Goal: Information Seeking & Learning: Learn about a topic

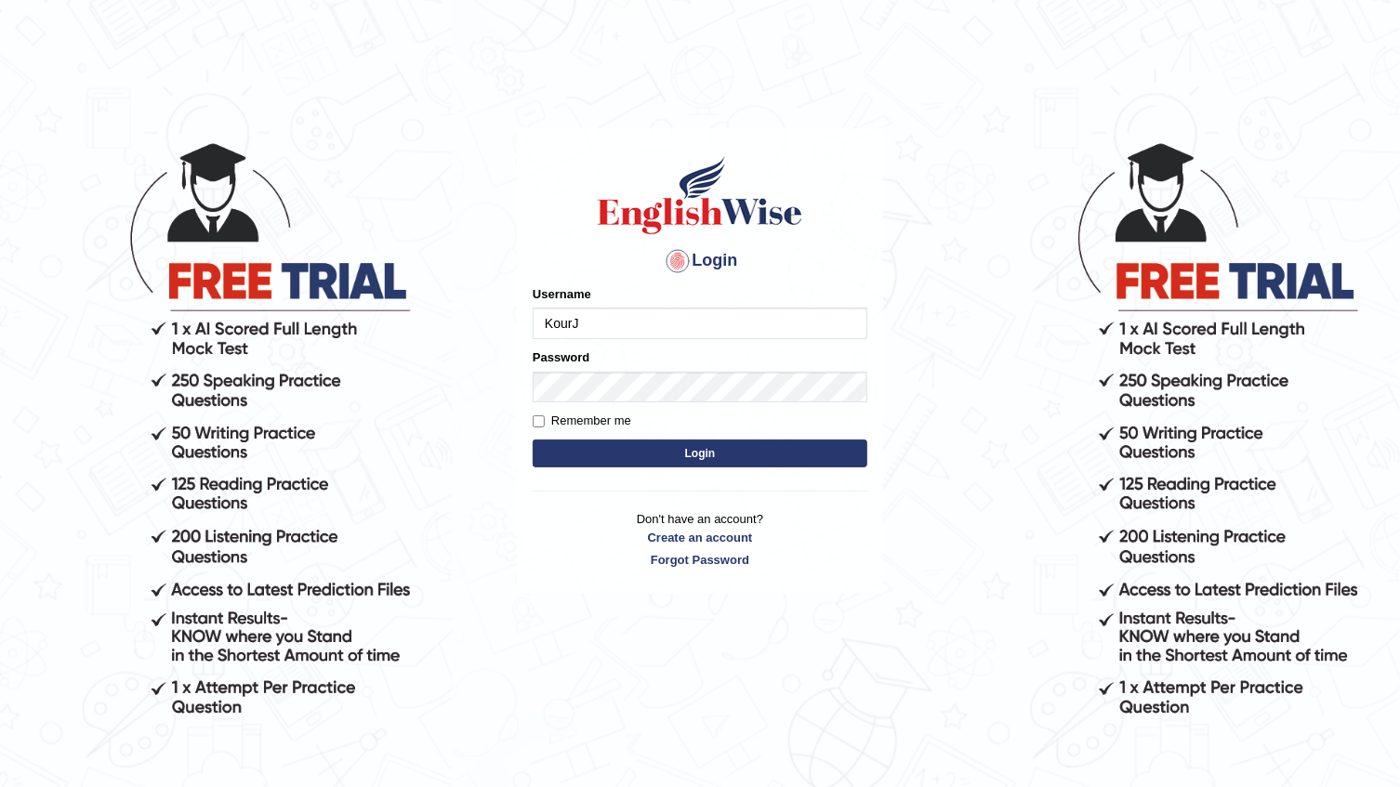
click at [664, 321] on input "KourJ" at bounding box center [700, 324] width 335 height 32
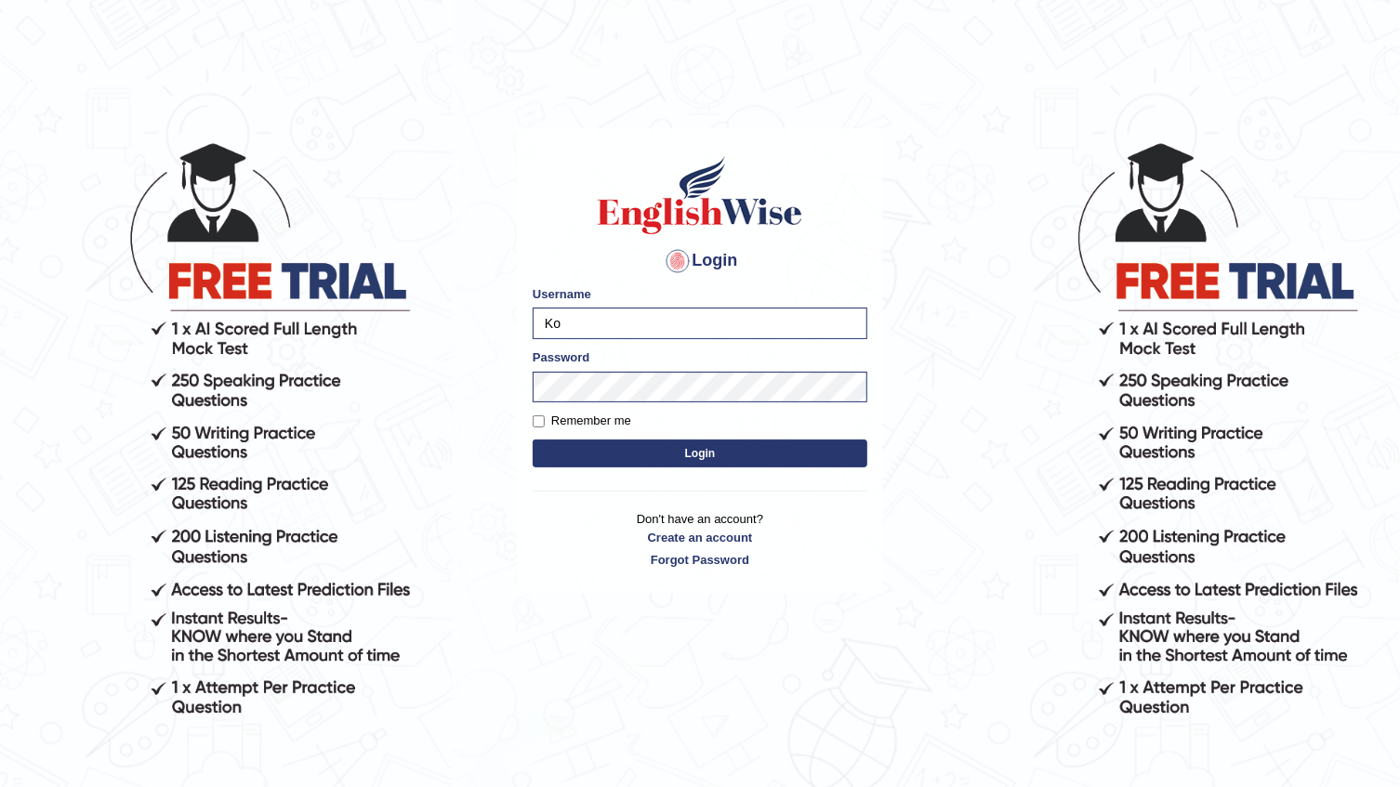
type input "K"
type input "okyere"
click at [533, 440] on button "Login" at bounding box center [700, 454] width 335 height 28
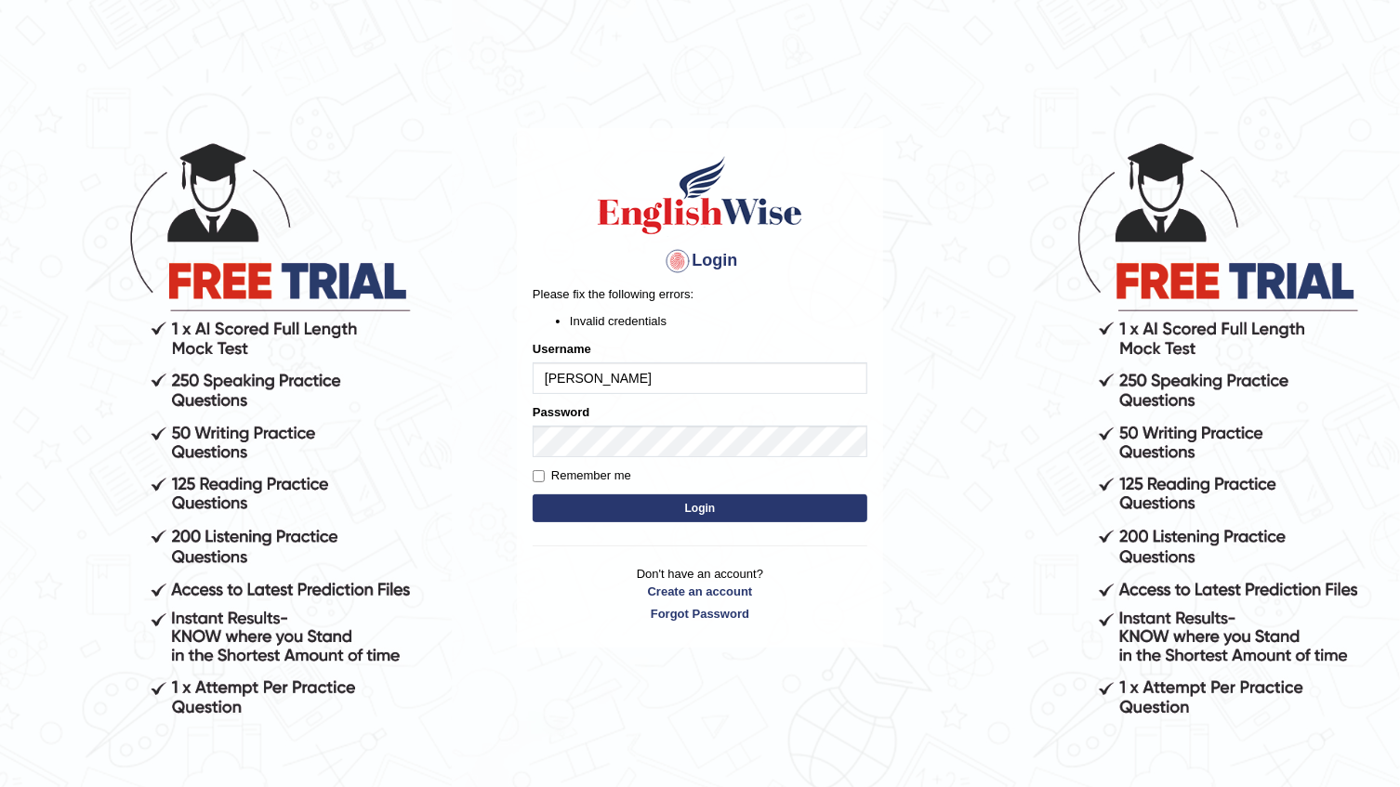
click at [439, 418] on body "Login Please fix the following errors: Invalid credentials Username [PERSON_NAM…" at bounding box center [700, 463] width 1400 height 787
click at [763, 501] on button "Login" at bounding box center [700, 508] width 335 height 28
click at [732, 507] on button "Login" at bounding box center [700, 508] width 335 height 28
click at [632, 387] on input "okyere" at bounding box center [700, 378] width 335 height 32
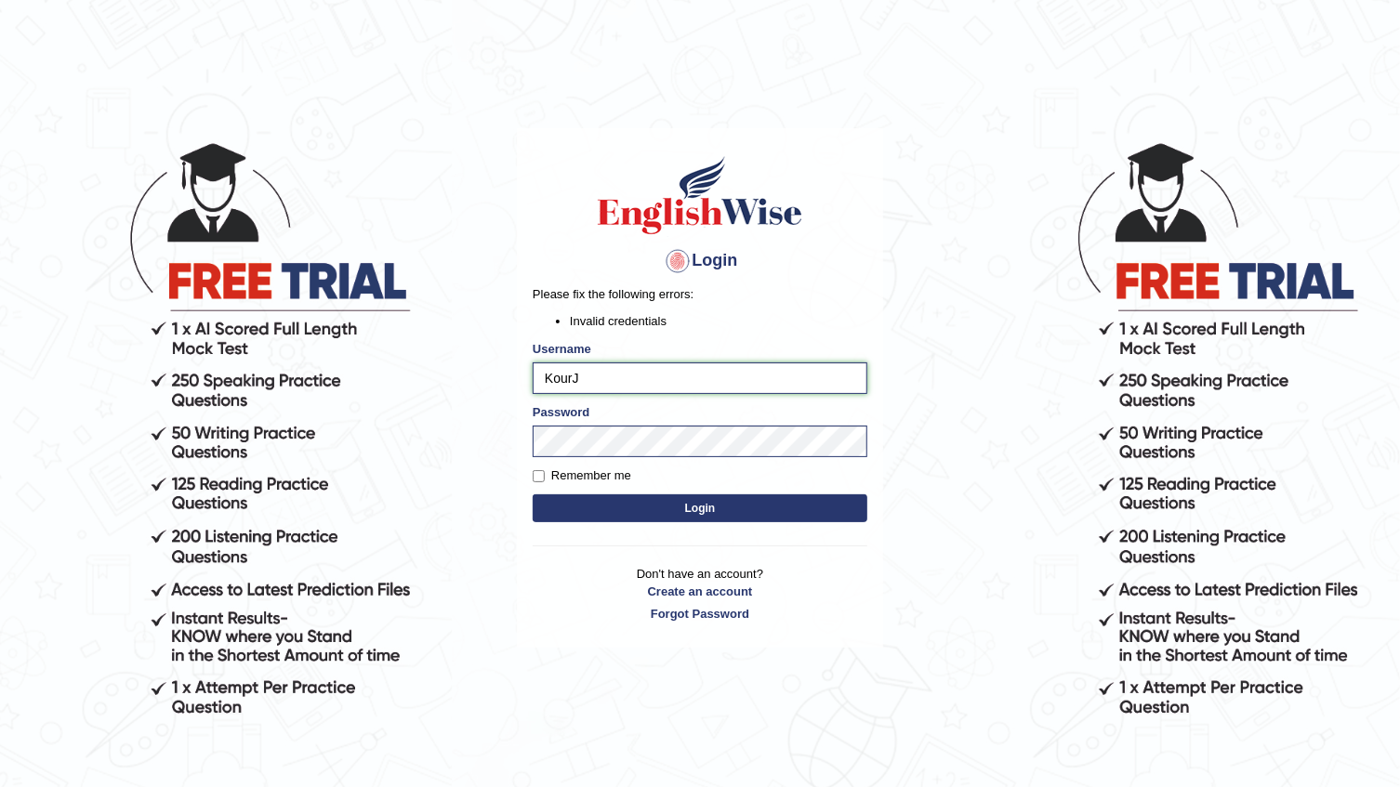
drag, startPoint x: 627, startPoint y: 362, endPoint x: 627, endPoint y: 373, distance: 10.2
click at [627, 362] on input "KourJ" at bounding box center [700, 378] width 335 height 32
type input "K"
type input "O"
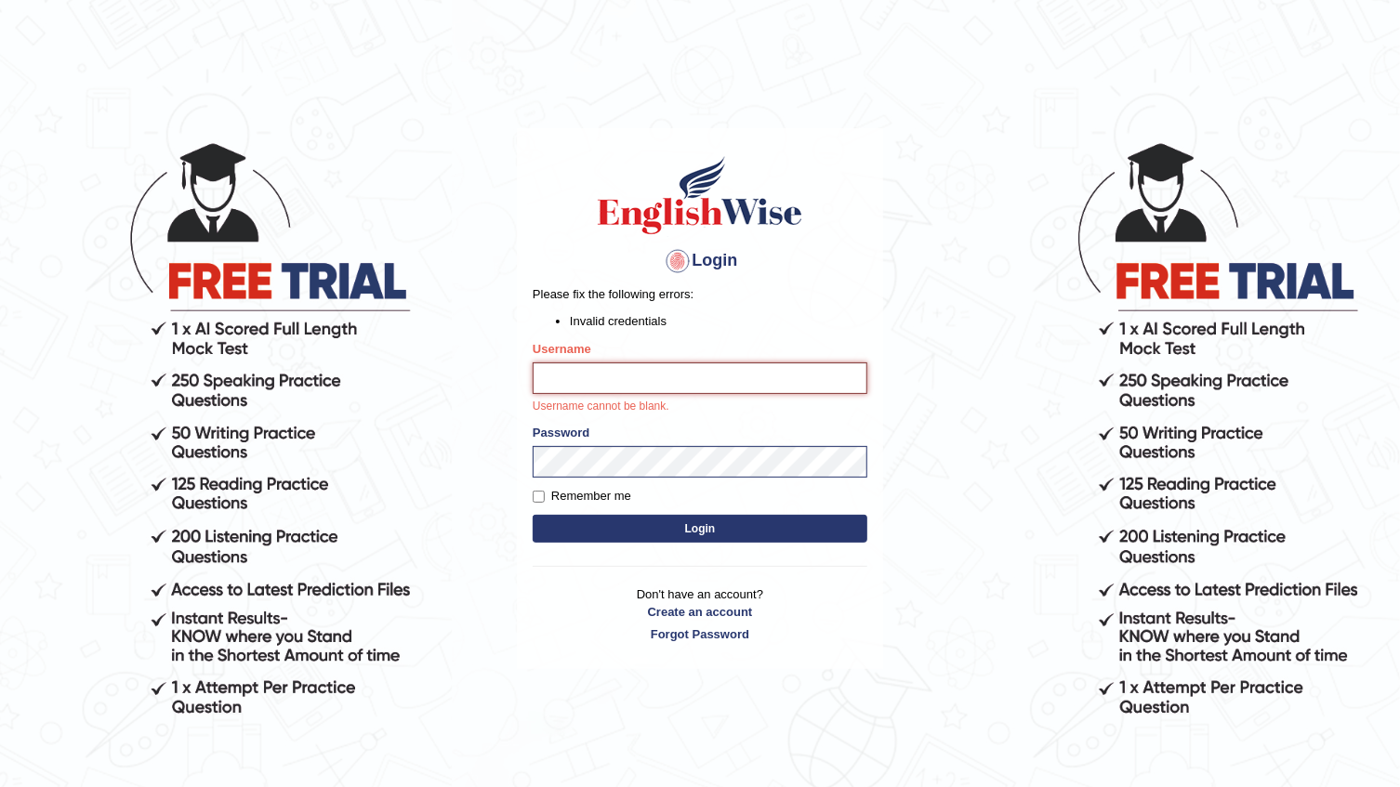
click at [674, 374] on input "Username" at bounding box center [700, 378] width 335 height 32
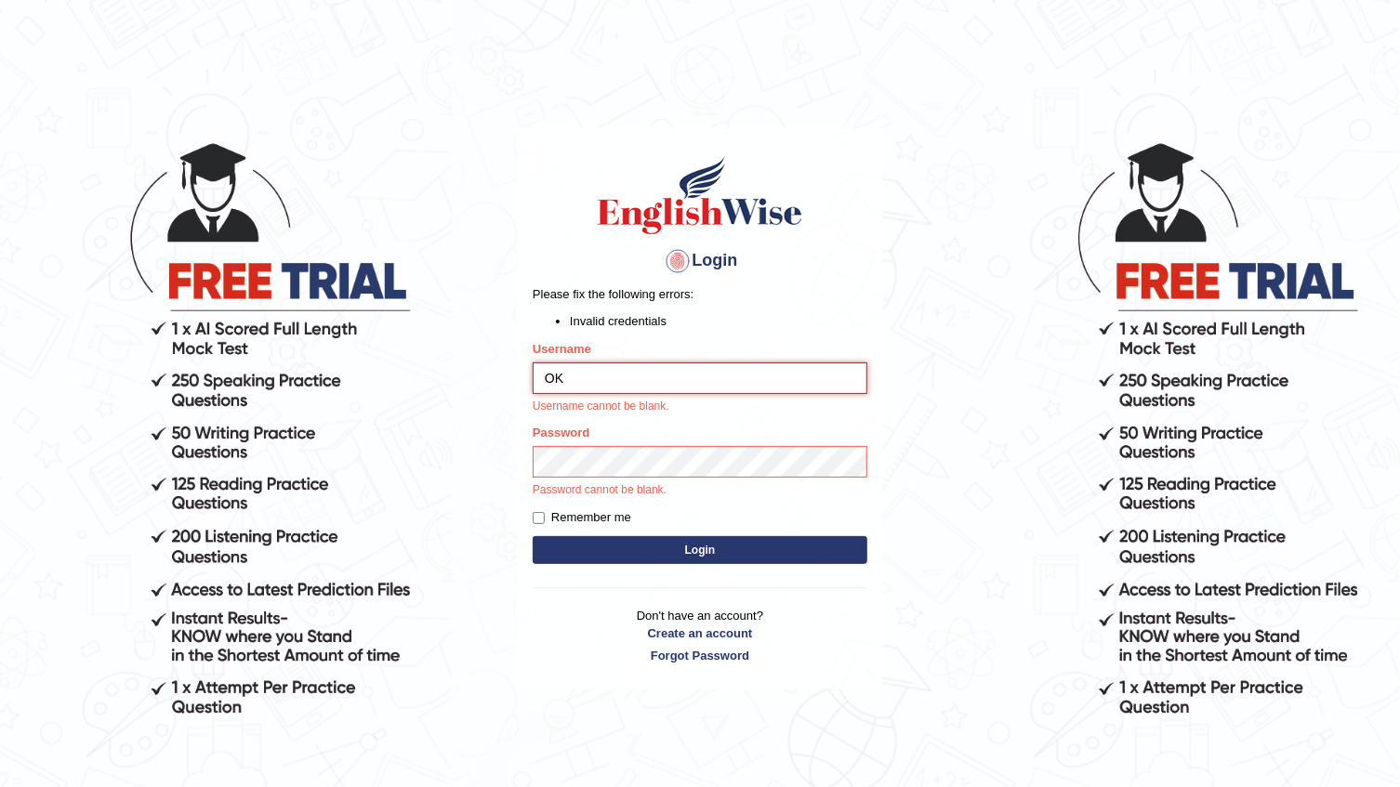
type input "O"
type input "okyere"
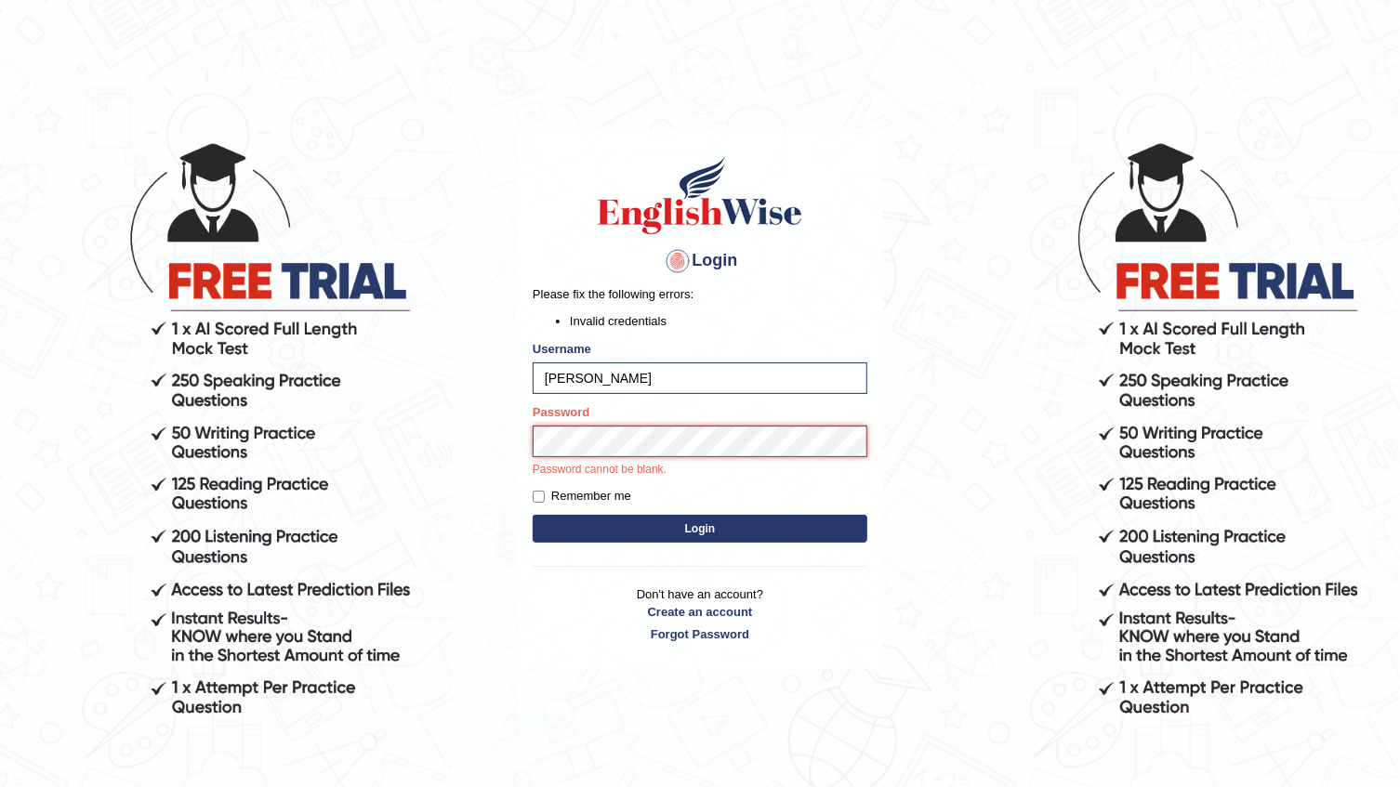
click at [533, 515] on button "Login" at bounding box center [700, 529] width 335 height 28
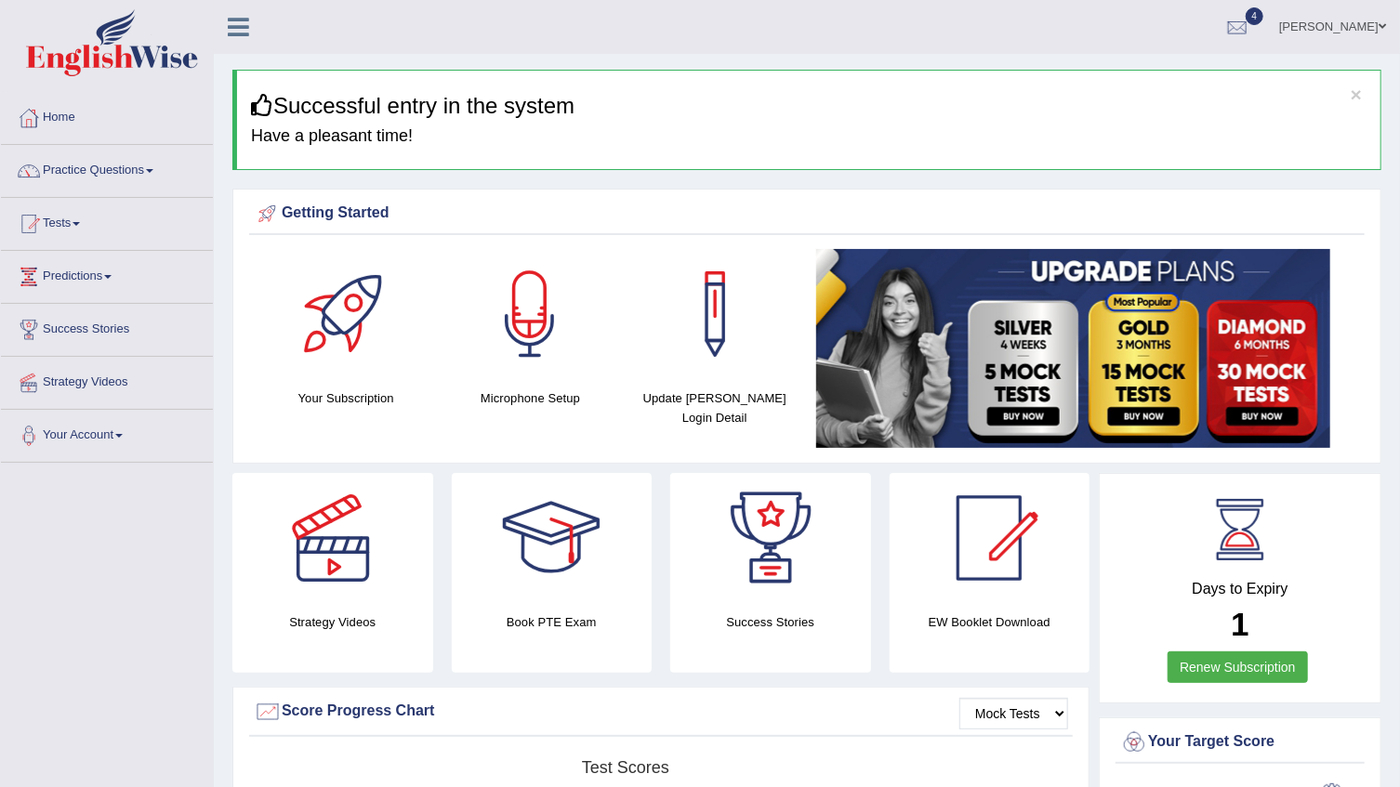
click at [155, 167] on link "Practice Questions" at bounding box center [107, 168] width 212 height 46
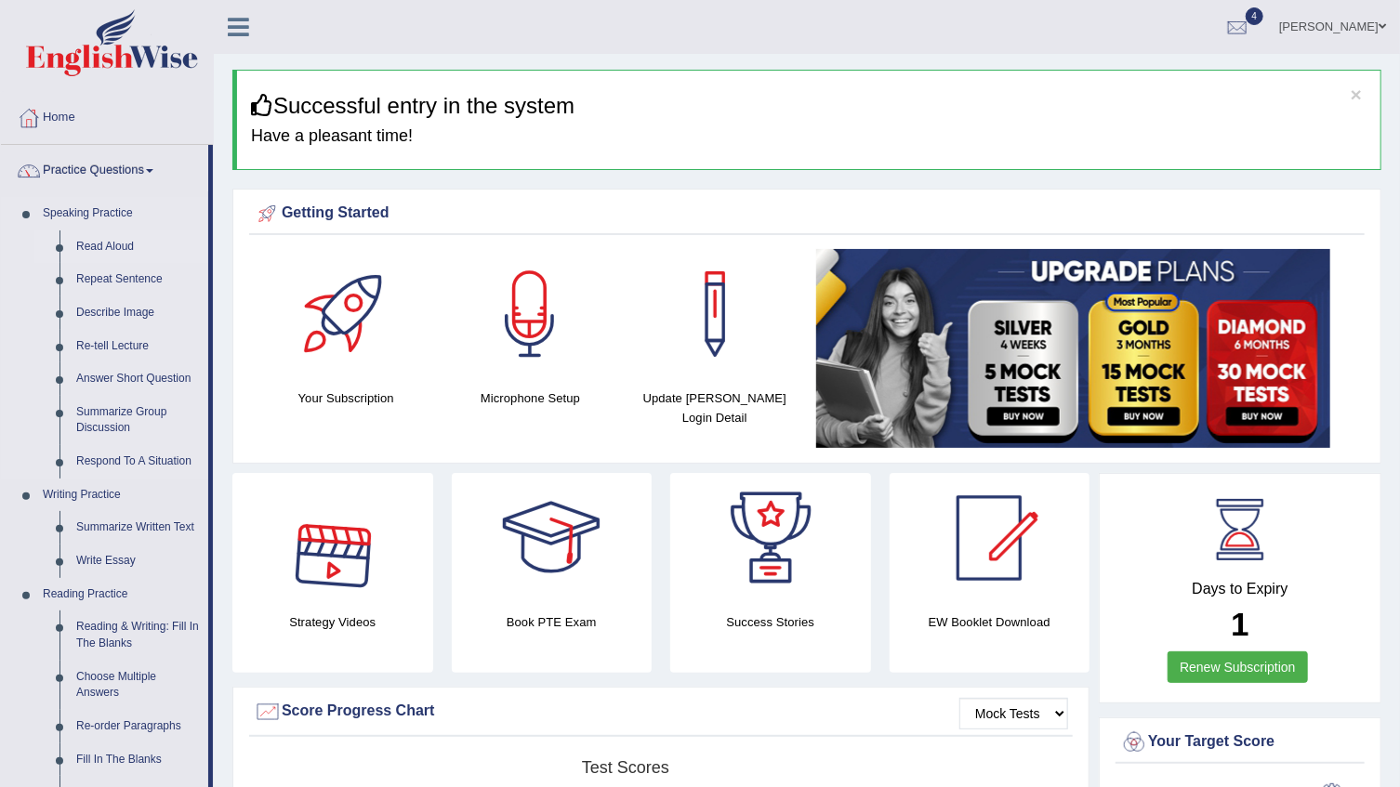
click at [101, 247] on link "Read Aloud" at bounding box center [138, 246] width 140 height 33
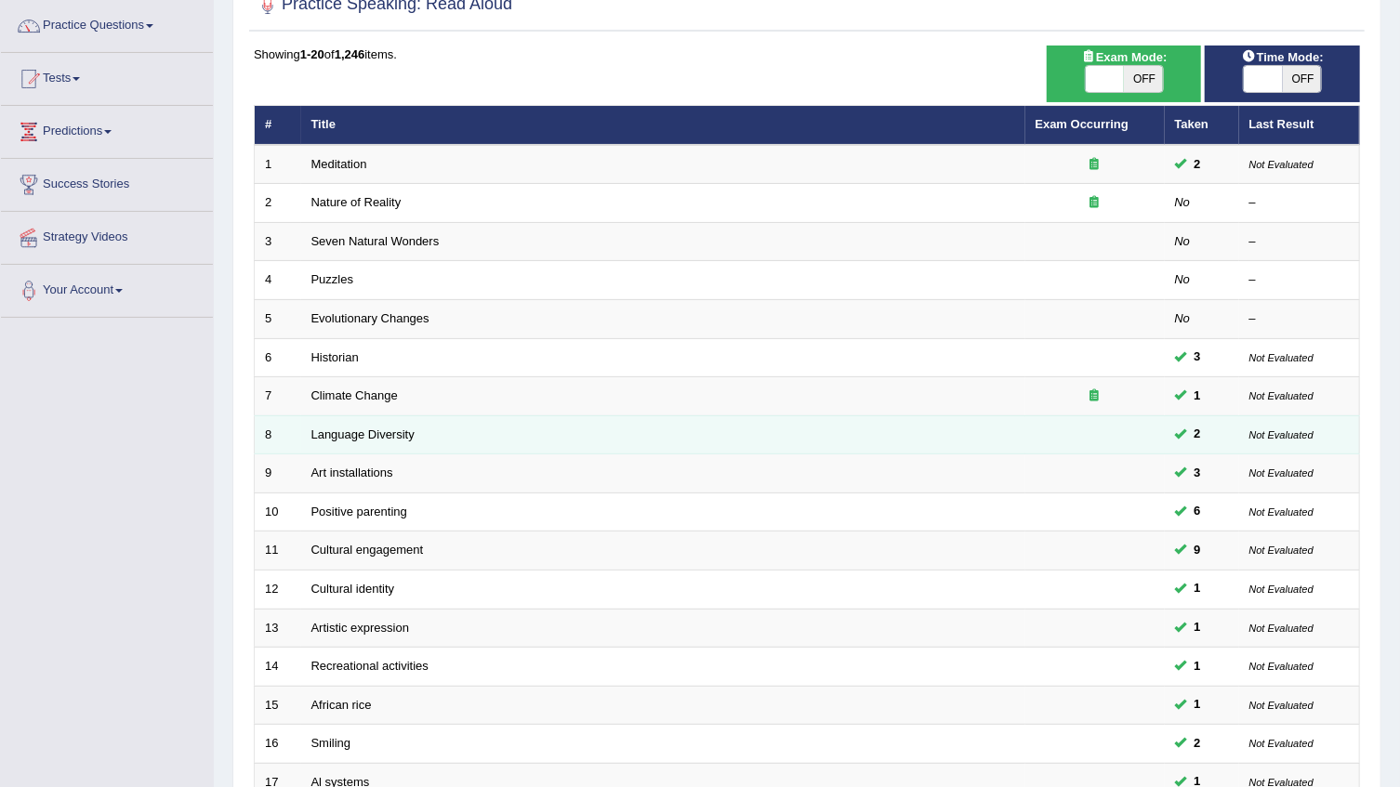
scroll to position [102, 0]
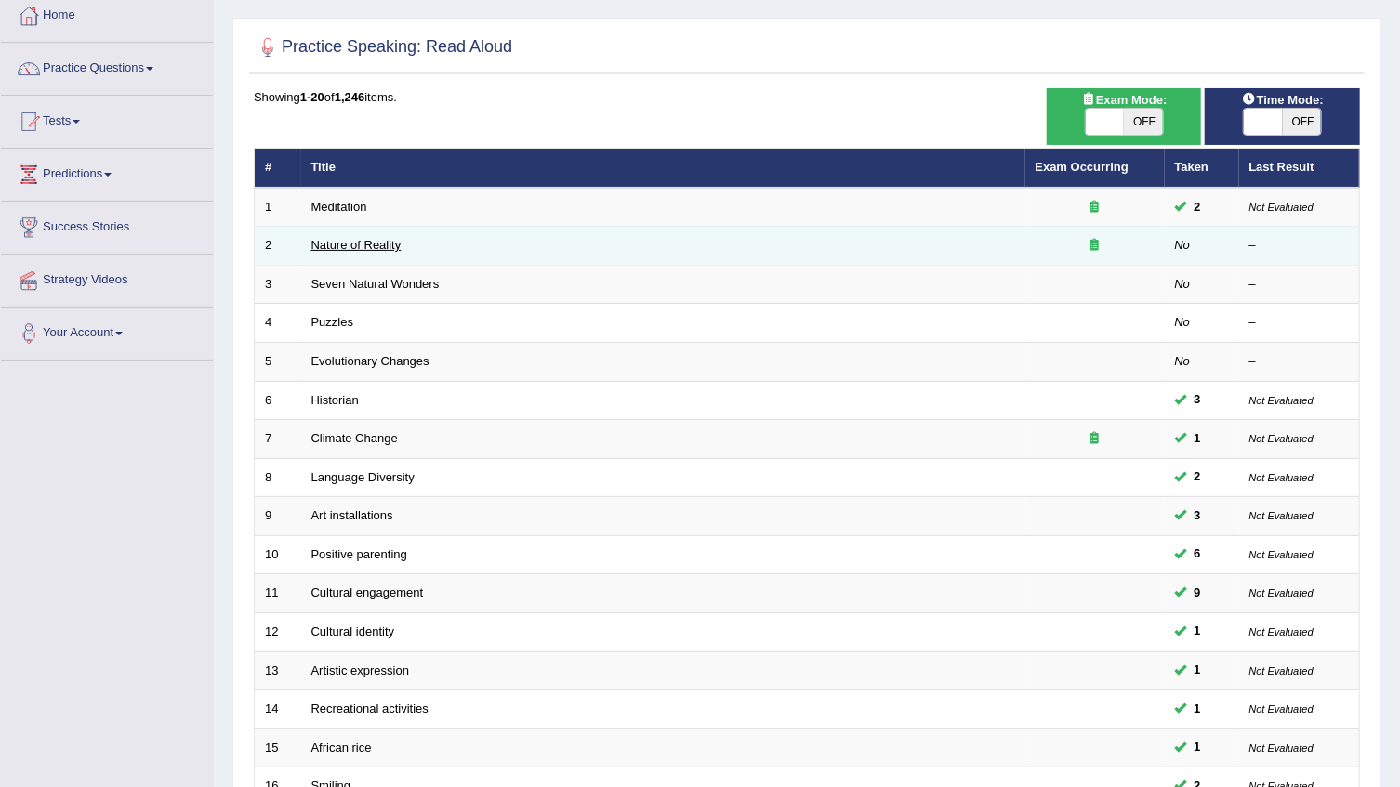
click at [357, 243] on link "Nature of Reality" at bounding box center [356, 245] width 90 height 14
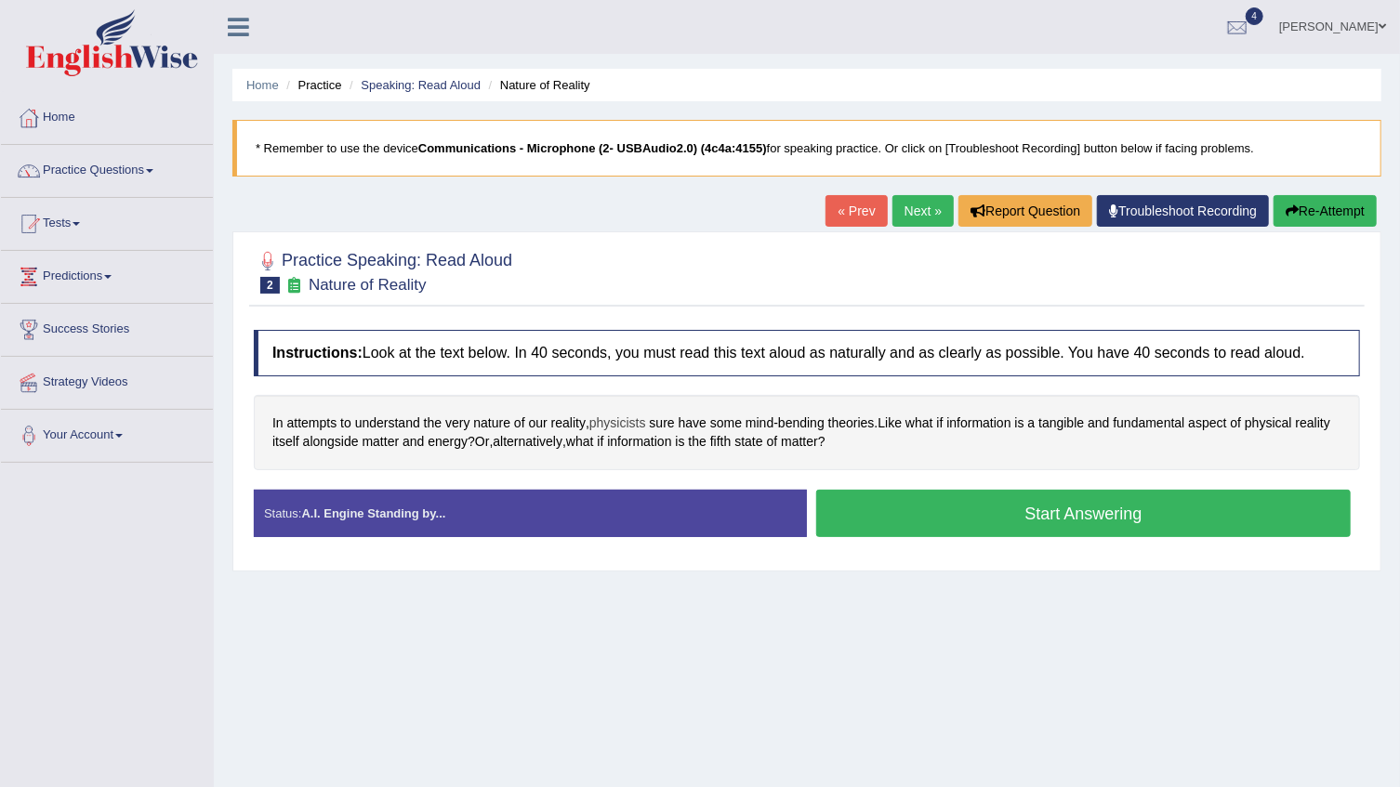
click at [626, 427] on span "physicists" at bounding box center [617, 424] width 57 height 20
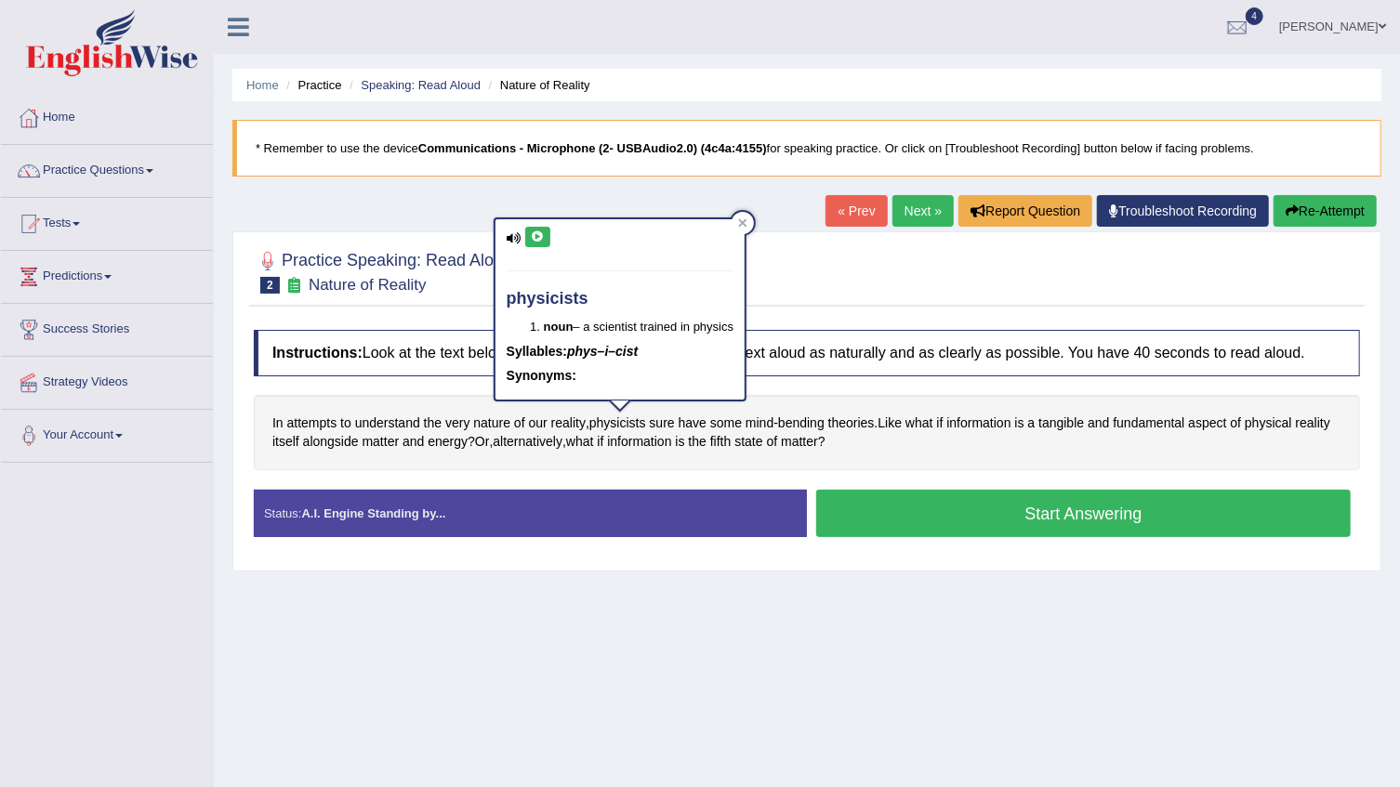
click at [533, 239] on icon at bounding box center [538, 236] width 14 height 11
click at [632, 191] on div "Home Practice Speaking: Read Aloud Nature of Reality * Remember to use the devi…" at bounding box center [807, 464] width 1186 height 929
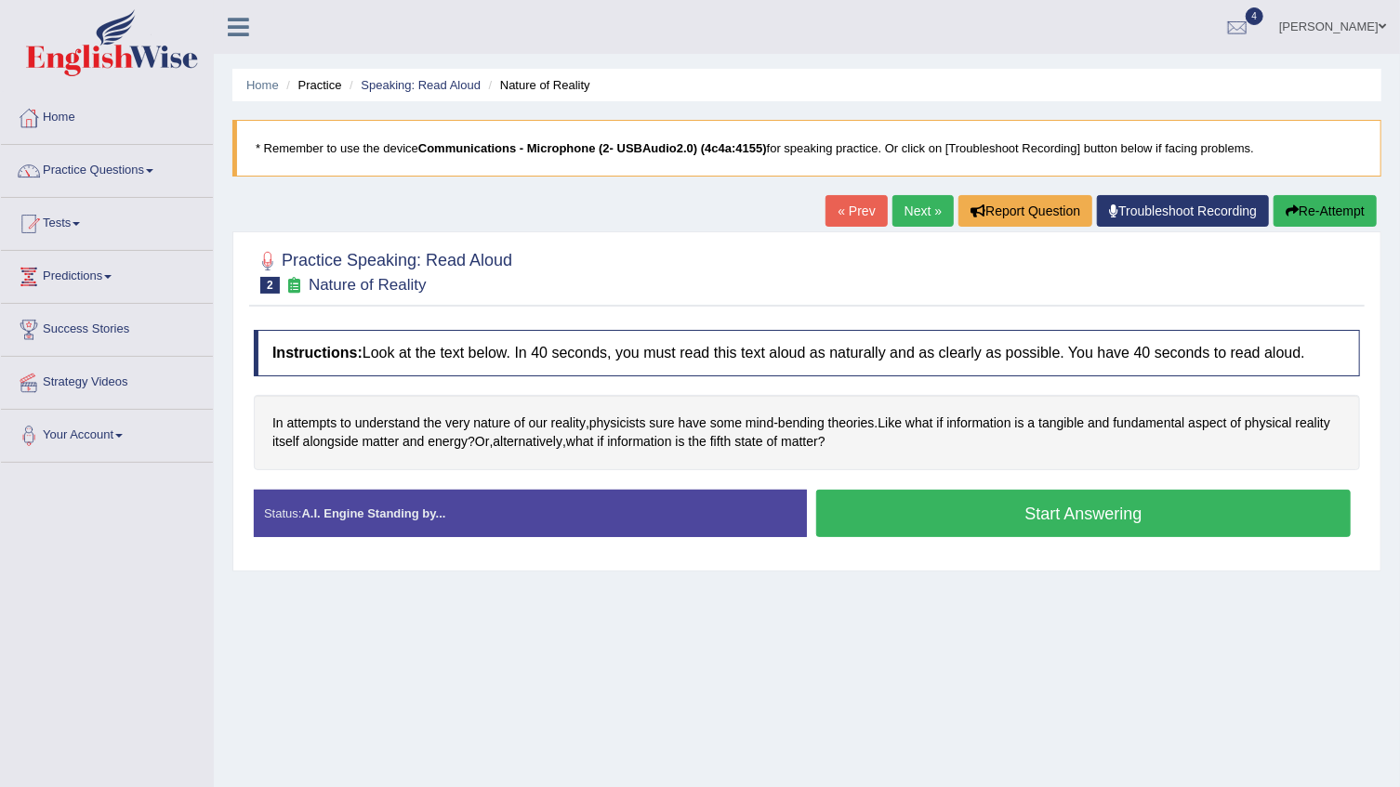
click at [933, 517] on button "Start Answering" at bounding box center [1083, 513] width 534 height 47
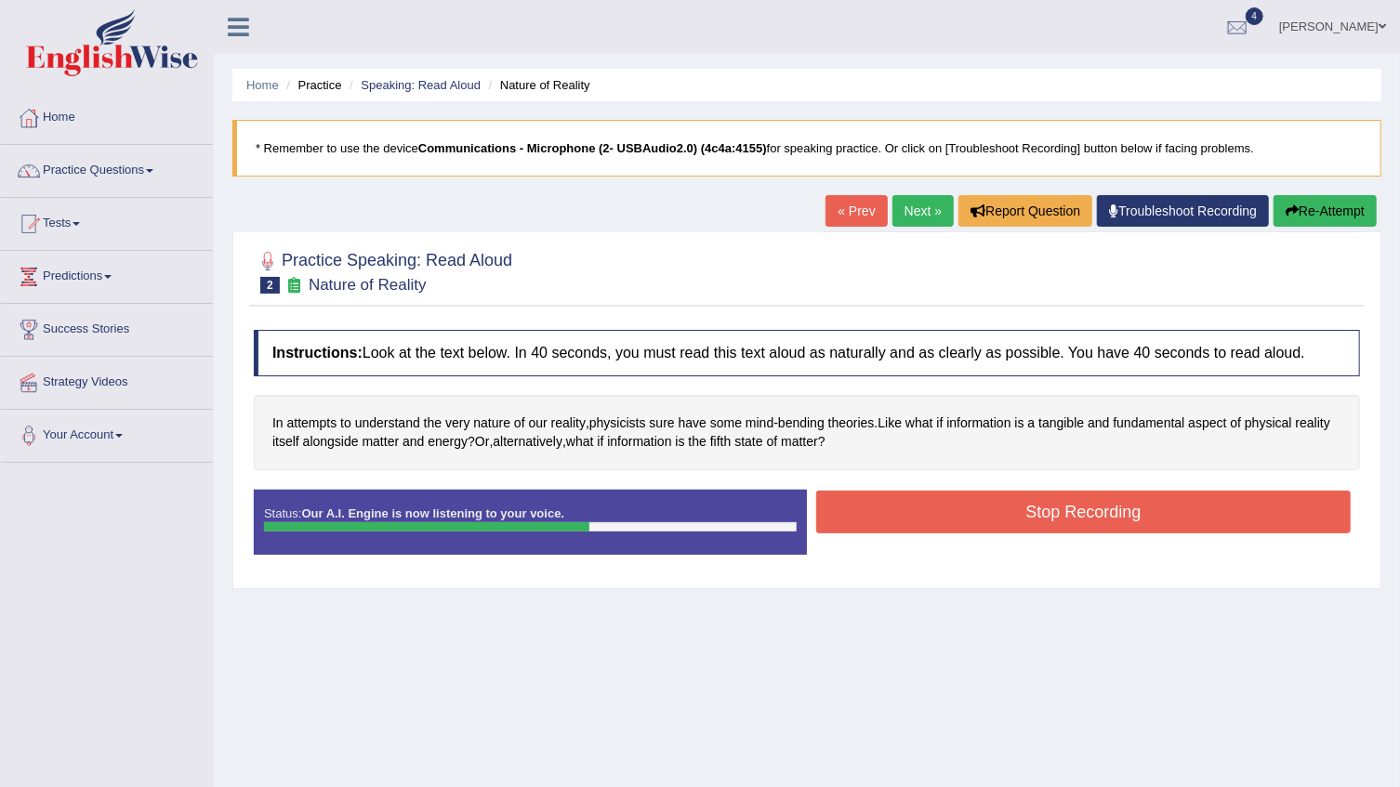
click at [1071, 511] on button "Stop Recording" at bounding box center [1083, 512] width 534 height 43
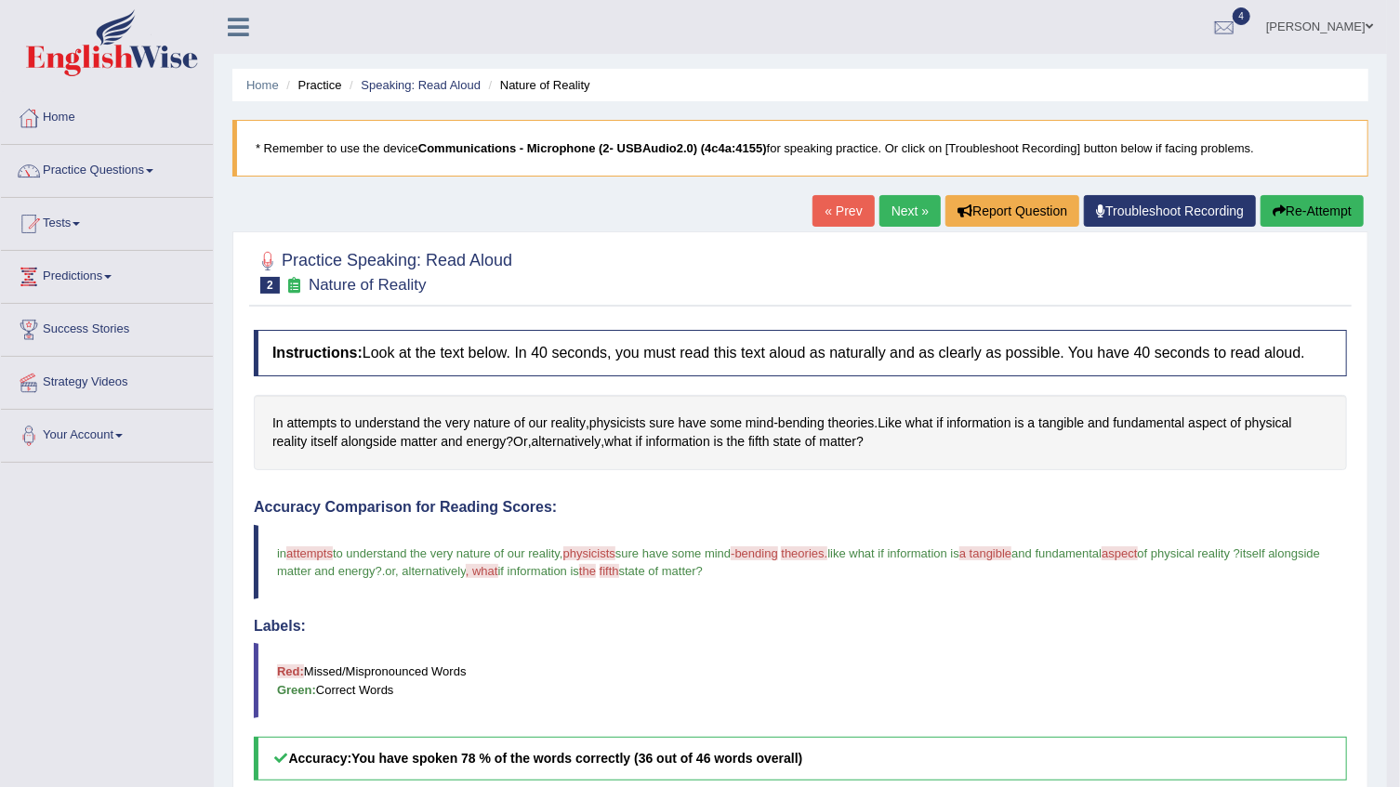
click at [914, 215] on link "Next »" at bounding box center [909, 211] width 61 height 32
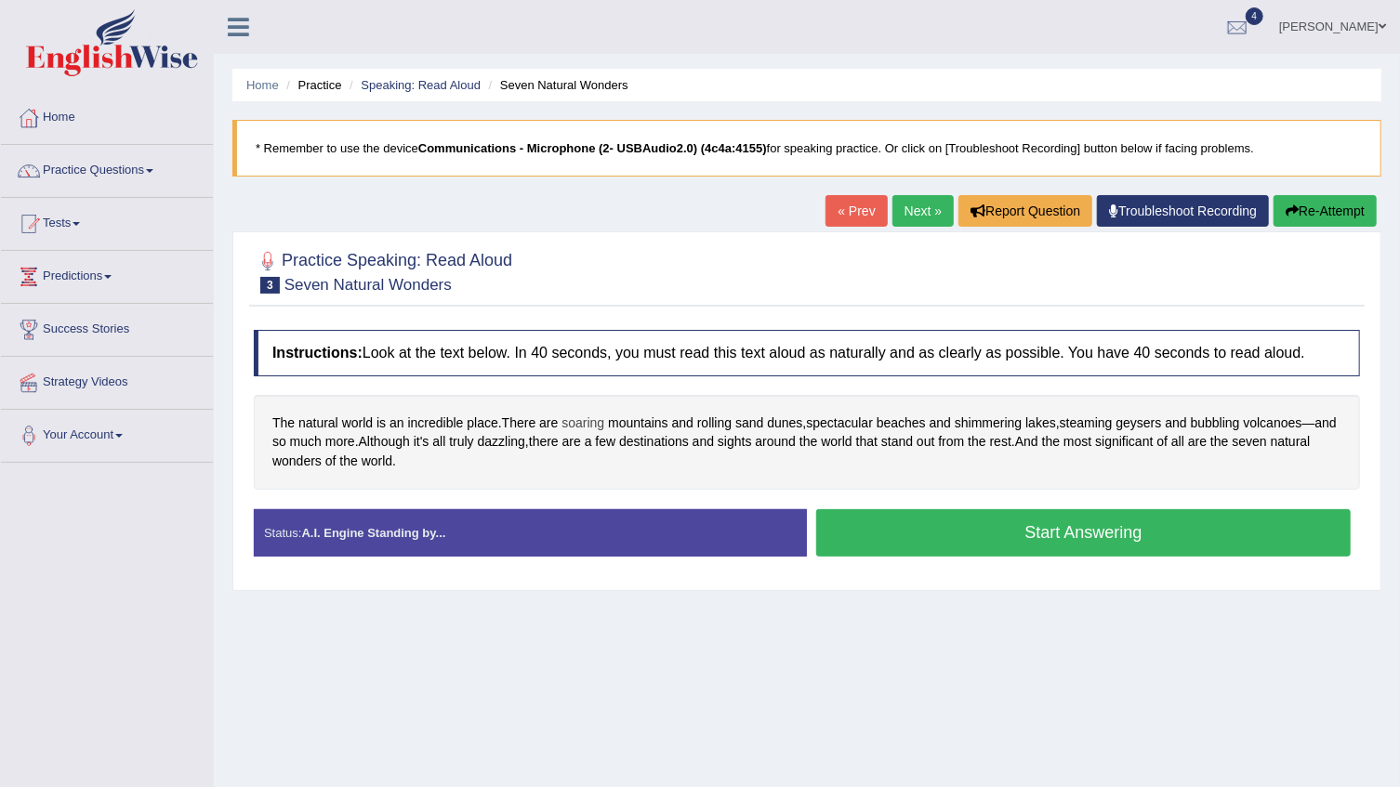
click at [576, 423] on span "soaring" at bounding box center [582, 424] width 43 height 20
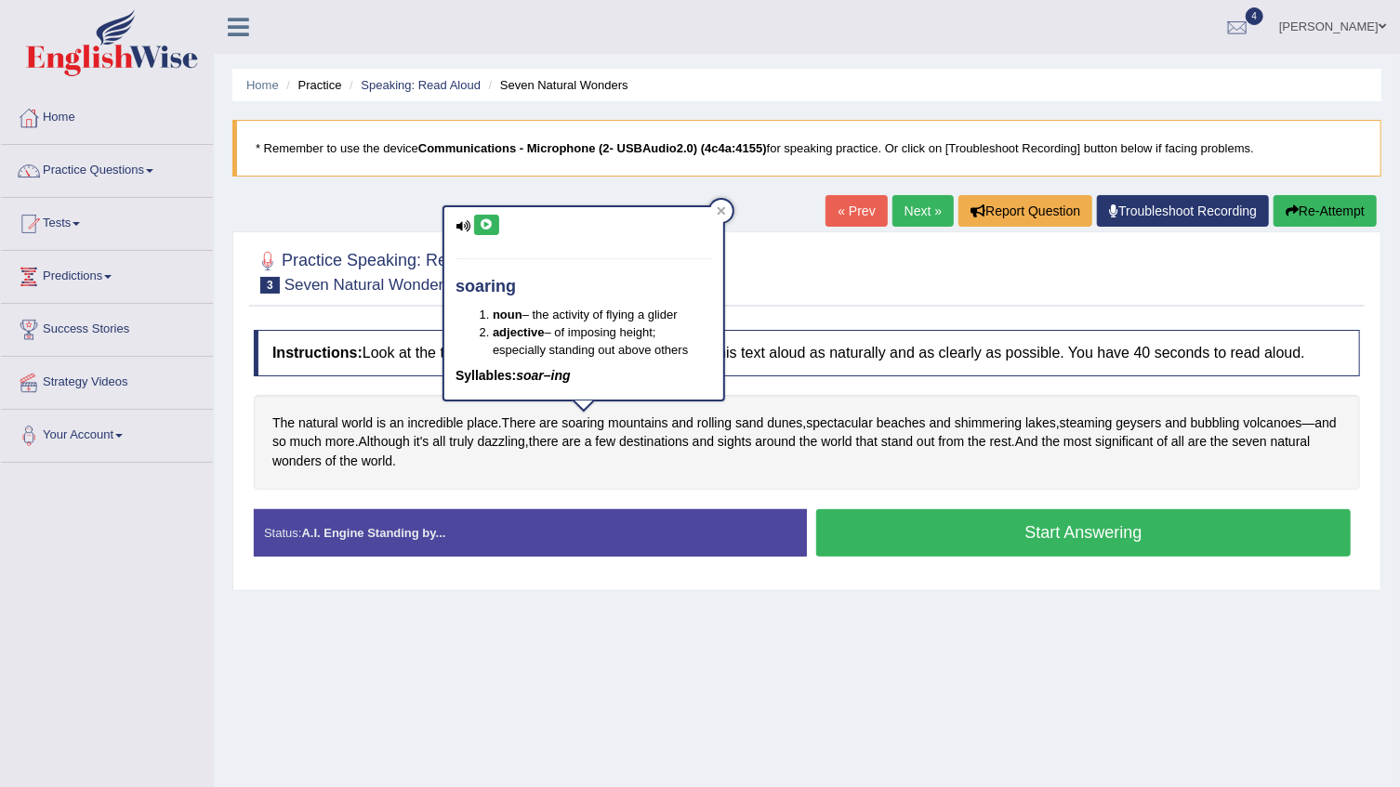
click at [487, 223] on icon at bounding box center [487, 224] width 14 height 11
click at [410, 209] on div "Home Practice Speaking: Read Aloud Seven Natural Wonders * Remember to use the …" at bounding box center [807, 464] width 1186 height 929
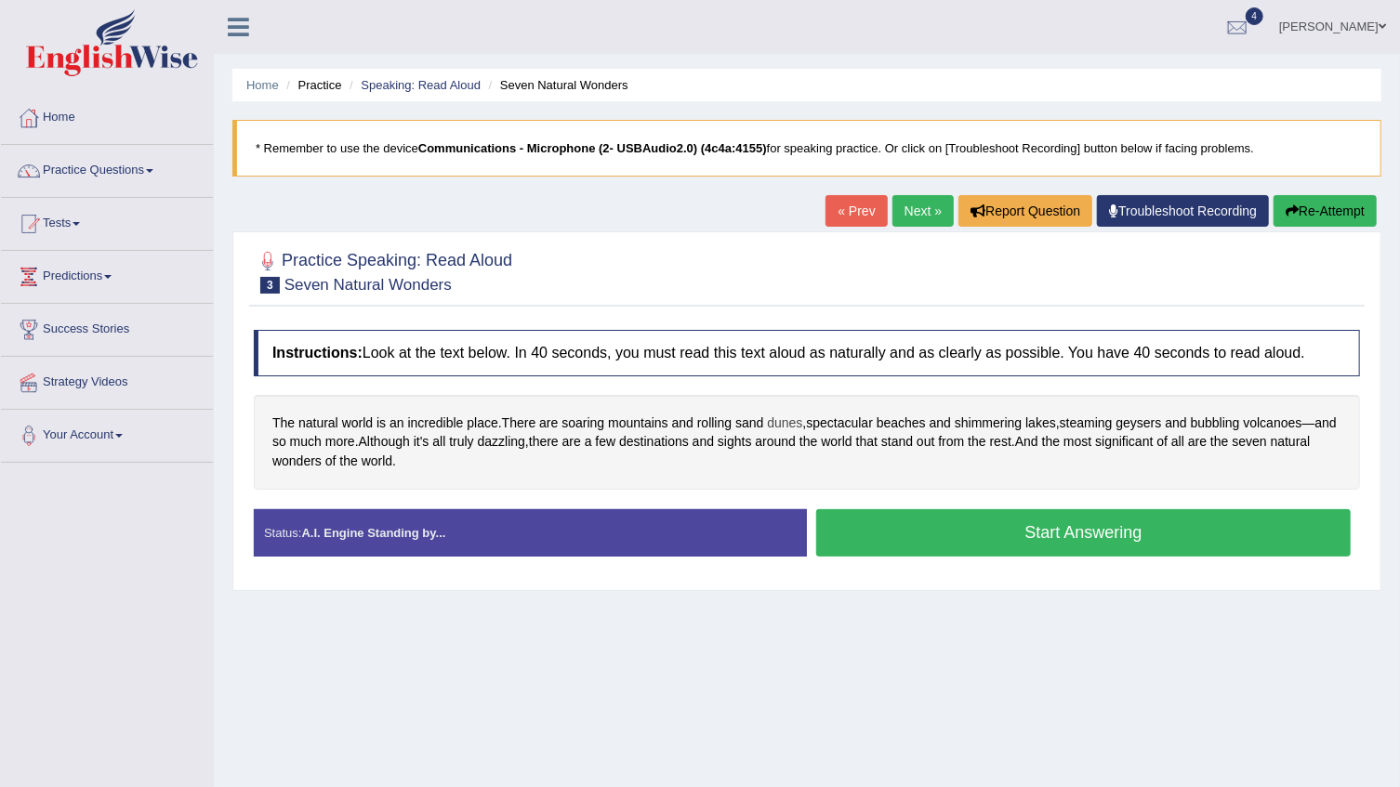
click at [791, 425] on span "dunes" at bounding box center [784, 424] width 35 height 20
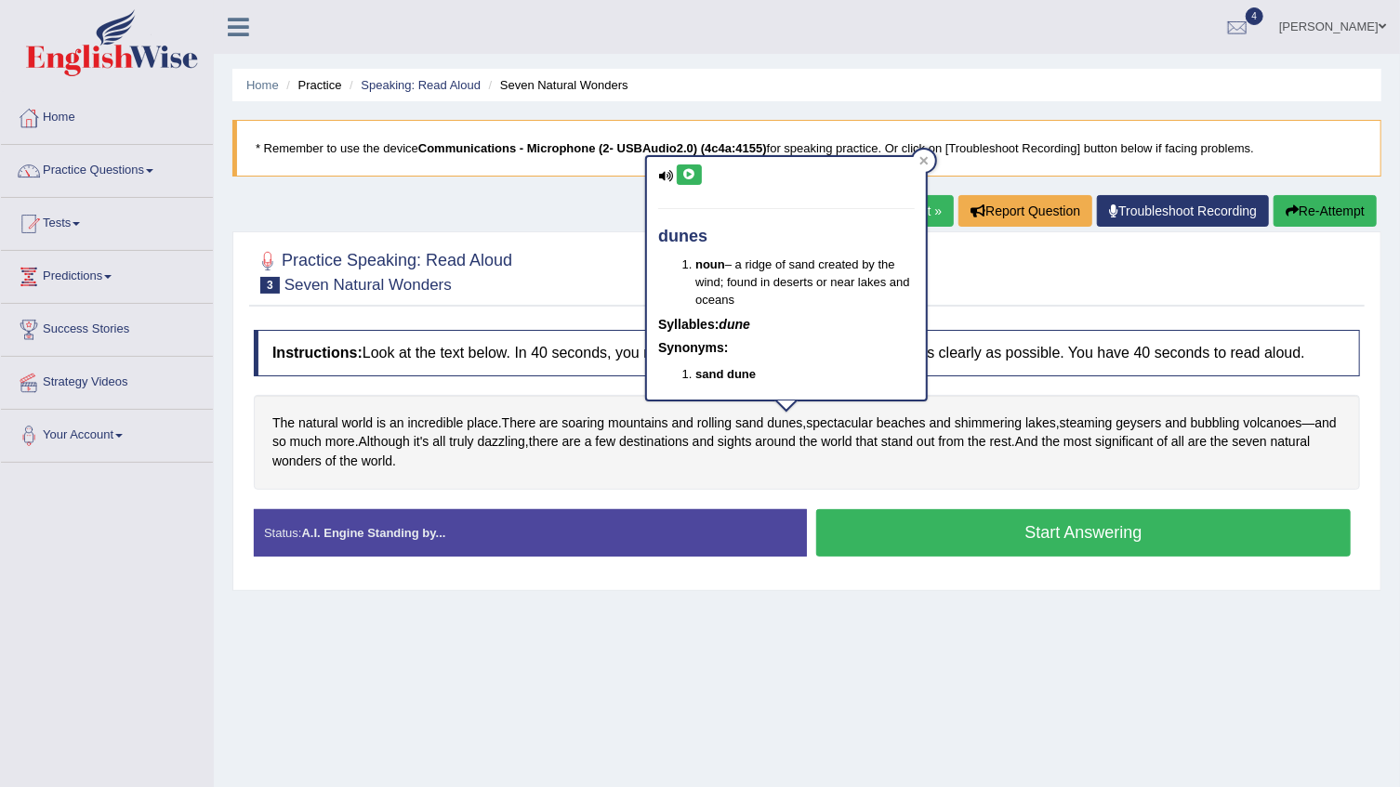
click at [685, 171] on icon at bounding box center [689, 174] width 14 height 11
click at [626, 234] on div "Practice Speaking: Read Aloud 3 Seven Natural Wonders Instructions: Look at the…" at bounding box center [806, 410] width 1149 height 359
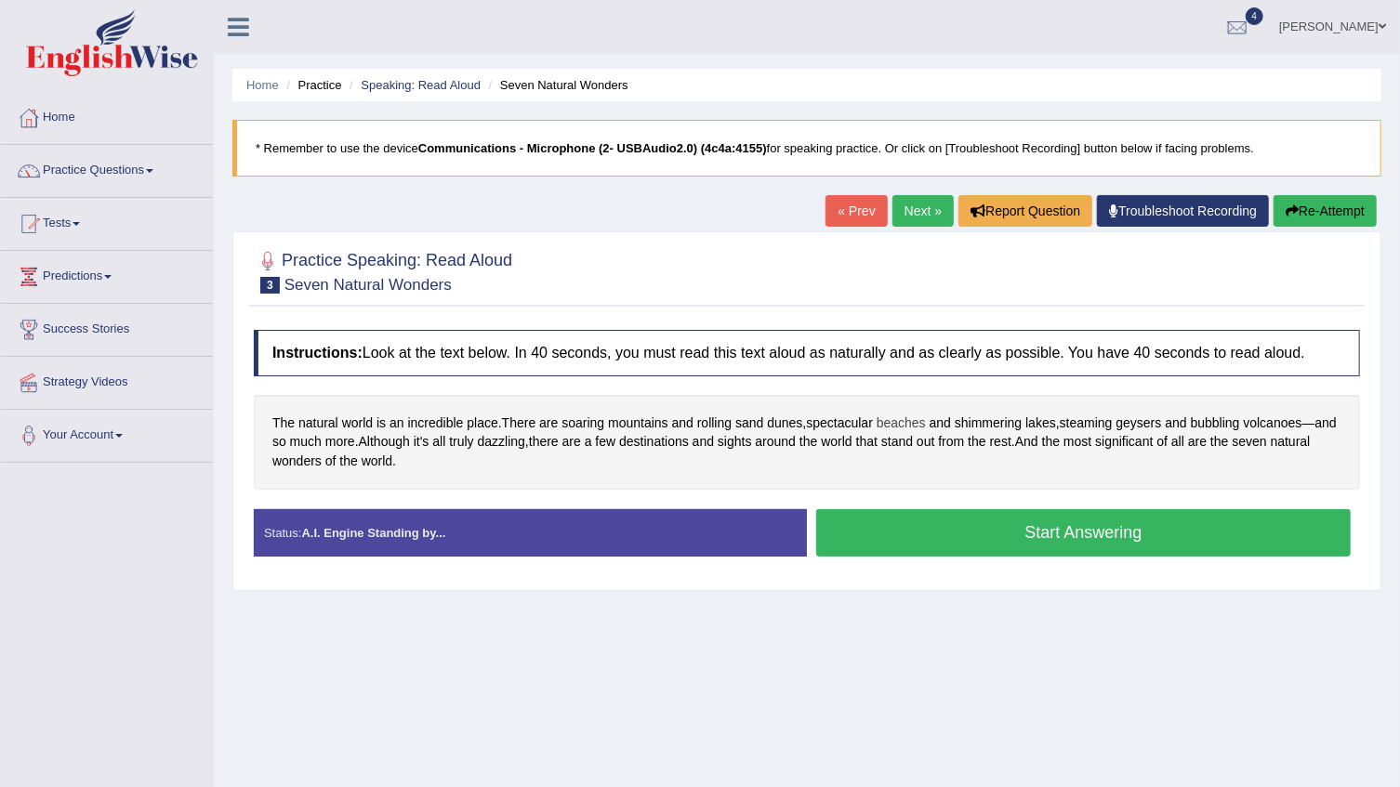
click at [920, 425] on span "beaches" at bounding box center [900, 424] width 49 height 20
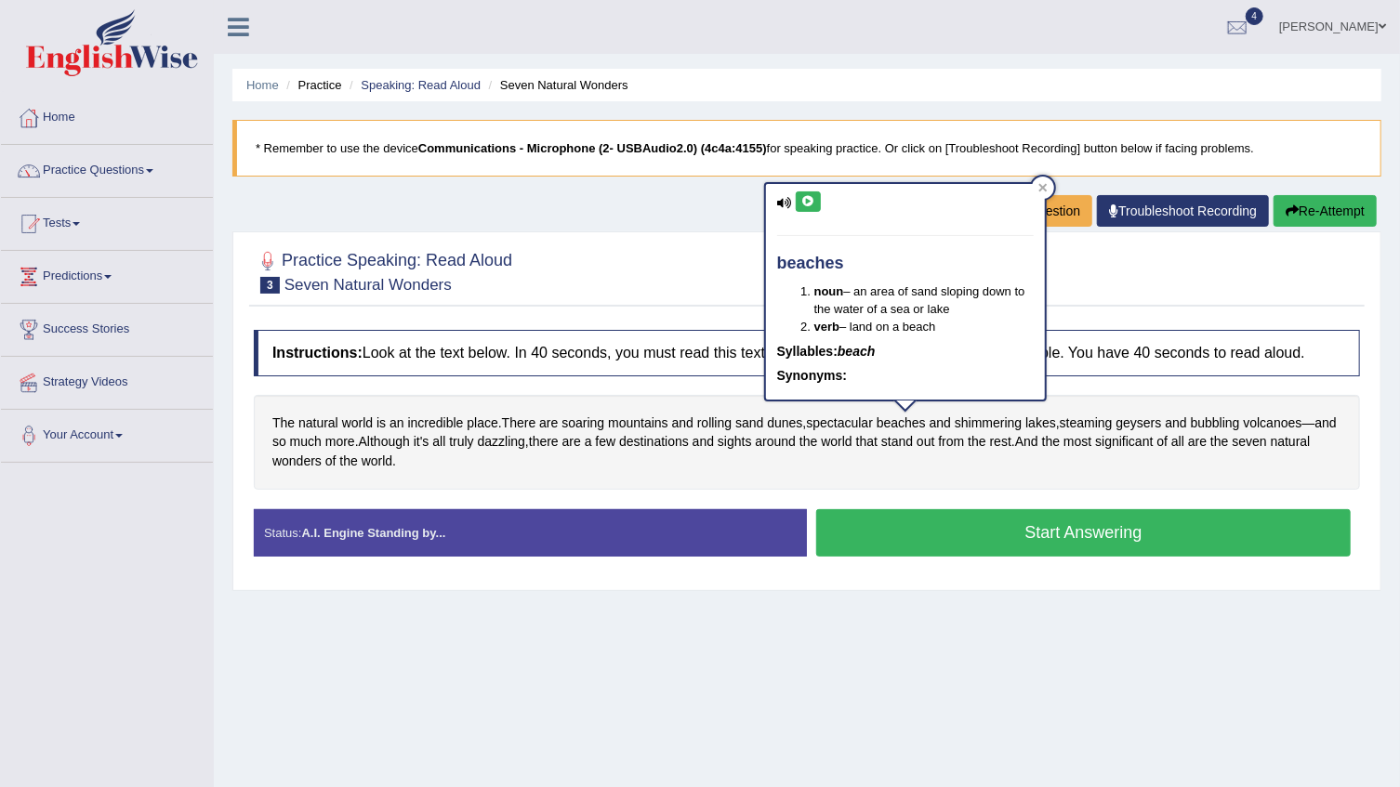
click at [805, 207] on button at bounding box center [808, 201] width 25 height 20
click at [724, 235] on div "Practice Speaking: Read Aloud 3 Seven Natural Wonders Instructions: Look at the…" at bounding box center [806, 410] width 1149 height 359
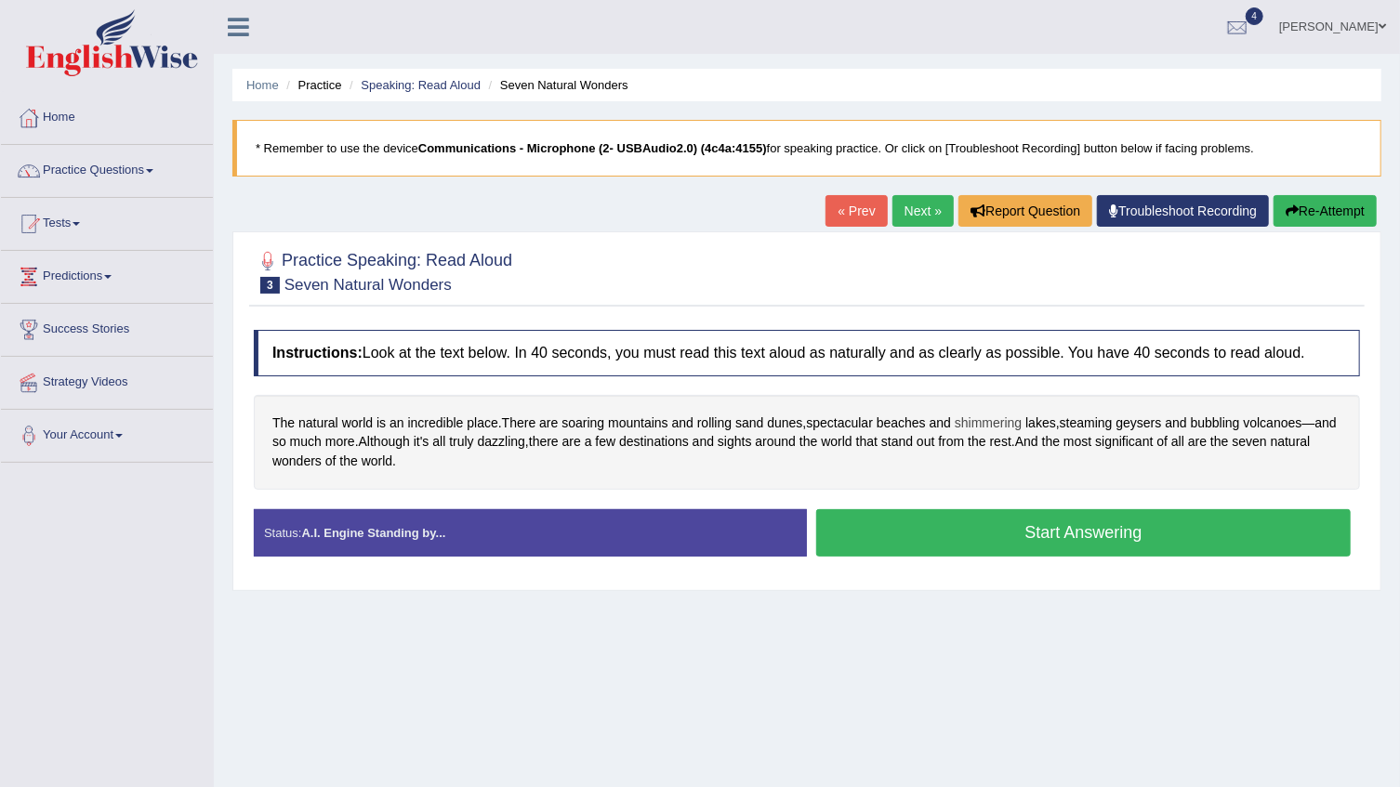
click at [1005, 425] on span "shimmering" at bounding box center [987, 424] width 67 height 20
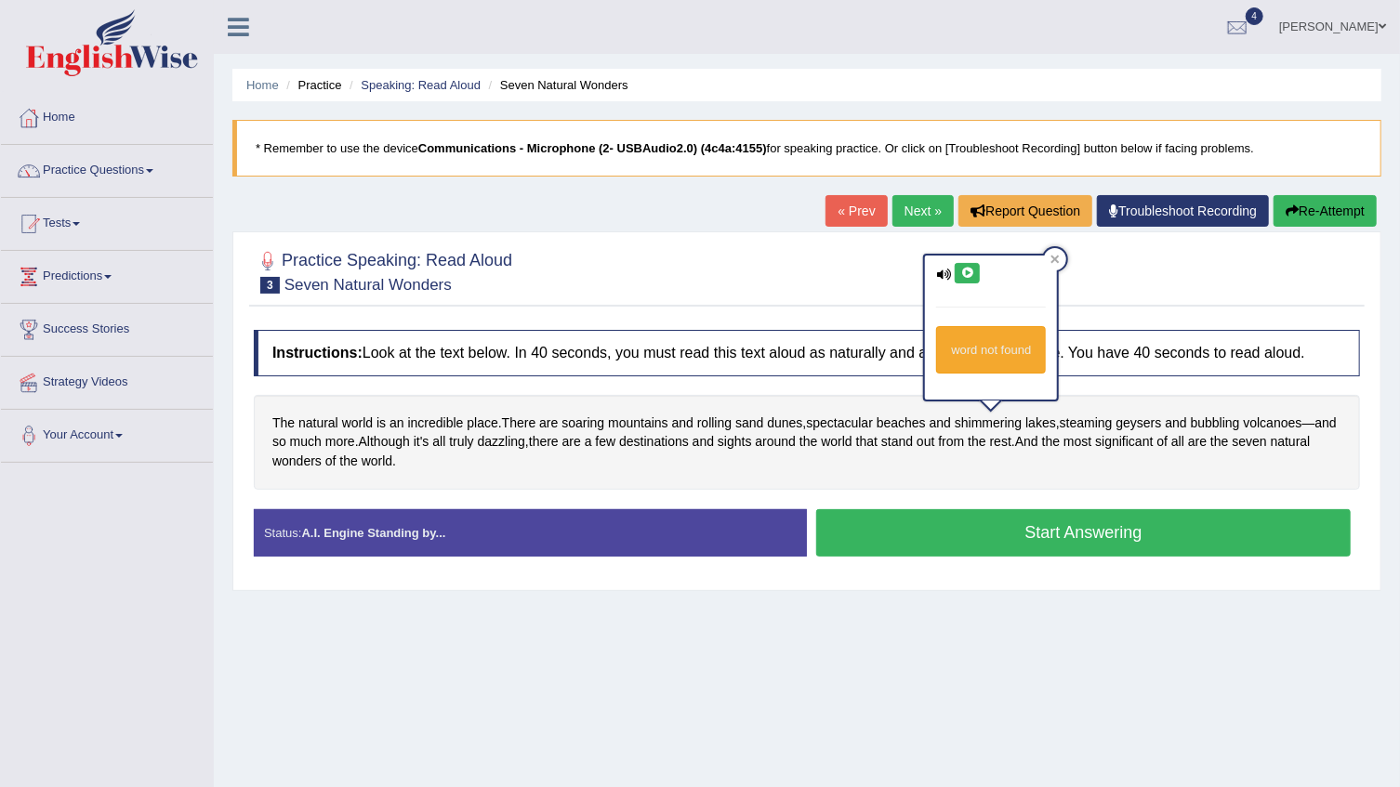
click at [963, 268] on icon at bounding box center [967, 273] width 14 height 11
click at [1104, 386] on div "Instructions: Look at the text below. In 40 seconds, you must read this text al…" at bounding box center [806, 450] width 1115 height 259
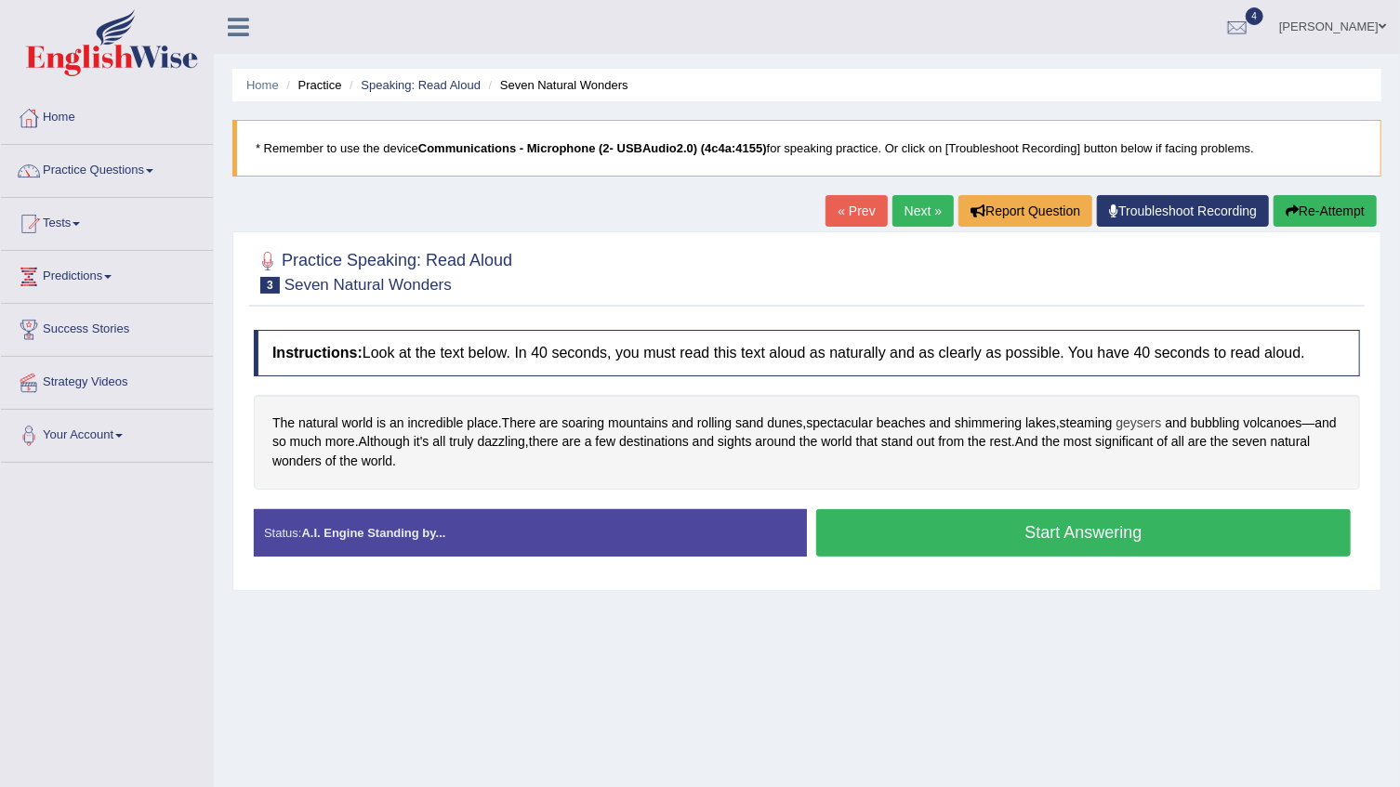
click at [1135, 418] on span "geysers" at bounding box center [1139, 424] width 46 height 20
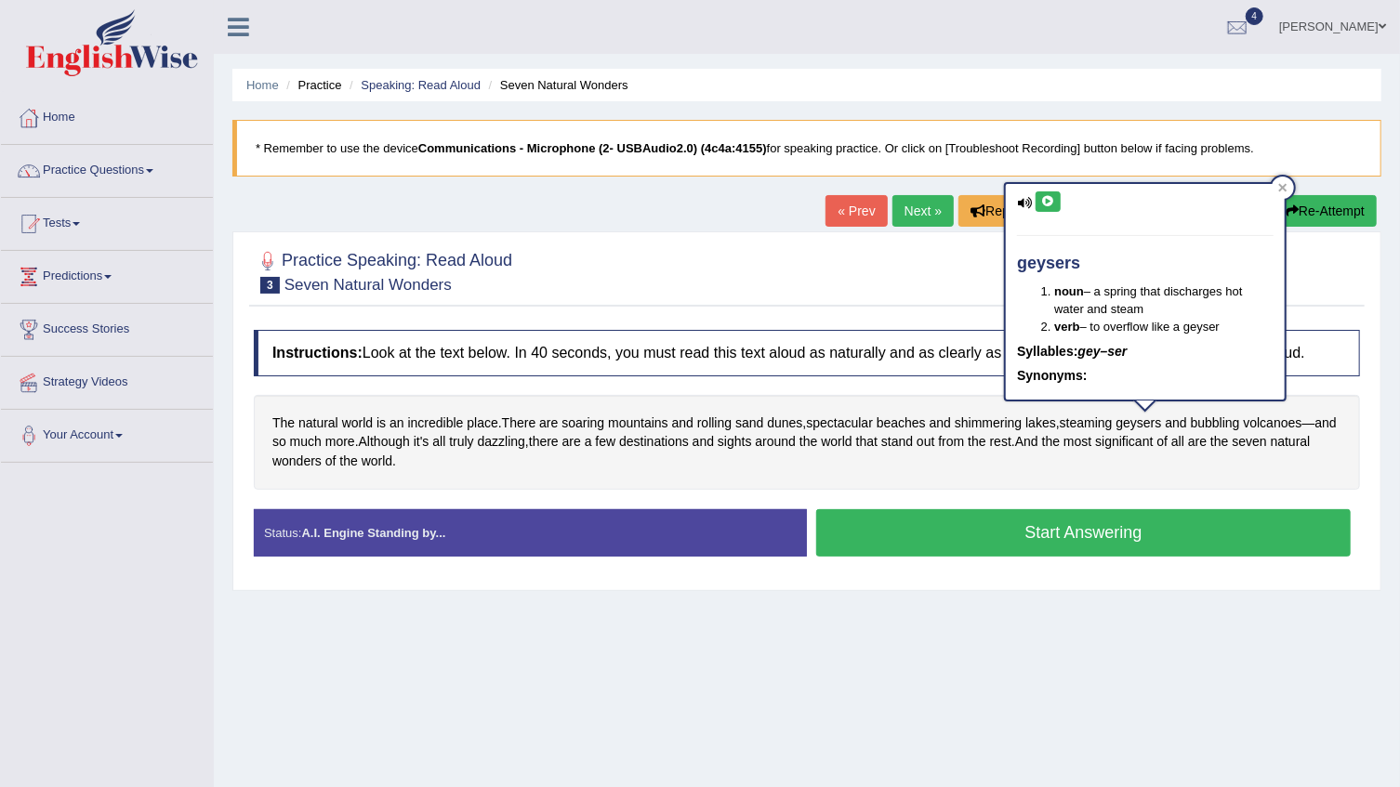
click at [1046, 204] on icon at bounding box center [1048, 201] width 14 height 11
click at [952, 277] on div at bounding box center [807, 271] width 1106 height 57
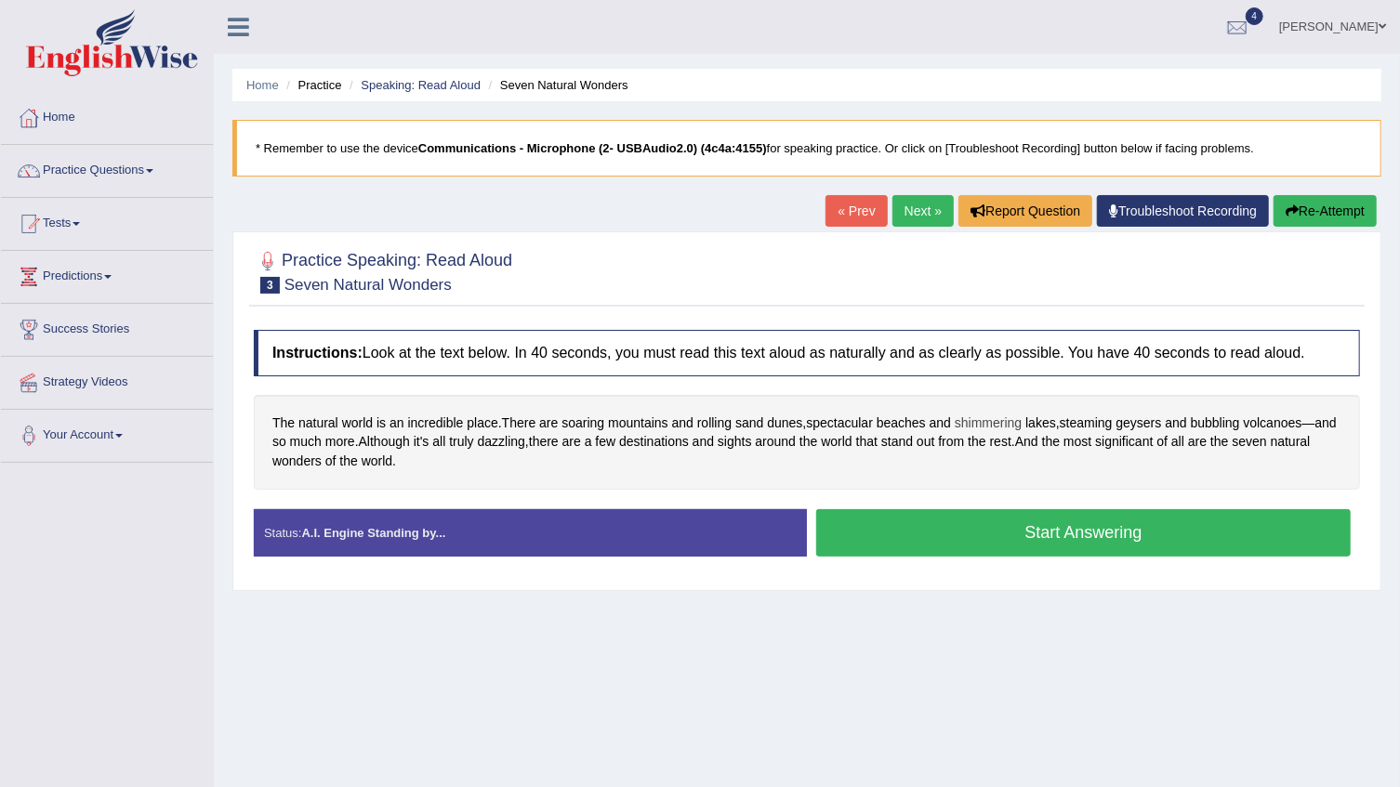
click at [999, 420] on span "shimmering" at bounding box center [987, 424] width 67 height 20
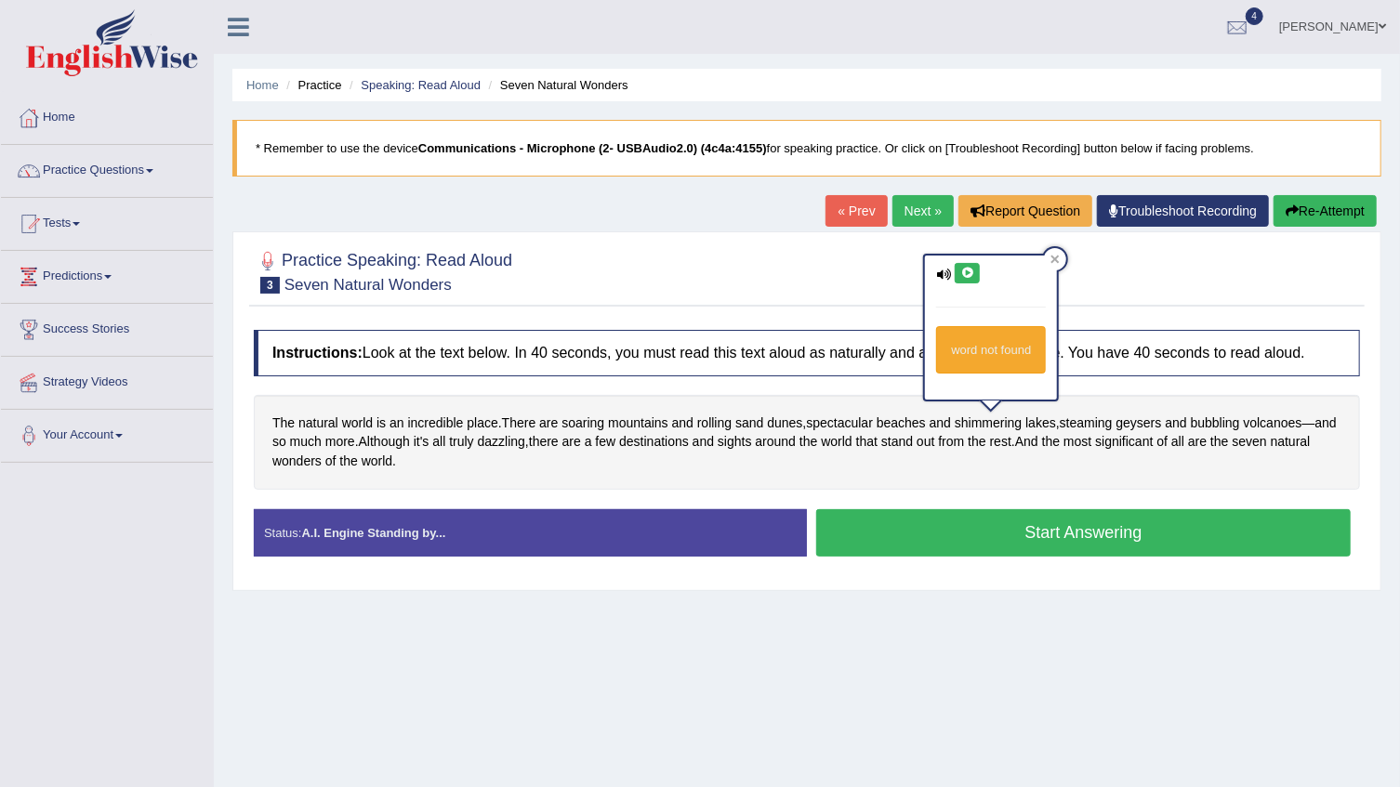
click at [967, 270] on icon at bounding box center [967, 273] width 14 height 11
click at [891, 289] on div at bounding box center [807, 271] width 1106 height 57
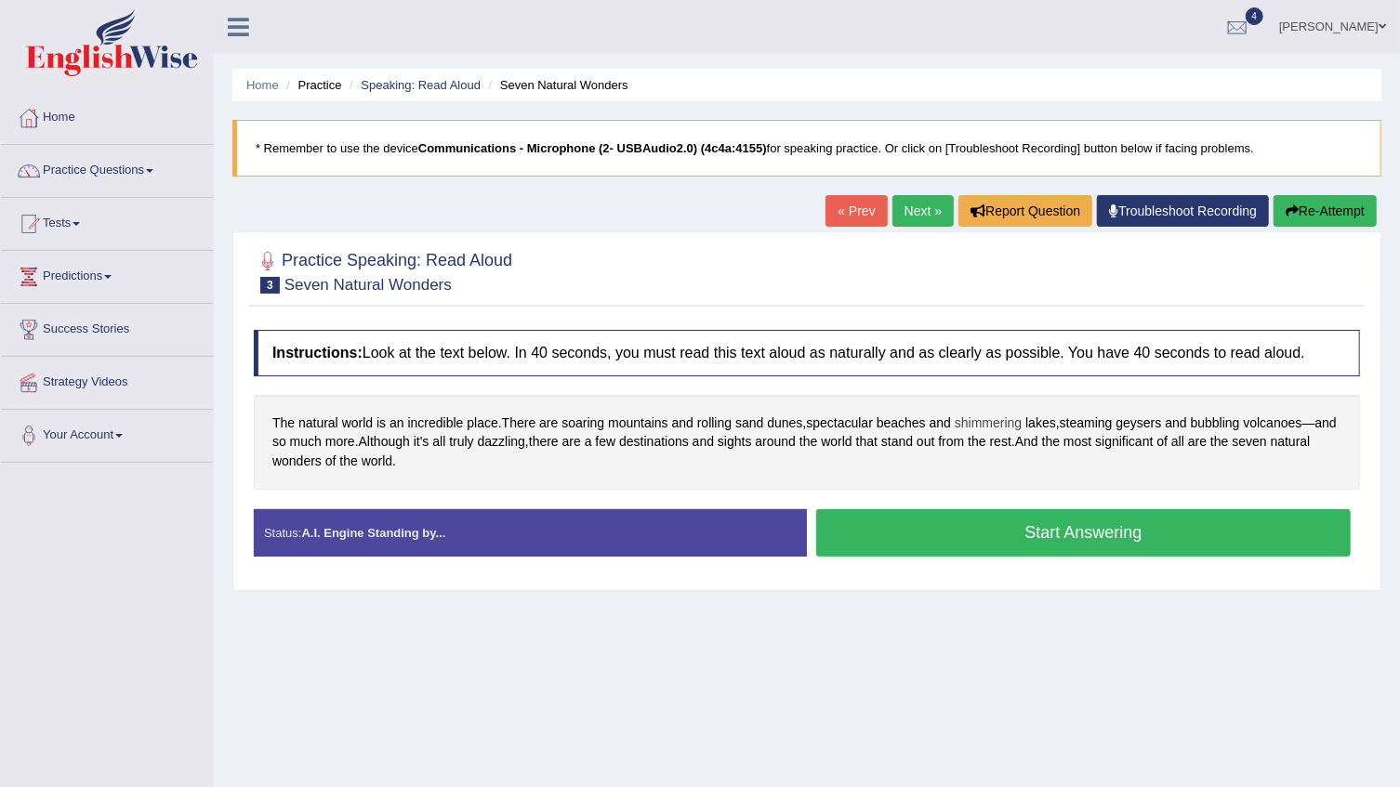
click at [976, 420] on span "shimmering" at bounding box center [987, 424] width 67 height 20
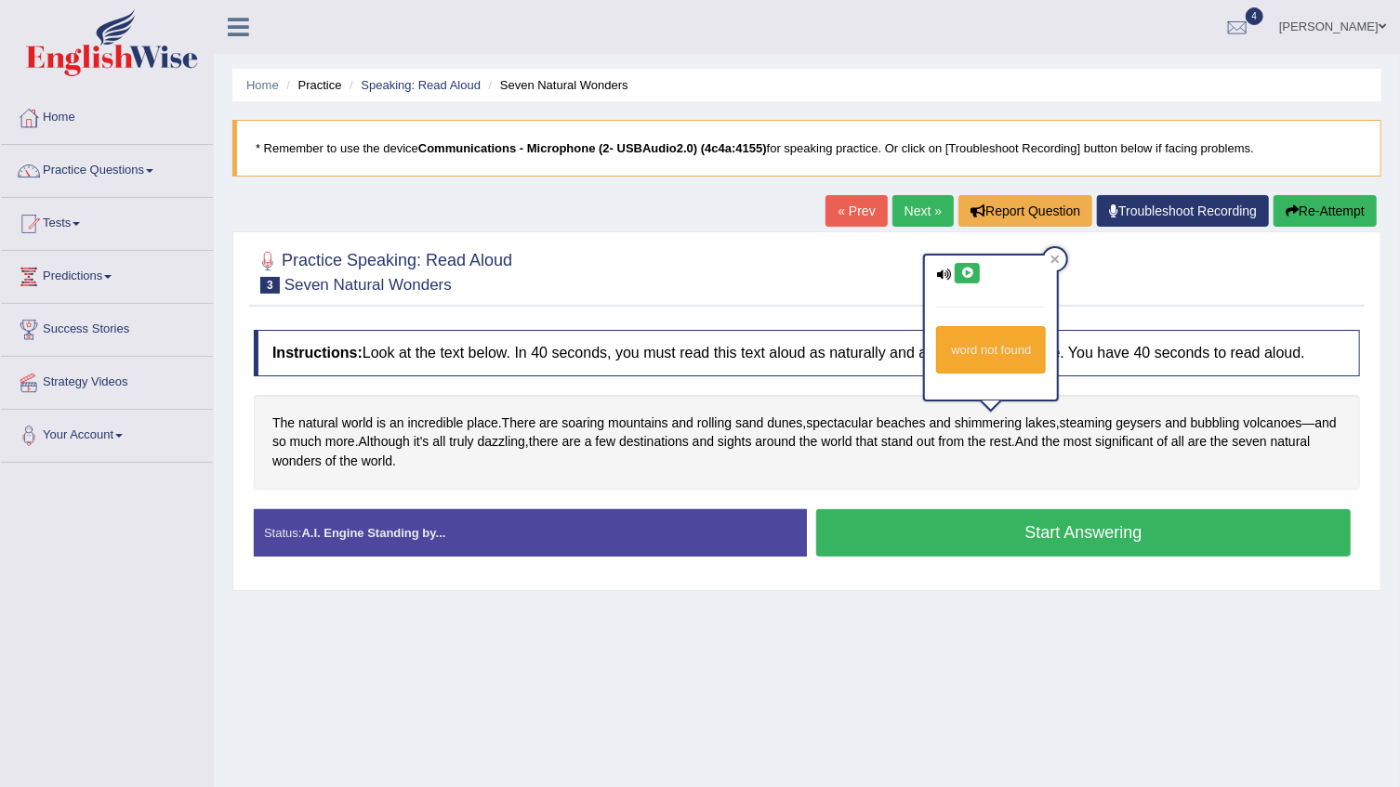
click at [972, 277] on icon at bounding box center [967, 273] width 14 height 11
click at [870, 298] on div at bounding box center [807, 271] width 1106 height 57
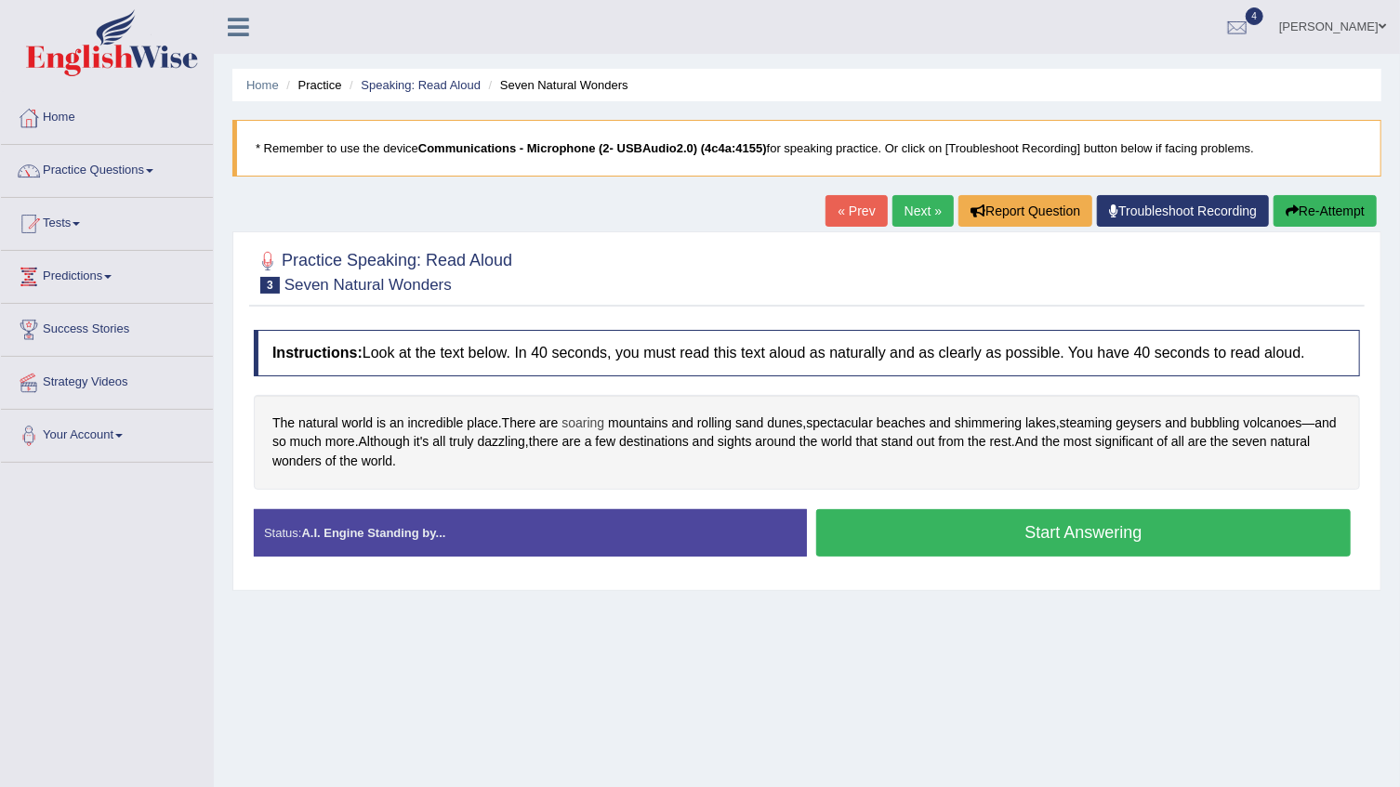
click at [581, 422] on span "soaring" at bounding box center [582, 424] width 43 height 20
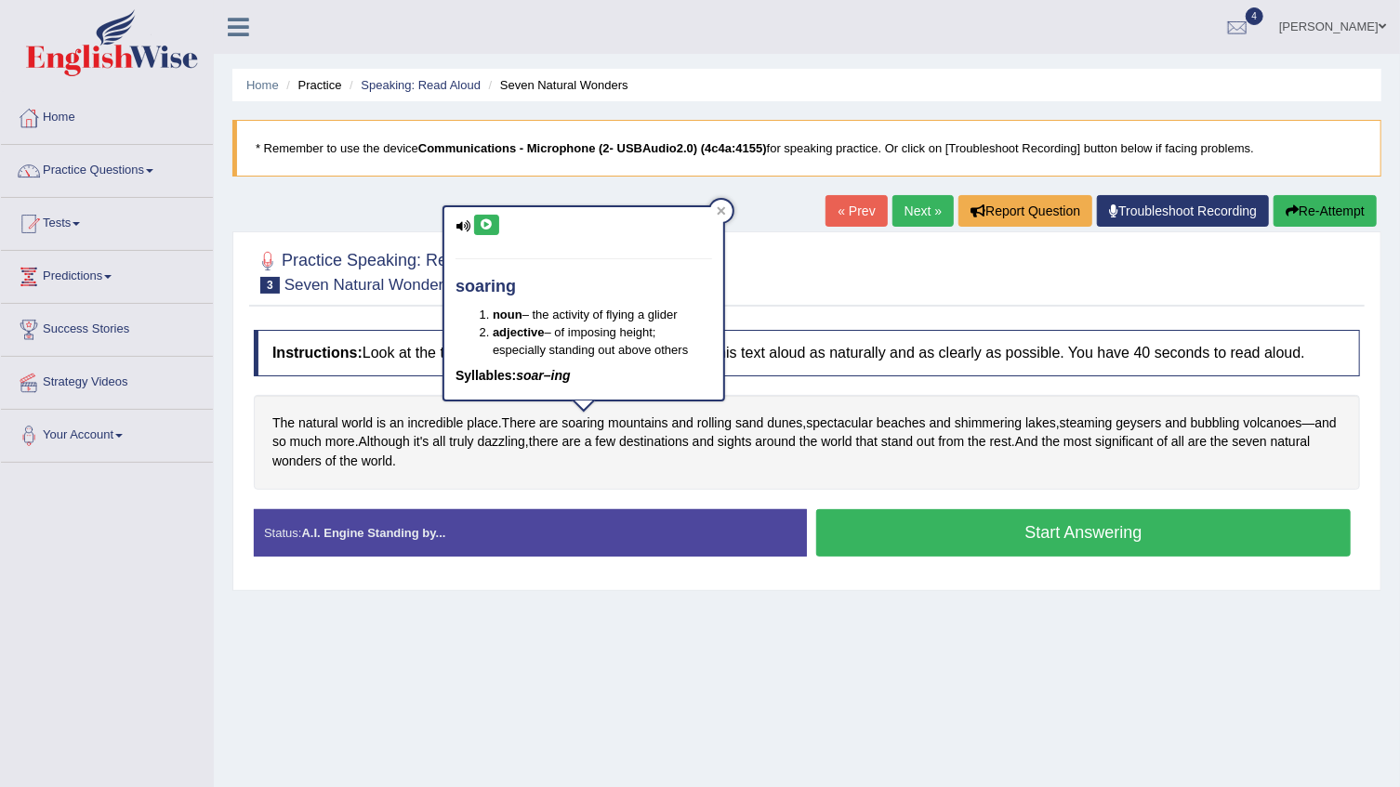
click at [489, 222] on icon at bounding box center [487, 224] width 14 height 11
click at [854, 283] on div at bounding box center [807, 271] width 1106 height 57
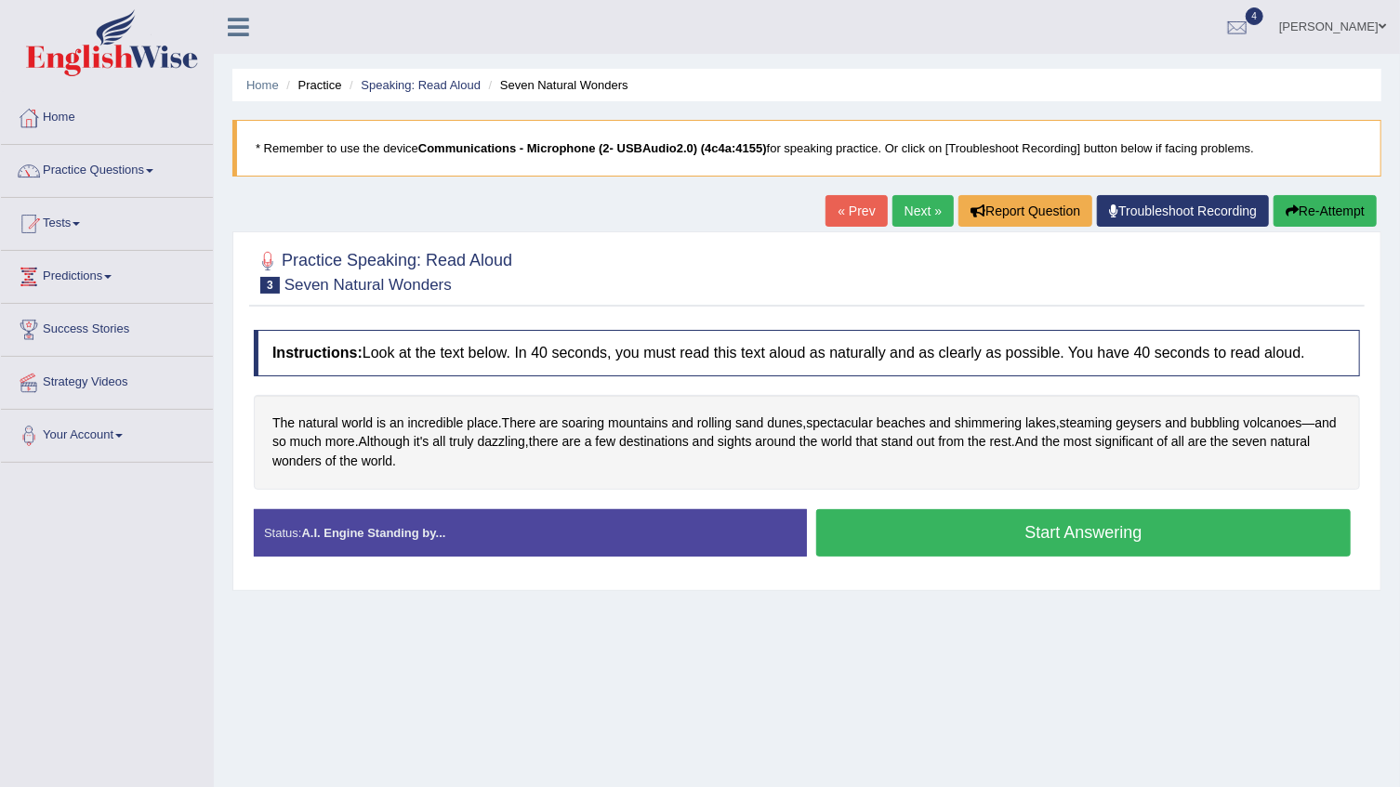
click at [1087, 527] on button "Start Answering" at bounding box center [1083, 532] width 534 height 47
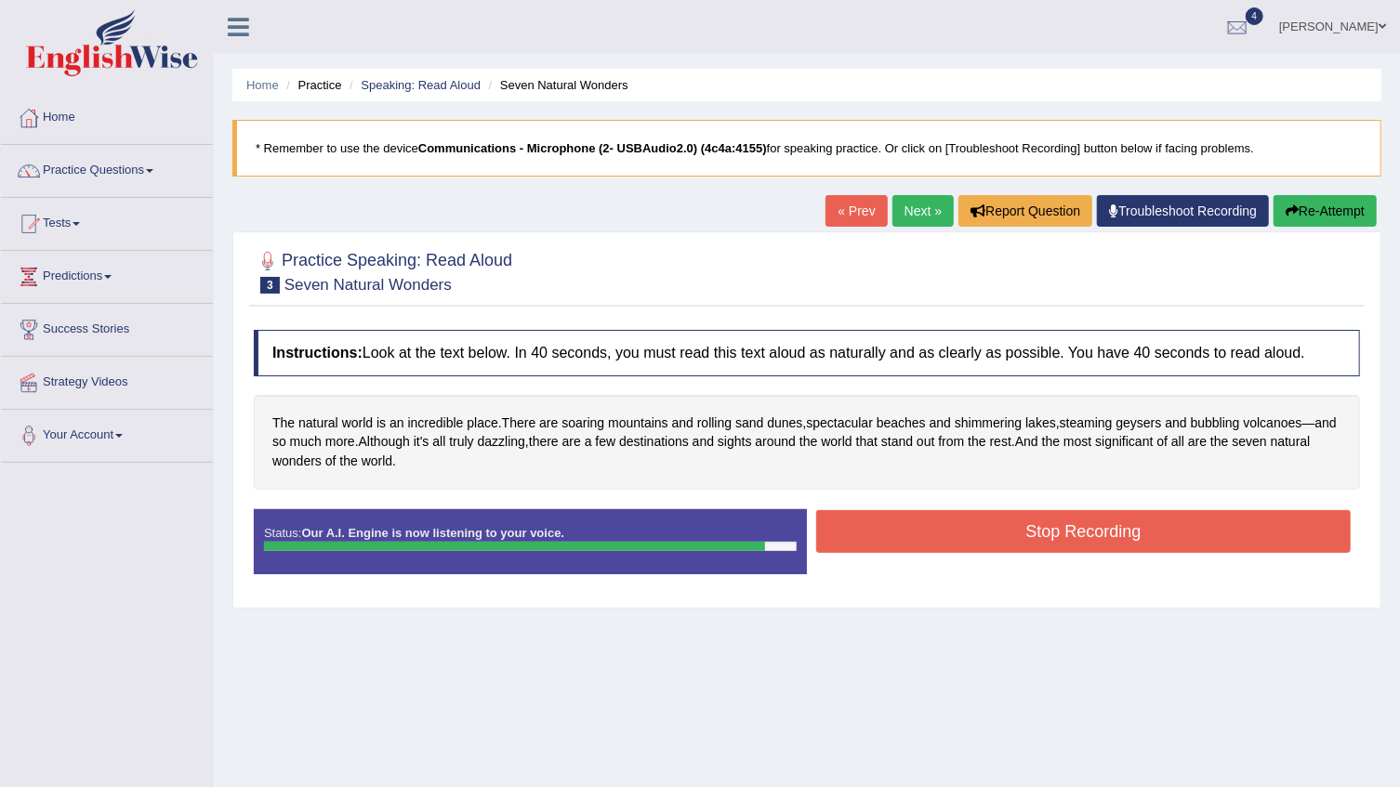
click at [1087, 527] on button "Stop Recording" at bounding box center [1083, 531] width 534 height 43
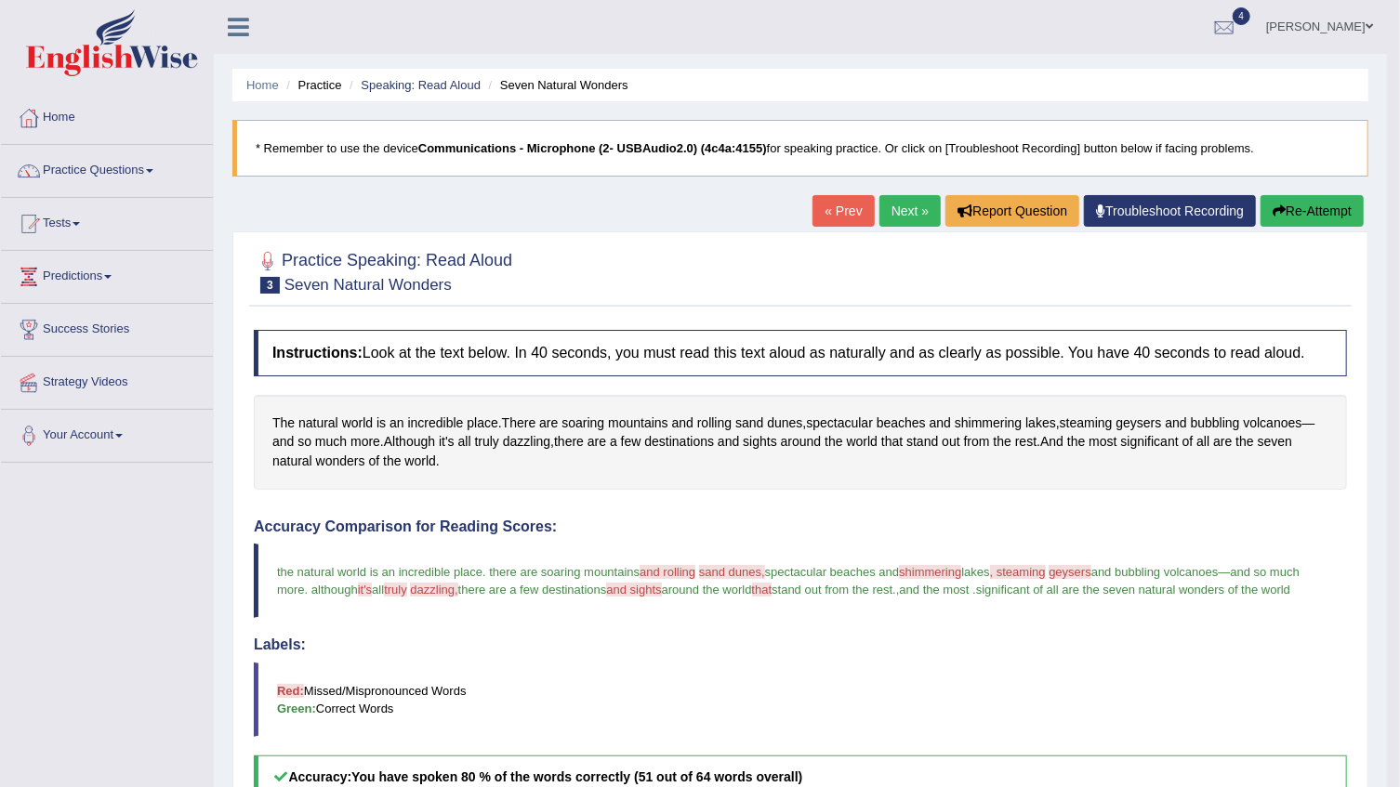
click at [888, 206] on link "Next »" at bounding box center [909, 211] width 61 height 32
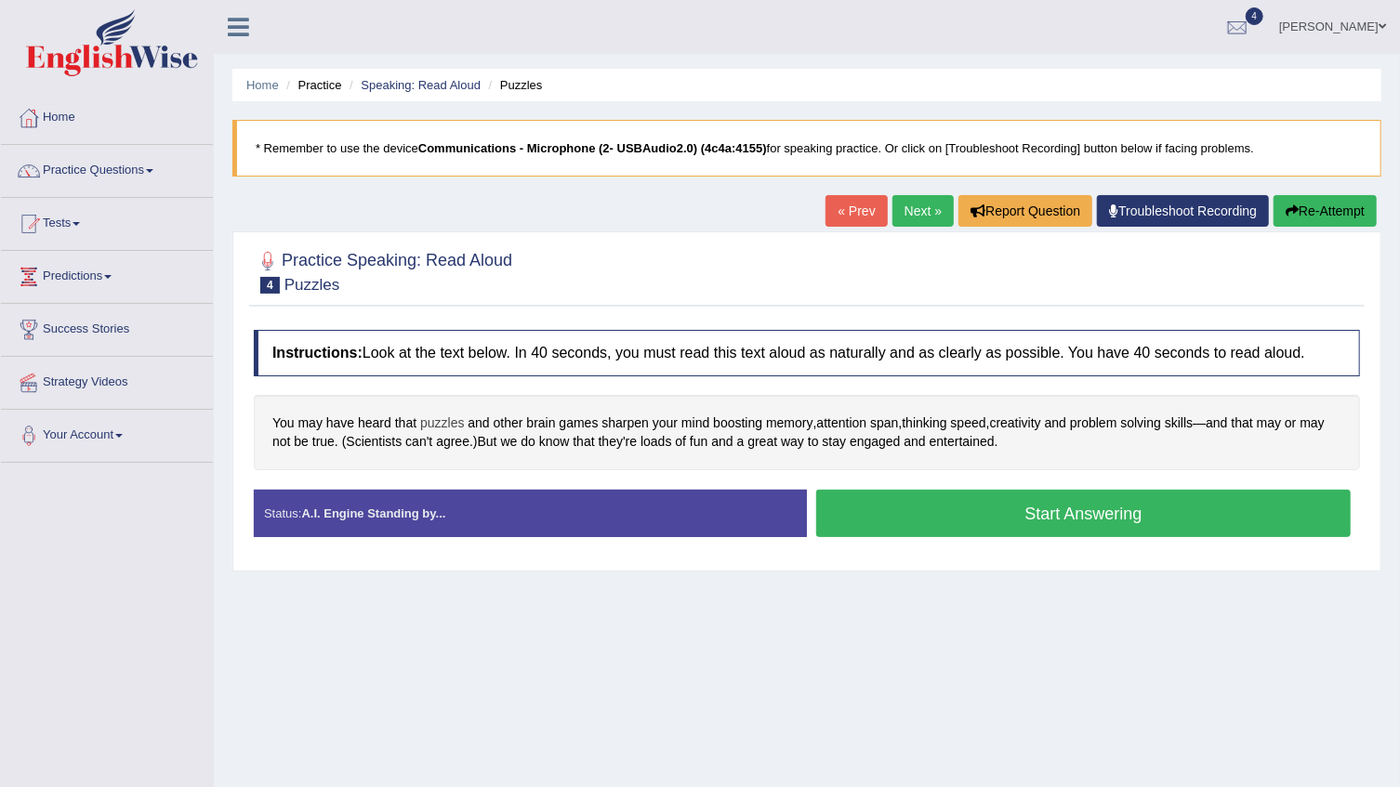
click at [450, 421] on span "puzzles" at bounding box center [442, 424] width 44 height 20
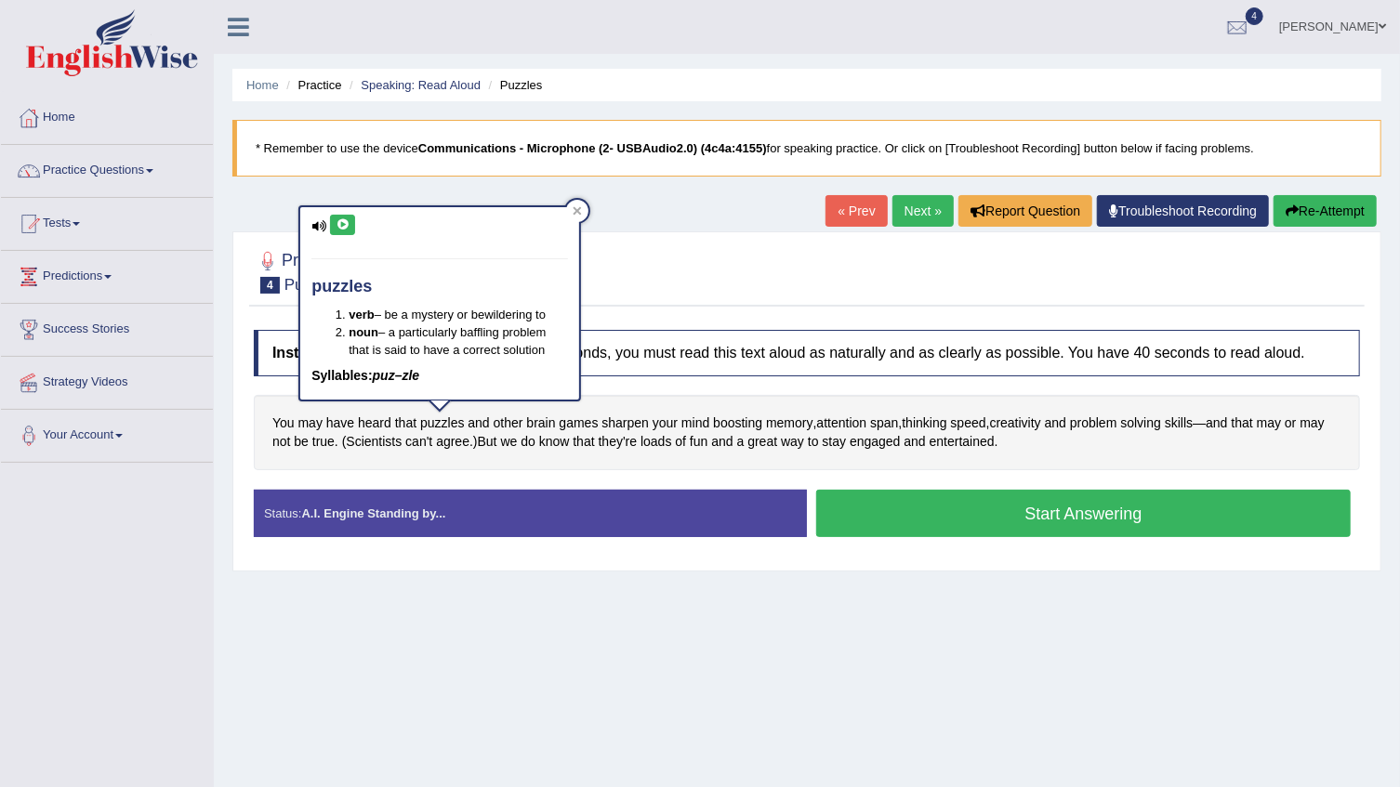
click at [346, 225] on icon at bounding box center [342, 224] width 14 height 11
click at [629, 269] on div at bounding box center [807, 271] width 1106 height 57
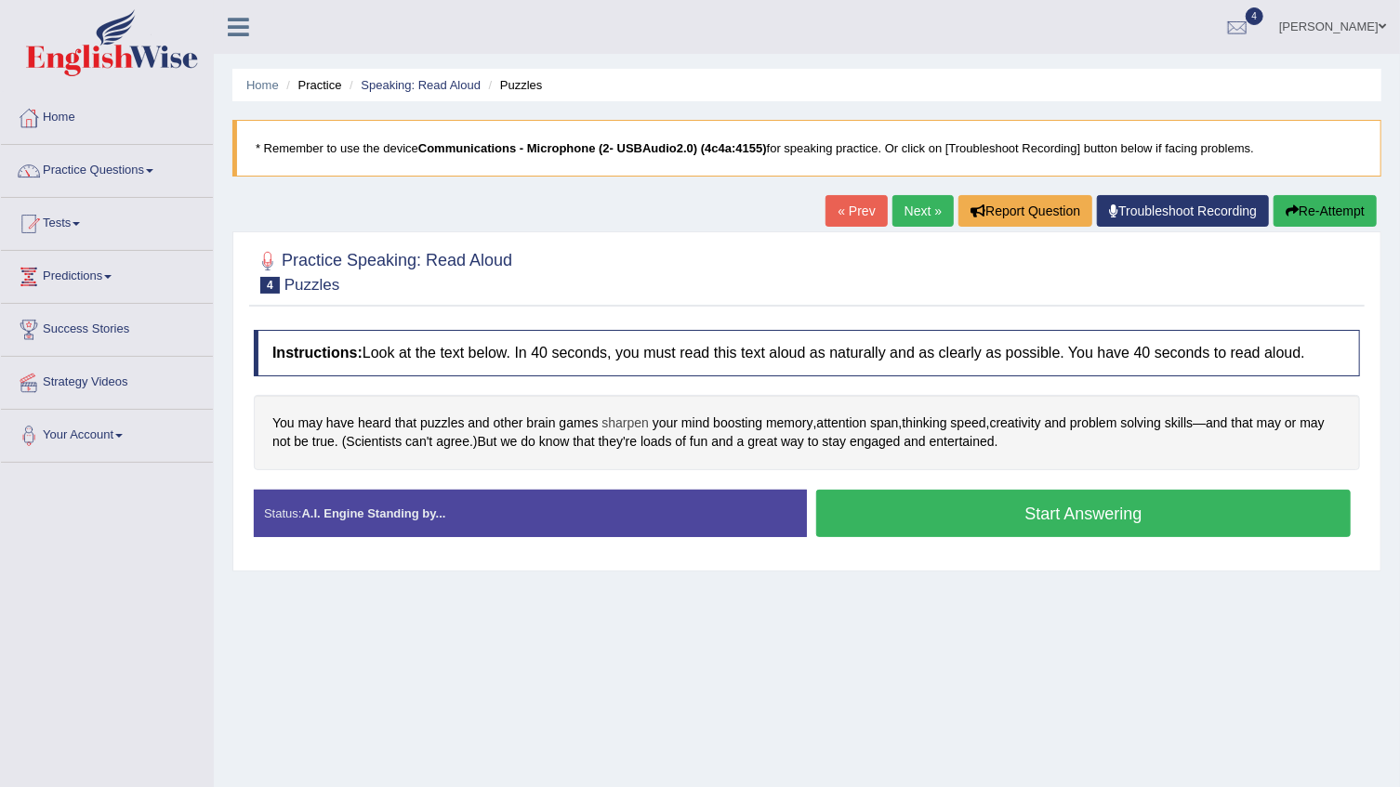
click at [618, 426] on span "sharpen" at bounding box center [624, 424] width 47 height 20
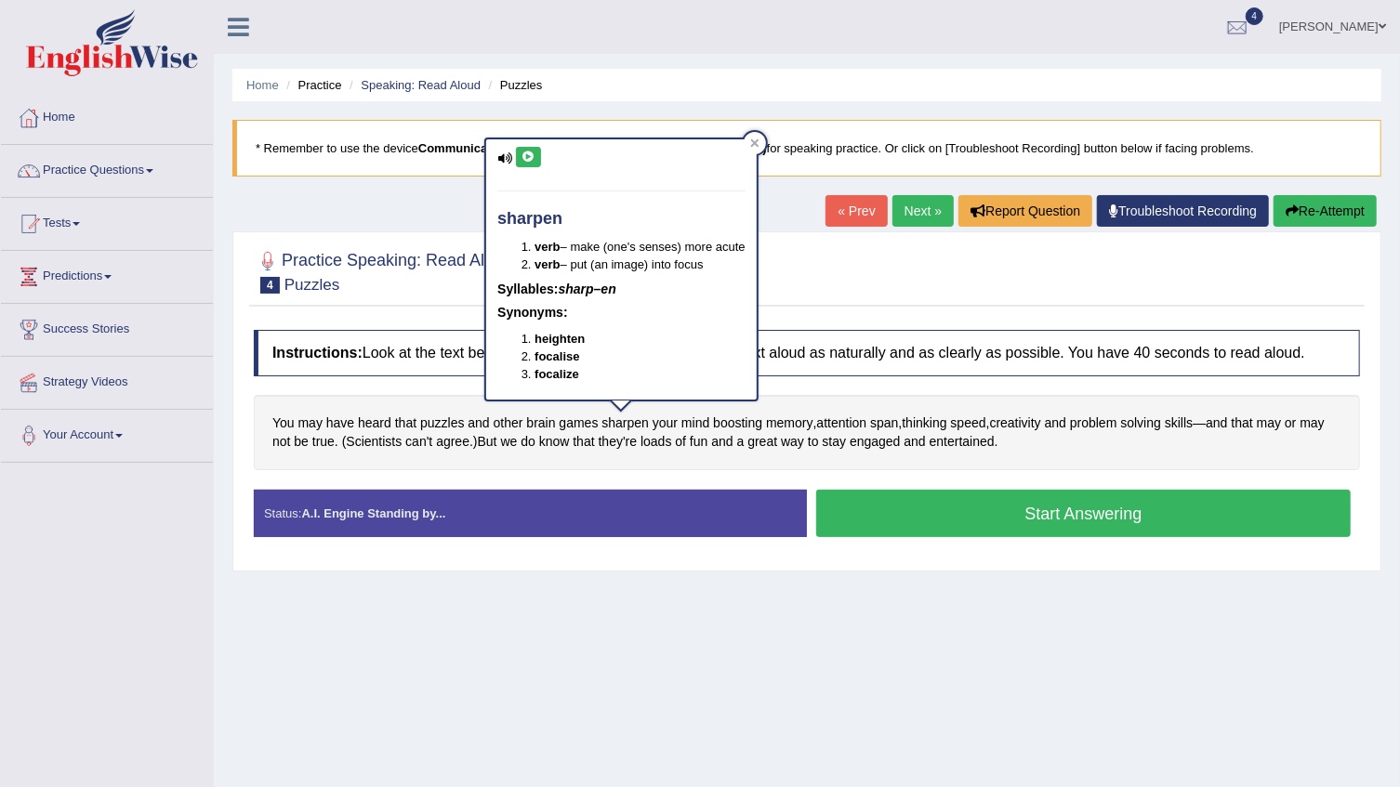
click at [534, 158] on button at bounding box center [528, 157] width 25 height 20
click at [453, 204] on div "Home Practice Speaking: Read Aloud Puzzles * Remember to use the device Communi…" at bounding box center [807, 464] width 1186 height 929
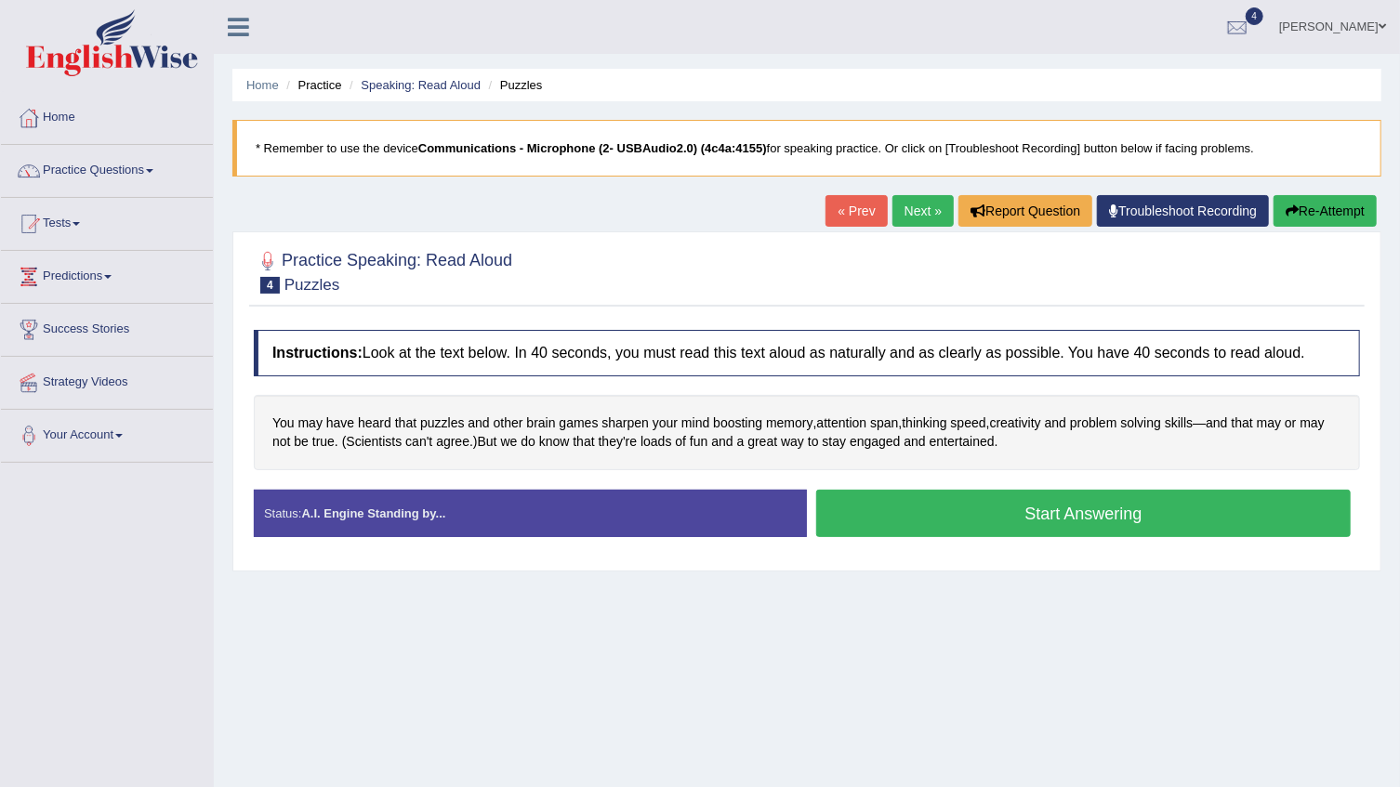
click at [1041, 510] on button "Start Answering" at bounding box center [1083, 513] width 534 height 47
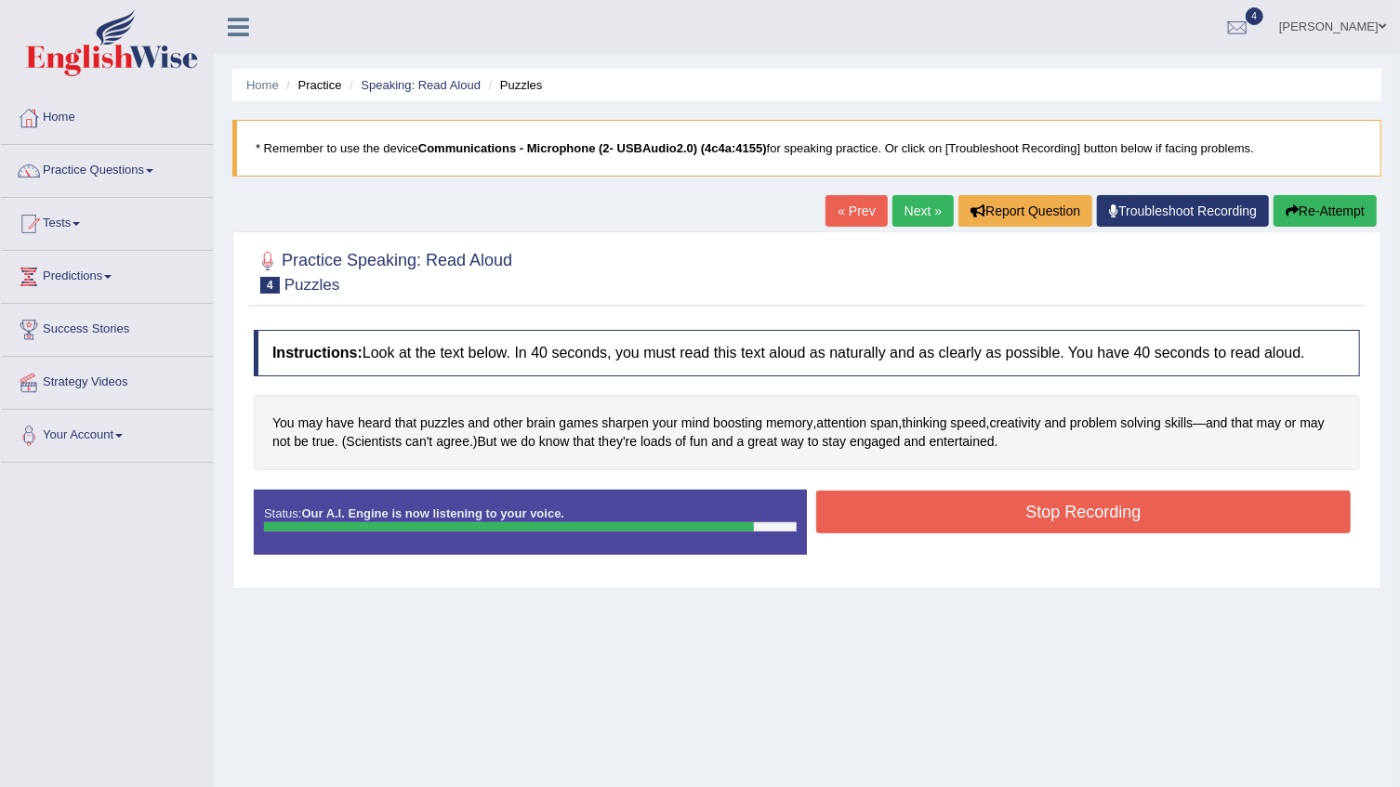
click at [1038, 510] on button "Stop Recording" at bounding box center [1083, 512] width 534 height 43
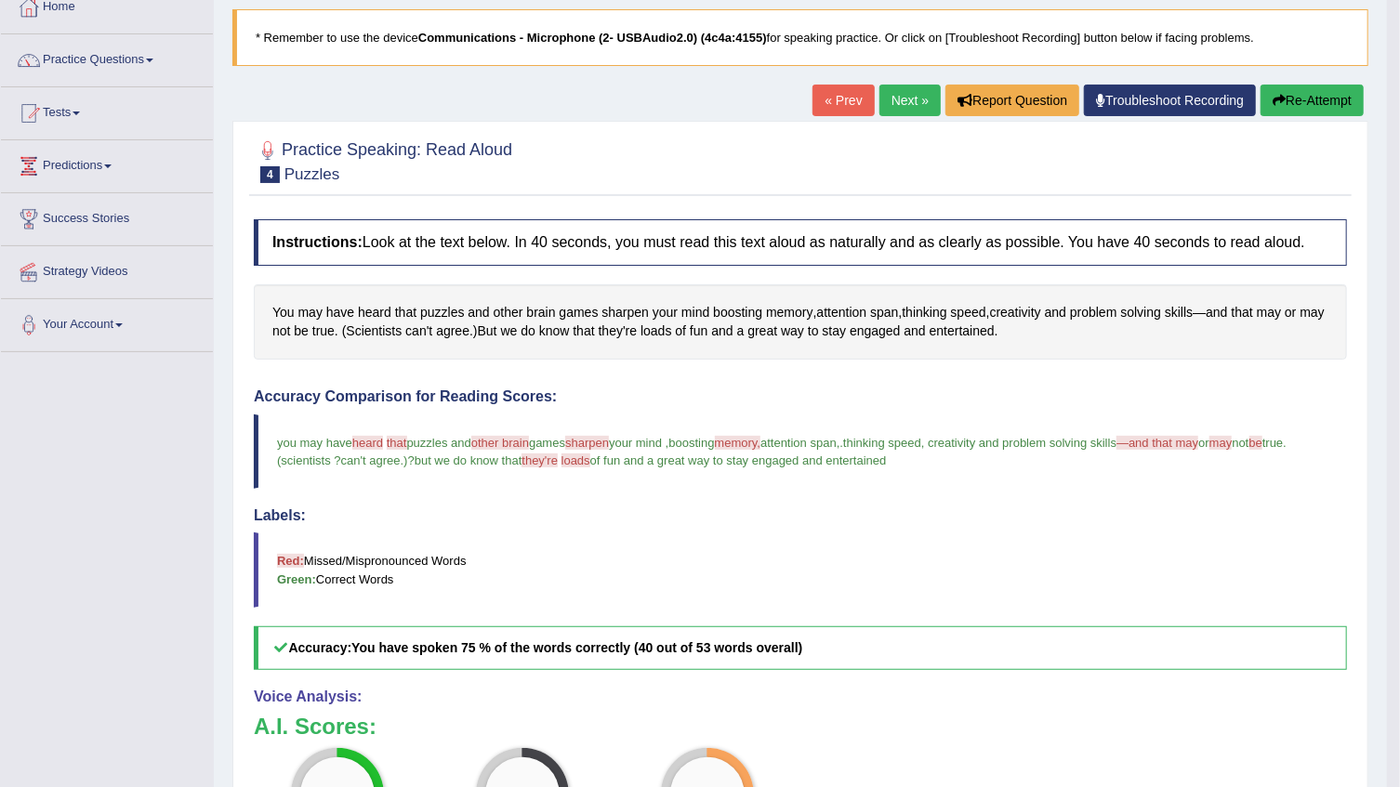
scroll to position [84, 0]
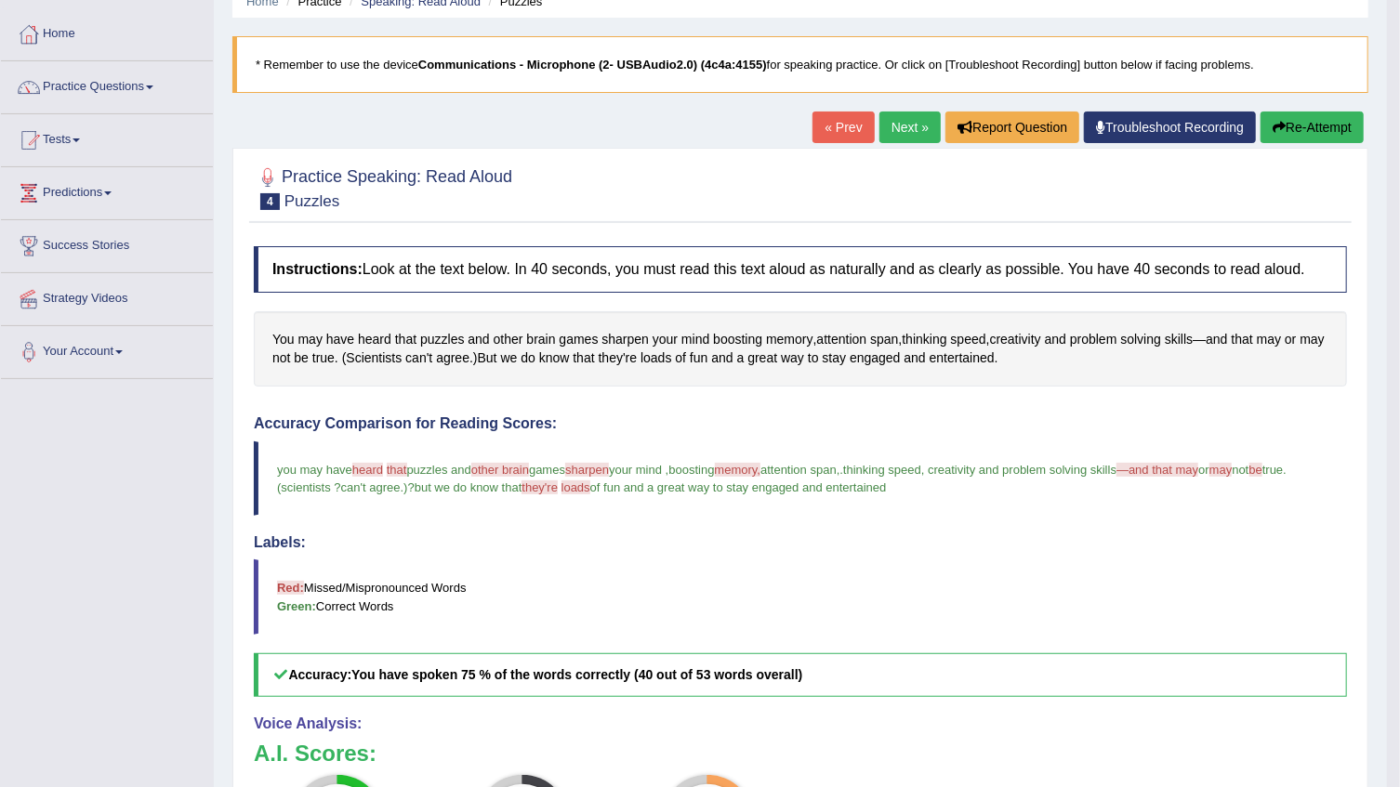
click at [1311, 119] on button "Re-Attempt" at bounding box center [1311, 128] width 103 height 32
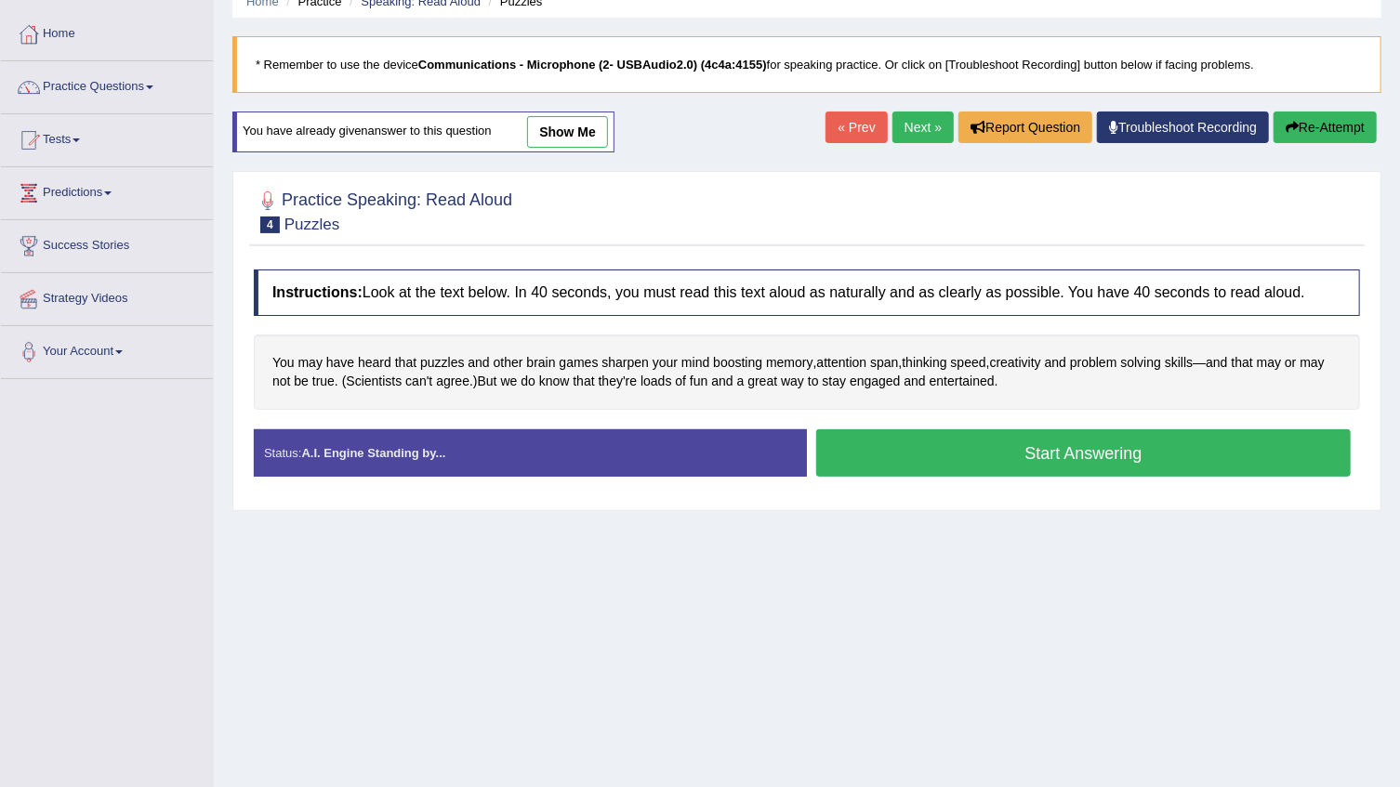
click at [1090, 444] on button "Start Answering" at bounding box center [1083, 452] width 534 height 47
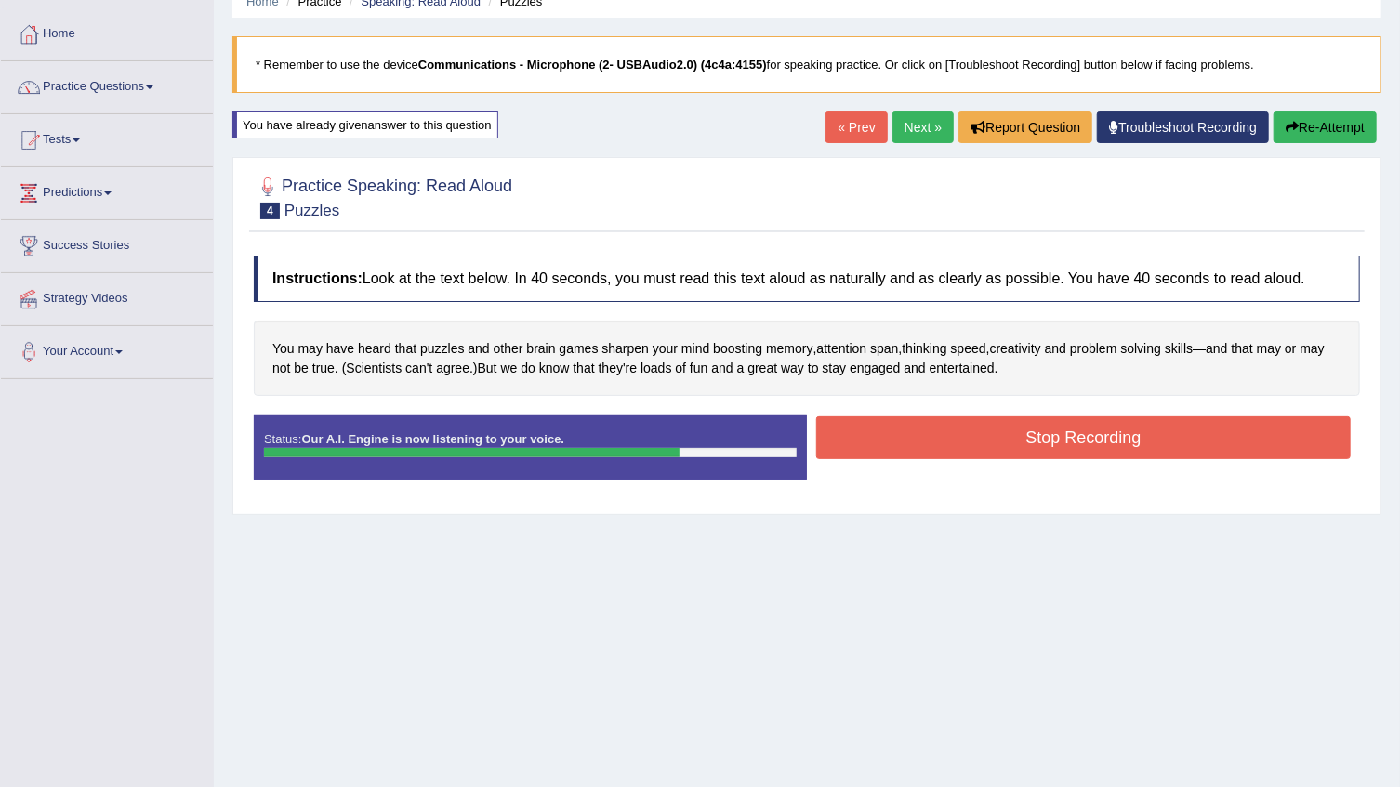
click at [1085, 441] on button "Stop Recording" at bounding box center [1083, 437] width 534 height 43
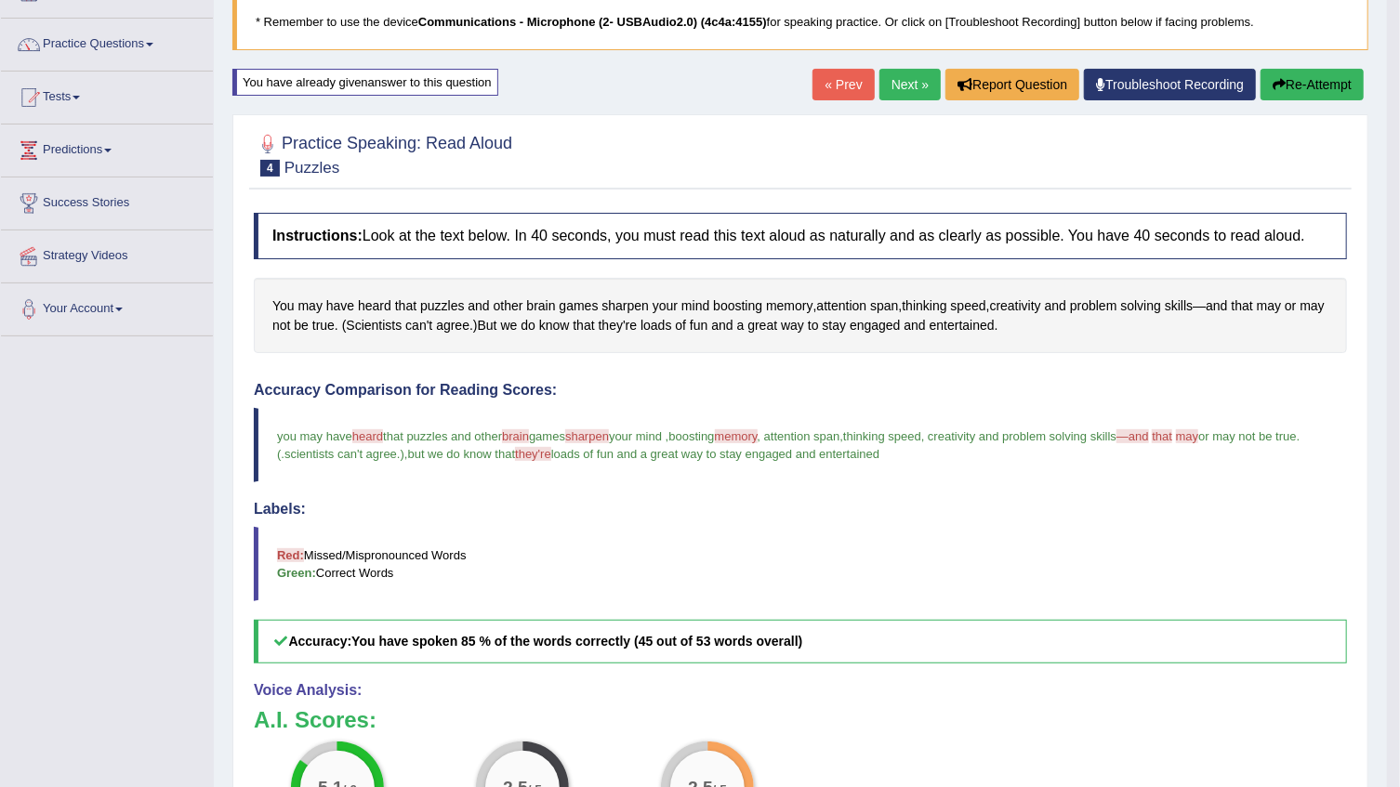
scroll to position [99, 0]
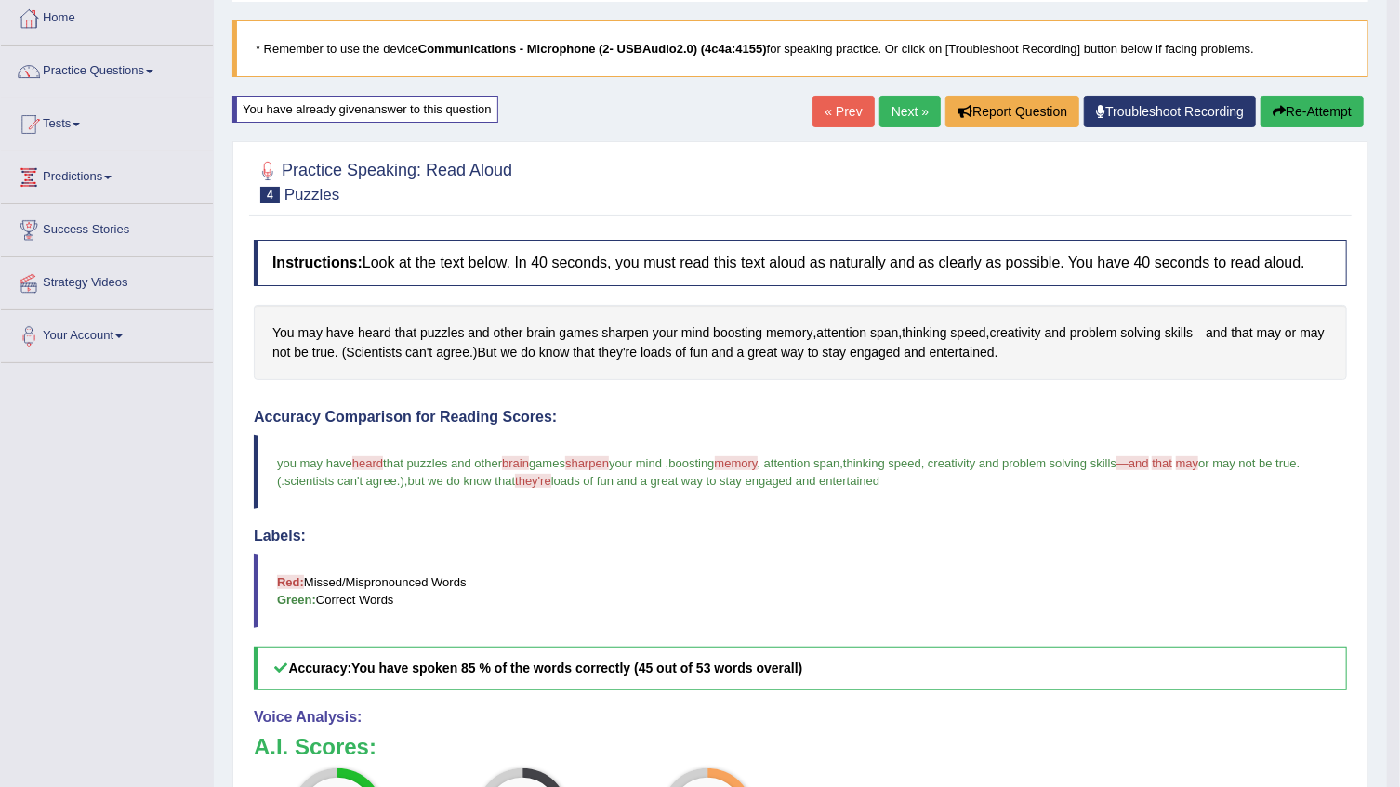
click at [912, 112] on link "Next »" at bounding box center [909, 112] width 61 height 32
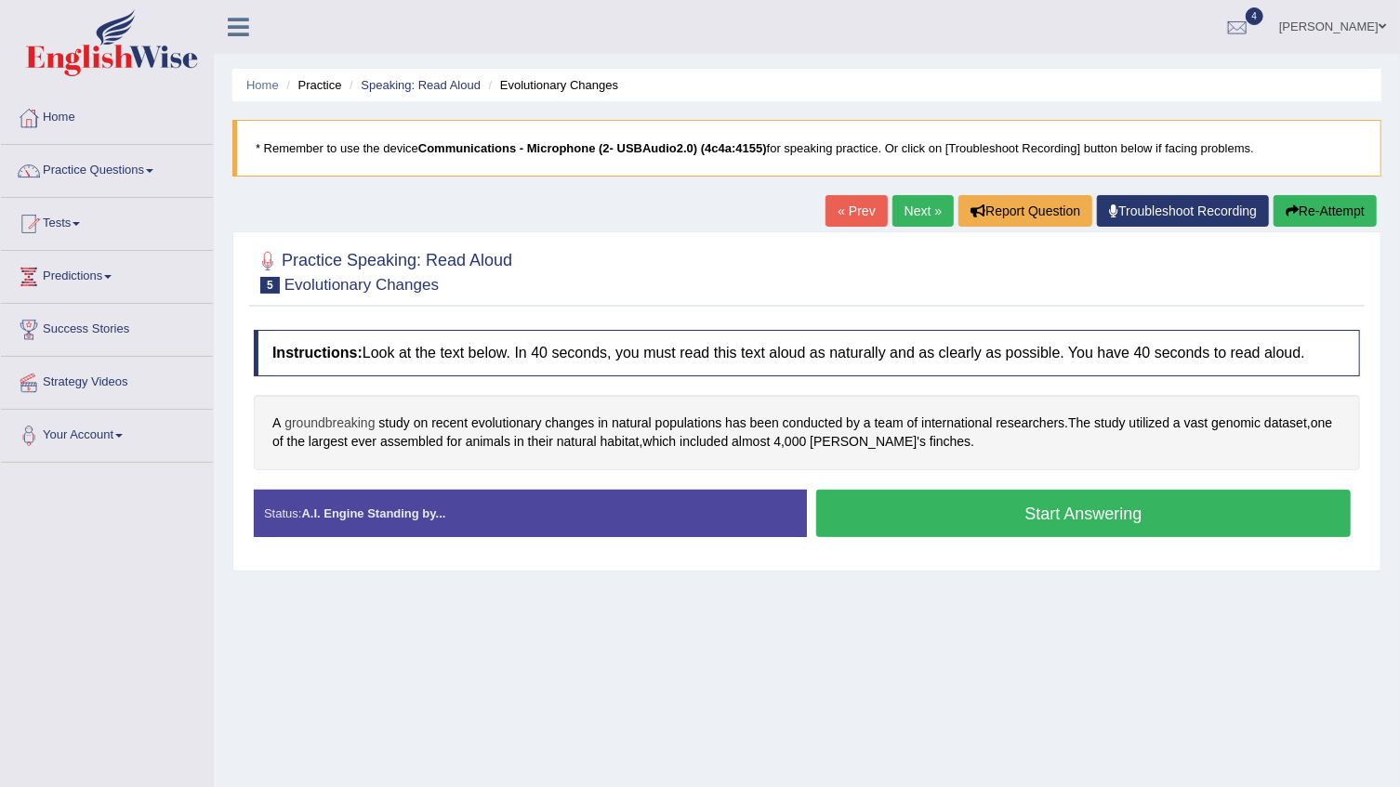
click at [353, 424] on span "groundbreaking" at bounding box center [329, 424] width 90 height 20
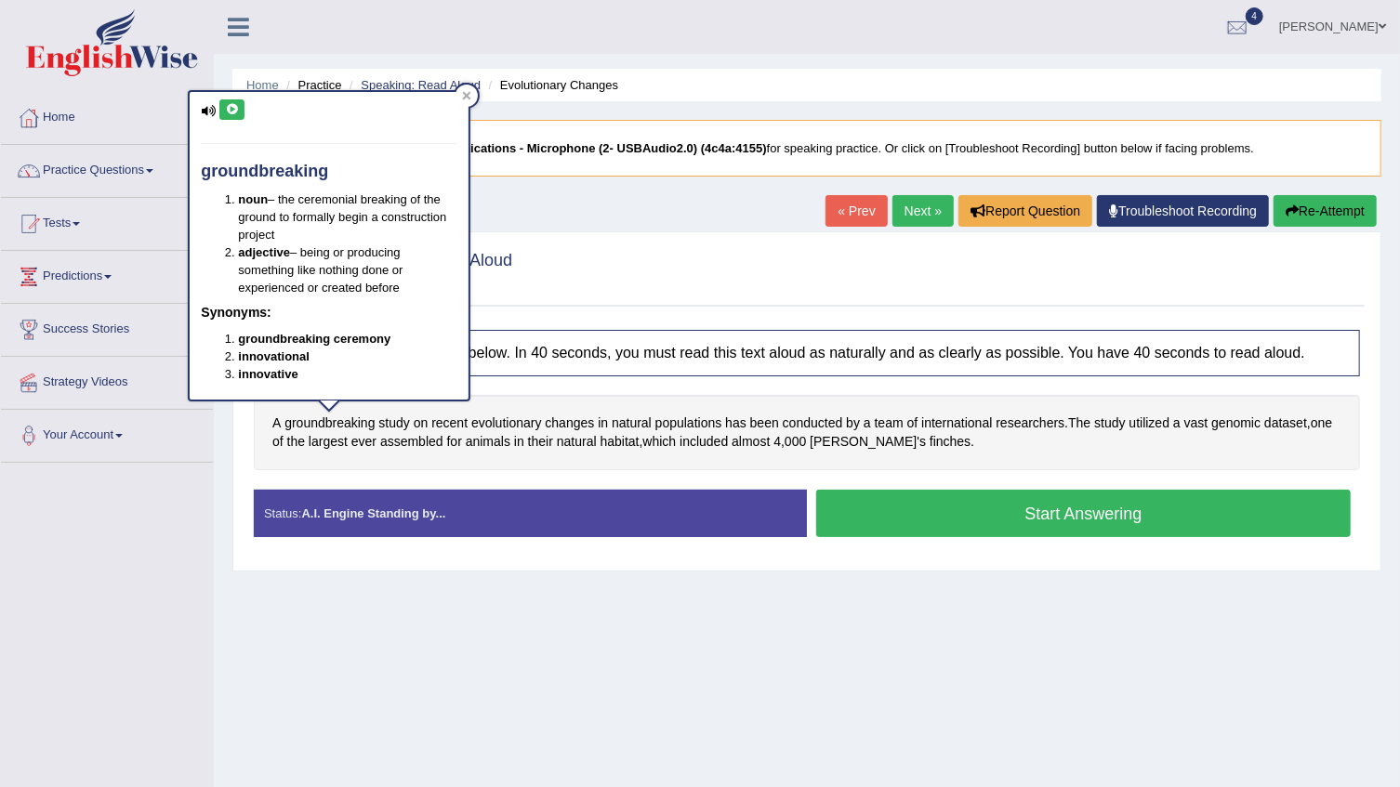
click at [230, 111] on icon at bounding box center [232, 109] width 14 height 11
click at [514, 424] on span "evolutionary" at bounding box center [506, 424] width 71 height 20
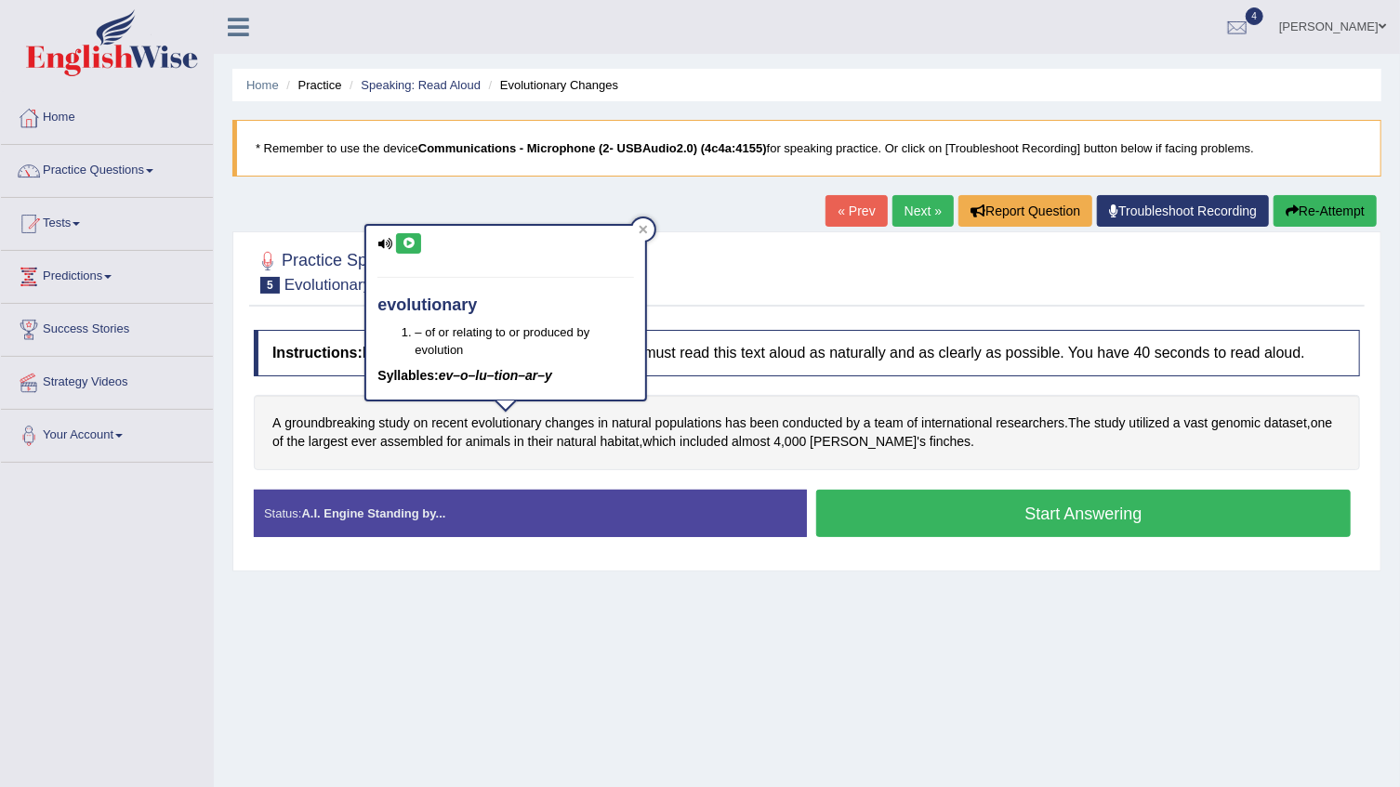
click at [408, 239] on icon at bounding box center [408, 243] width 14 height 11
click at [448, 183] on div "Home Practice Speaking: Read Aloud Evolutionary Changes * Remember to use the d…" at bounding box center [807, 464] width 1186 height 929
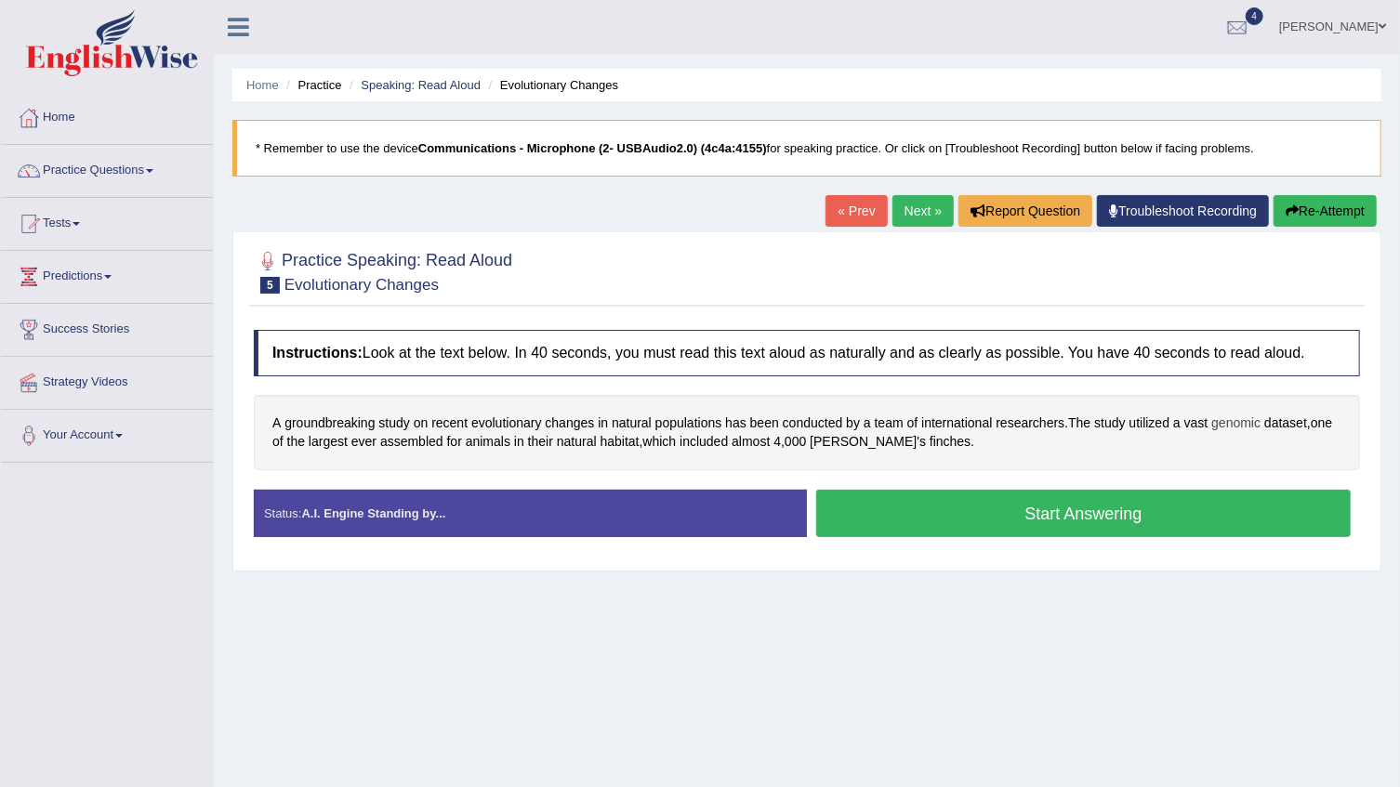
click at [1251, 424] on span "genomic" at bounding box center [1235, 424] width 49 height 20
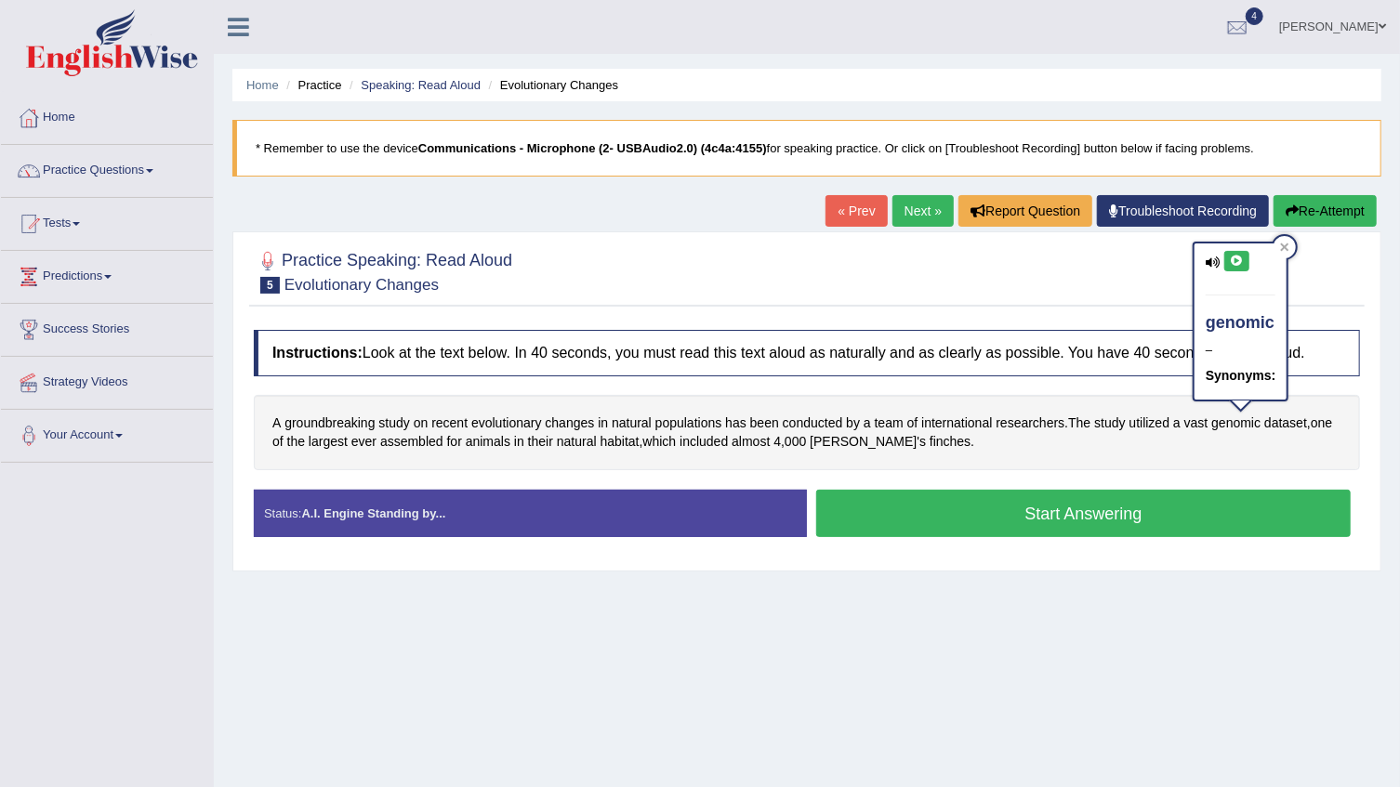
click at [1235, 270] on div "genomic – Synonyms:" at bounding box center [1240, 321] width 92 height 156
click at [1235, 270] on button at bounding box center [1236, 261] width 25 height 20
click at [1238, 256] on icon at bounding box center [1237, 261] width 14 height 11
click at [1145, 304] on div "Practice Speaking: Read Aloud 5 Evolutionary Changes" at bounding box center [806, 274] width 1115 height 65
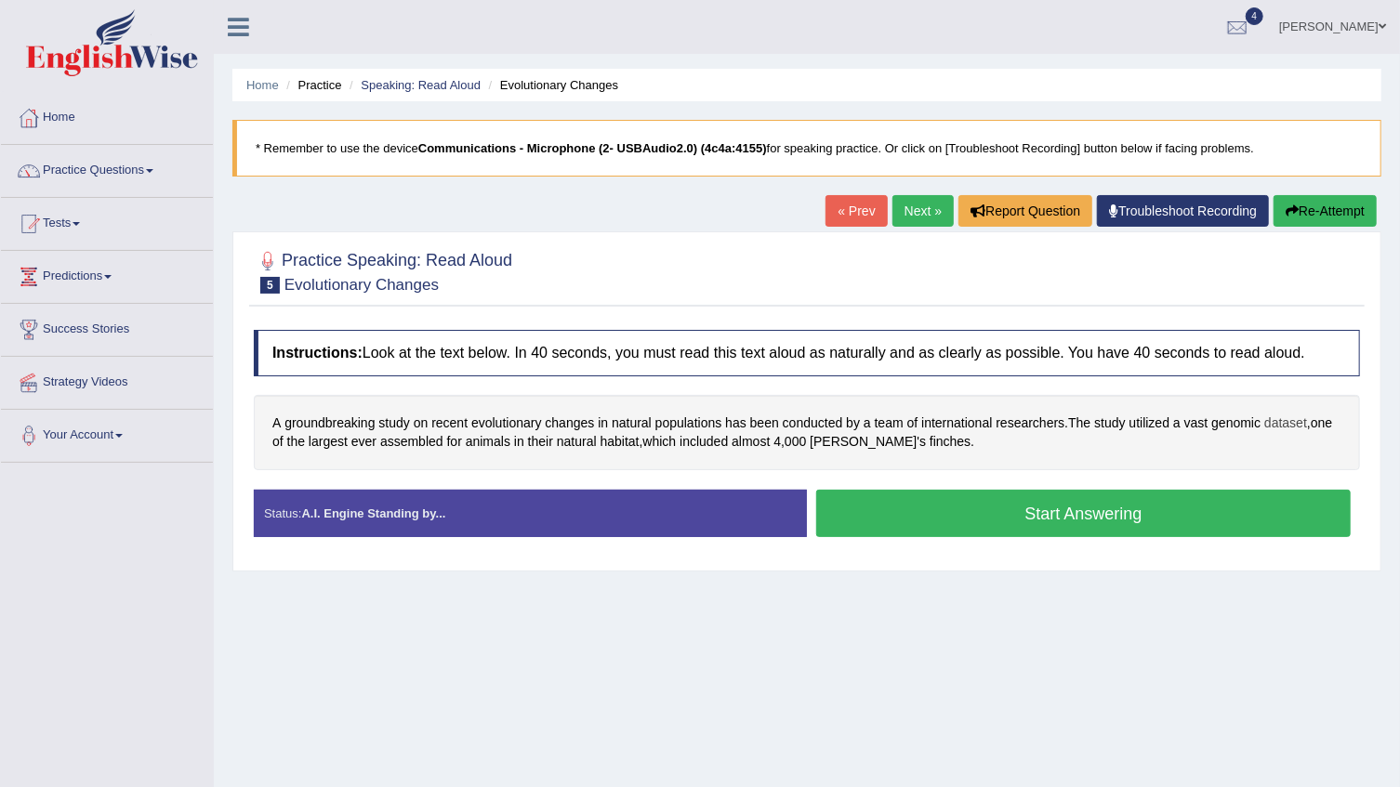
click at [1289, 420] on span "dataset" at bounding box center [1285, 424] width 43 height 20
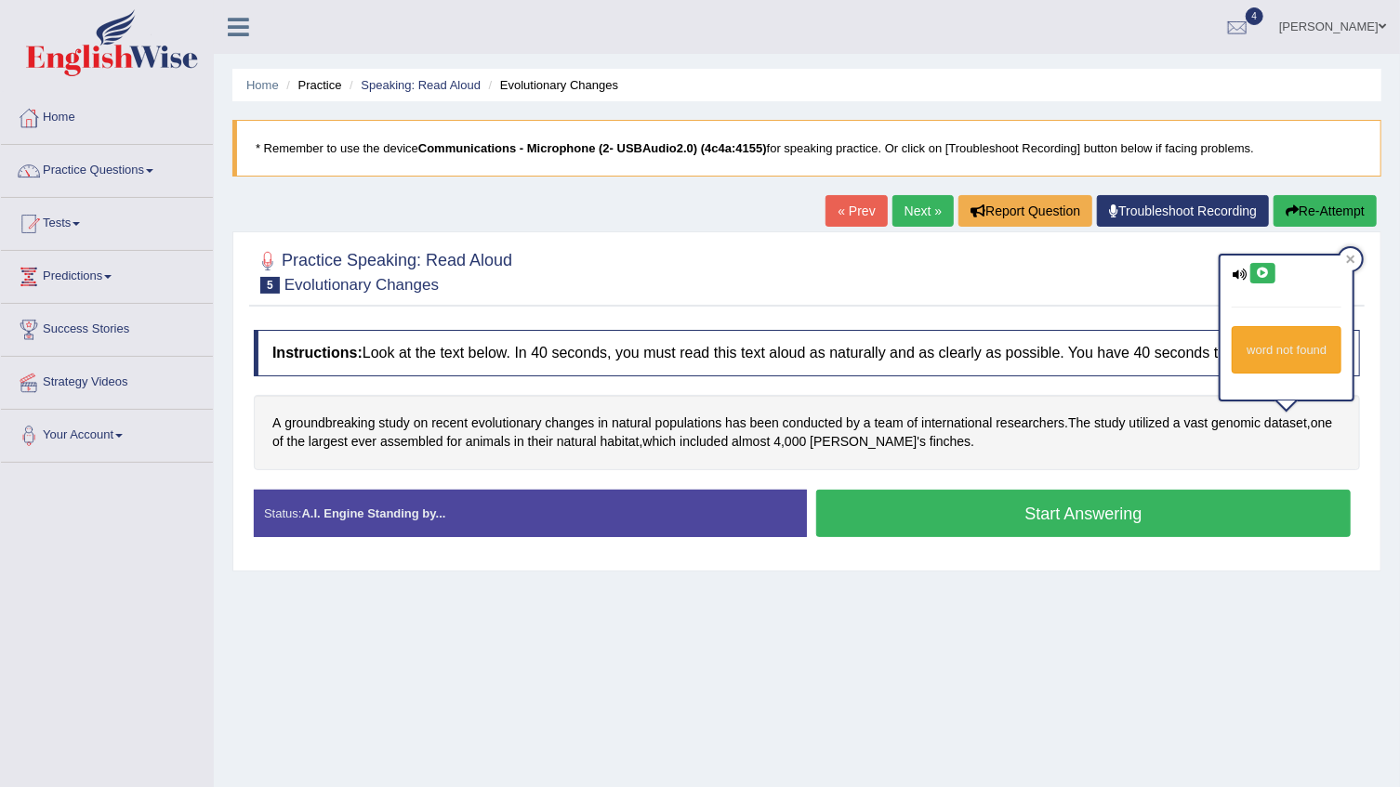
click at [1264, 272] on icon at bounding box center [1263, 273] width 14 height 11
click at [1200, 278] on div at bounding box center [807, 271] width 1106 height 57
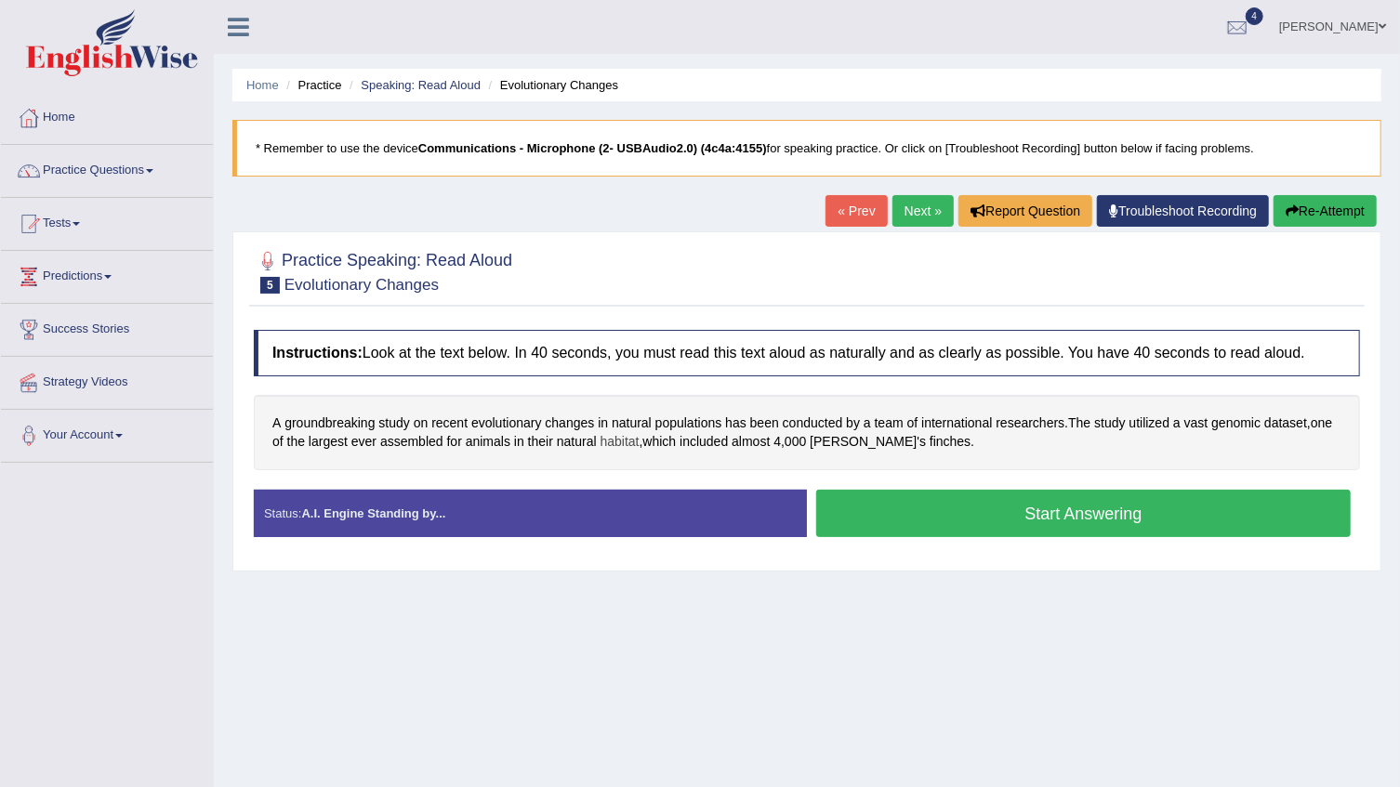
click at [626, 445] on span "habitat" at bounding box center [619, 442] width 39 height 20
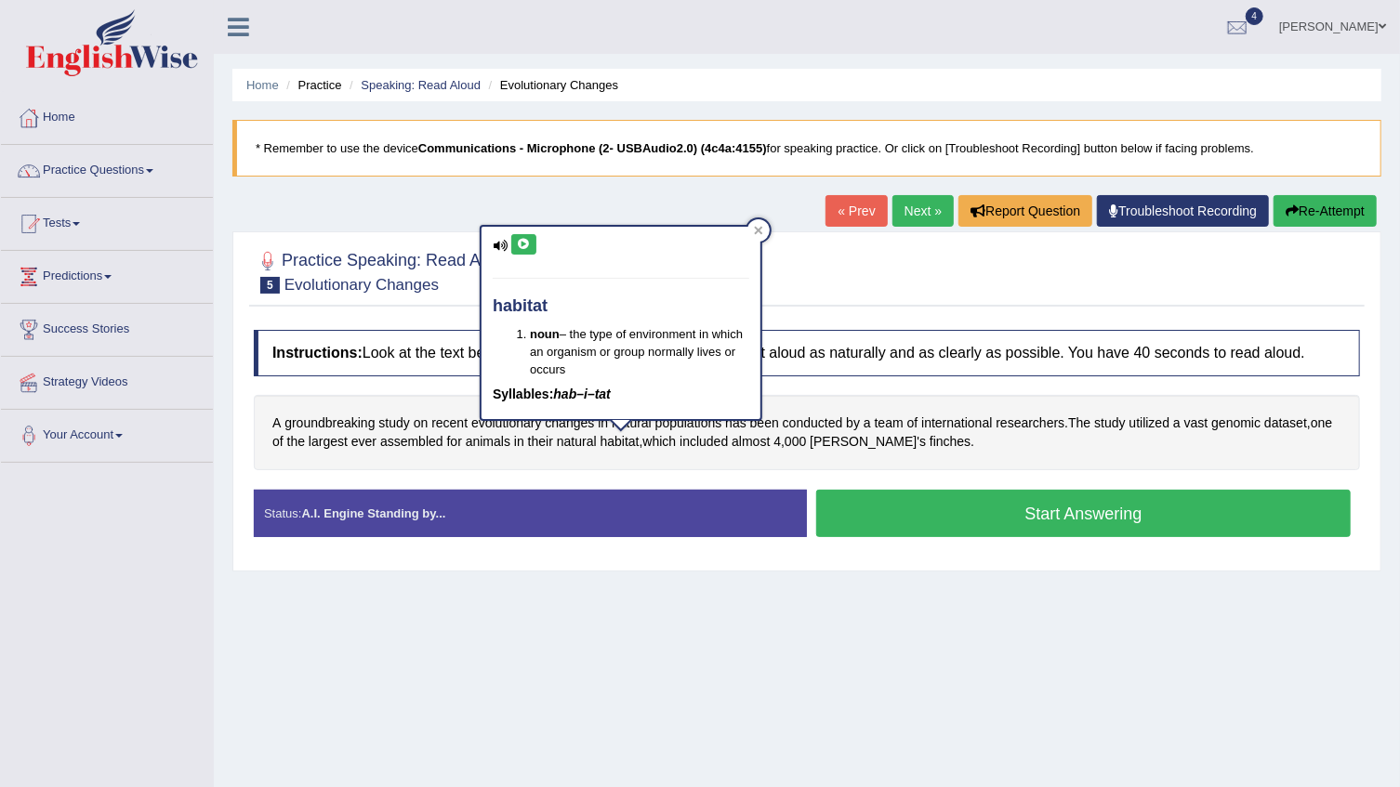
click at [519, 248] on icon at bounding box center [524, 244] width 14 height 11
click at [467, 218] on div "Home Practice Speaking: Read Aloud Evolutionary Changes * Remember to use the d…" at bounding box center [807, 464] width 1186 height 929
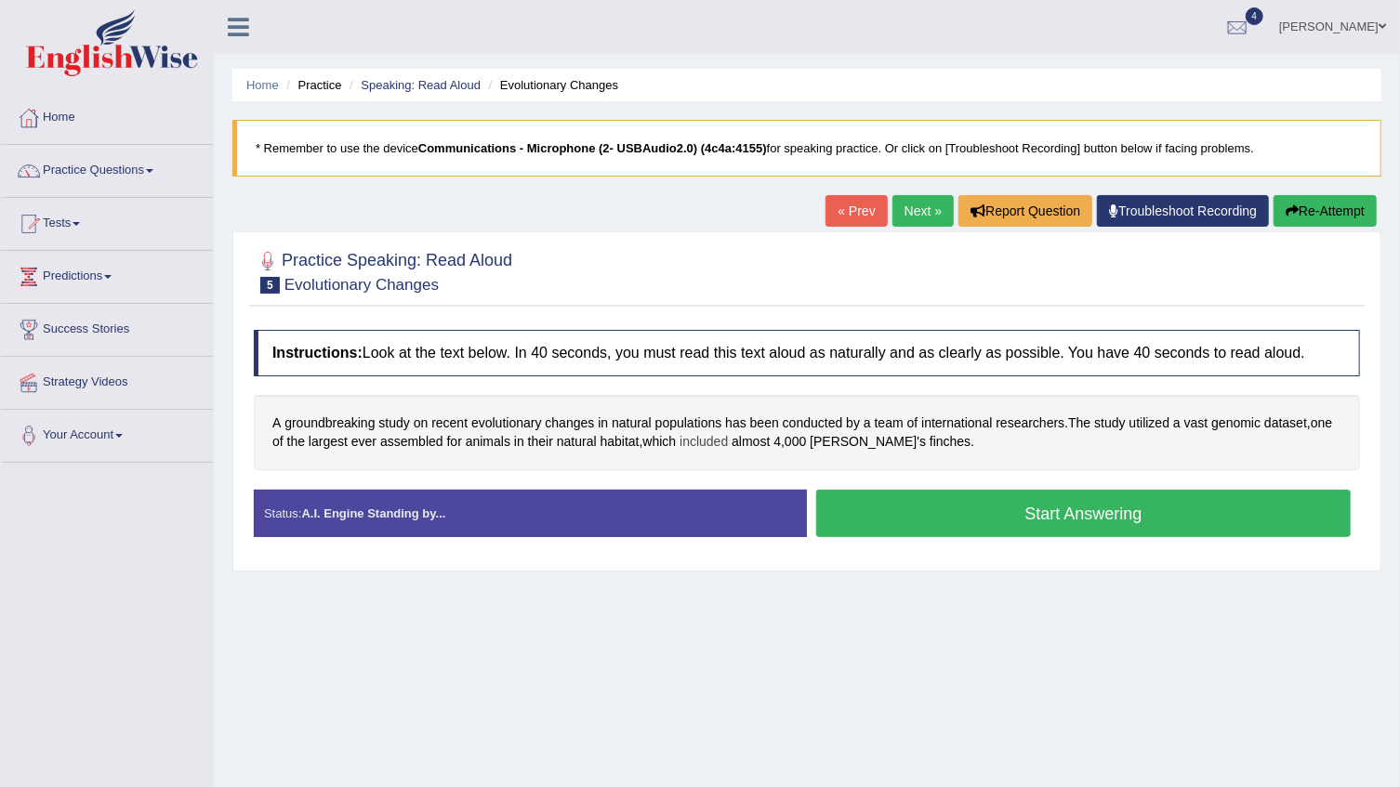
click at [728, 441] on span "included" at bounding box center [703, 442] width 48 height 20
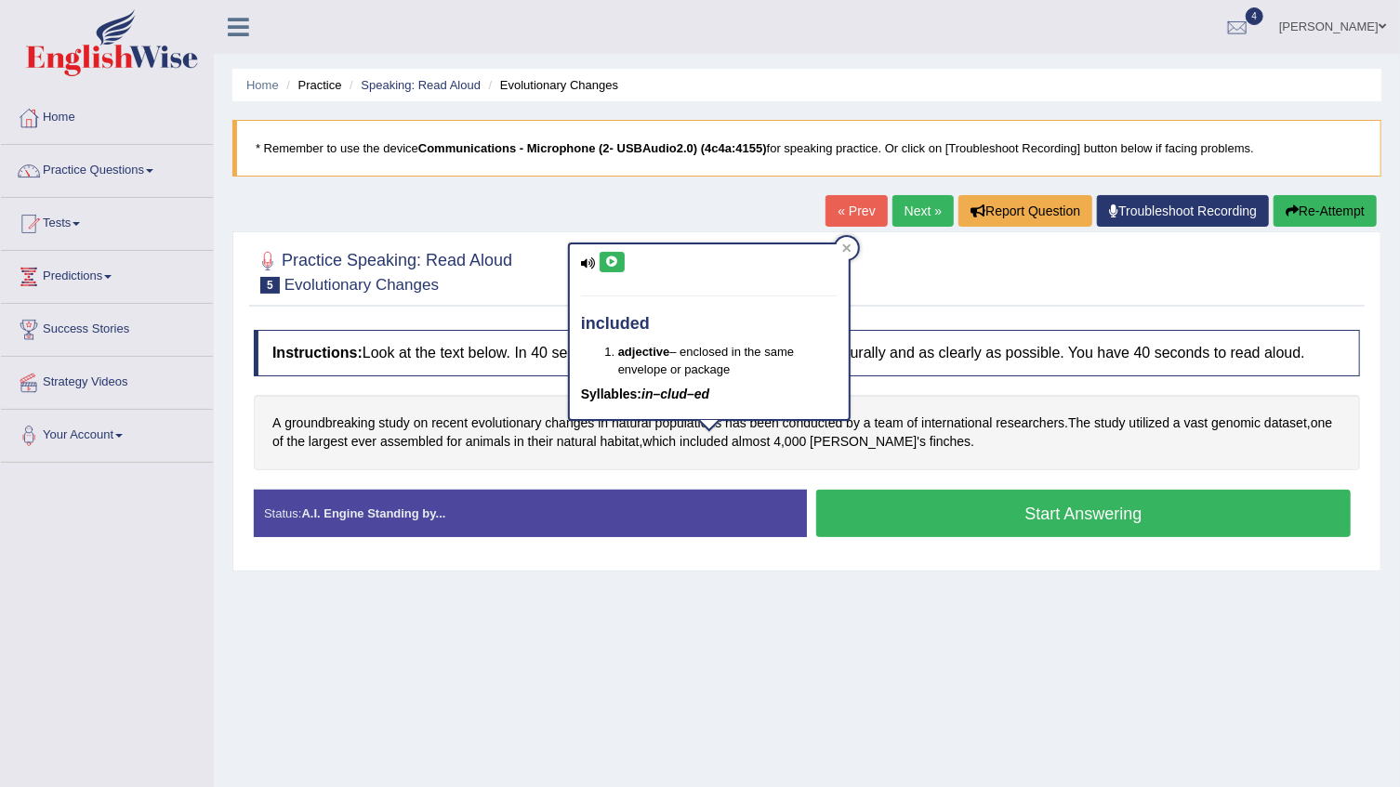
click at [611, 257] on icon at bounding box center [612, 262] width 14 height 11
click at [546, 285] on div at bounding box center [807, 271] width 1106 height 57
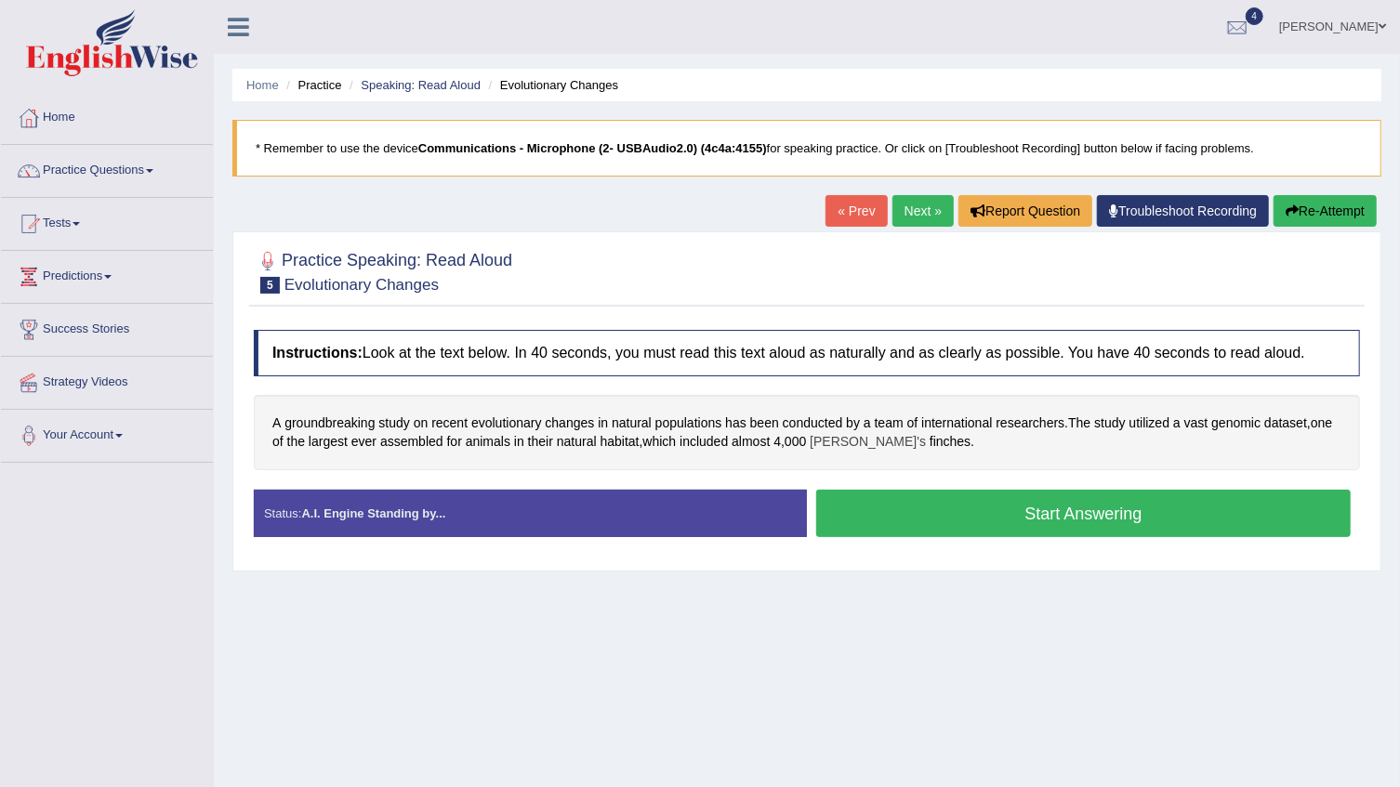
click at [849, 440] on span "Darwin's" at bounding box center [867, 442] width 116 height 20
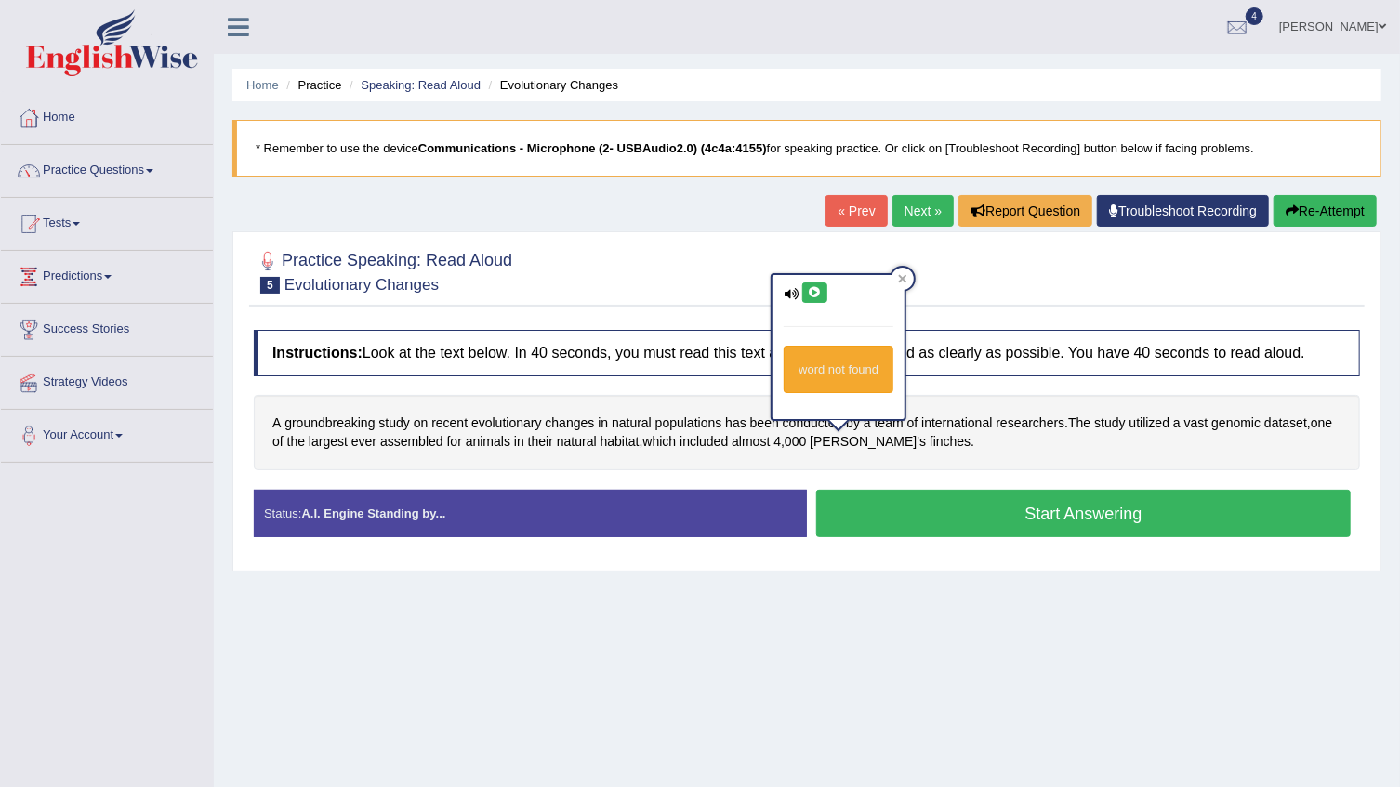
click at [815, 291] on icon at bounding box center [815, 292] width 14 height 11
click at [815, 294] on icon at bounding box center [815, 292] width 14 height 11
click at [726, 294] on div at bounding box center [807, 271] width 1106 height 57
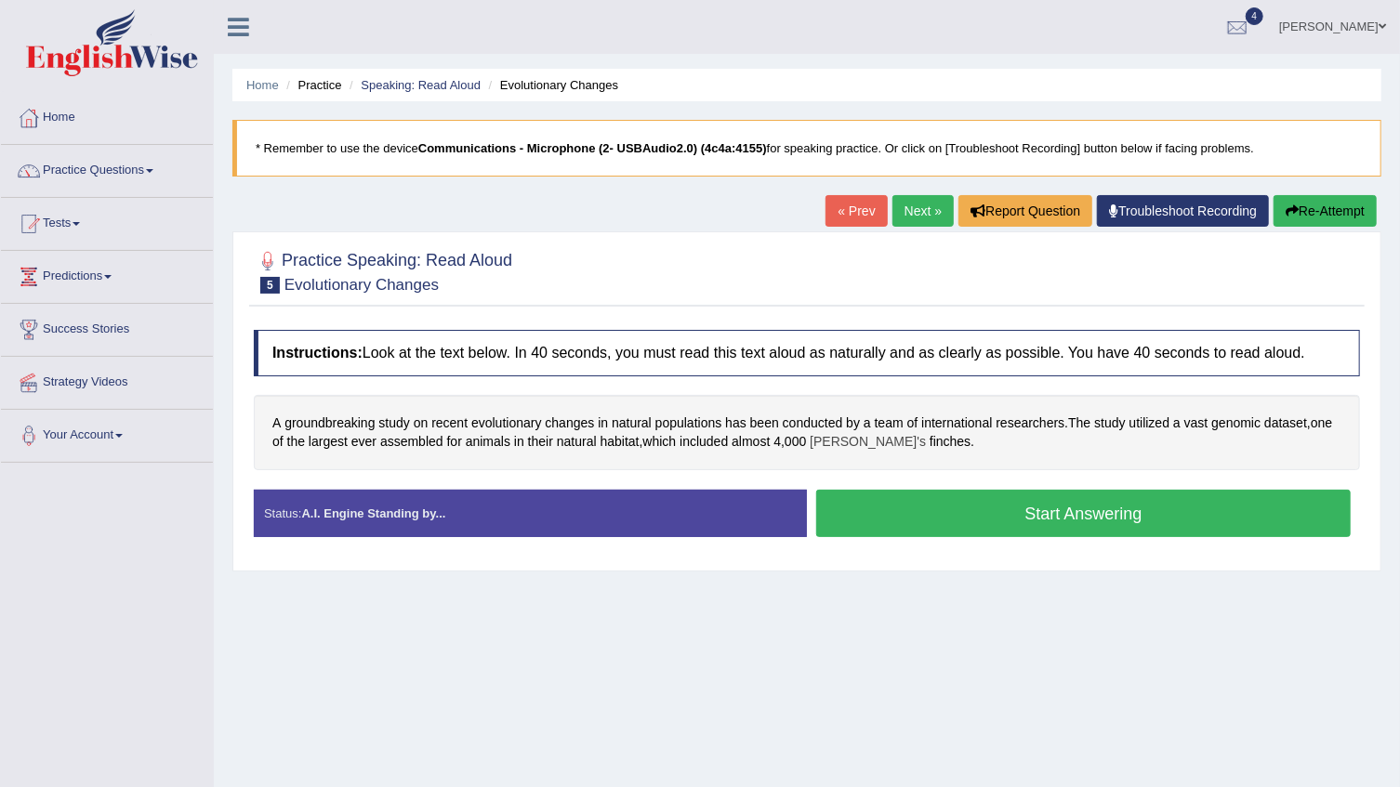
click at [826, 442] on span "Darwin's" at bounding box center [867, 442] width 116 height 20
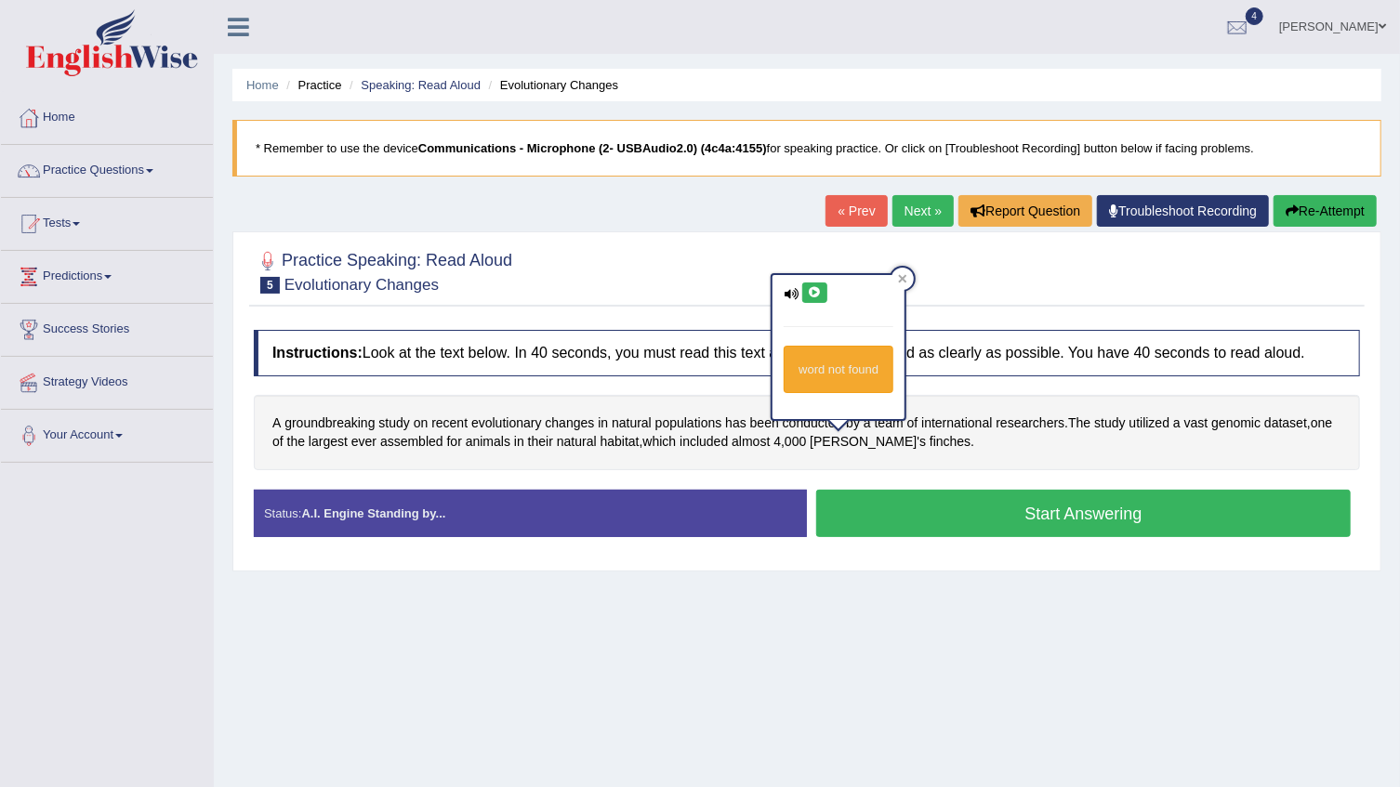
click at [813, 289] on icon at bounding box center [815, 292] width 14 height 11
click at [753, 315] on div "Practice Speaking: Read Aloud 5 Evolutionary Changes Instructions: Look at the …" at bounding box center [806, 401] width 1149 height 340
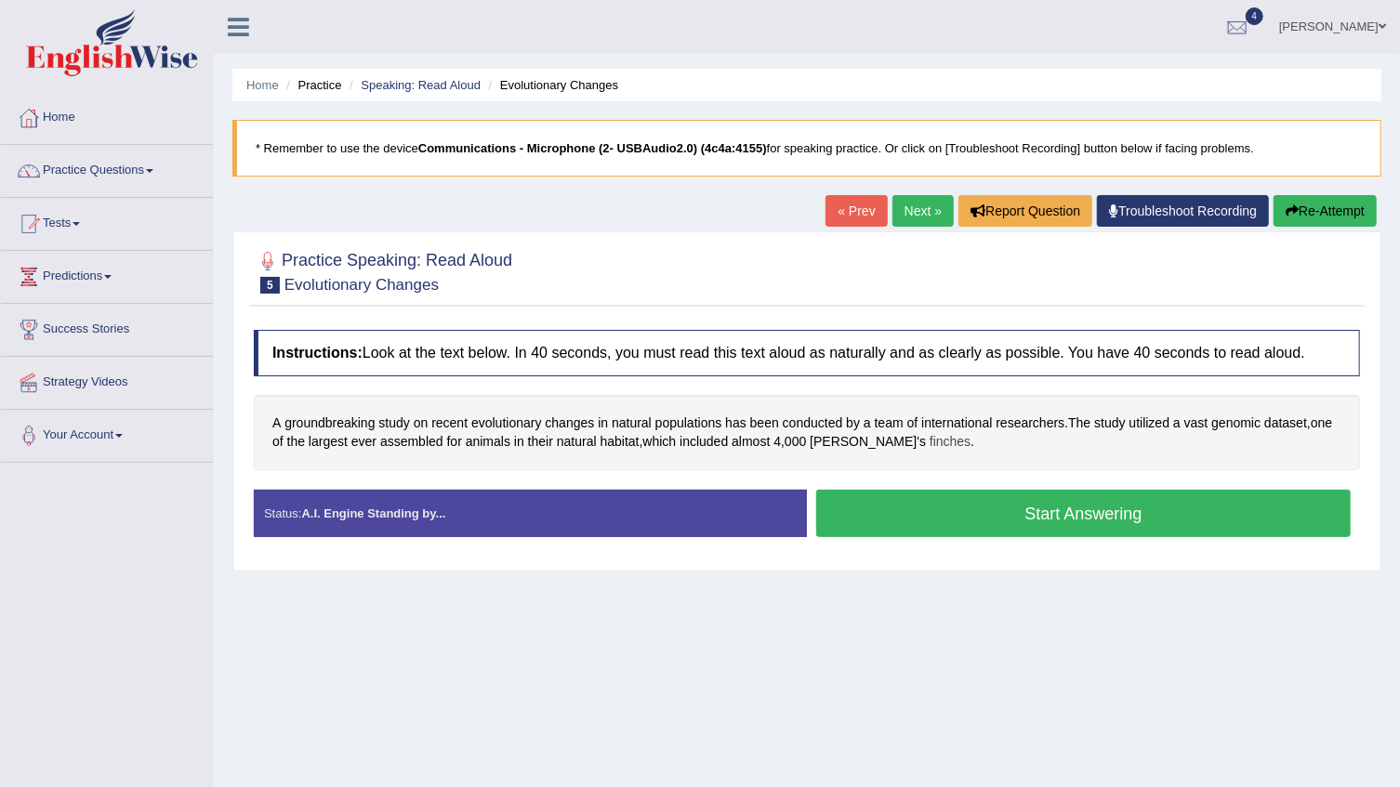
click at [929, 443] on span "finches" at bounding box center [949, 442] width 41 height 20
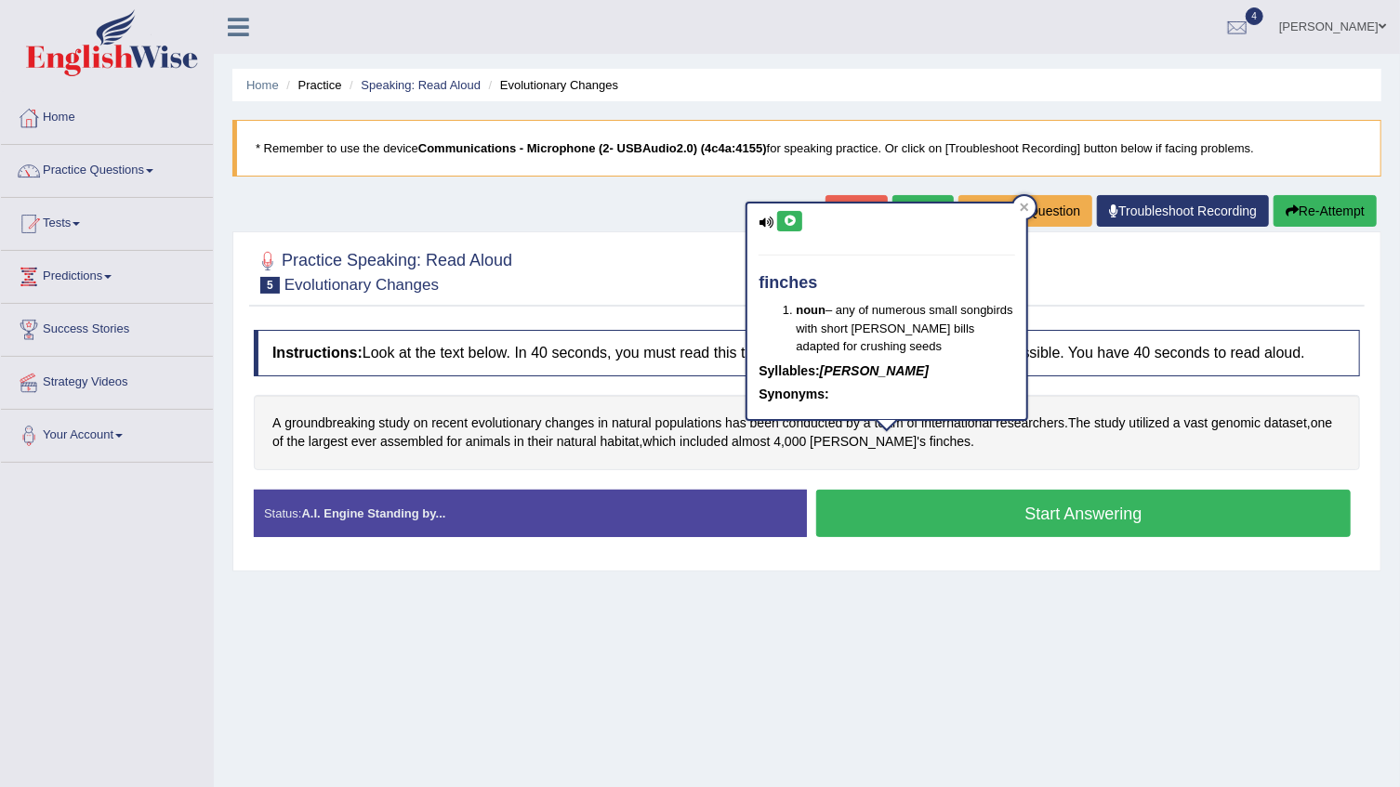
click at [793, 221] on icon at bounding box center [790, 221] width 14 height 11
click at [709, 270] on div at bounding box center [807, 271] width 1106 height 57
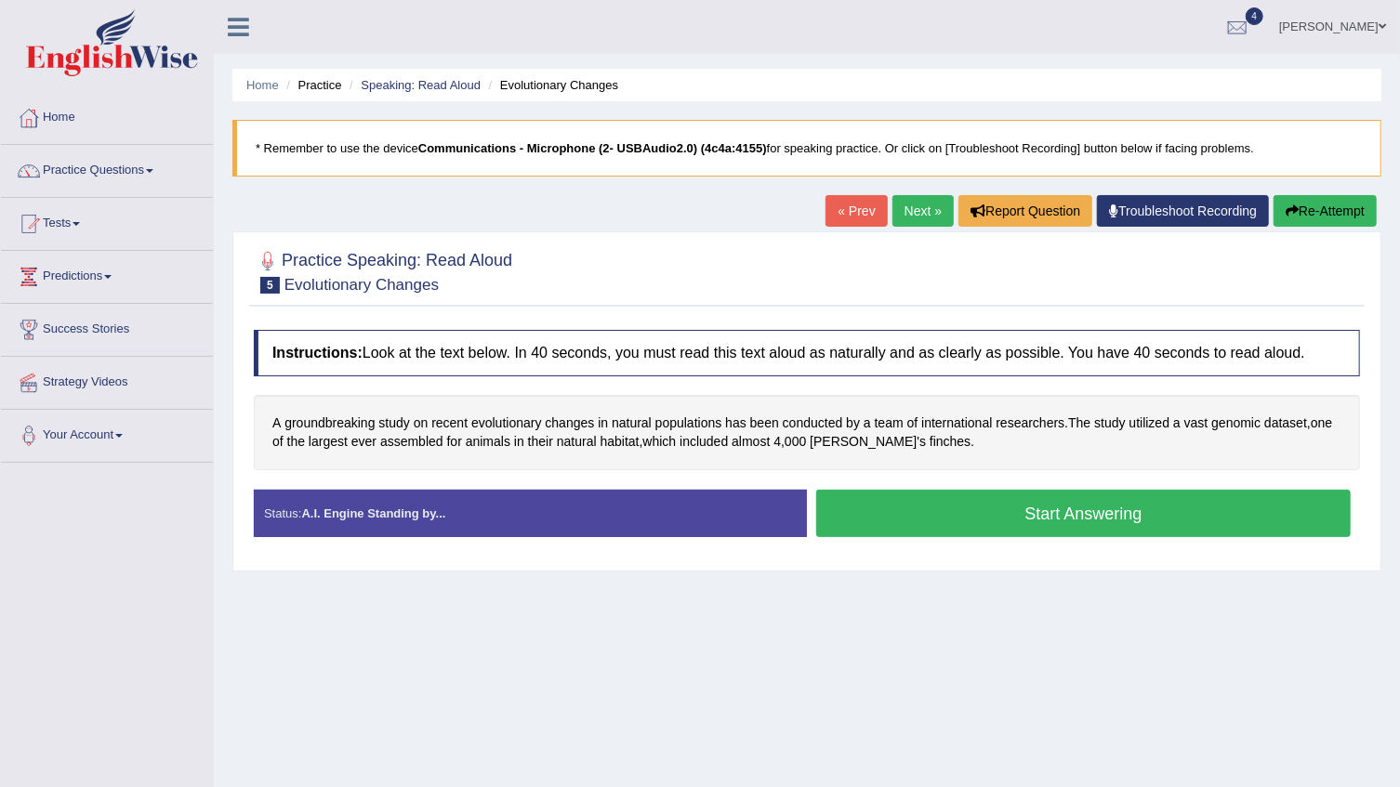
click at [961, 520] on button "Start Answering" at bounding box center [1083, 513] width 534 height 47
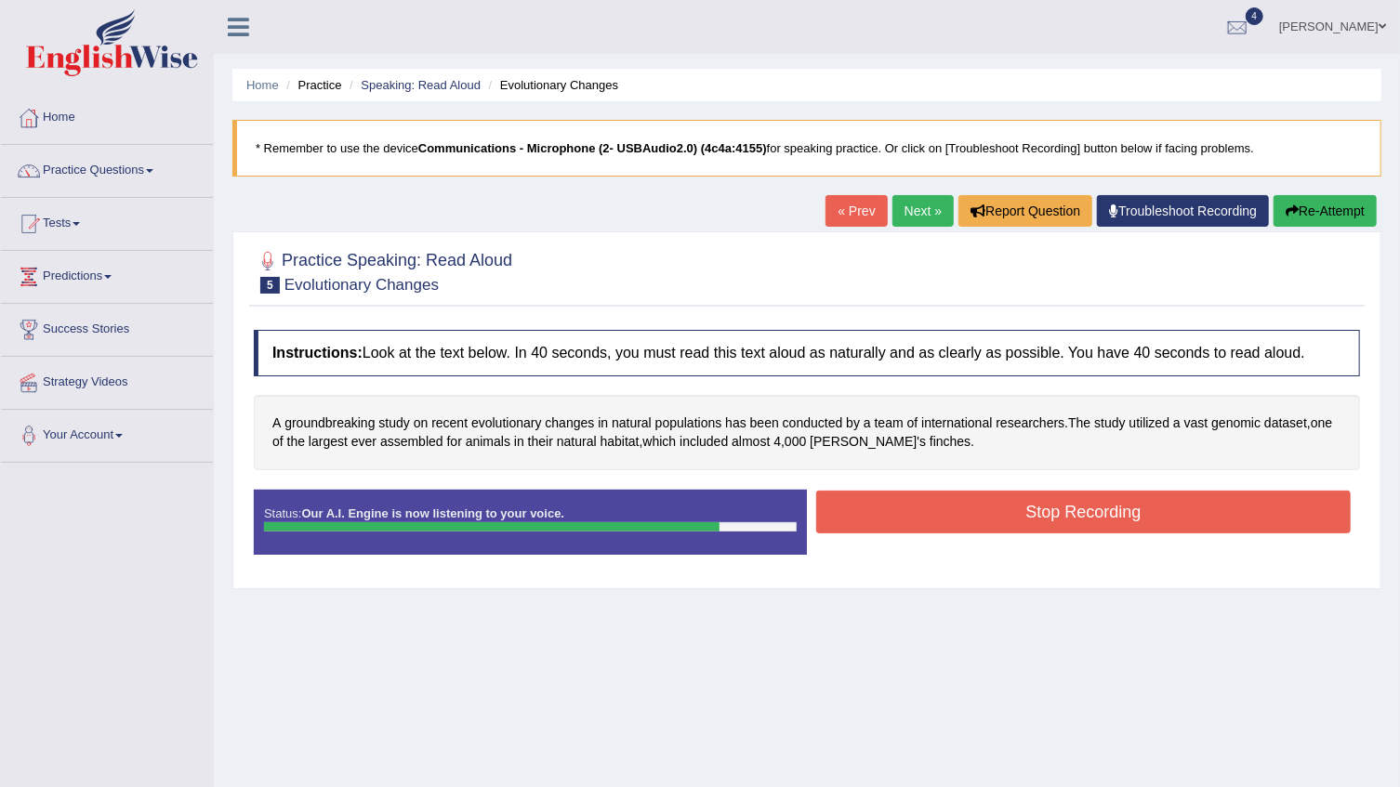
click at [961, 520] on button "Stop Recording" at bounding box center [1083, 512] width 534 height 43
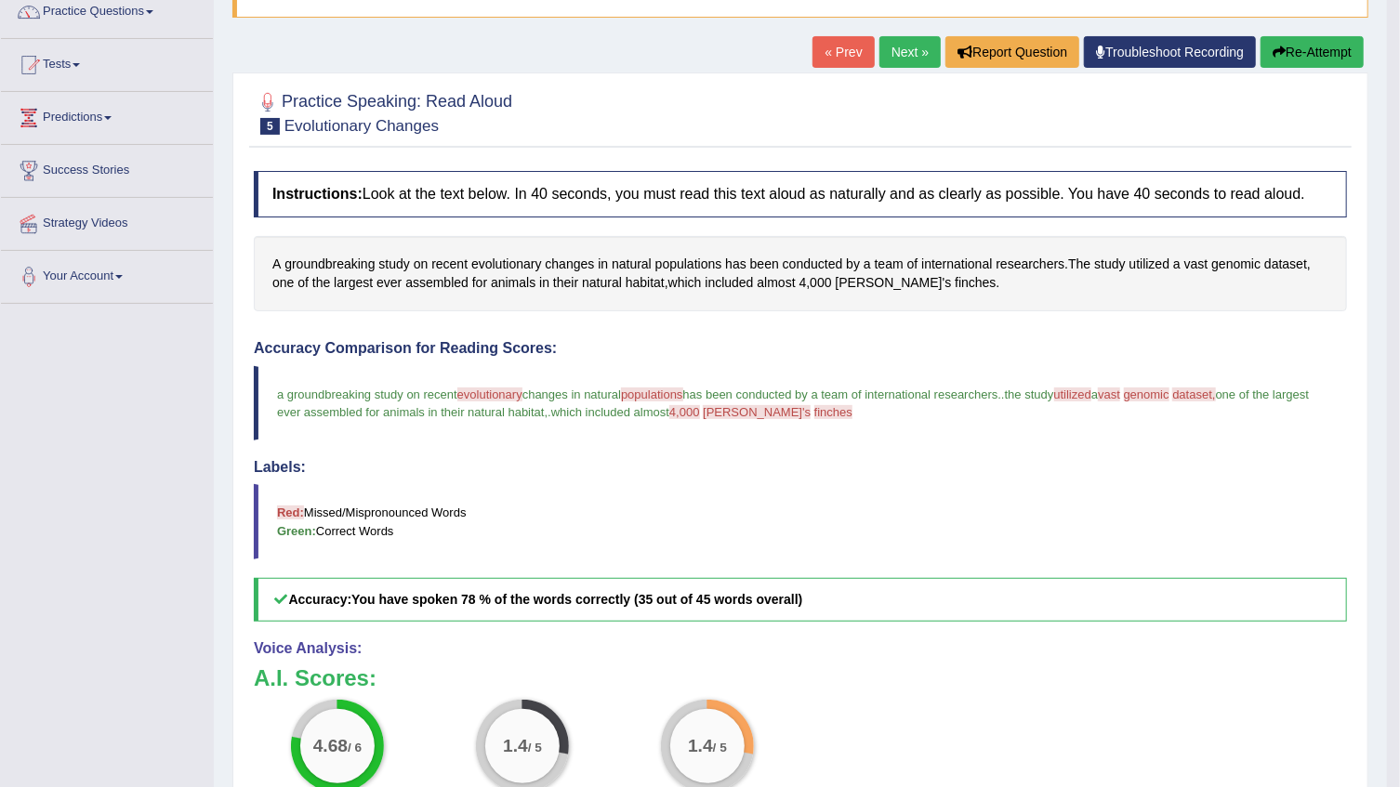
scroll to position [90, 0]
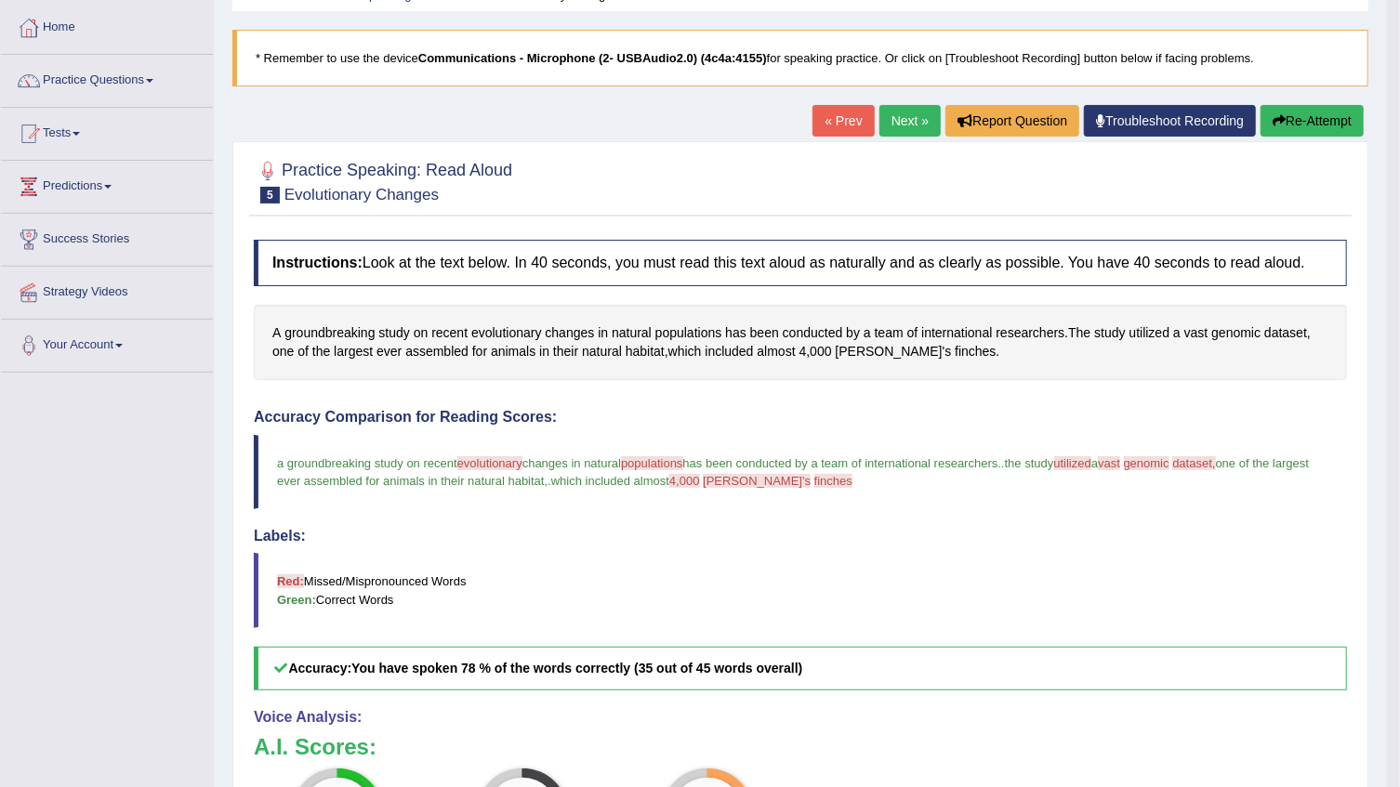
click at [892, 119] on link "Next »" at bounding box center [909, 121] width 61 height 32
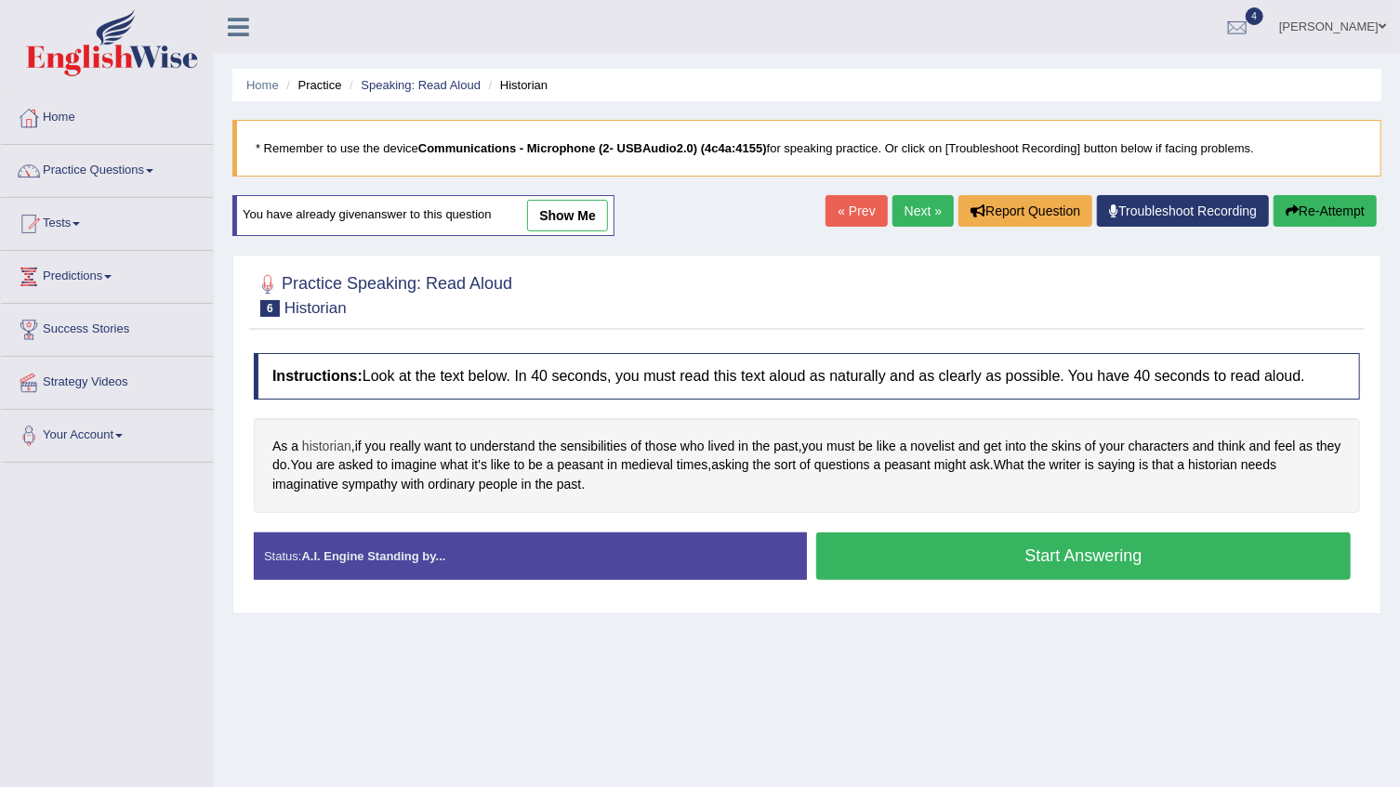
click at [335, 449] on span "historian" at bounding box center [326, 447] width 49 height 20
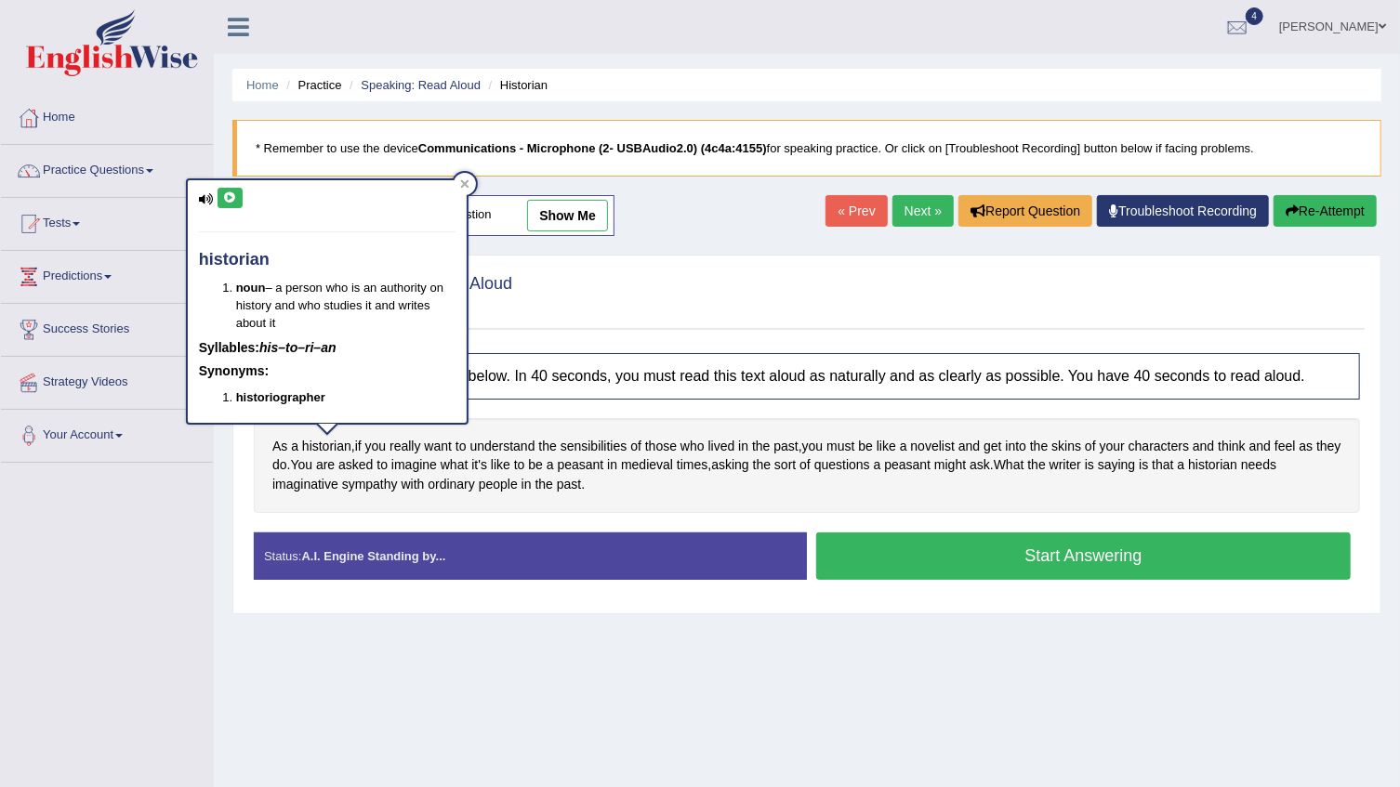
click at [227, 198] on icon at bounding box center [230, 197] width 14 height 11
click at [200, 479] on div "Toggle navigation Home Practice Questions Speaking Practice Read Aloud Repeat S…" at bounding box center [700, 483] width 1400 height 967
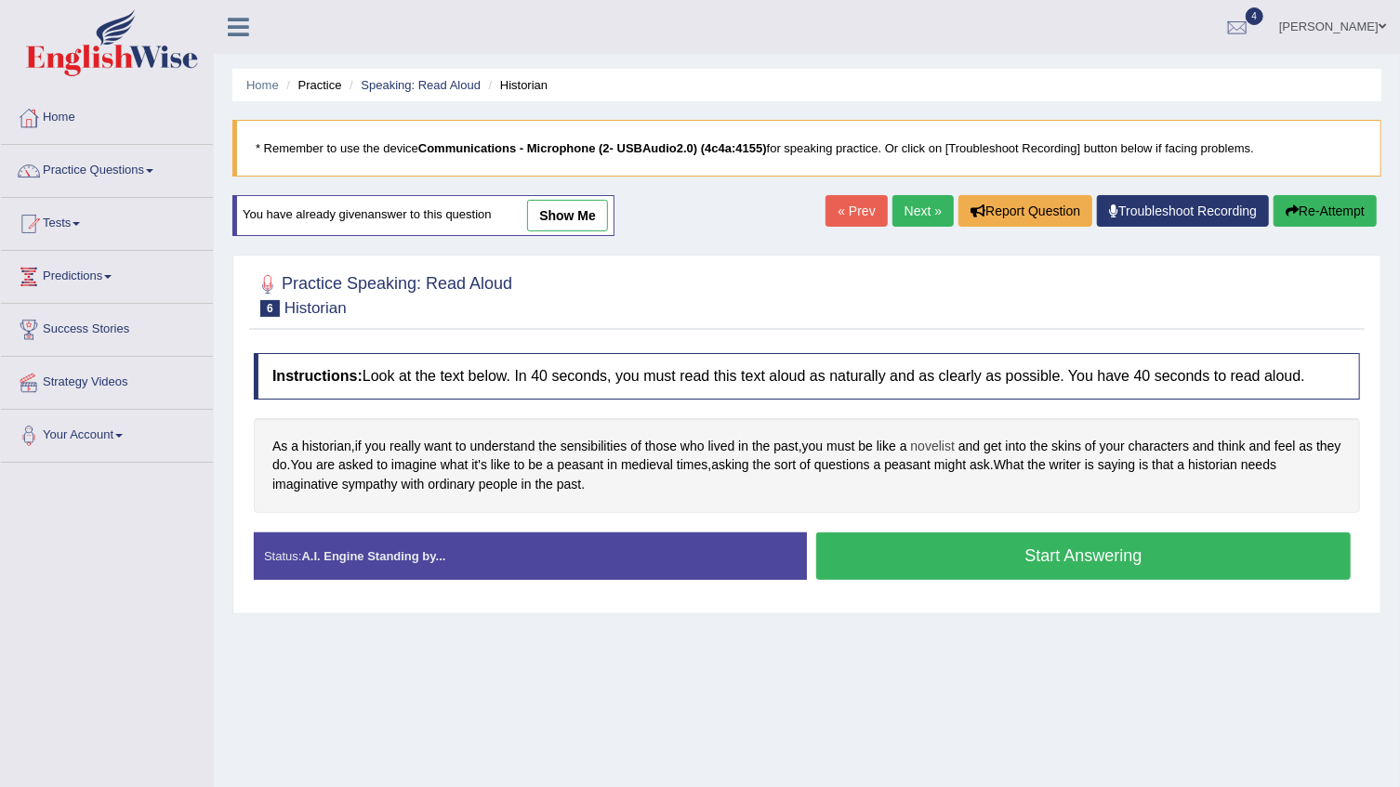
click at [941, 449] on span "novelist" at bounding box center [933, 447] width 44 height 20
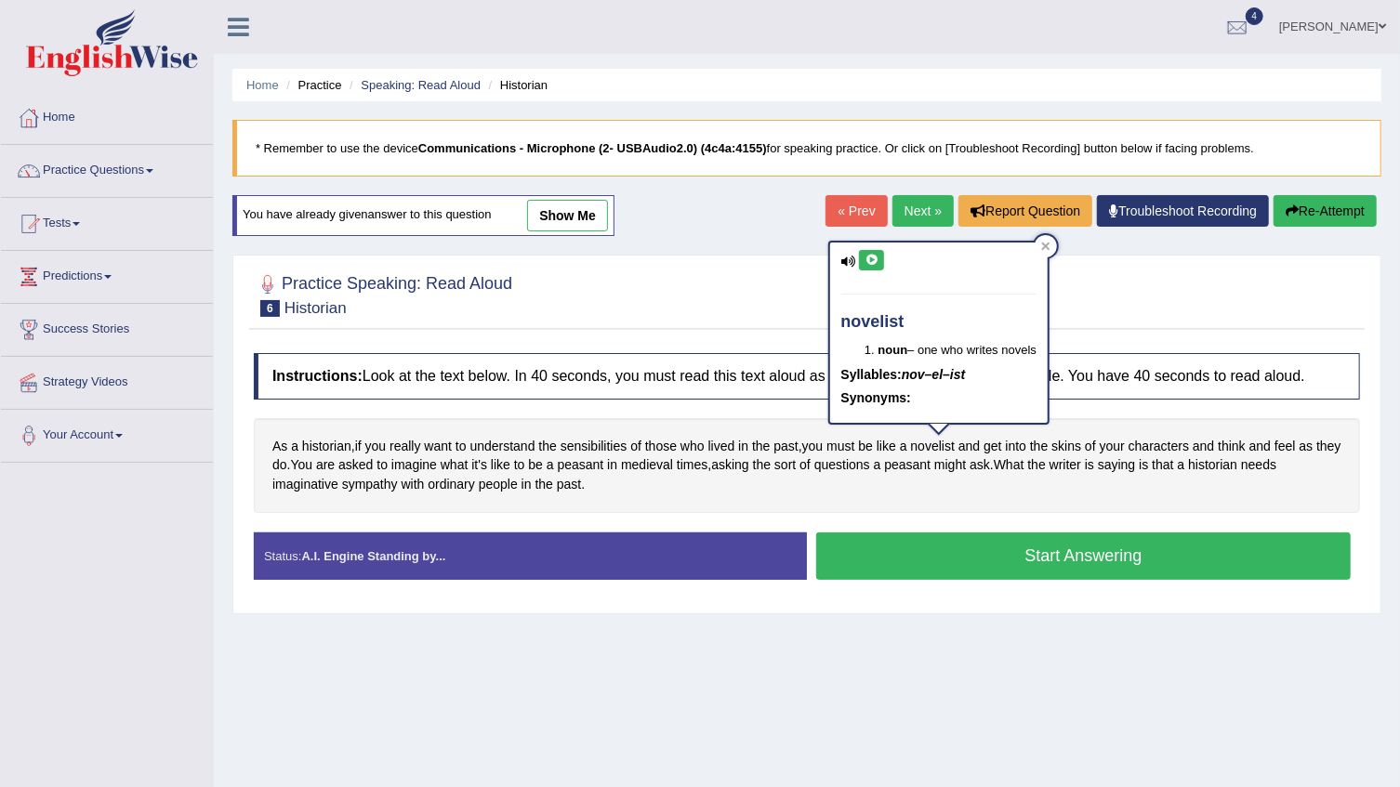
click at [869, 255] on icon at bounding box center [871, 260] width 14 height 11
click at [770, 311] on div at bounding box center [807, 294] width 1106 height 57
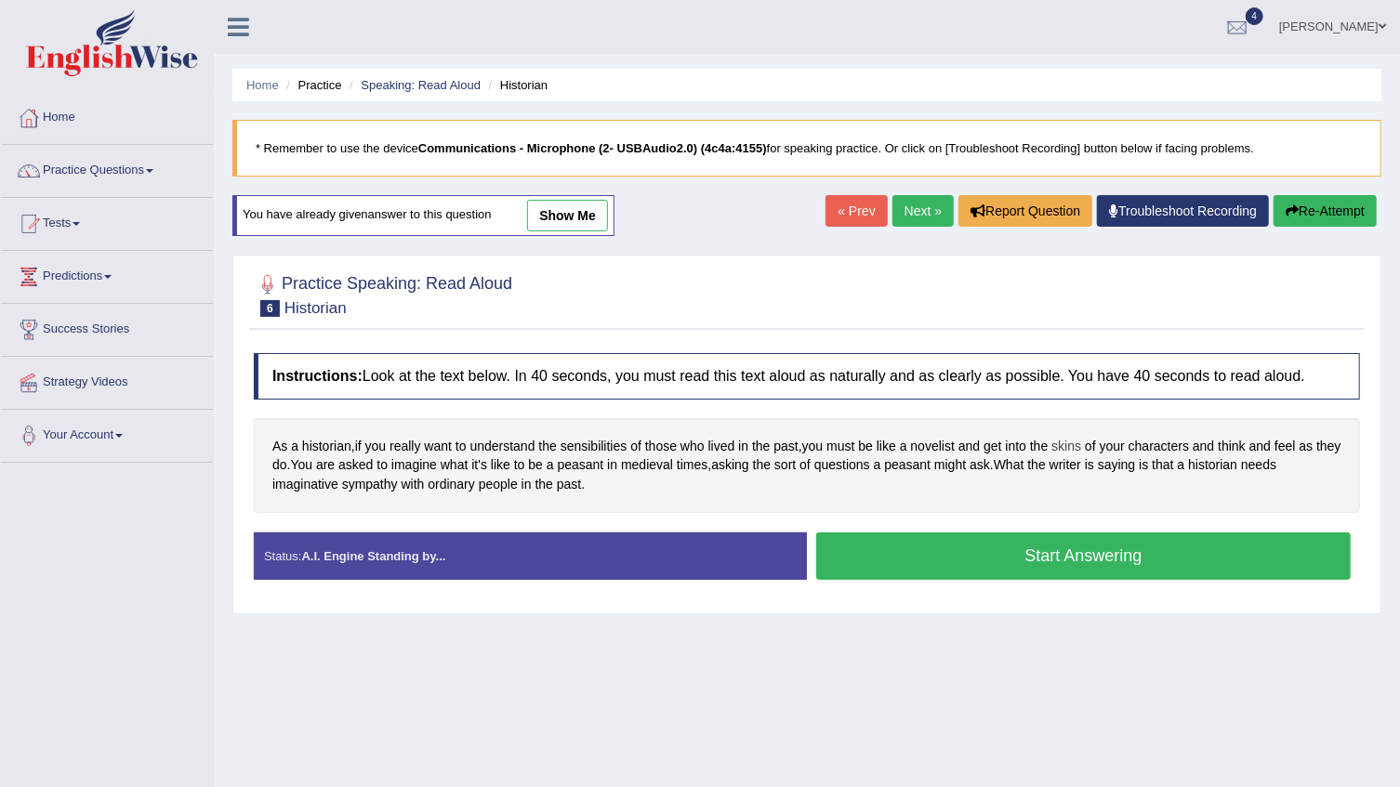
click at [1075, 444] on span "skins" at bounding box center [1066, 447] width 30 height 20
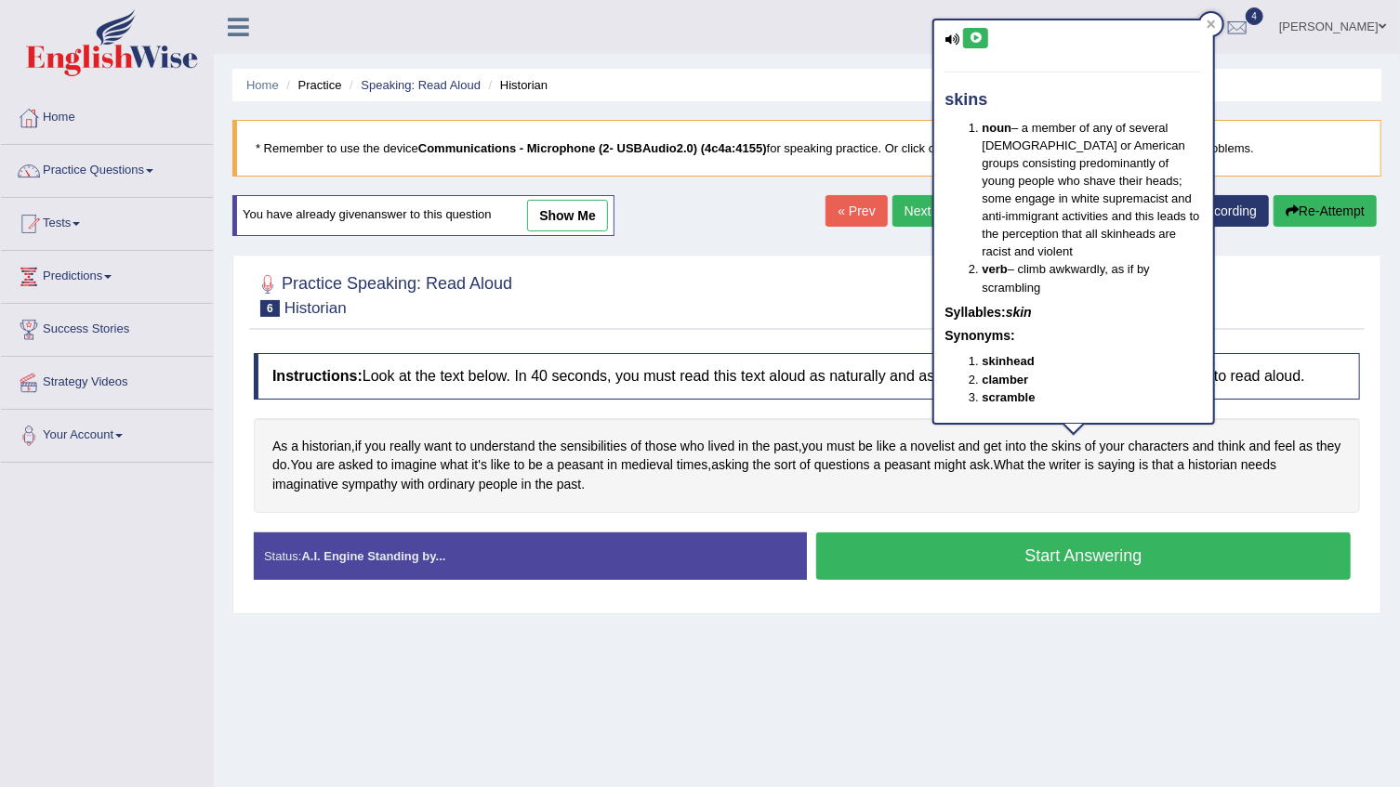
click at [975, 44] on button at bounding box center [975, 38] width 25 height 20
click at [872, 50] on ul "samuel Toggle navigation Username: okyere Access Type: Online Subscription: Dia…" at bounding box center [985, 26] width 830 height 53
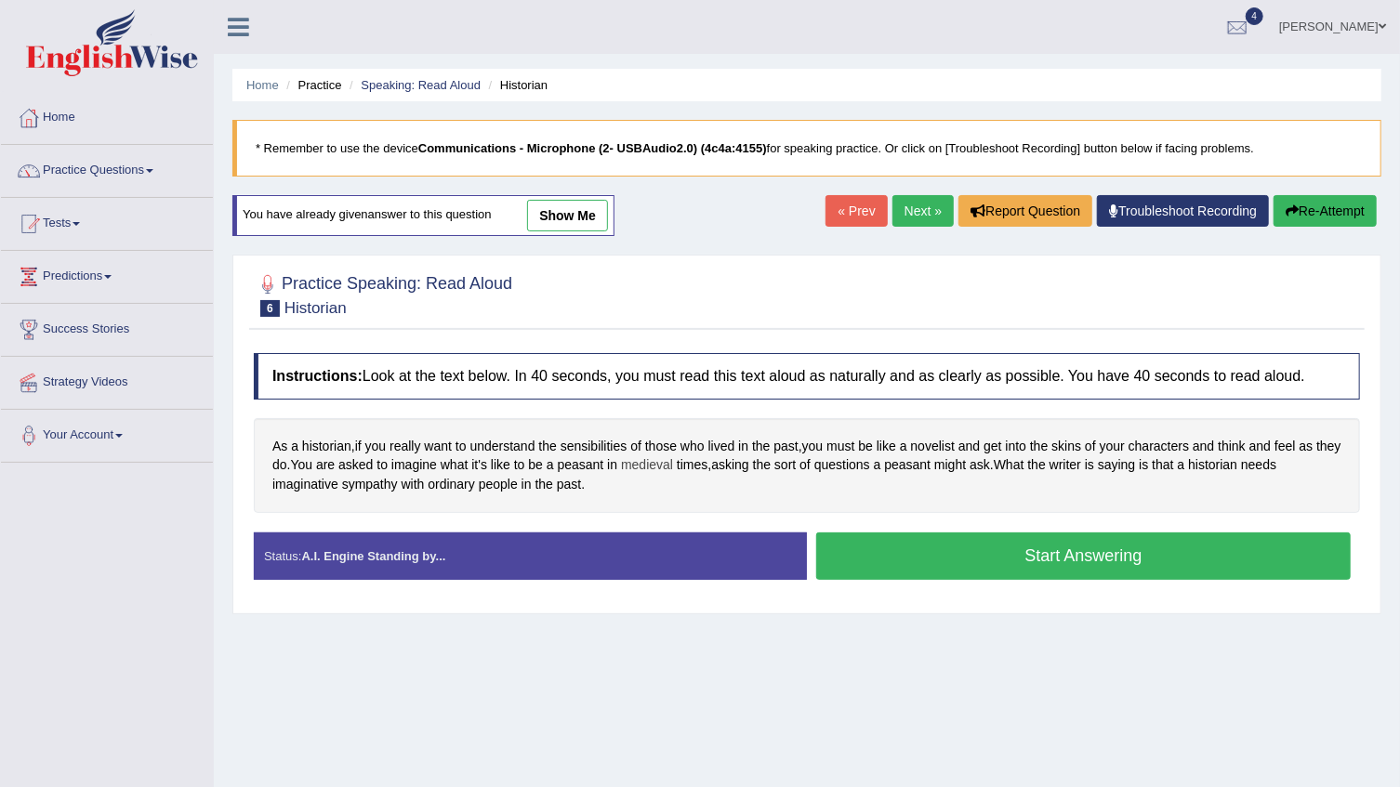
click at [673, 466] on span "medieval" at bounding box center [647, 465] width 52 height 20
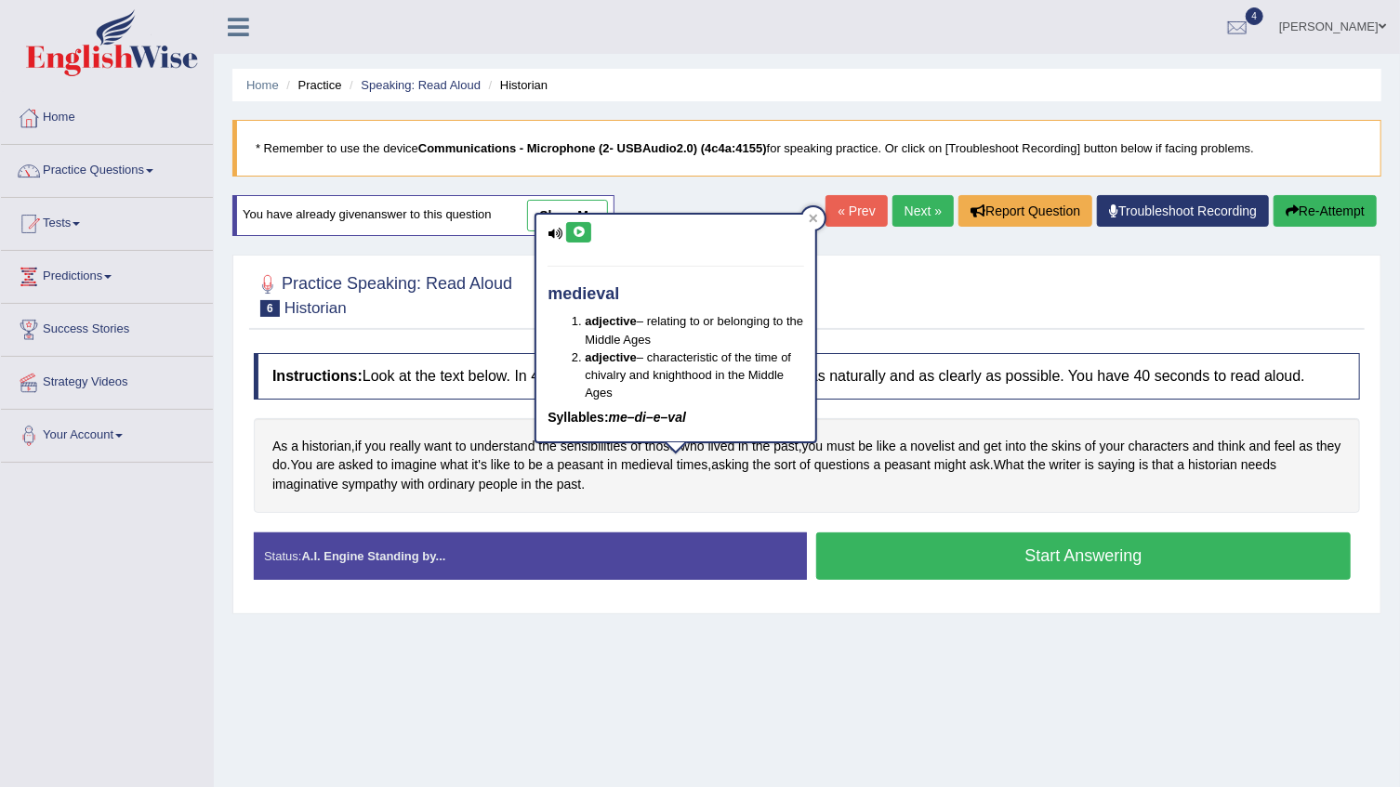
click at [576, 231] on icon at bounding box center [579, 232] width 14 height 11
click at [505, 250] on div "You have already given answer to this question show me" at bounding box center [425, 224] width 386 height 59
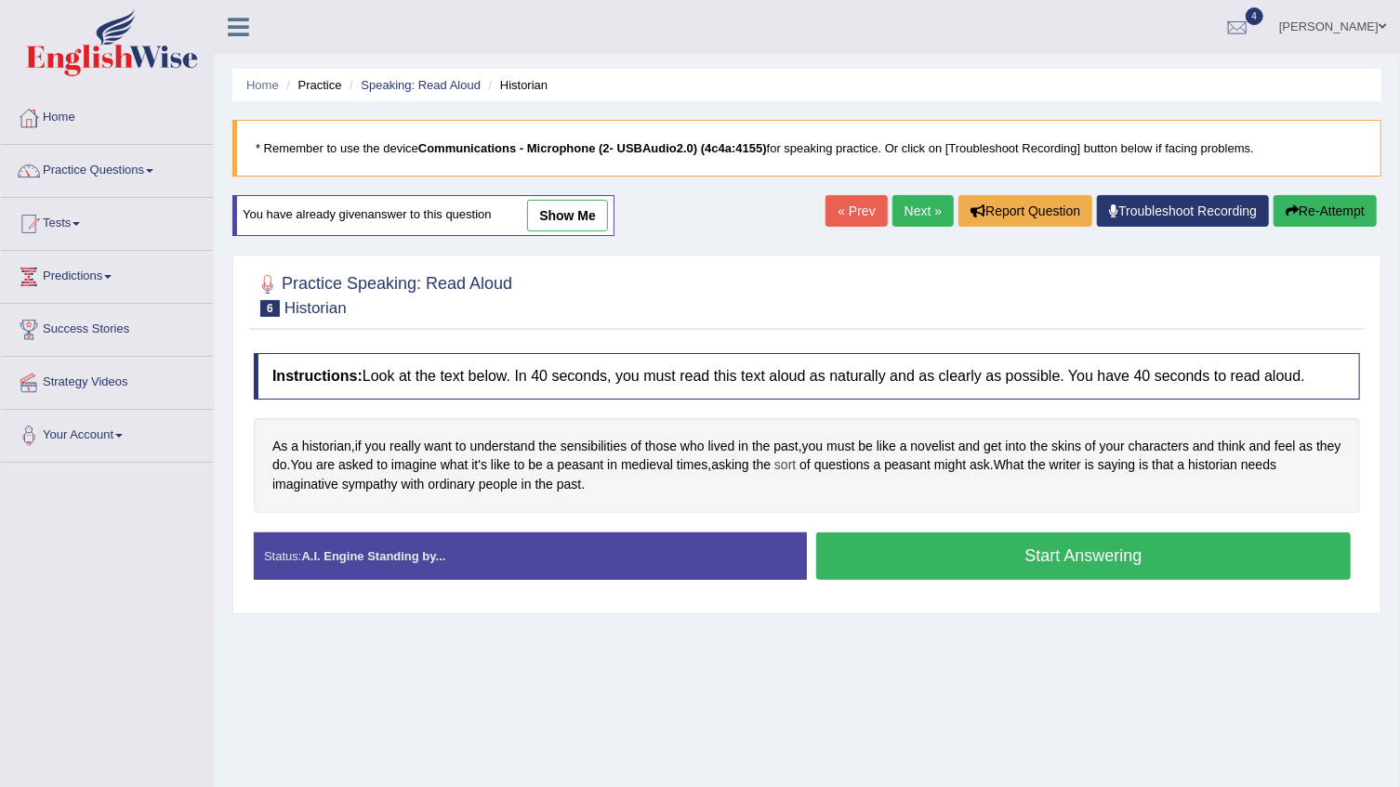
click at [796, 467] on span "sort" at bounding box center [784, 465] width 21 height 20
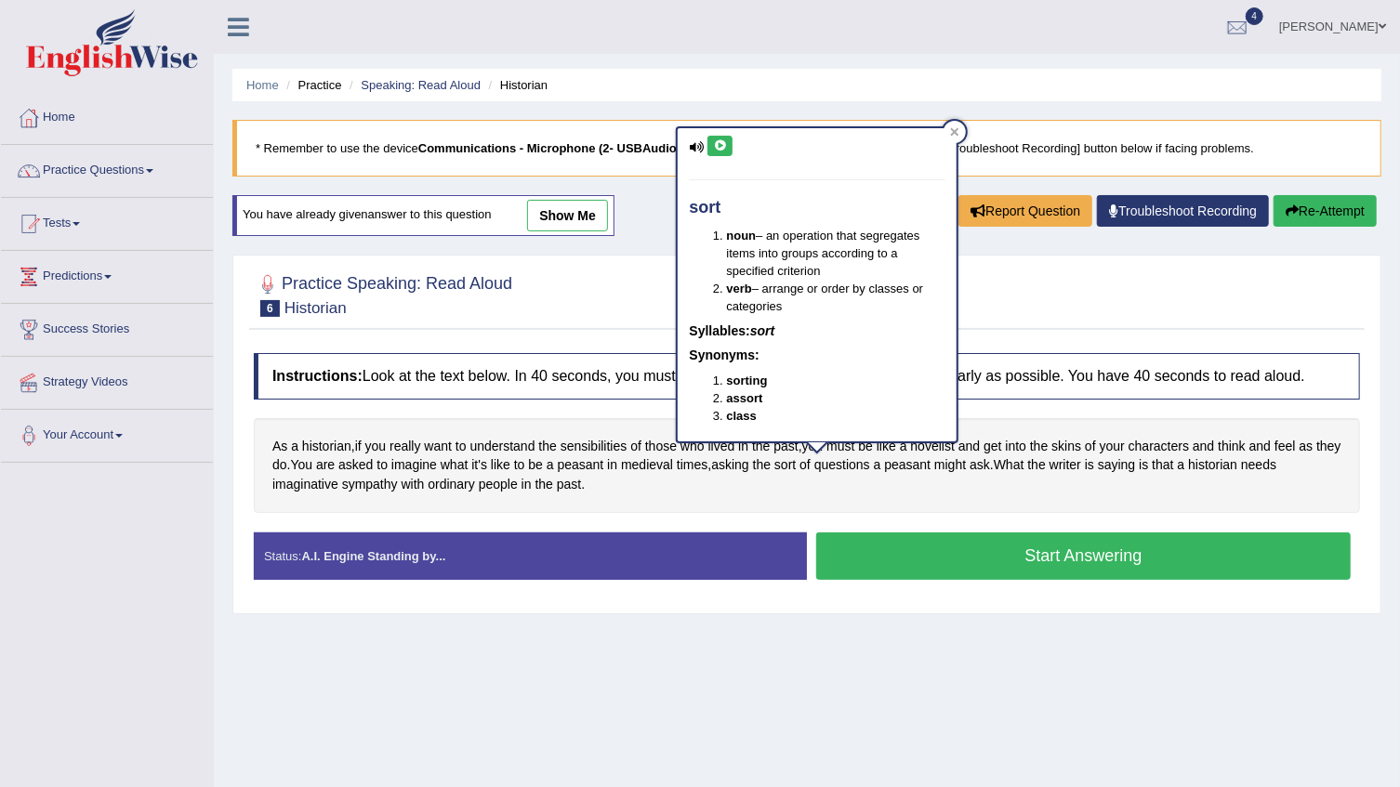
click at [724, 140] on icon at bounding box center [720, 145] width 14 height 11
click at [664, 188] on div "Home Practice Speaking: Read Aloud Historian * Remember to use the device Commu…" at bounding box center [807, 464] width 1186 height 929
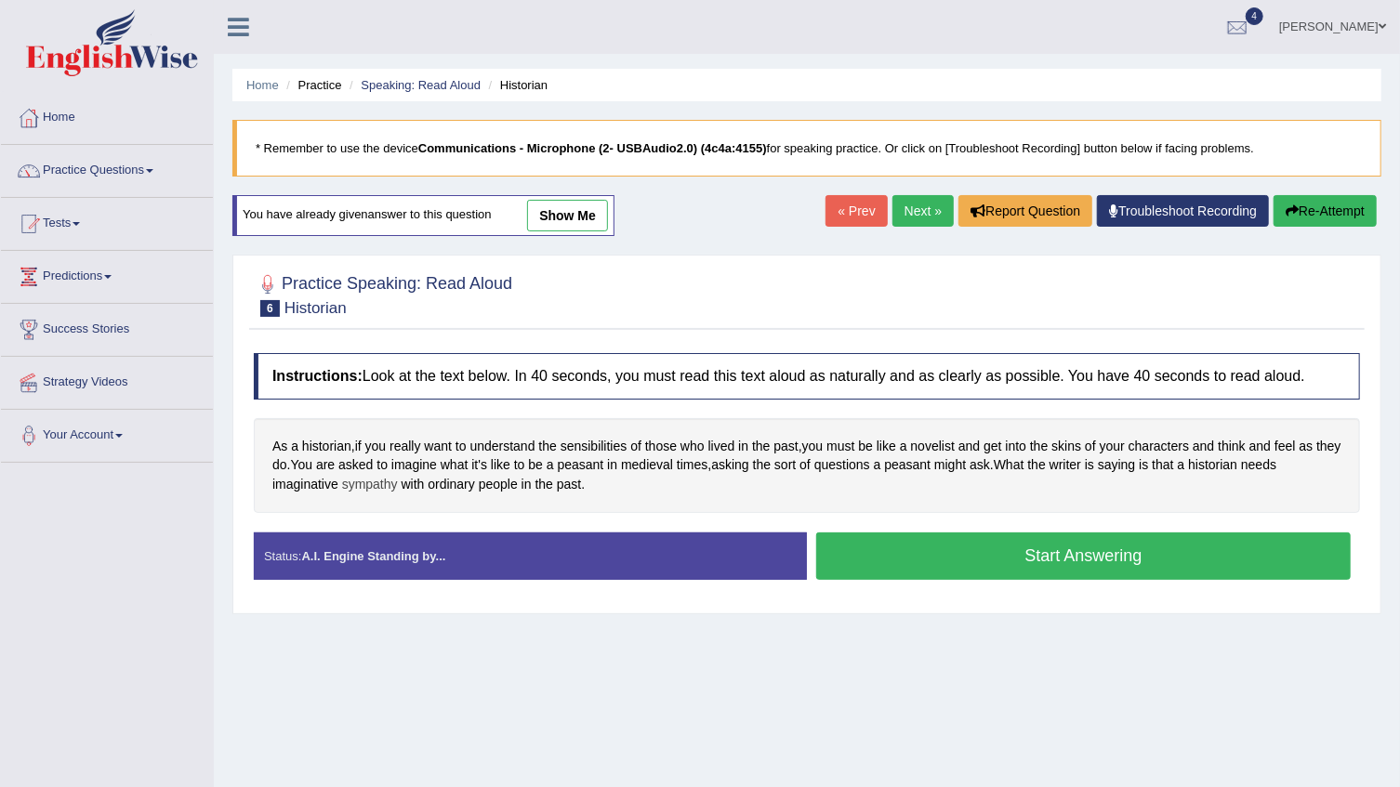
click at [380, 481] on span "sympathy" at bounding box center [370, 485] width 56 height 20
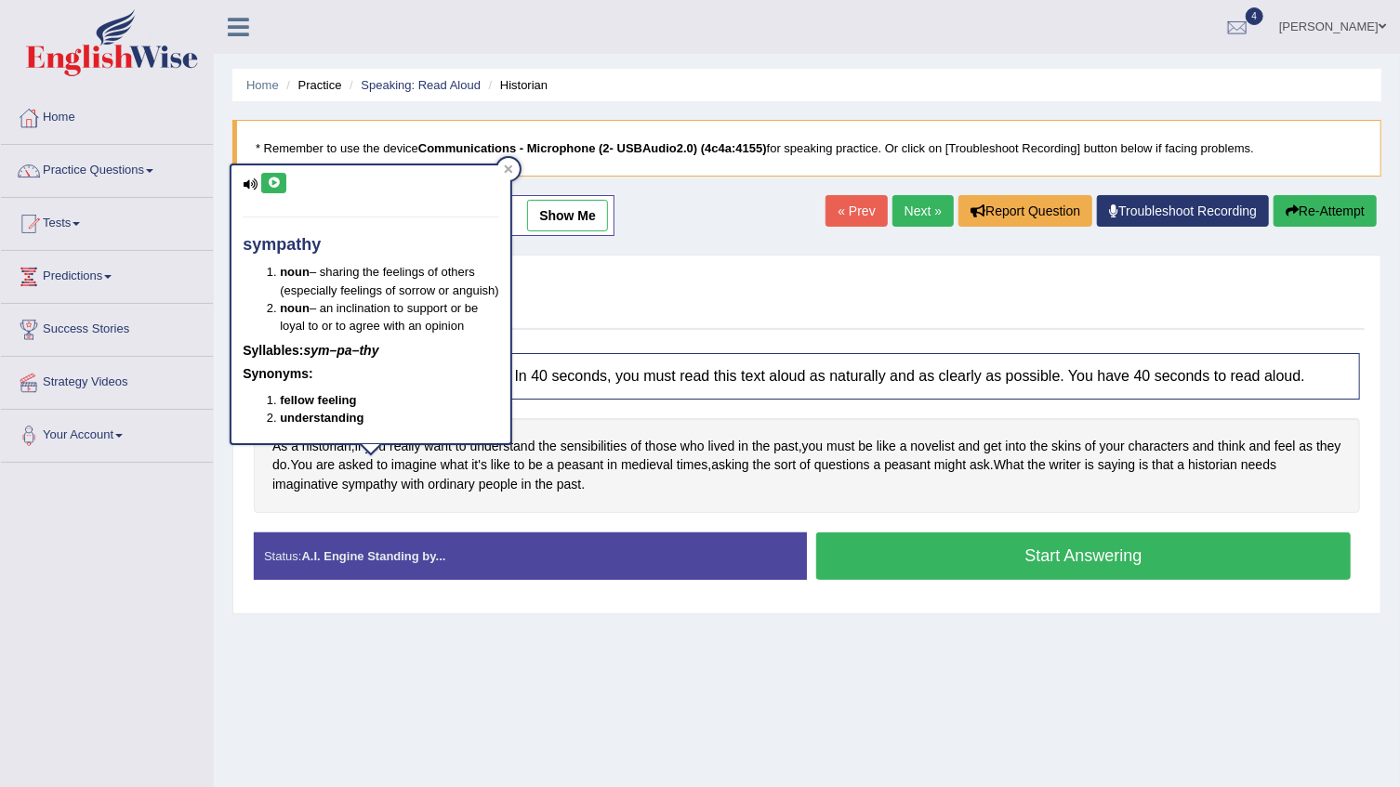
click at [268, 181] on icon at bounding box center [274, 183] width 14 height 11
click at [202, 218] on link "Tests" at bounding box center [107, 221] width 212 height 46
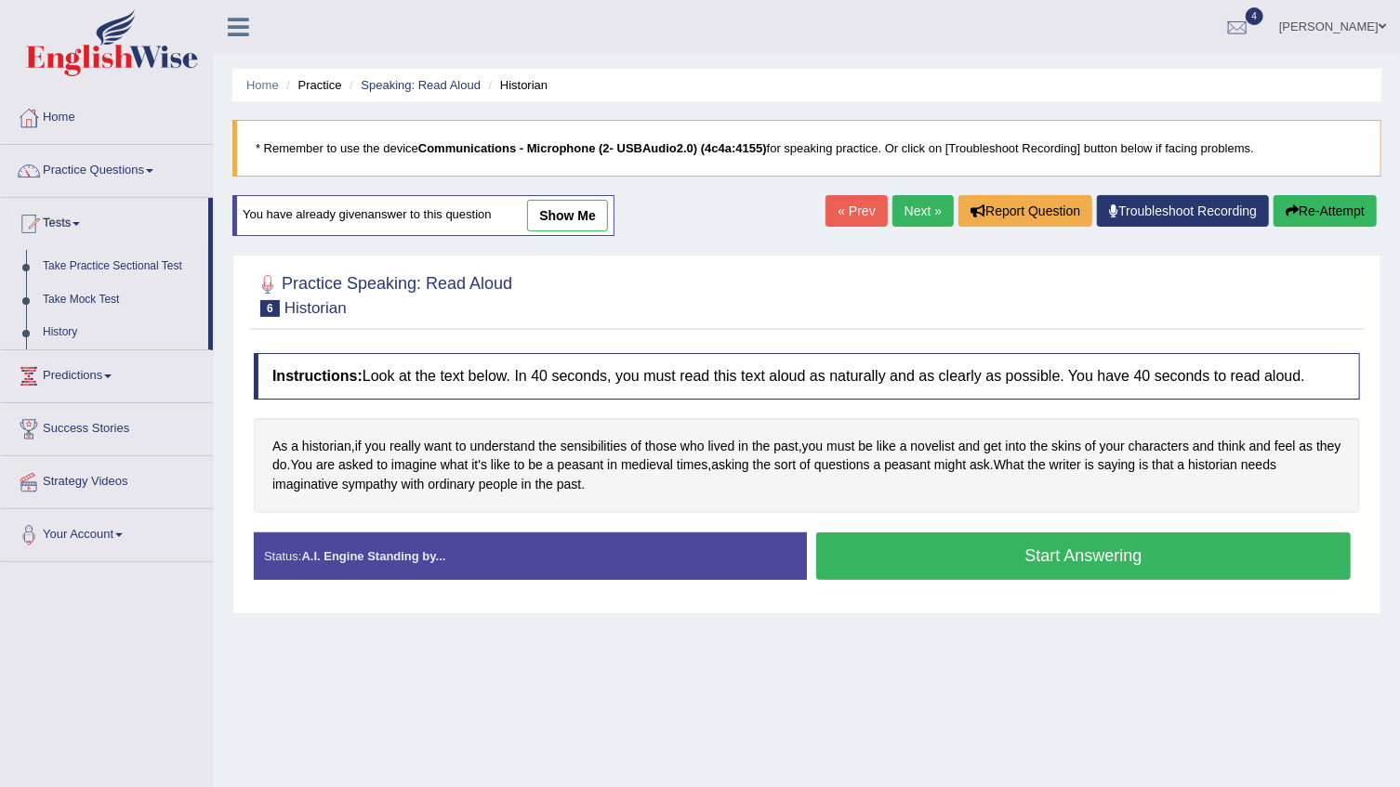
click at [226, 257] on div "Home Practice Speaking: Read Aloud Historian * Remember to use the device Commu…" at bounding box center [807, 464] width 1186 height 929
click at [974, 562] on button "Start Answering" at bounding box center [1083, 556] width 534 height 47
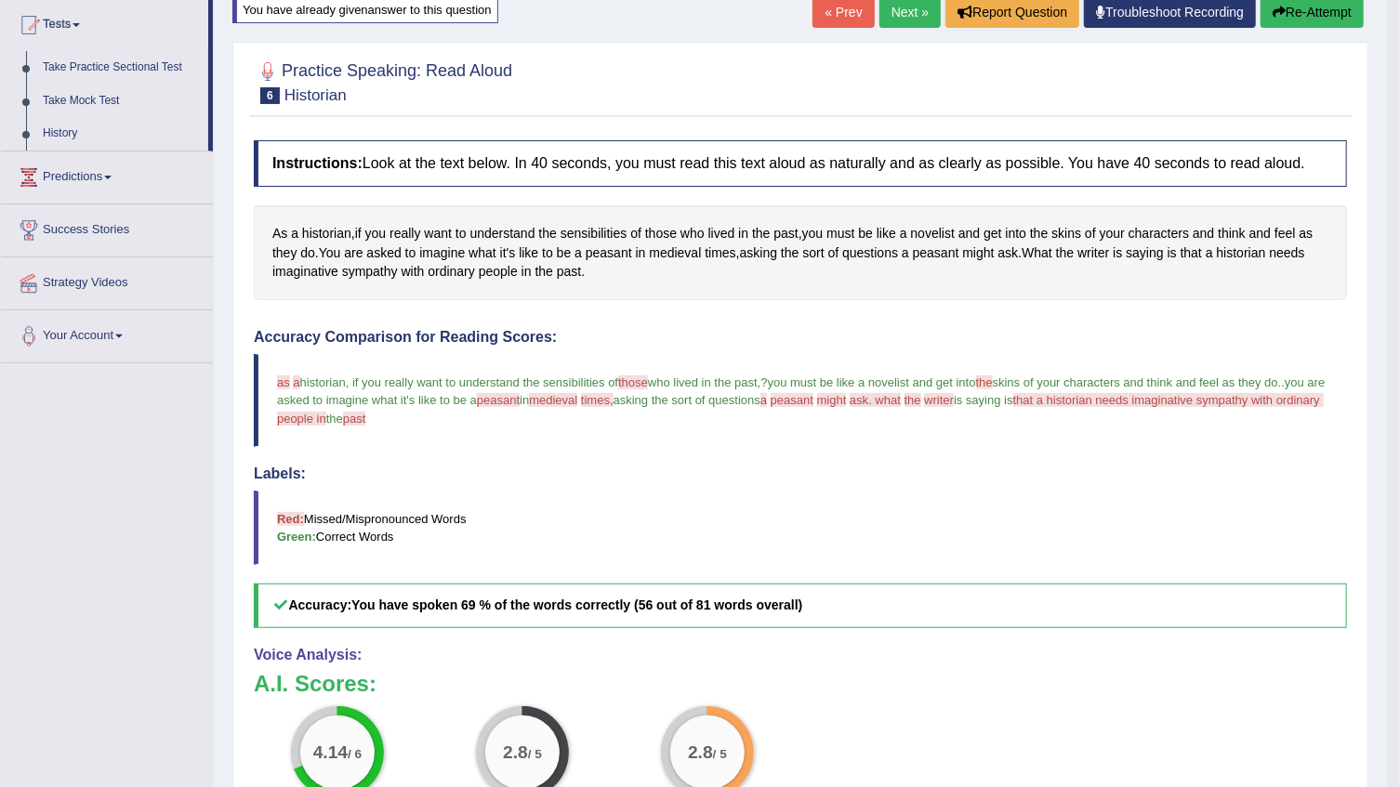
scroll to position [168, 0]
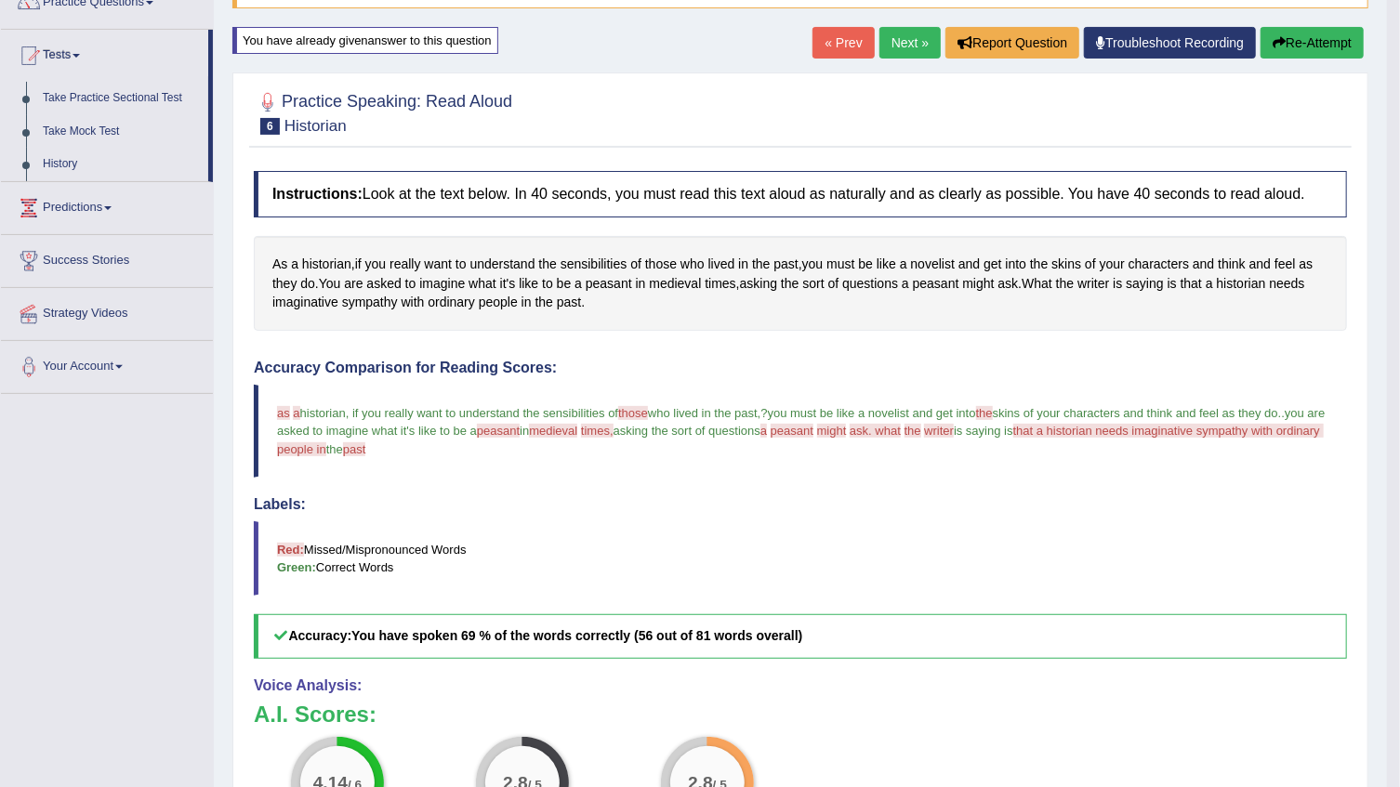
click at [1317, 37] on button "Re-Attempt" at bounding box center [1311, 43] width 103 height 32
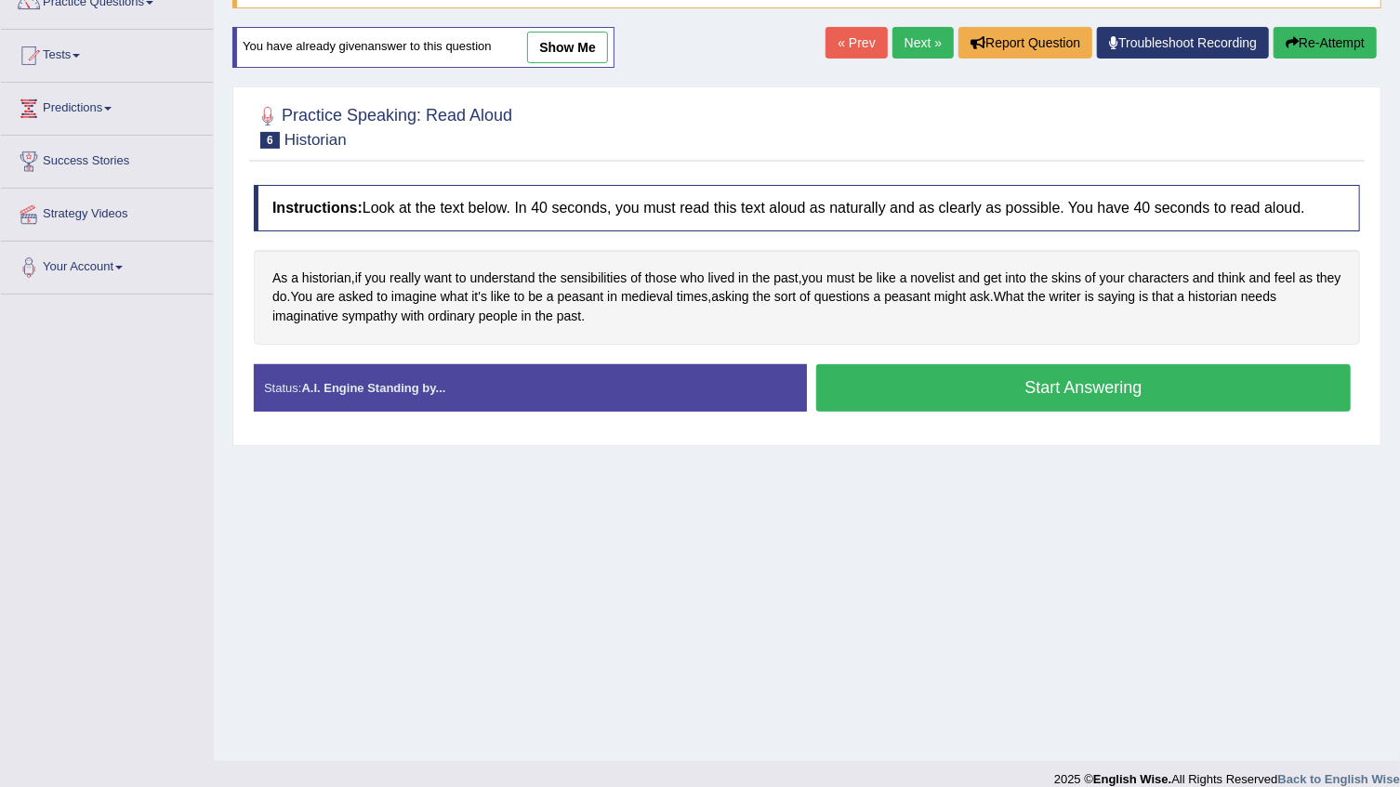
click at [995, 388] on button "Start Answering" at bounding box center [1083, 387] width 534 height 47
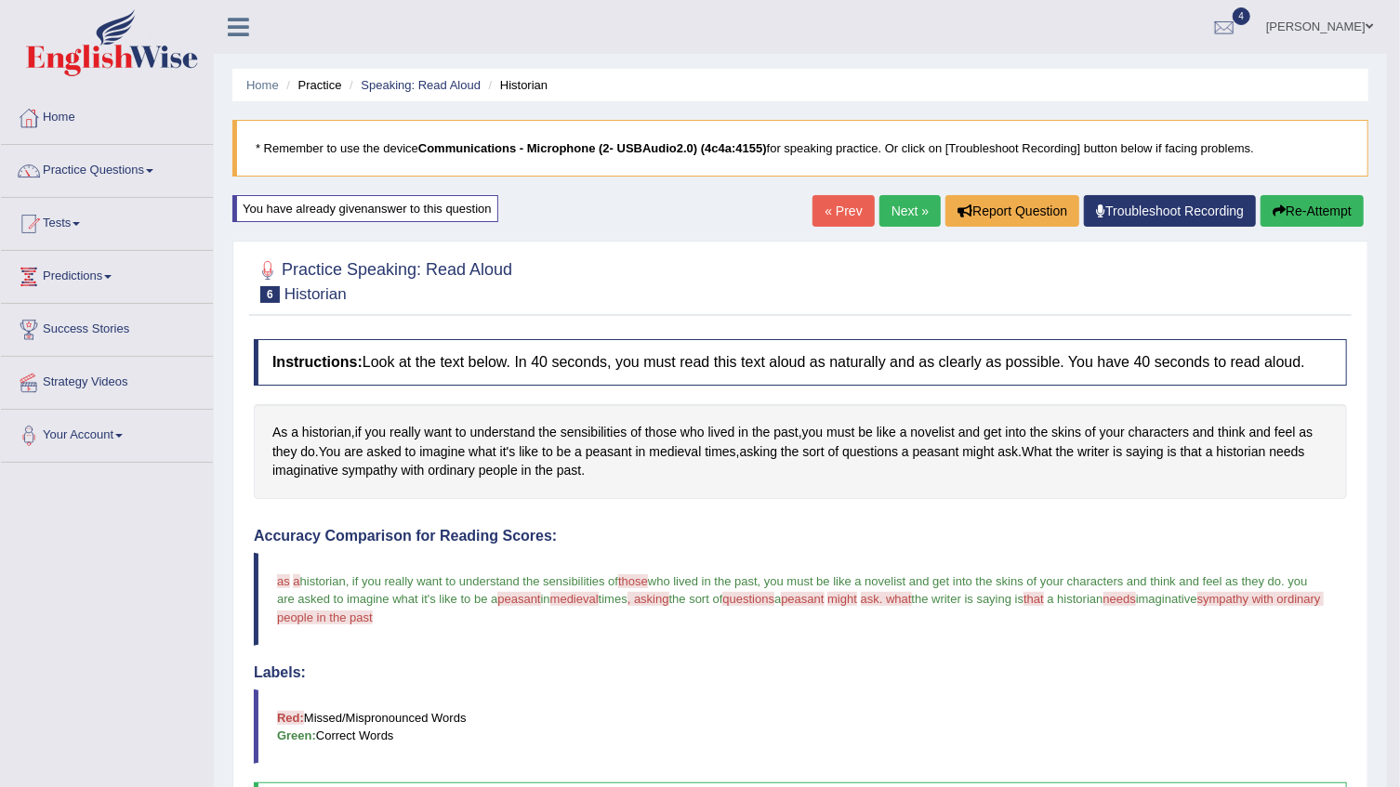
click at [1314, 213] on button "Re-Attempt" at bounding box center [1311, 211] width 103 height 32
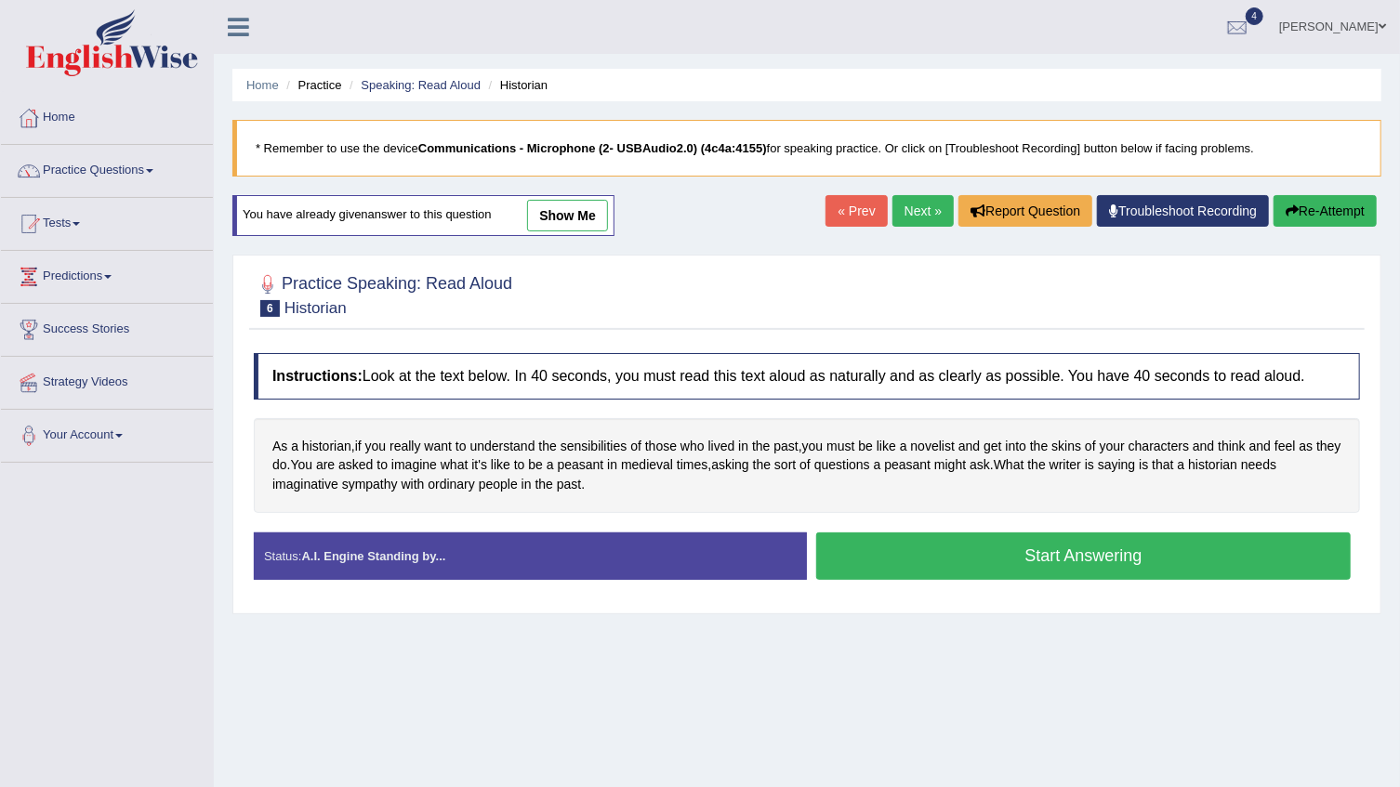
click at [1020, 552] on button "Start Answering" at bounding box center [1083, 556] width 534 height 47
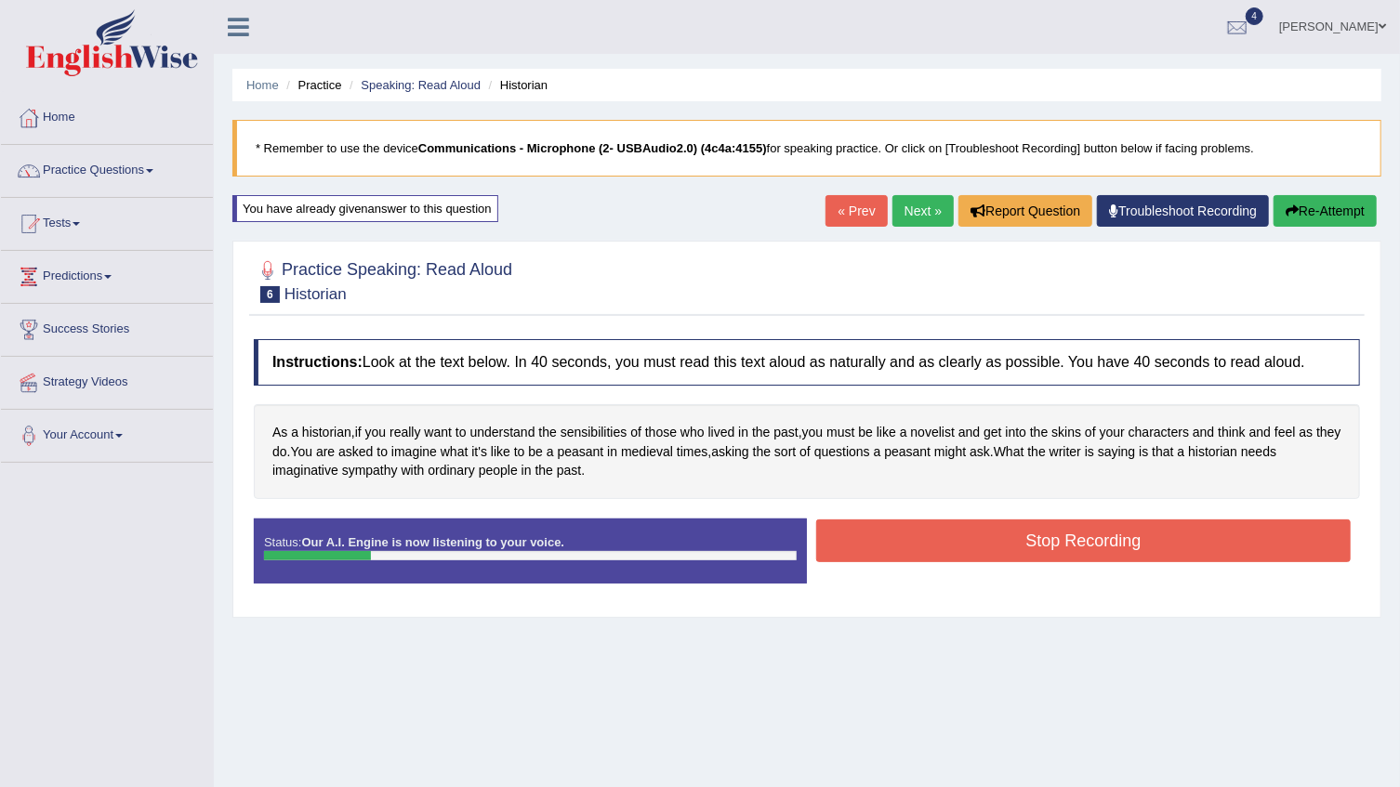
click at [1330, 212] on button "Re-Attempt" at bounding box center [1324, 211] width 103 height 32
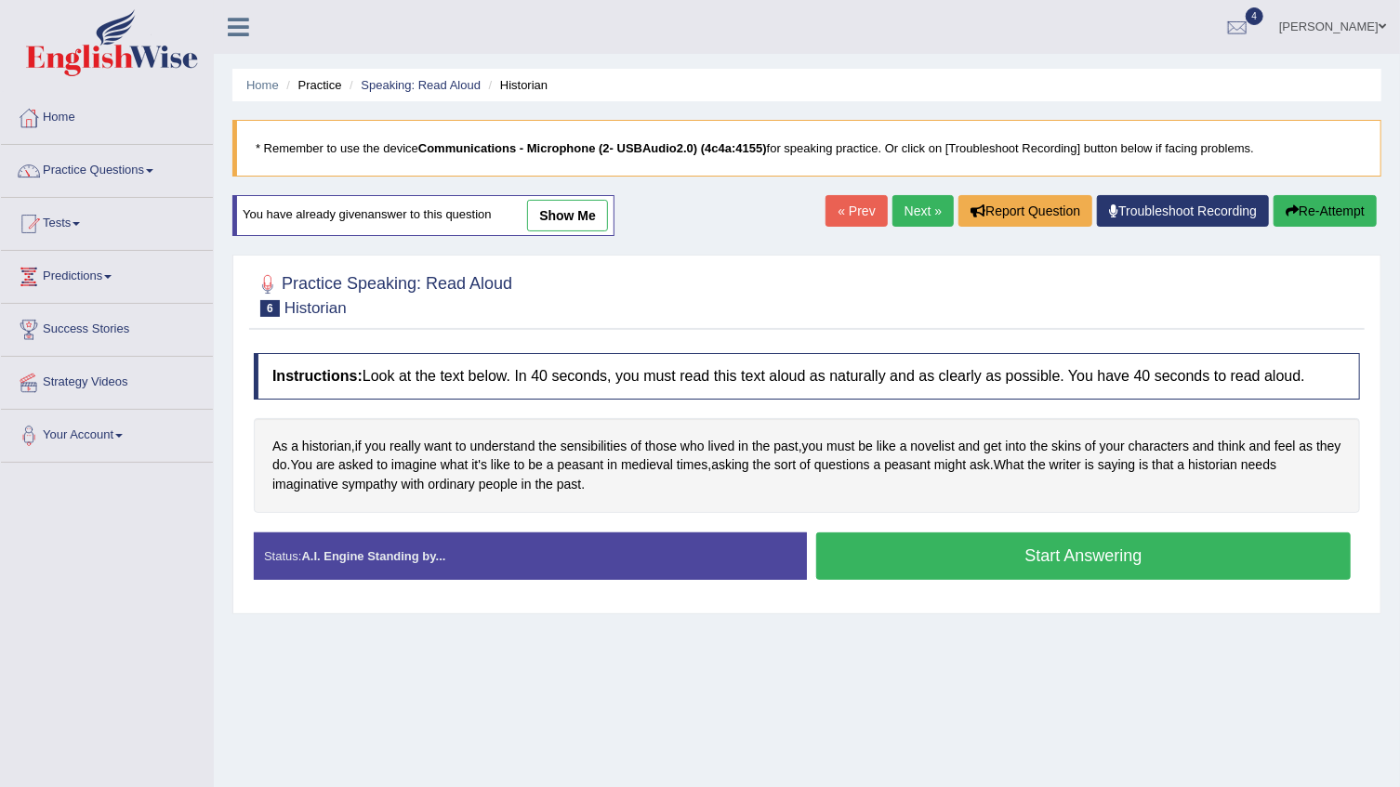
click at [1009, 552] on button "Start Answering" at bounding box center [1083, 556] width 534 height 47
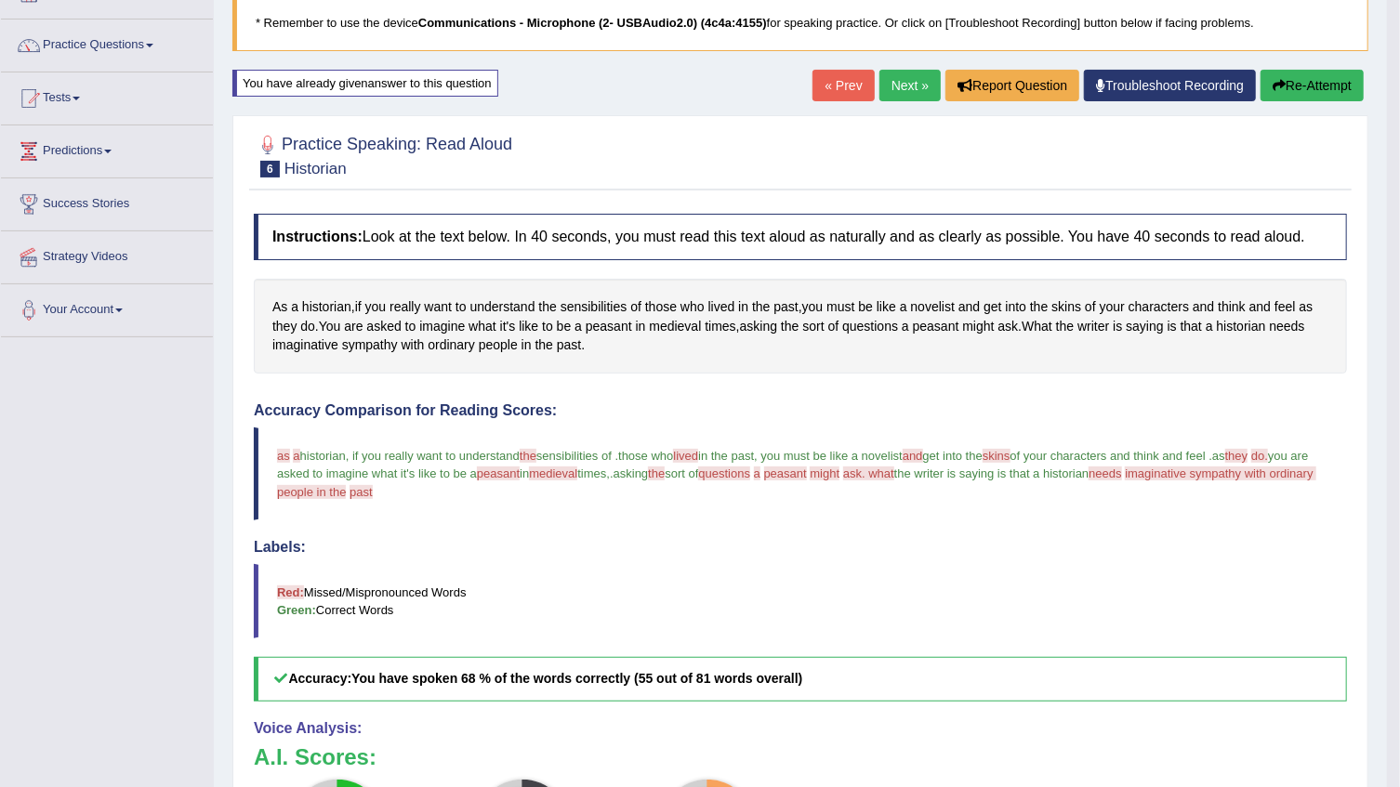
scroll to position [84, 0]
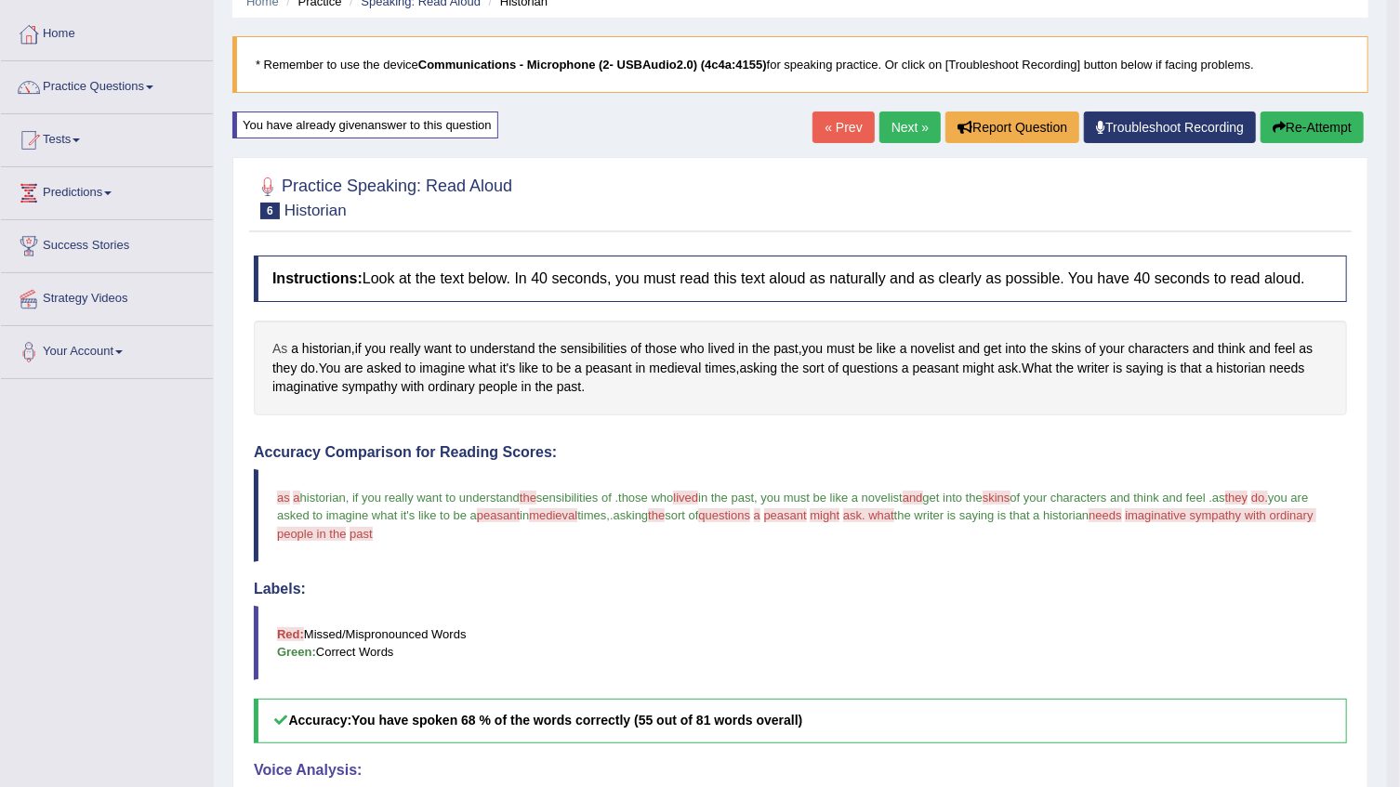
click at [280, 347] on span "As" at bounding box center [279, 349] width 15 height 20
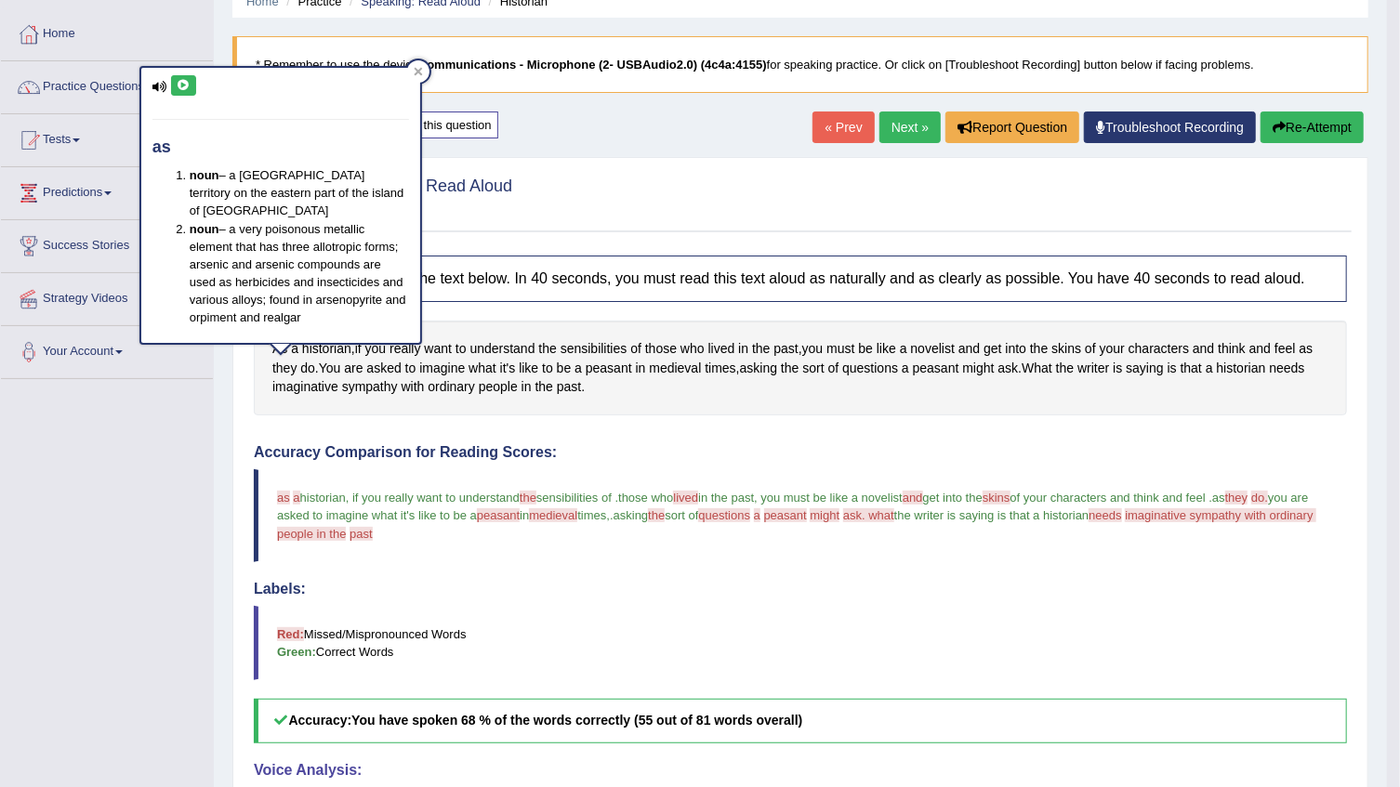
click at [177, 85] on icon at bounding box center [184, 85] width 14 height 11
click at [159, 449] on div "Toggle navigation Home Practice Questions Speaking Practice Read Aloud Repeat S…" at bounding box center [693, 542] width 1387 height 1253
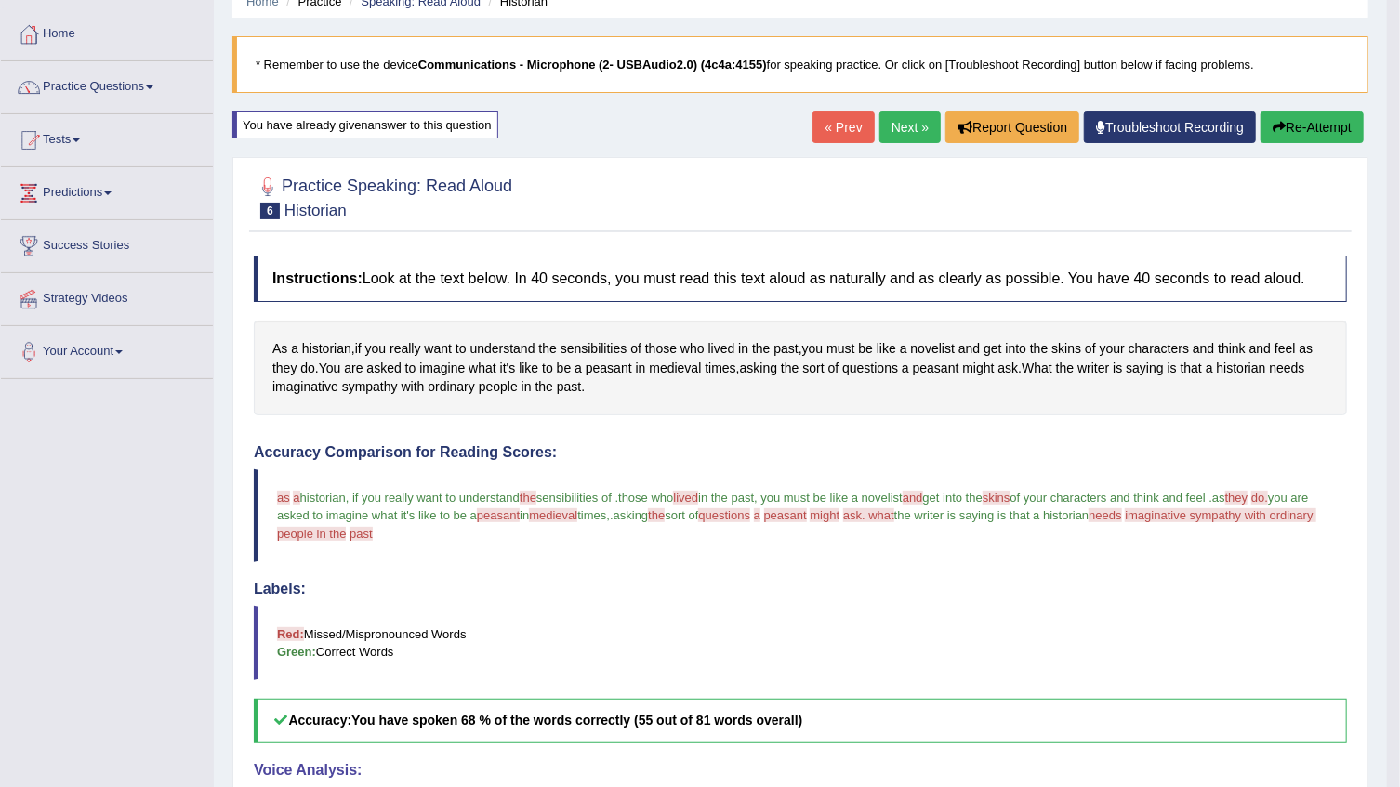
click at [1301, 129] on button "Re-Attempt" at bounding box center [1311, 128] width 103 height 32
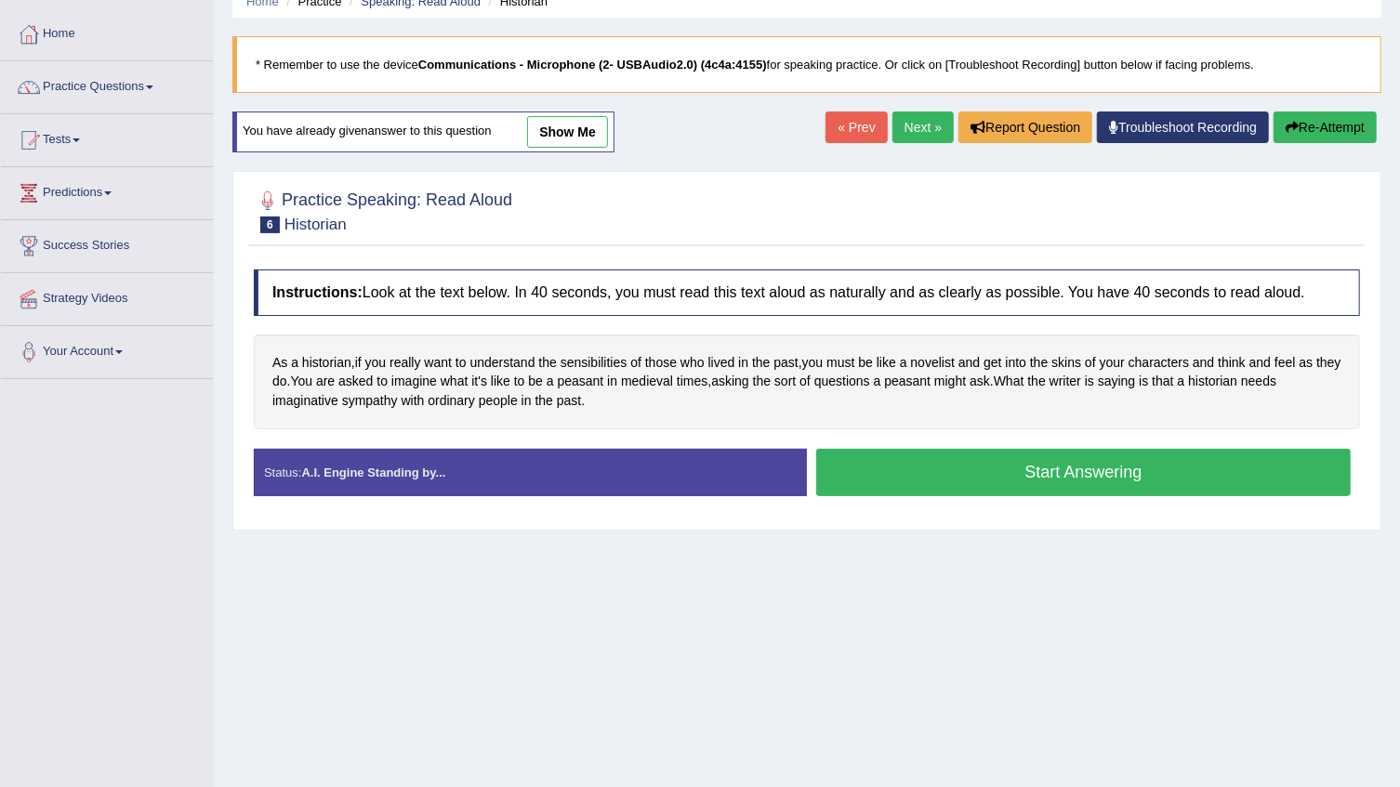
scroll to position [84, 0]
click at [1015, 467] on button "Start Answering" at bounding box center [1083, 472] width 534 height 47
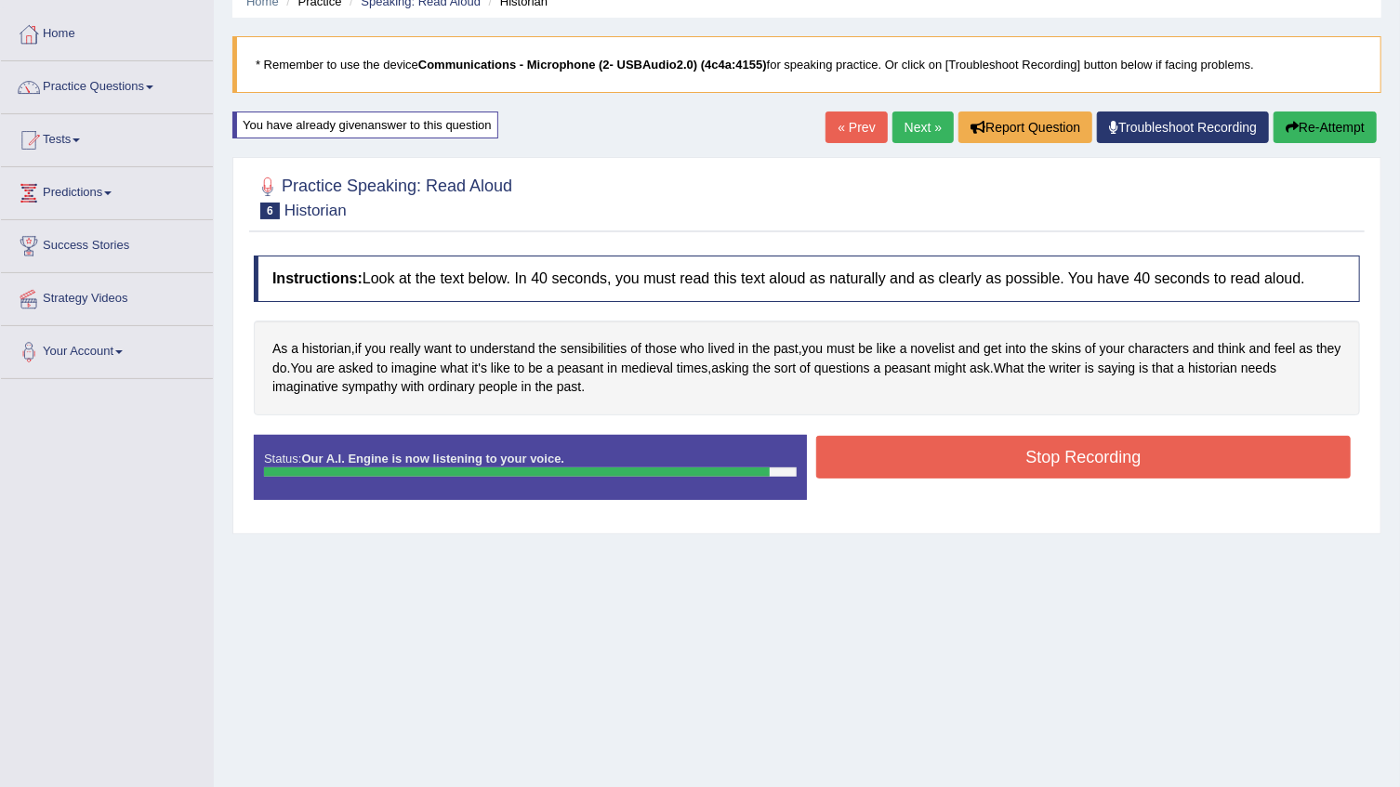
click at [1015, 467] on button "Stop Recording" at bounding box center [1083, 457] width 534 height 43
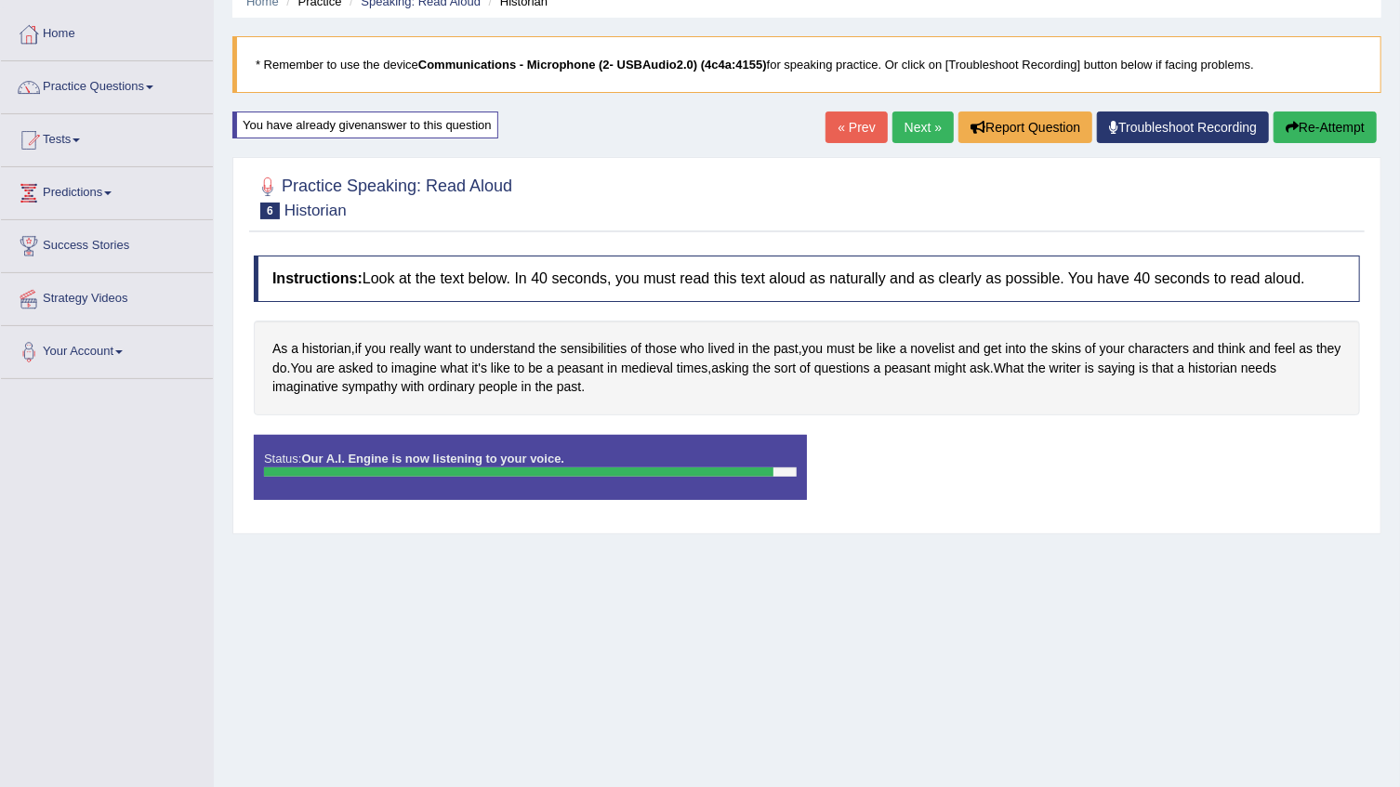
click at [1015, 467] on div "Status: Our A.I. Engine is now listening to your voice. Start Answering Stop Re…" at bounding box center [807, 477] width 1106 height 84
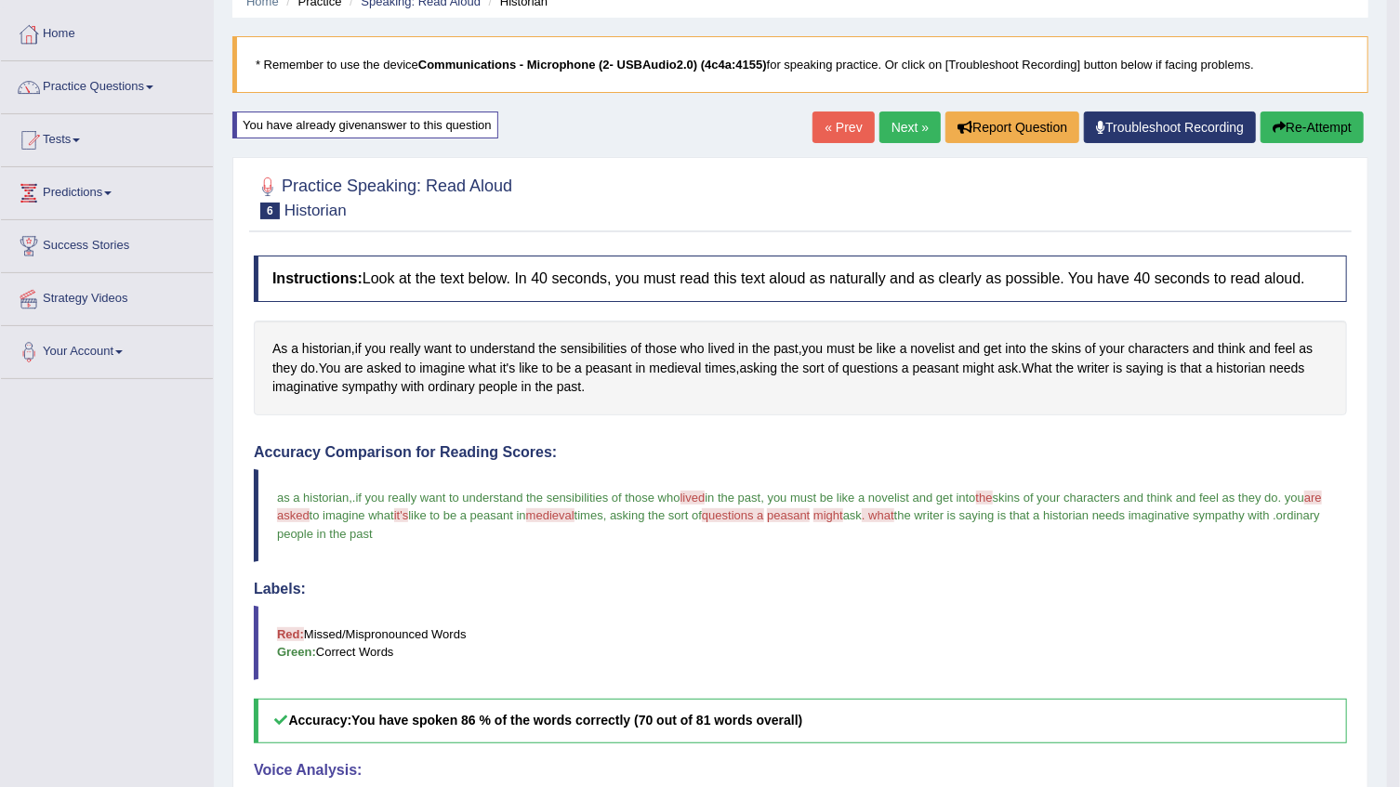
scroll to position [51, 0]
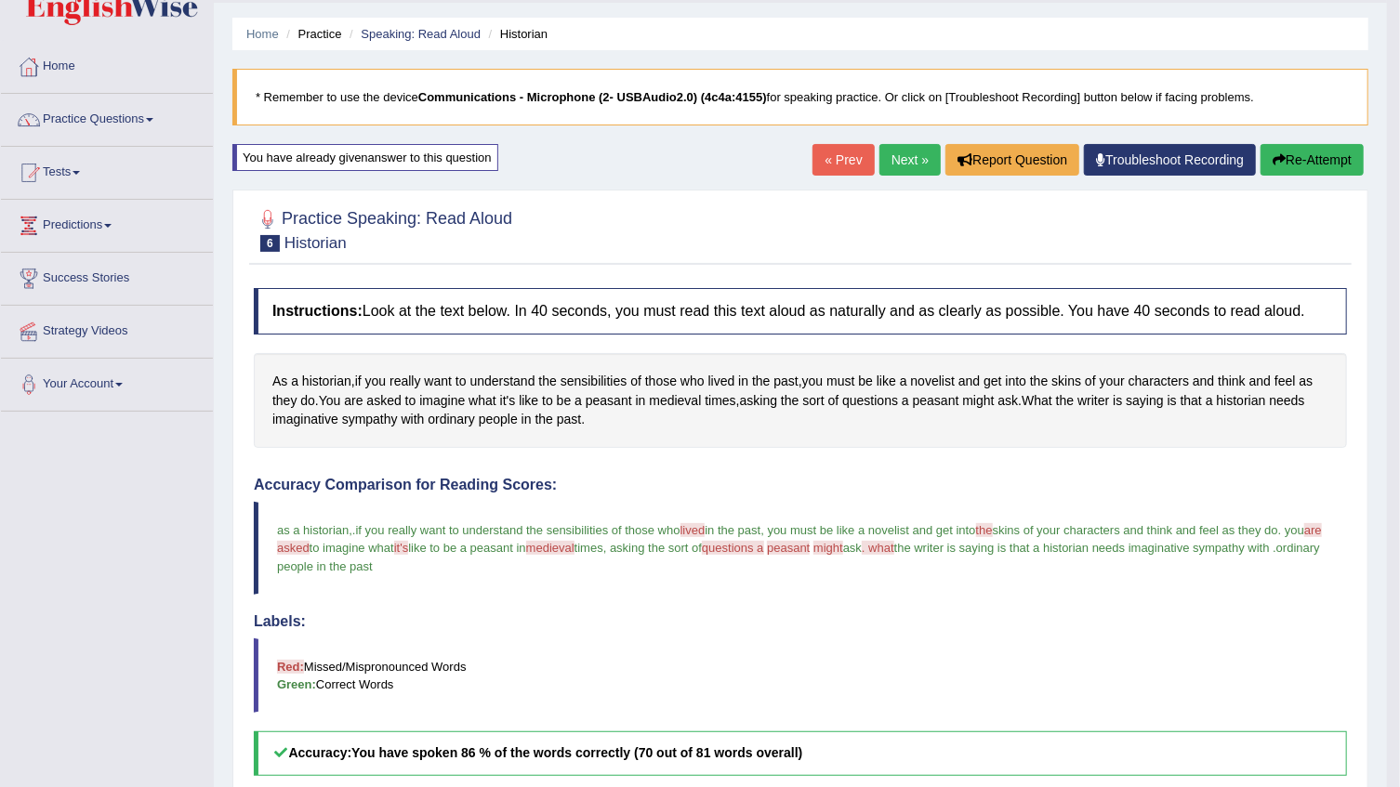
click at [1294, 158] on button "Re-Attempt" at bounding box center [1311, 160] width 103 height 32
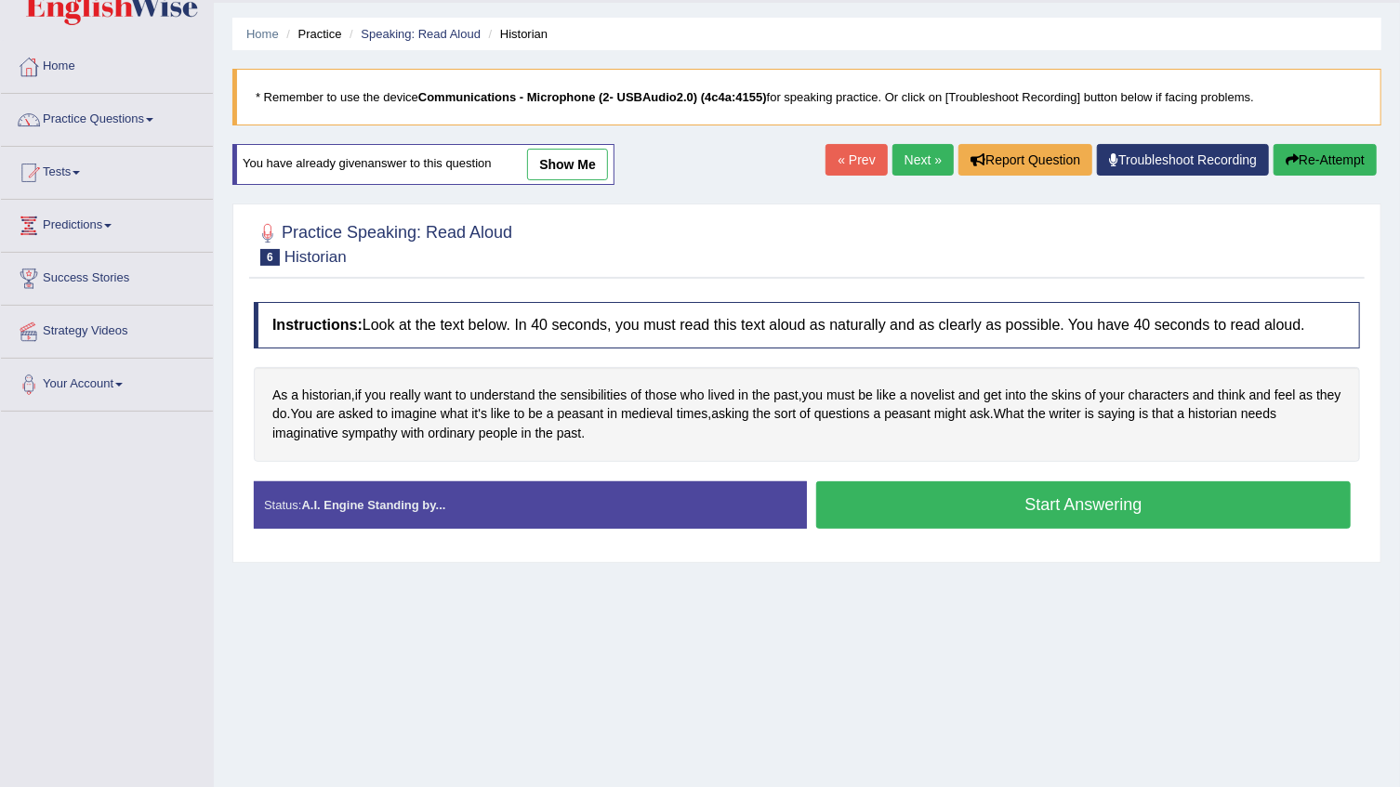
click at [862, 163] on link "« Prev" at bounding box center [855, 160] width 61 height 32
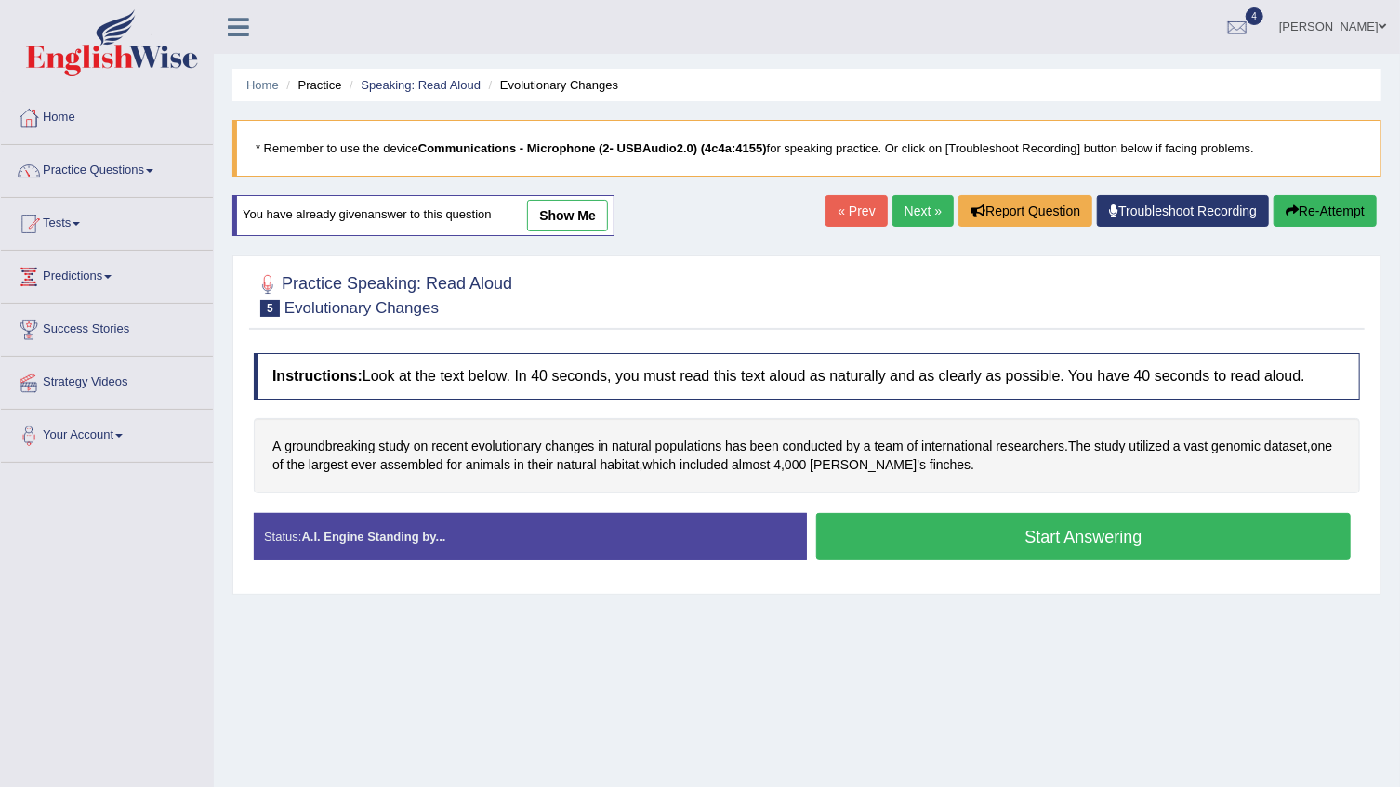
click at [568, 209] on link "show me" at bounding box center [567, 216] width 81 height 32
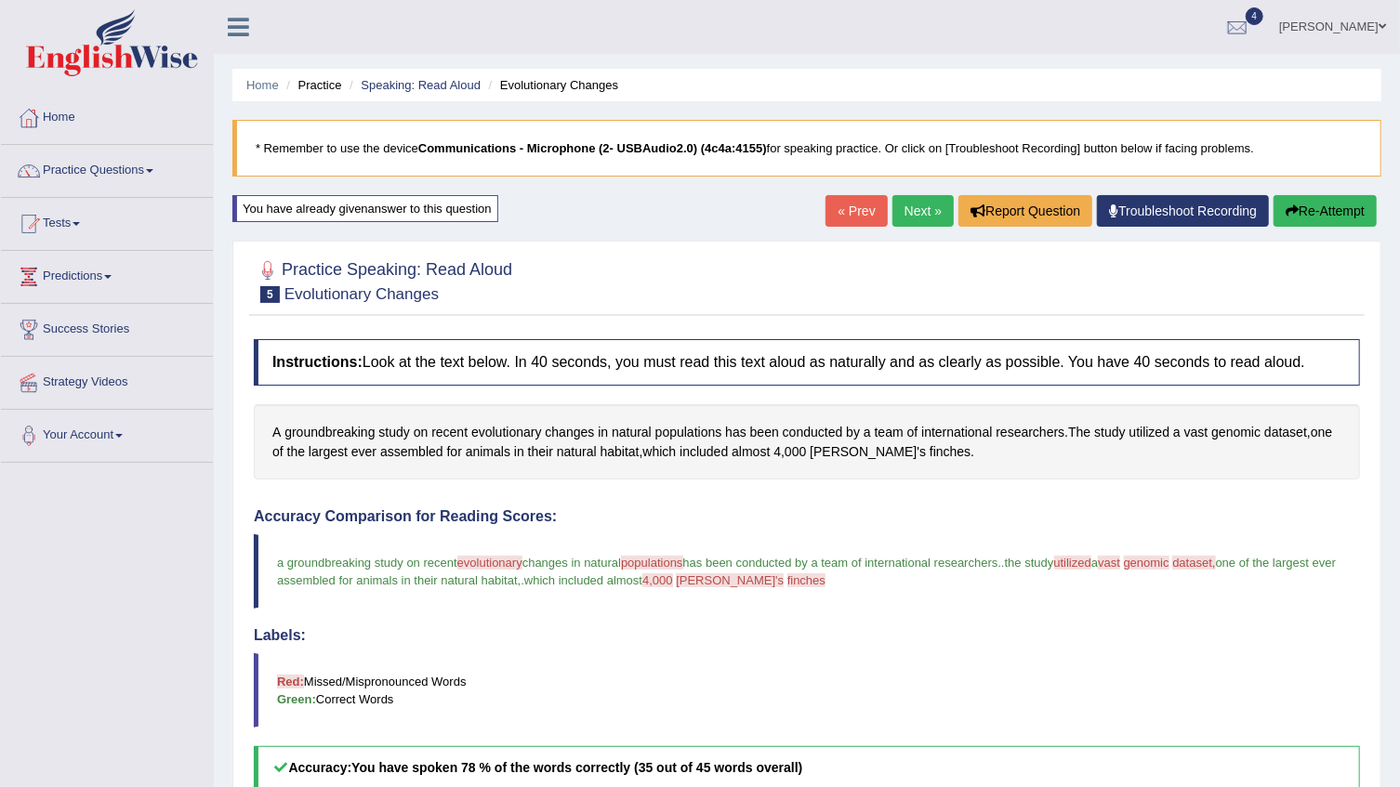
click at [914, 213] on link "Next »" at bounding box center [922, 211] width 61 height 32
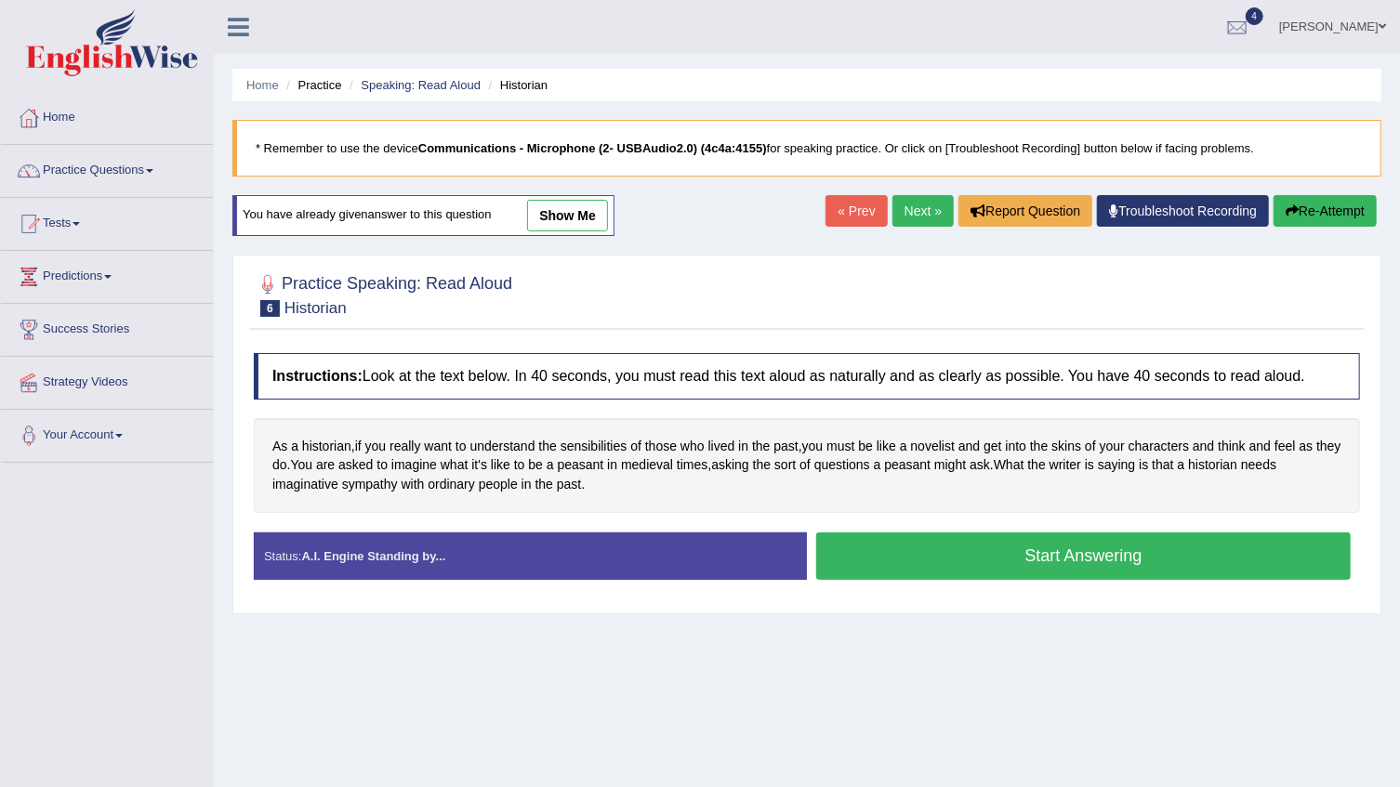
click at [574, 207] on link "show me" at bounding box center [567, 216] width 81 height 32
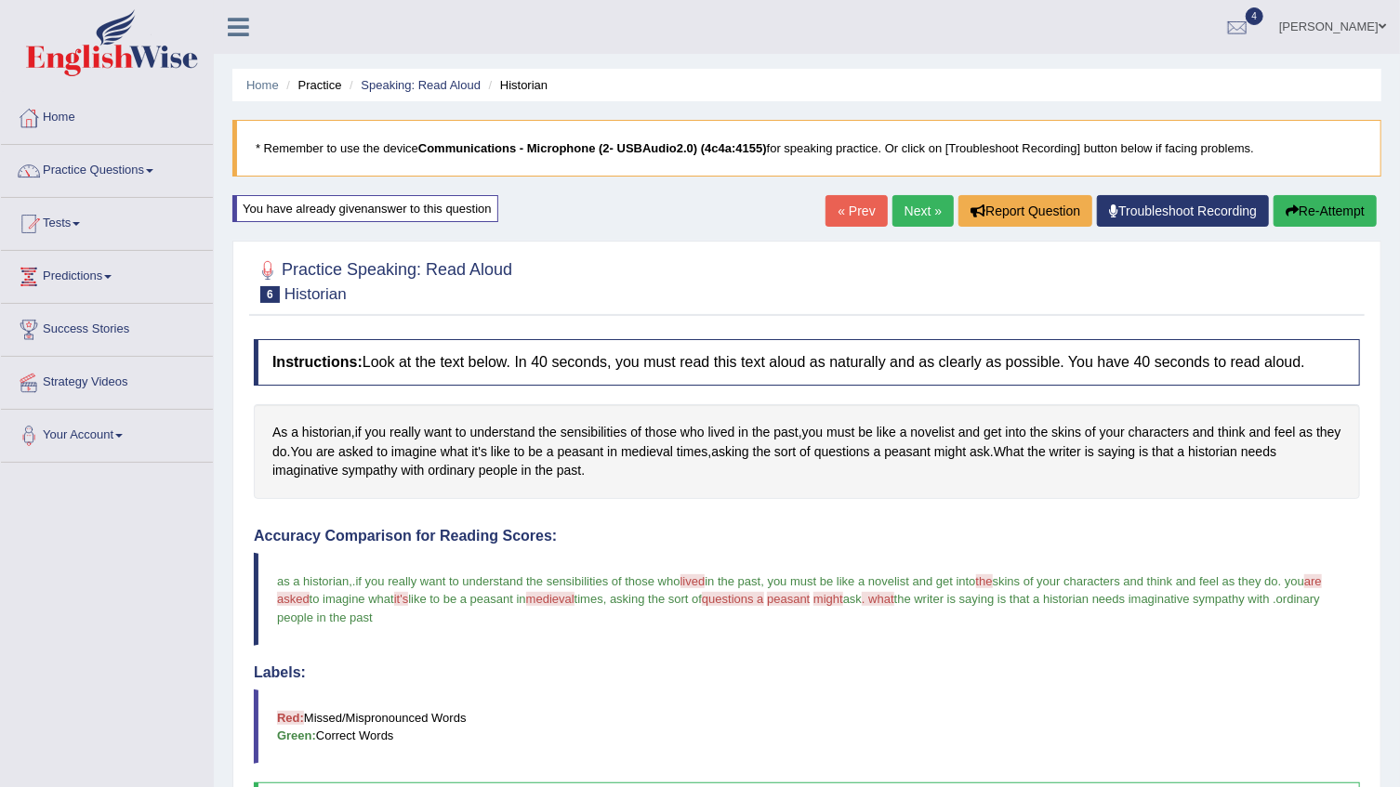
click at [924, 215] on link "Next »" at bounding box center [922, 211] width 61 height 32
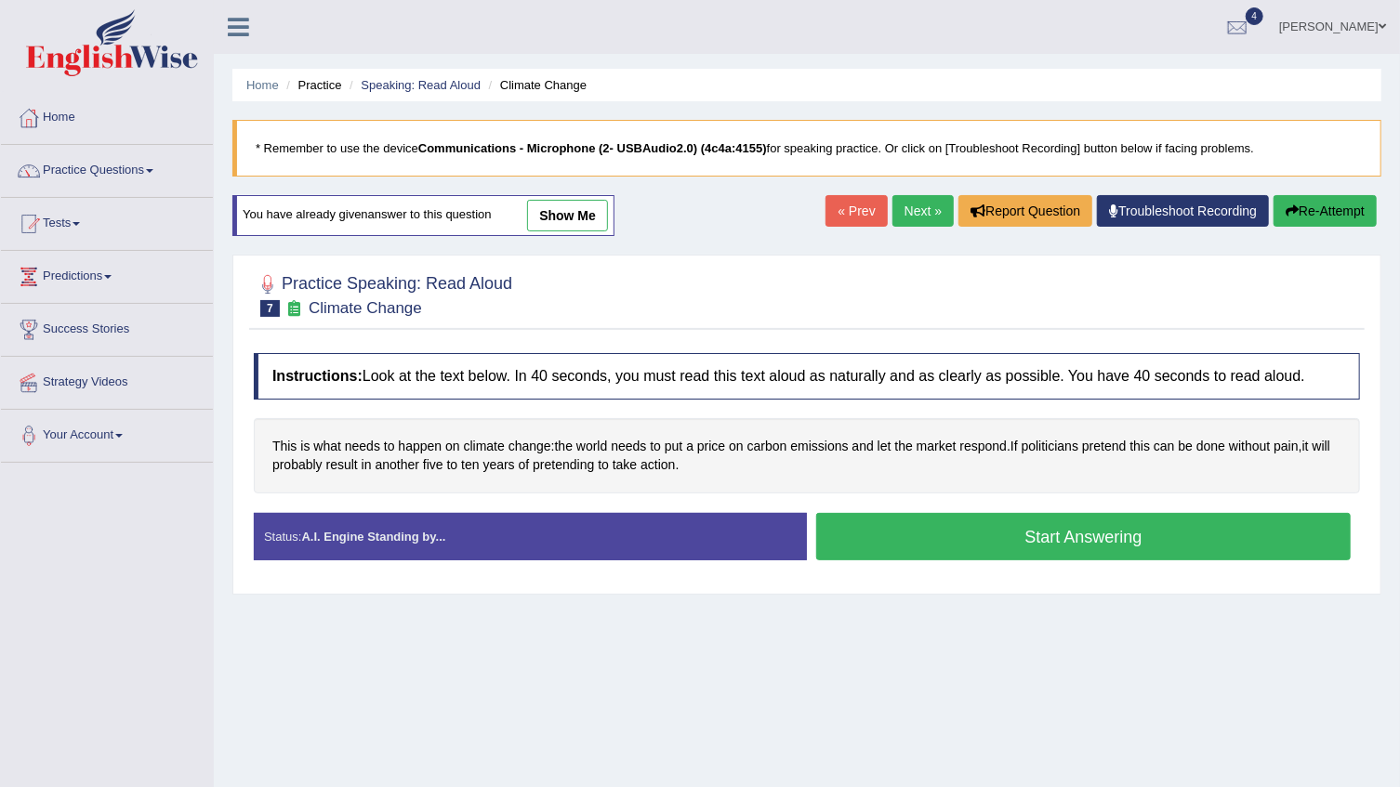
click at [918, 539] on button "Start Answering" at bounding box center [1083, 536] width 534 height 47
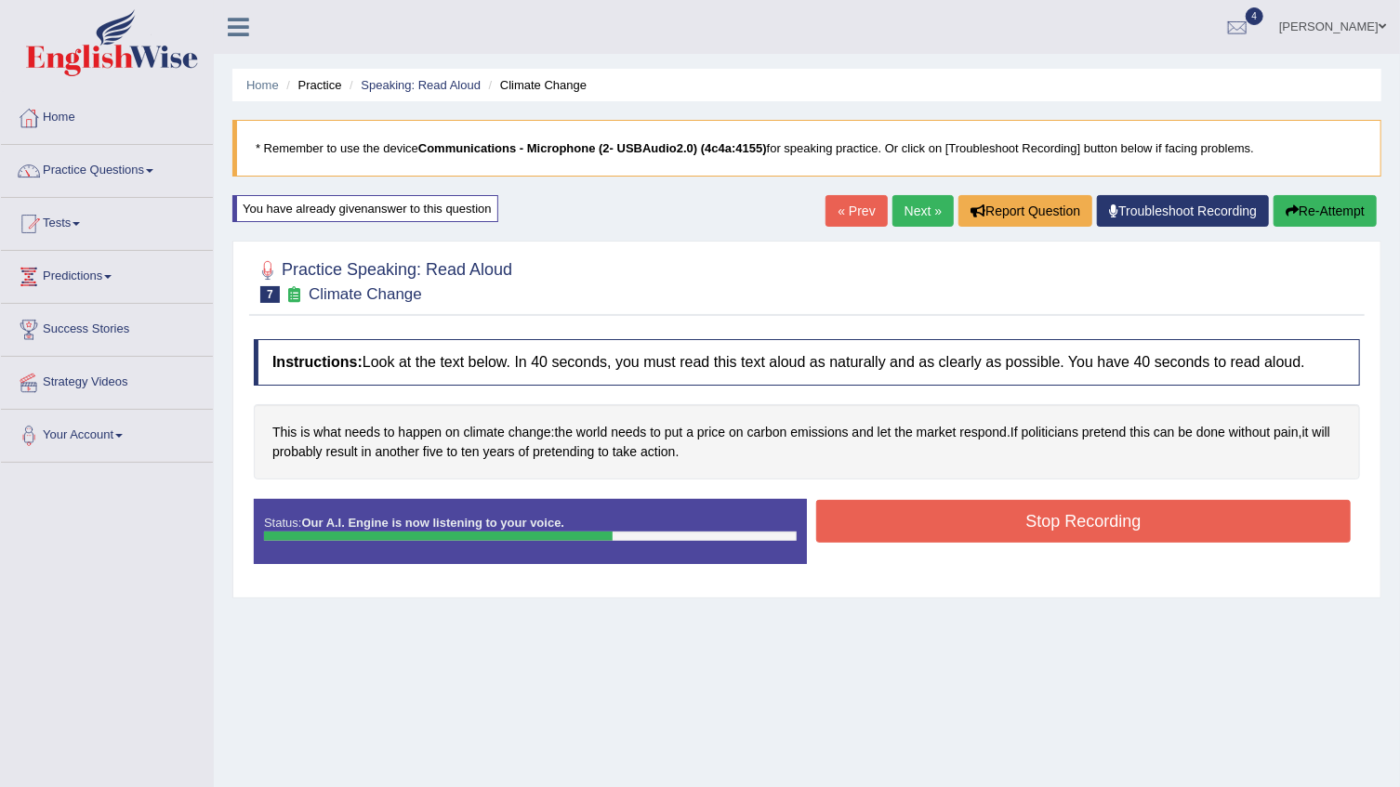
click at [921, 535] on button "Stop Recording" at bounding box center [1083, 521] width 534 height 43
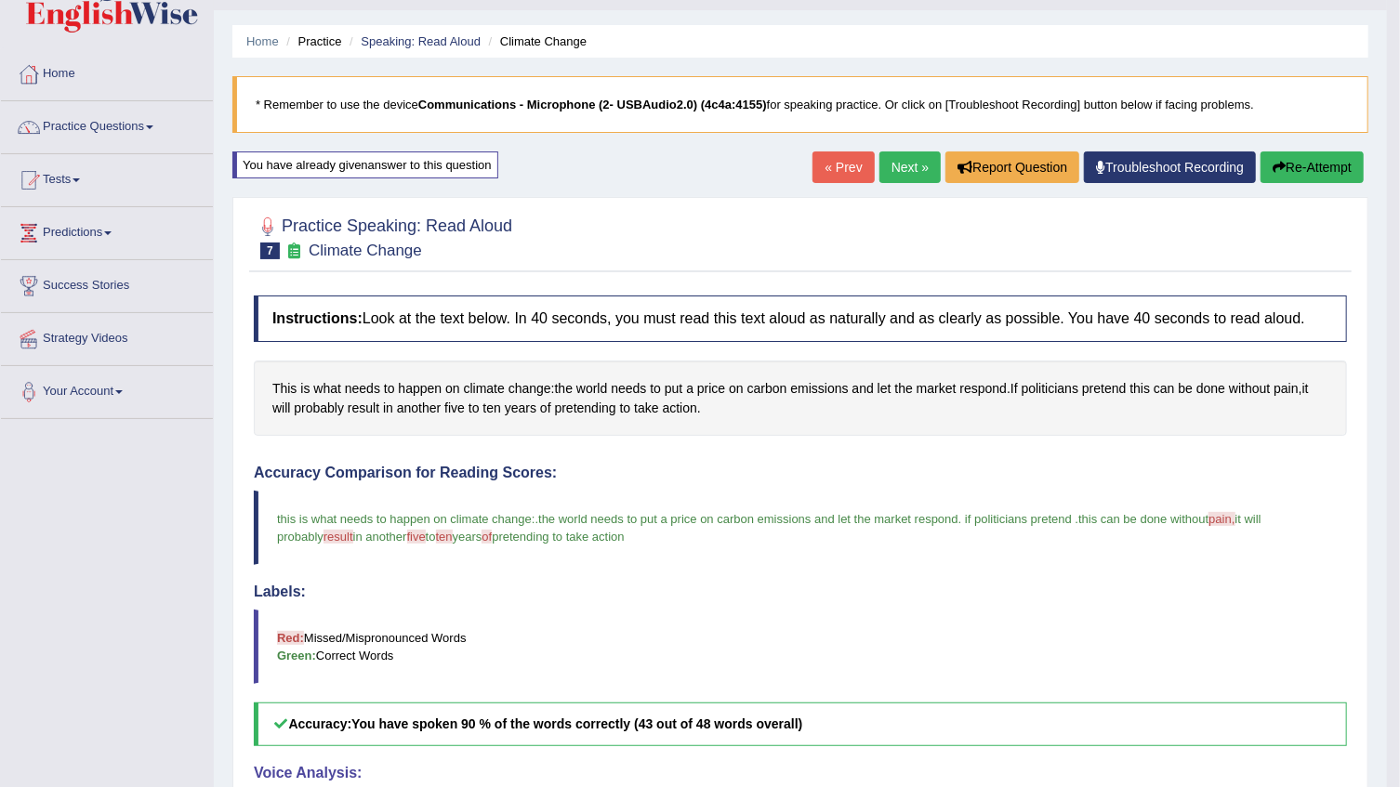
scroll to position [84, 0]
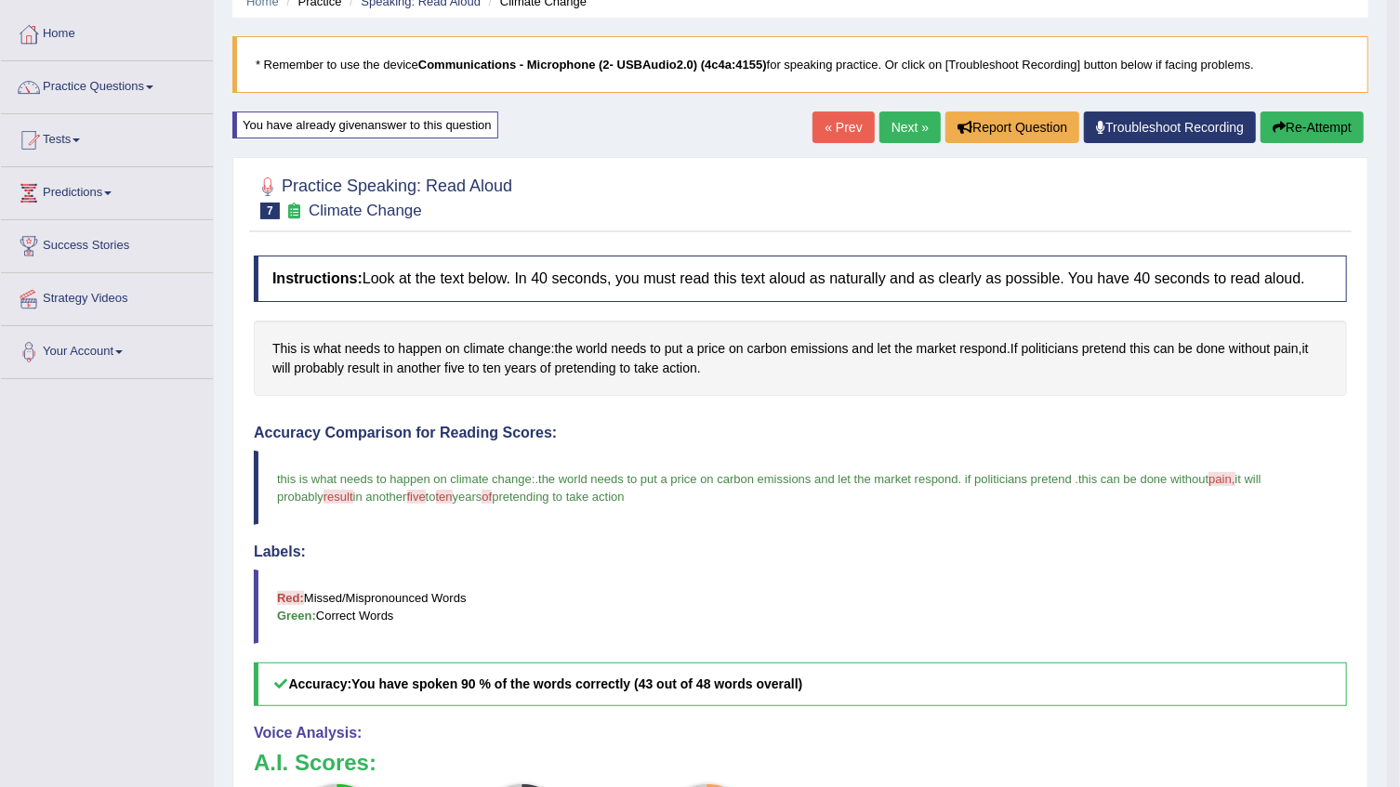
click at [908, 131] on link "Next »" at bounding box center [909, 128] width 61 height 32
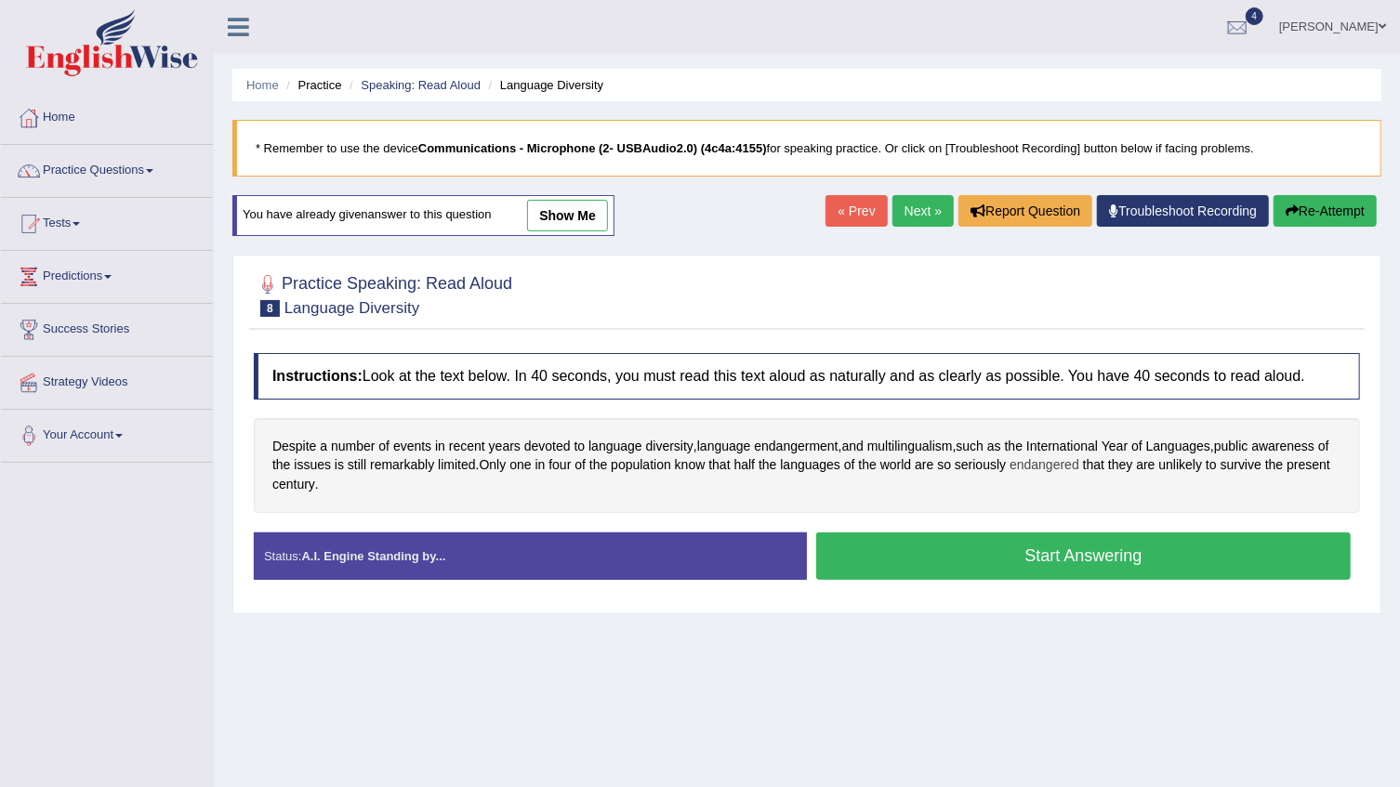
click at [1051, 466] on span "endangered" at bounding box center [1044, 465] width 70 height 20
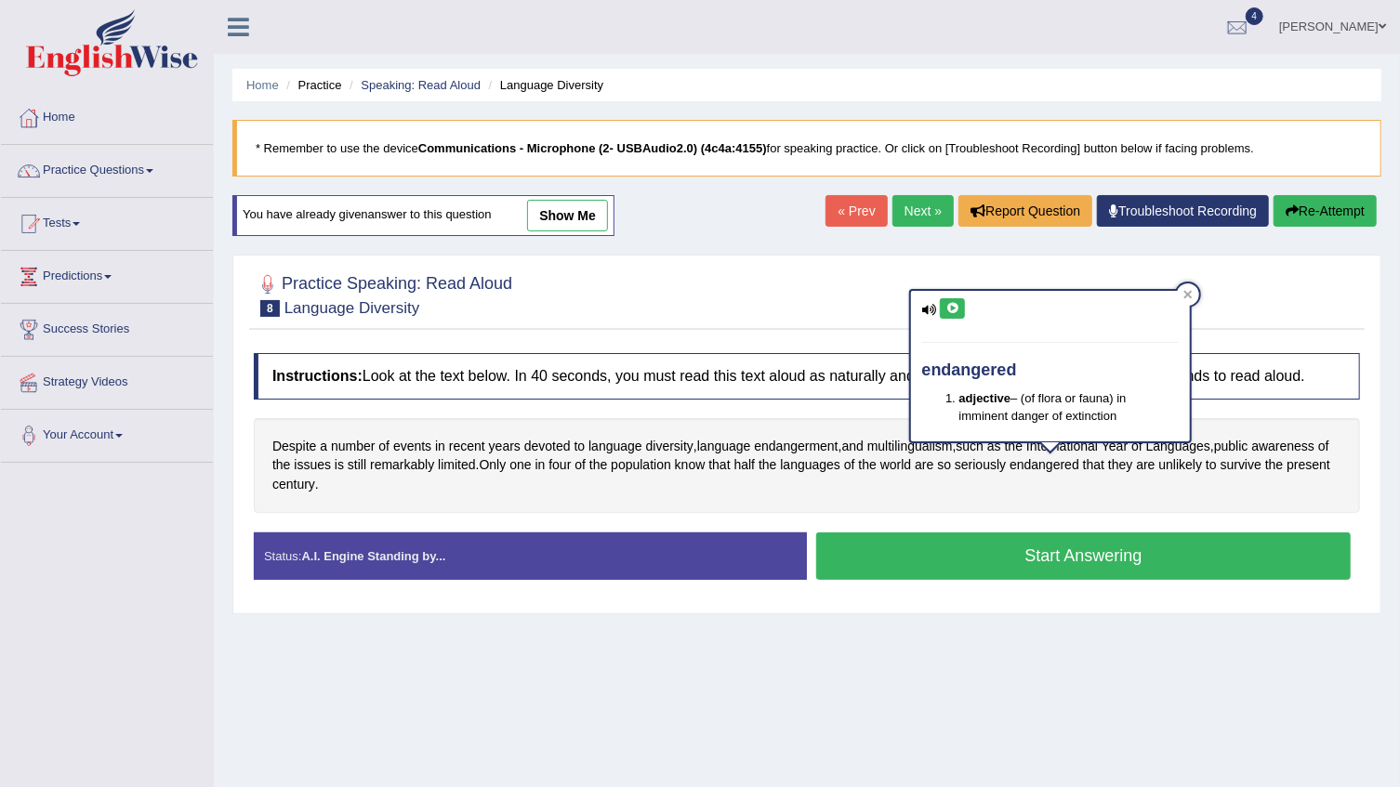
click at [949, 308] on icon at bounding box center [952, 308] width 14 height 11
click at [883, 299] on div at bounding box center [807, 294] width 1106 height 57
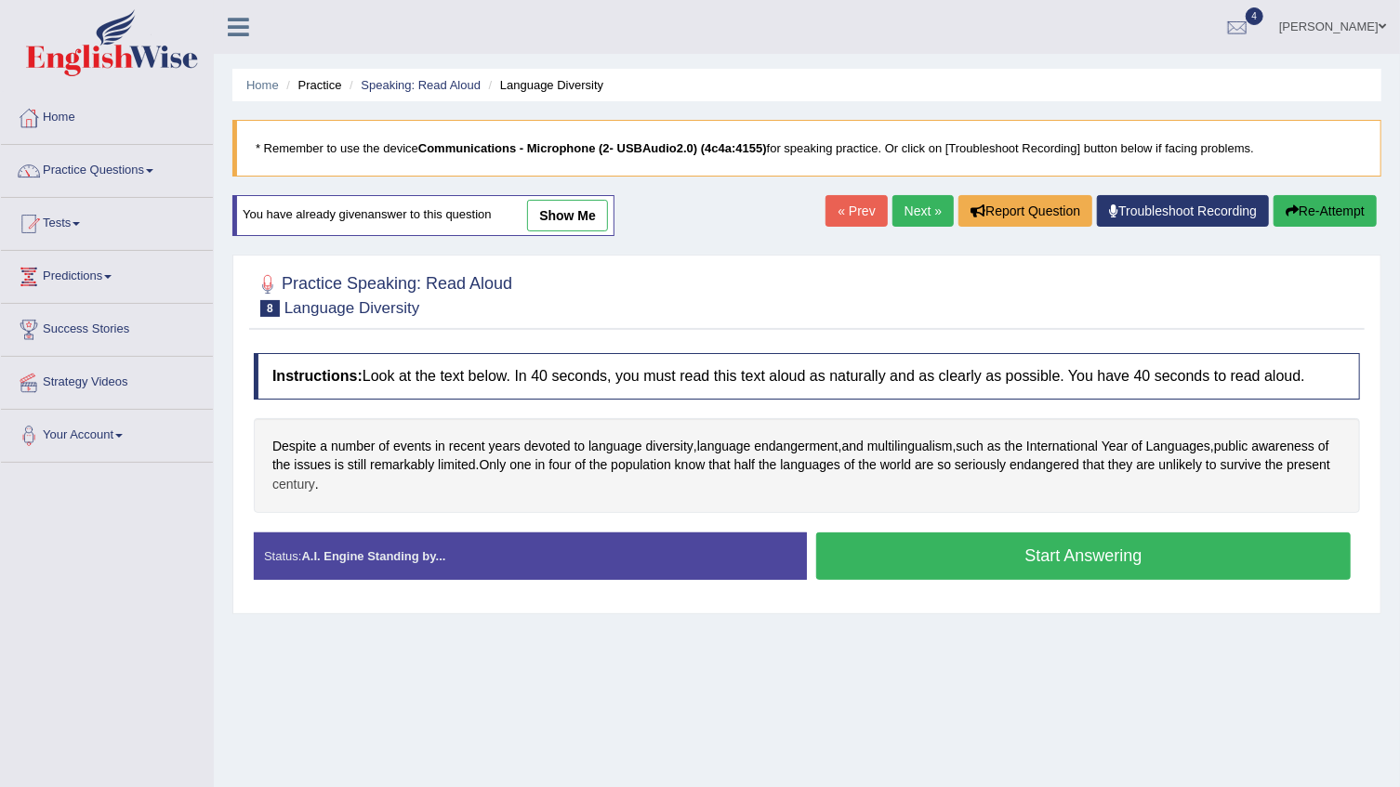
click at [297, 487] on span "century" at bounding box center [293, 485] width 43 height 20
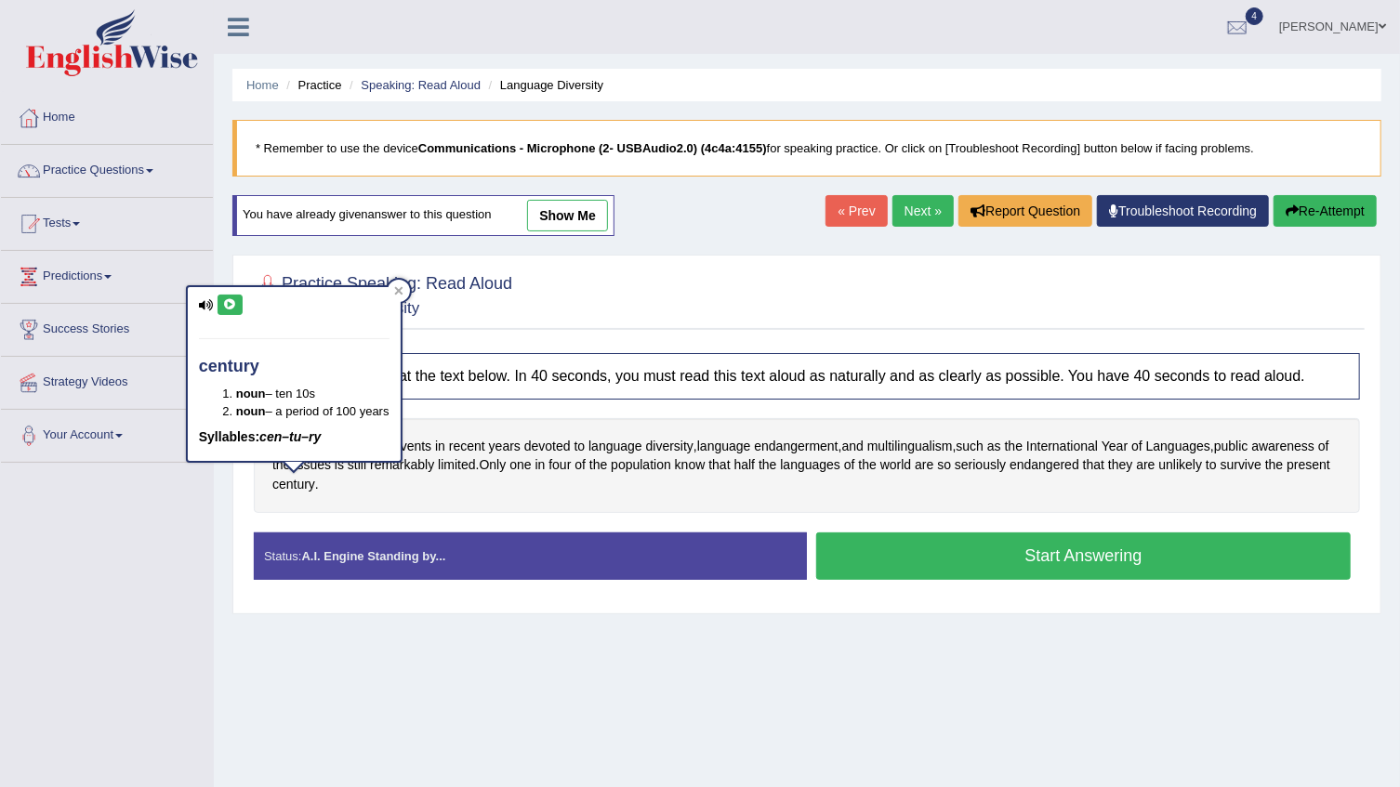
click at [228, 299] on icon at bounding box center [230, 304] width 14 height 11
click at [182, 324] on link "Success Stories" at bounding box center [107, 327] width 212 height 46
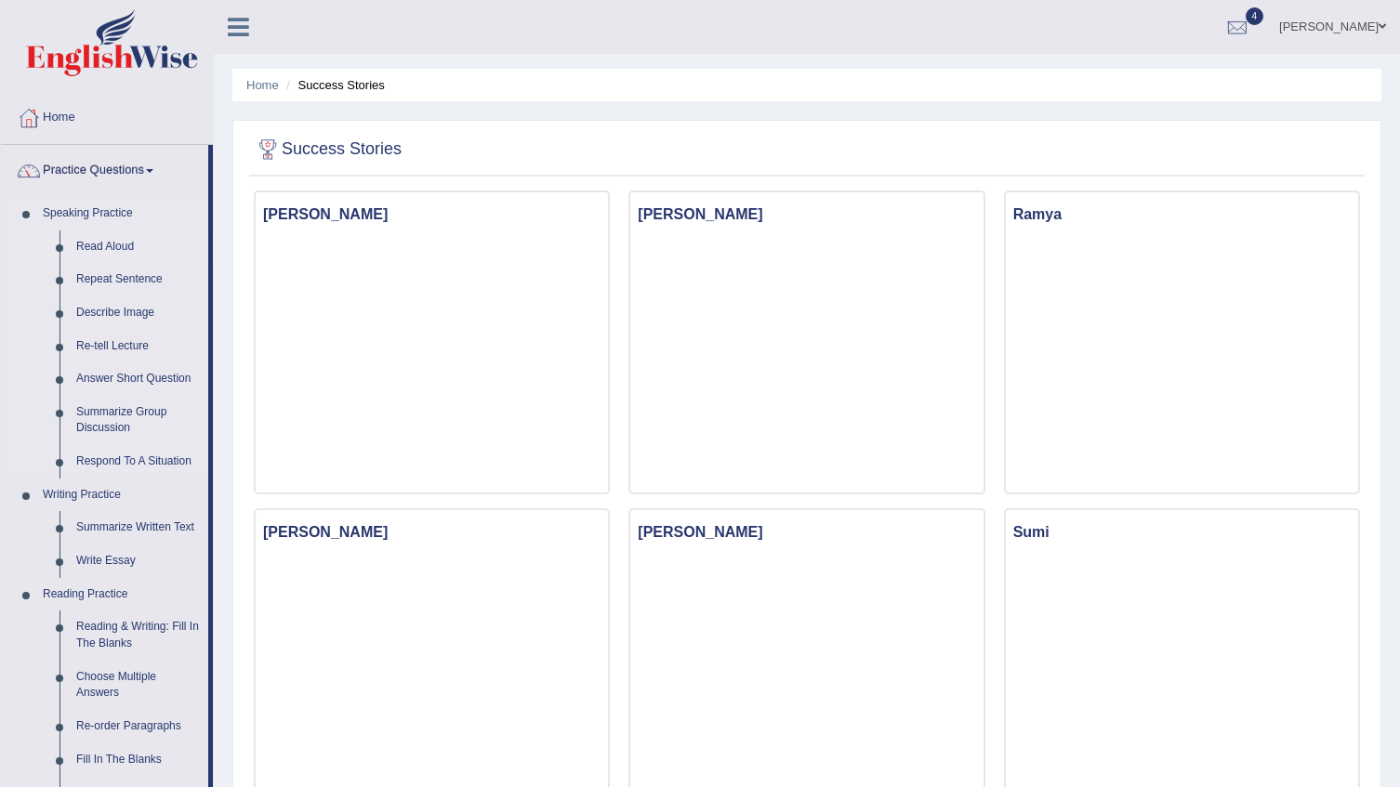
click at [114, 243] on link "Read Aloud" at bounding box center [138, 246] width 140 height 33
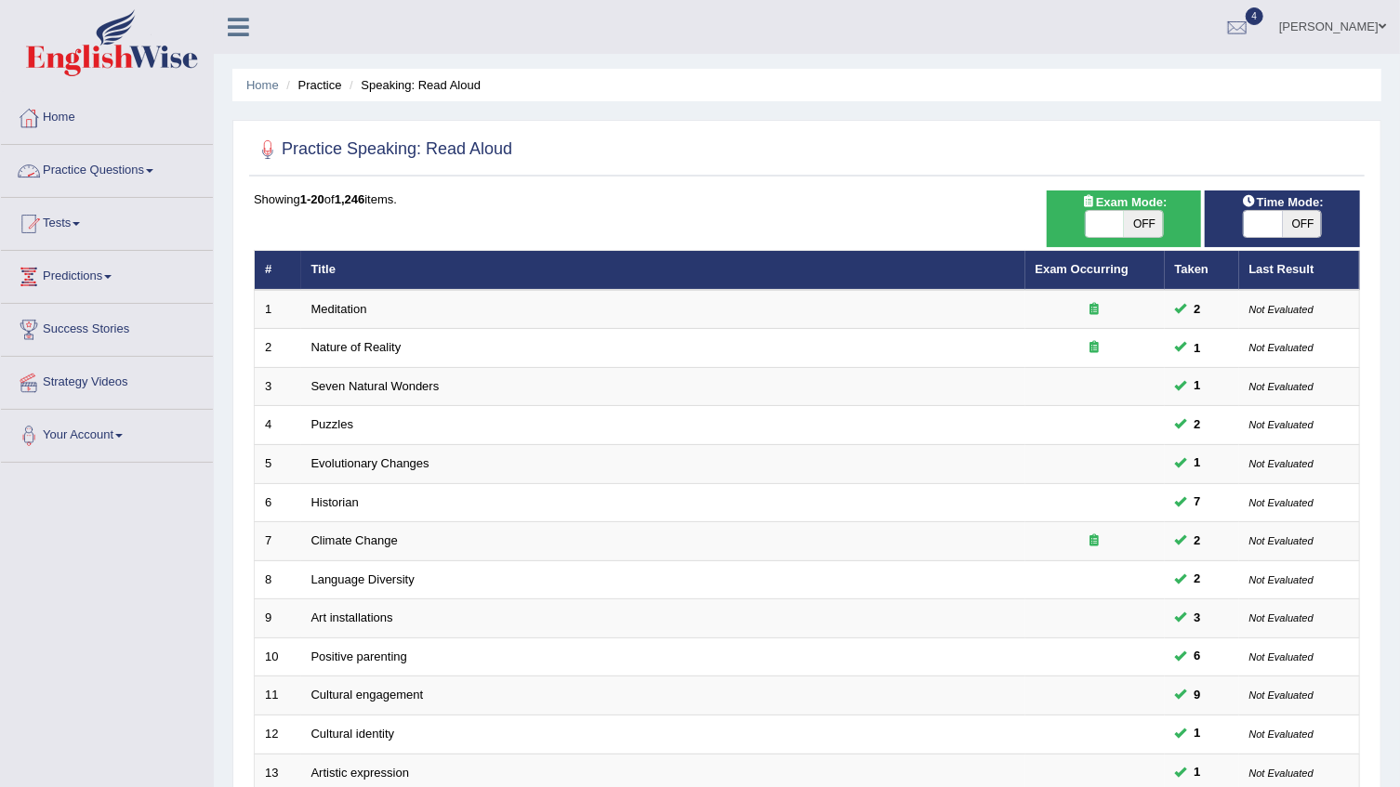
click at [153, 169] on span at bounding box center [149, 171] width 7 height 4
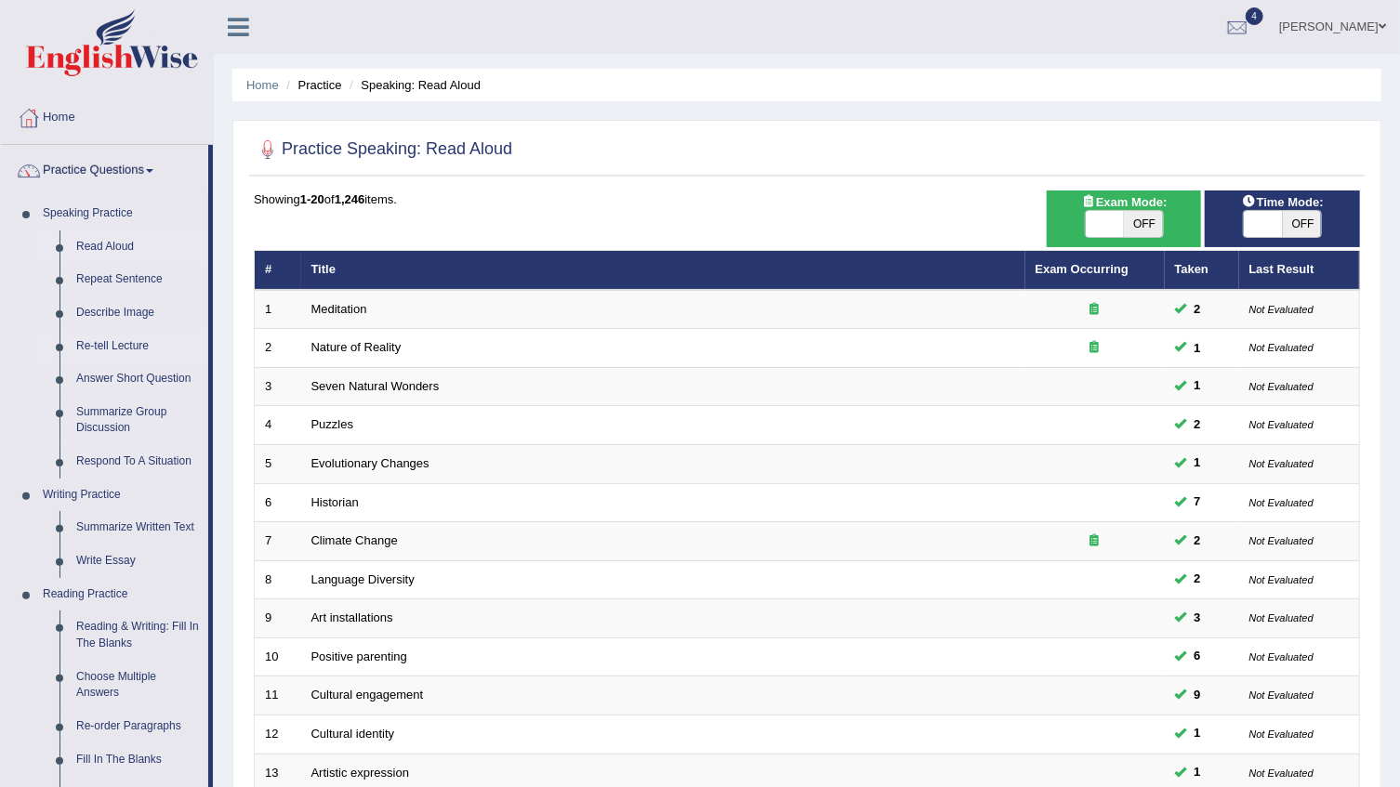
click at [105, 344] on link "Re-tell Lecture" at bounding box center [138, 346] width 140 height 33
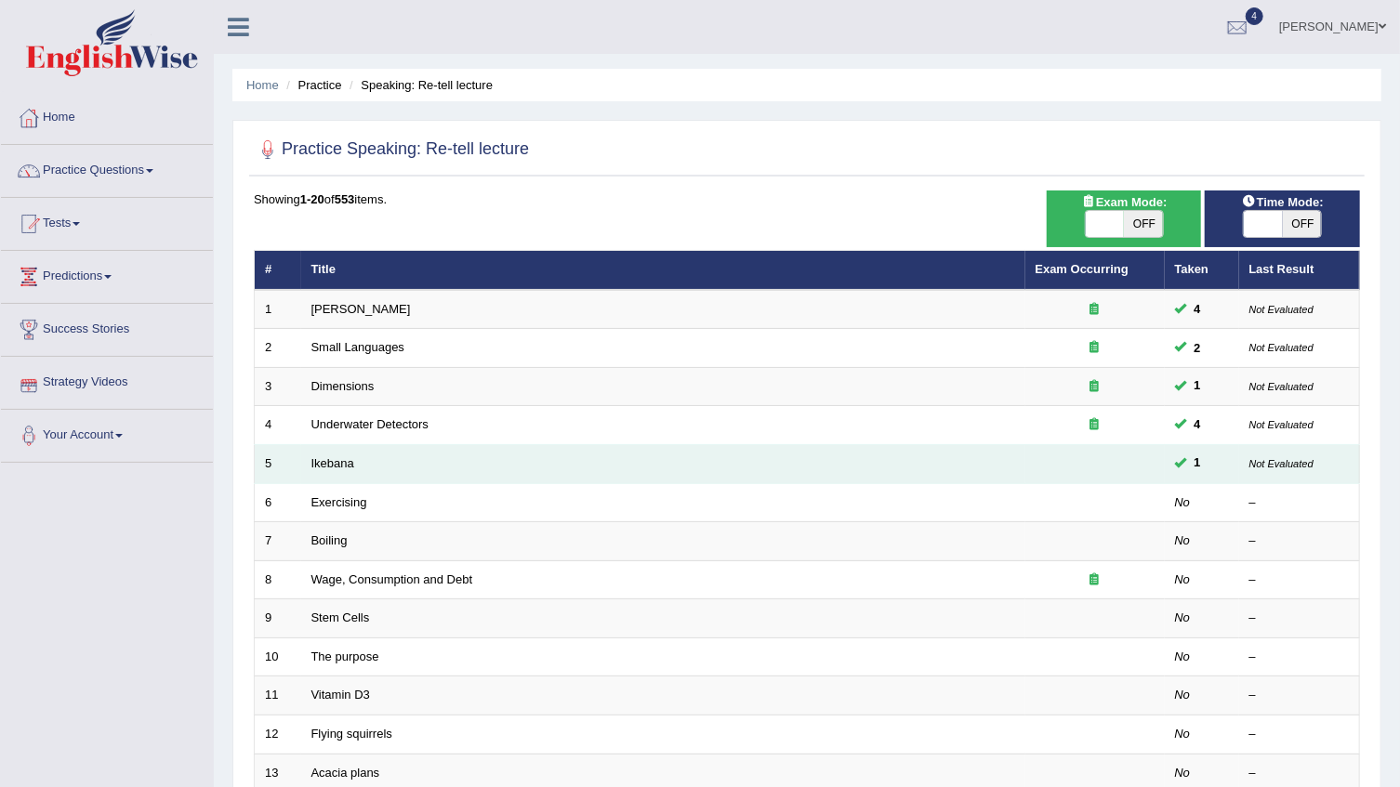
scroll to position [84, 0]
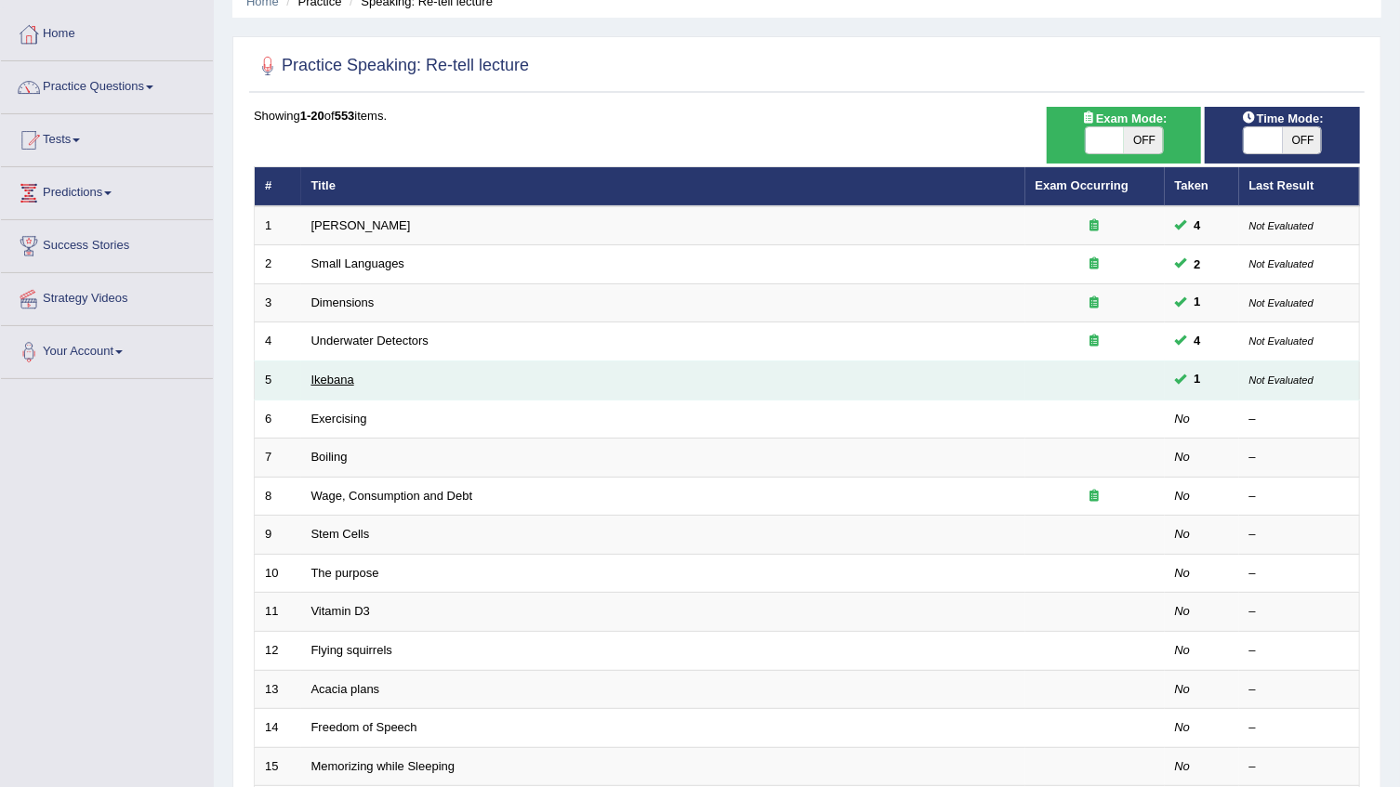
click at [348, 381] on link "Ikebana" at bounding box center [332, 380] width 43 height 14
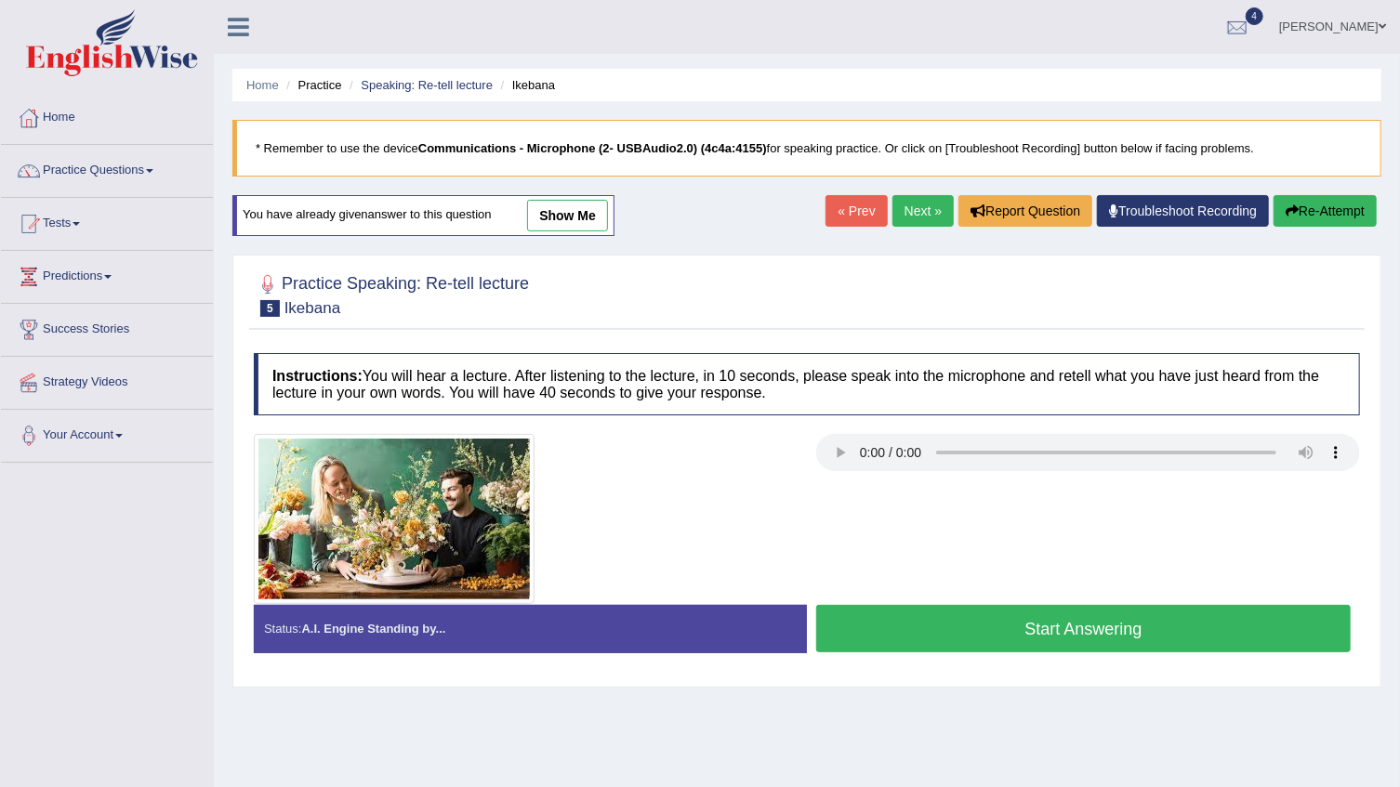
click at [1082, 619] on button "Start Answering" at bounding box center [1083, 628] width 534 height 47
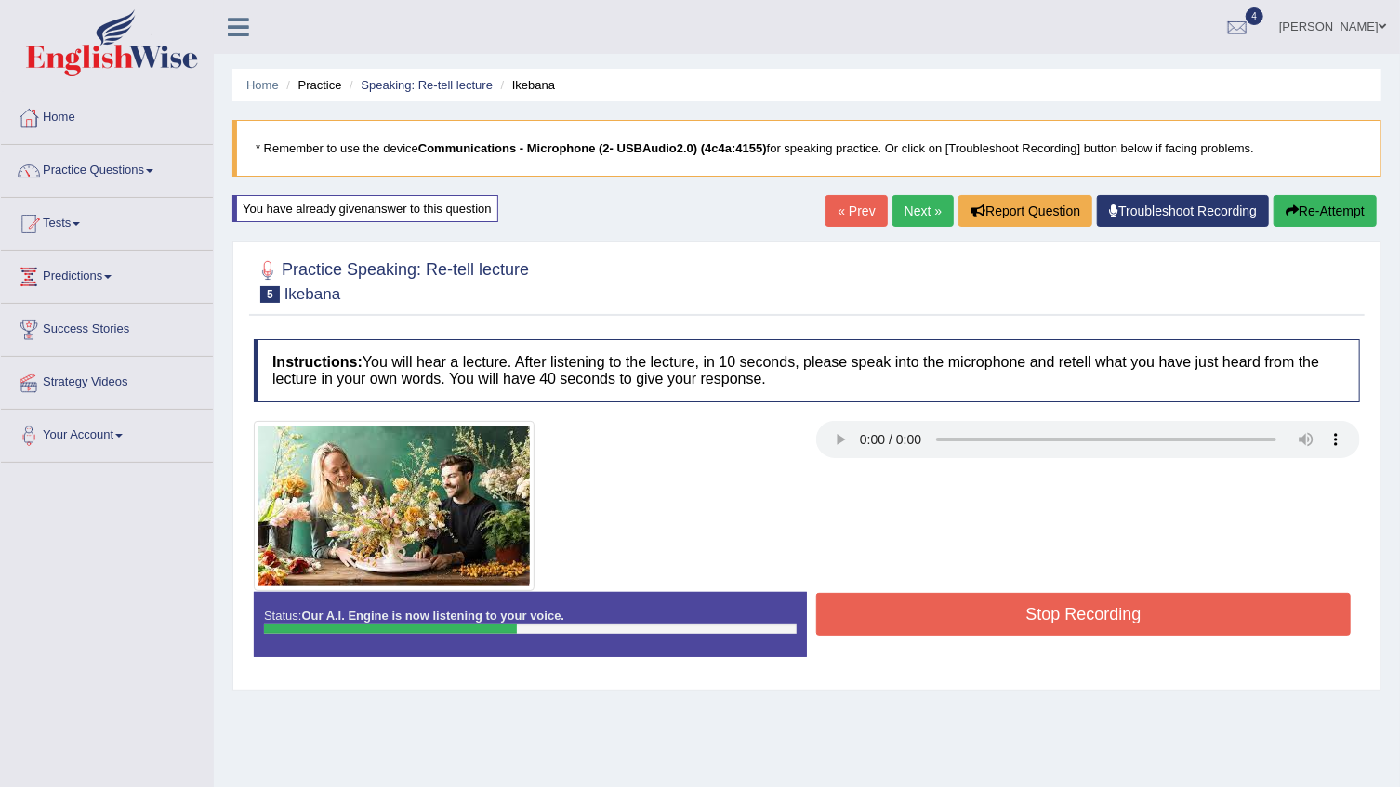
click at [1082, 619] on button "Stop Recording" at bounding box center [1083, 614] width 534 height 43
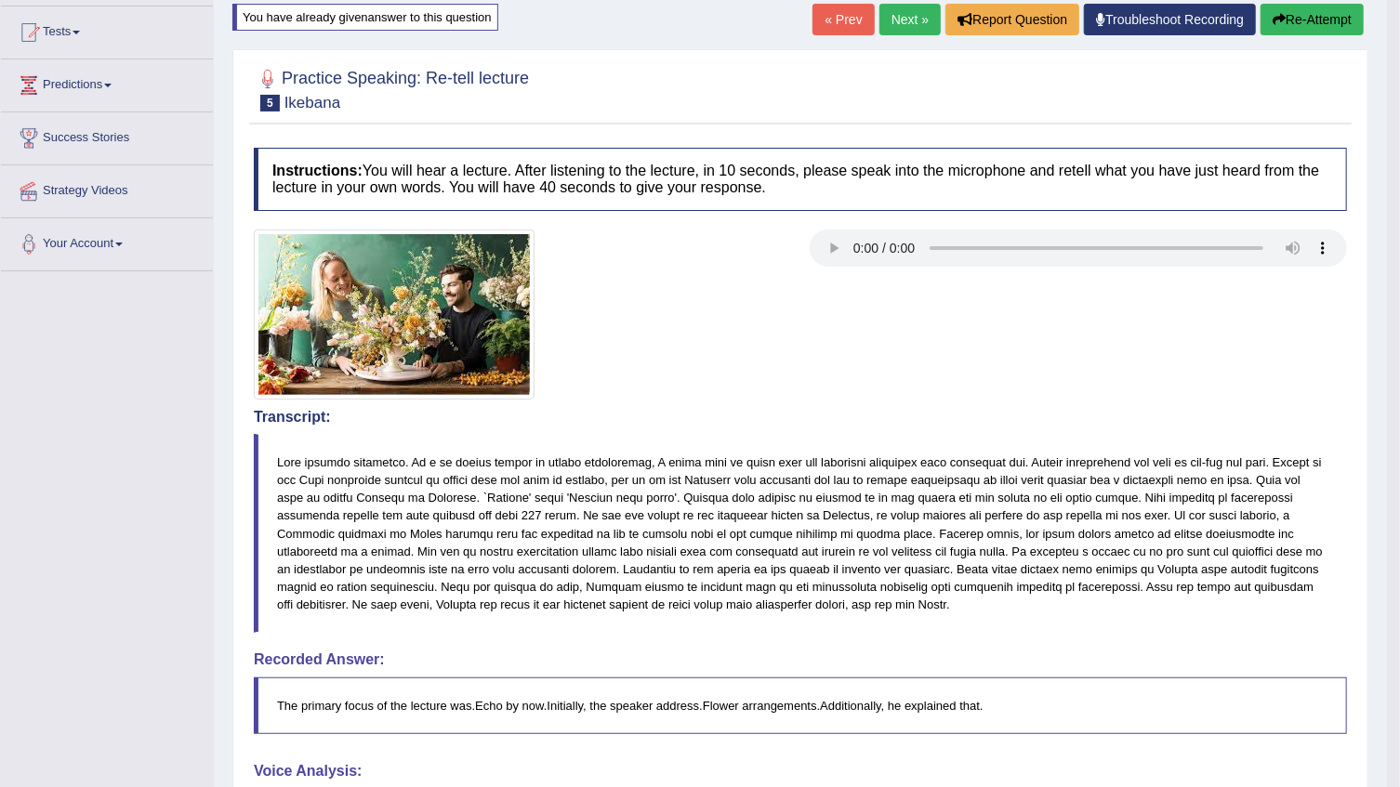
scroll to position [186, 0]
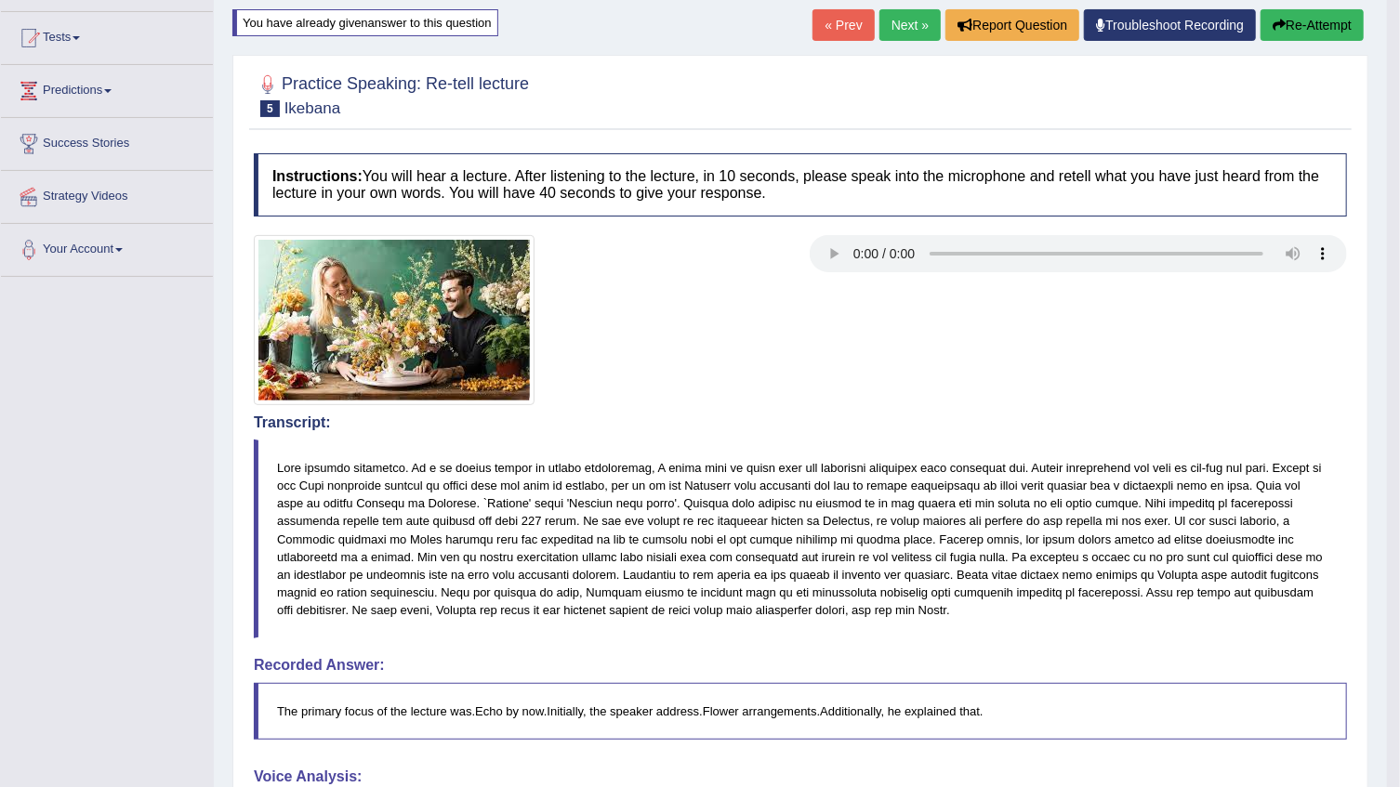
click at [1308, 19] on button "Re-Attempt" at bounding box center [1311, 25] width 103 height 32
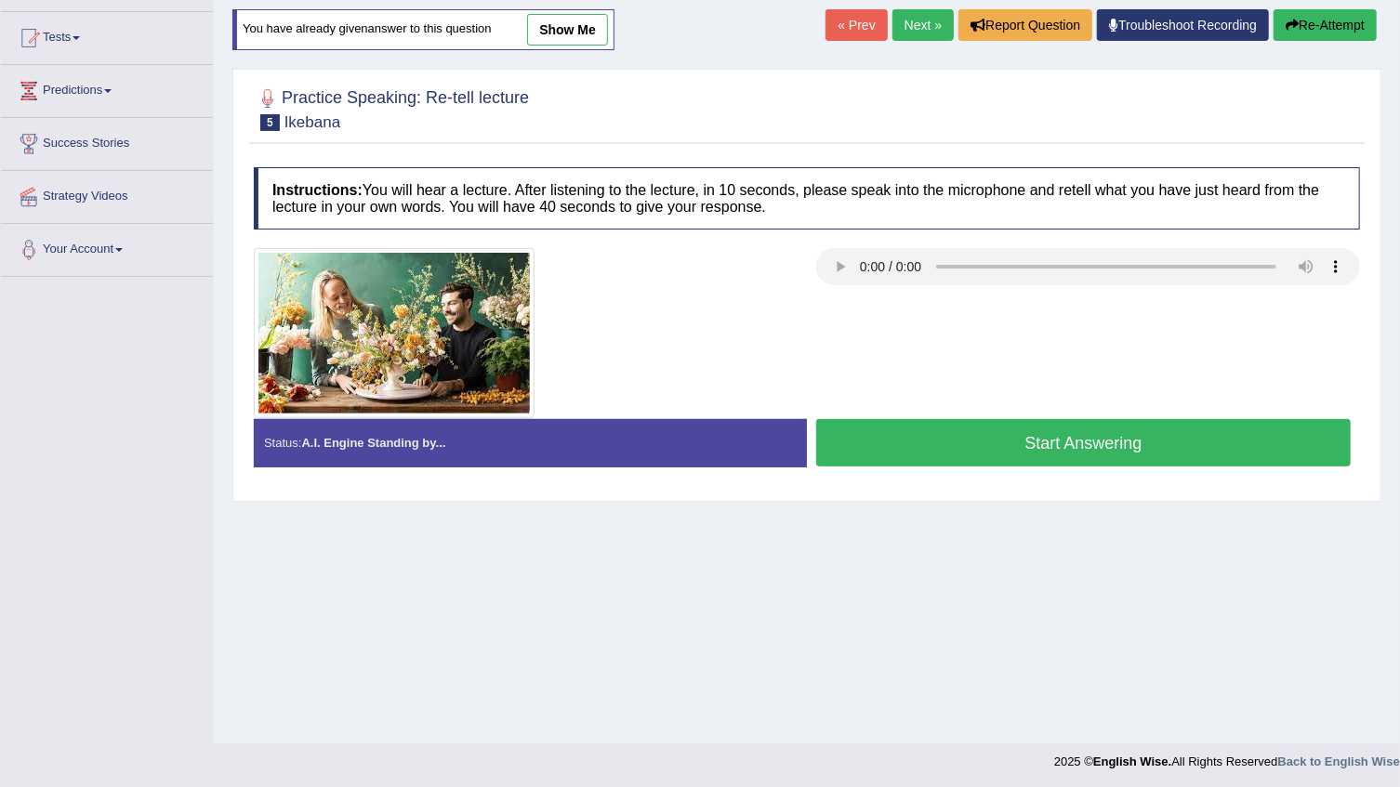
click at [1002, 446] on button "Start Answering" at bounding box center [1083, 442] width 534 height 47
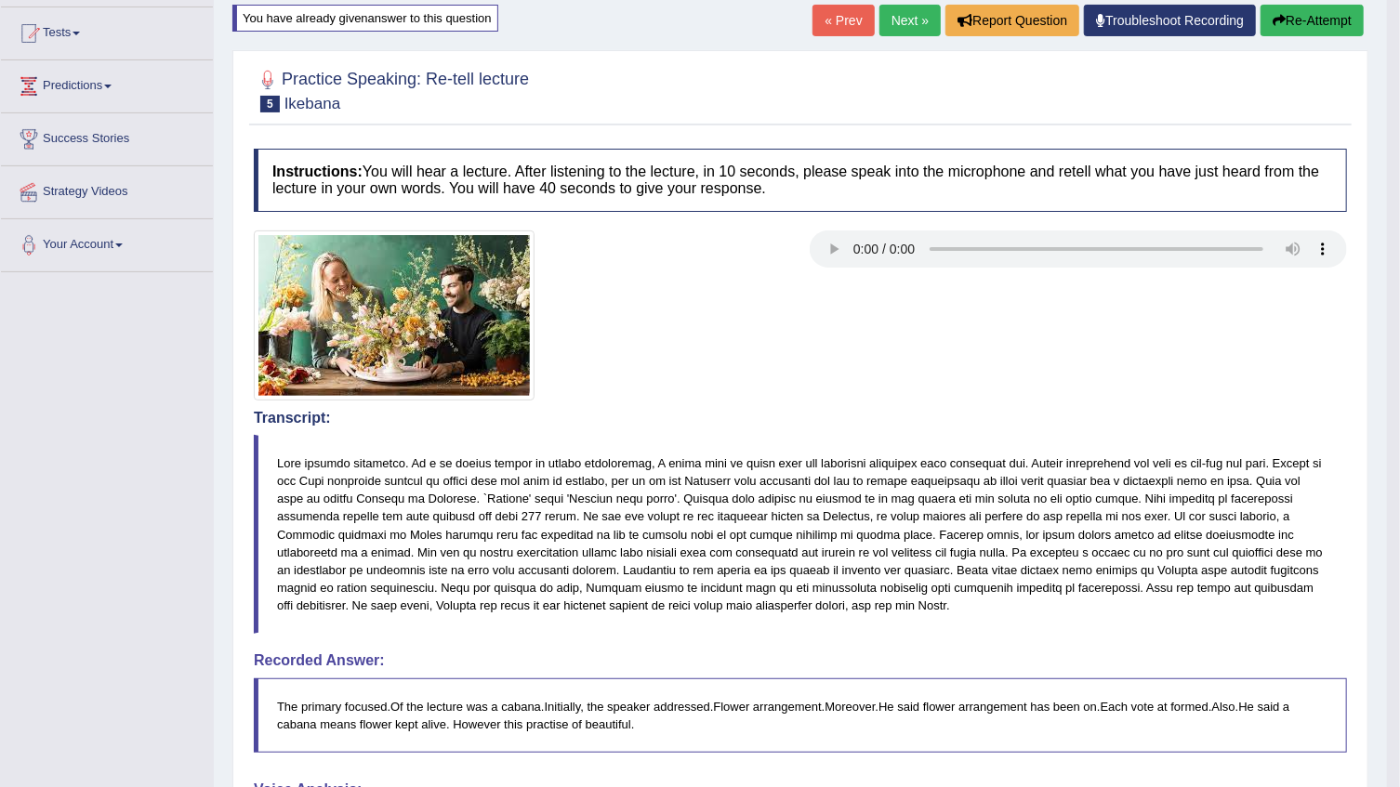
scroll to position [186, 0]
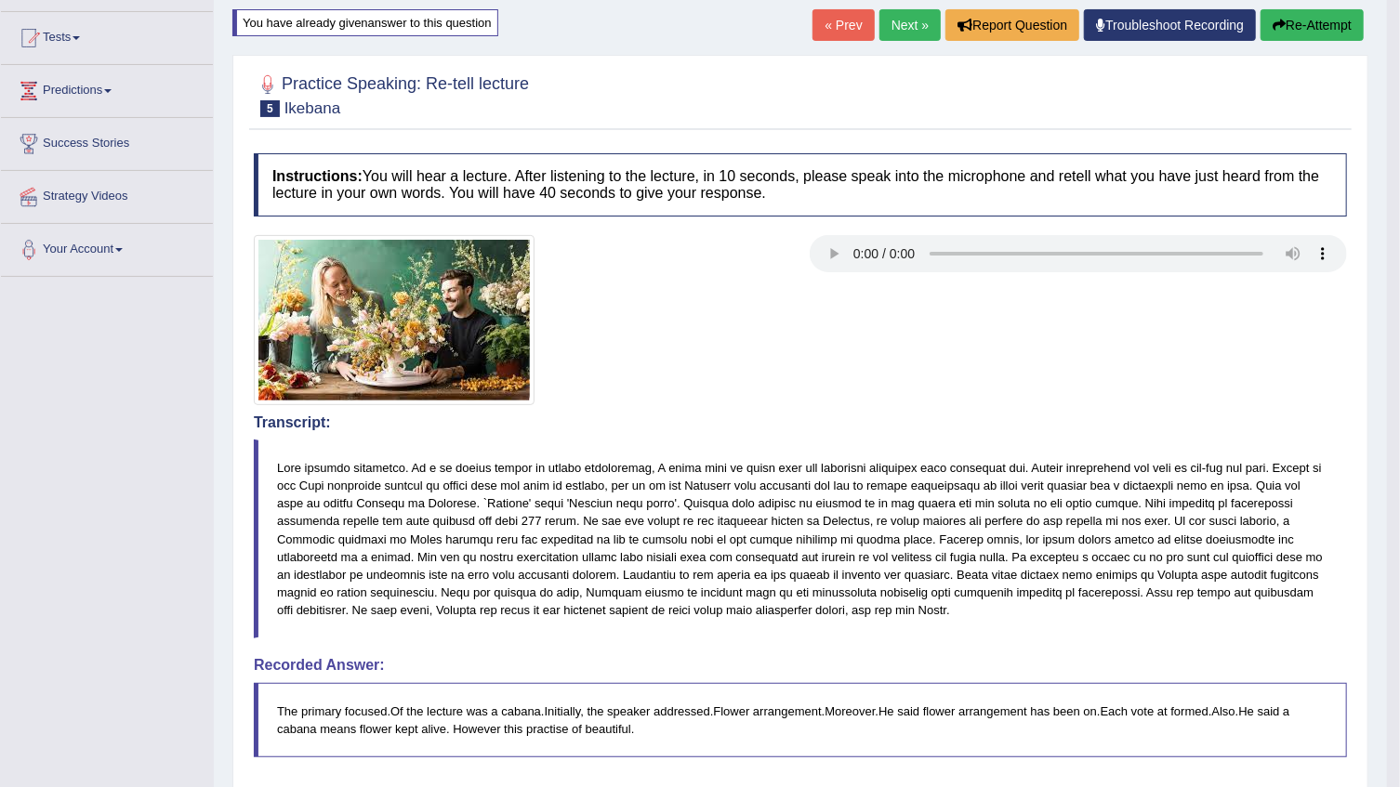
click at [1300, 21] on button "Re-Attempt" at bounding box center [1311, 25] width 103 height 32
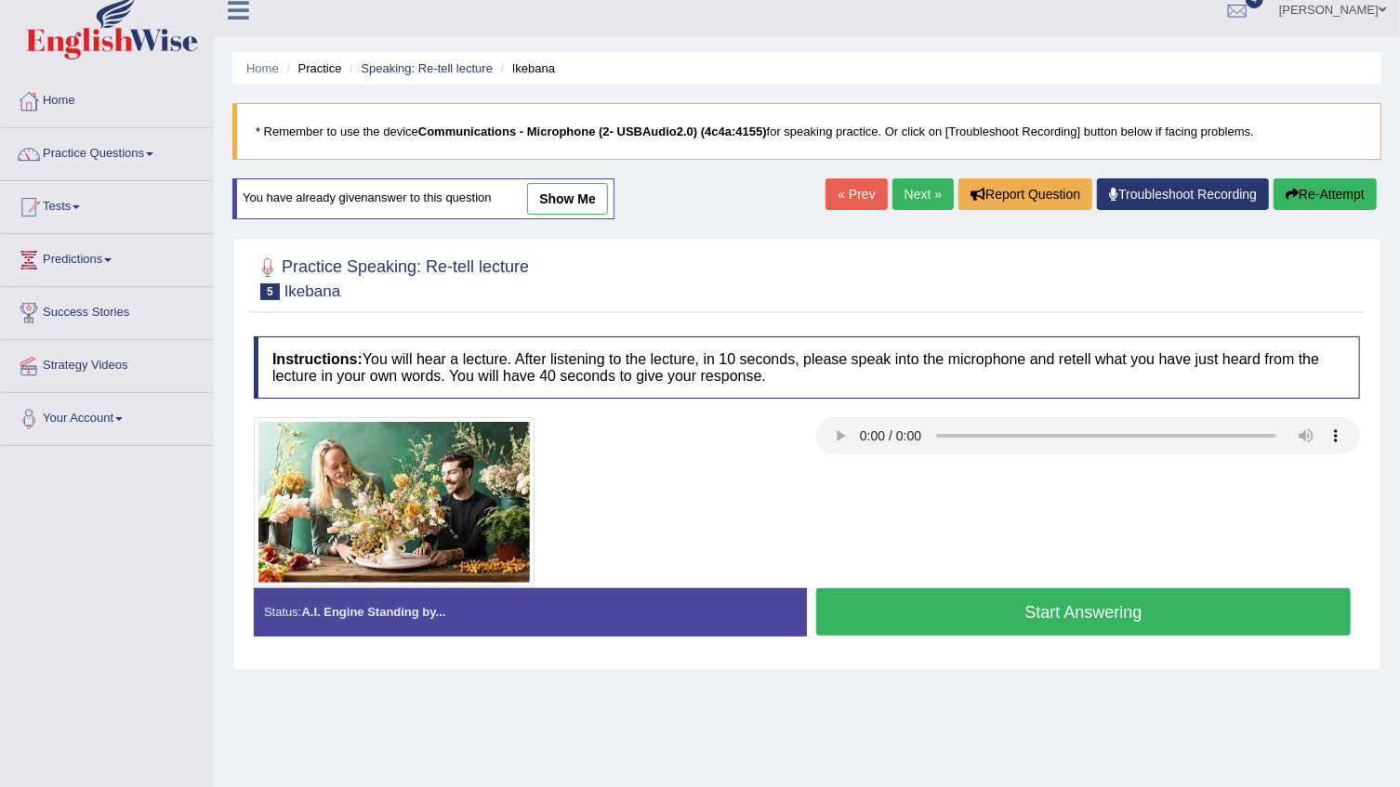
scroll to position [17, 0]
click at [969, 619] on button "Start Answering" at bounding box center [1083, 611] width 534 height 47
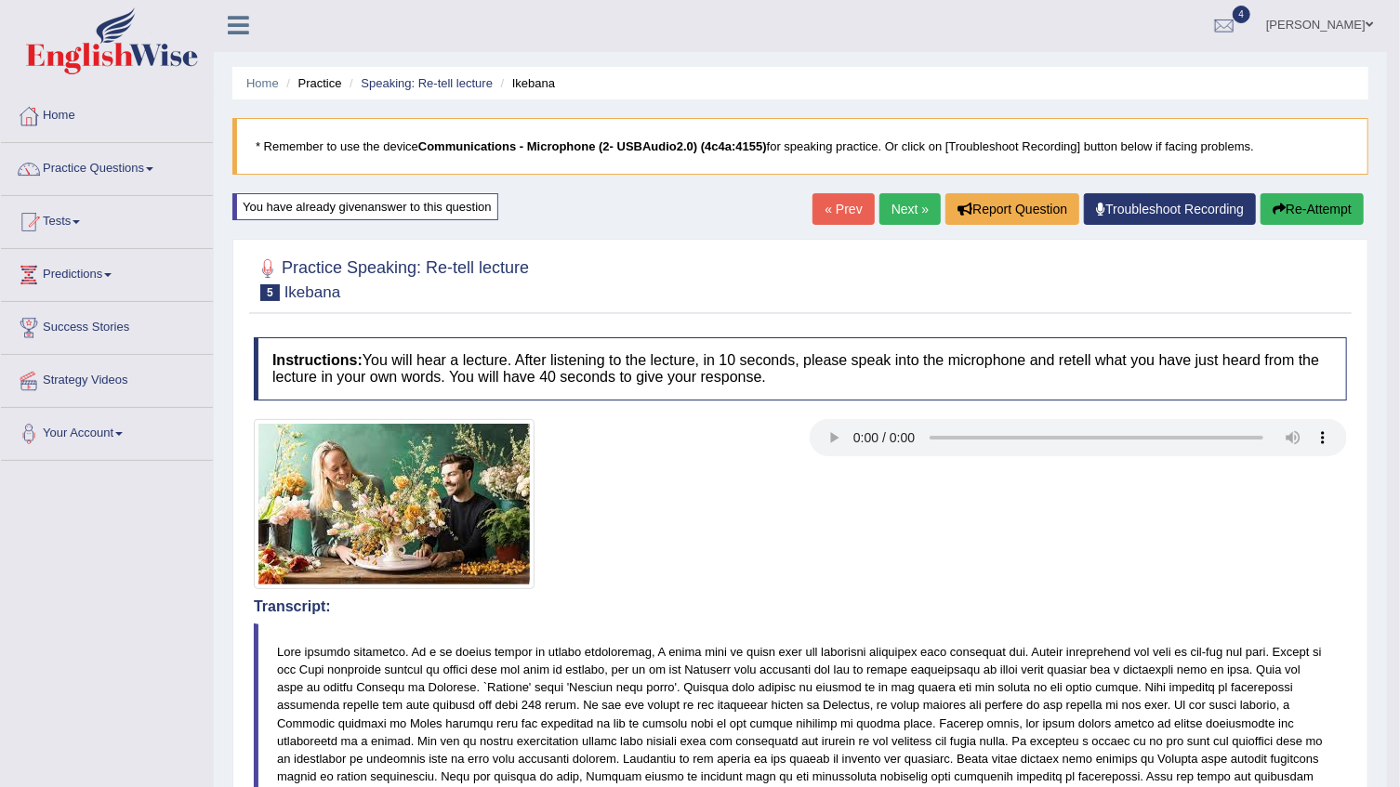
scroll to position [0, 0]
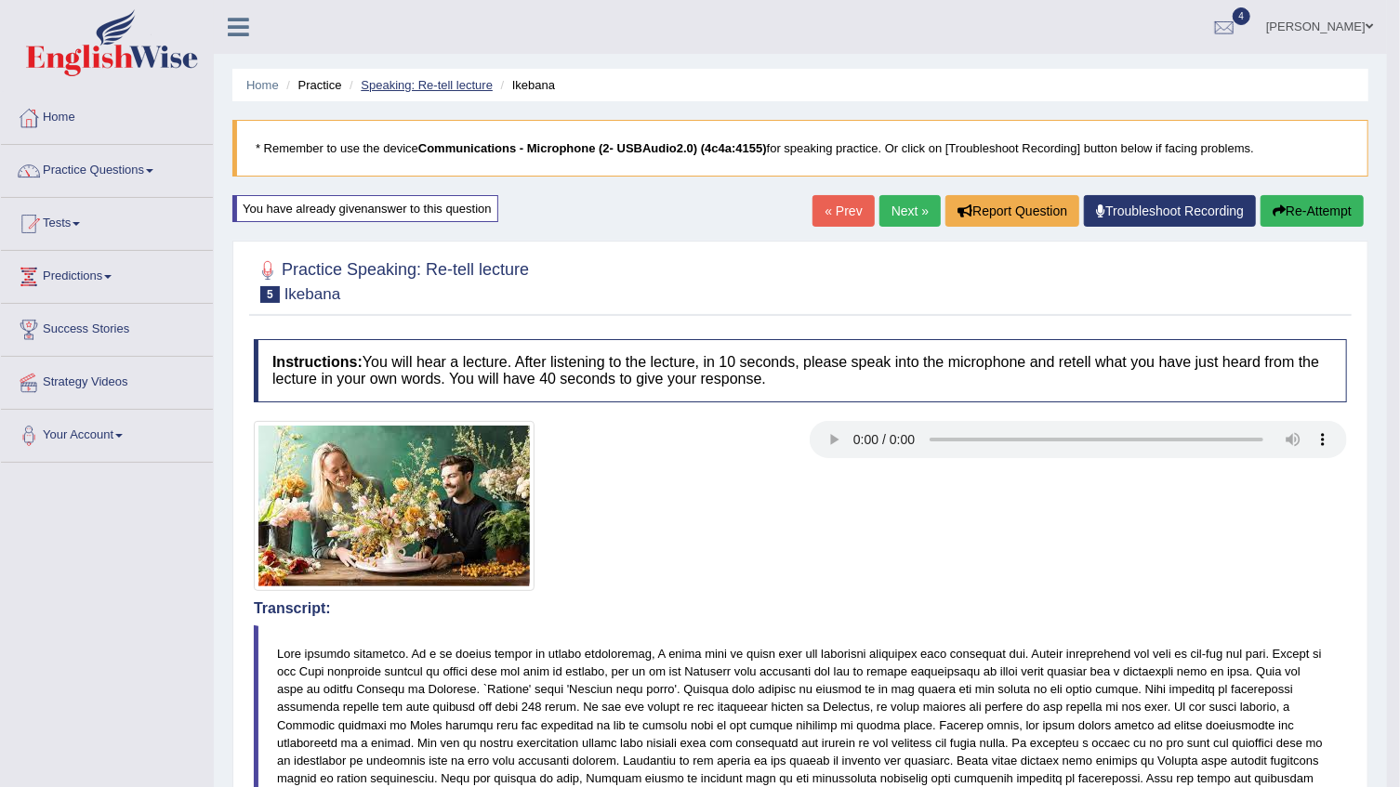
click at [421, 85] on link "Speaking: Re-tell lecture" at bounding box center [427, 85] width 132 height 14
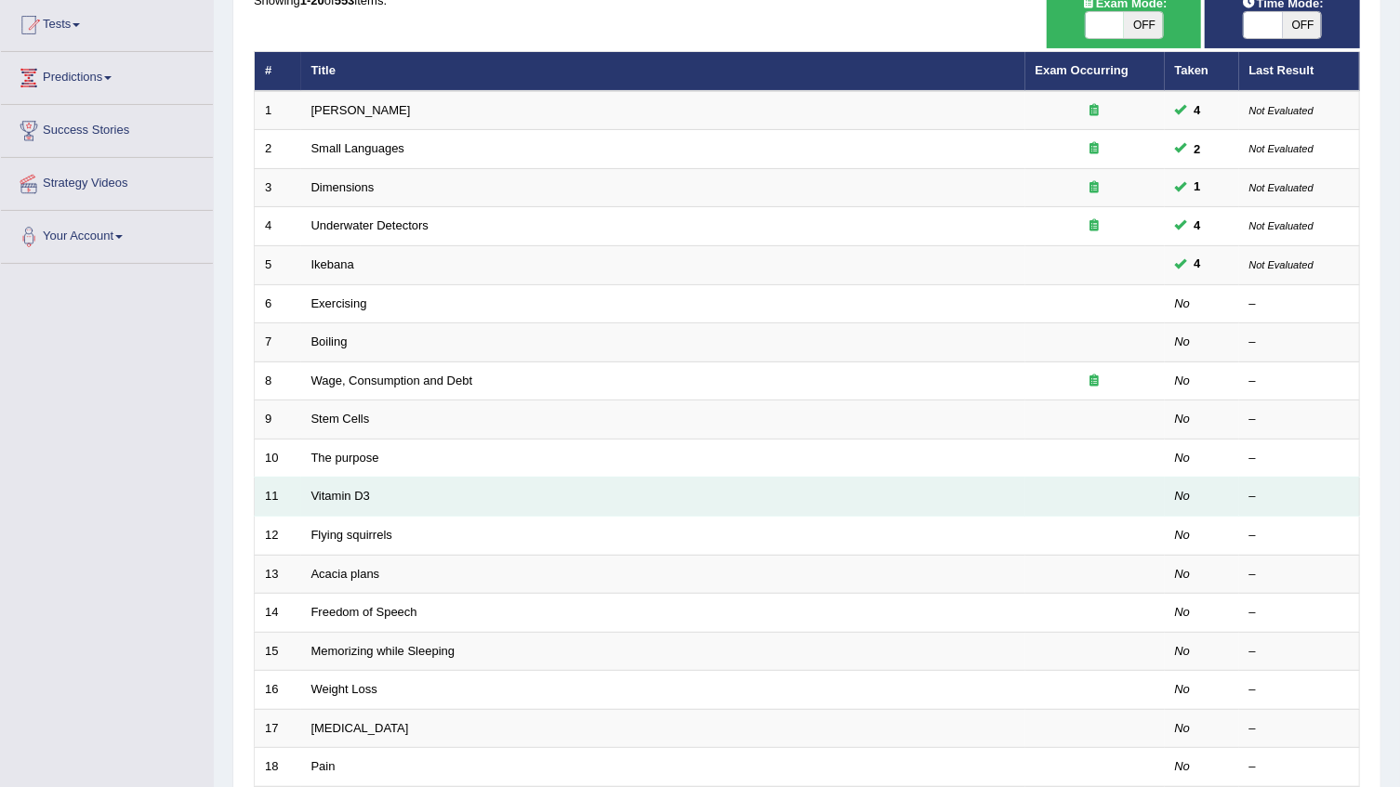
scroll to position [168, 0]
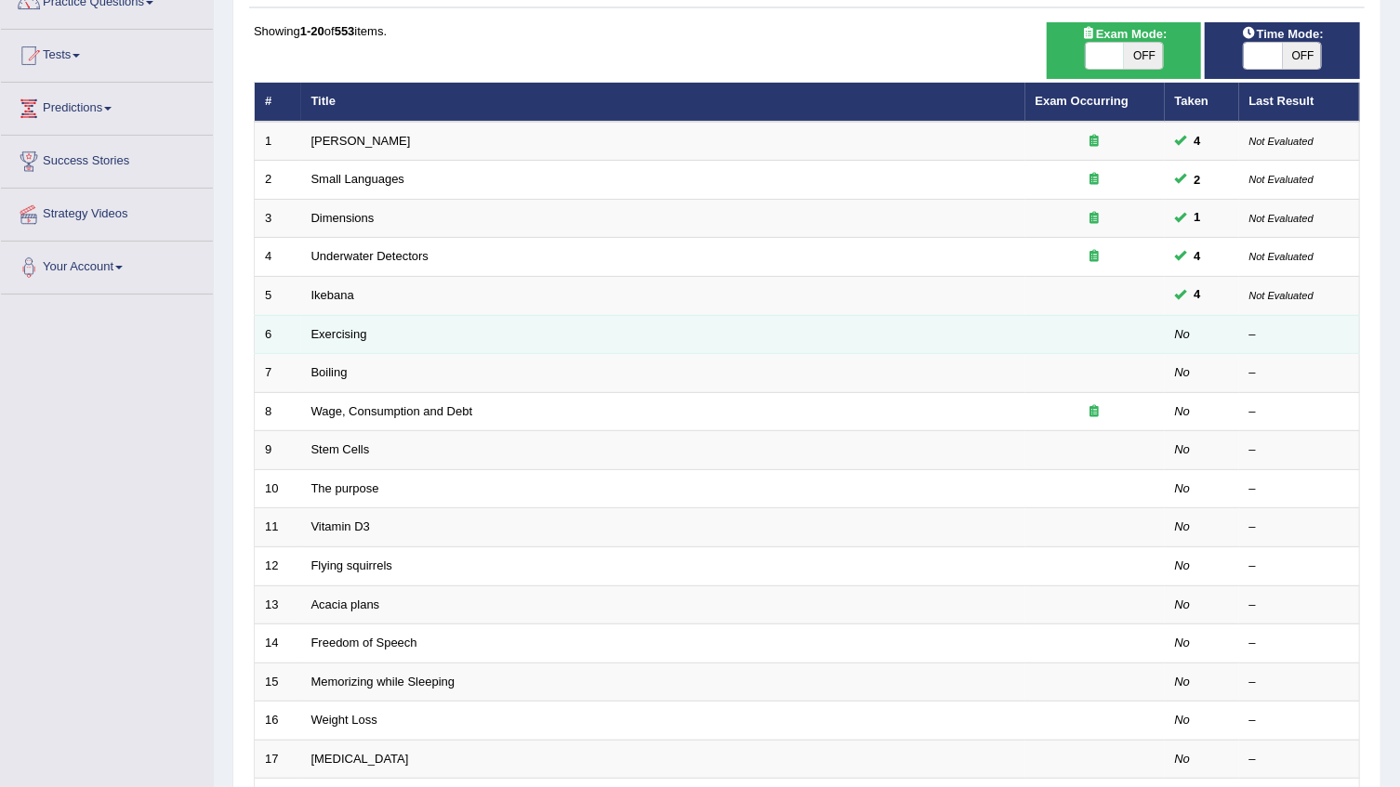
click at [435, 332] on td "Exercising" at bounding box center [663, 334] width 724 height 39
click at [341, 333] on link "Exercising" at bounding box center [339, 334] width 56 height 14
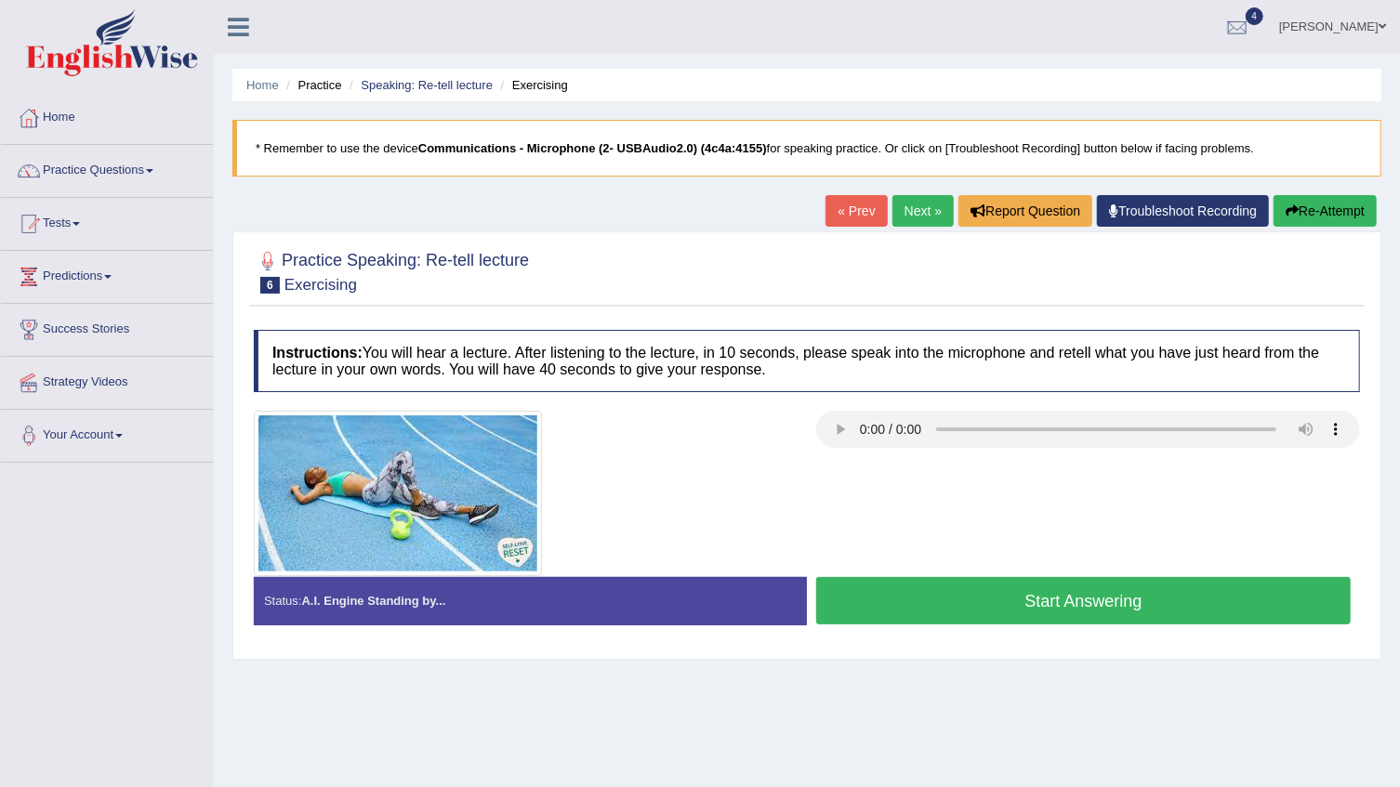
click at [1099, 604] on button "Start Answering" at bounding box center [1083, 600] width 534 height 47
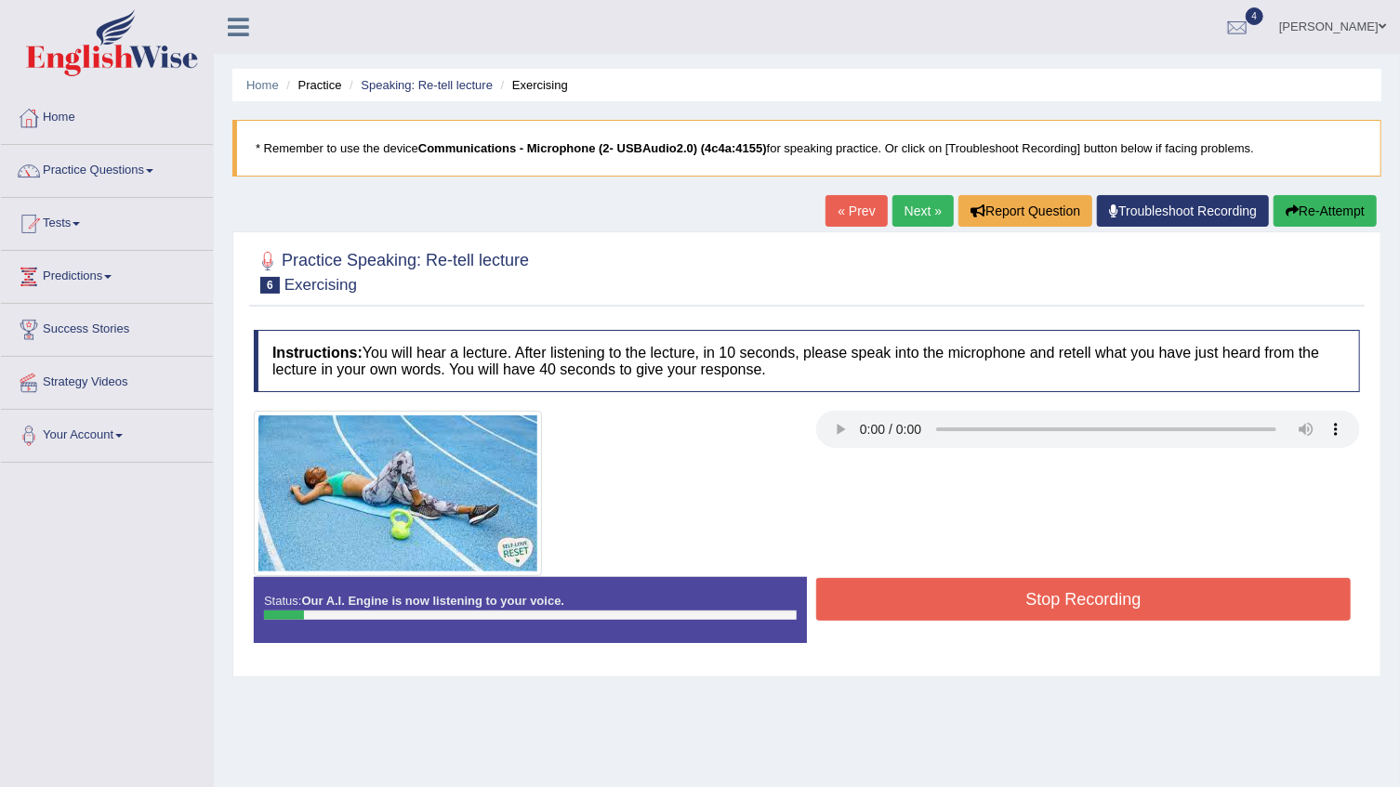
click at [1094, 603] on button "Stop Recording" at bounding box center [1083, 599] width 534 height 43
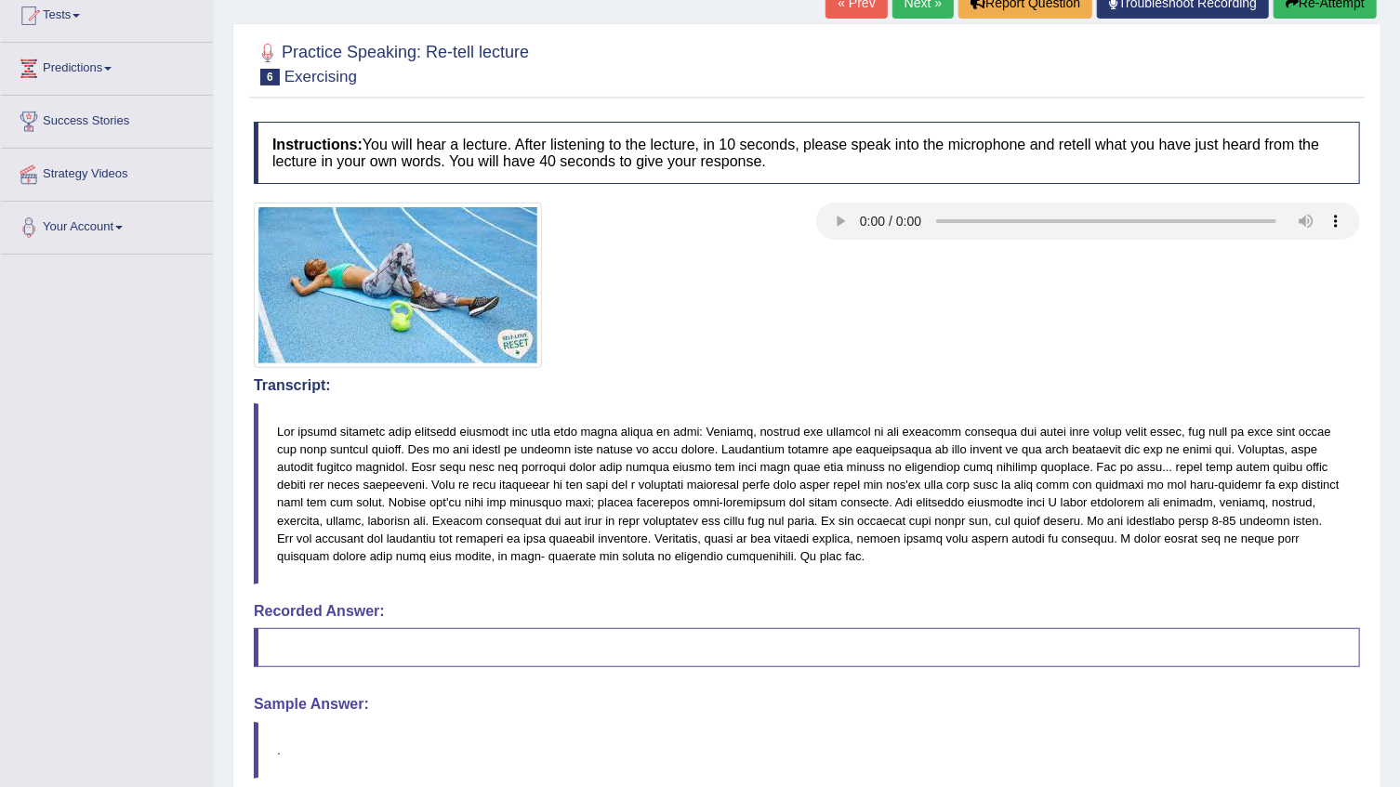
scroll to position [124, 0]
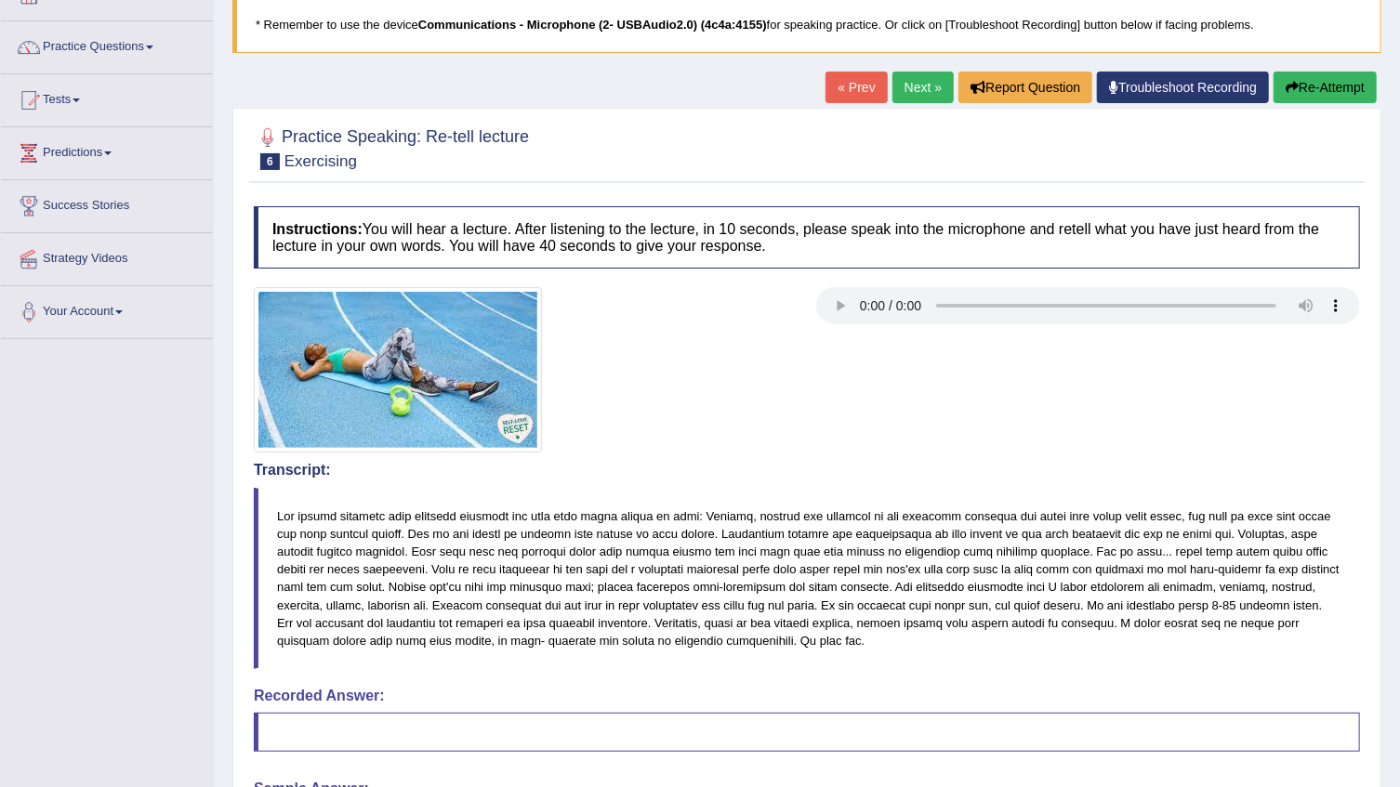
click at [1357, 90] on button "Re-Attempt" at bounding box center [1324, 88] width 103 height 32
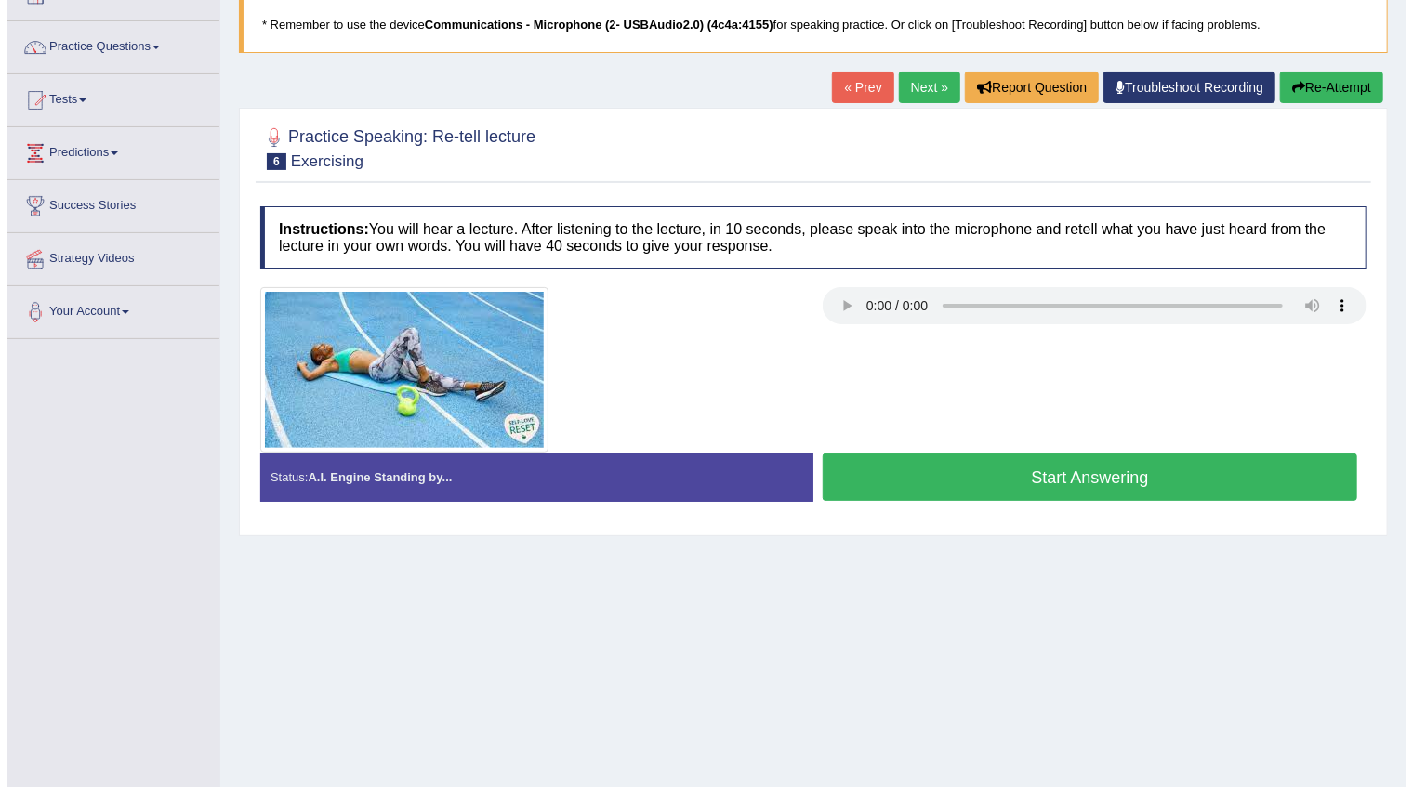
scroll to position [124, 0]
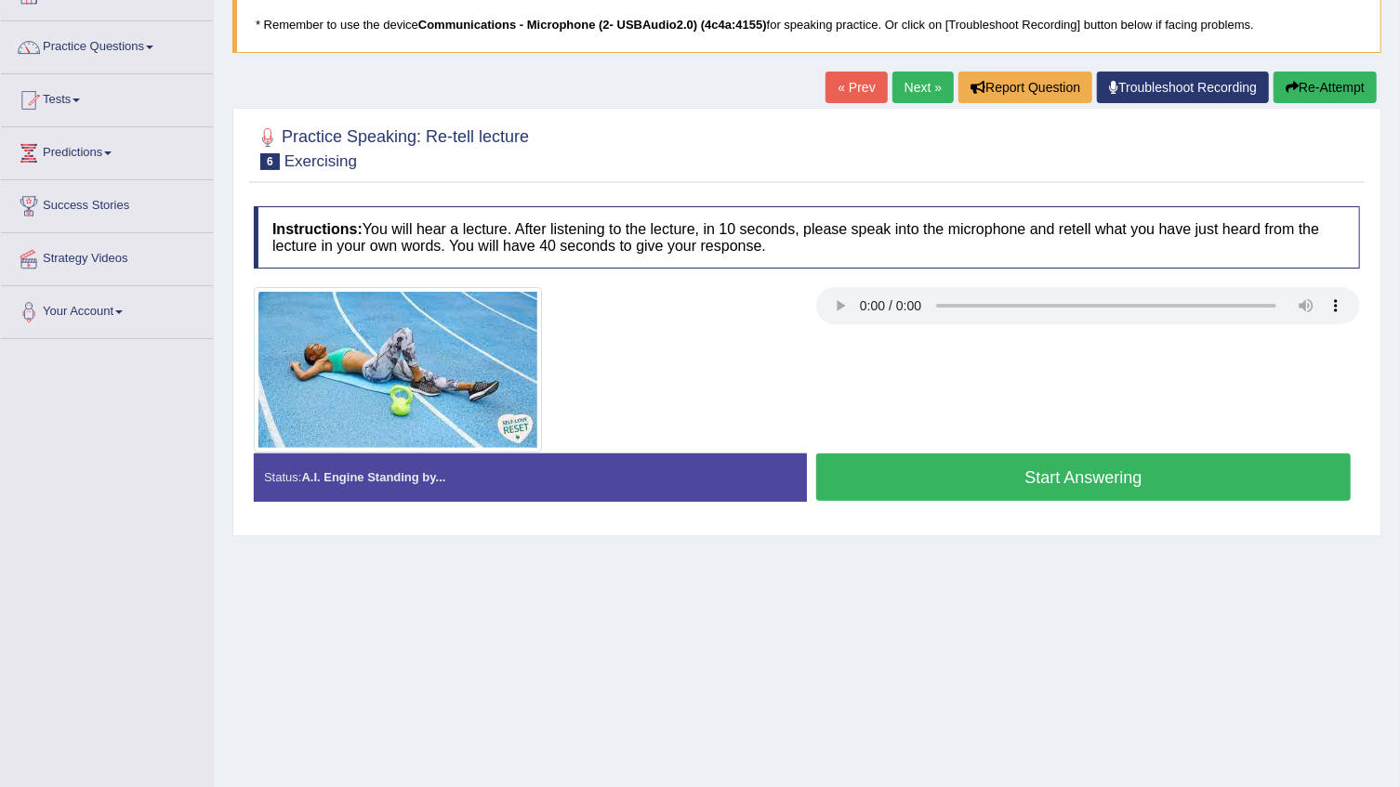
click at [1057, 481] on button "Start Answering" at bounding box center [1083, 477] width 534 height 47
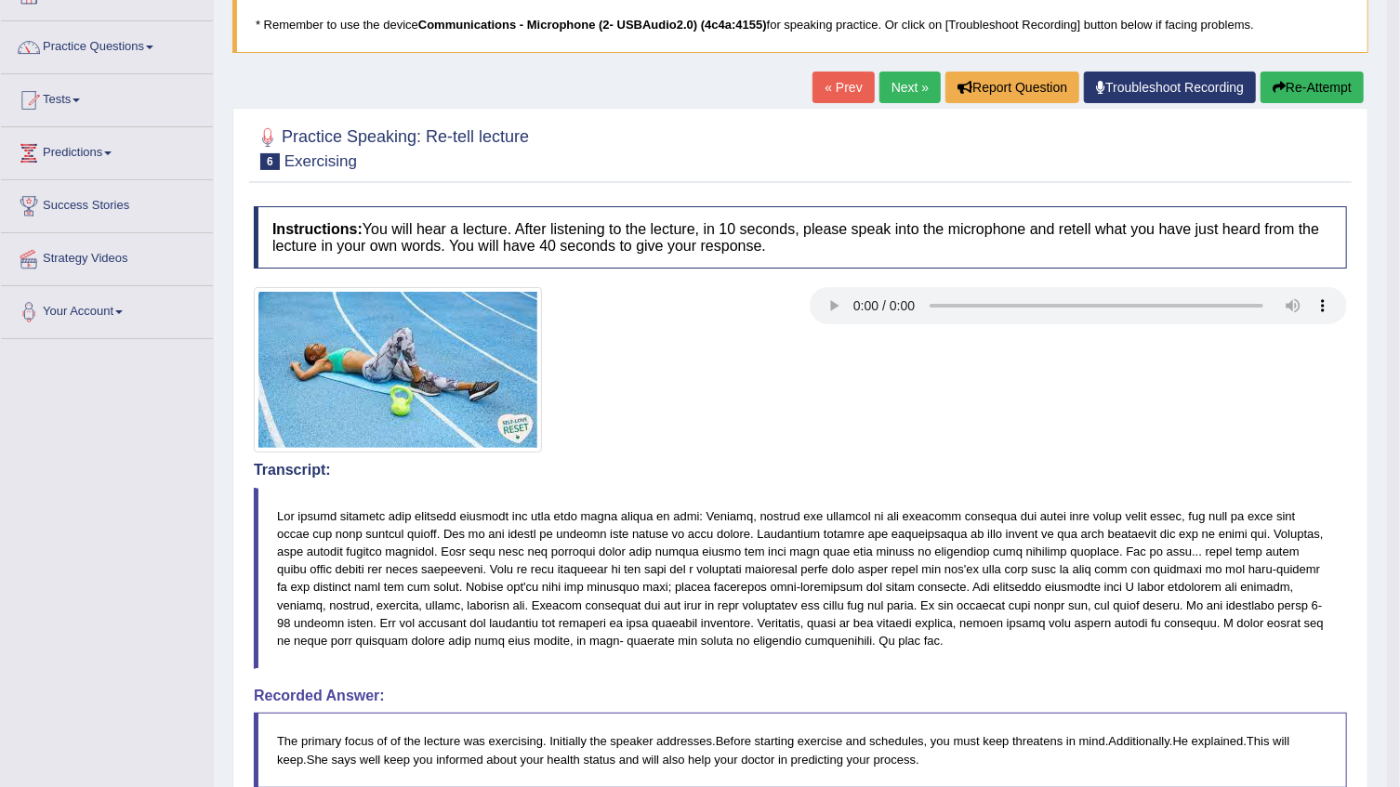
click at [1320, 90] on button "Re-Attempt" at bounding box center [1311, 88] width 103 height 32
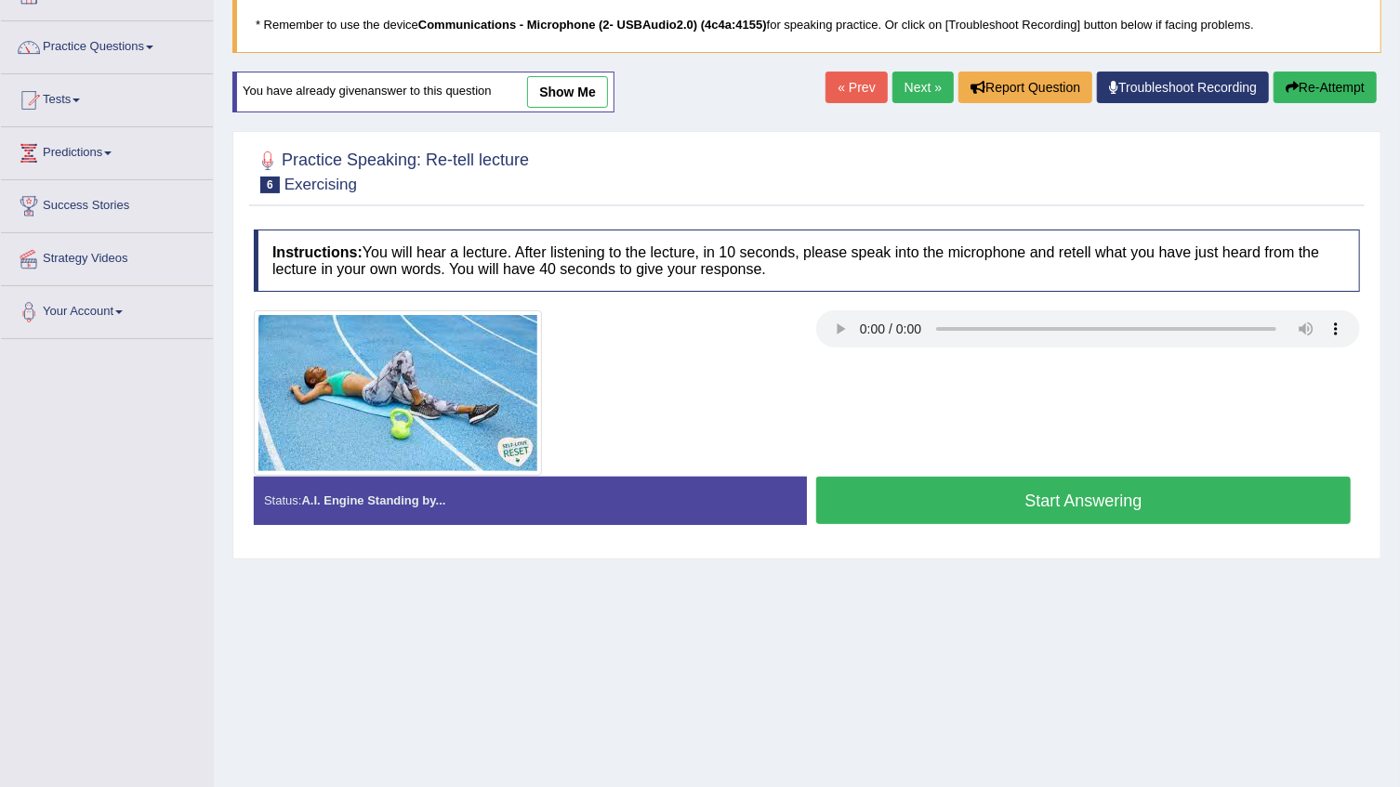
click at [1051, 482] on button "Start Answering" at bounding box center [1083, 500] width 534 height 47
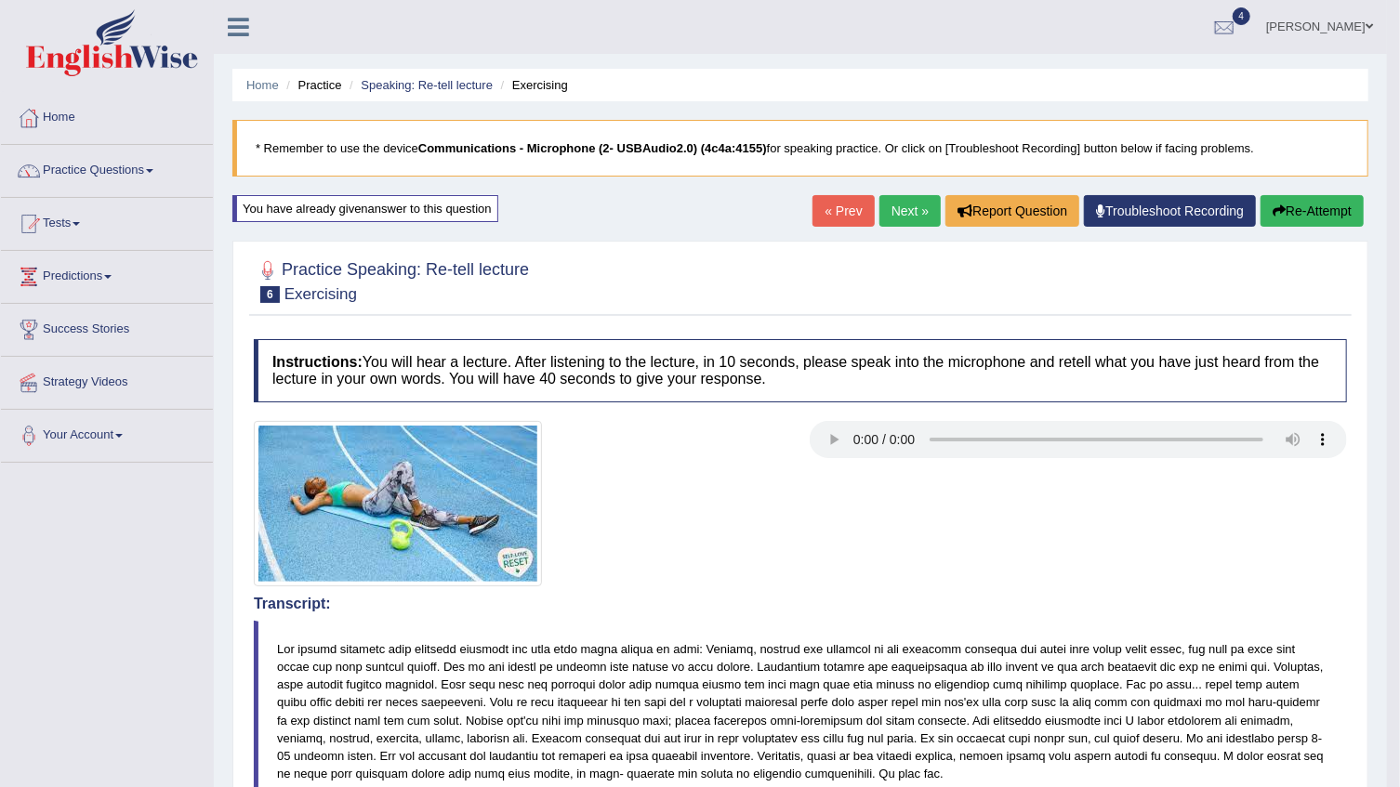
click at [899, 207] on link "Next »" at bounding box center [909, 211] width 61 height 32
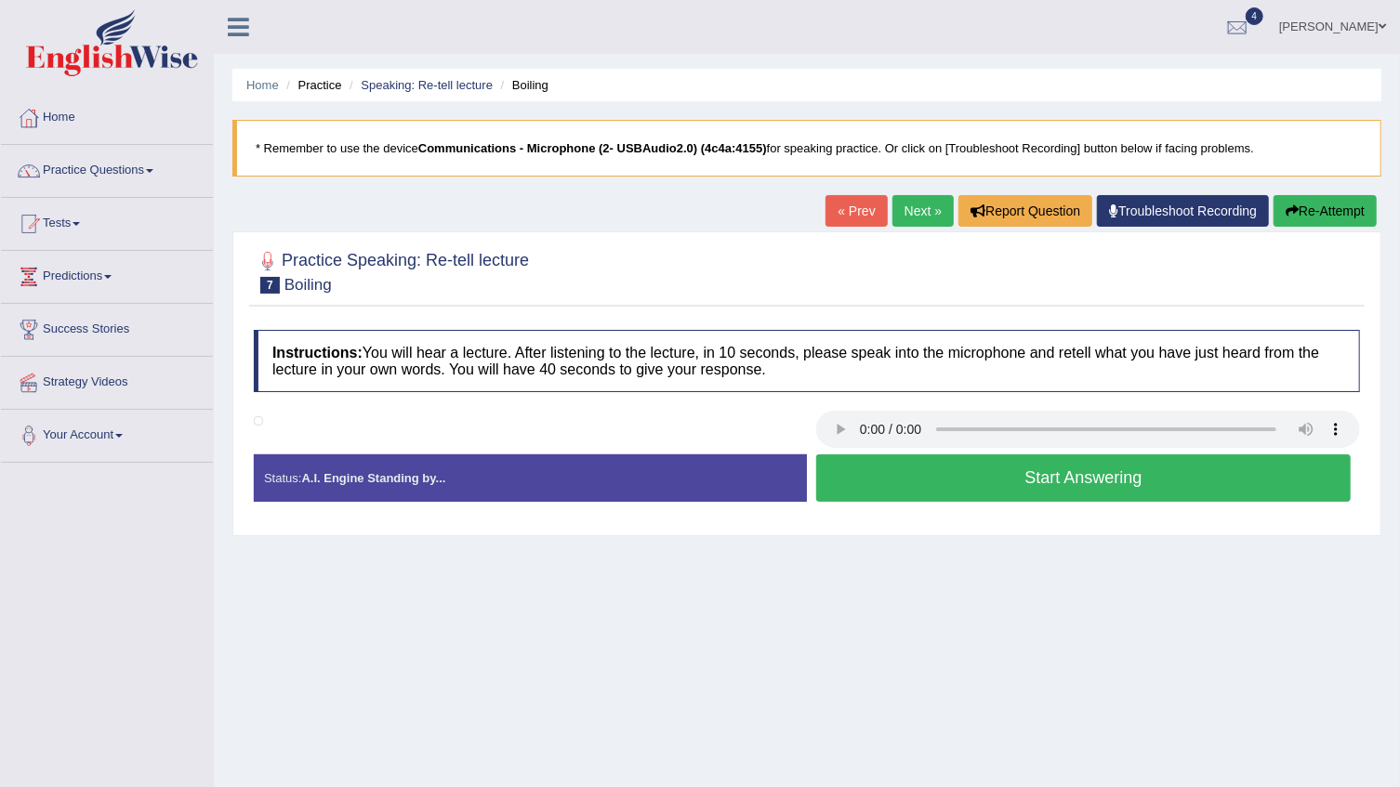
click at [953, 468] on button "Start Answering" at bounding box center [1083, 477] width 534 height 47
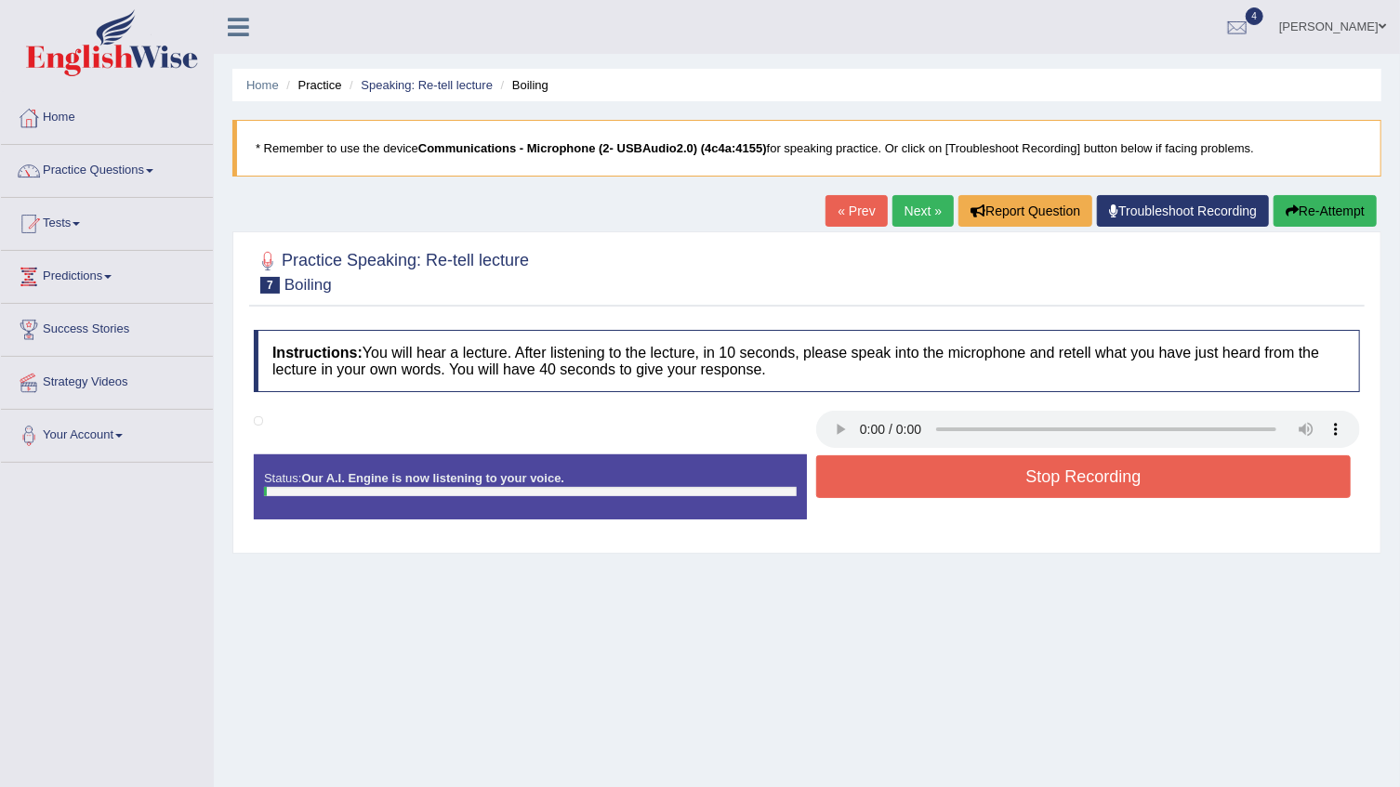
click at [1344, 210] on button "Re-Attempt" at bounding box center [1324, 211] width 103 height 32
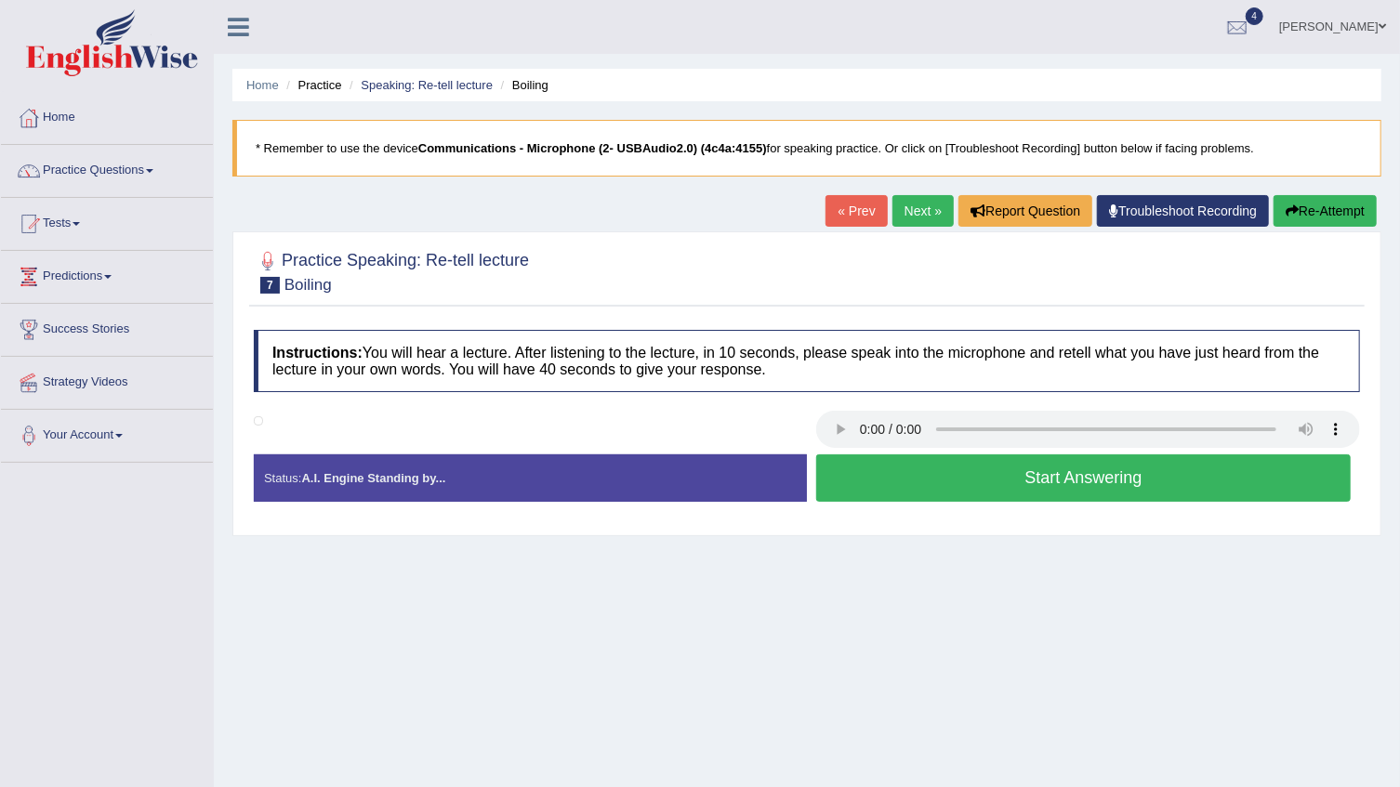
click at [979, 468] on button "Start Answering" at bounding box center [1083, 477] width 534 height 47
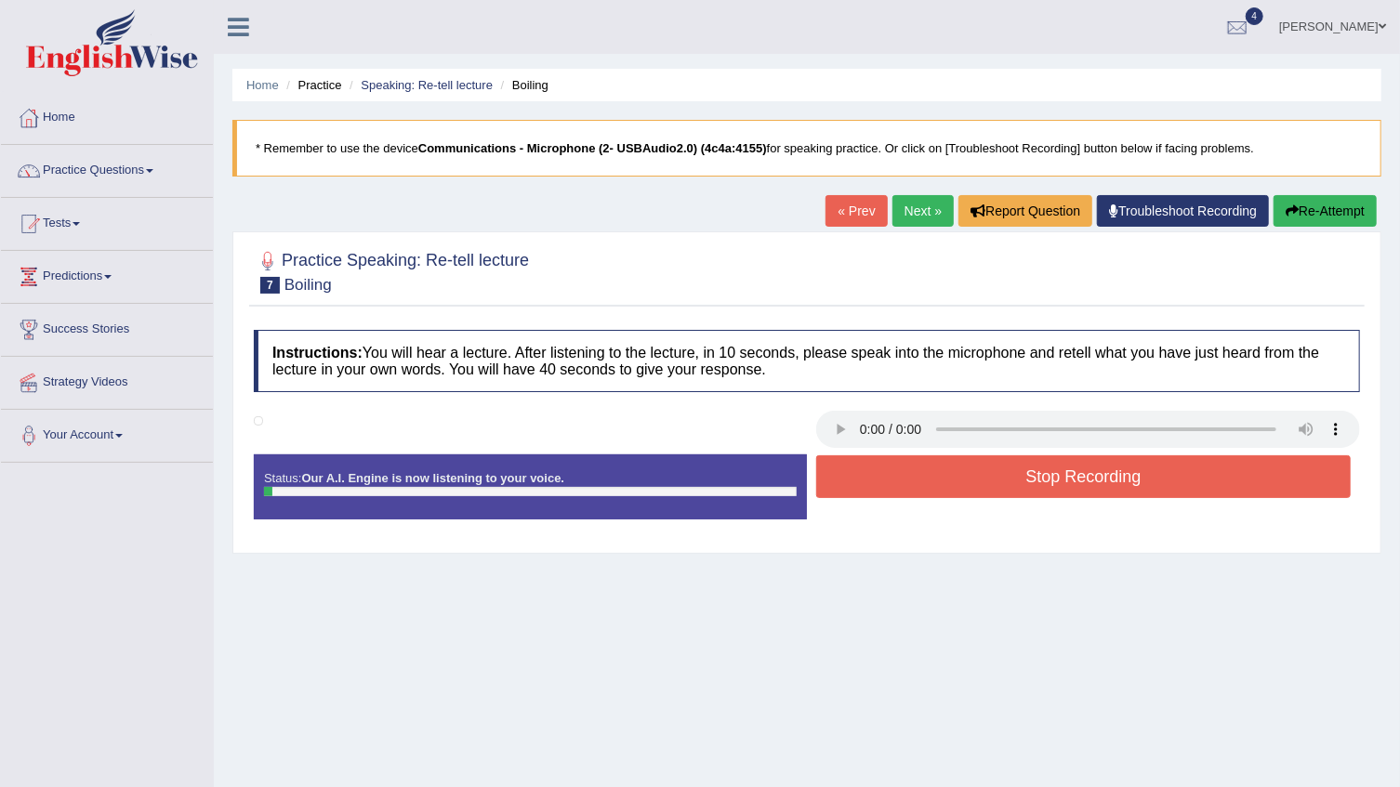
click at [872, 483] on button "Stop Recording" at bounding box center [1083, 476] width 534 height 43
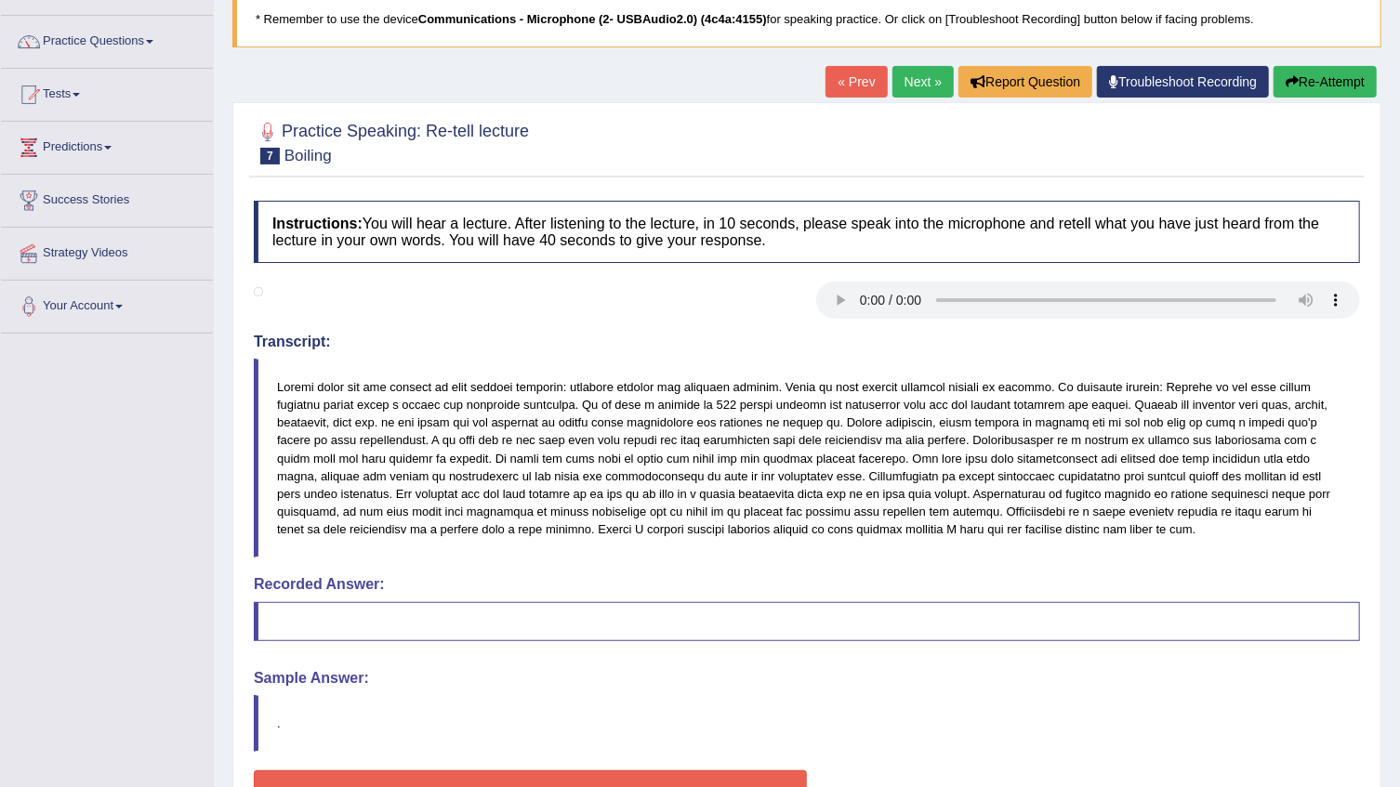
scroll to position [168, 0]
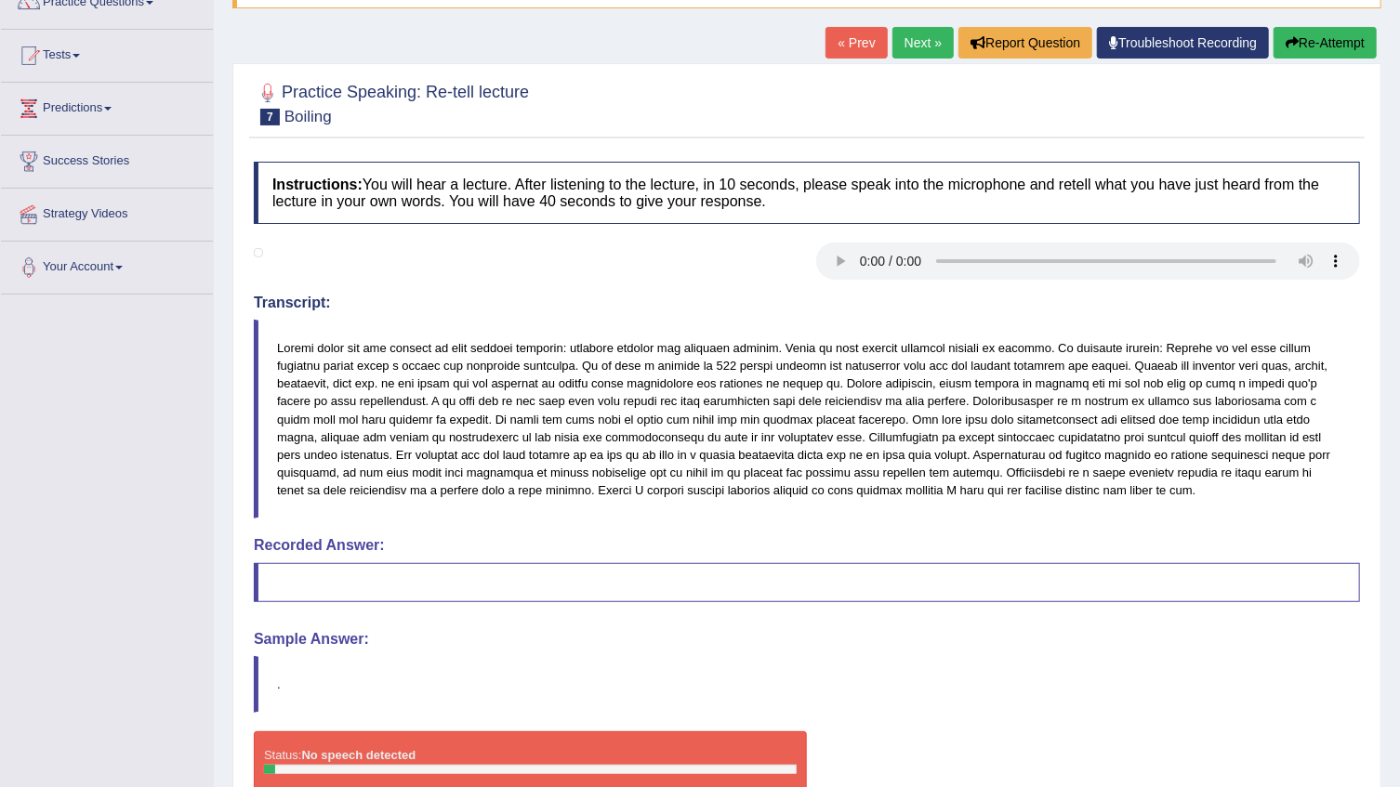
click at [1322, 35] on button "Re-Attempt" at bounding box center [1324, 43] width 103 height 32
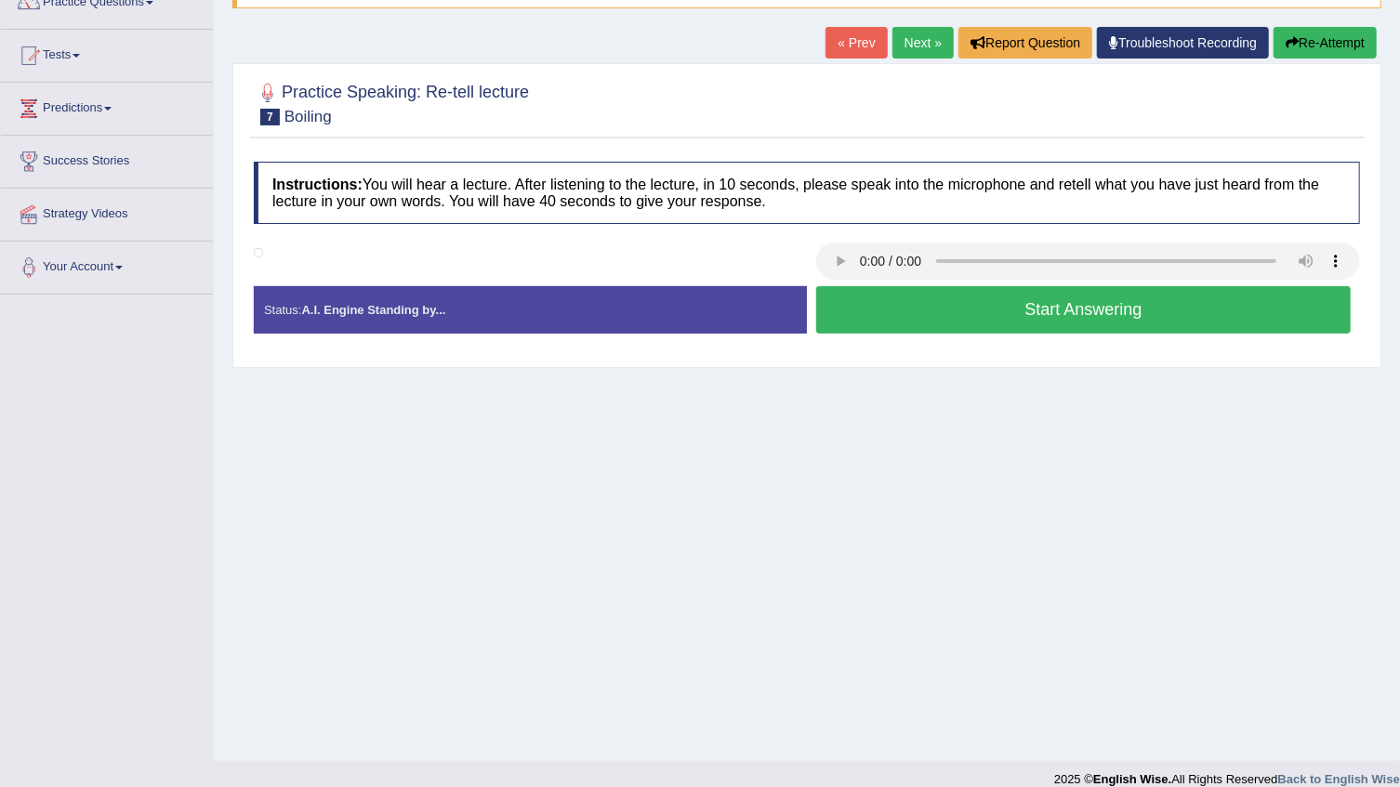
click at [837, 314] on button "Start Answering" at bounding box center [1083, 309] width 534 height 47
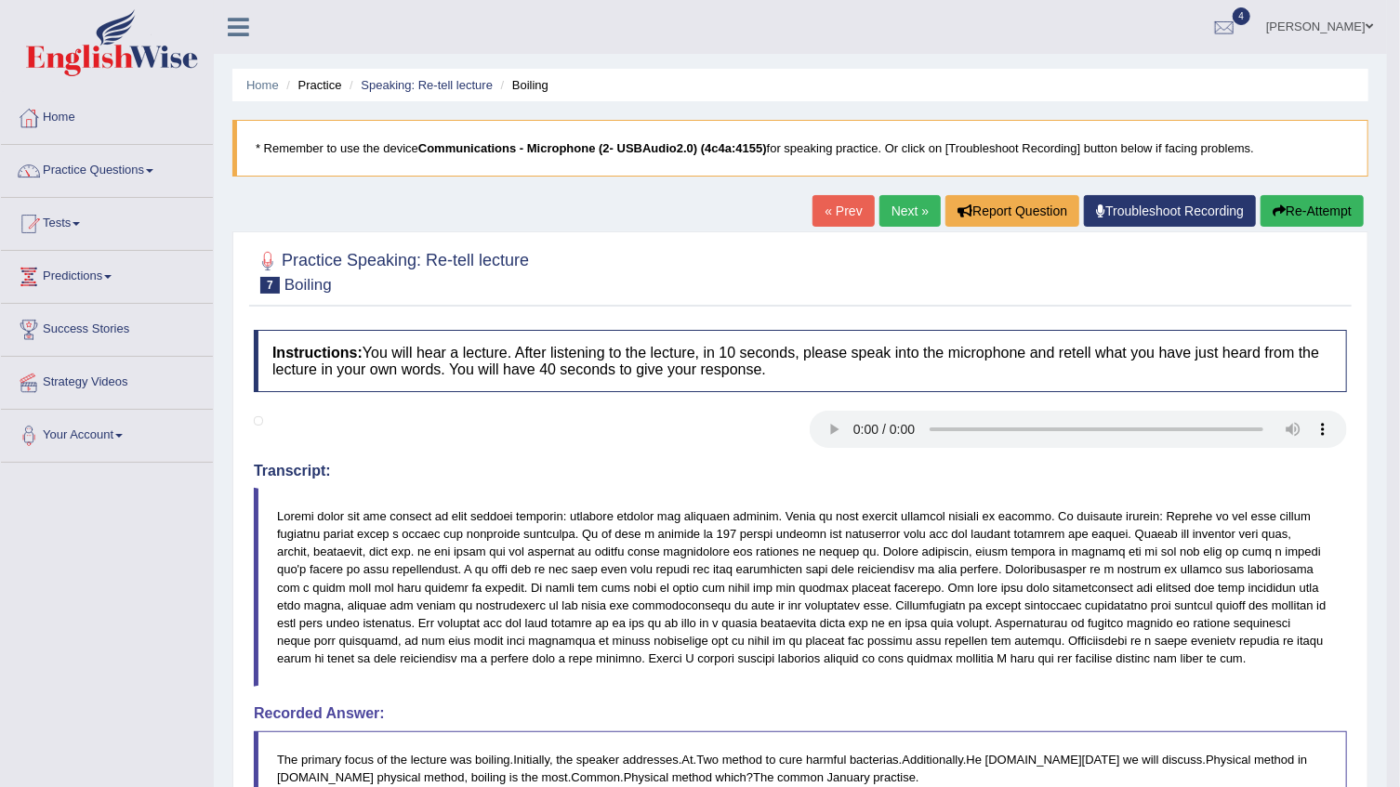
click at [1312, 214] on button "Re-Attempt" at bounding box center [1311, 211] width 103 height 32
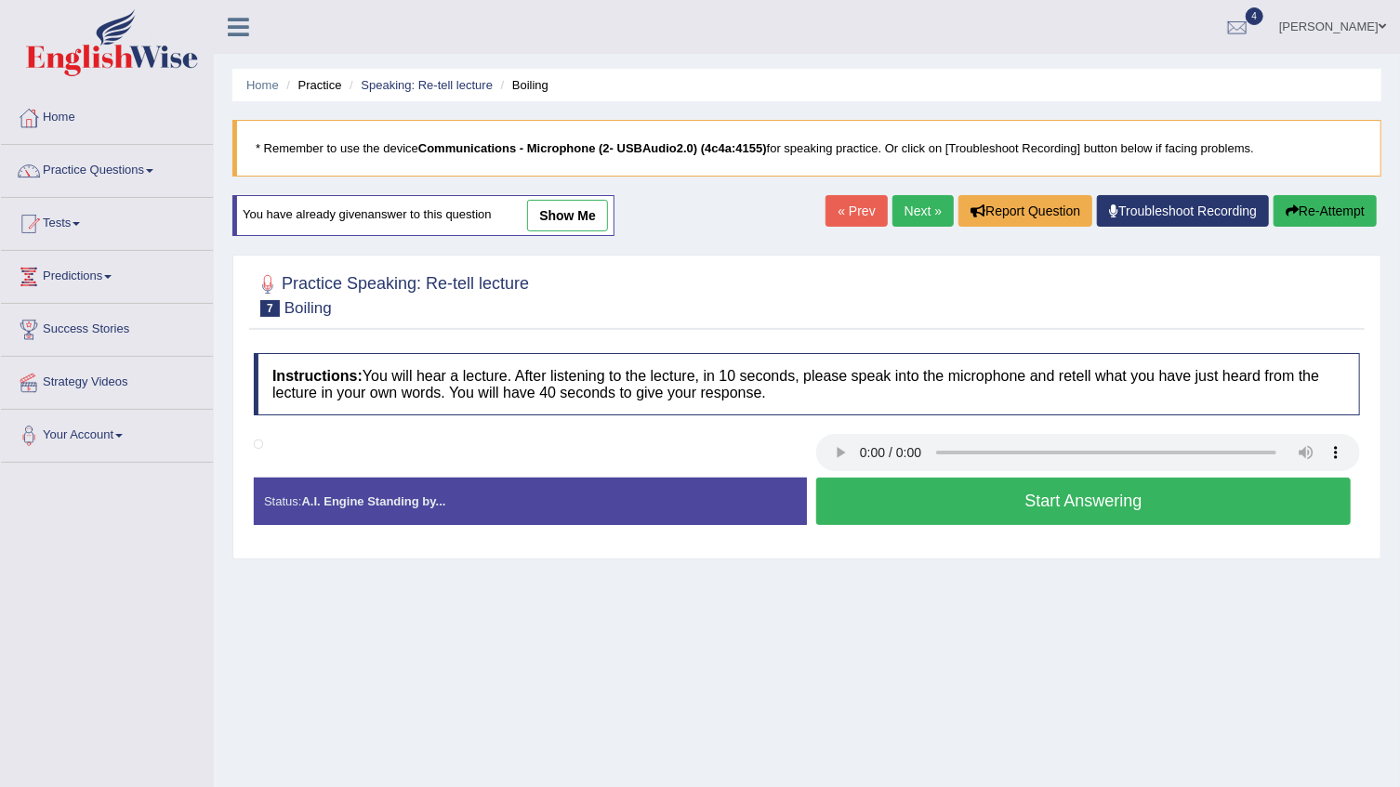
click at [991, 497] on button "Start Answering" at bounding box center [1083, 501] width 534 height 47
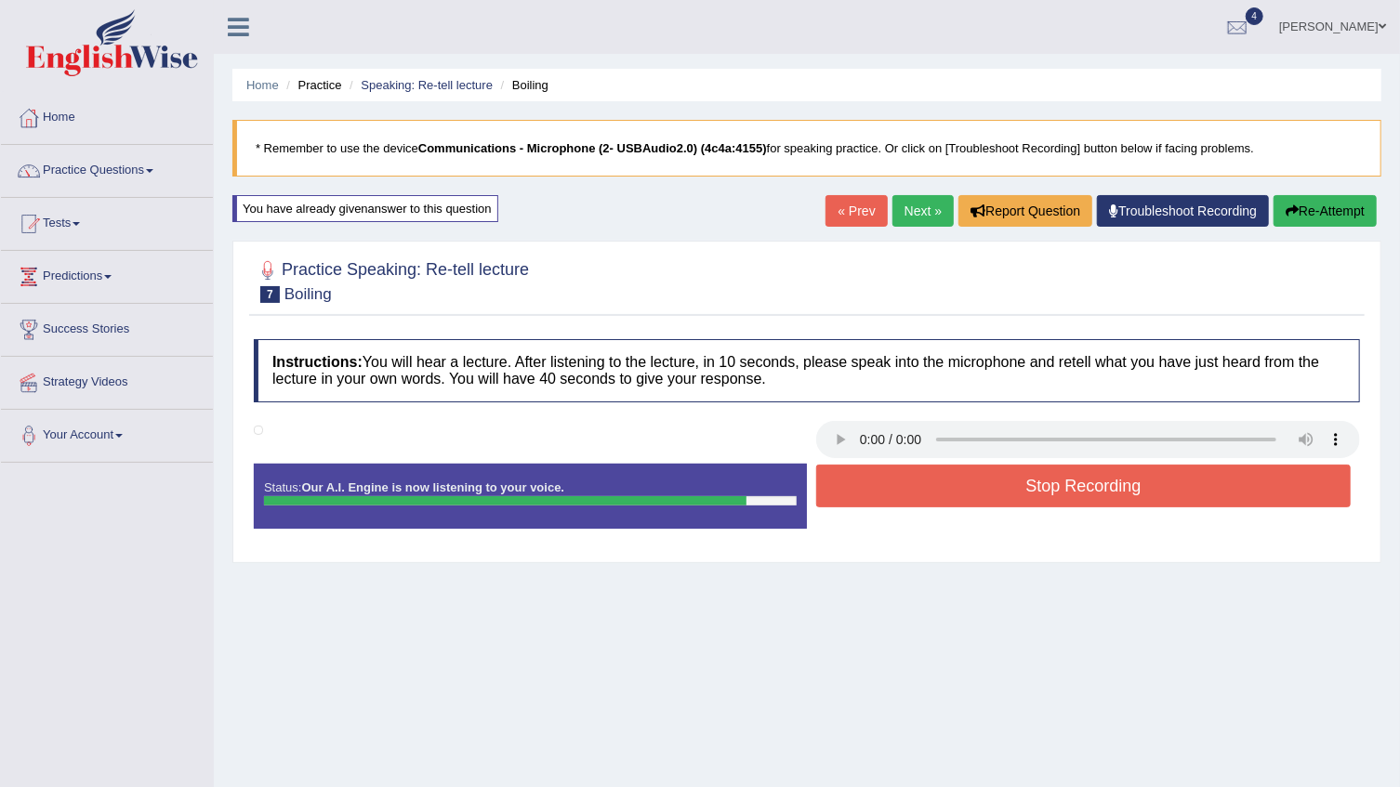
click at [989, 497] on button "Stop Recording" at bounding box center [1083, 486] width 534 height 43
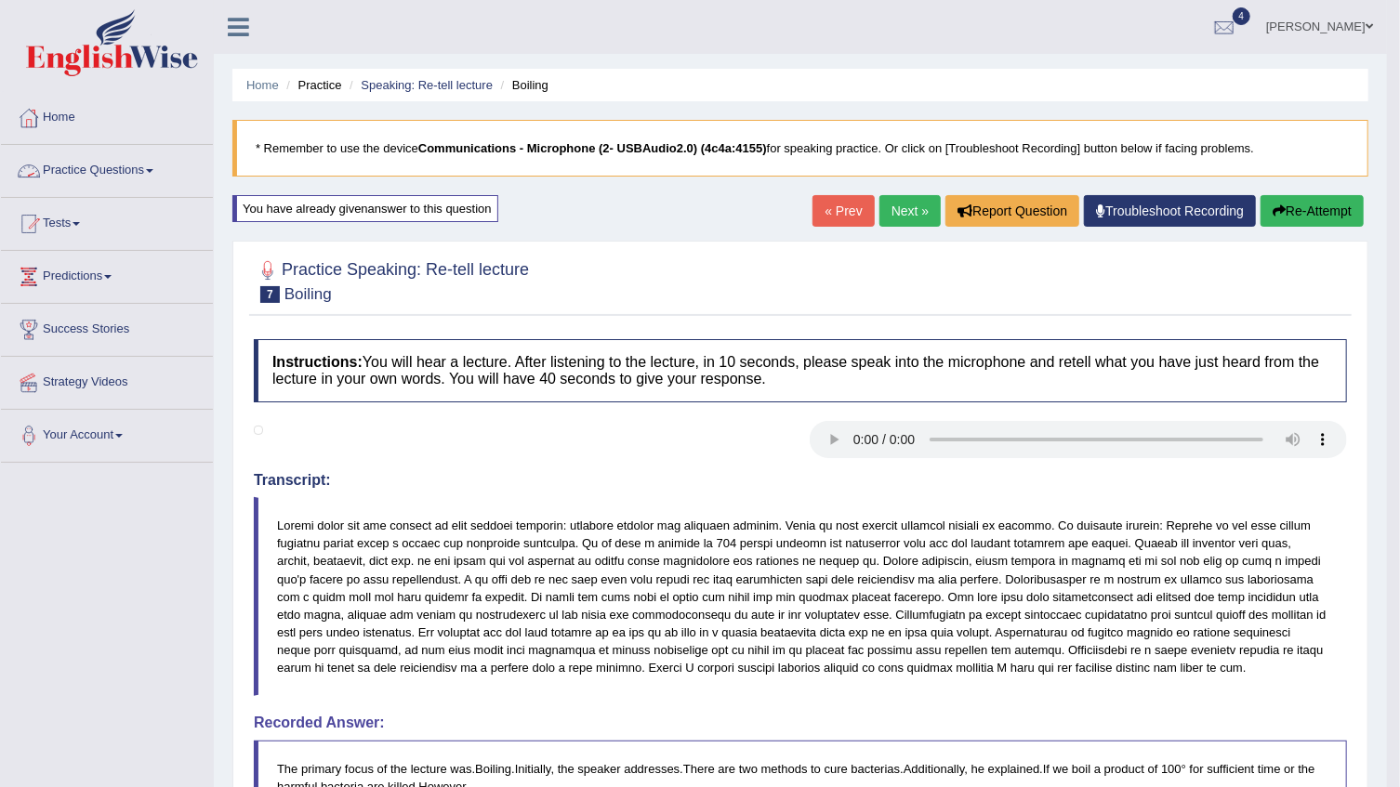
click at [149, 172] on link "Practice Questions" at bounding box center [107, 168] width 212 height 46
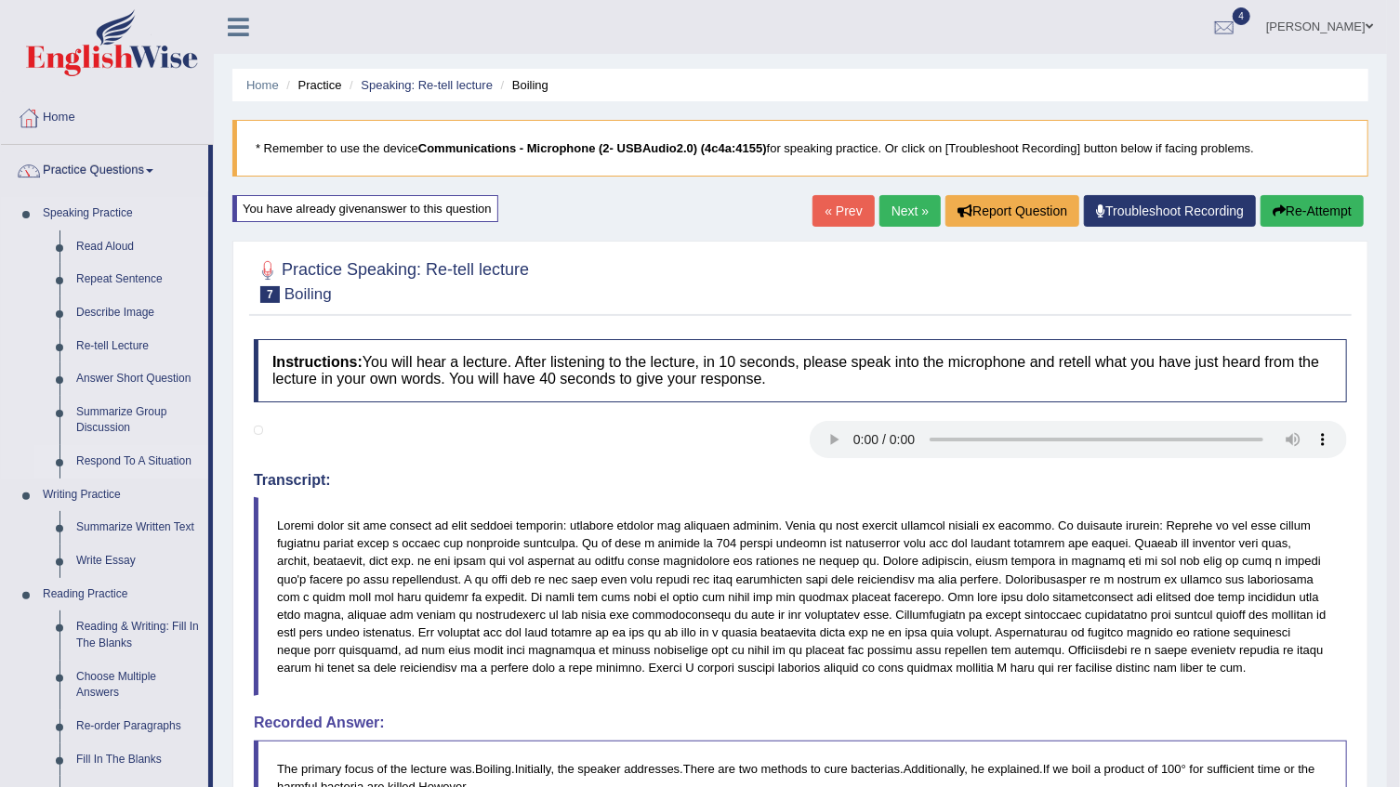
click at [118, 462] on link "Respond To A Situation" at bounding box center [138, 461] width 140 height 33
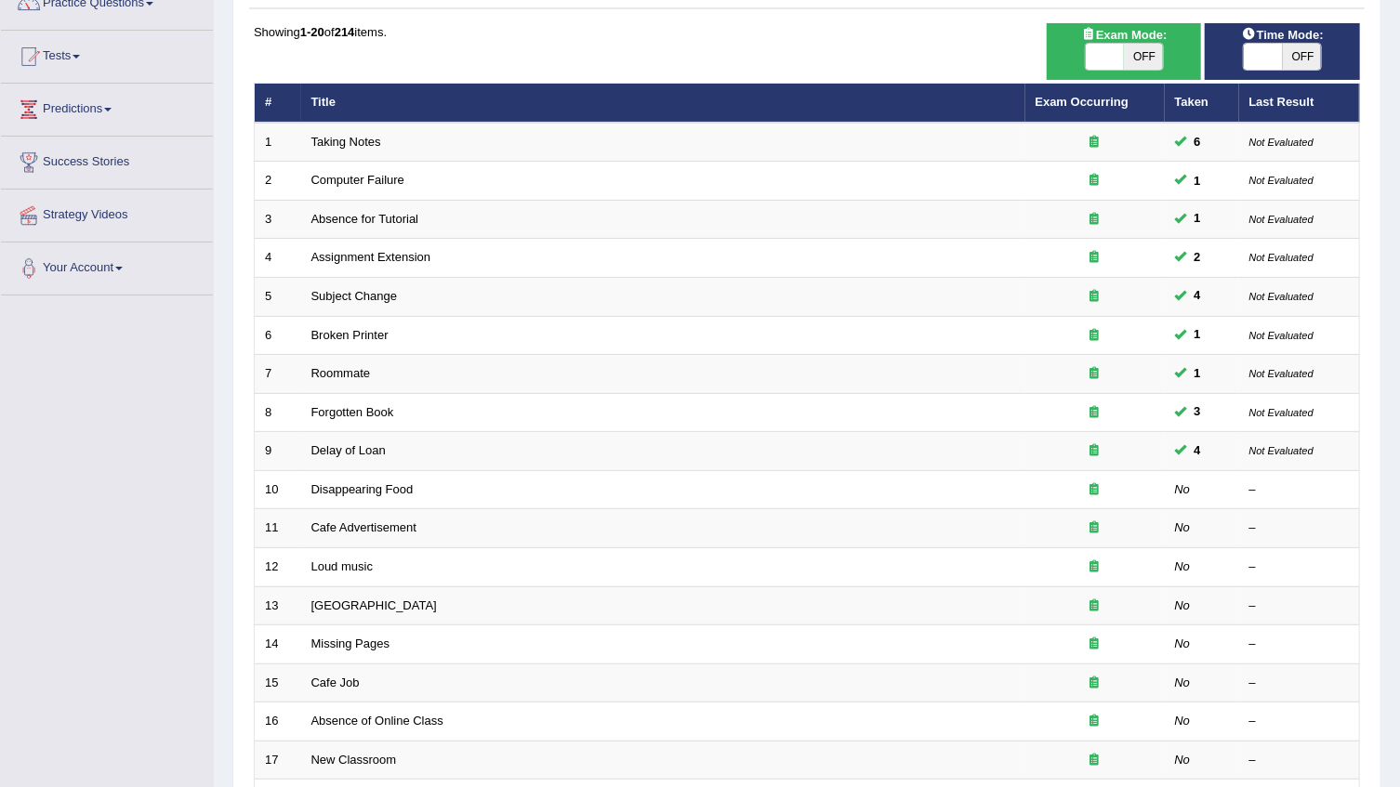
scroll to position [168, 0]
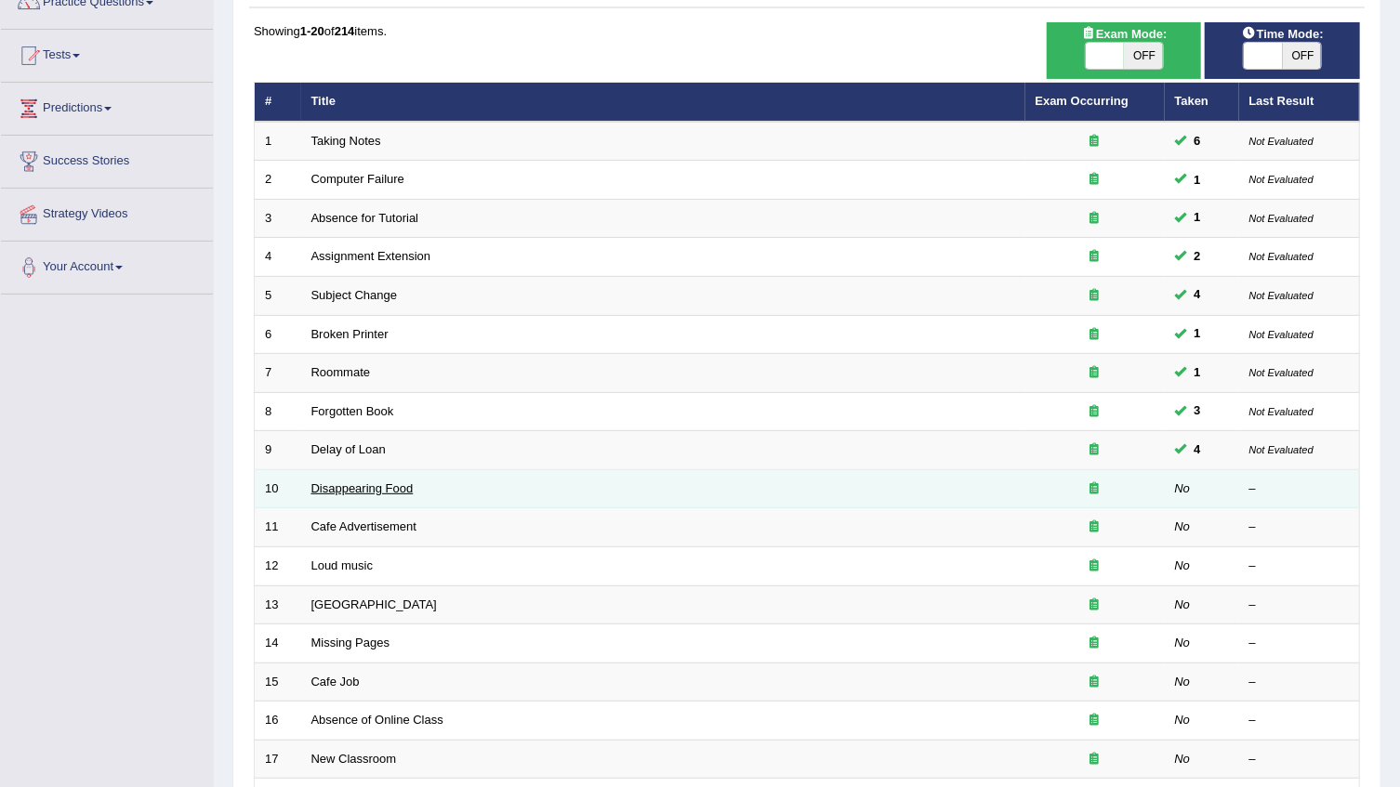
click at [373, 484] on link "Disappearing Food" at bounding box center [362, 488] width 102 height 14
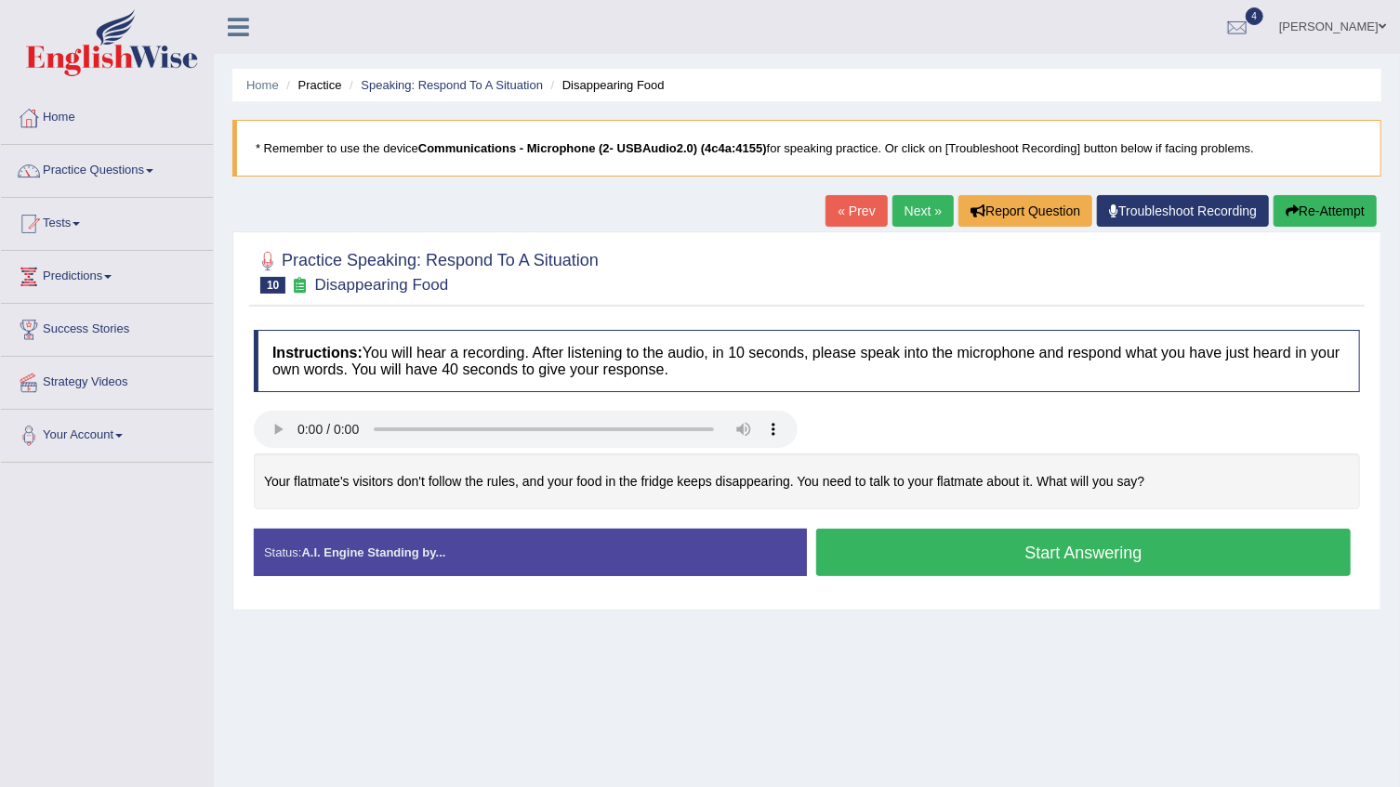
click at [1015, 544] on button "Start Answering" at bounding box center [1083, 552] width 534 height 47
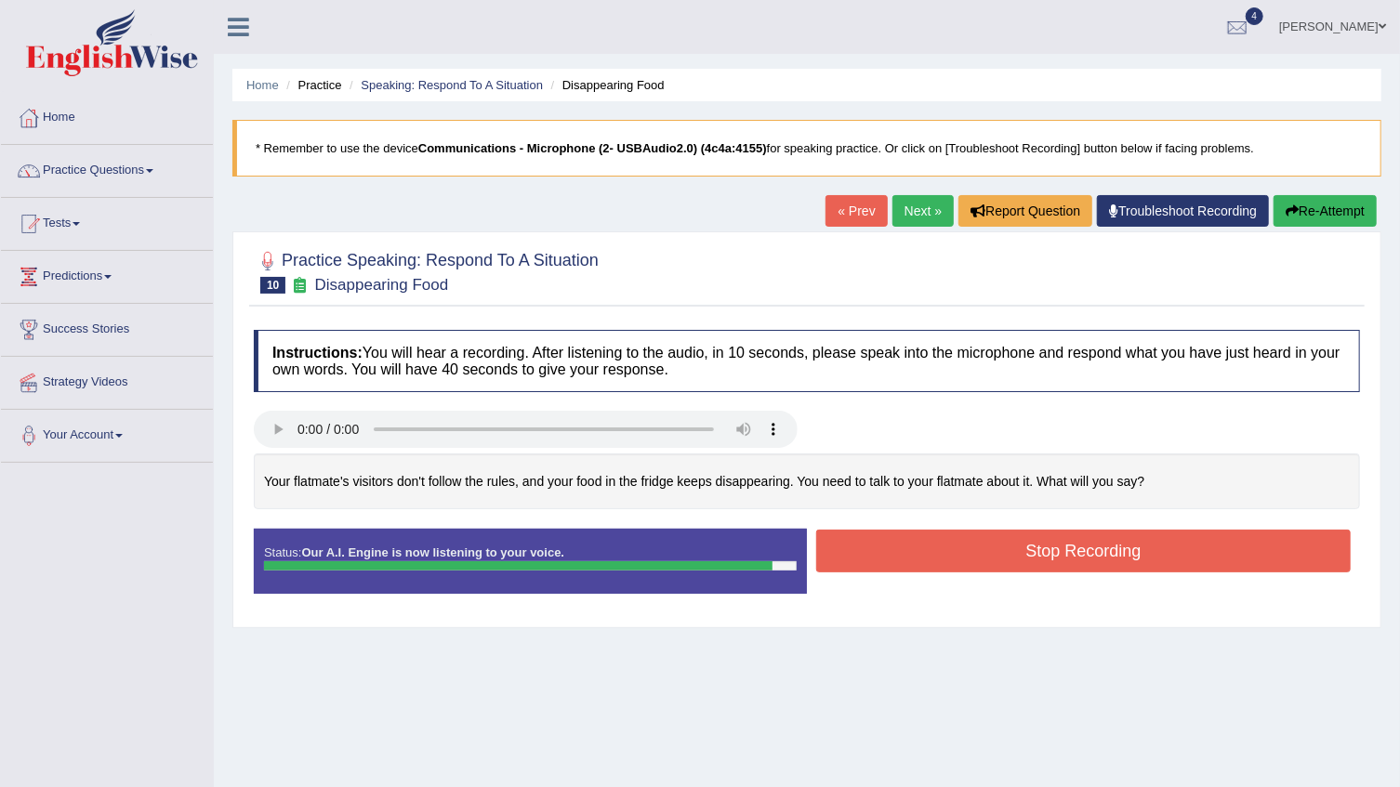
click at [898, 539] on button "Stop Recording" at bounding box center [1083, 551] width 534 height 43
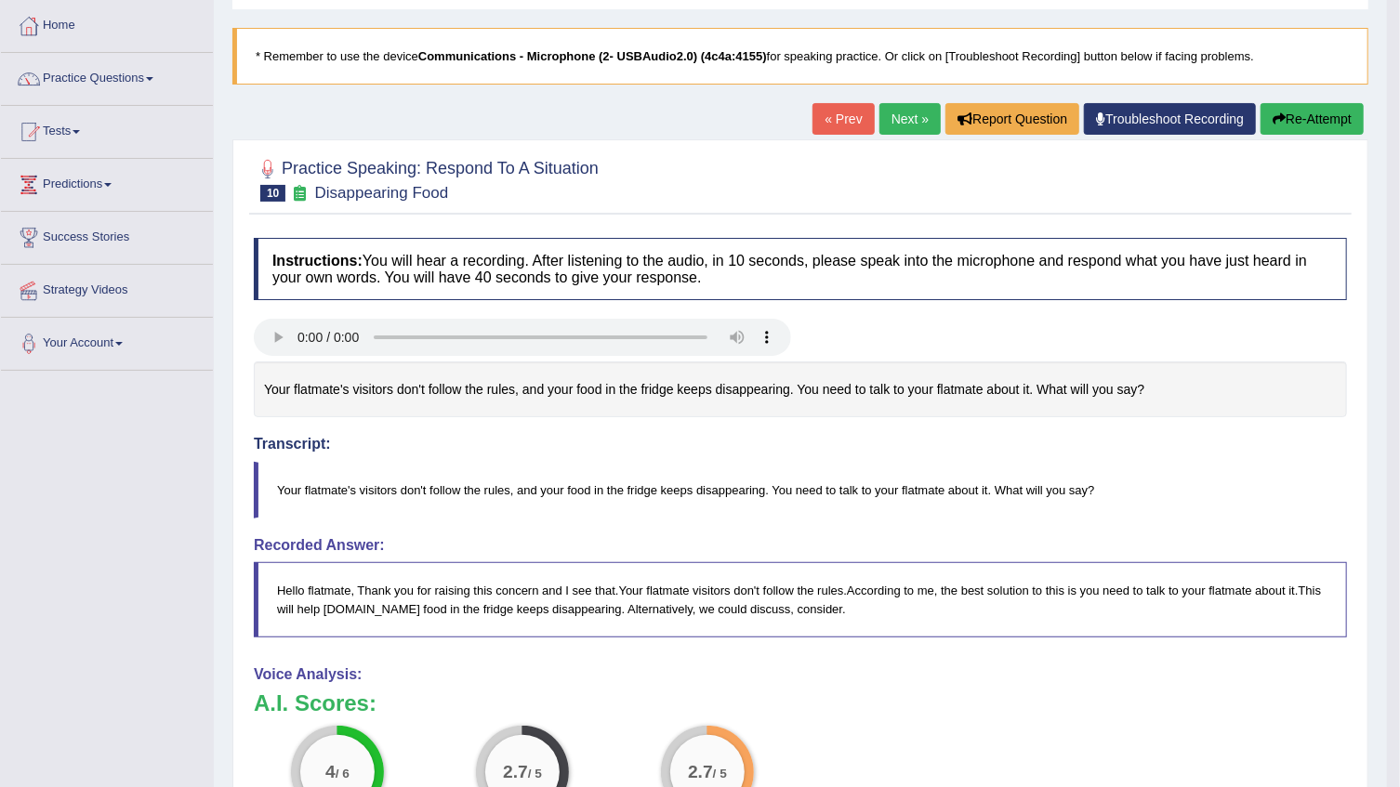
scroll to position [84, 0]
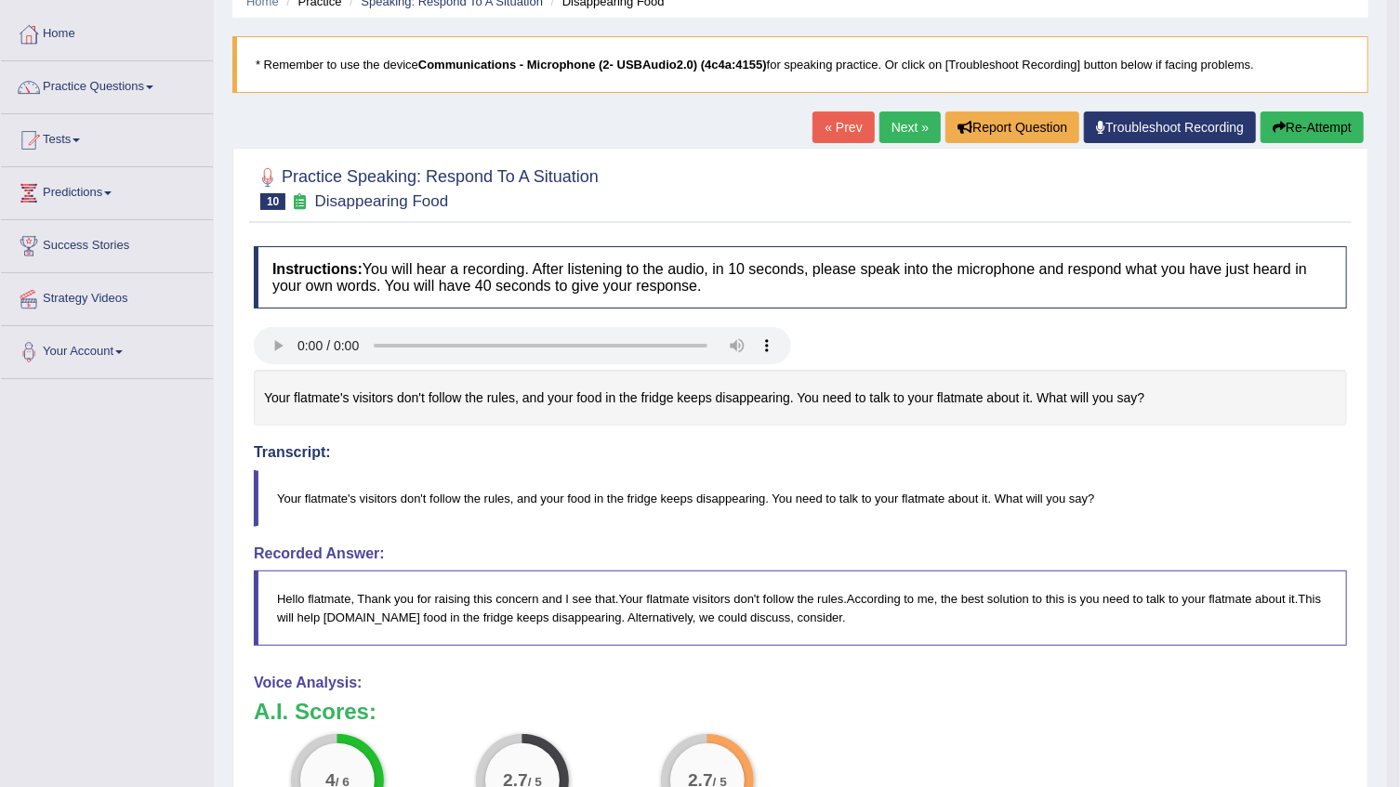
click at [894, 126] on link "Next »" at bounding box center [909, 128] width 61 height 32
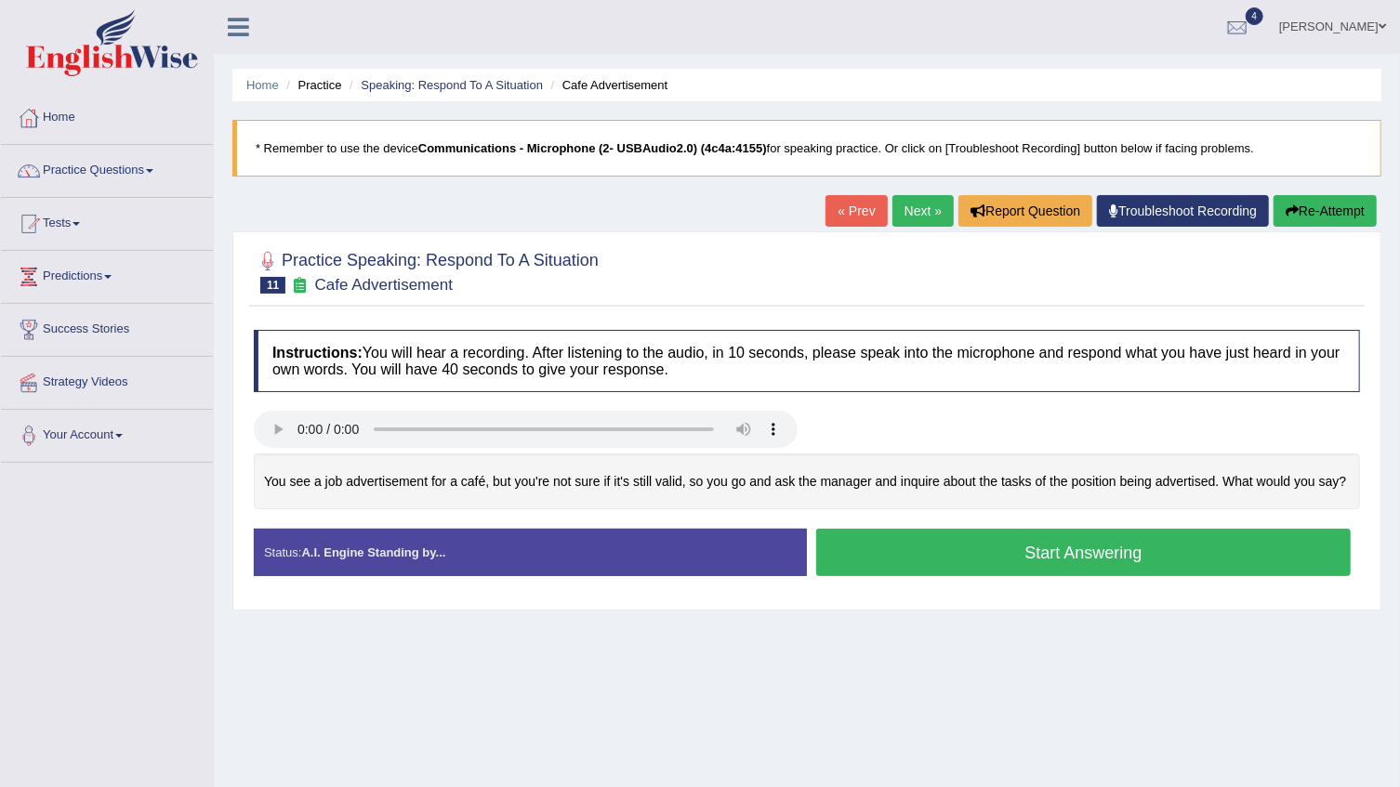
click at [416, 382] on h4 "Instructions: You will hear a recording. After listening to the audio, in 10 se…" at bounding box center [807, 361] width 1106 height 62
click at [153, 169] on span at bounding box center [149, 171] width 7 height 4
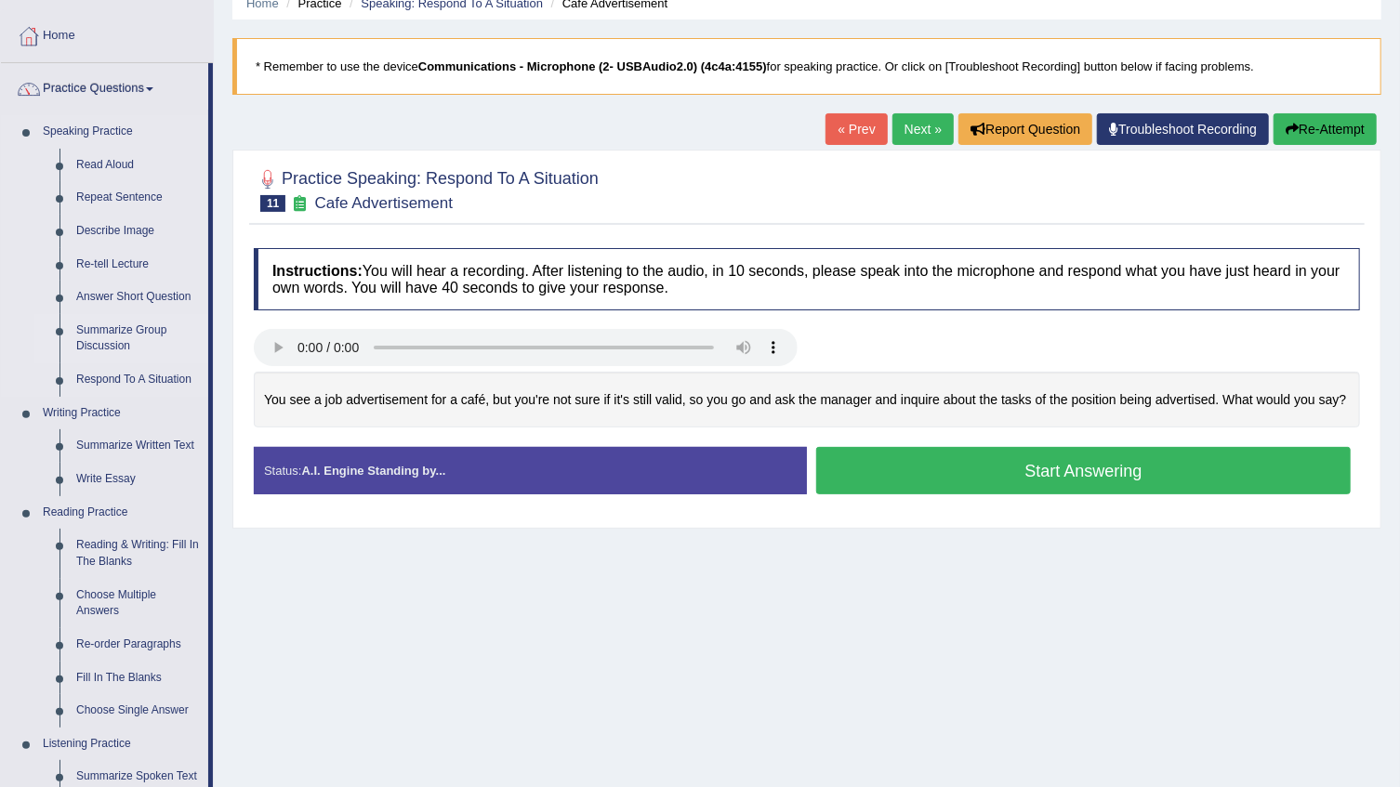
scroll to position [84, 0]
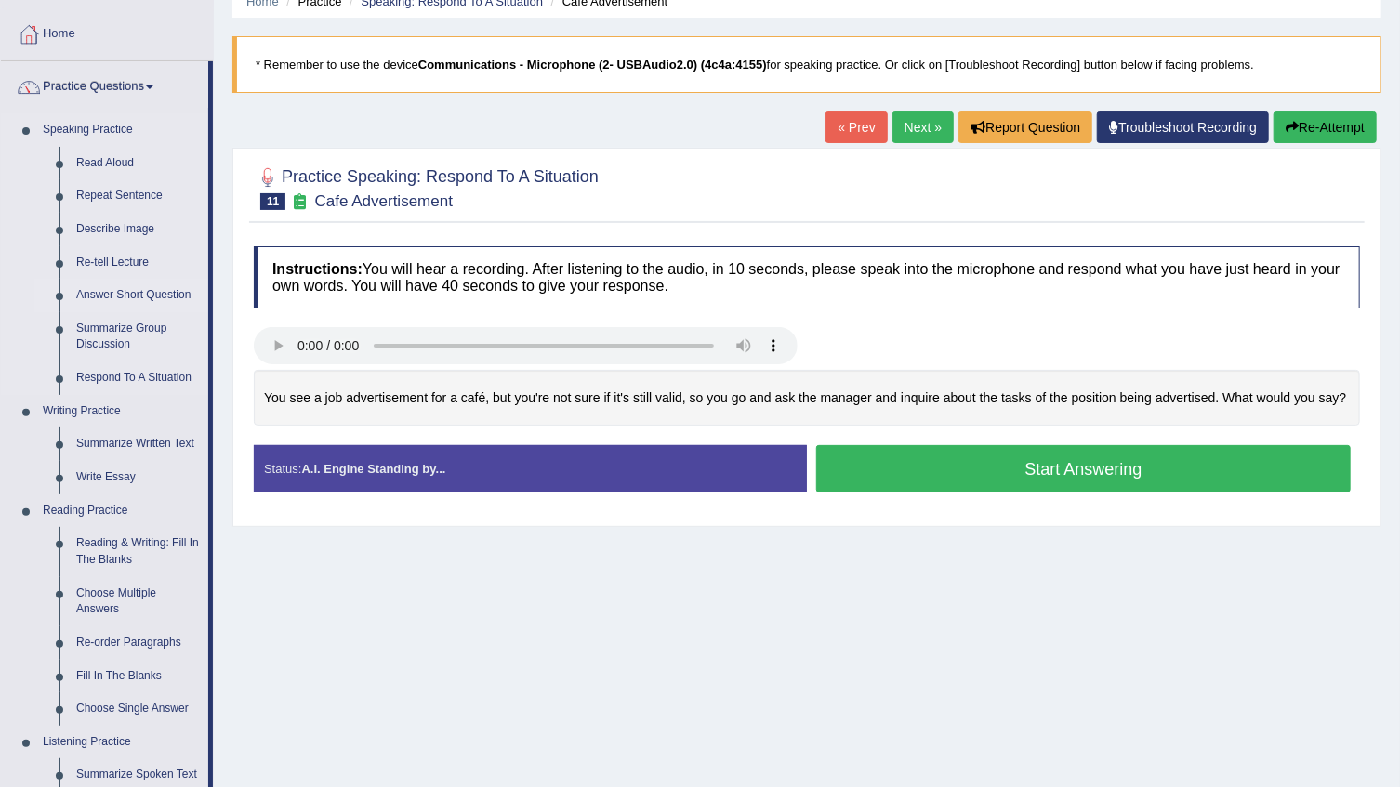
click at [171, 294] on link "Answer Short Question" at bounding box center [138, 295] width 140 height 33
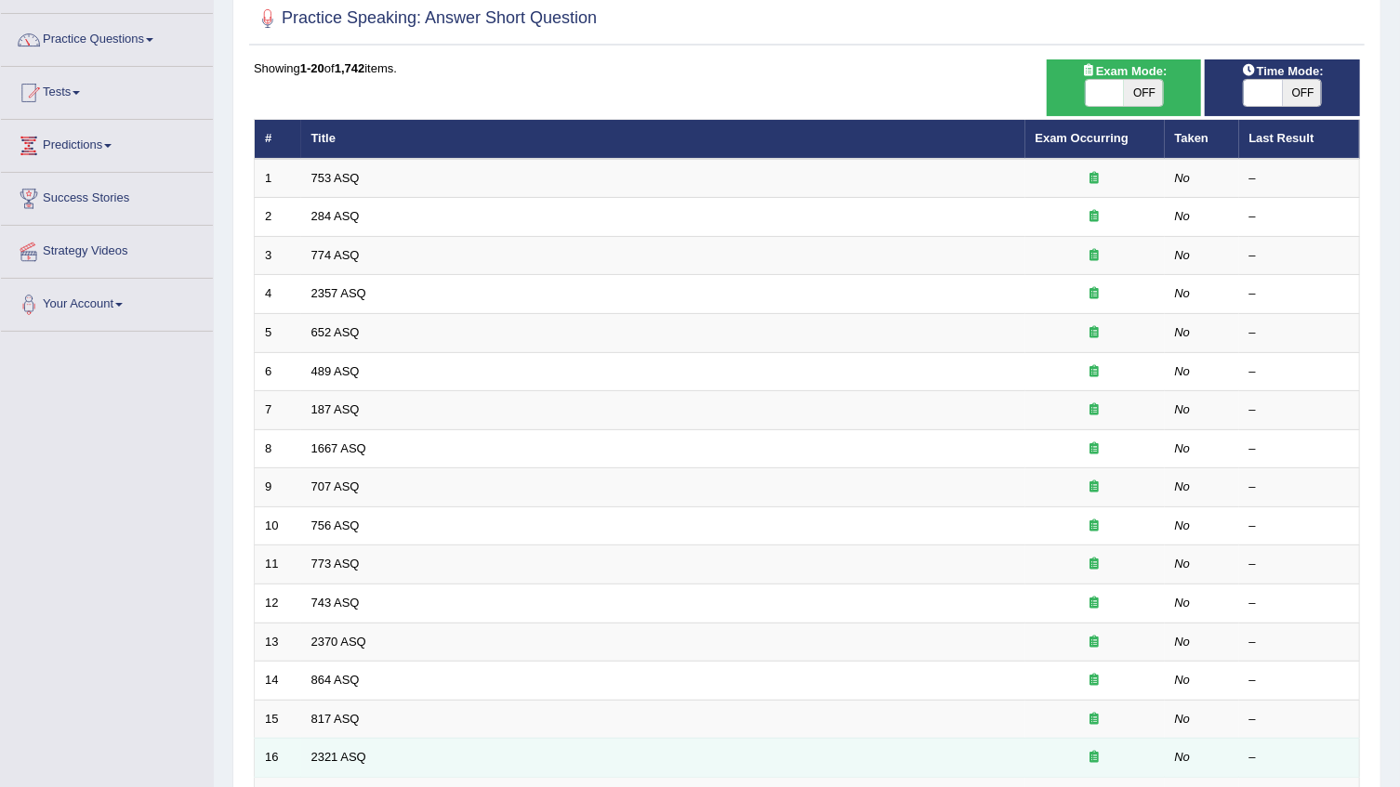
scroll to position [84, 0]
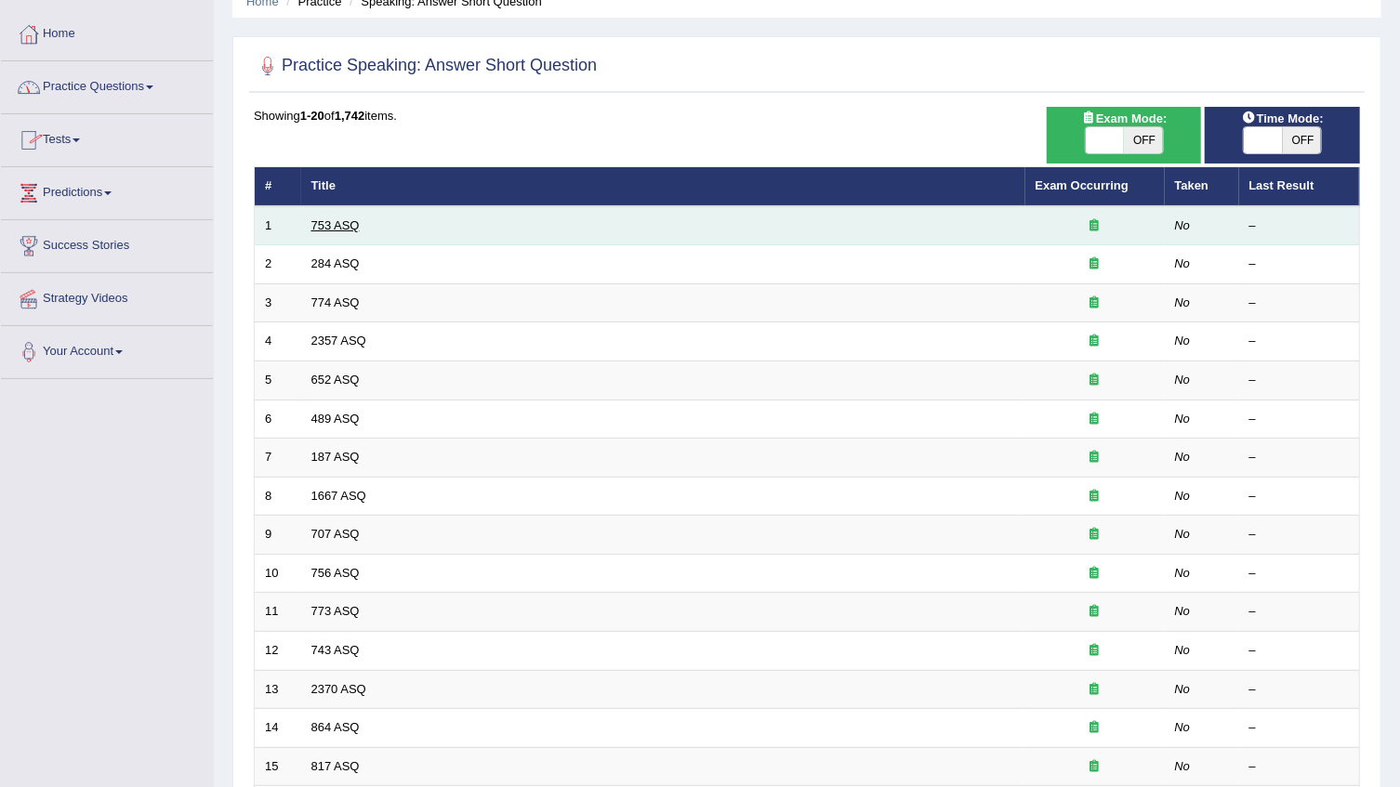
click at [343, 221] on link "753 ASQ" at bounding box center [335, 225] width 48 height 14
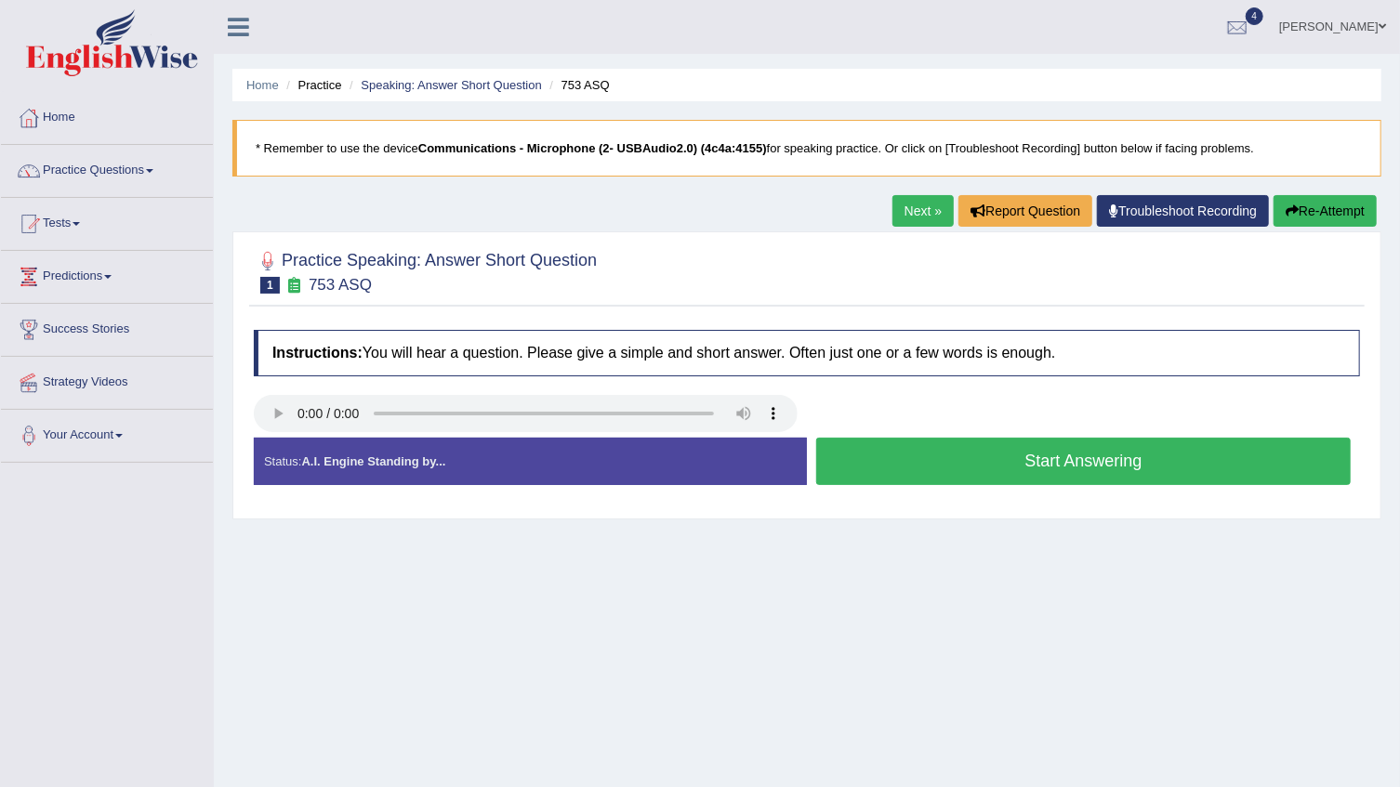
click at [1055, 455] on button "Start Answering" at bounding box center [1083, 461] width 534 height 47
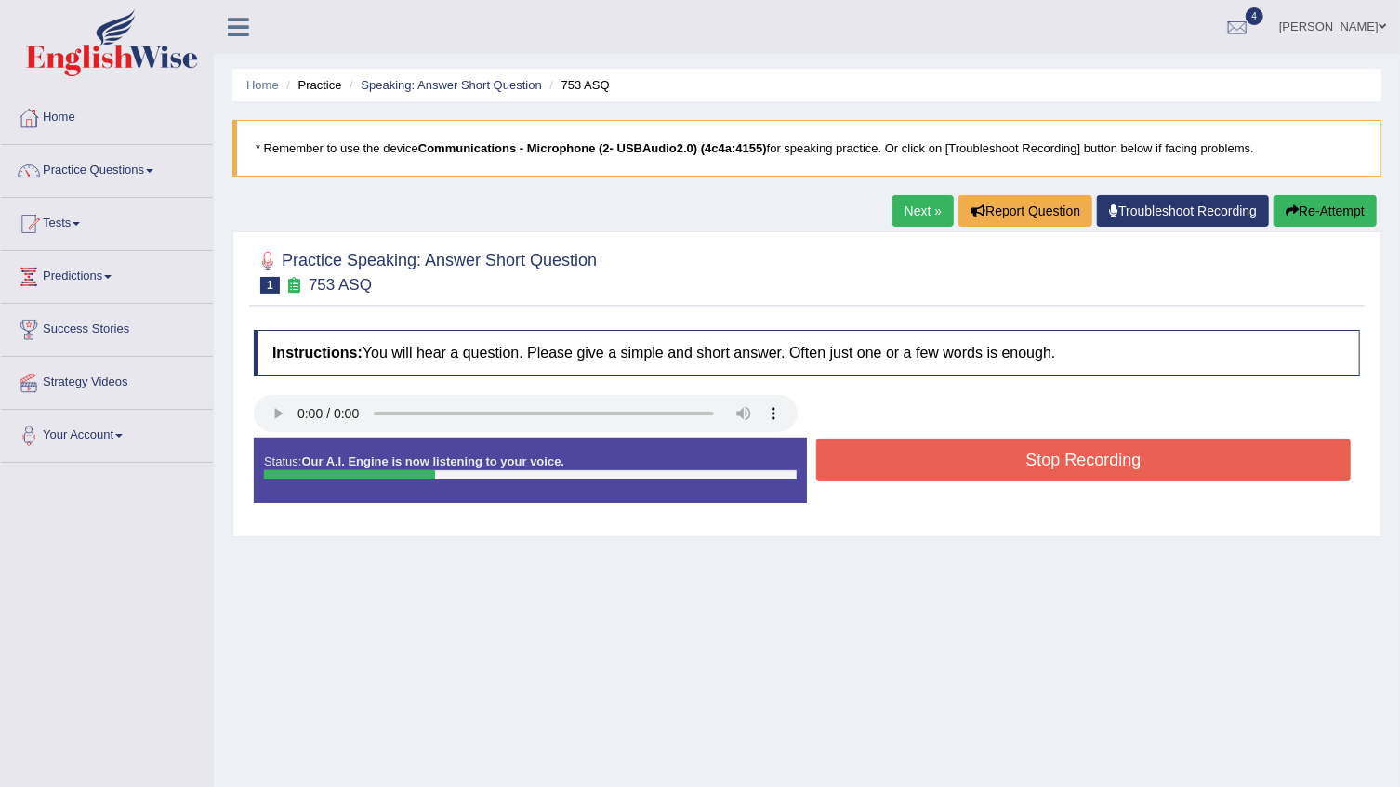
click at [1055, 455] on button "Stop Recording" at bounding box center [1083, 460] width 534 height 43
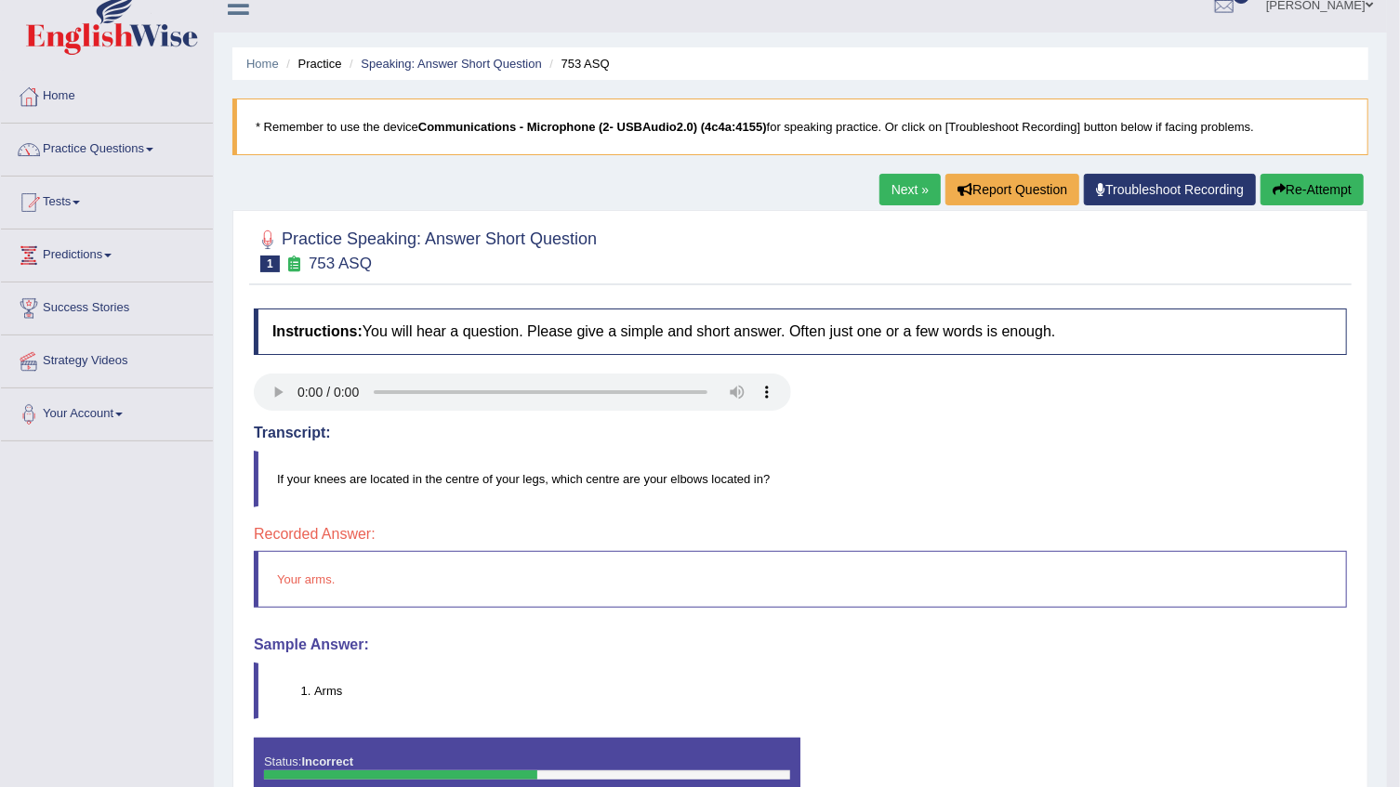
scroll to position [19, 0]
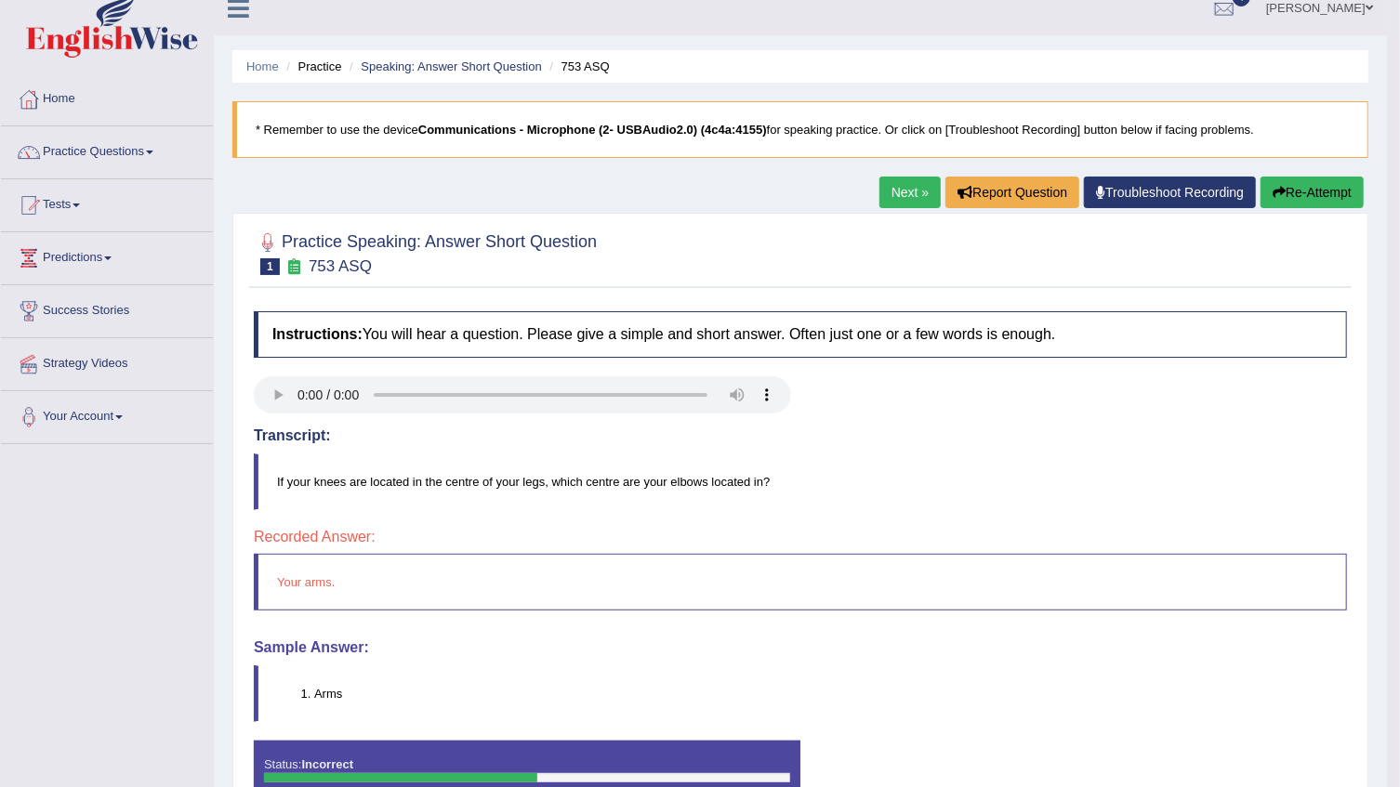
click at [1287, 191] on button "Re-Attempt" at bounding box center [1311, 193] width 103 height 32
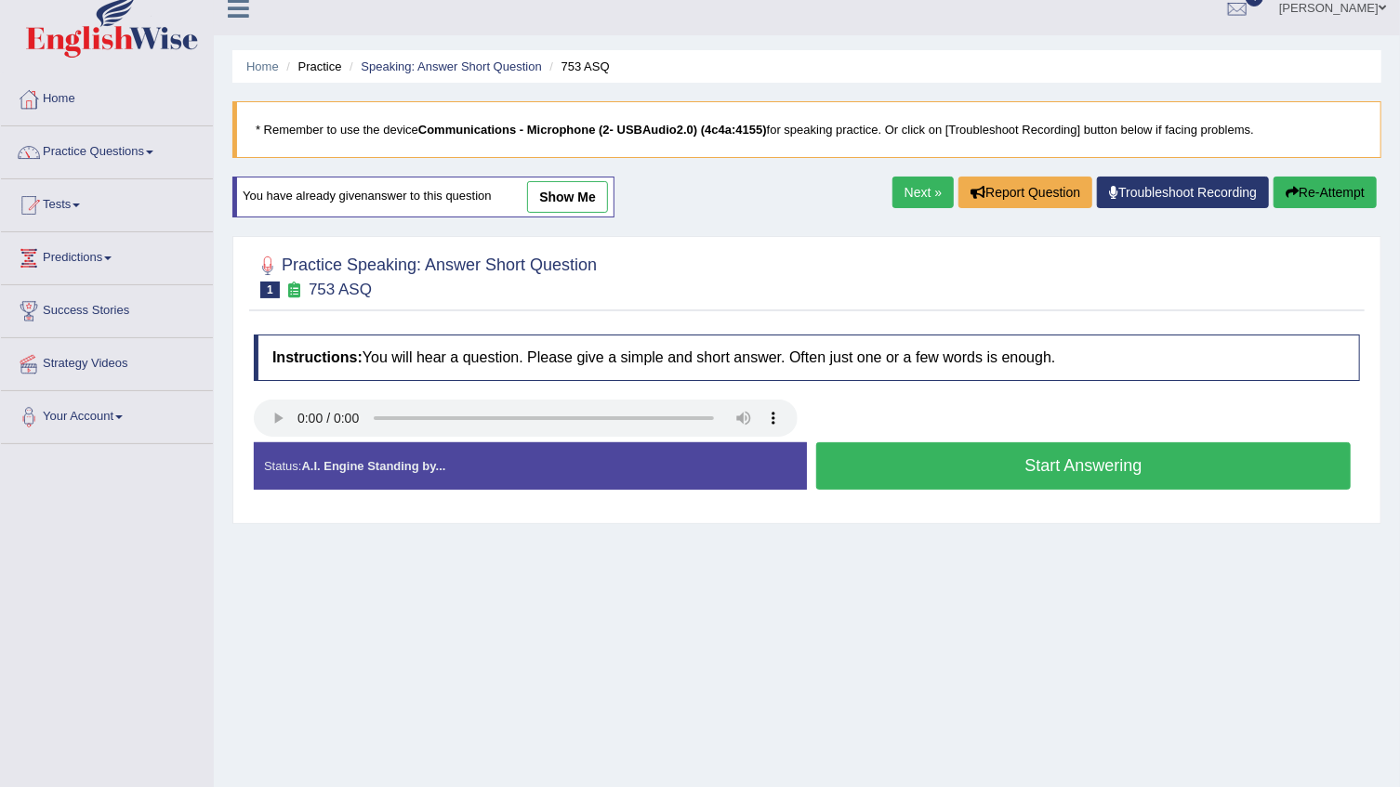
click at [948, 461] on button "Start Answering" at bounding box center [1083, 465] width 534 height 47
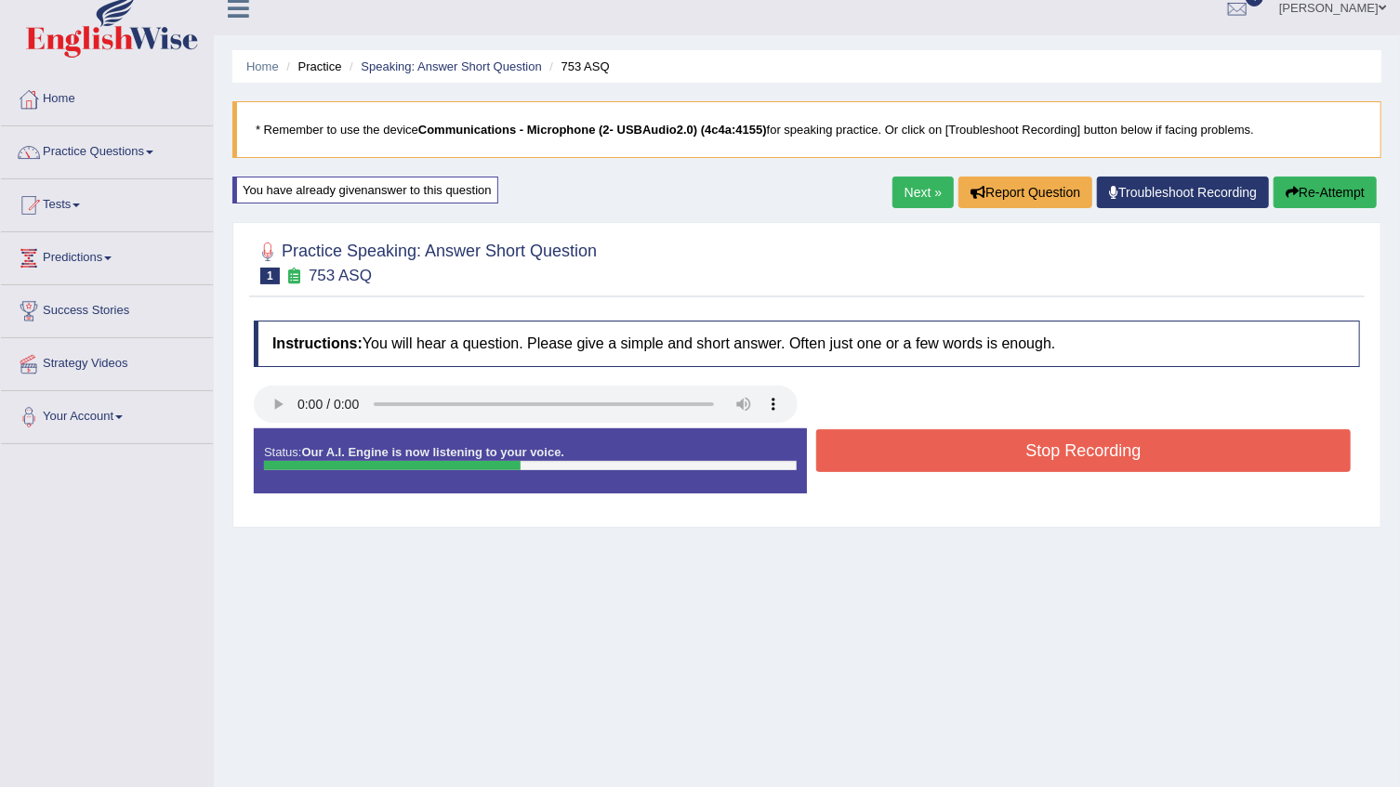
click at [948, 461] on button "Stop Recording" at bounding box center [1083, 450] width 534 height 43
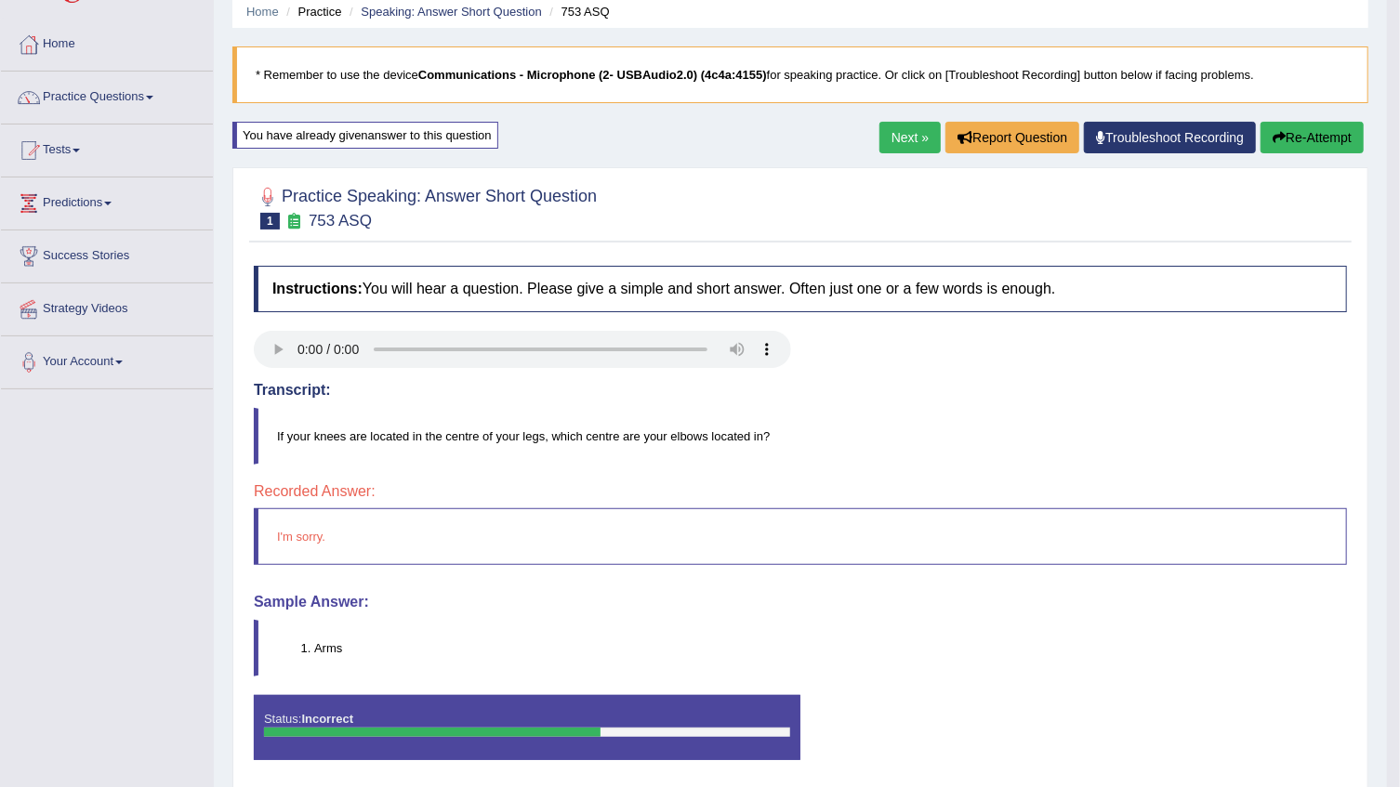
scroll to position [103, 0]
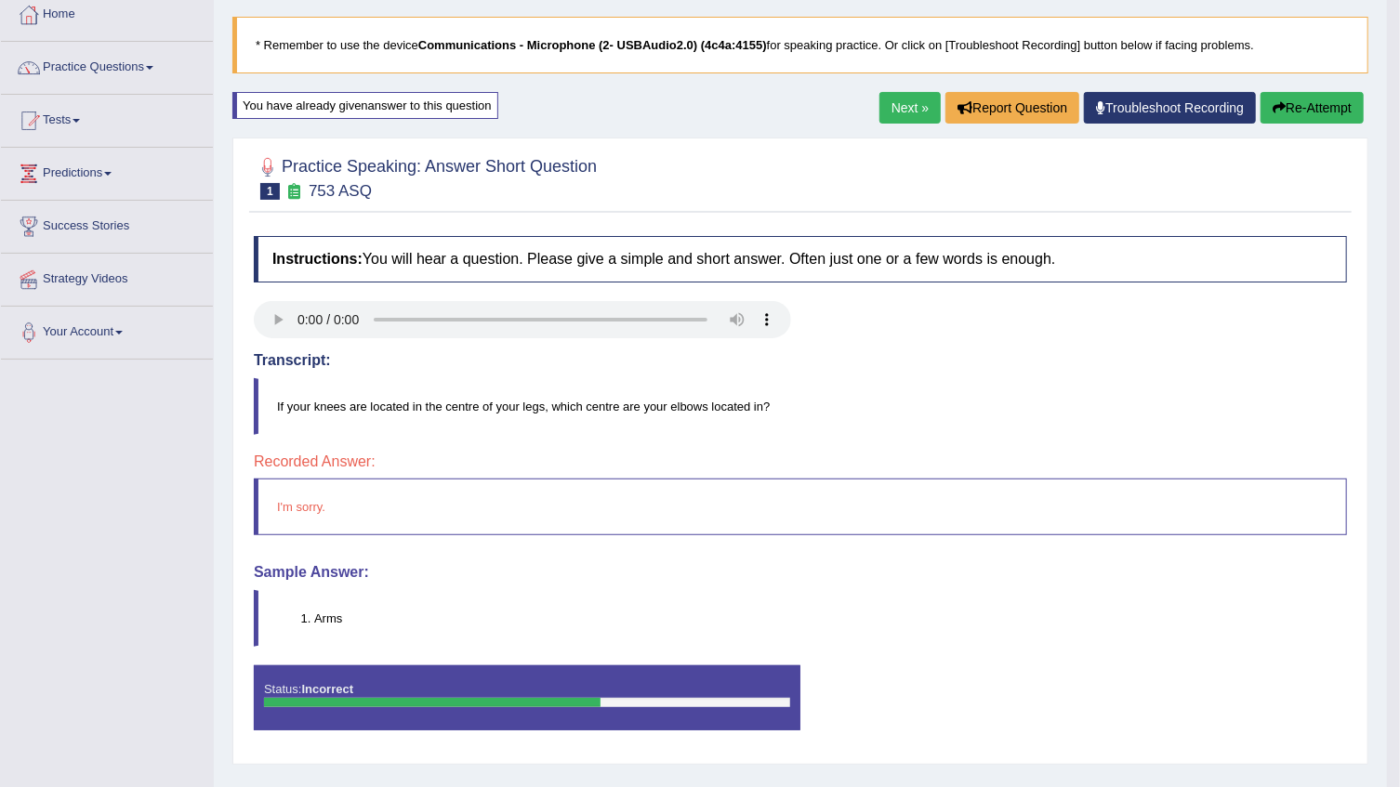
click at [1320, 104] on button "Re-Attempt" at bounding box center [1311, 108] width 103 height 32
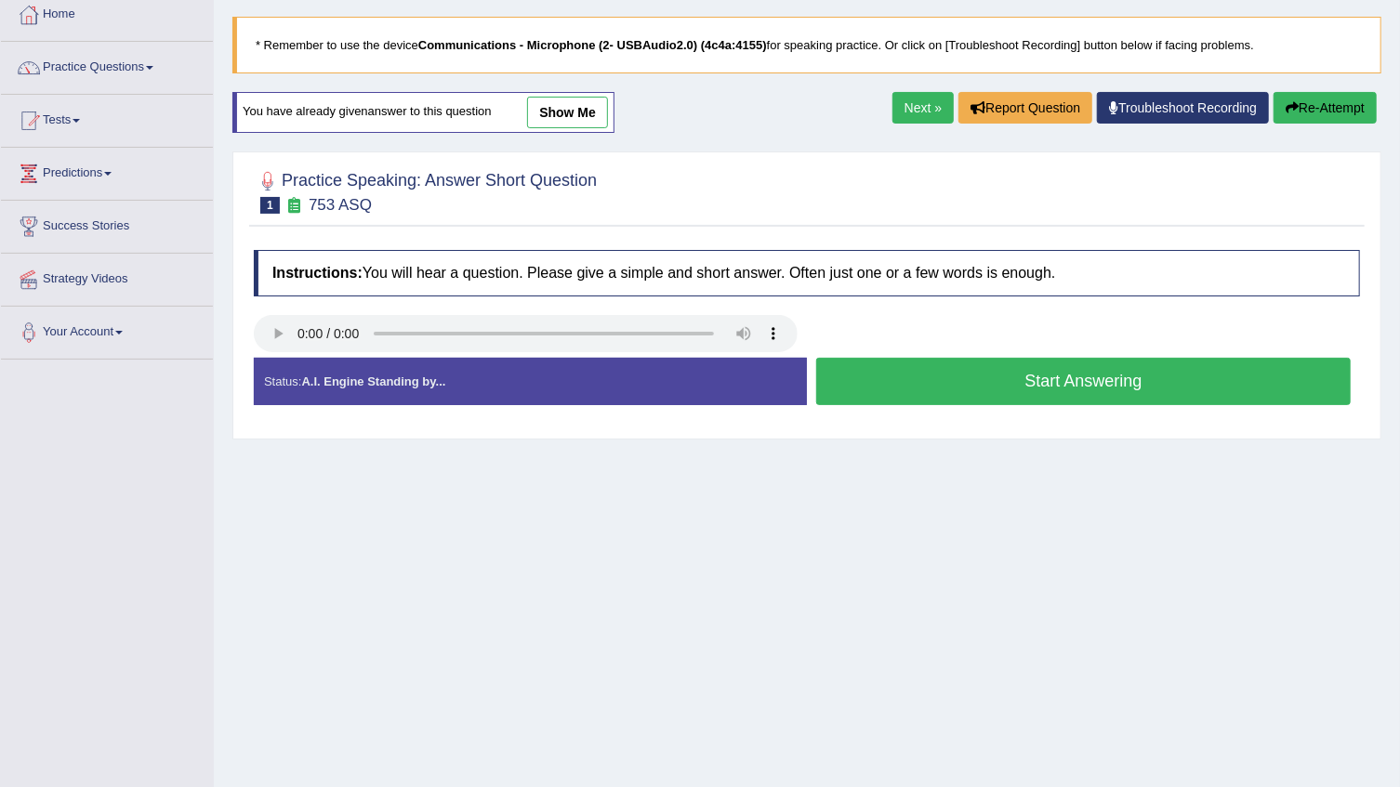
click at [902, 370] on button "Start Answering" at bounding box center [1083, 381] width 534 height 47
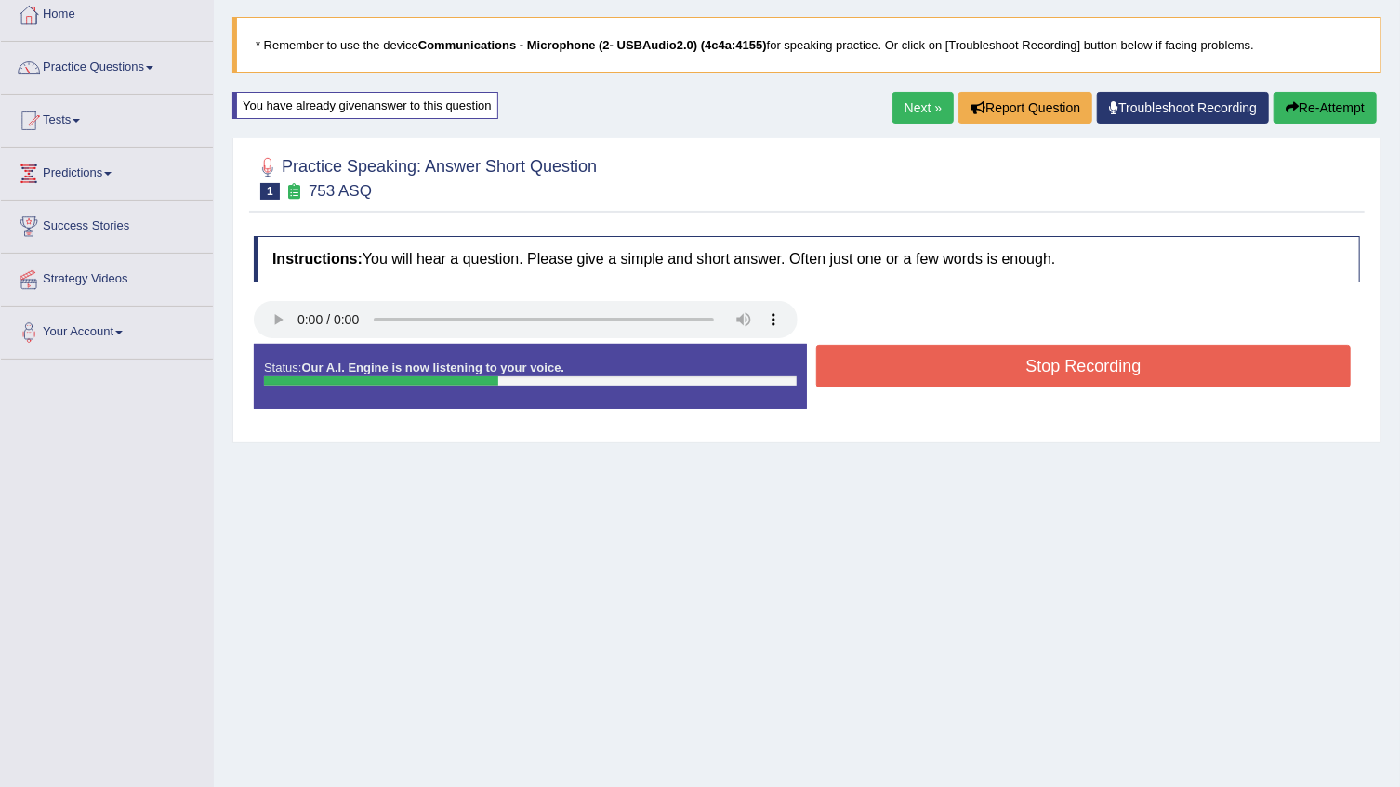
click at [902, 370] on button "Stop Recording" at bounding box center [1083, 366] width 534 height 43
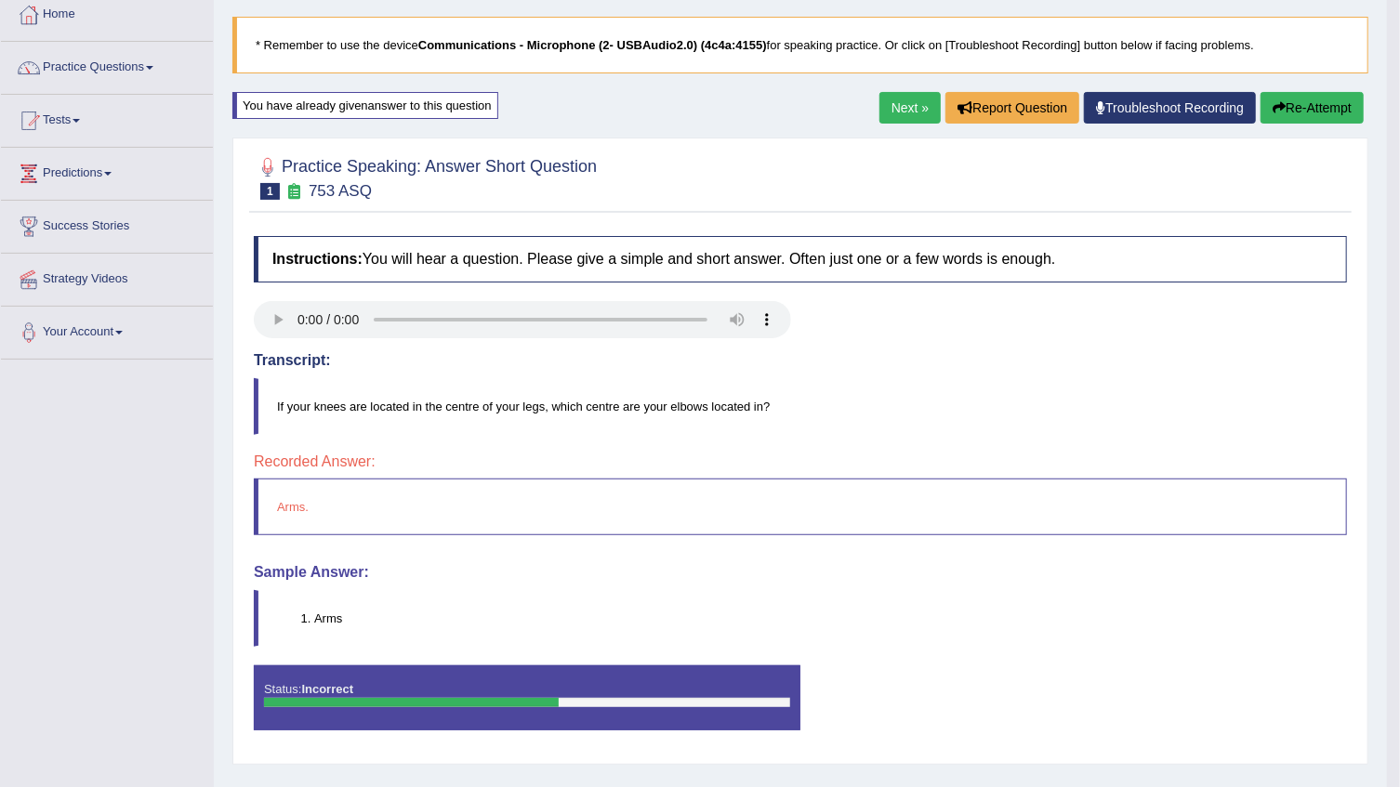
click at [917, 100] on link "Next »" at bounding box center [909, 108] width 61 height 32
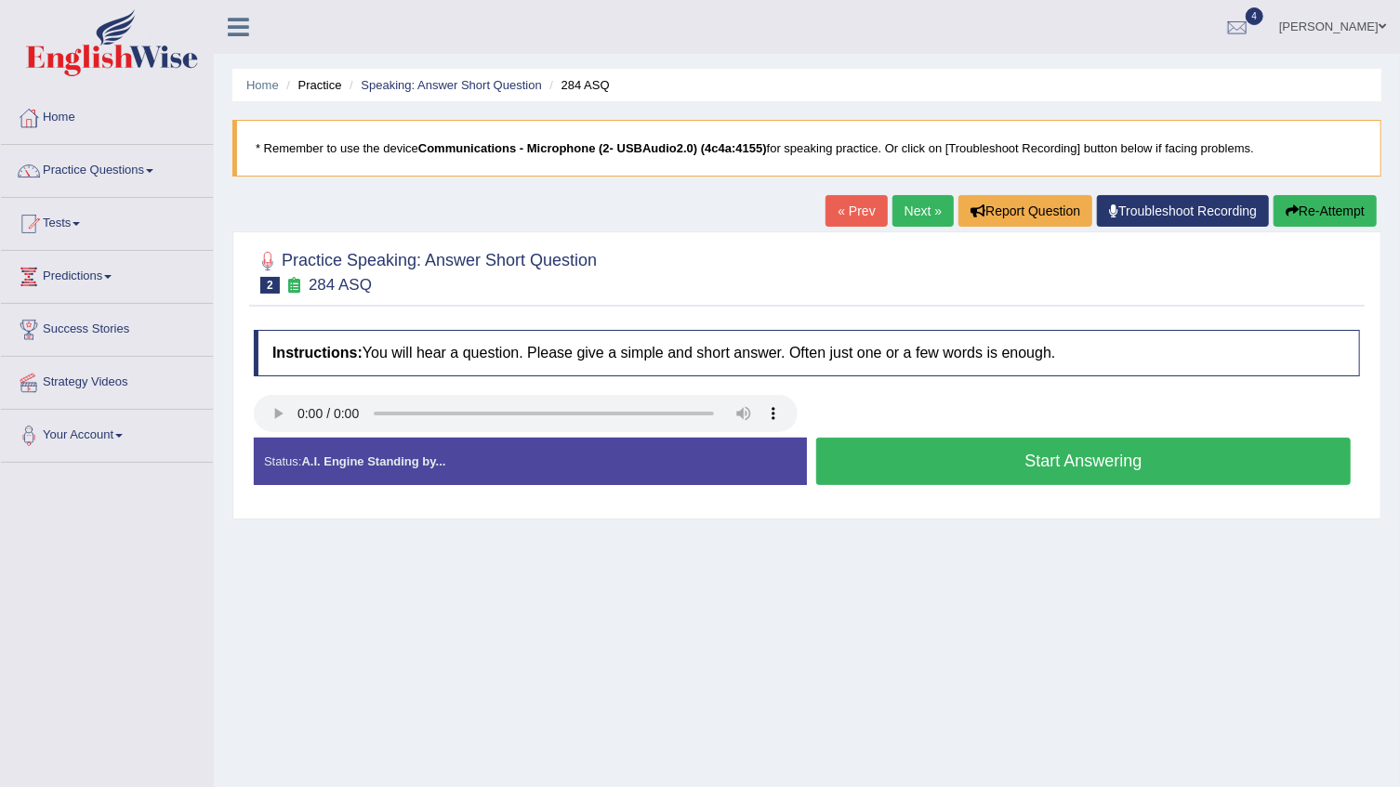
click at [945, 463] on button "Start Answering" at bounding box center [1083, 461] width 534 height 47
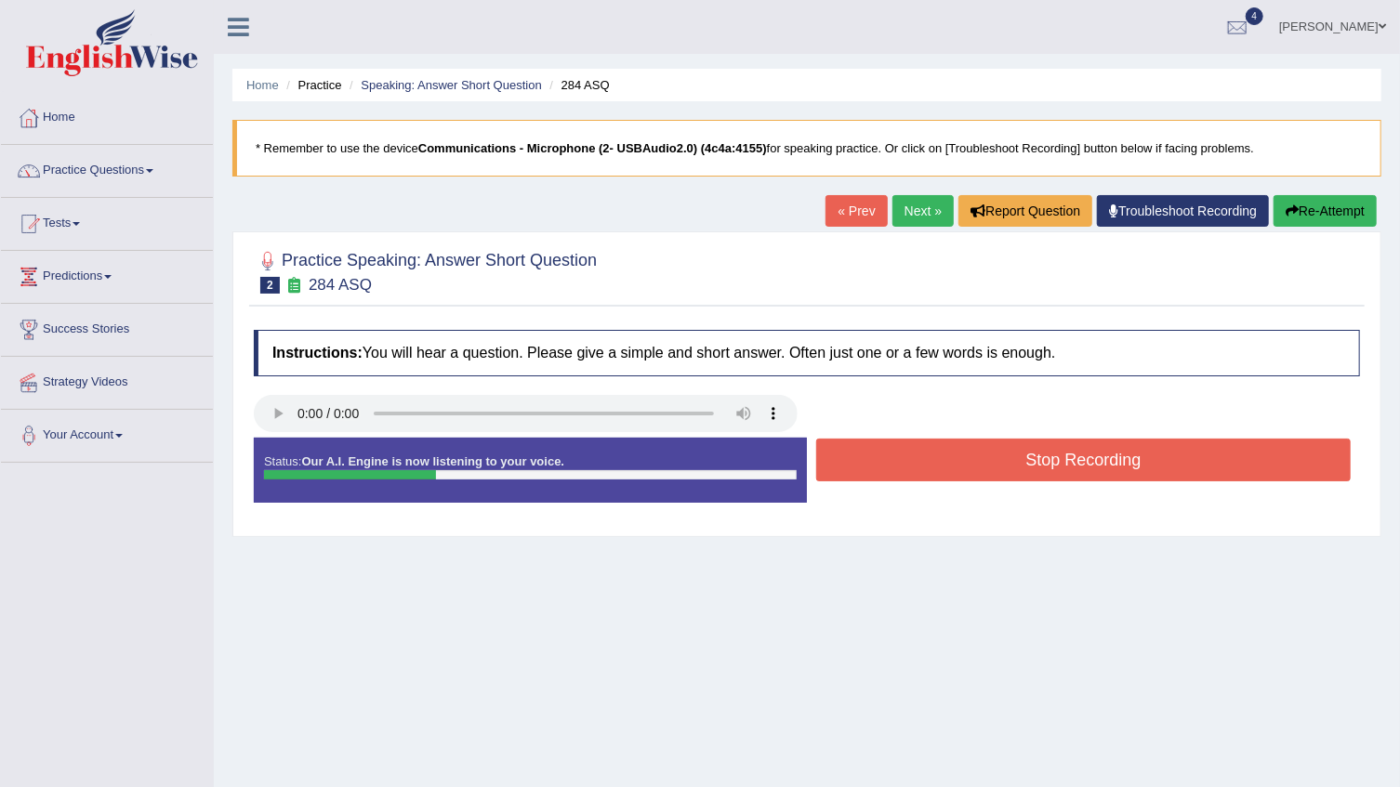
click at [945, 463] on button "Stop Recording" at bounding box center [1083, 460] width 534 height 43
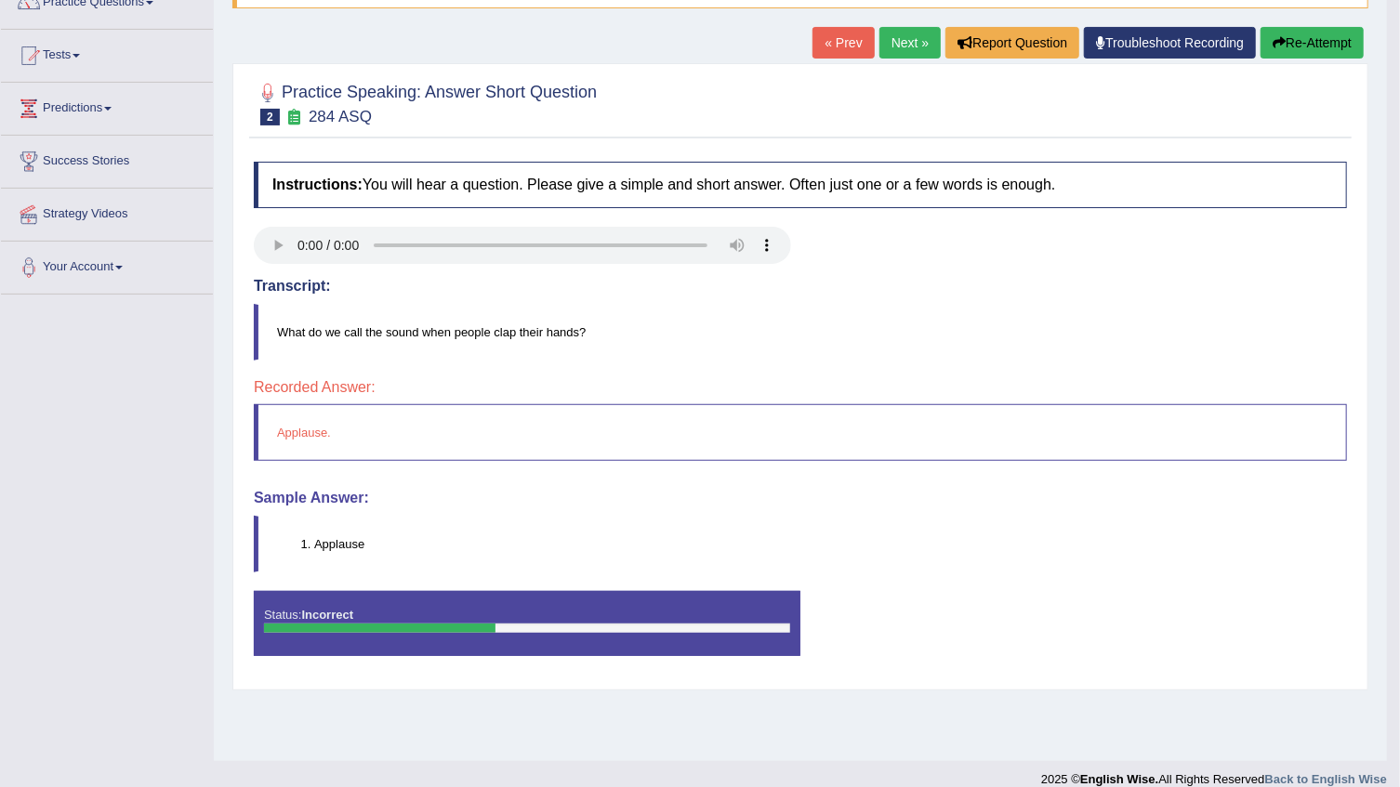
scroll to position [84, 0]
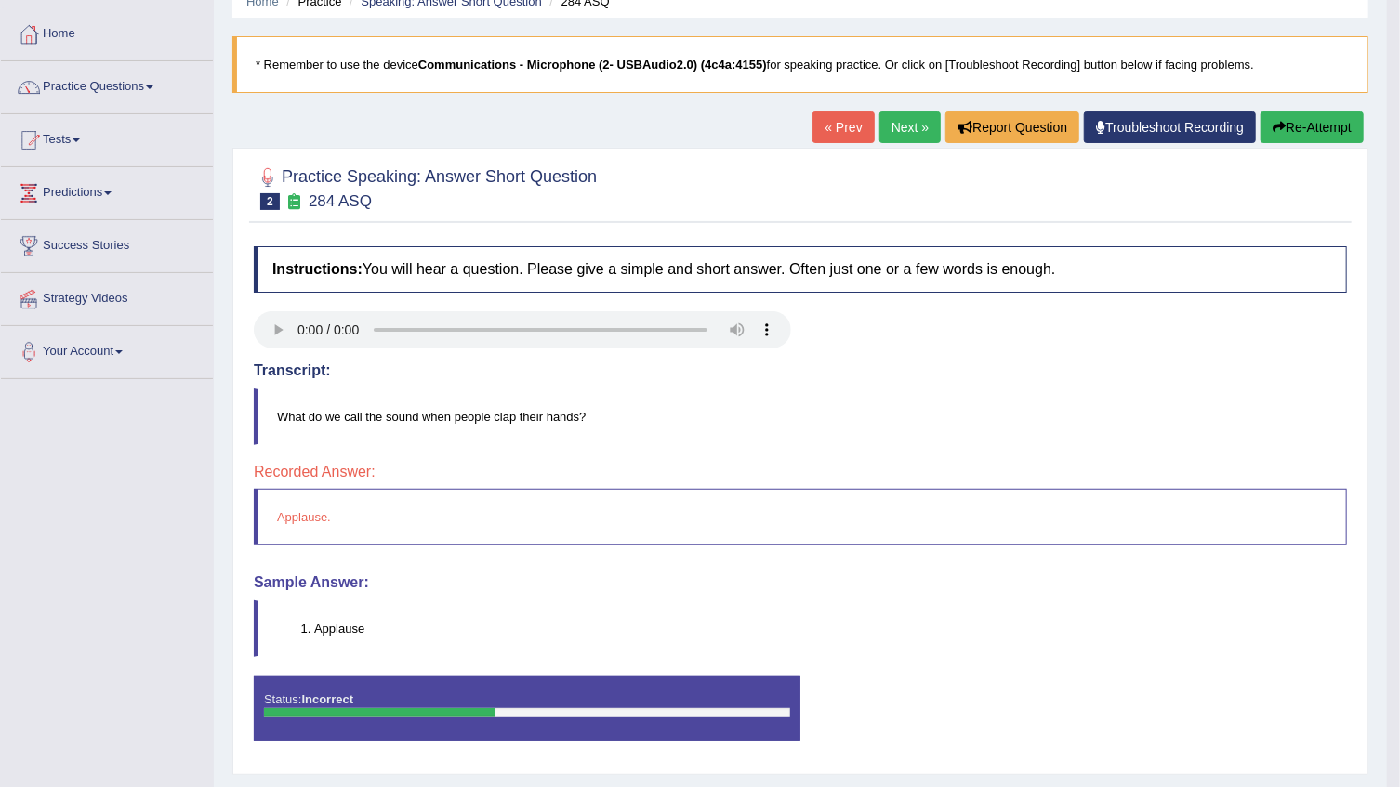
click at [1299, 122] on button "Re-Attempt" at bounding box center [1311, 128] width 103 height 32
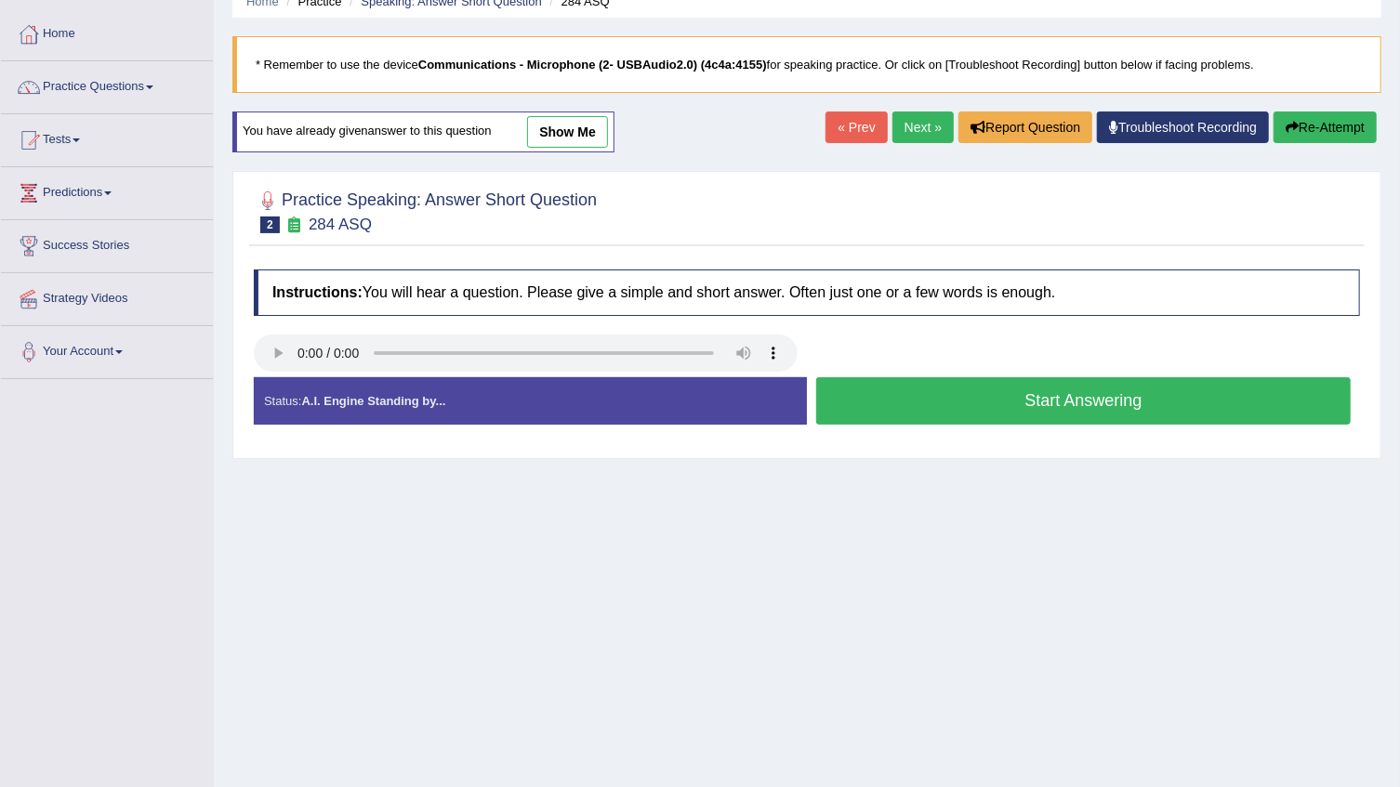
click at [893, 401] on button "Start Answering" at bounding box center [1083, 400] width 534 height 47
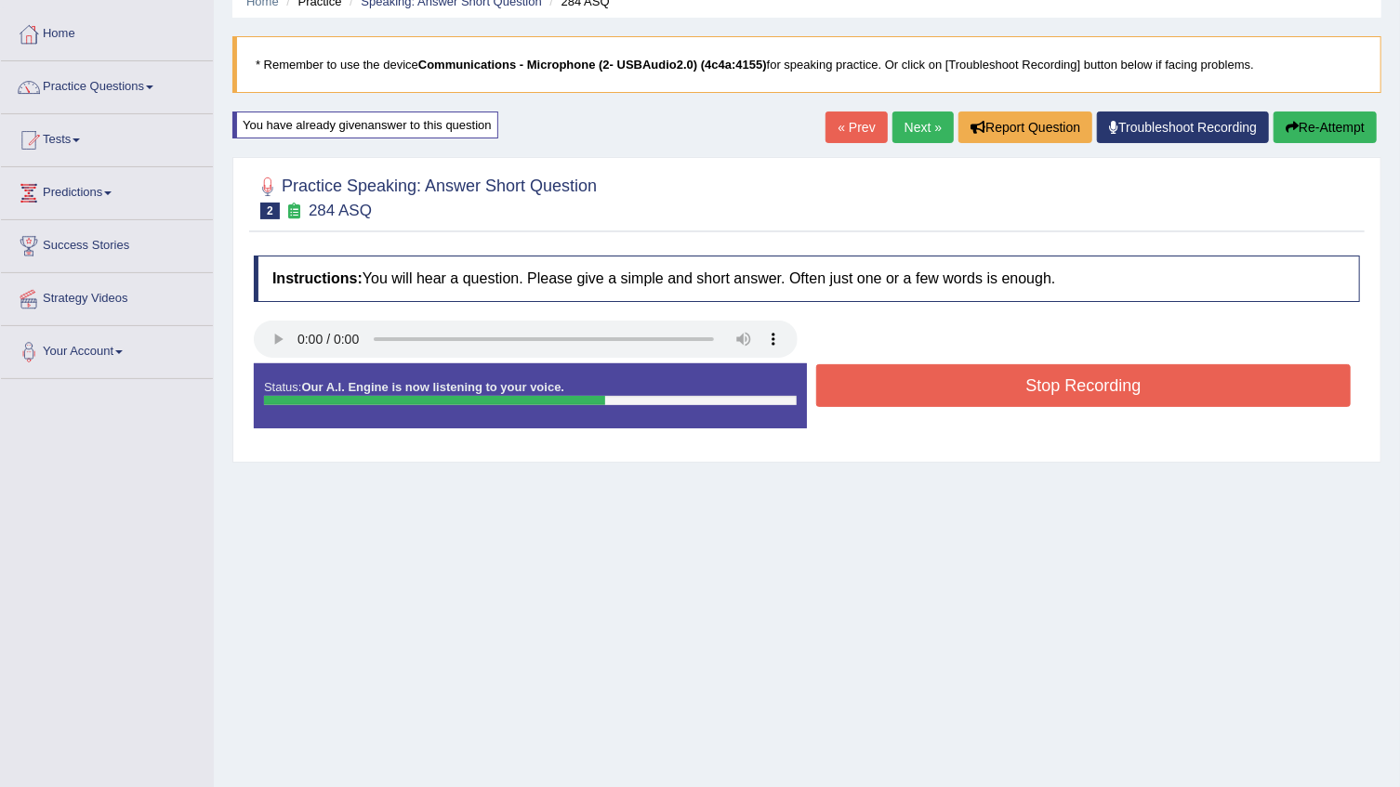
click at [897, 399] on button "Stop Recording" at bounding box center [1083, 385] width 534 height 43
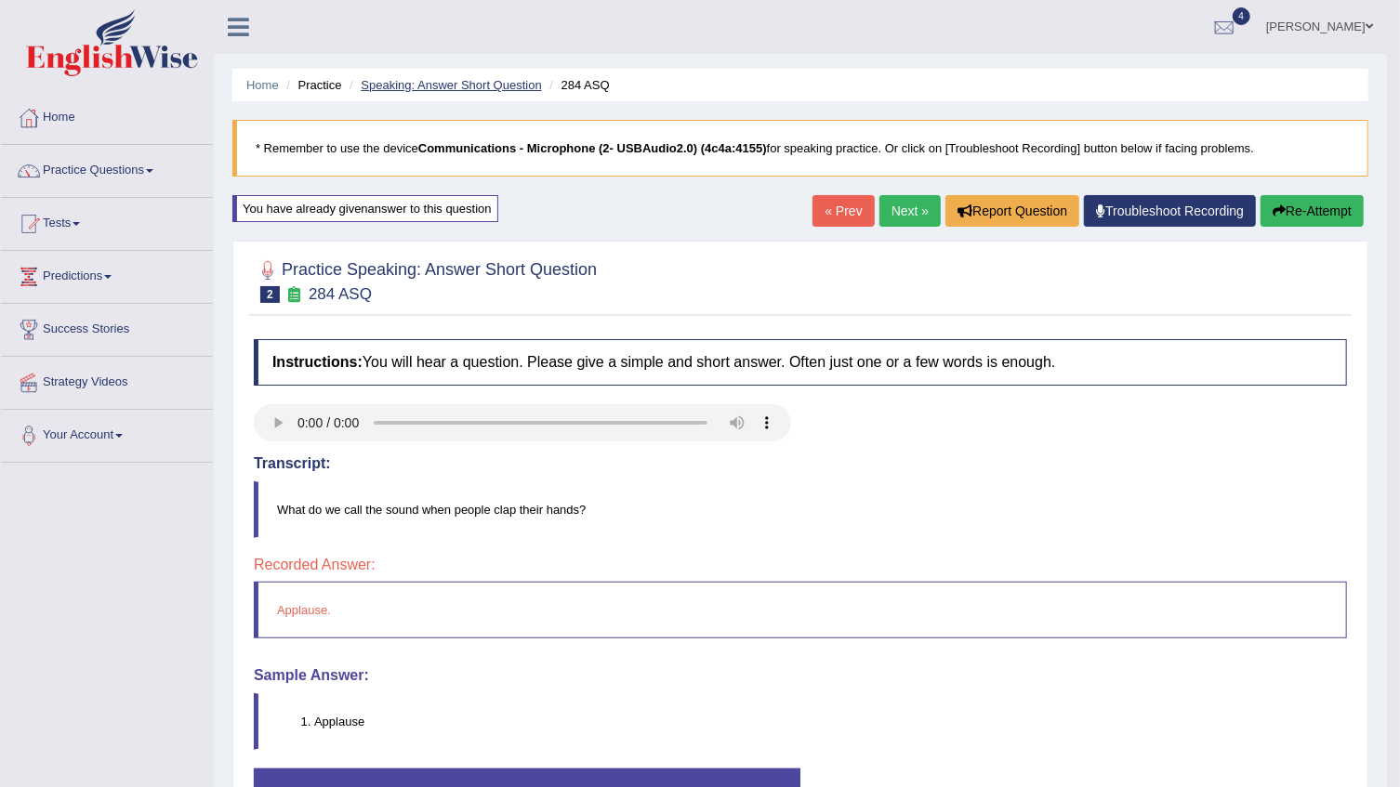
click at [461, 85] on link "Speaking: Answer Short Question" at bounding box center [451, 85] width 180 height 14
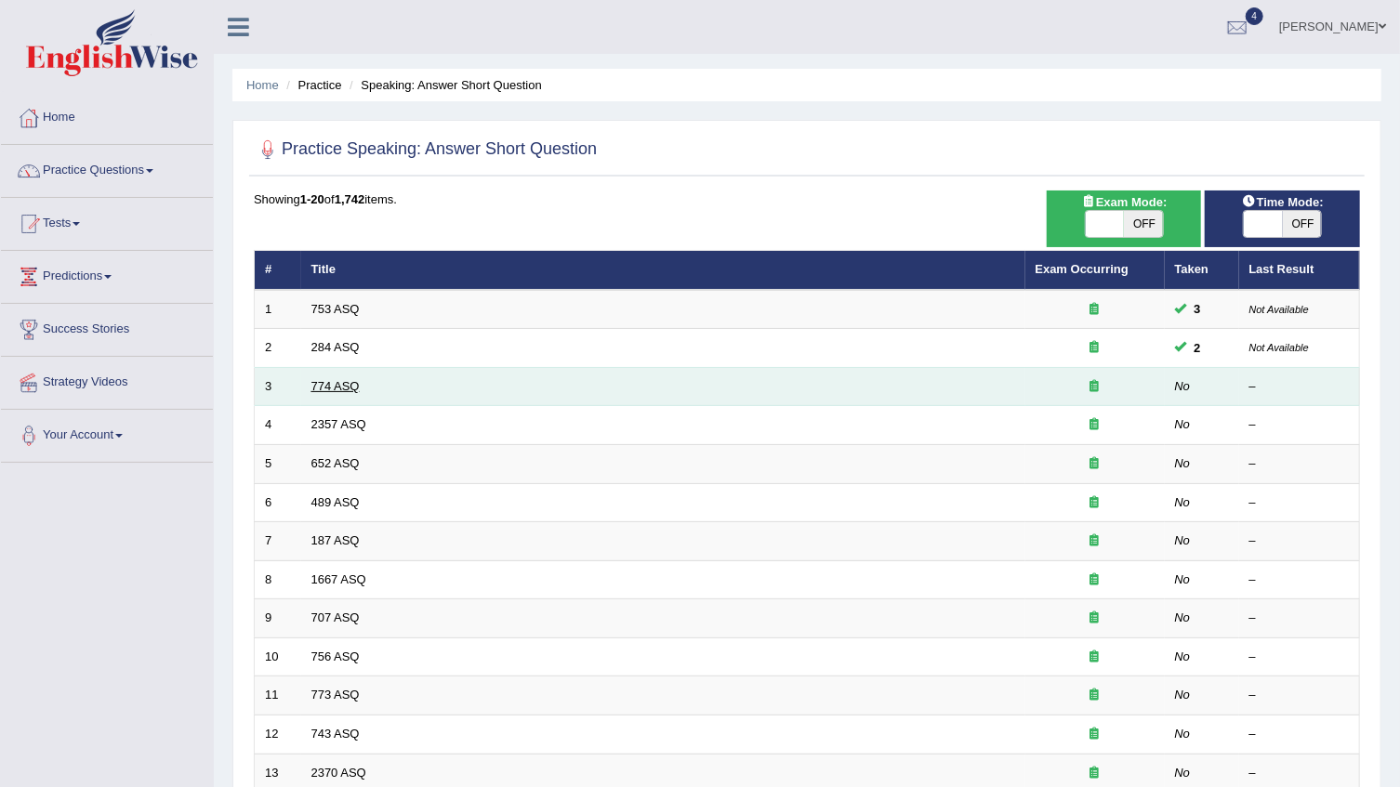
click at [337, 386] on link "774 ASQ" at bounding box center [335, 386] width 48 height 14
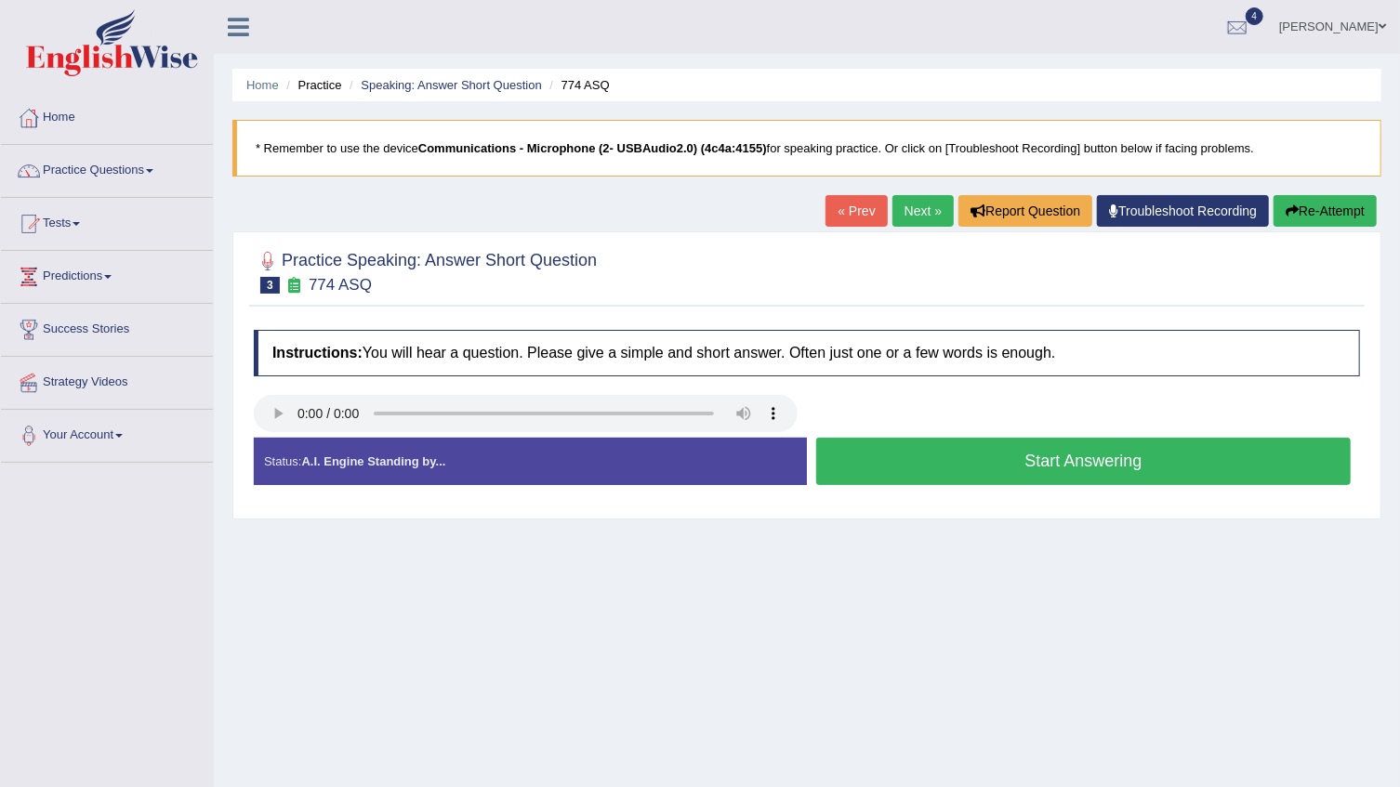
click at [913, 462] on button "Start Answering" at bounding box center [1083, 461] width 534 height 47
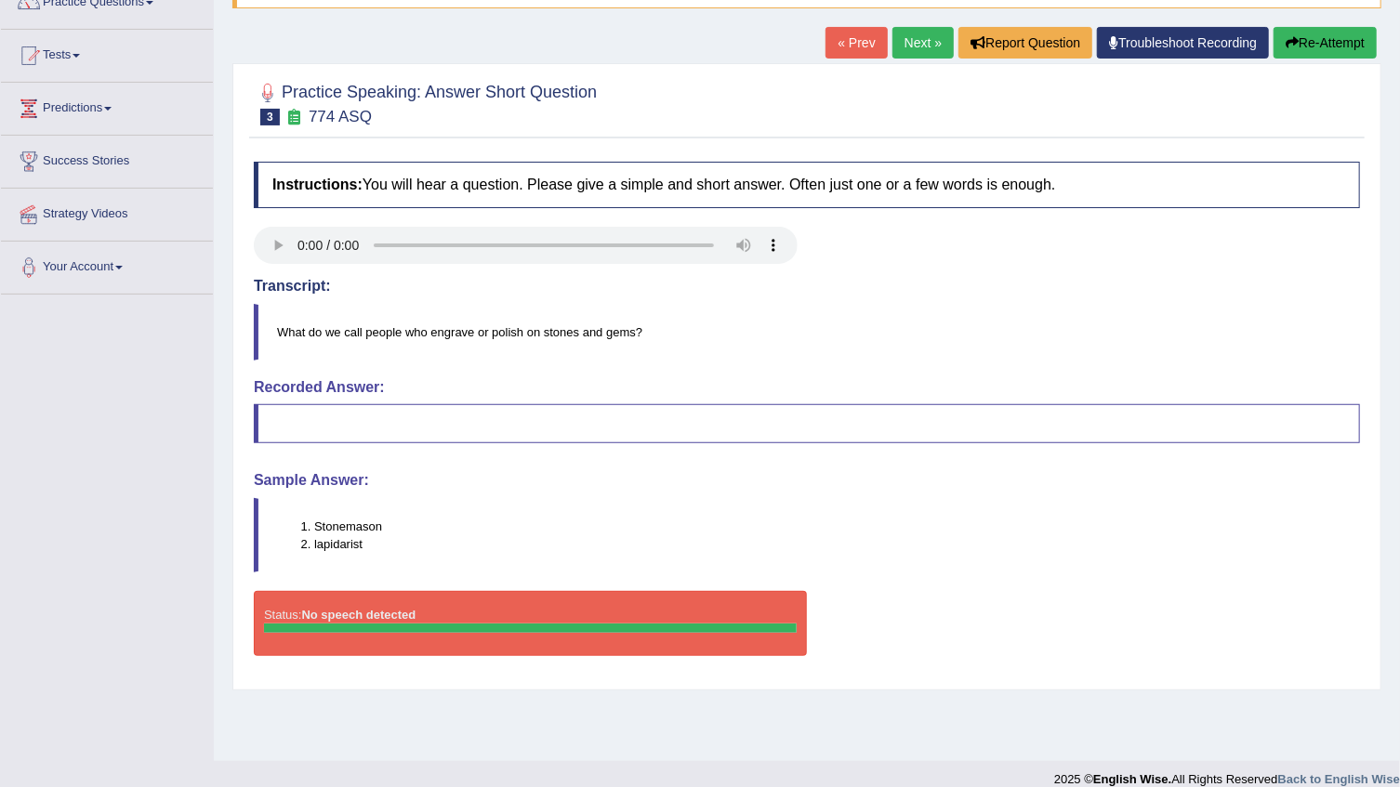
scroll to position [84, 0]
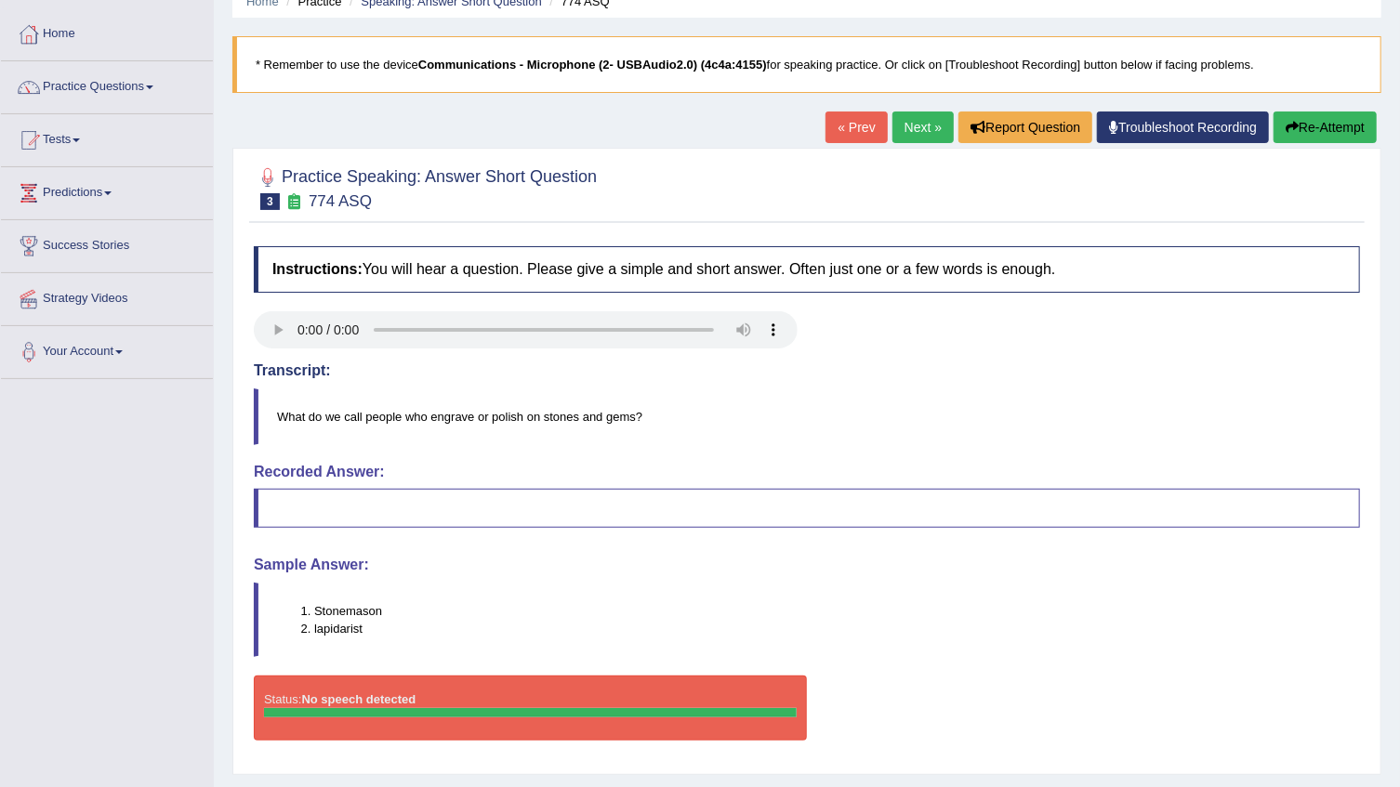
click at [1285, 123] on icon "button" at bounding box center [1291, 127] width 13 height 13
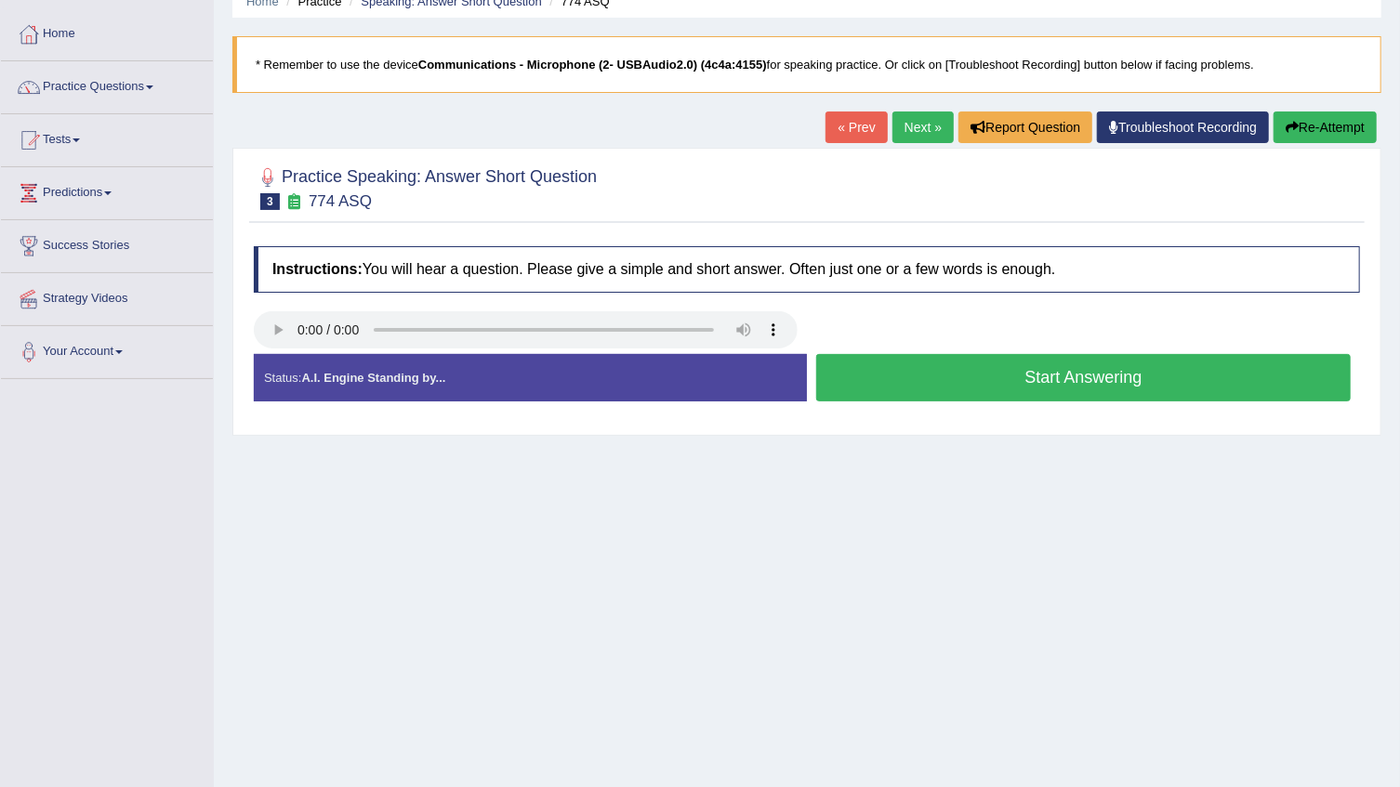
click at [931, 372] on button "Start Answering" at bounding box center [1083, 377] width 534 height 47
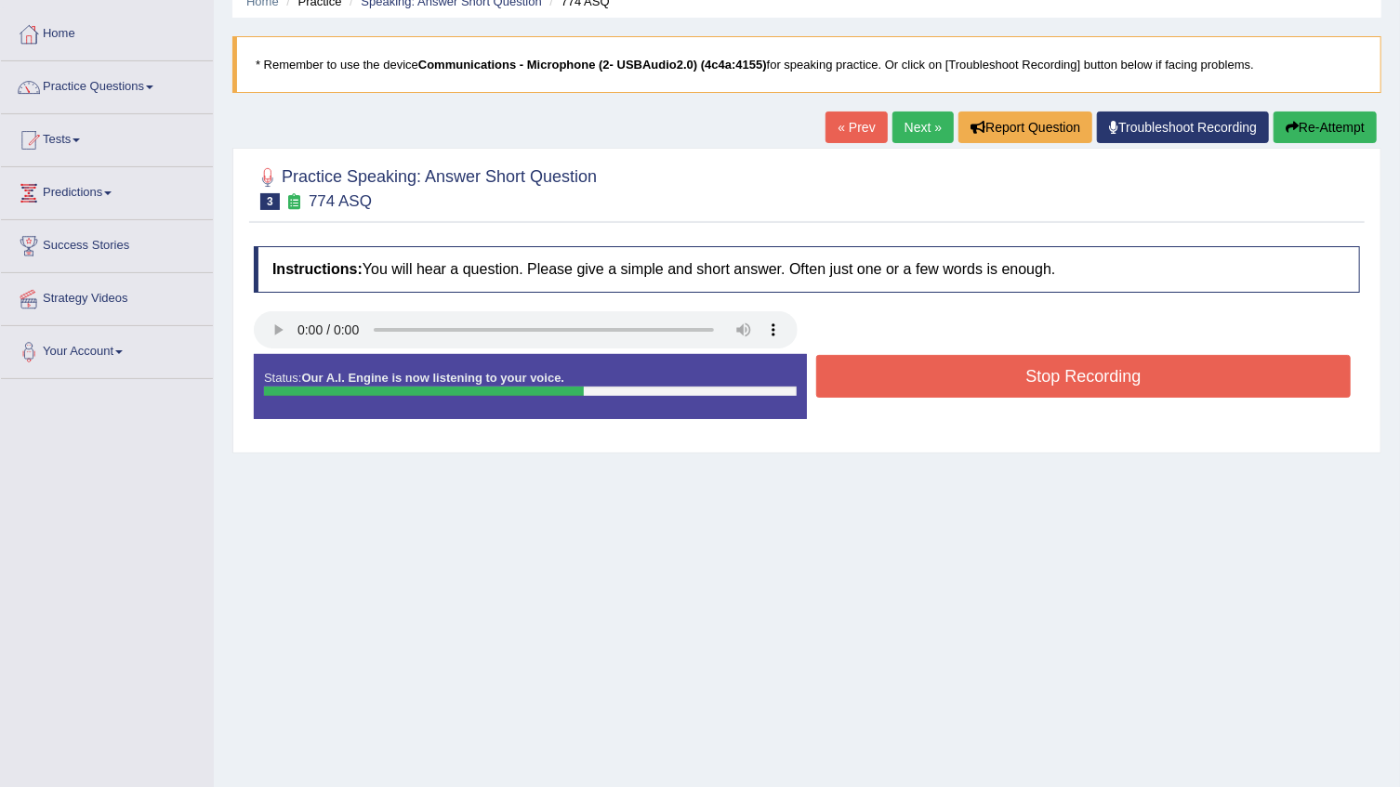
click at [738, 390] on div at bounding box center [530, 391] width 533 height 9
click at [1015, 385] on button "Stop Recording" at bounding box center [1083, 376] width 534 height 43
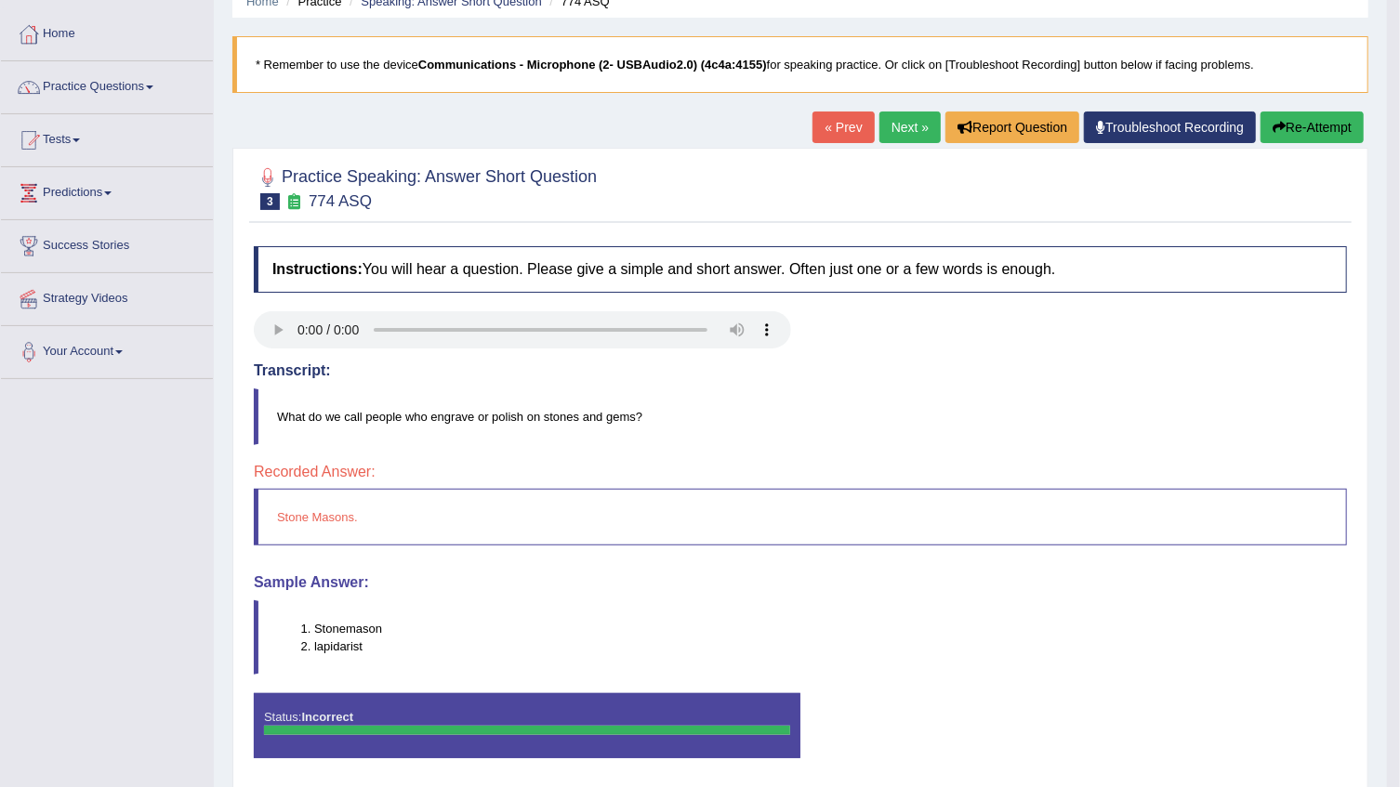
click at [913, 120] on link "Next »" at bounding box center [909, 128] width 61 height 32
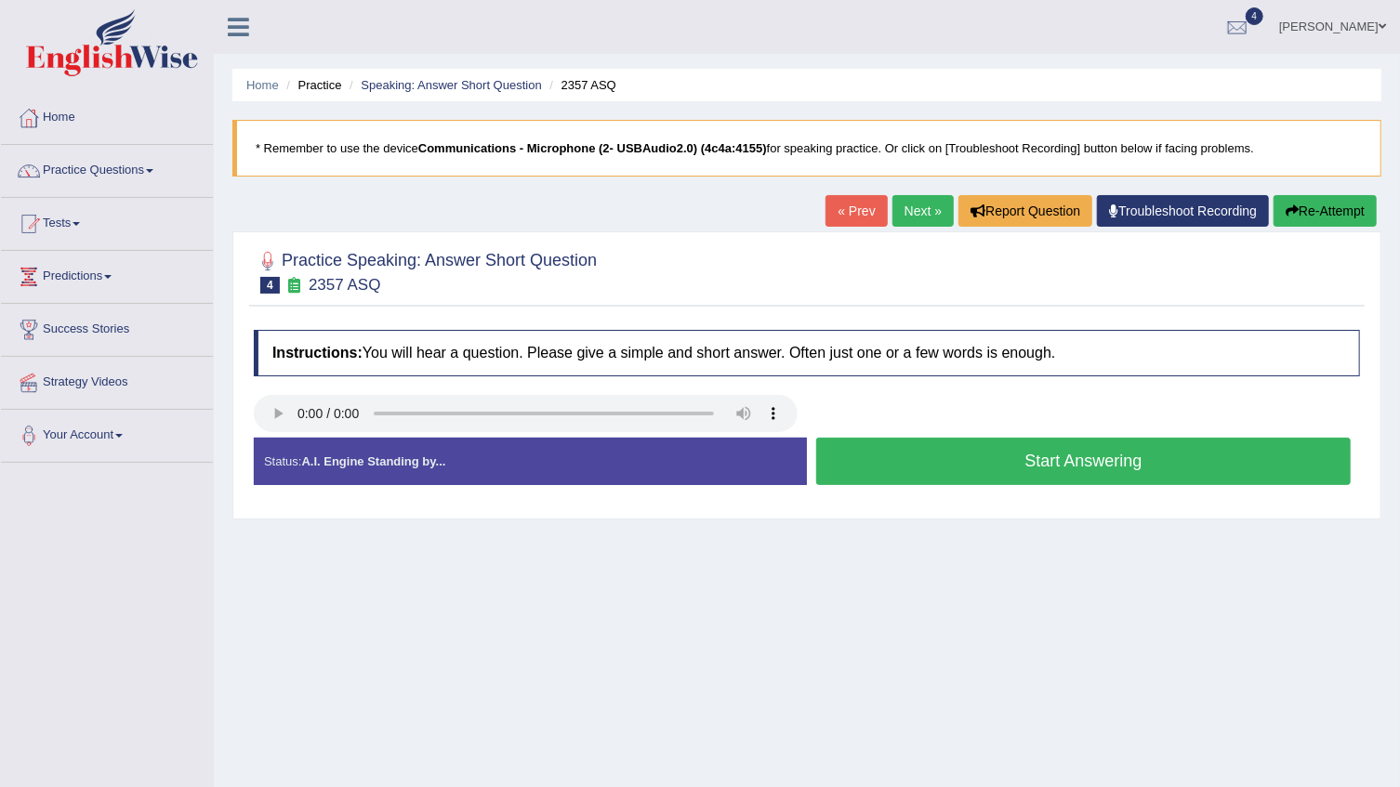
click at [1082, 454] on button "Start Answering" at bounding box center [1083, 461] width 534 height 47
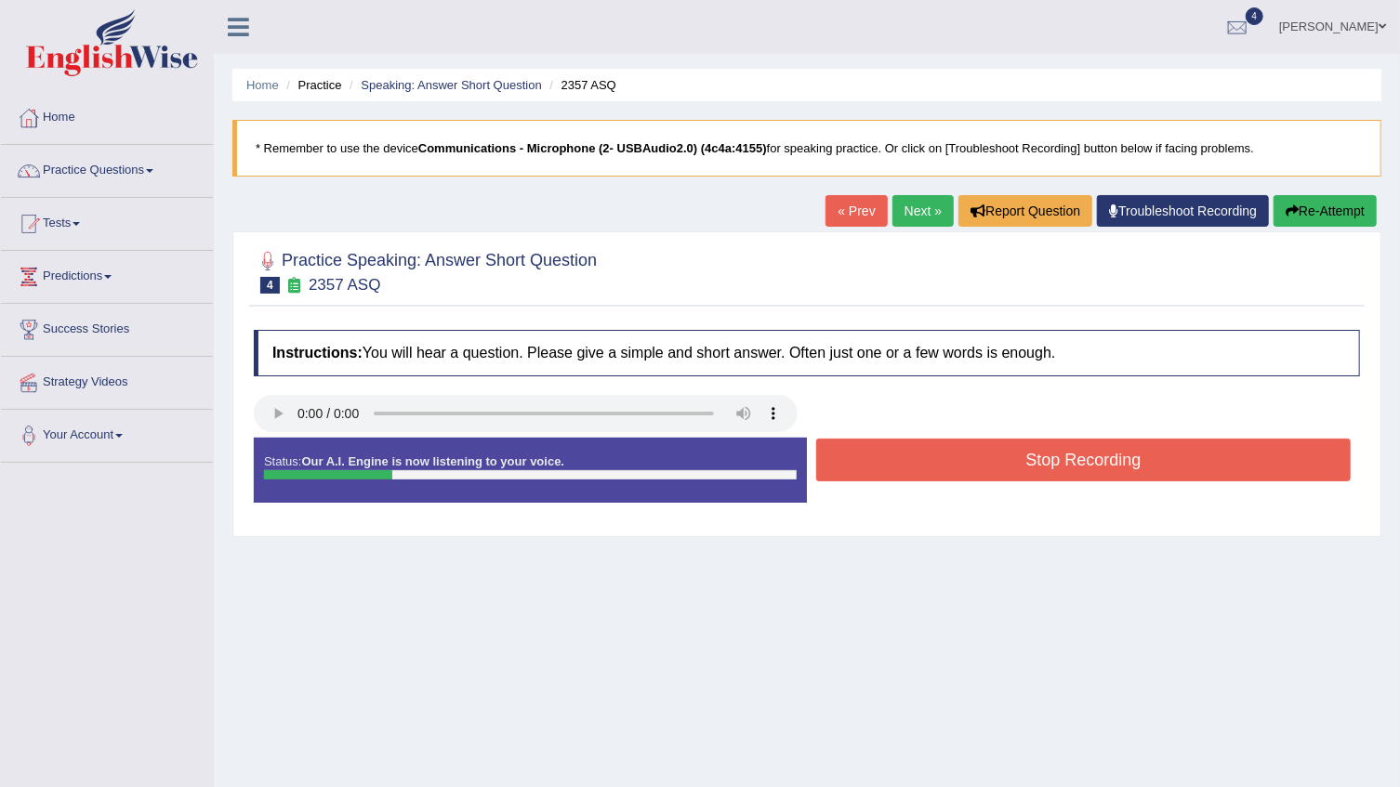
click at [948, 454] on button "Stop Recording" at bounding box center [1083, 460] width 534 height 43
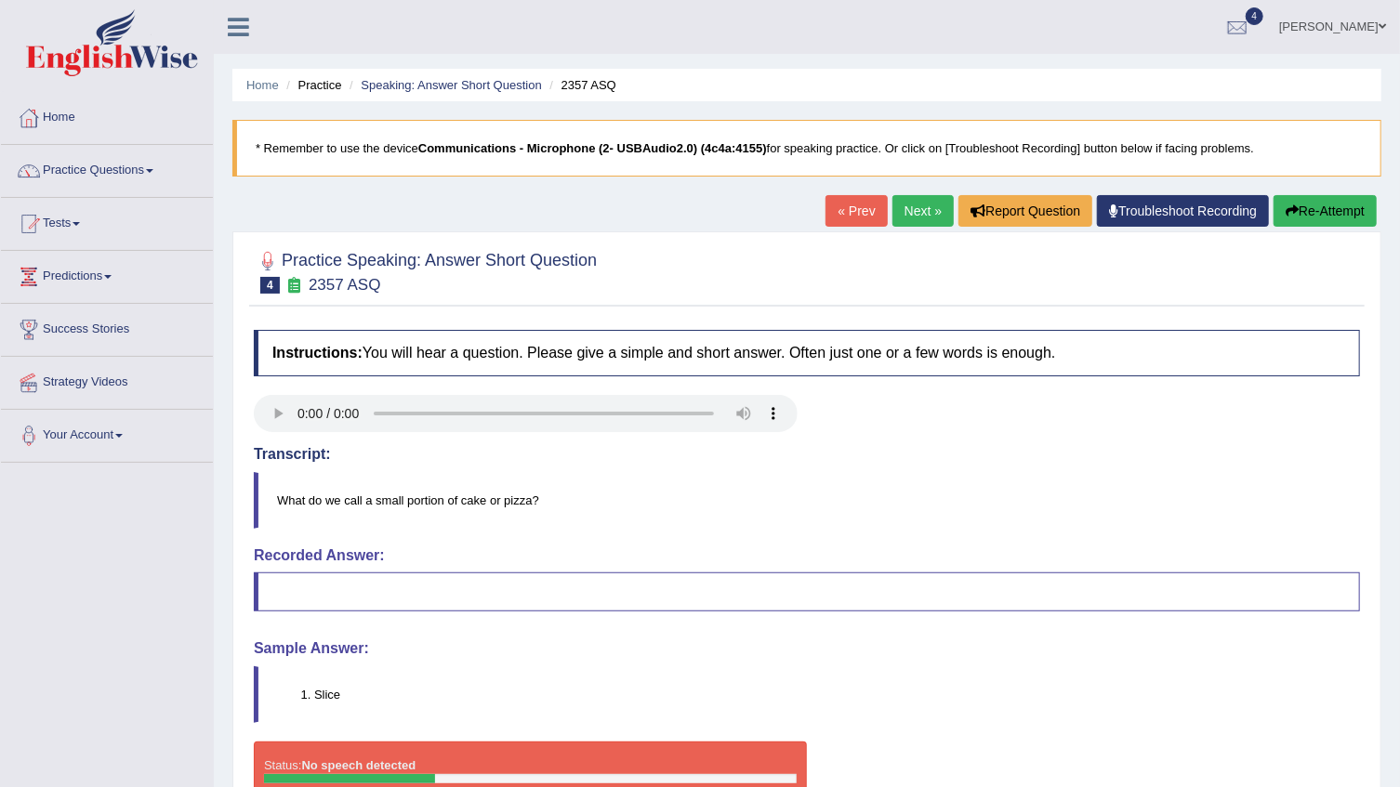
click at [1310, 205] on button "Re-Attempt" at bounding box center [1324, 211] width 103 height 32
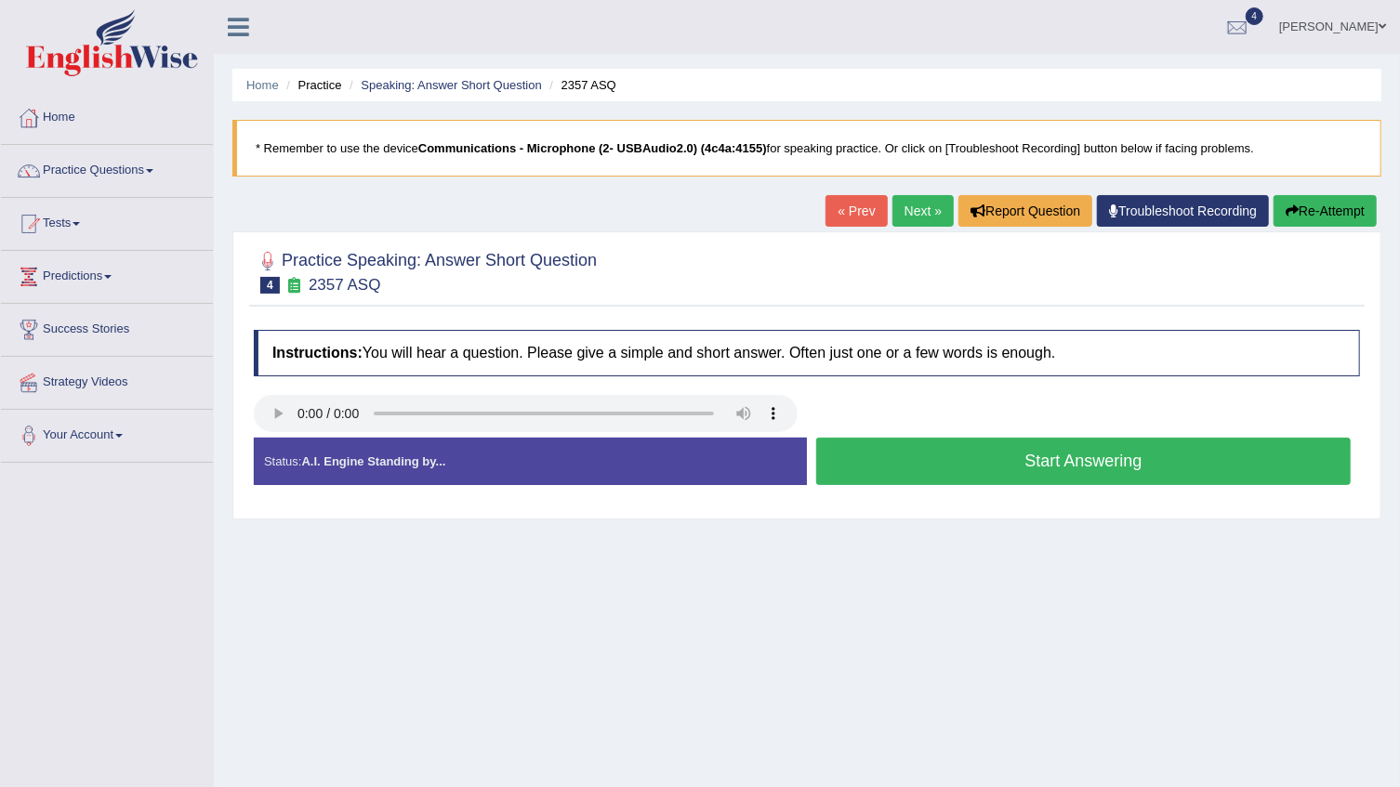
click at [1042, 454] on button "Start Answering" at bounding box center [1083, 461] width 534 height 47
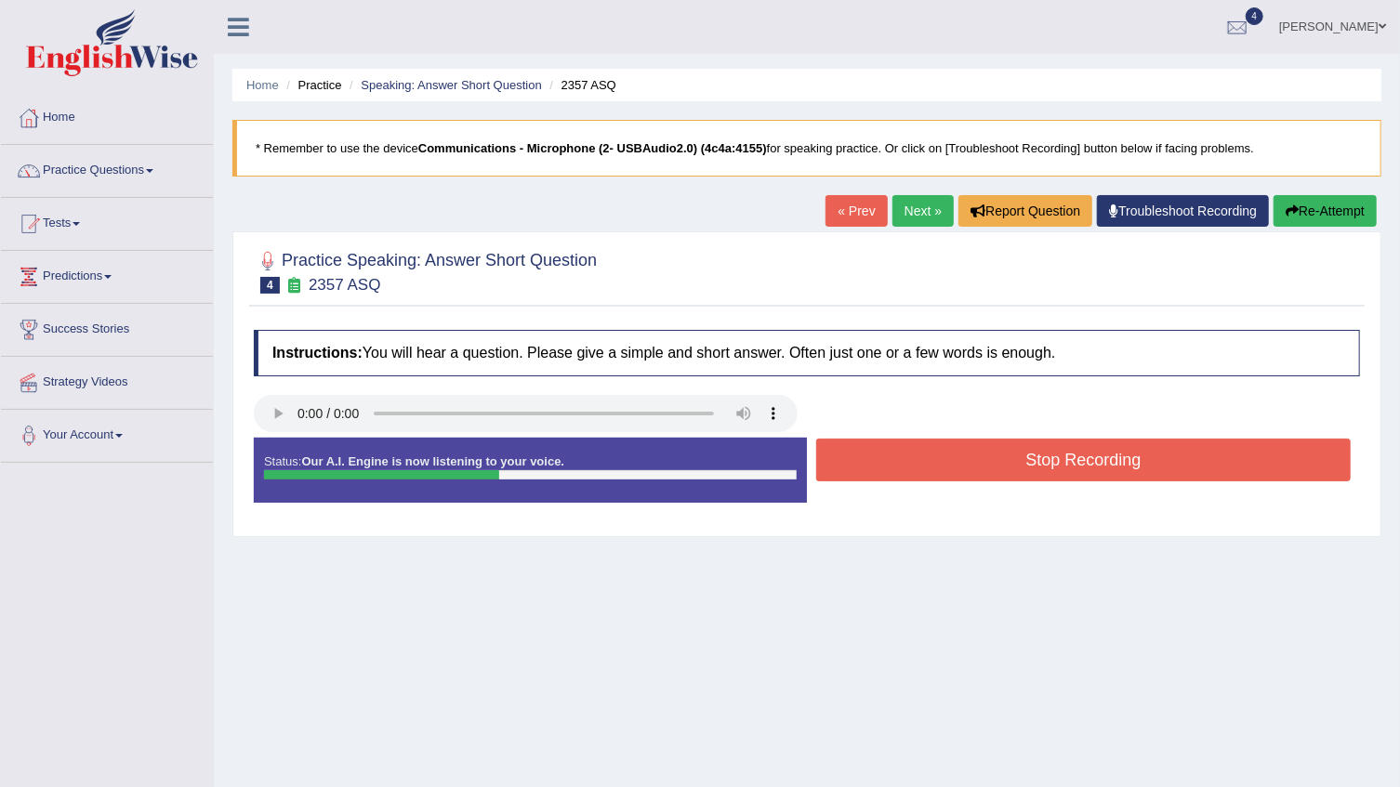
click at [1042, 454] on button "Stop Recording" at bounding box center [1083, 460] width 534 height 43
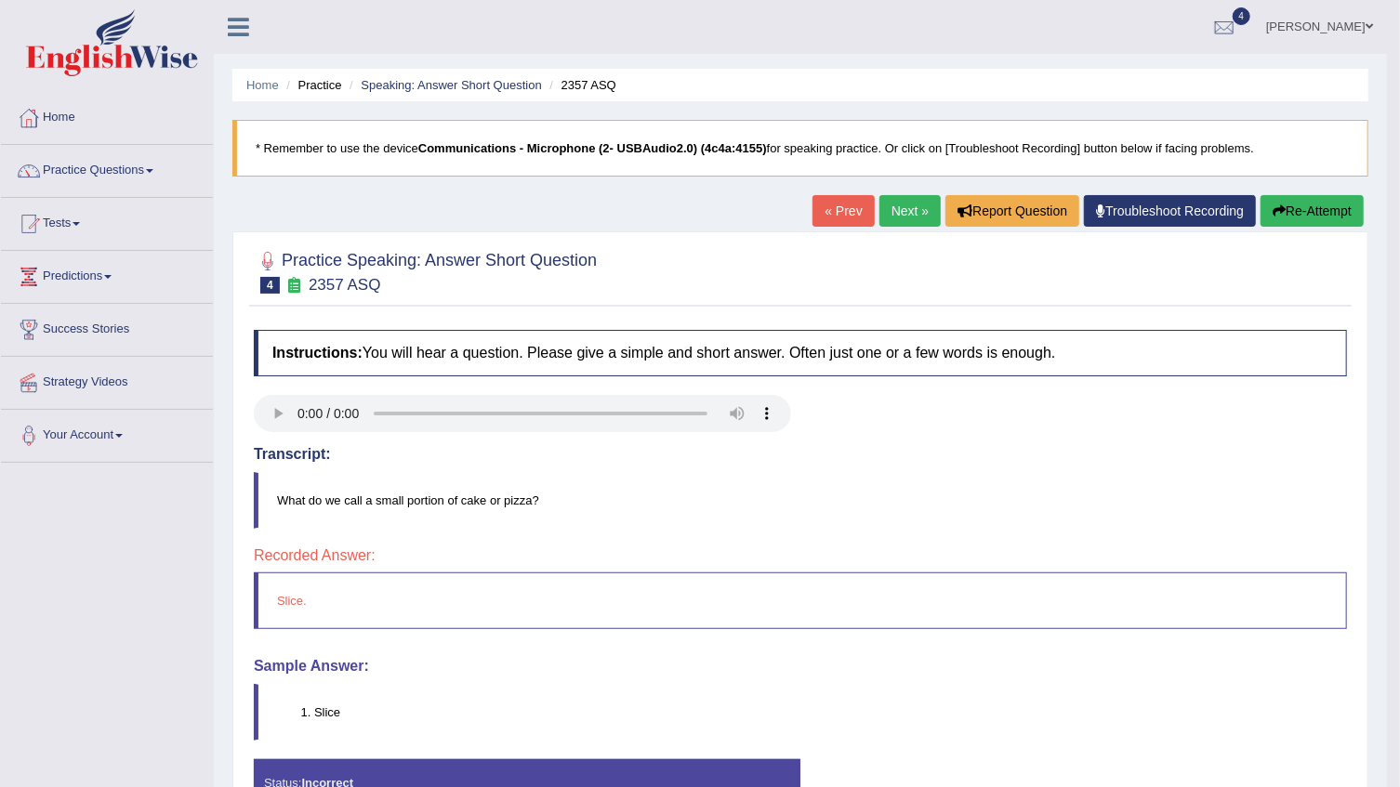
click at [910, 204] on link "Next »" at bounding box center [909, 211] width 61 height 32
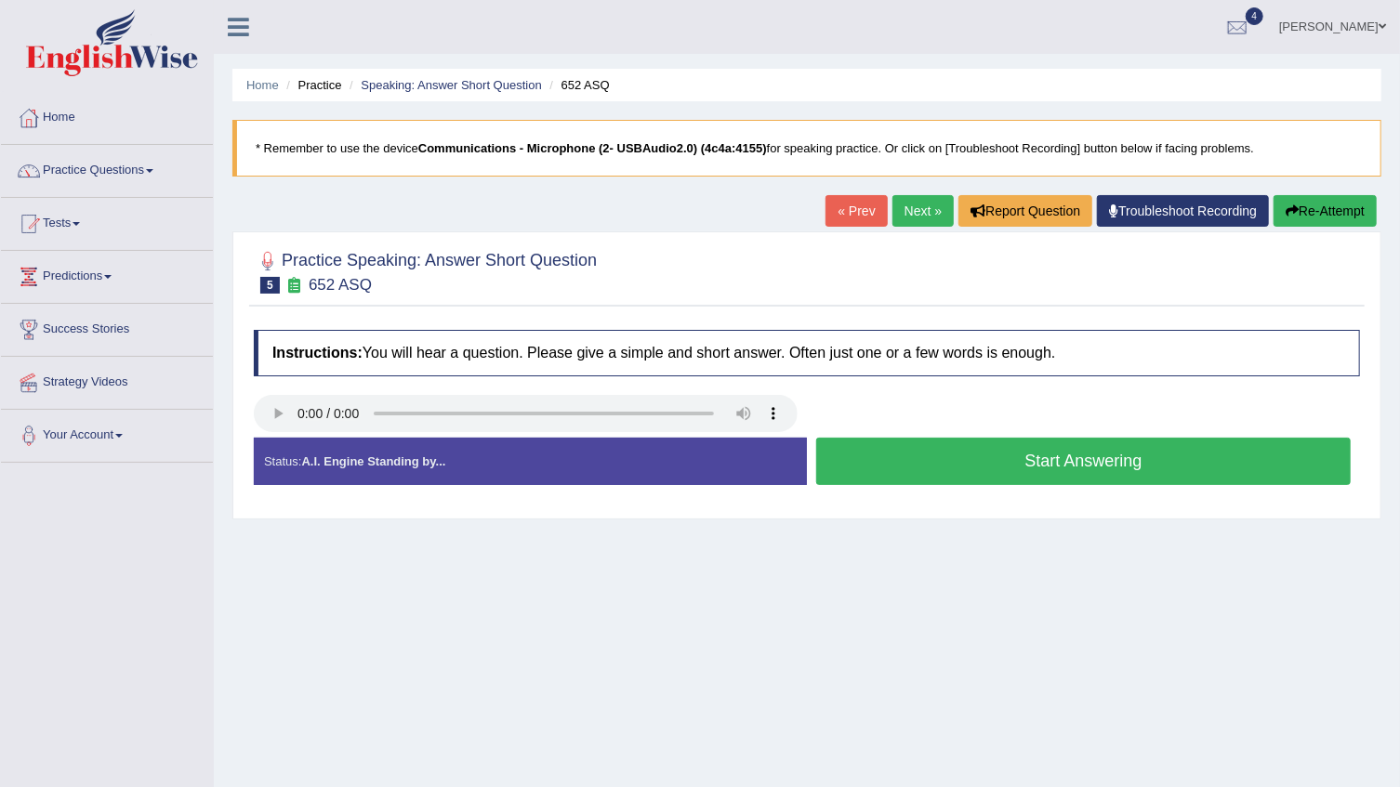
click at [851, 453] on button "Start Answering" at bounding box center [1083, 461] width 534 height 47
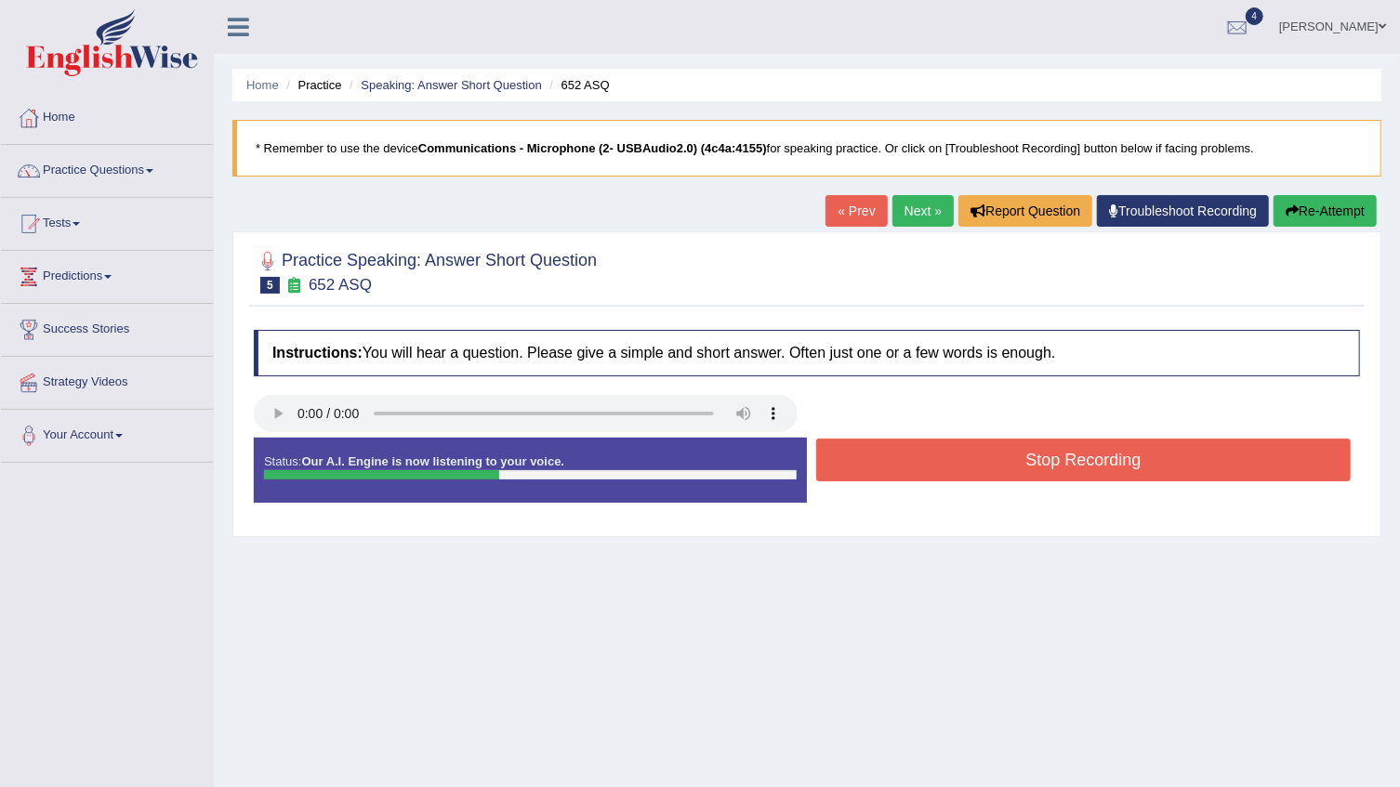
click at [864, 453] on button "Stop Recording" at bounding box center [1083, 460] width 534 height 43
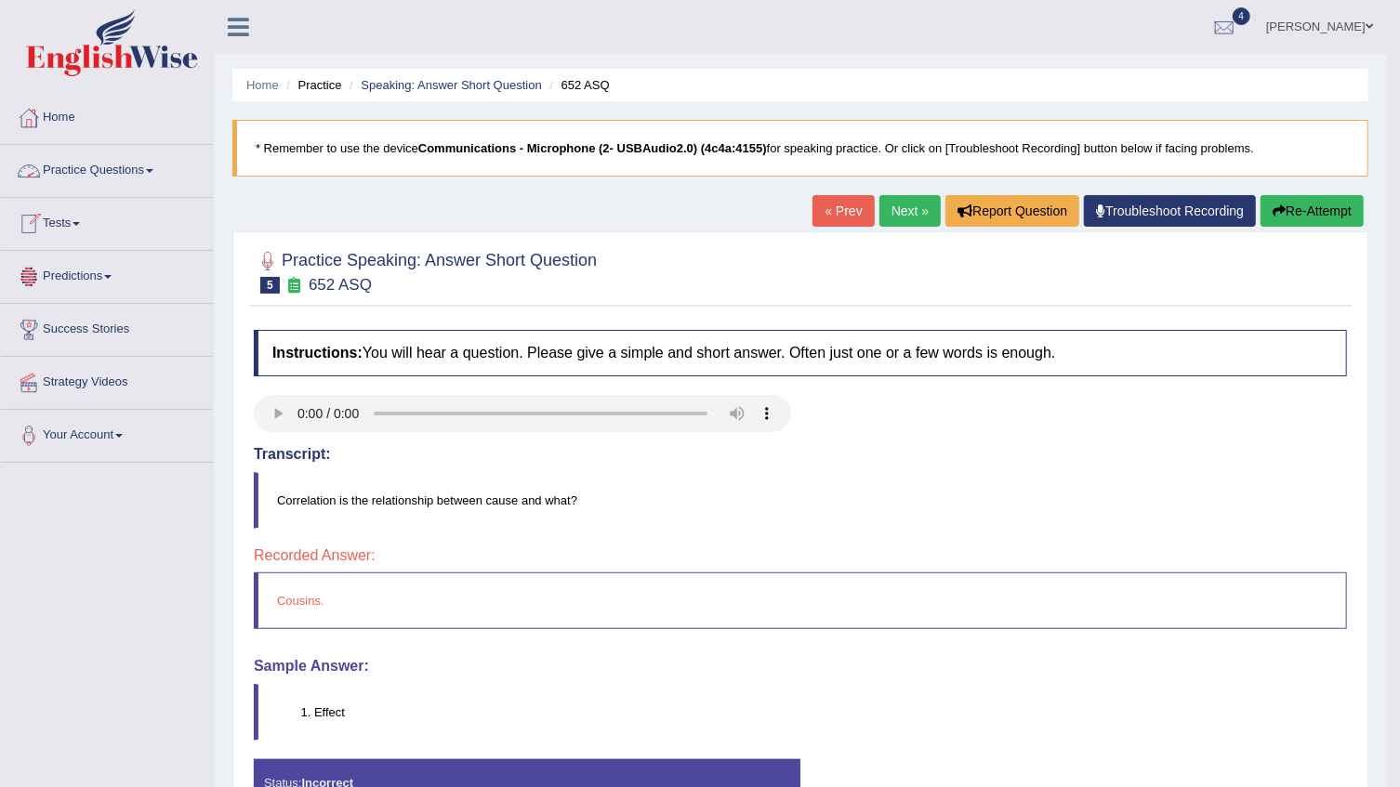
click at [153, 173] on link "Practice Questions" at bounding box center [107, 168] width 212 height 46
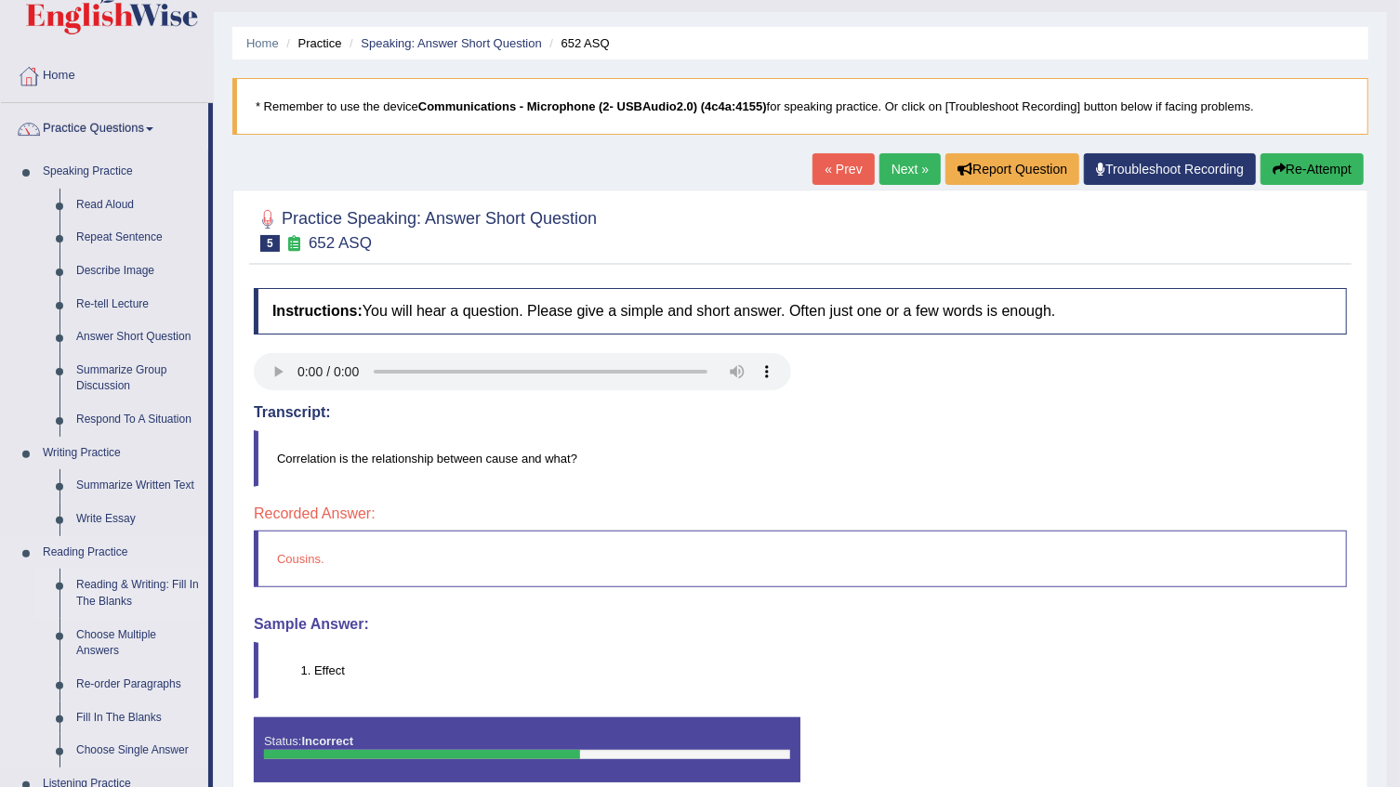
scroll to position [84, 0]
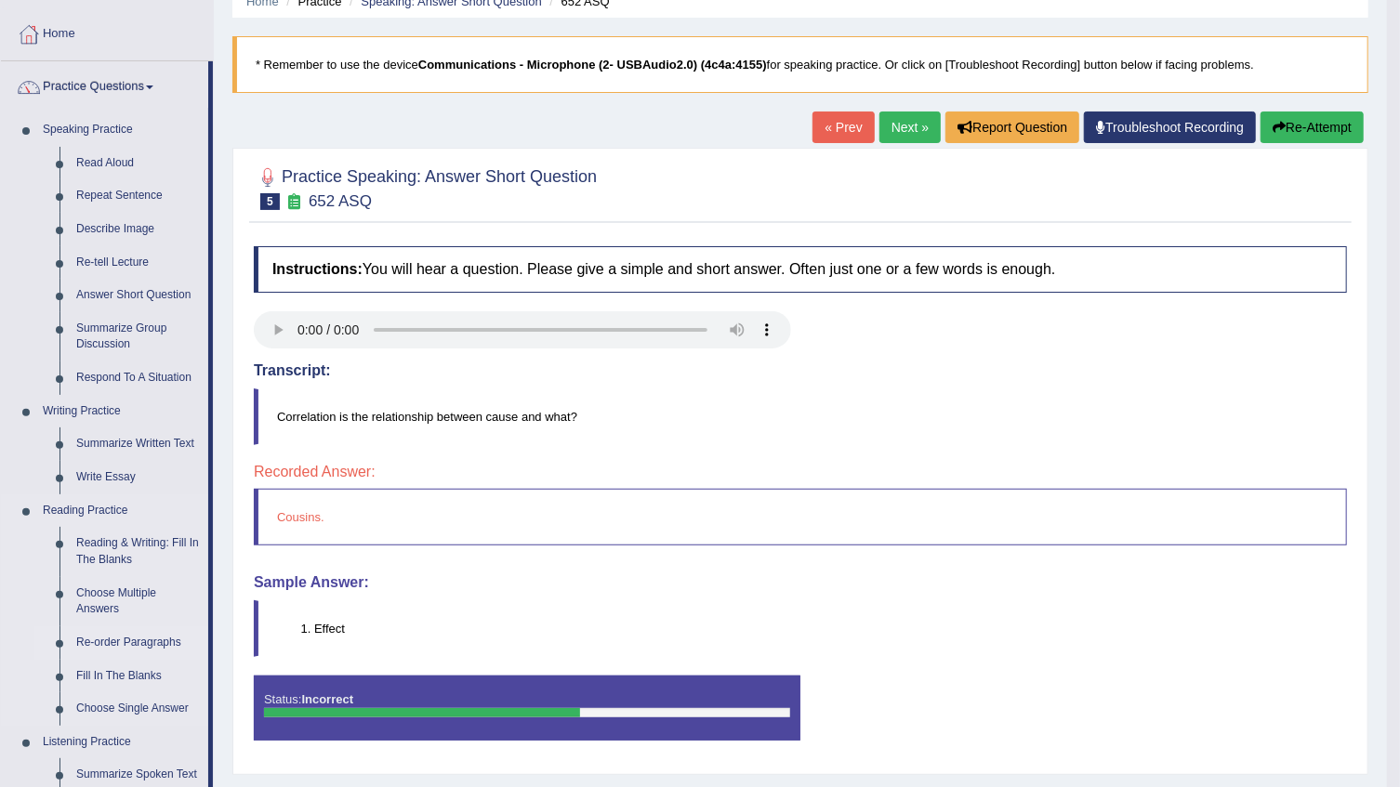
click at [160, 642] on link "Re-order Paragraphs" at bounding box center [138, 642] width 140 height 33
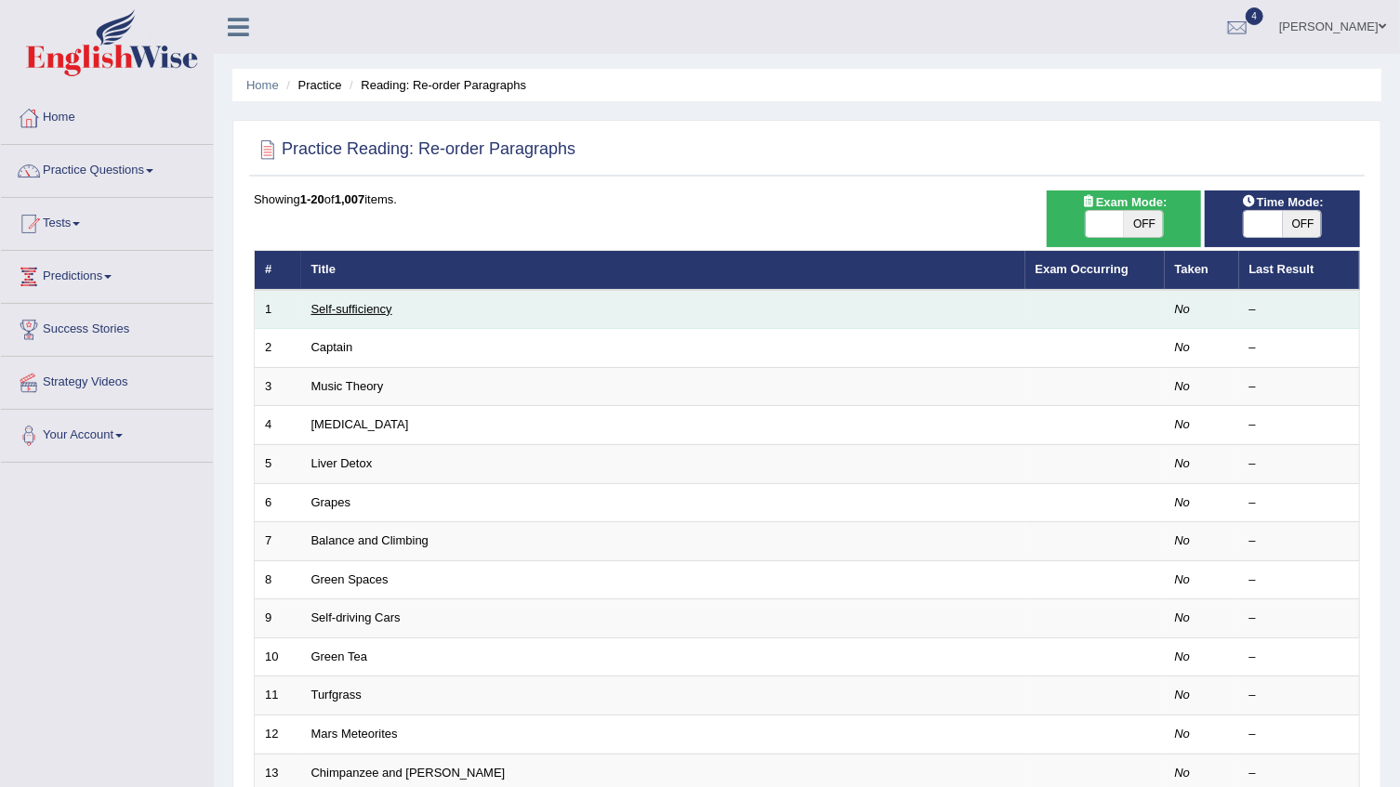
click at [368, 311] on link "Self-sufficiency" at bounding box center [351, 309] width 81 height 14
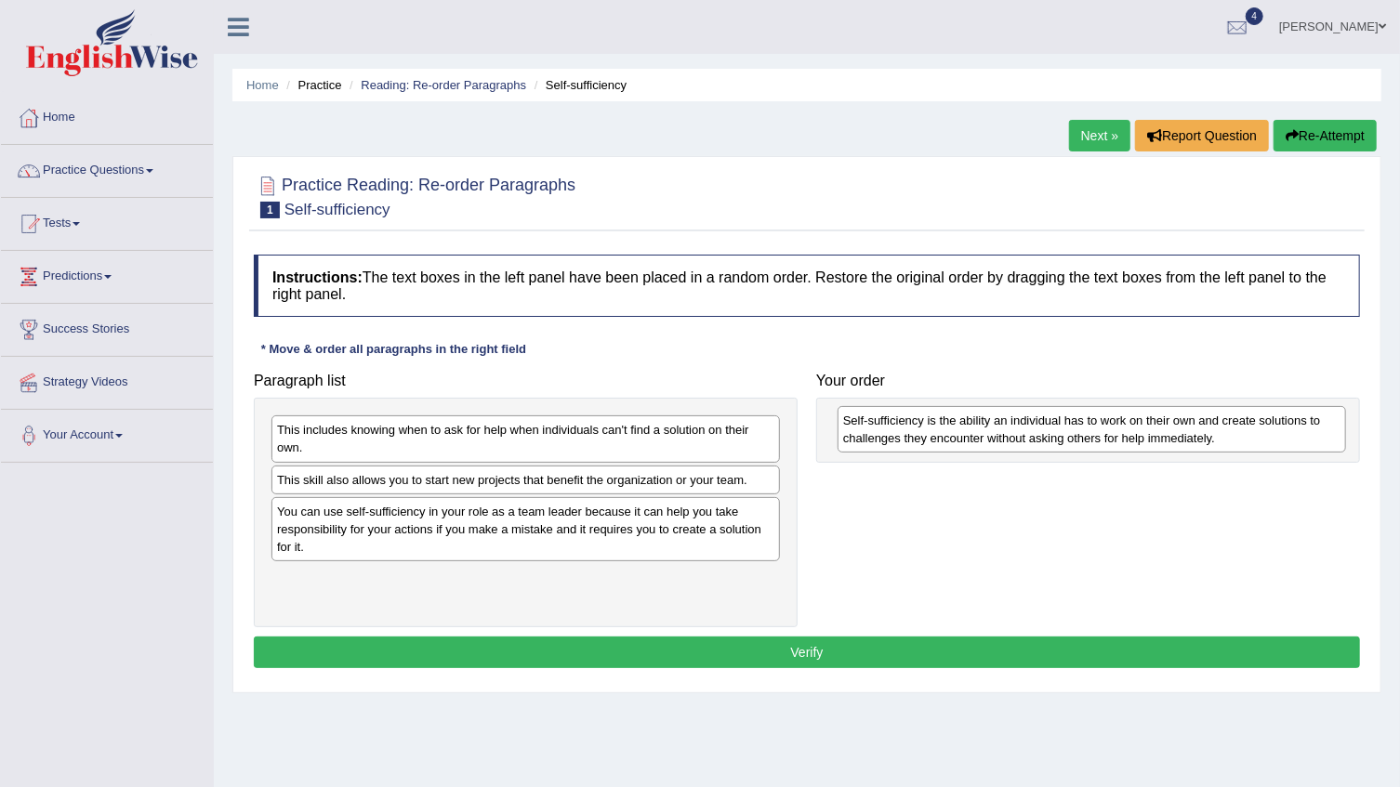
drag, startPoint x: 354, startPoint y: 589, endPoint x: 920, endPoint y: 432, distance: 587.4
click at [920, 432] on div "Self-sufficiency is the ability an individual has to work on their own and crea…" at bounding box center [1091, 429] width 508 height 46
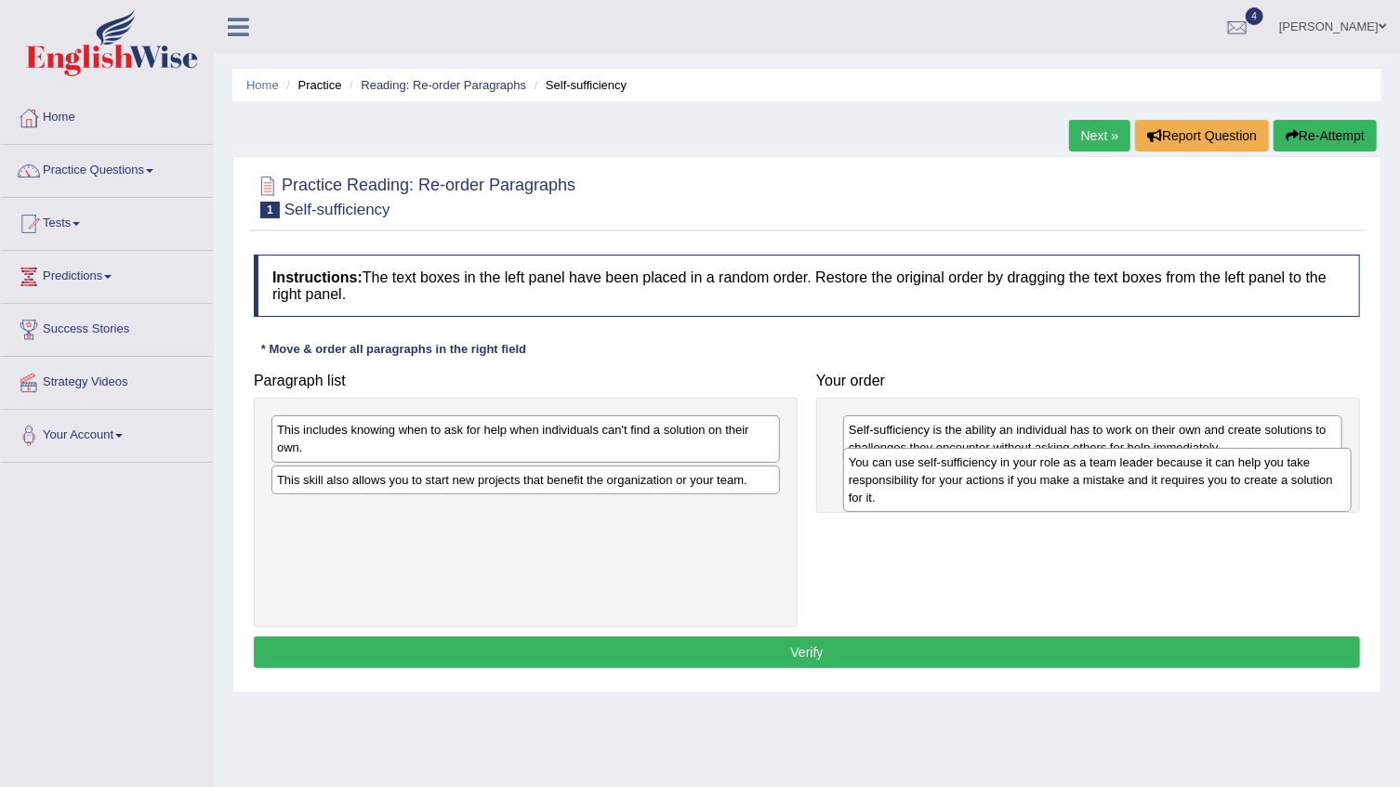
drag, startPoint x: 332, startPoint y: 526, endPoint x: 903, endPoint y: 478, distance: 573.6
click at [903, 478] on div "You can use self-sufficiency in your role as a team leader because it can help …" at bounding box center [1097, 480] width 508 height 64
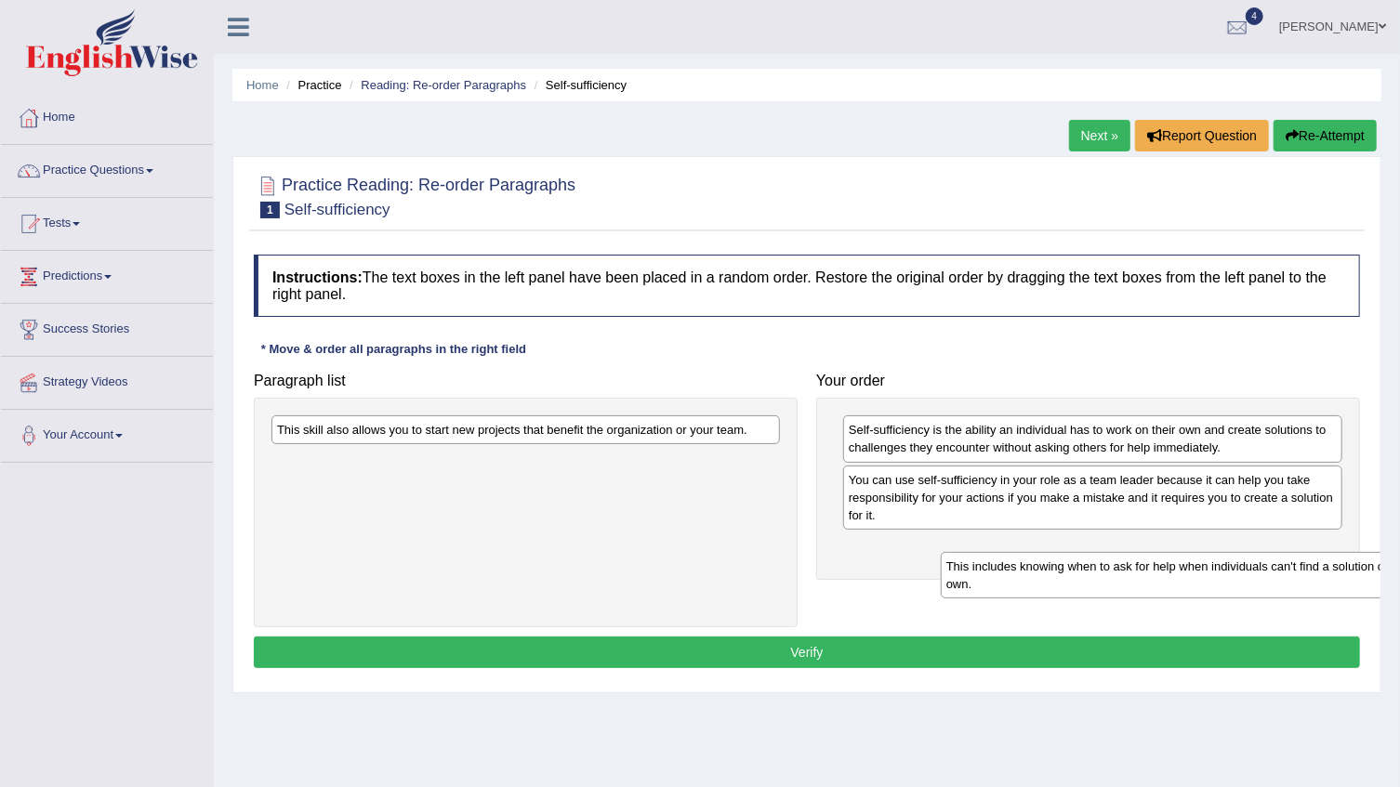
drag, startPoint x: 421, startPoint y: 436, endPoint x: 1079, endPoint y: 555, distance: 668.7
click at [1093, 566] on div "This includes knowing when to ask for help when individuals can't find a soluti…" at bounding box center [1195, 575] width 508 height 46
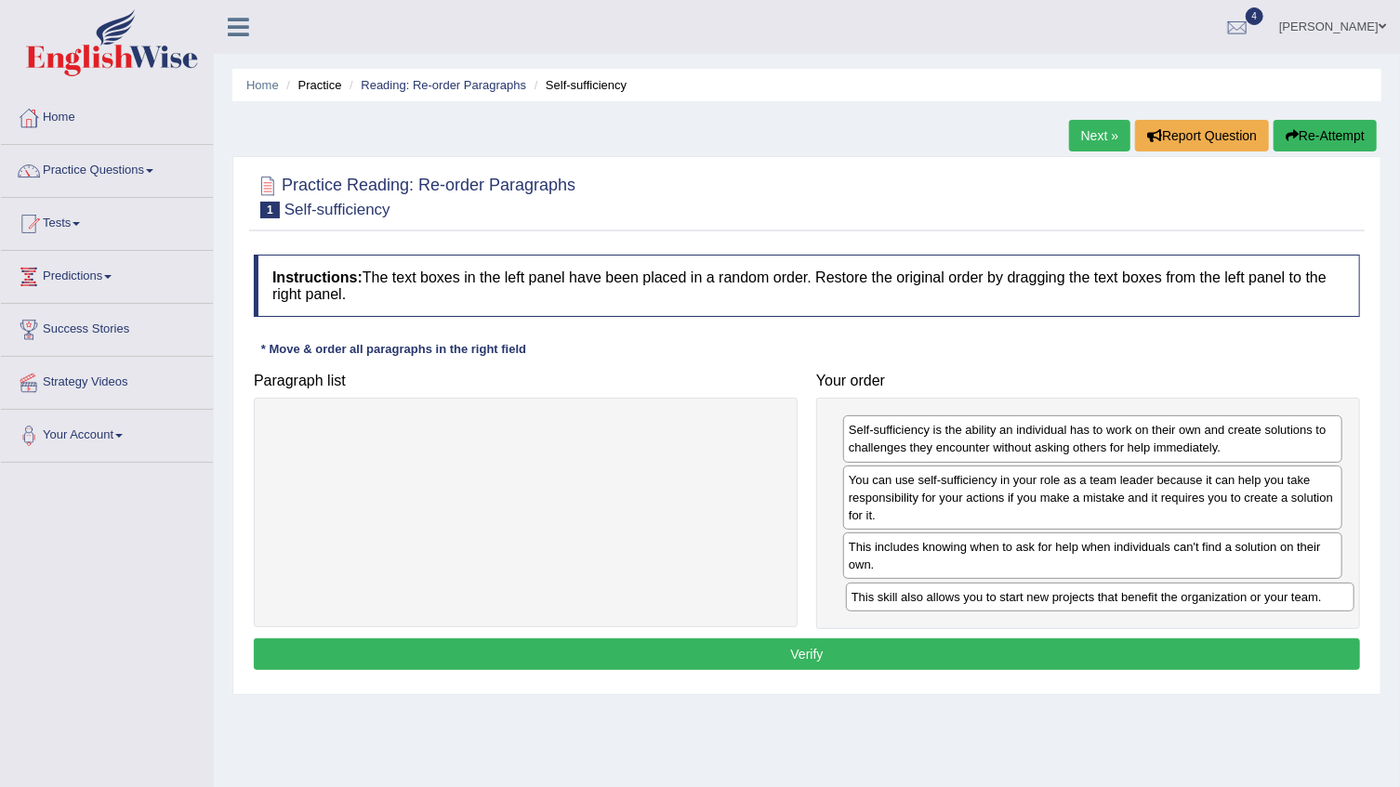
drag, startPoint x: 592, startPoint y: 432, endPoint x: 1162, endPoint y: 599, distance: 593.7
click at [1162, 599] on div "This skill also allows you to start new projects that benefit the organization …" at bounding box center [1100, 597] width 508 height 29
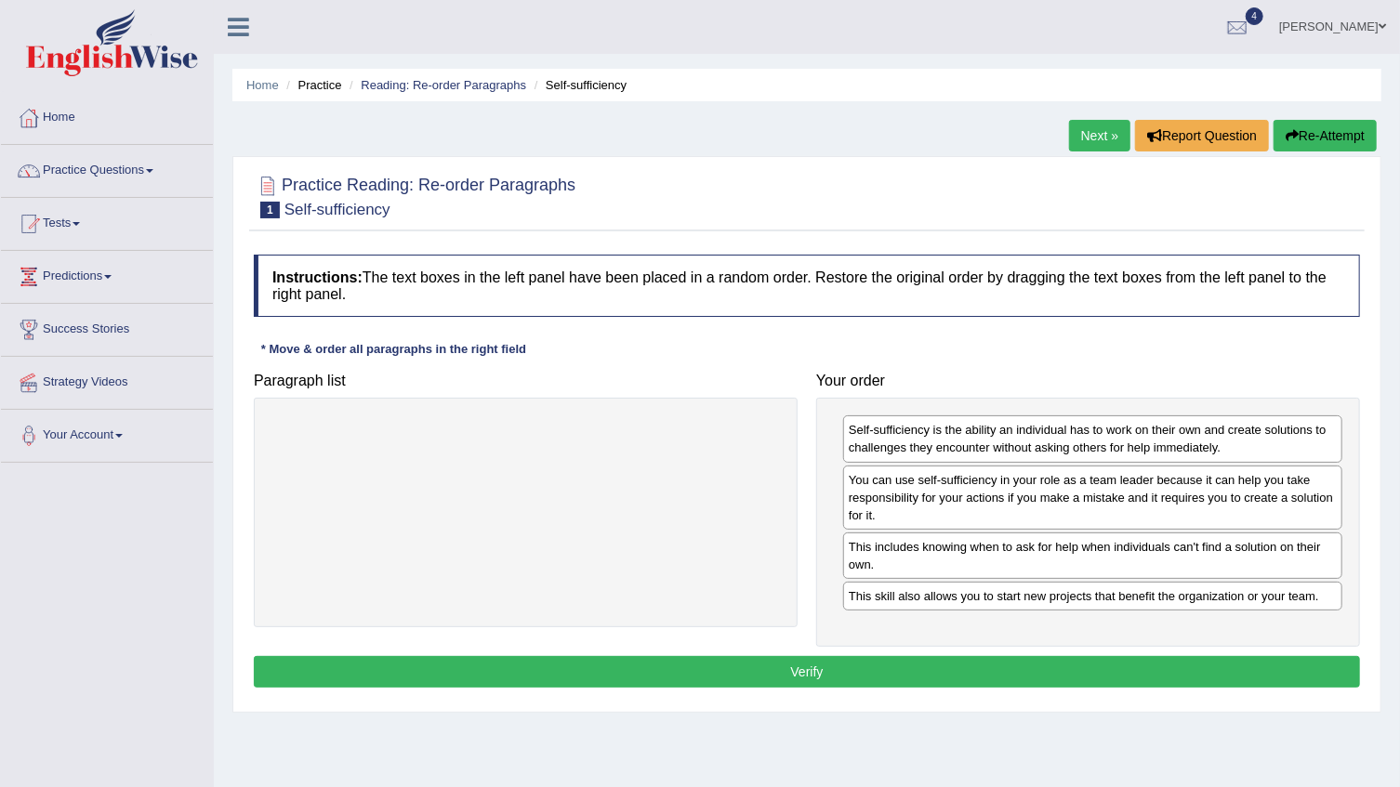
click at [1044, 670] on button "Verify" at bounding box center [807, 672] width 1106 height 32
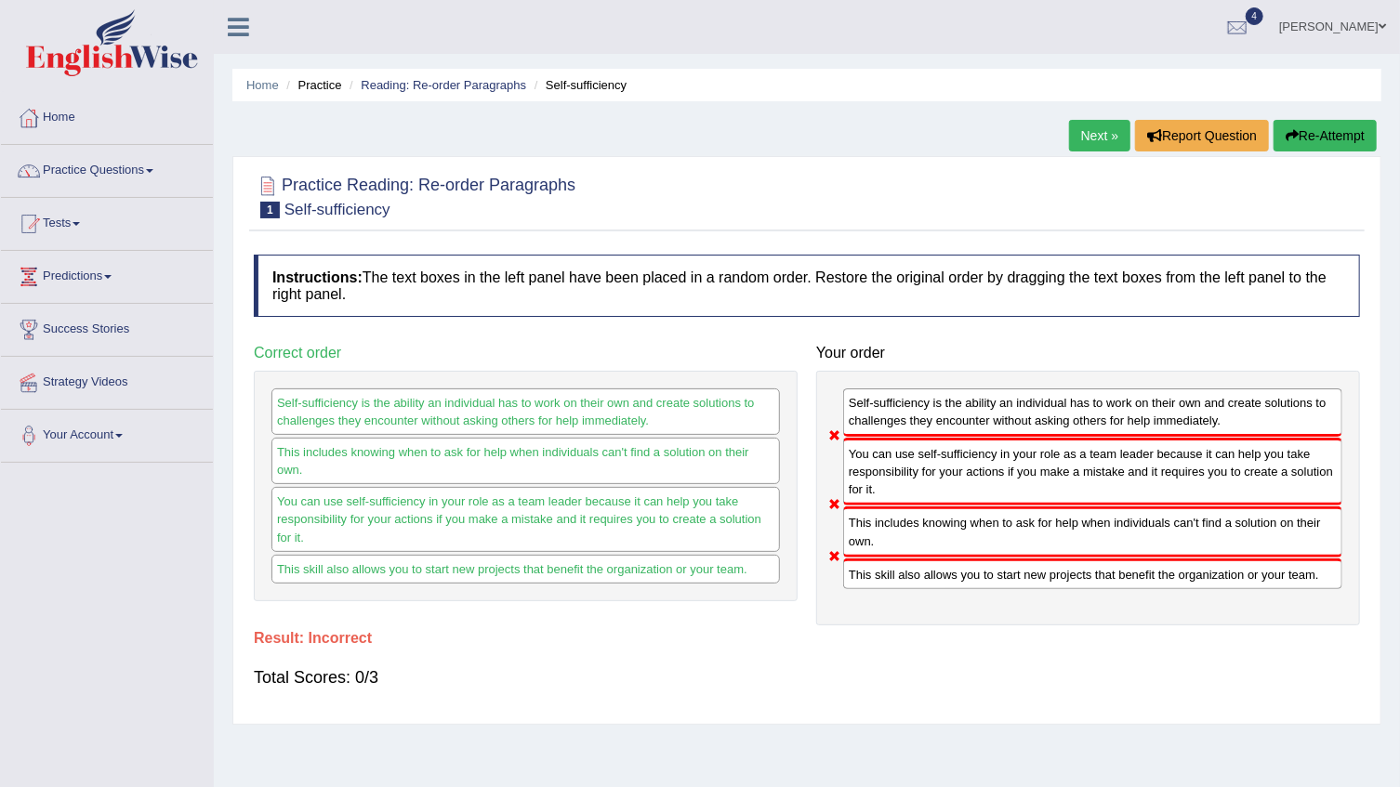
click at [1312, 139] on button "Re-Attempt" at bounding box center [1324, 136] width 103 height 32
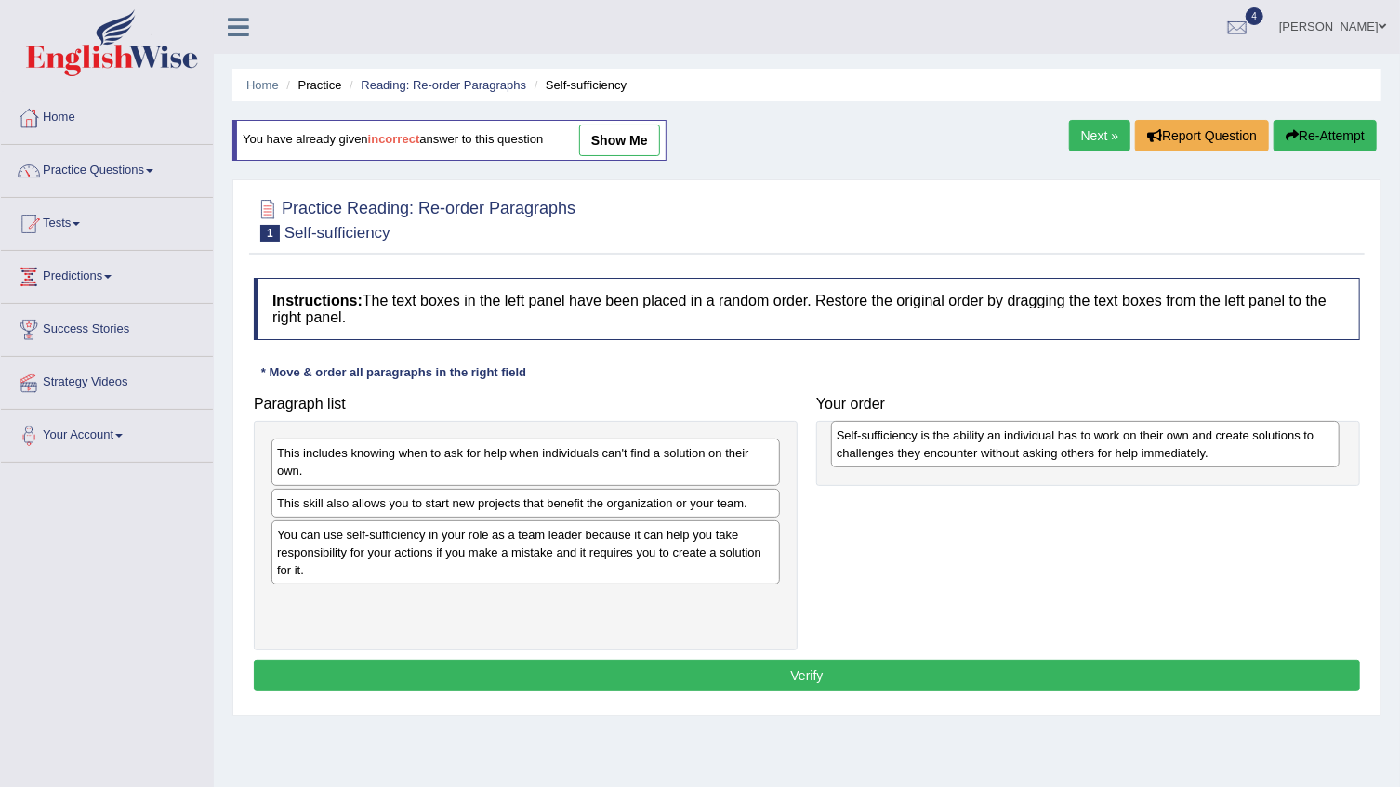
drag, startPoint x: 325, startPoint y: 603, endPoint x: 885, endPoint y: 438, distance: 583.4
click at [885, 438] on div "Self-sufficiency is the ability an individual has to work on their own and crea…" at bounding box center [1085, 444] width 508 height 46
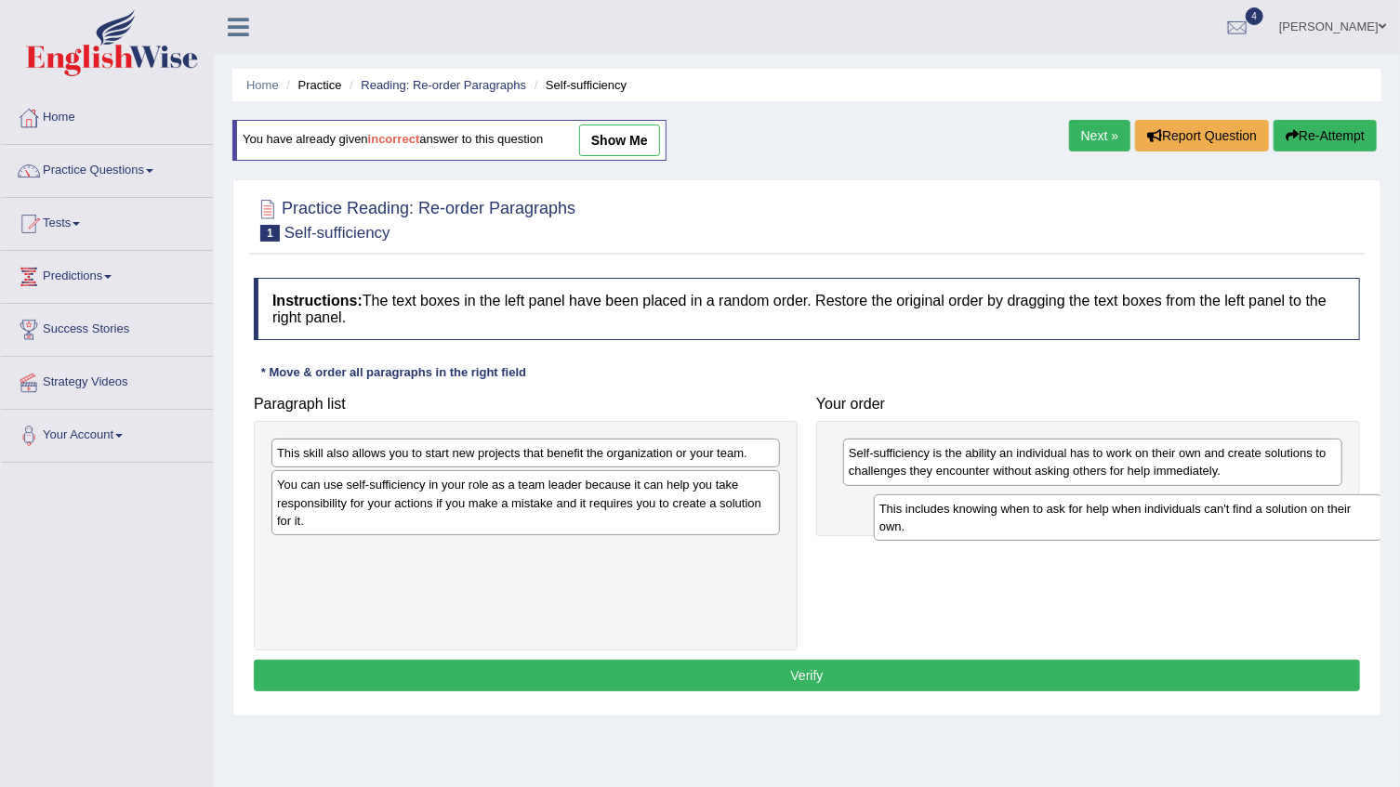
drag, startPoint x: 336, startPoint y: 453, endPoint x: 938, endPoint y: 510, distance: 604.0
click at [938, 510] on div "This includes knowing when to ask for help when individuals can't find a soluti…" at bounding box center [1128, 517] width 508 height 46
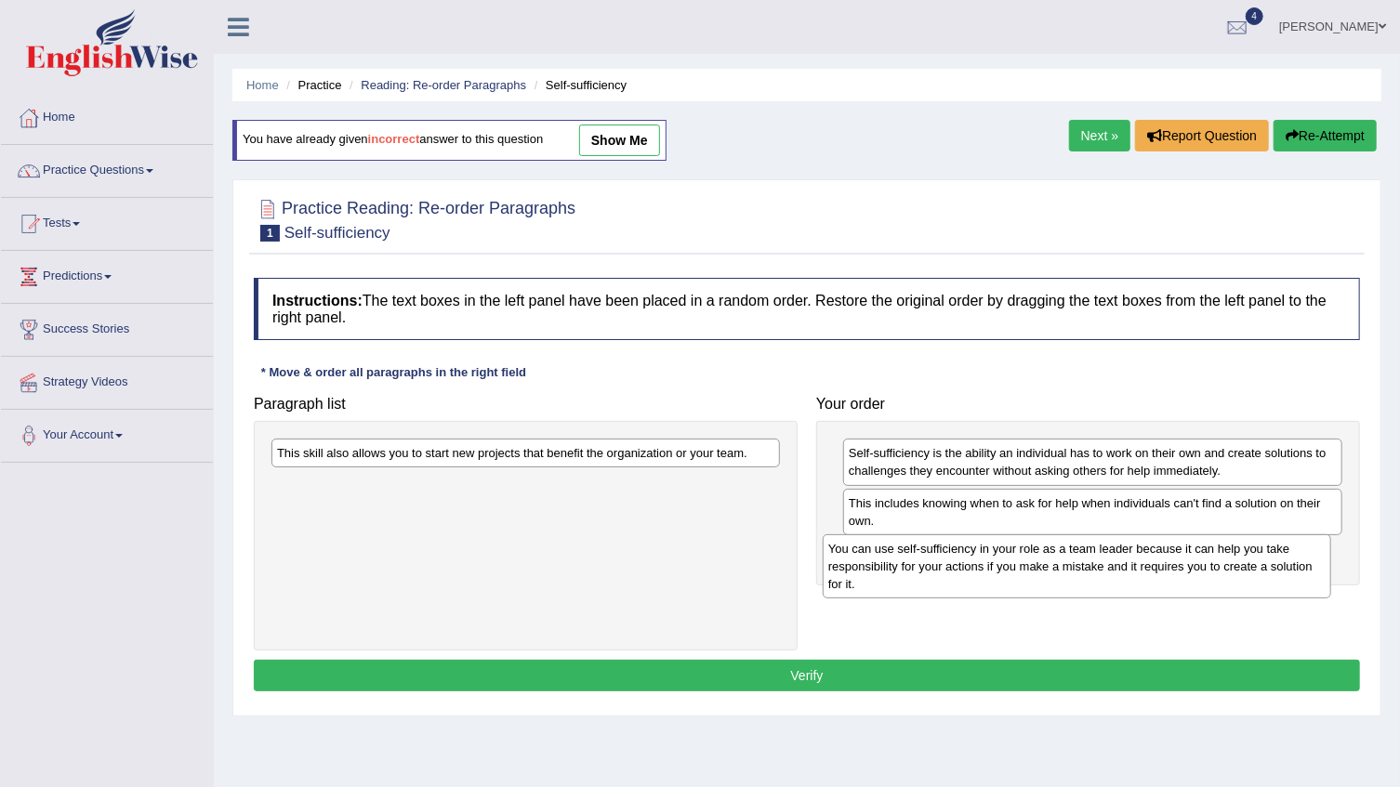
drag, startPoint x: 342, startPoint y: 493, endPoint x: 893, endPoint y: 557, distance: 554.8
click at [893, 557] on div "You can use self-sufficiency in your role as a team leader because it can help …" at bounding box center [1076, 566] width 508 height 64
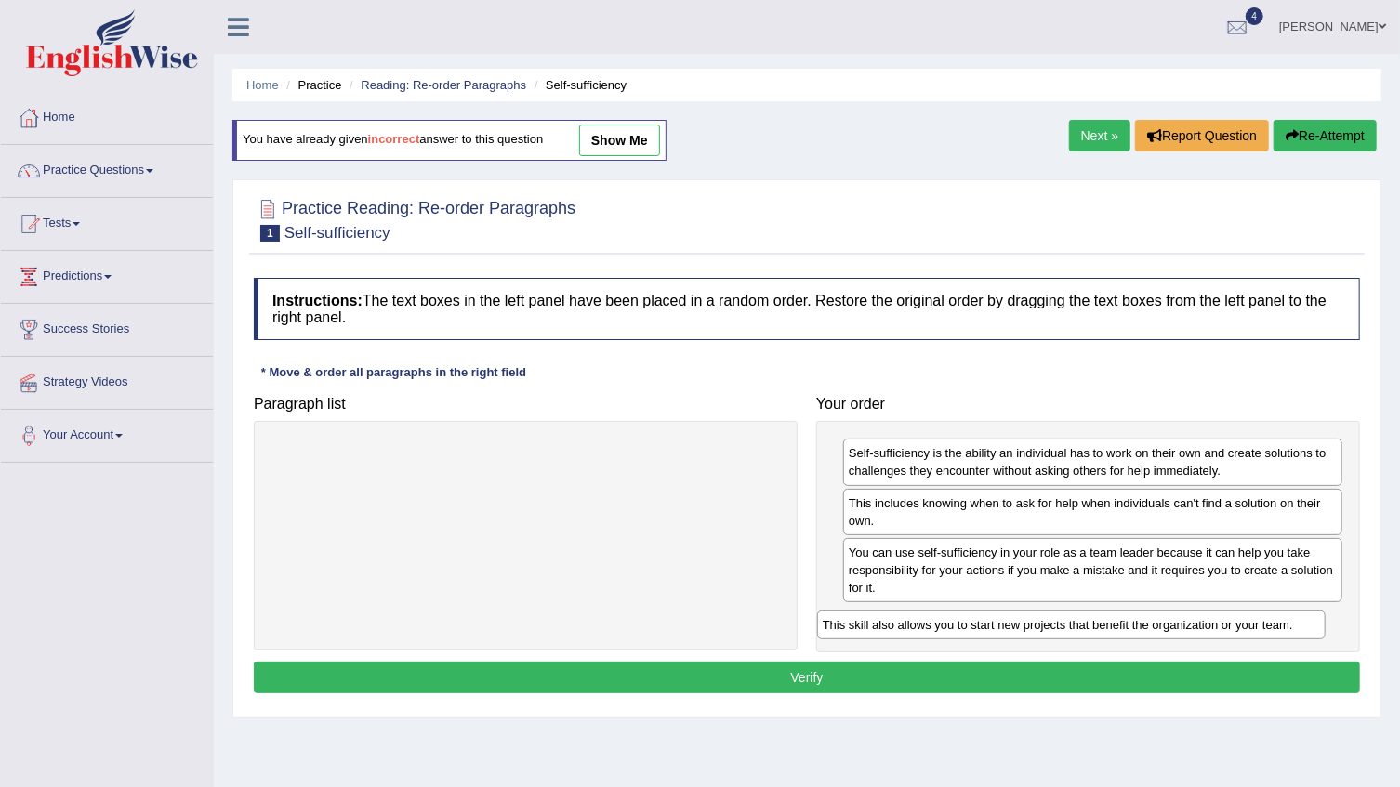
drag, startPoint x: 442, startPoint y: 462, endPoint x: 988, endPoint y: 634, distance: 572.0
click at [988, 634] on div "This skill also allows you to start new projects that benefit the organization …" at bounding box center [1071, 625] width 508 height 29
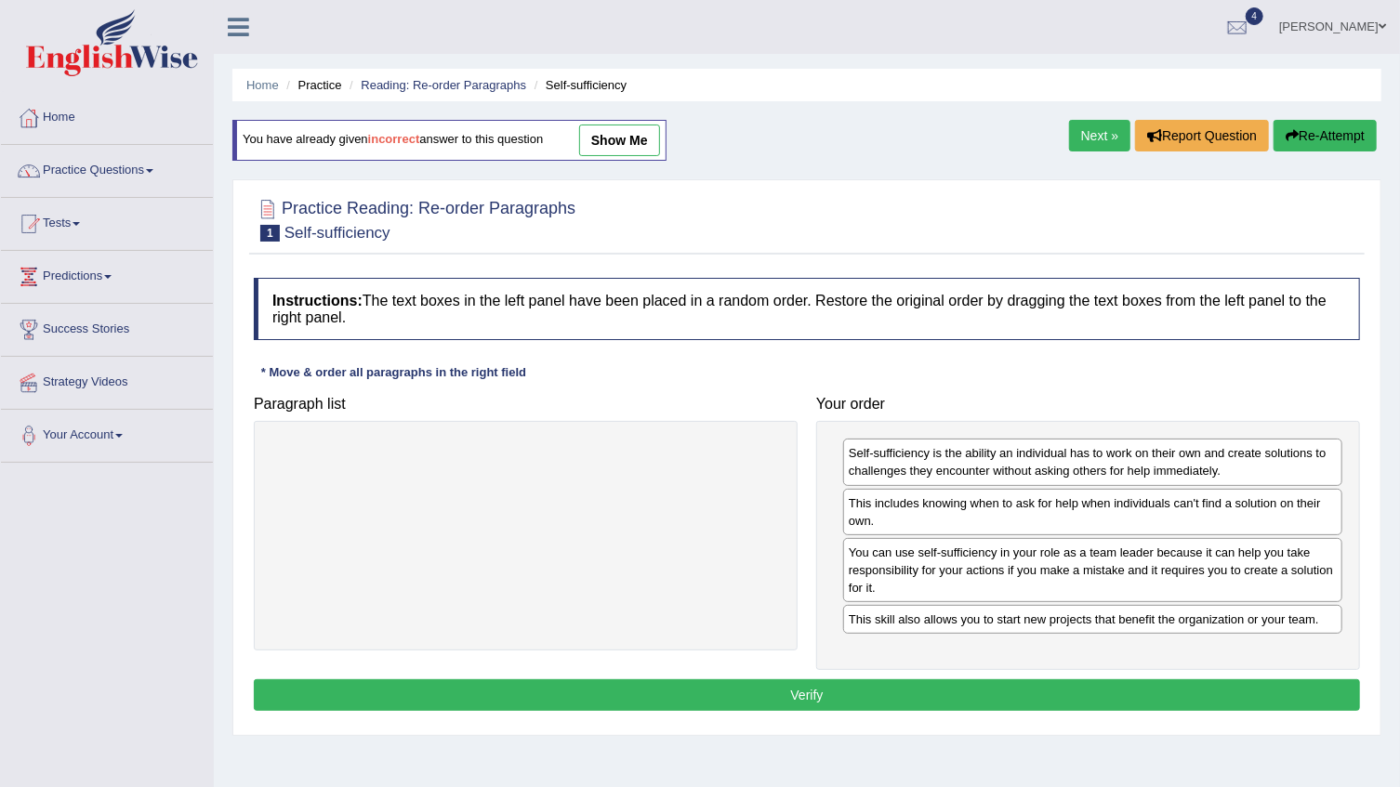
click at [970, 687] on button "Verify" at bounding box center [807, 695] width 1106 height 32
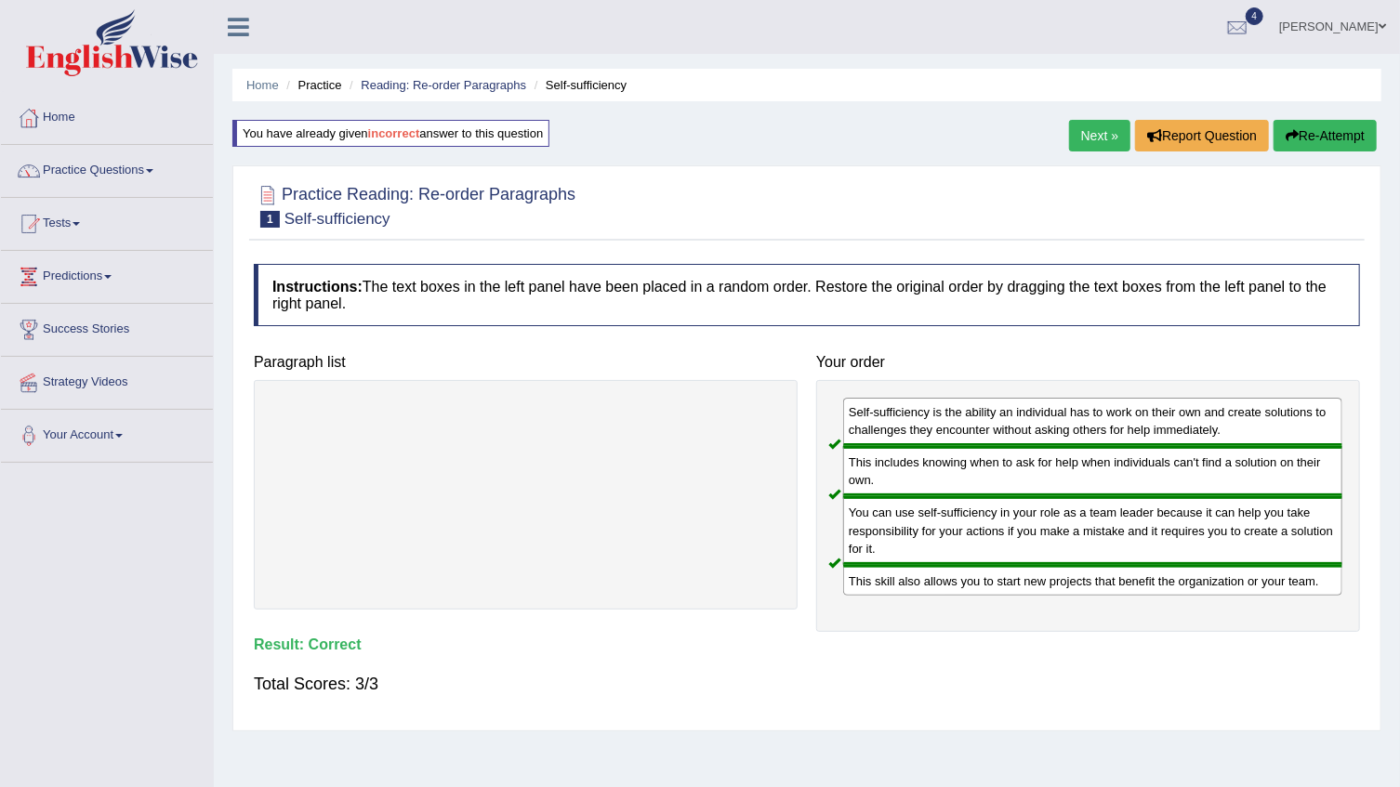
click at [1098, 133] on link "Next »" at bounding box center [1099, 136] width 61 height 32
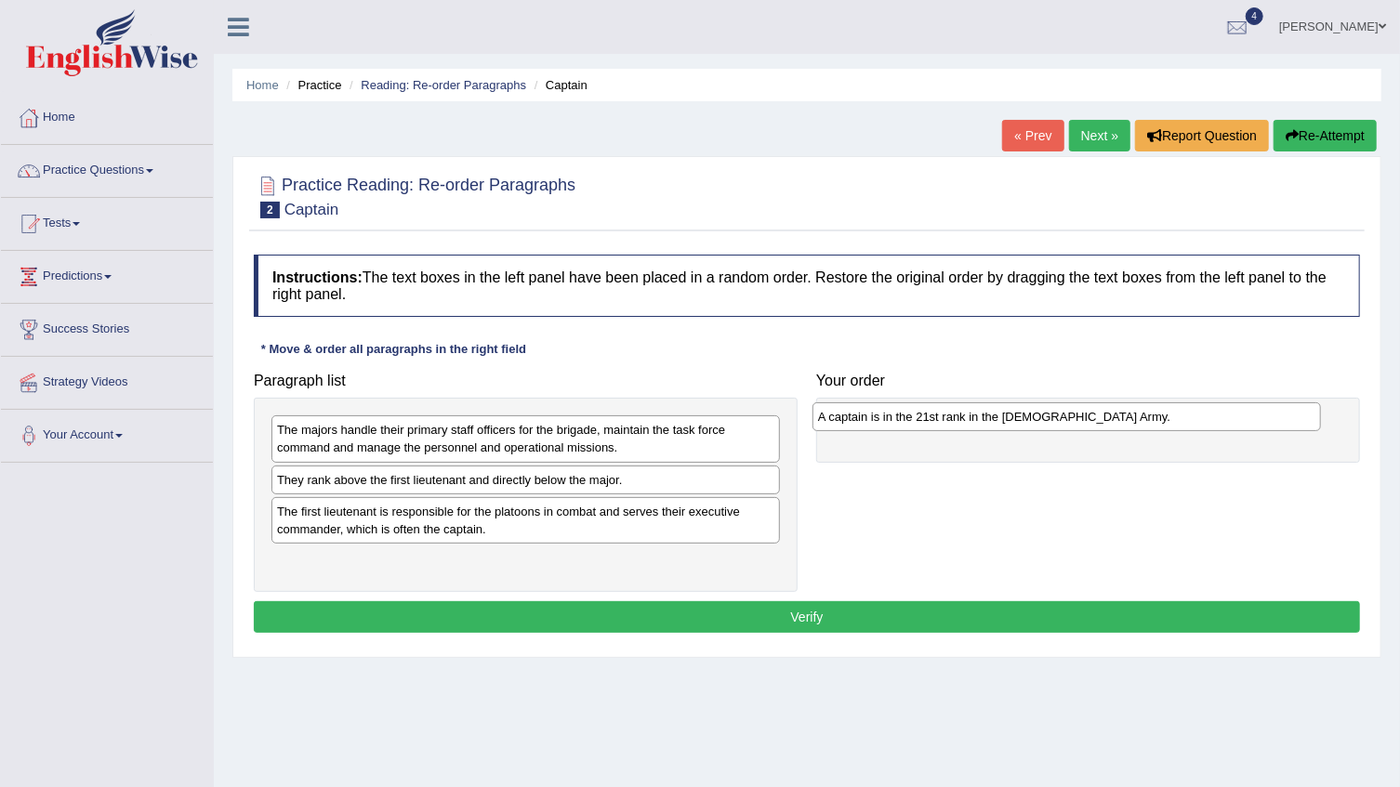
drag, startPoint x: 466, startPoint y: 489, endPoint x: 1006, endPoint y: 427, distance: 544.5
click at [1006, 427] on div "A captain is in the 21st rank in the US Army." at bounding box center [1066, 416] width 508 height 29
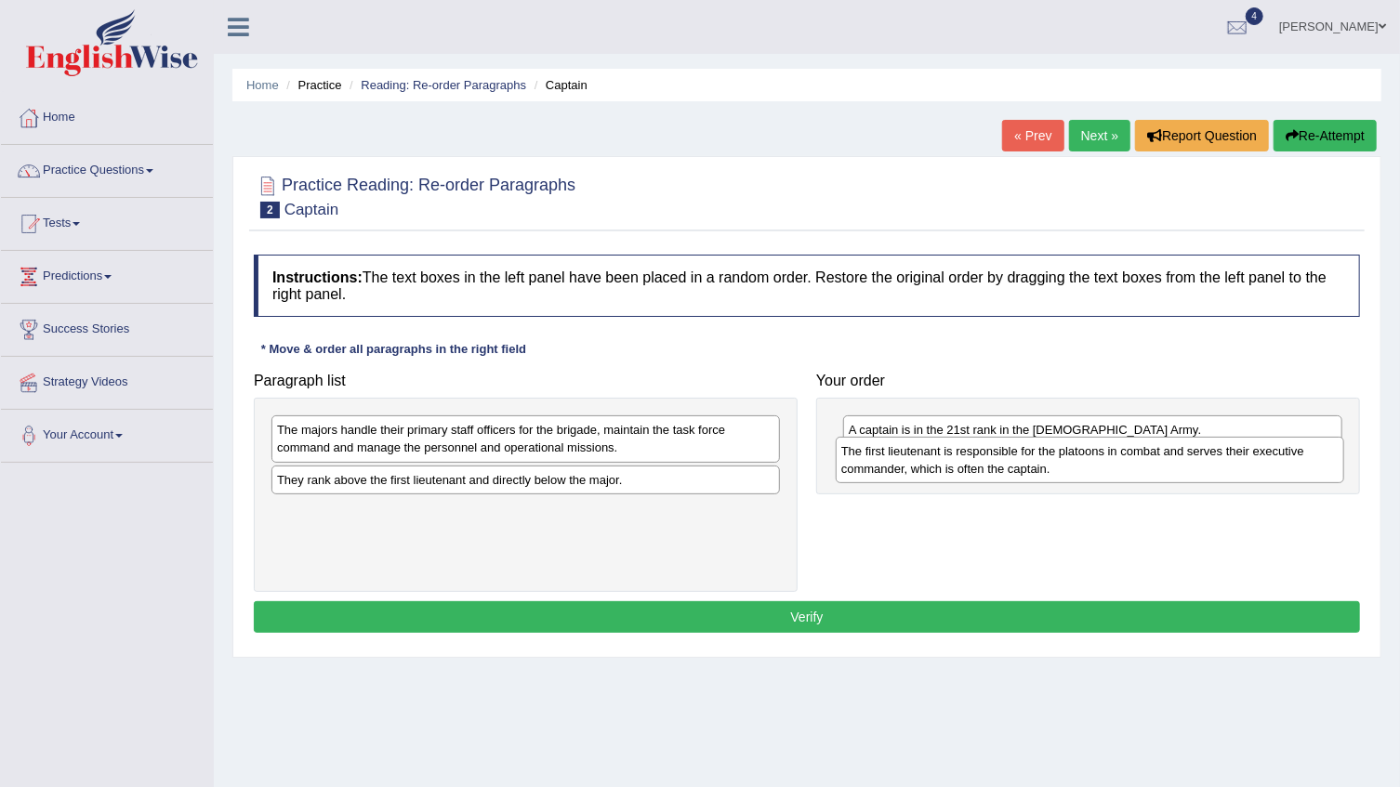
drag, startPoint x: 403, startPoint y: 522, endPoint x: 967, endPoint y: 463, distance: 567.2
click at [967, 463] on div "The first lieutenant is responsible for the platoons in combat and serves their…" at bounding box center [1089, 460] width 508 height 46
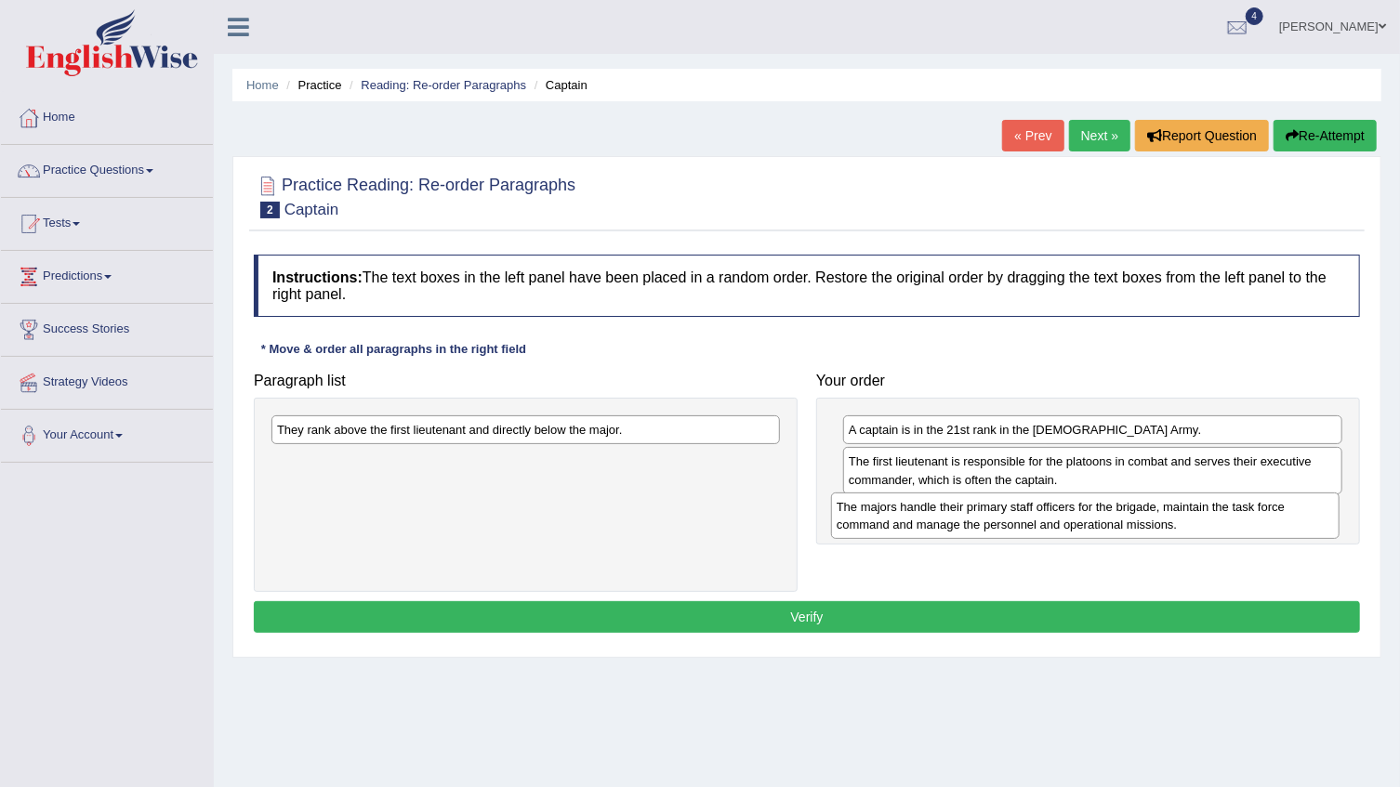
drag, startPoint x: 334, startPoint y: 436, endPoint x: 892, endPoint y: 513, distance: 563.8
click at [892, 513] on div "The majors handle their primary staff officers for the brigade, maintain the ta…" at bounding box center [1085, 516] width 508 height 46
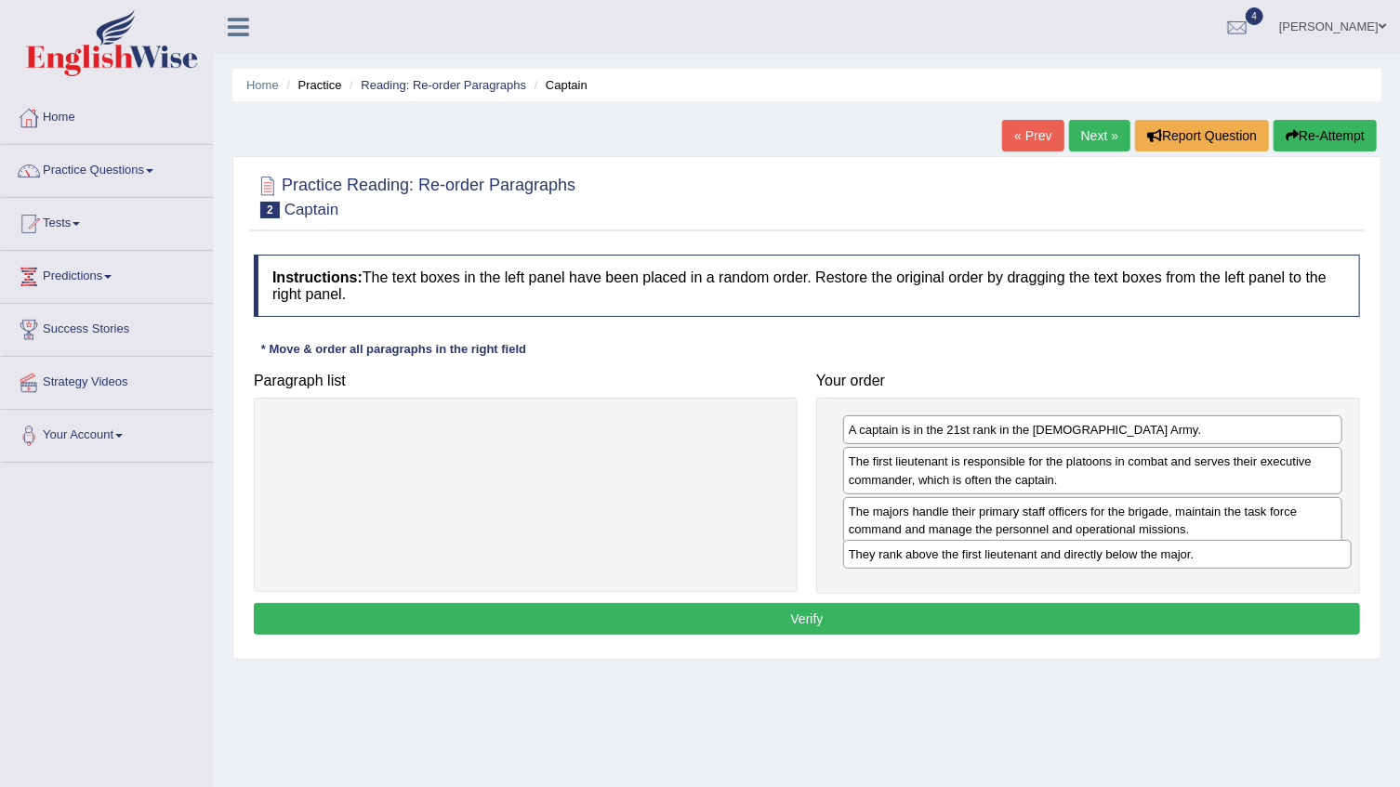
drag, startPoint x: 583, startPoint y: 430, endPoint x: 1154, endPoint y: 555, distance: 585.0
click at [1154, 555] on div "They rank above the first lieutenant and directly below the major." at bounding box center [1097, 554] width 508 height 29
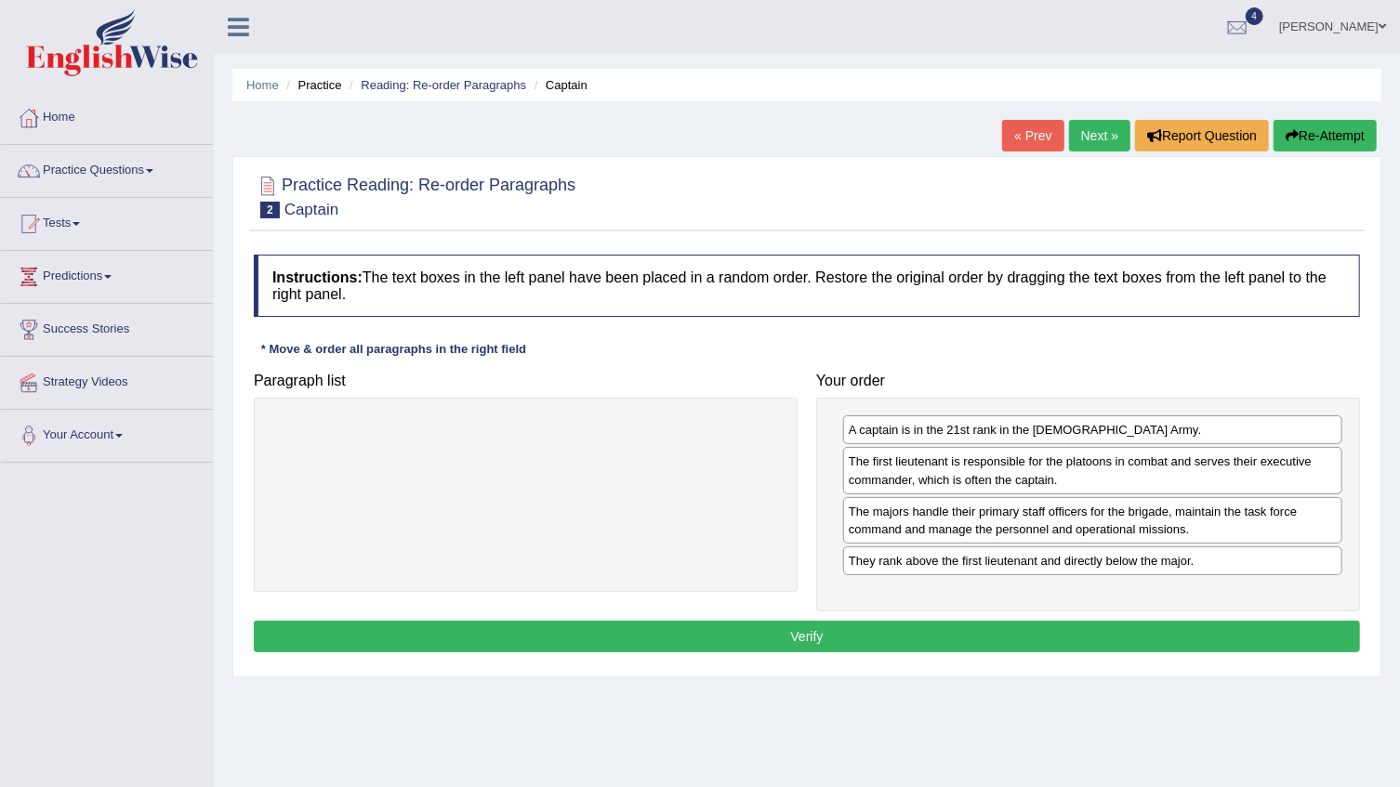
click at [1029, 633] on button "Verify" at bounding box center [807, 637] width 1106 height 32
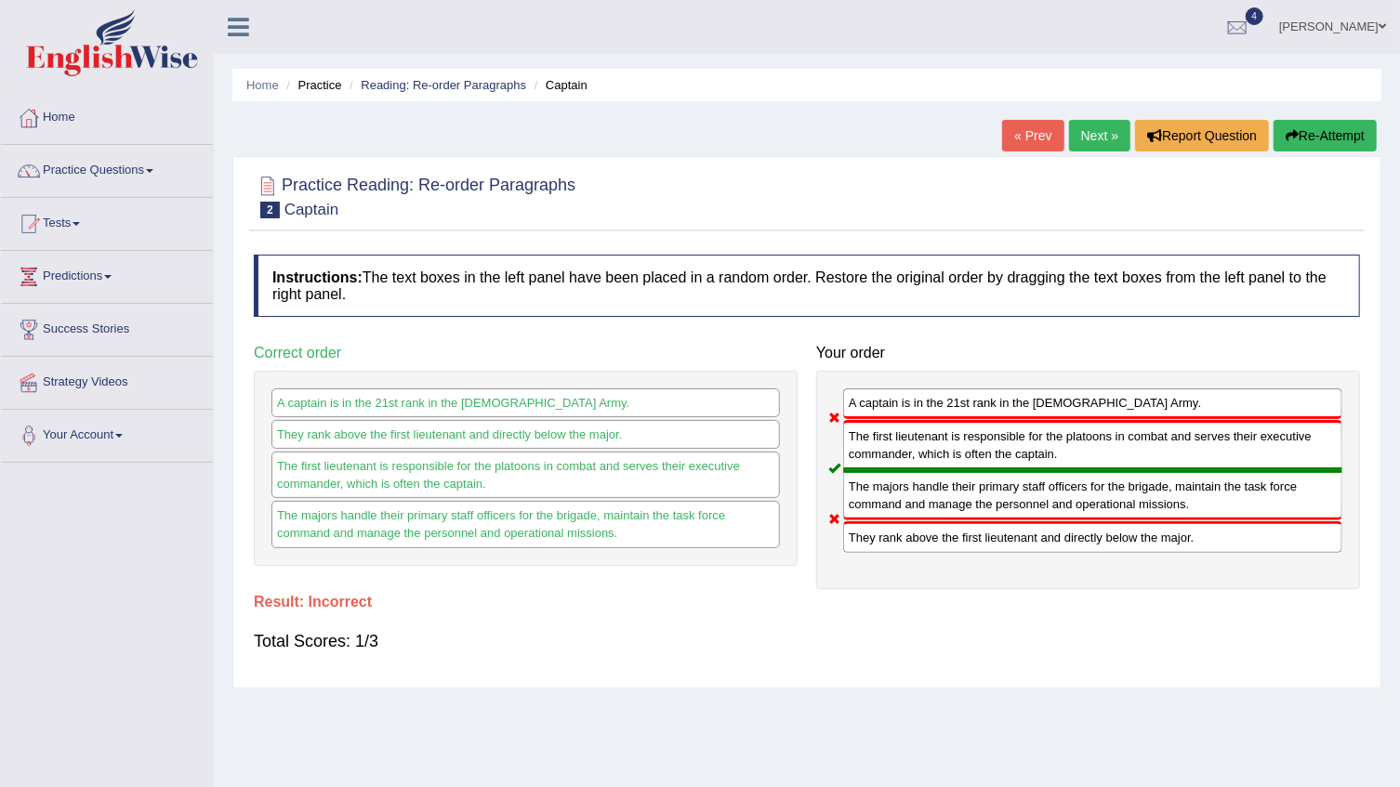
click at [1320, 125] on button "Re-Attempt" at bounding box center [1324, 136] width 103 height 32
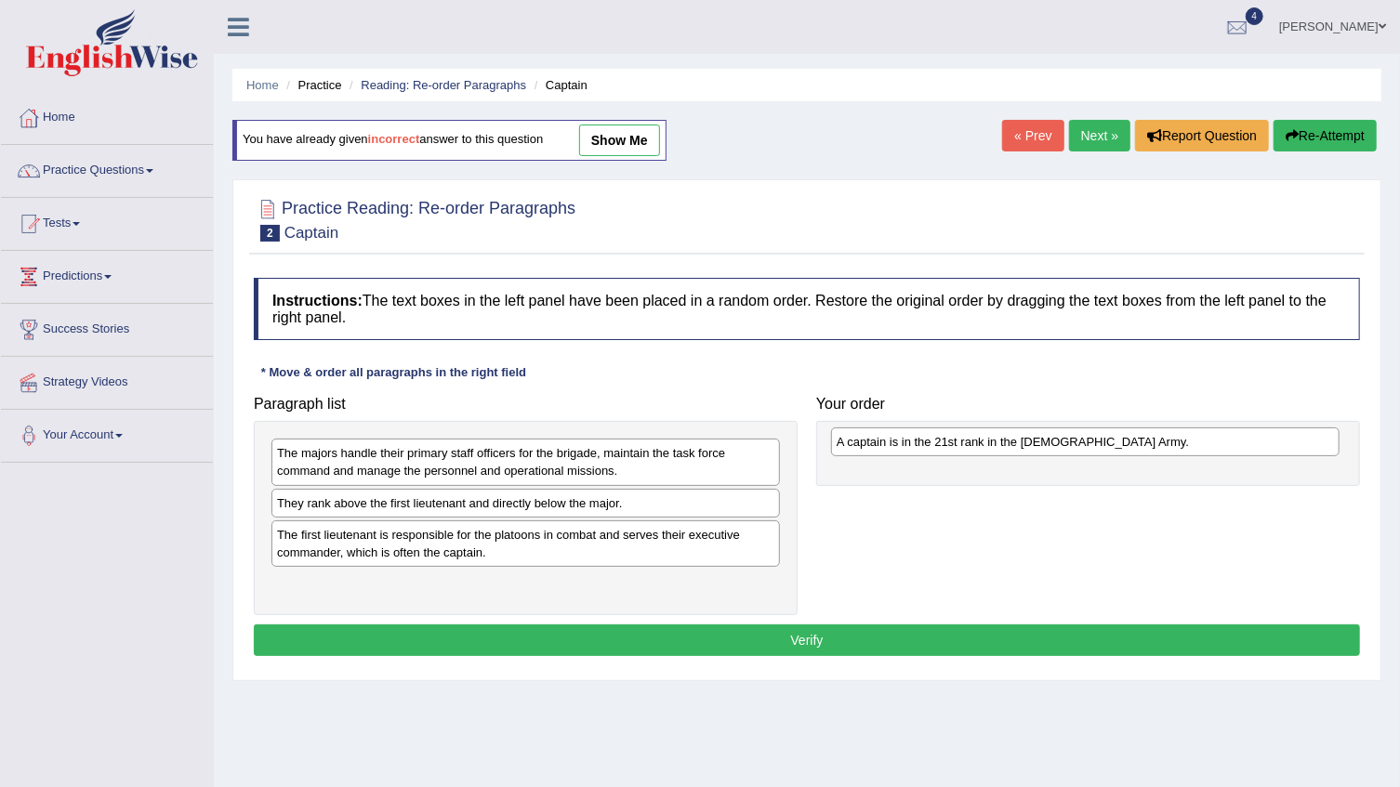
drag, startPoint x: 418, startPoint y: 497, endPoint x: 950, endPoint y: 442, distance: 534.4
click at [950, 442] on div "A captain is in the 21st rank in the US Army." at bounding box center [1085, 442] width 508 height 29
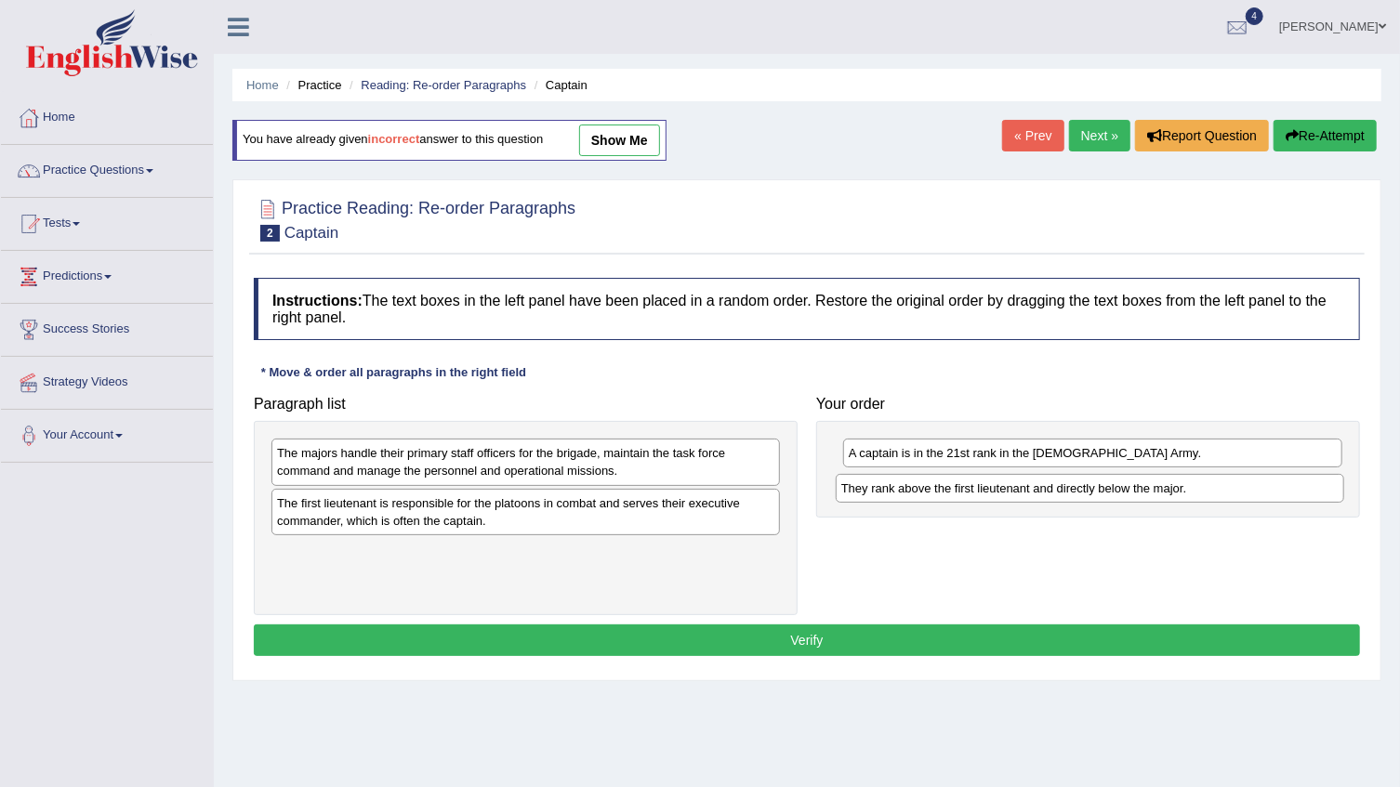
drag, startPoint x: 375, startPoint y: 502, endPoint x: 939, endPoint y: 488, distance: 564.3
click at [939, 488] on div "They rank above the first lieutenant and directly below the major." at bounding box center [1089, 488] width 508 height 29
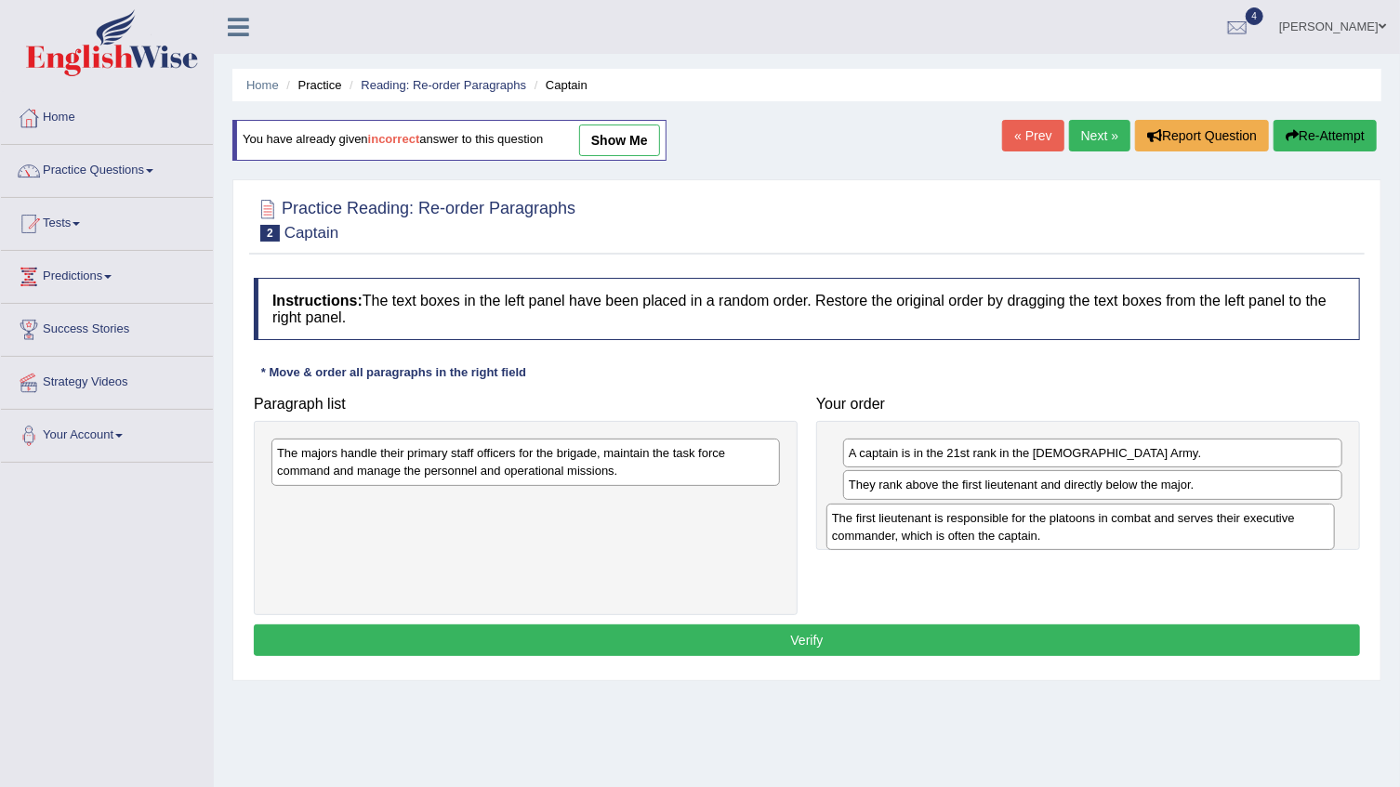
drag, startPoint x: 368, startPoint y: 508, endPoint x: 923, endPoint y: 524, distance: 555.1
click at [923, 524] on div "The first lieutenant is responsible for the platoons in combat and serves their…" at bounding box center [1080, 527] width 508 height 46
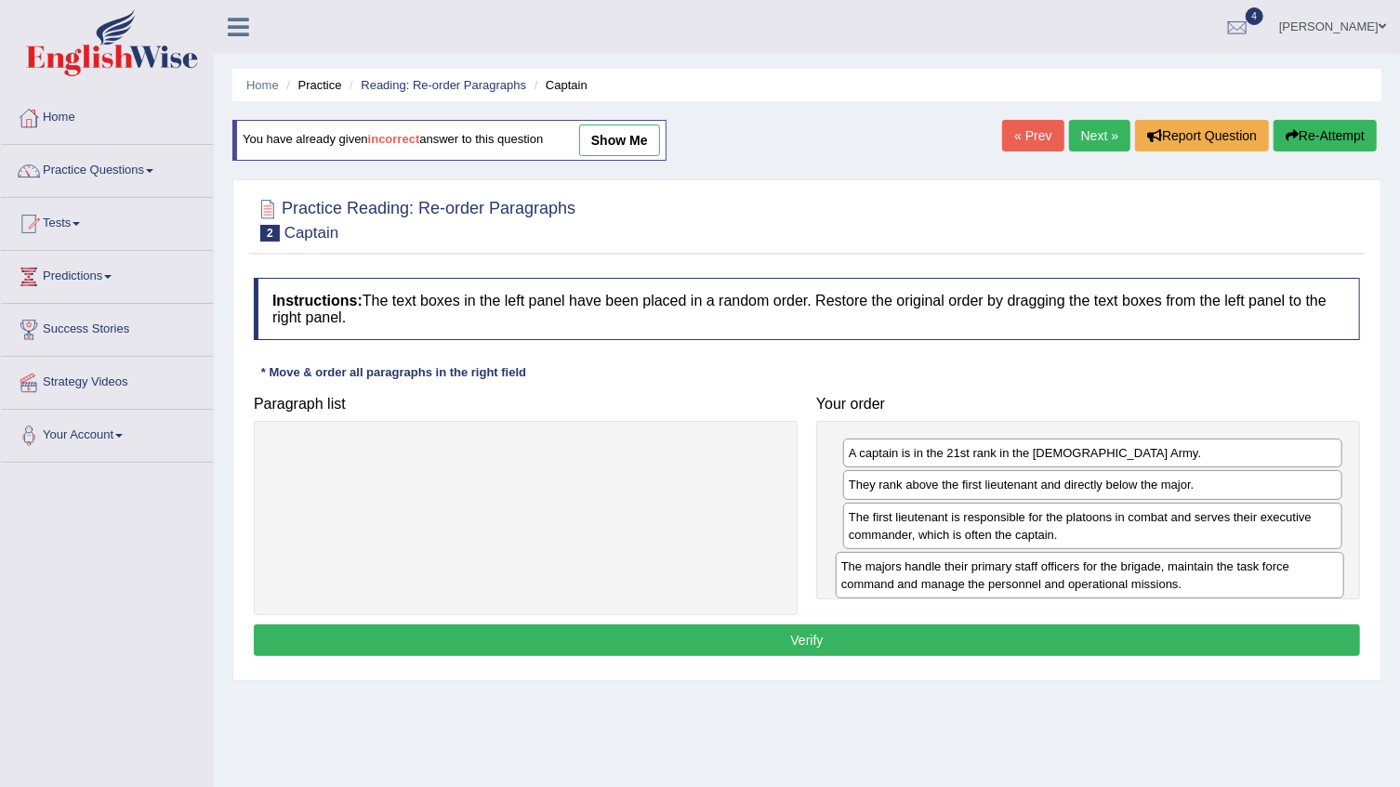
drag, startPoint x: 562, startPoint y: 459, endPoint x: 1126, endPoint y: 572, distance: 575.4
click at [1126, 572] on div "The majors handle their primary staff officers for the brigade, maintain the ta…" at bounding box center [1089, 575] width 508 height 46
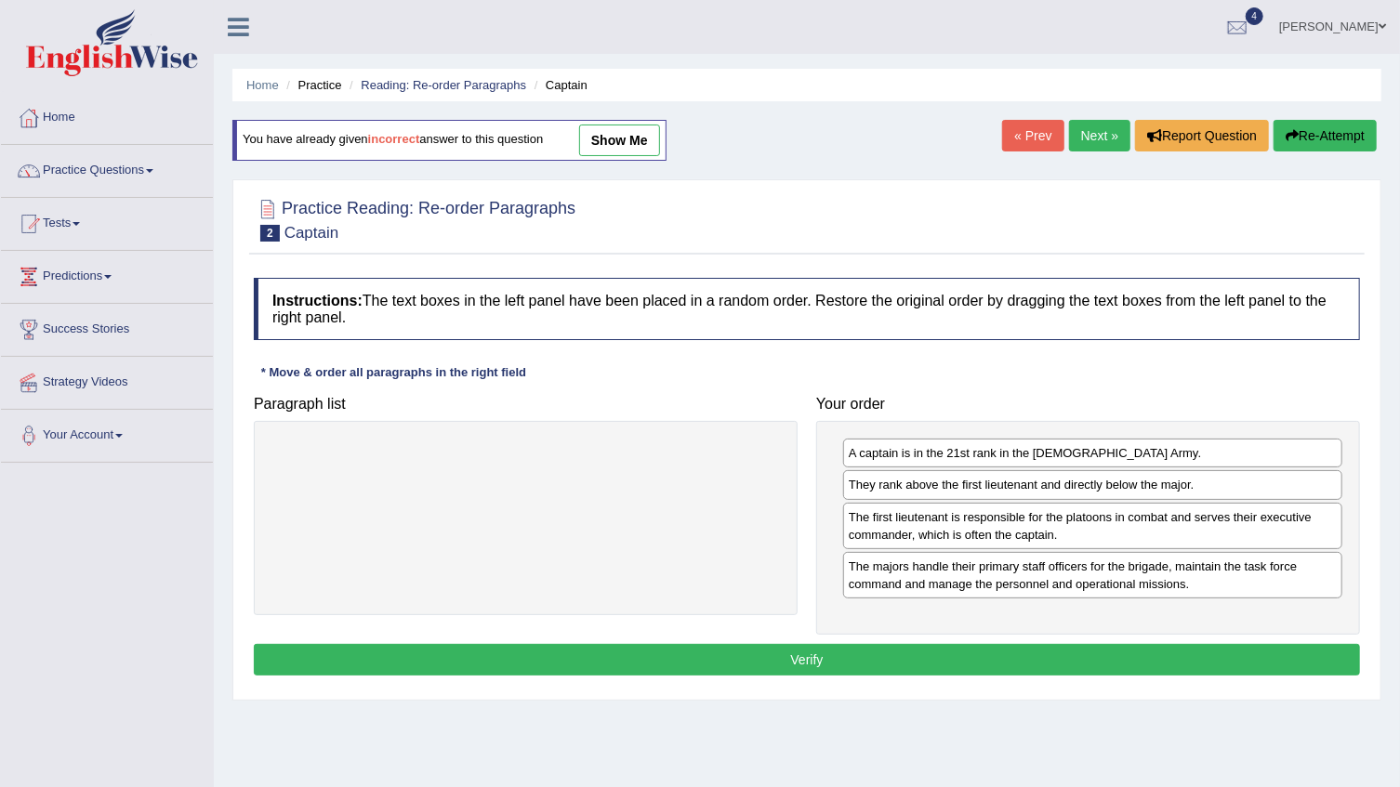
click at [954, 658] on button "Verify" at bounding box center [807, 660] width 1106 height 32
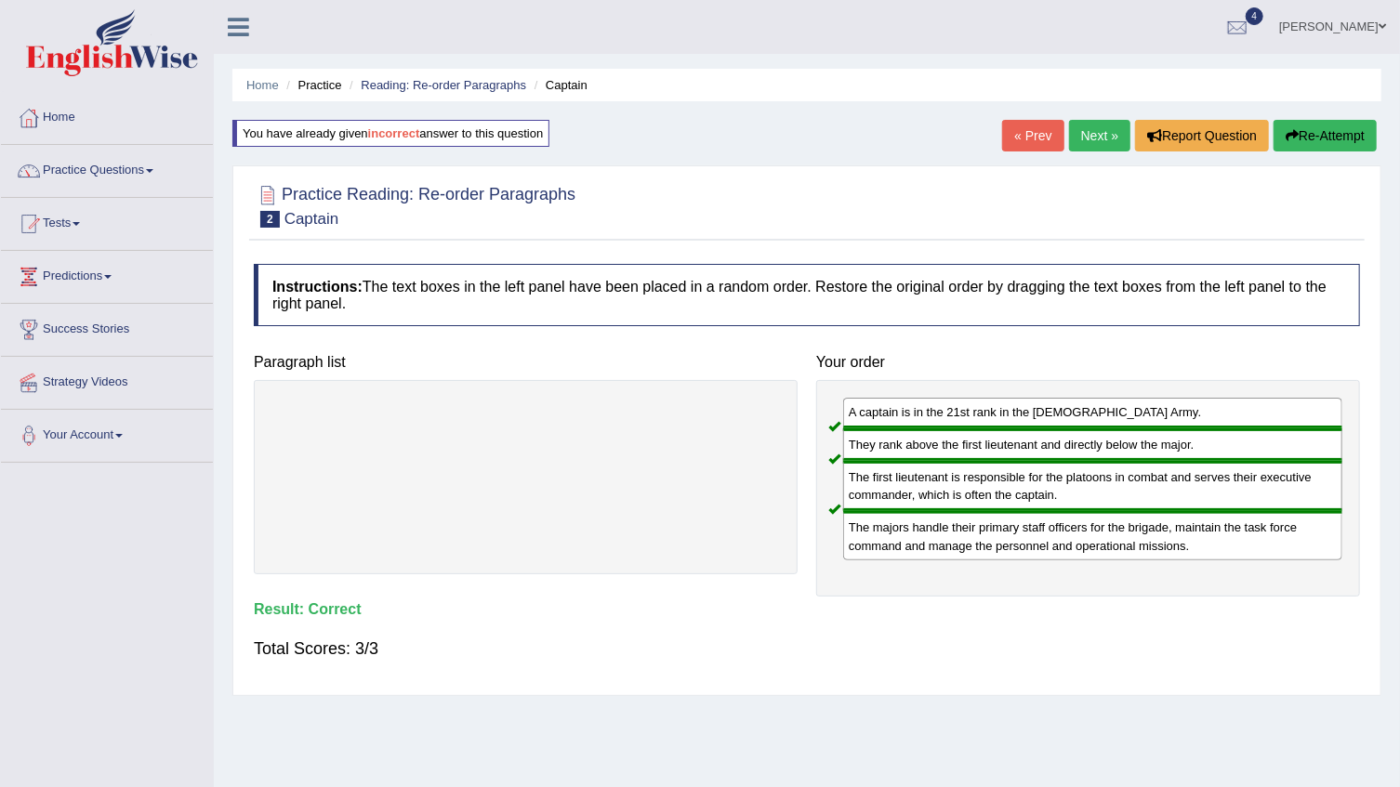
click at [1080, 141] on link "Next »" at bounding box center [1099, 136] width 61 height 32
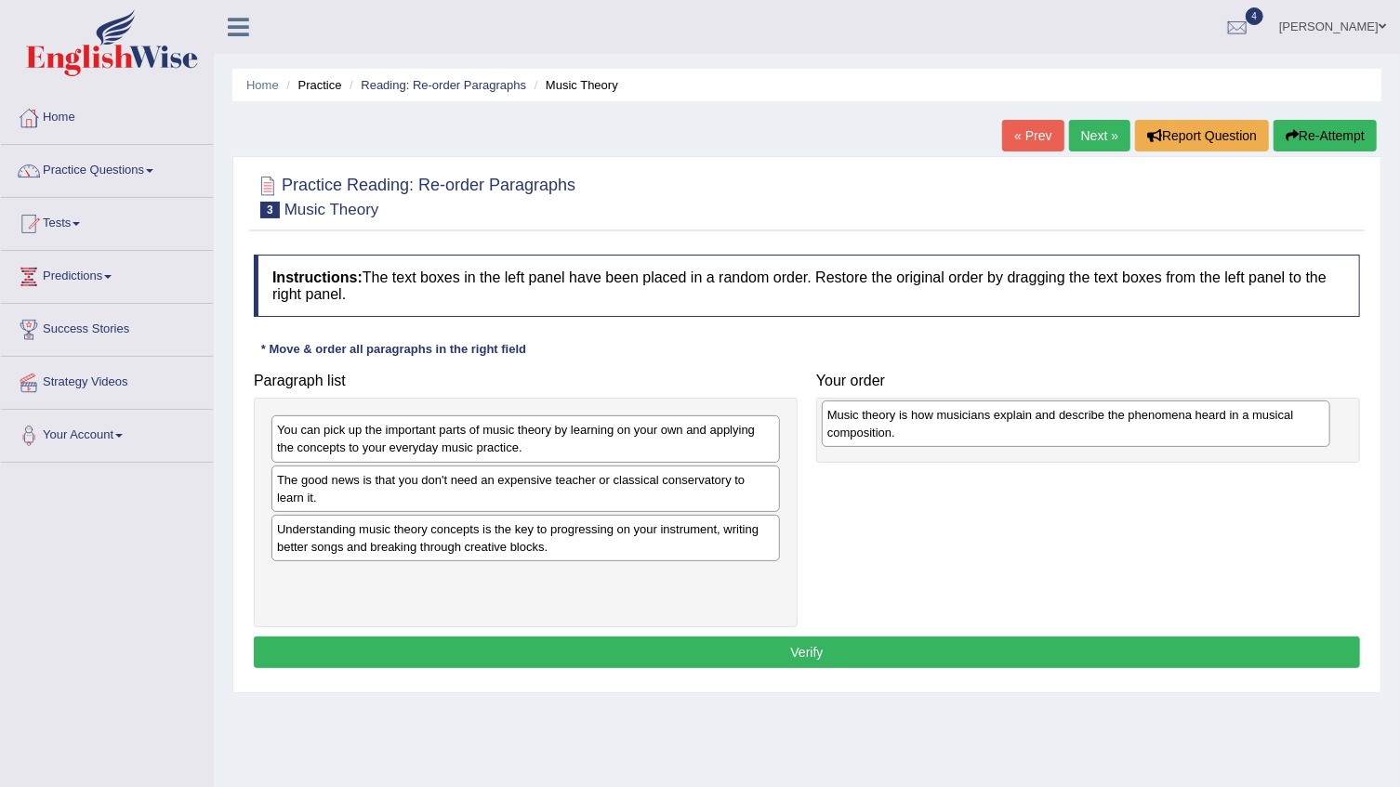
drag, startPoint x: 509, startPoint y: 537, endPoint x: 1063, endPoint y: 424, distance: 565.4
click at [1063, 424] on div "Music theory is how musicians explain and describe the phenomena heard in a mus…" at bounding box center [1076, 424] width 508 height 46
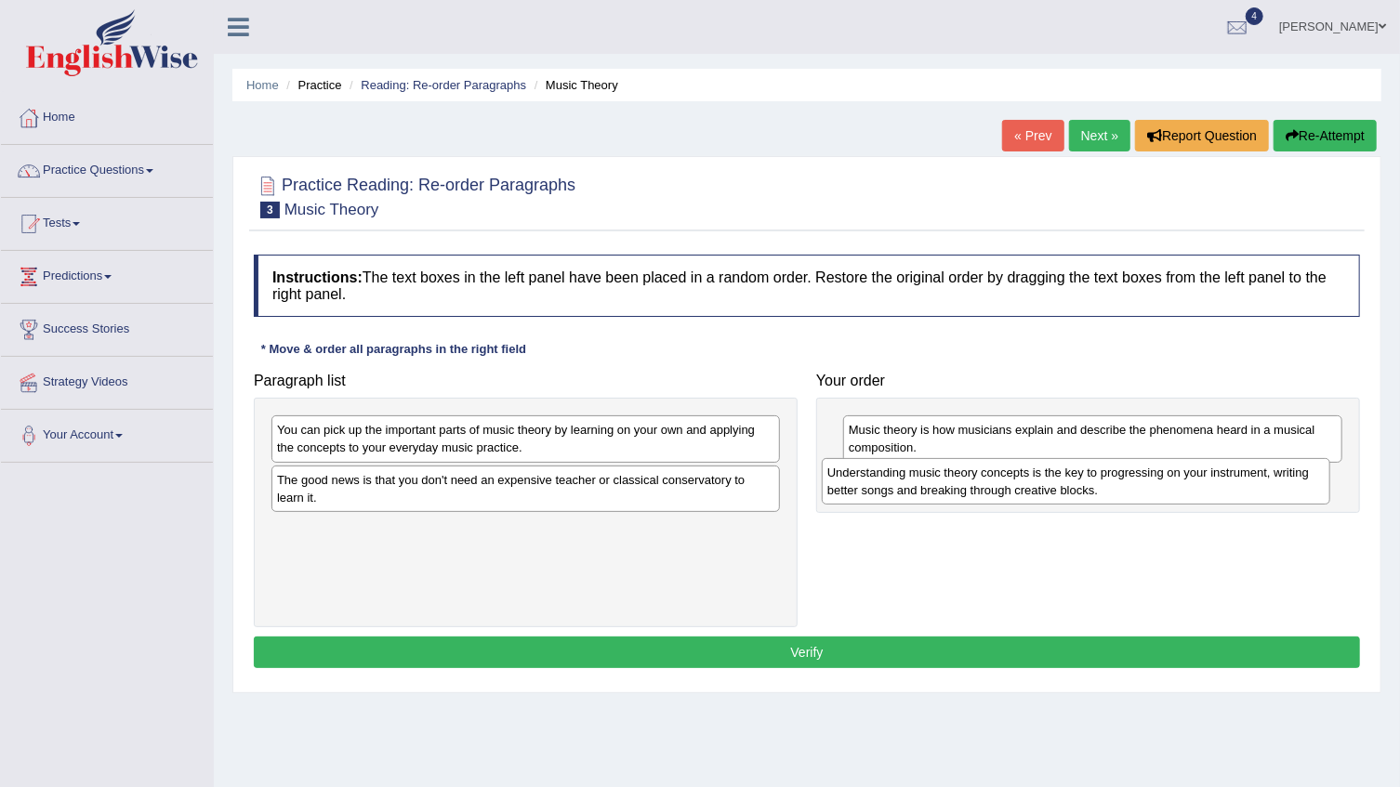
drag, startPoint x: 354, startPoint y: 537, endPoint x: 904, endPoint y: 481, distance: 553.0
click at [904, 481] on div "Understanding music theory concepts is the key to progressing on your instrumen…" at bounding box center [1076, 481] width 508 height 46
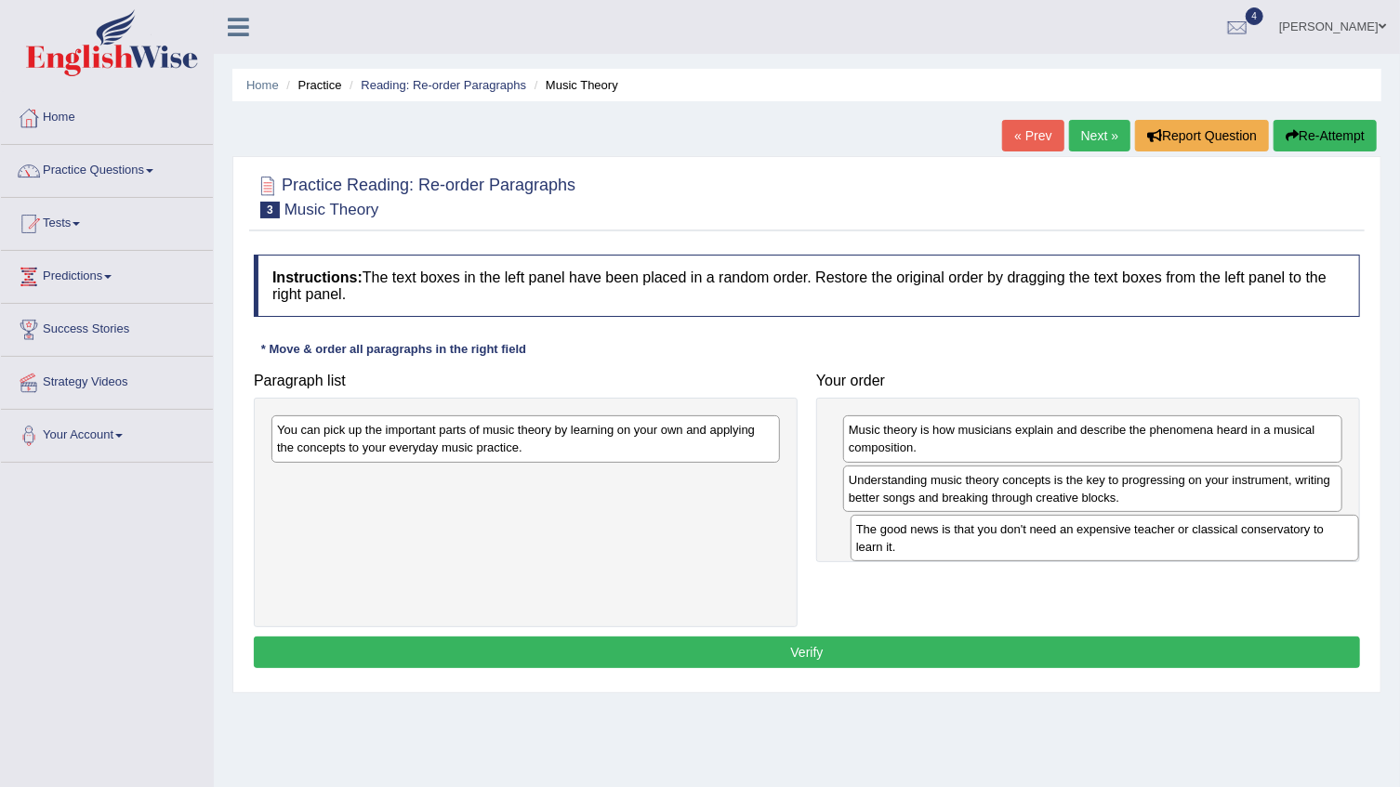
drag, startPoint x: 619, startPoint y: 480, endPoint x: 1198, endPoint y: 531, distance: 581.2
click at [1198, 531] on div "The good news is that you don't need an expensive teacher or classical conserva…" at bounding box center [1104, 538] width 508 height 46
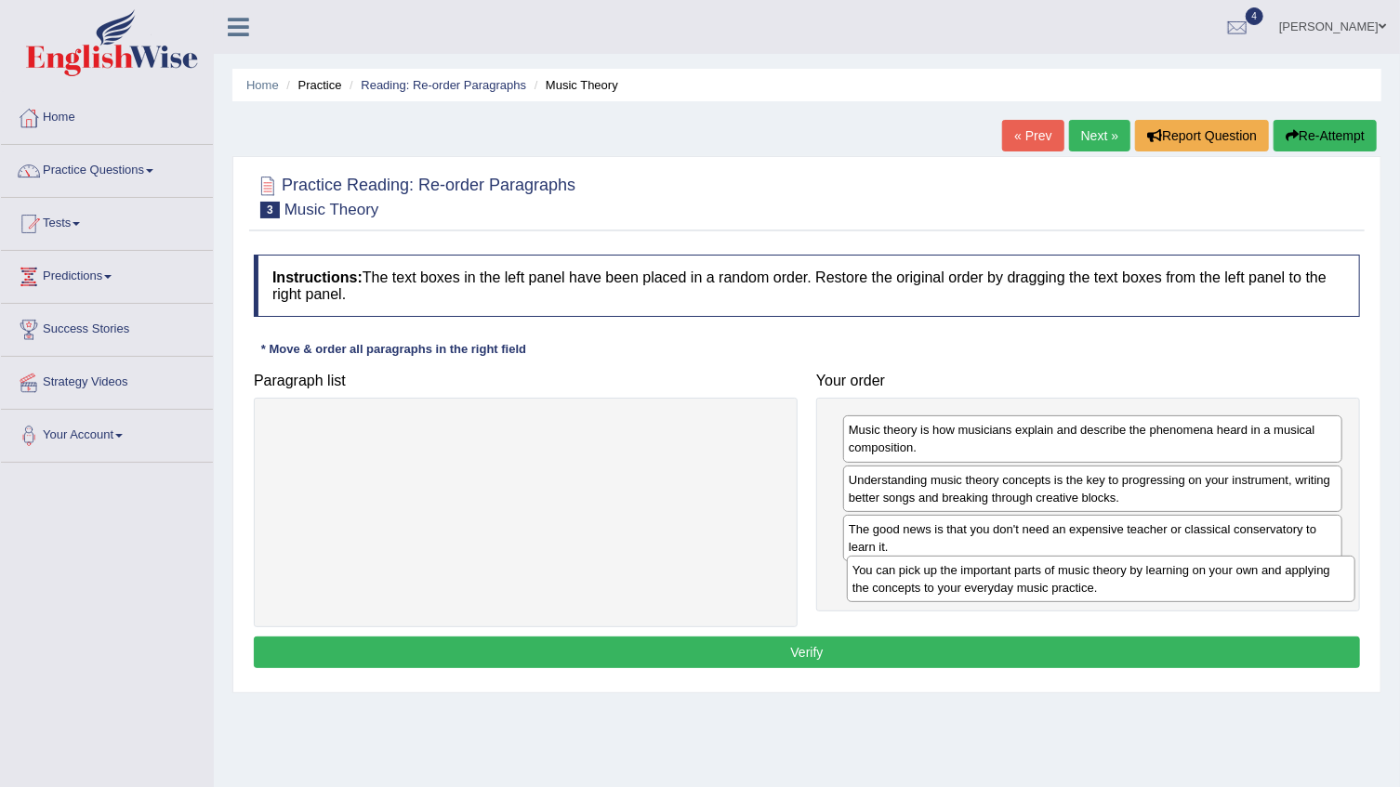
drag, startPoint x: 508, startPoint y: 437, endPoint x: 1085, endPoint y: 576, distance: 592.8
click at [1085, 576] on div "You can pick up the important parts of music theory by learning on your own and…" at bounding box center [1101, 579] width 508 height 46
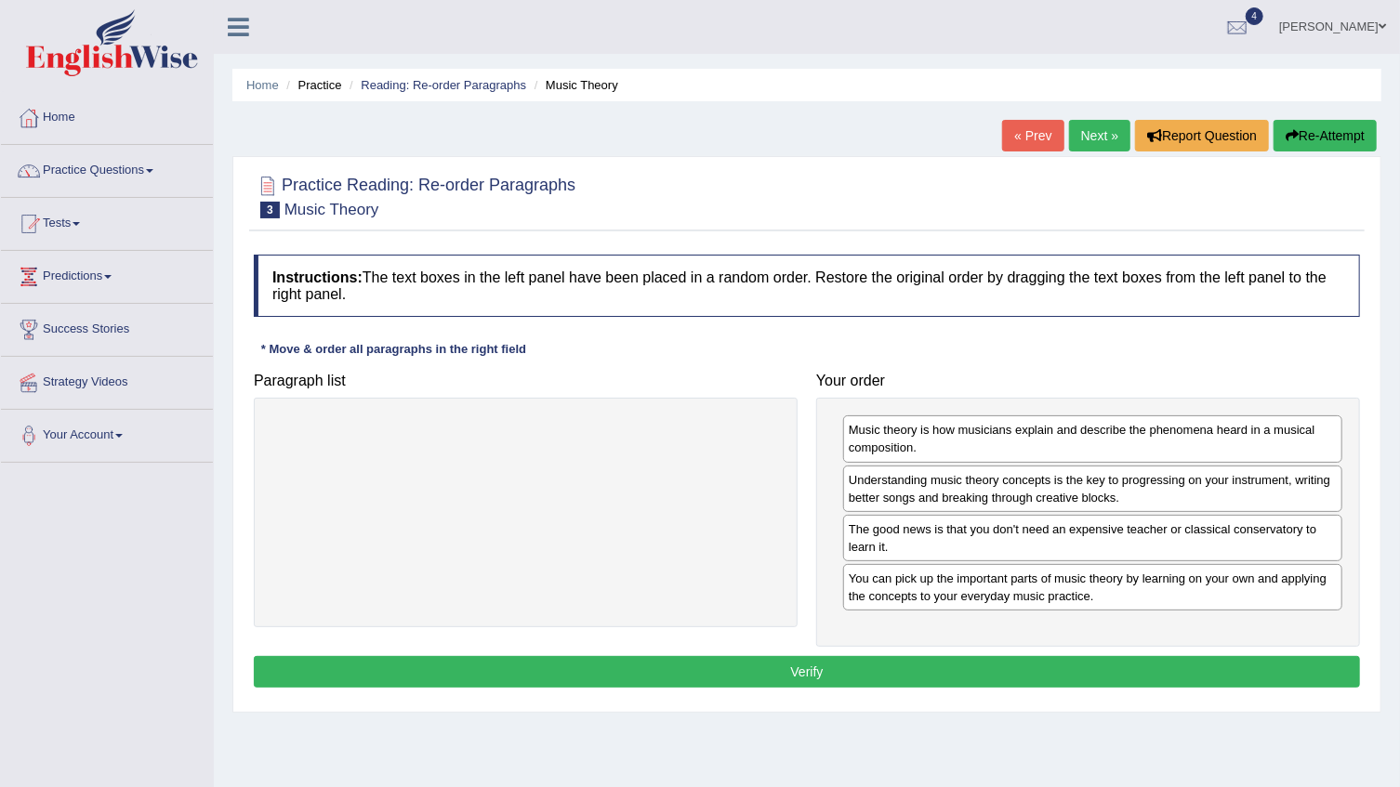
click at [960, 669] on button "Verify" at bounding box center [807, 672] width 1106 height 32
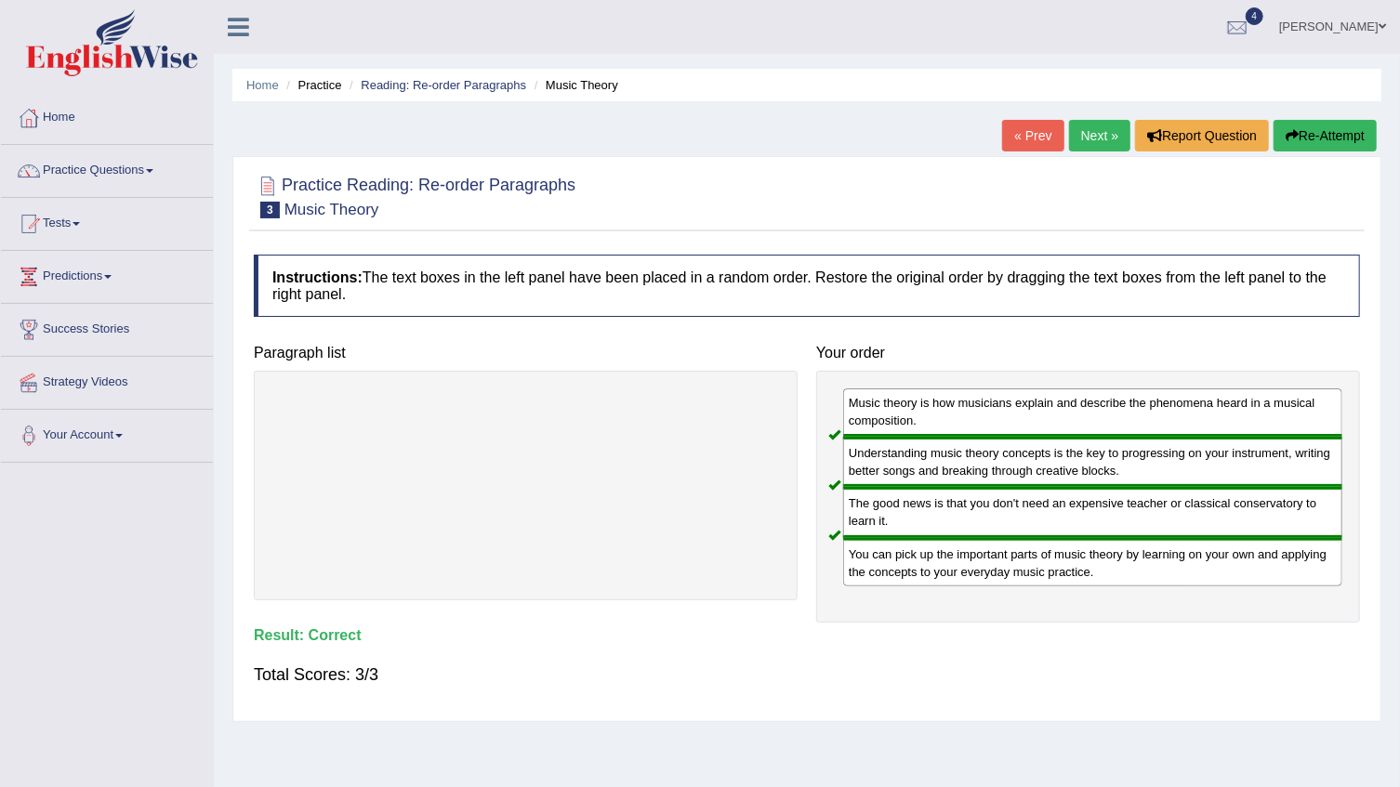
click at [1085, 131] on link "Next »" at bounding box center [1099, 136] width 61 height 32
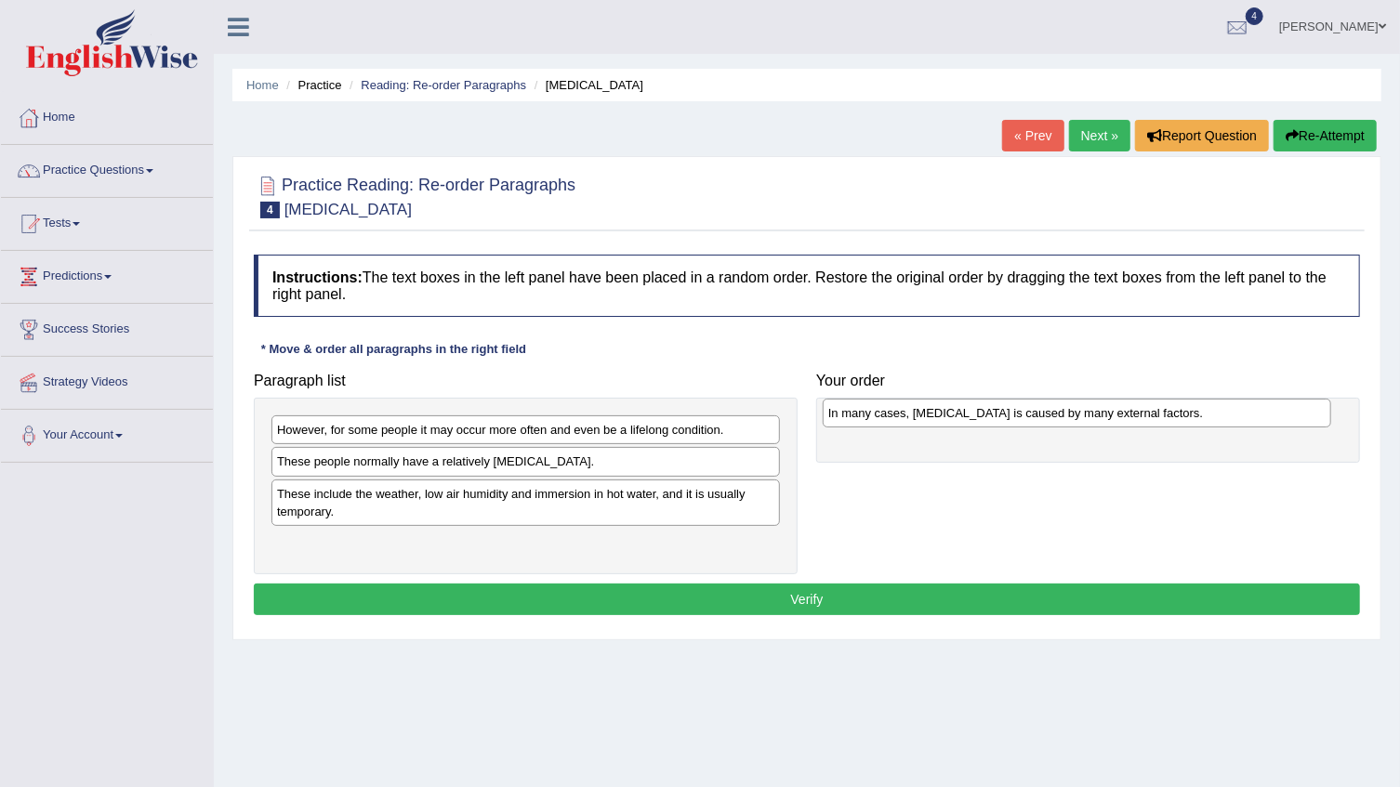
drag, startPoint x: 320, startPoint y: 464, endPoint x: 871, endPoint y: 415, distance: 553.2
click at [871, 415] on div "In many cases, [MEDICAL_DATA] is caused by many external factors." at bounding box center [1076, 413] width 508 height 29
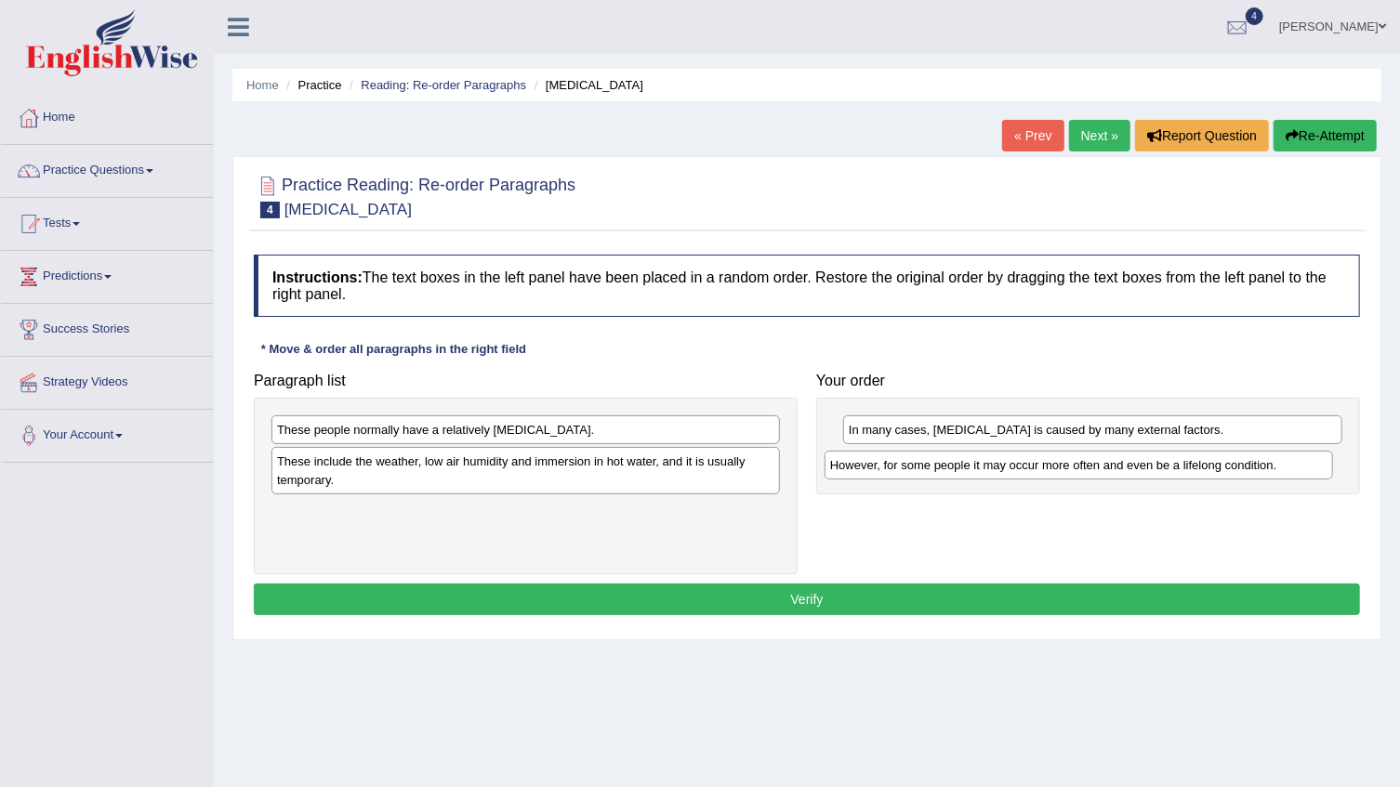
drag, startPoint x: 332, startPoint y: 442, endPoint x: 888, endPoint y: 477, distance: 557.7
click at [888, 477] on div "However, for some people it may occur more often and even be a lifelong conditi…" at bounding box center [1078, 465] width 508 height 29
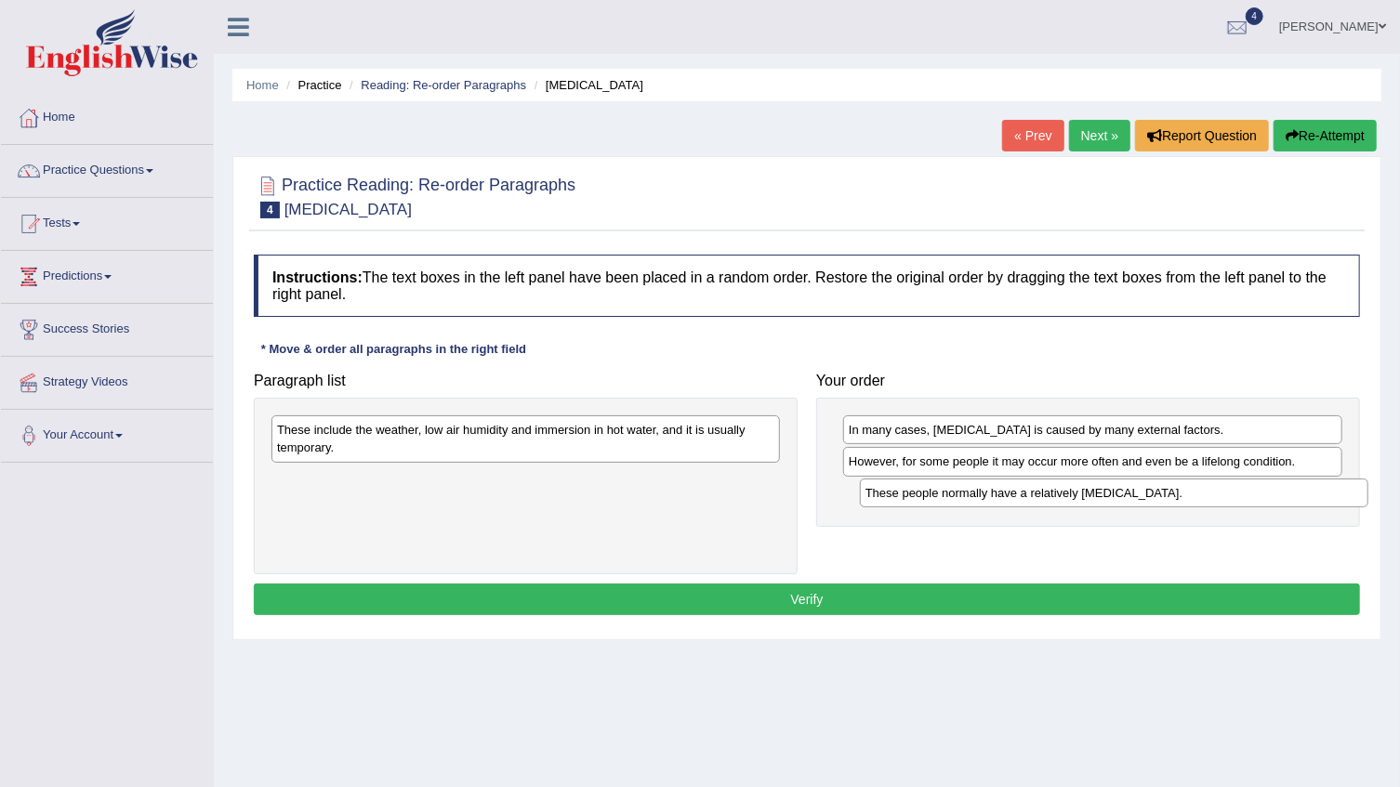
drag, startPoint x: 422, startPoint y: 436, endPoint x: 1010, endPoint y: 499, distance: 591.7
click at [1010, 499] on div "These people normally have a relatively [MEDICAL_DATA]." at bounding box center [1114, 493] width 508 height 29
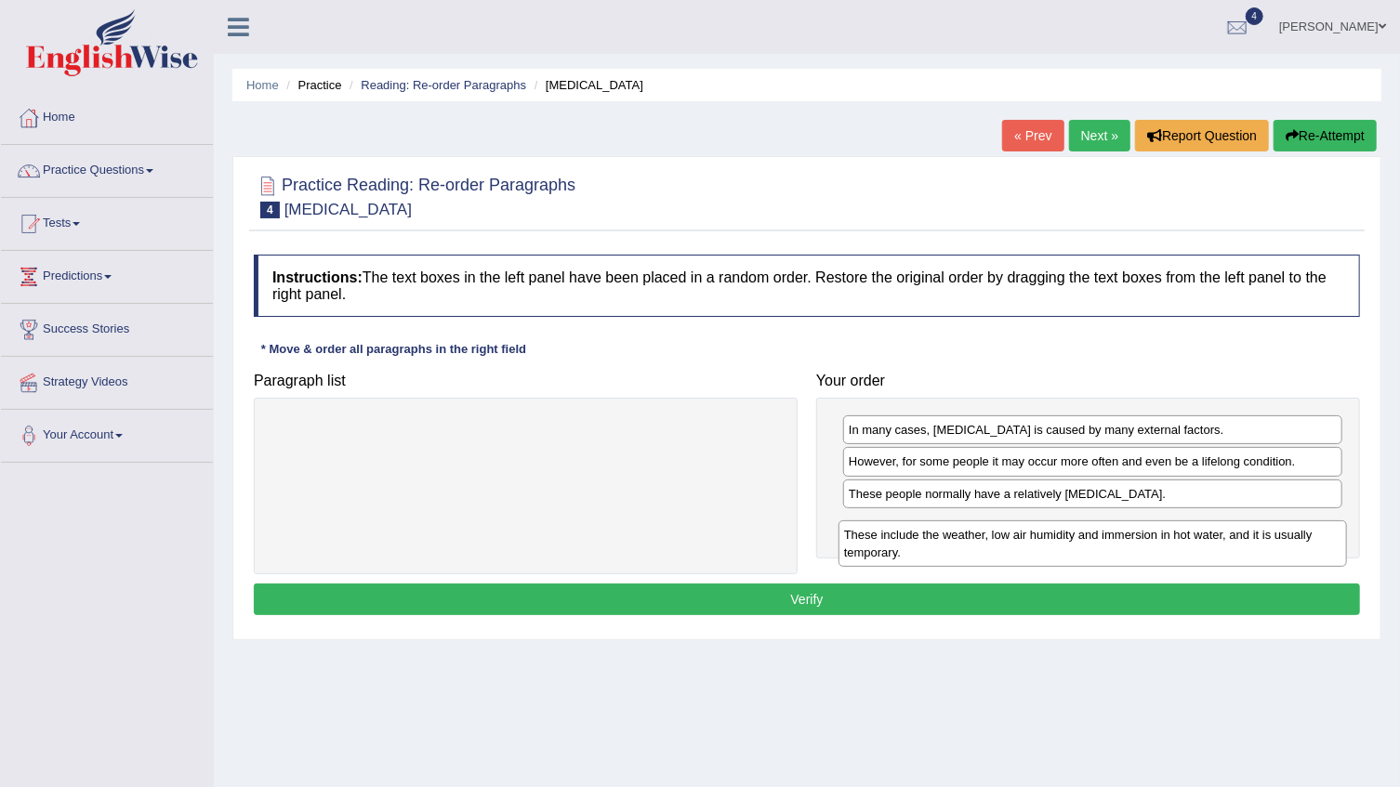
drag, startPoint x: 688, startPoint y: 441, endPoint x: 1255, endPoint y: 546, distance: 576.6
click at [1255, 546] on div "These include the weather, low air humidity and immersion in hot water, and it …" at bounding box center [1092, 543] width 508 height 46
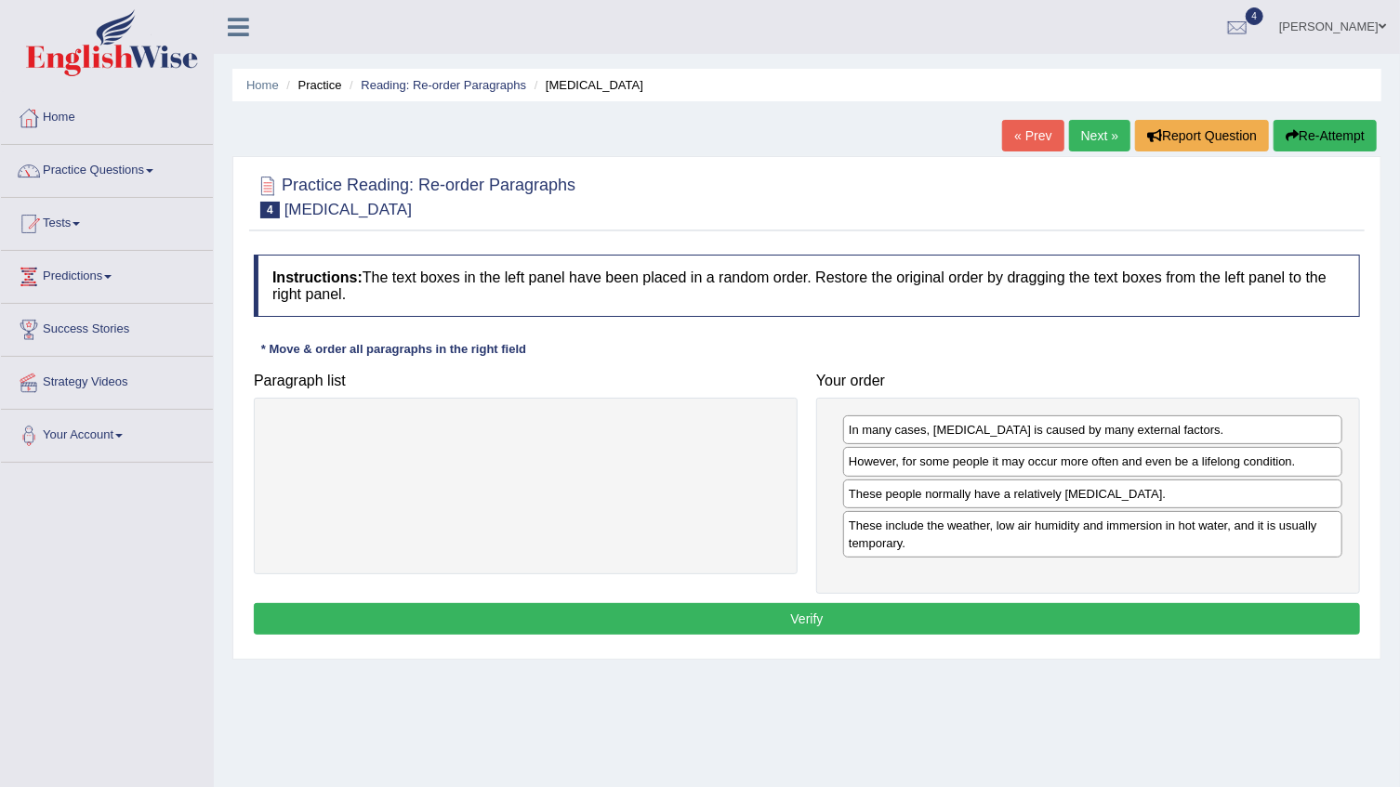
click at [1014, 615] on button "Verify" at bounding box center [807, 619] width 1106 height 32
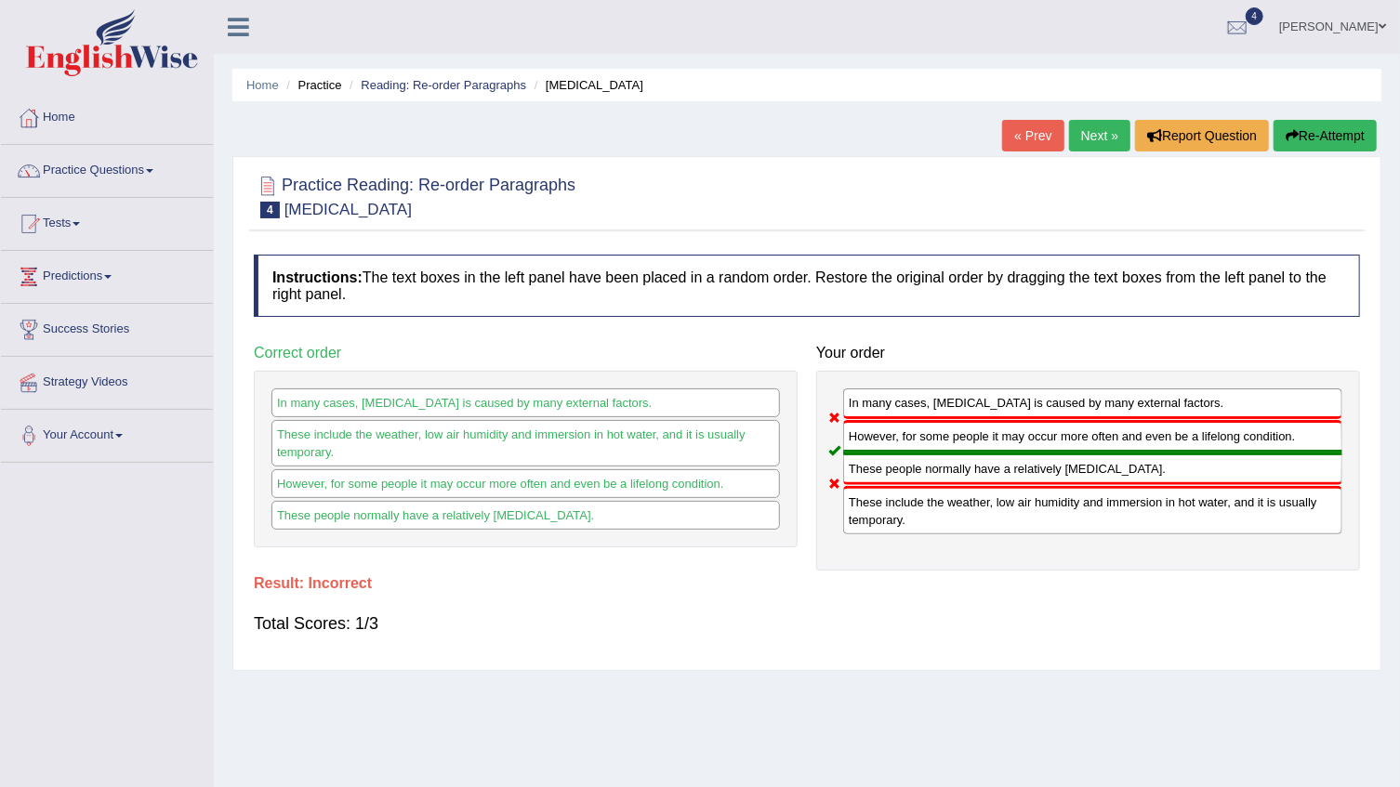
click at [1309, 130] on button "Re-Attempt" at bounding box center [1324, 136] width 103 height 32
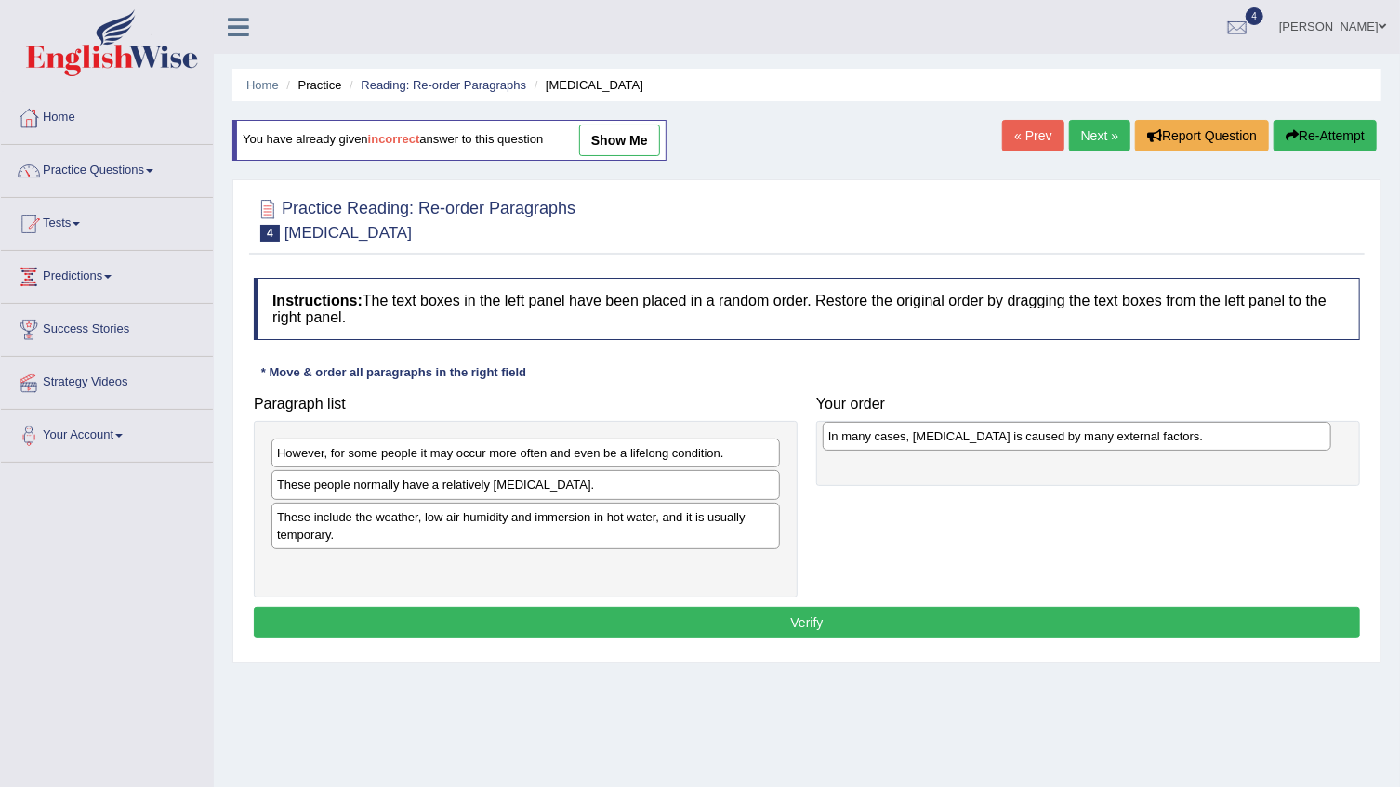
drag, startPoint x: 344, startPoint y: 490, endPoint x: 895, endPoint y: 441, distance: 553.2
click at [895, 441] on div "In many cases, dry skin is caused by many external factors." at bounding box center [1076, 436] width 508 height 29
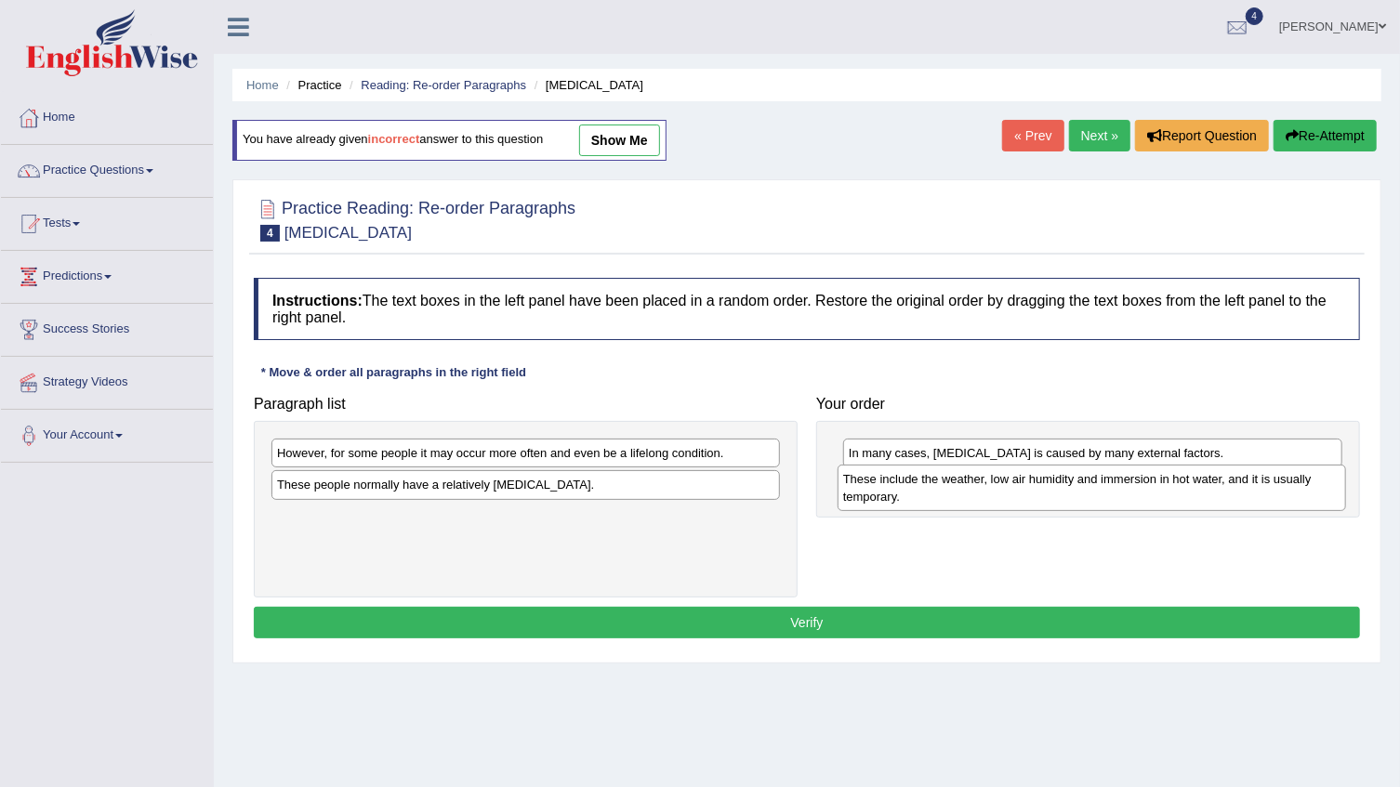
drag, startPoint x: 364, startPoint y: 523, endPoint x: 932, endPoint y: 486, distance: 569.1
click at [932, 486] on div "These include the weather, low air humidity and immersion in hot water, and it …" at bounding box center [1091, 488] width 508 height 46
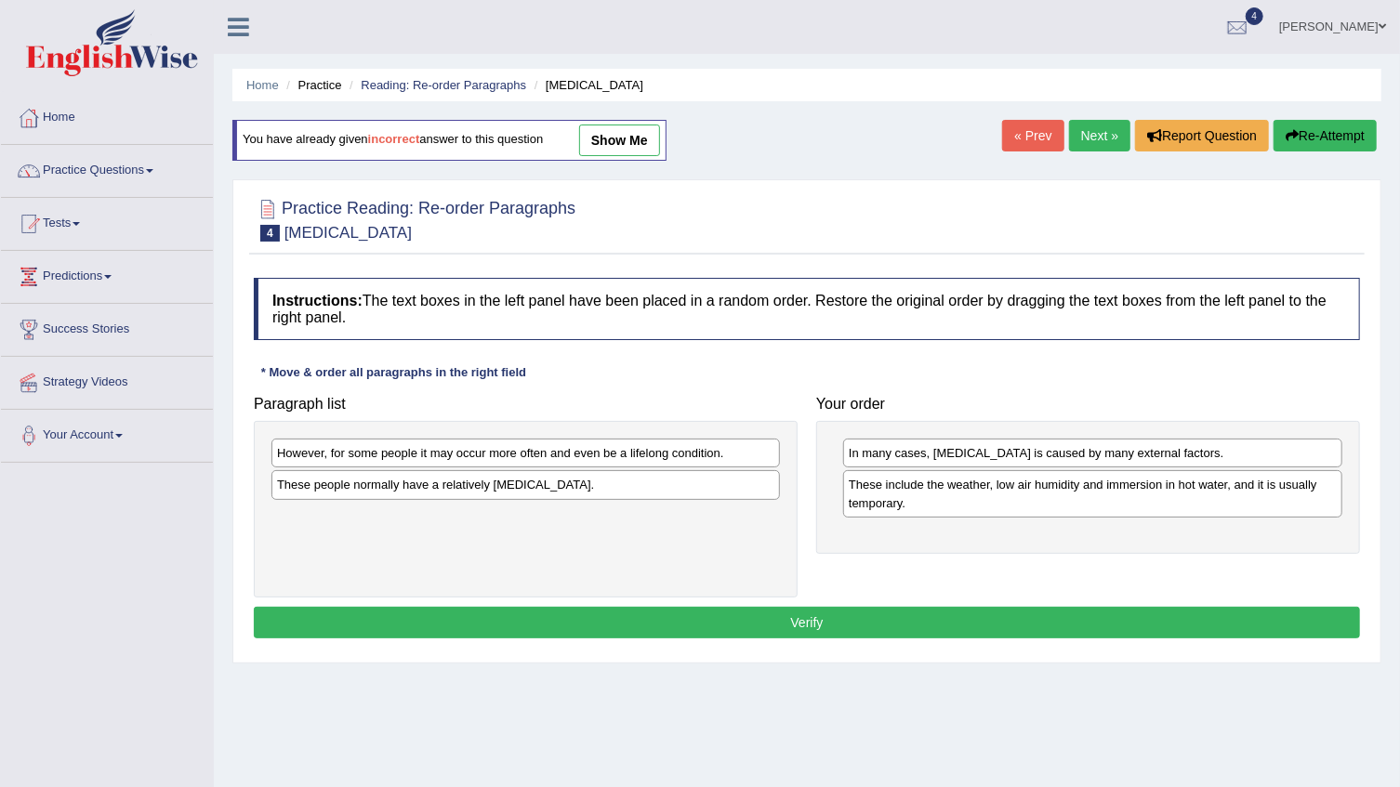
click at [423, 481] on div "These people normally have a relatively sensitive skin." at bounding box center [525, 484] width 508 height 29
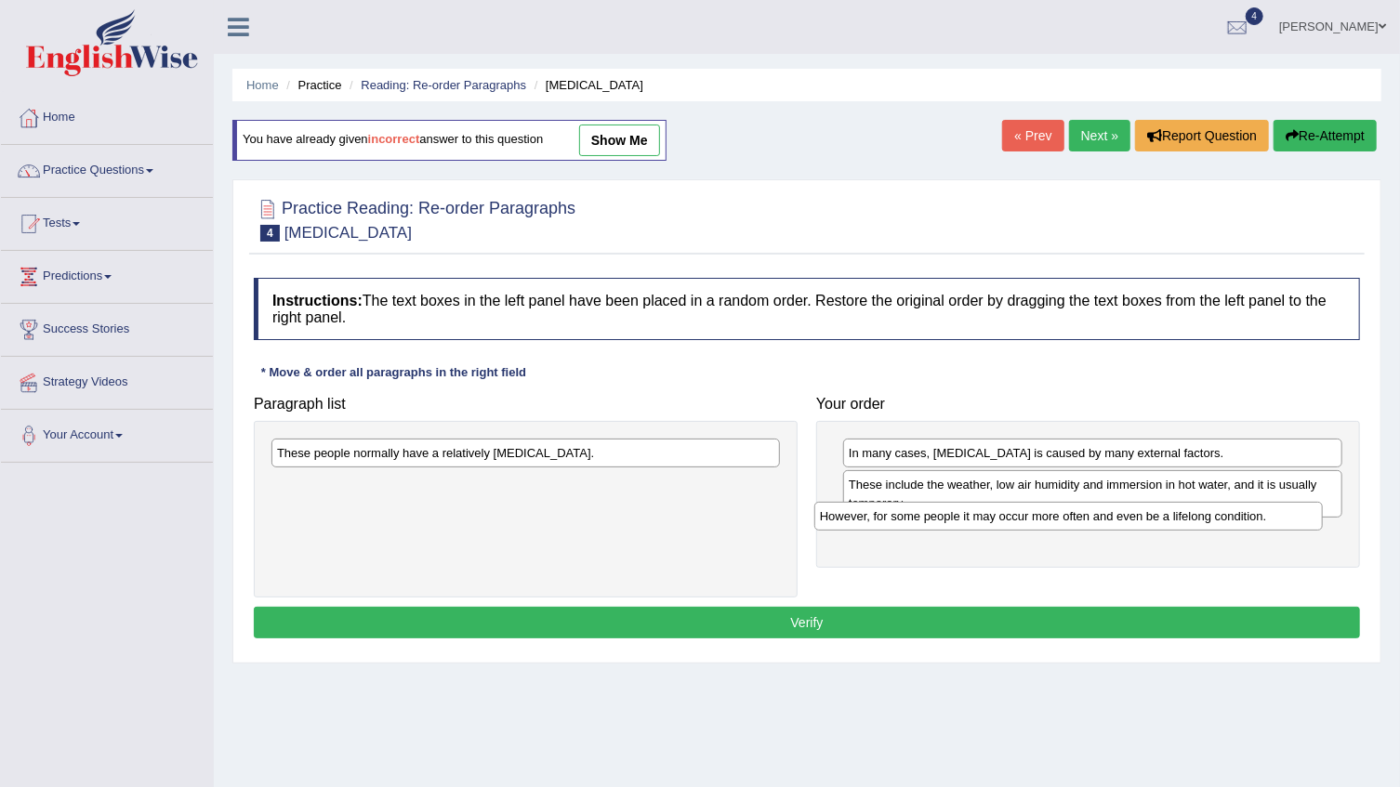
drag, startPoint x: 442, startPoint y: 460, endPoint x: 993, endPoint y: 521, distance: 553.6
click at [993, 521] on div "However, for some people it may occur more often and even be a lifelong conditi…" at bounding box center [1068, 516] width 508 height 29
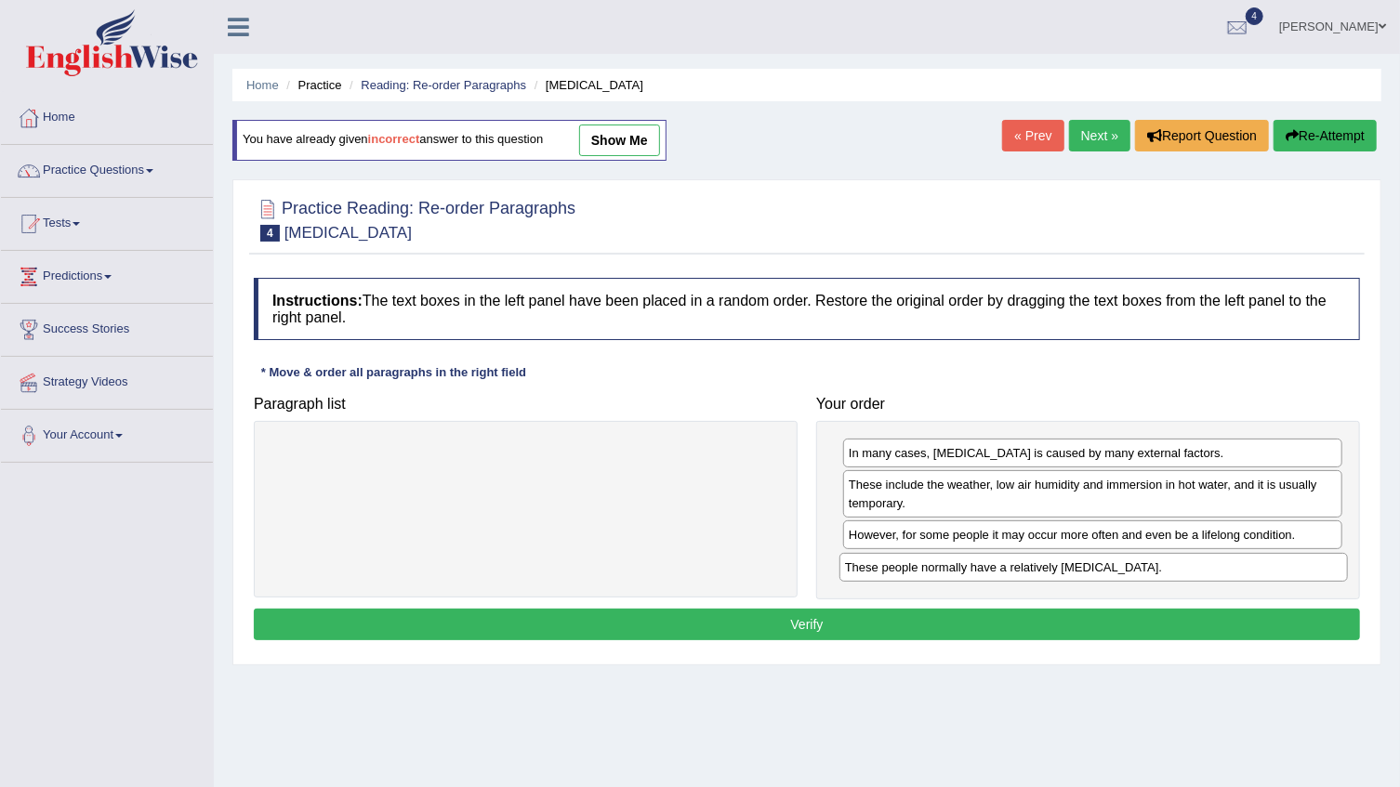
drag, startPoint x: 520, startPoint y: 455, endPoint x: 1087, endPoint y: 570, distance: 579.2
click at [1087, 570] on div "These people normally have a relatively sensitive skin." at bounding box center [1093, 567] width 508 height 29
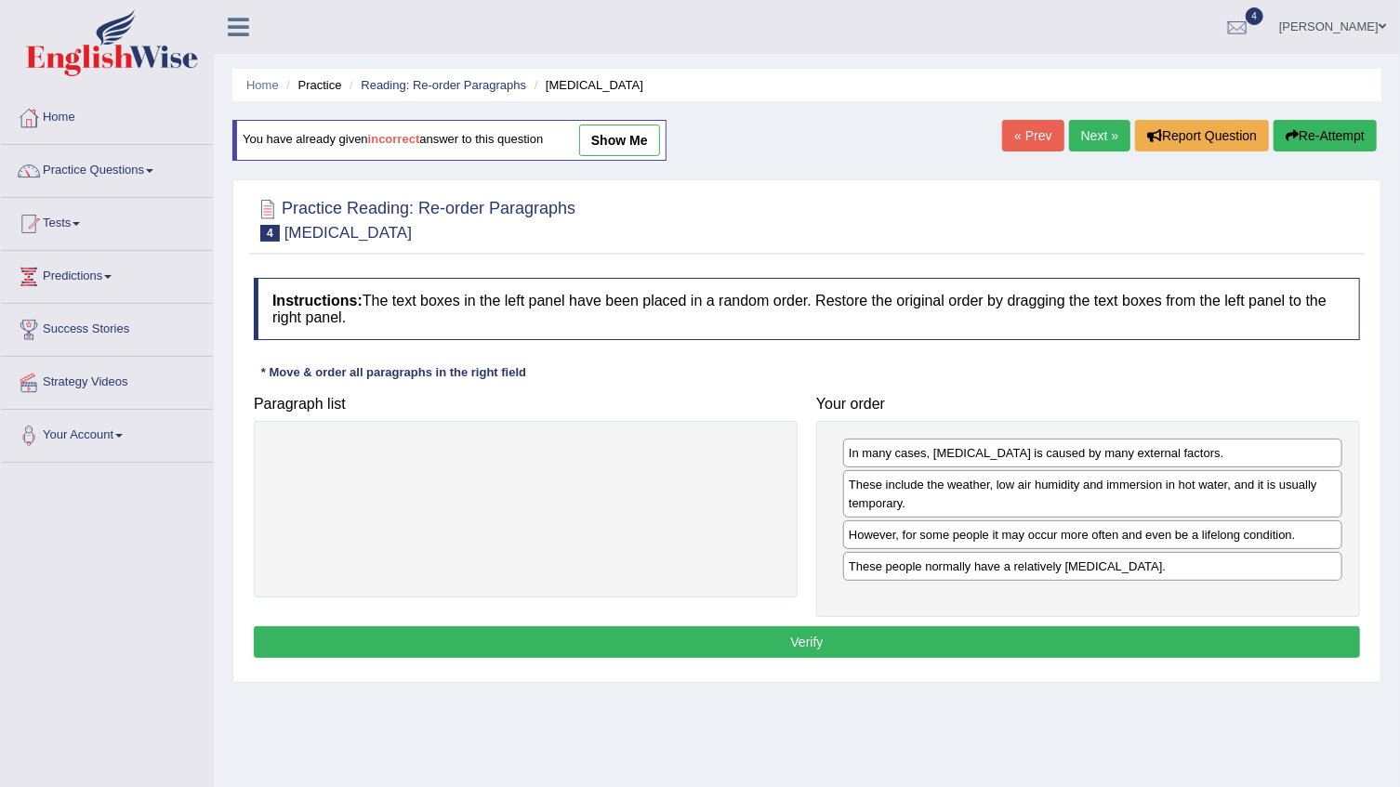
click at [903, 642] on button "Verify" at bounding box center [807, 642] width 1106 height 32
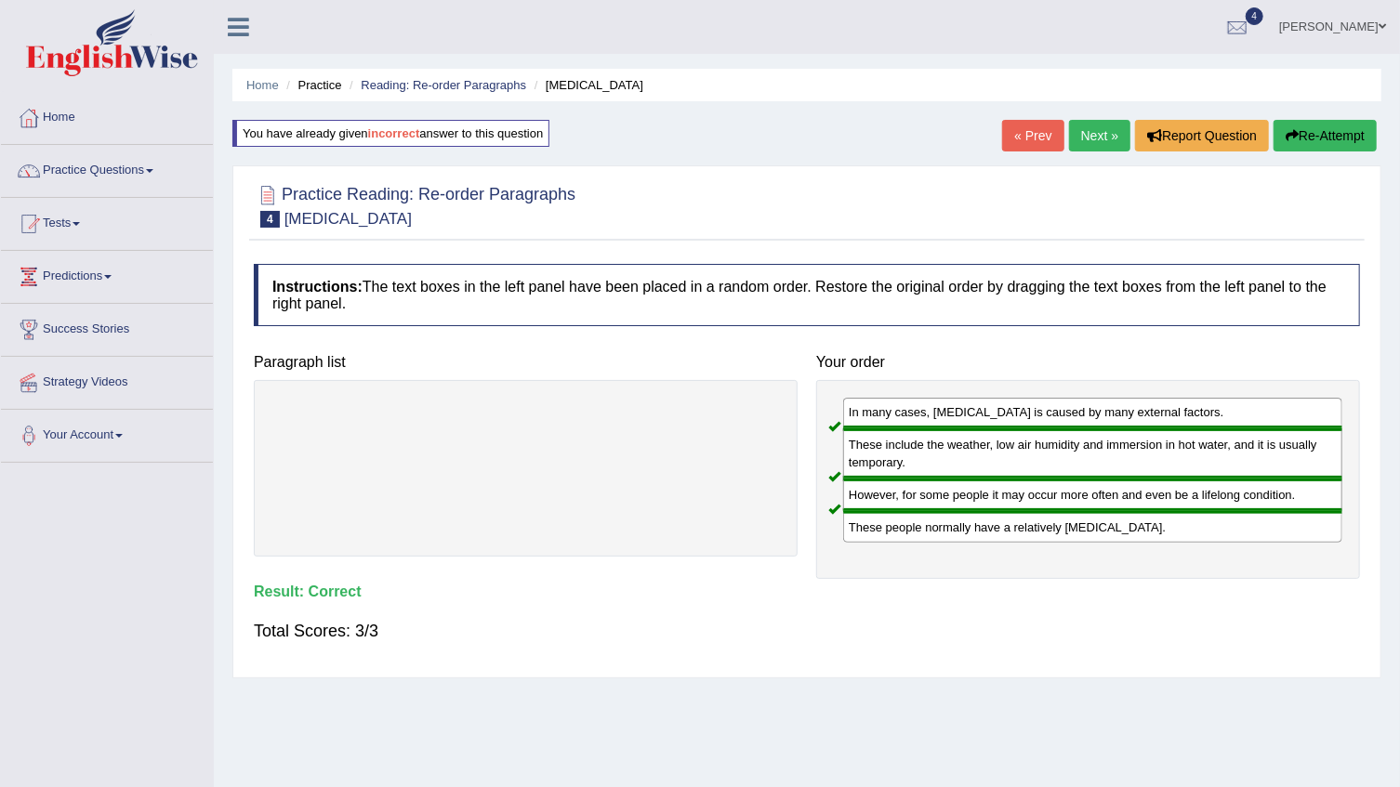
click at [1112, 136] on link "Next »" at bounding box center [1099, 136] width 61 height 32
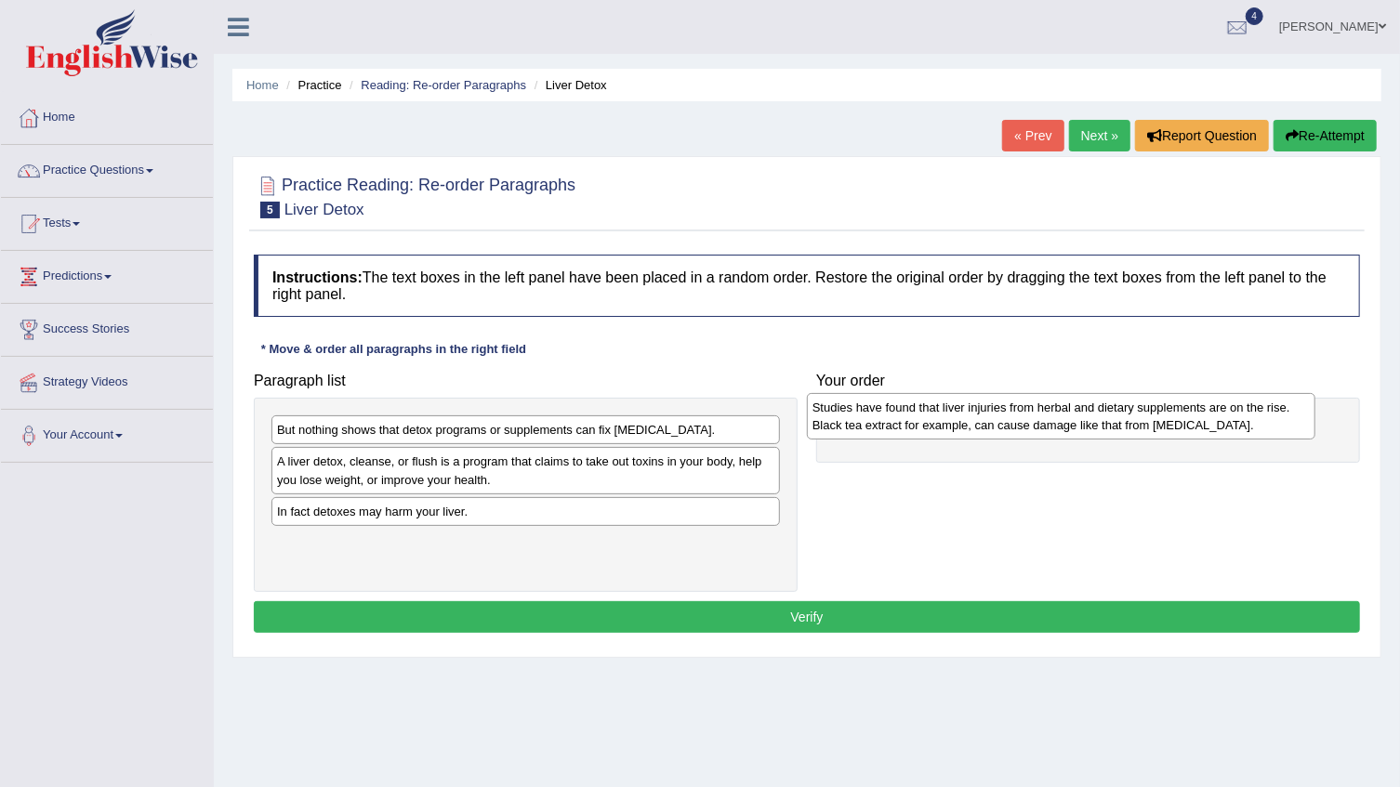
drag, startPoint x: 420, startPoint y: 522, endPoint x: 955, endPoint y: 419, distance: 545.2
click at [955, 419] on div "Studies have found that liver injuries from herbal and dietary supplements are …" at bounding box center [1061, 416] width 508 height 46
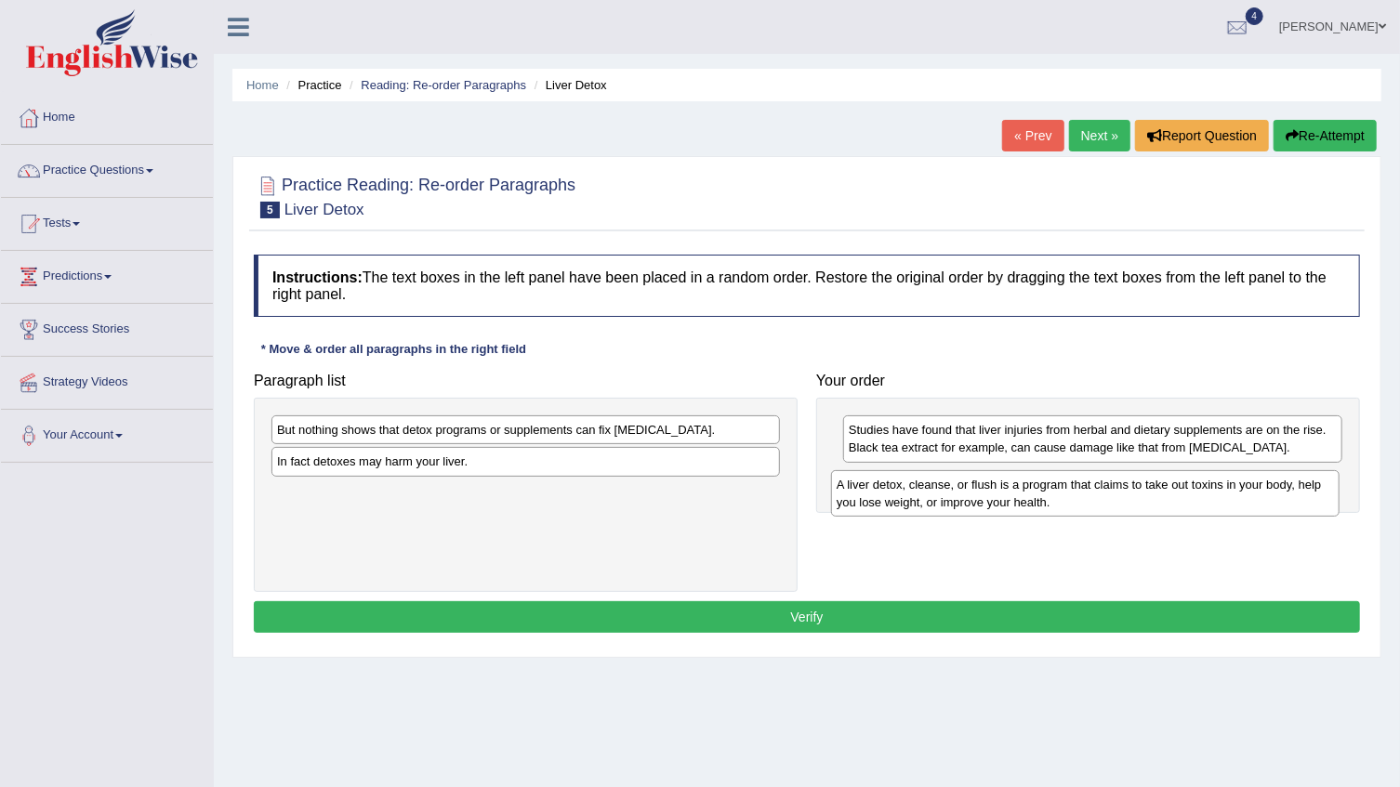
drag, startPoint x: 384, startPoint y: 467, endPoint x: 943, endPoint y: 491, distance: 560.0
click at [943, 491] on div "A liver detox, cleanse, or flush is a program that claims to take out toxins in…" at bounding box center [1085, 493] width 508 height 46
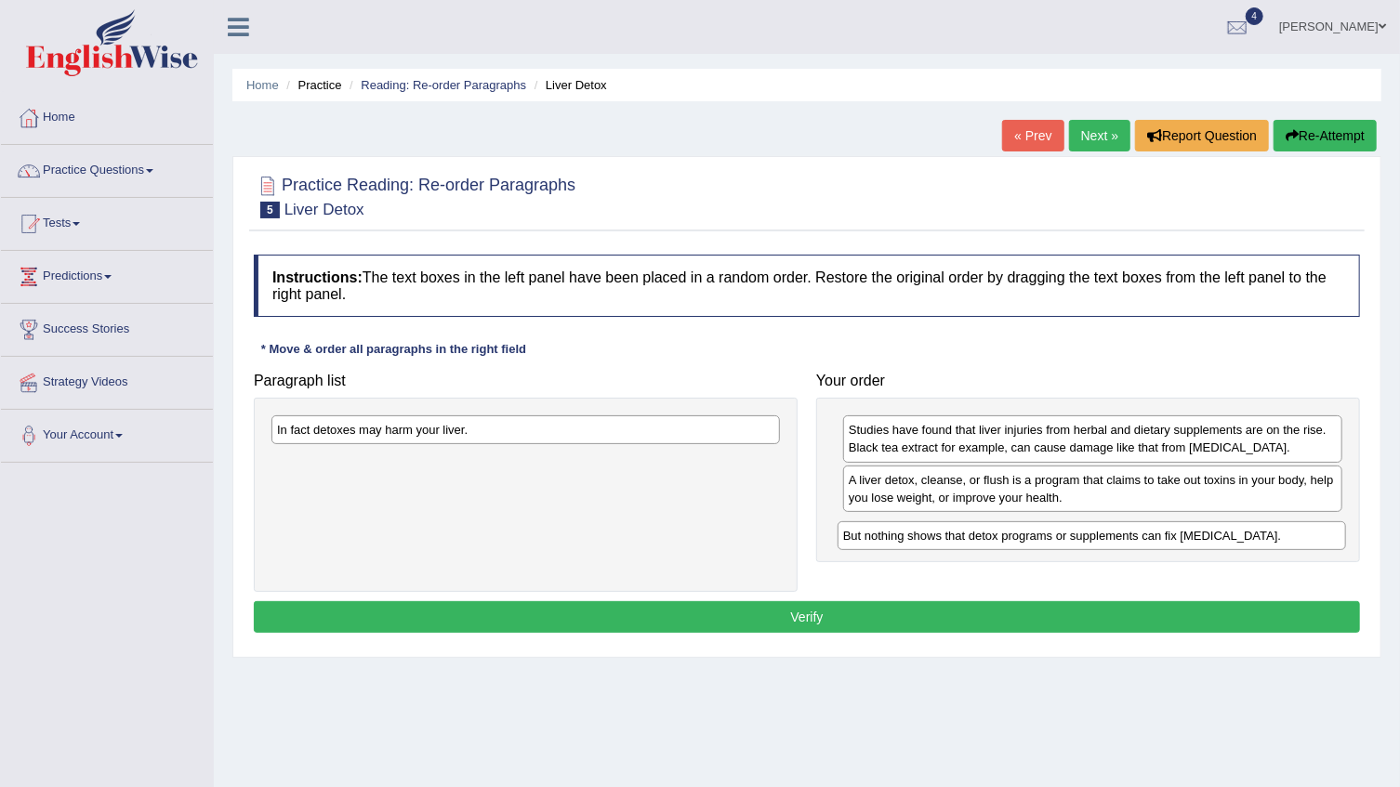
drag, startPoint x: 584, startPoint y: 432, endPoint x: 1150, endPoint y: 538, distance: 575.8
click at [1150, 538] on div "But nothing shows that detox programs or supplements can fix [MEDICAL_DATA]." at bounding box center [1091, 535] width 508 height 29
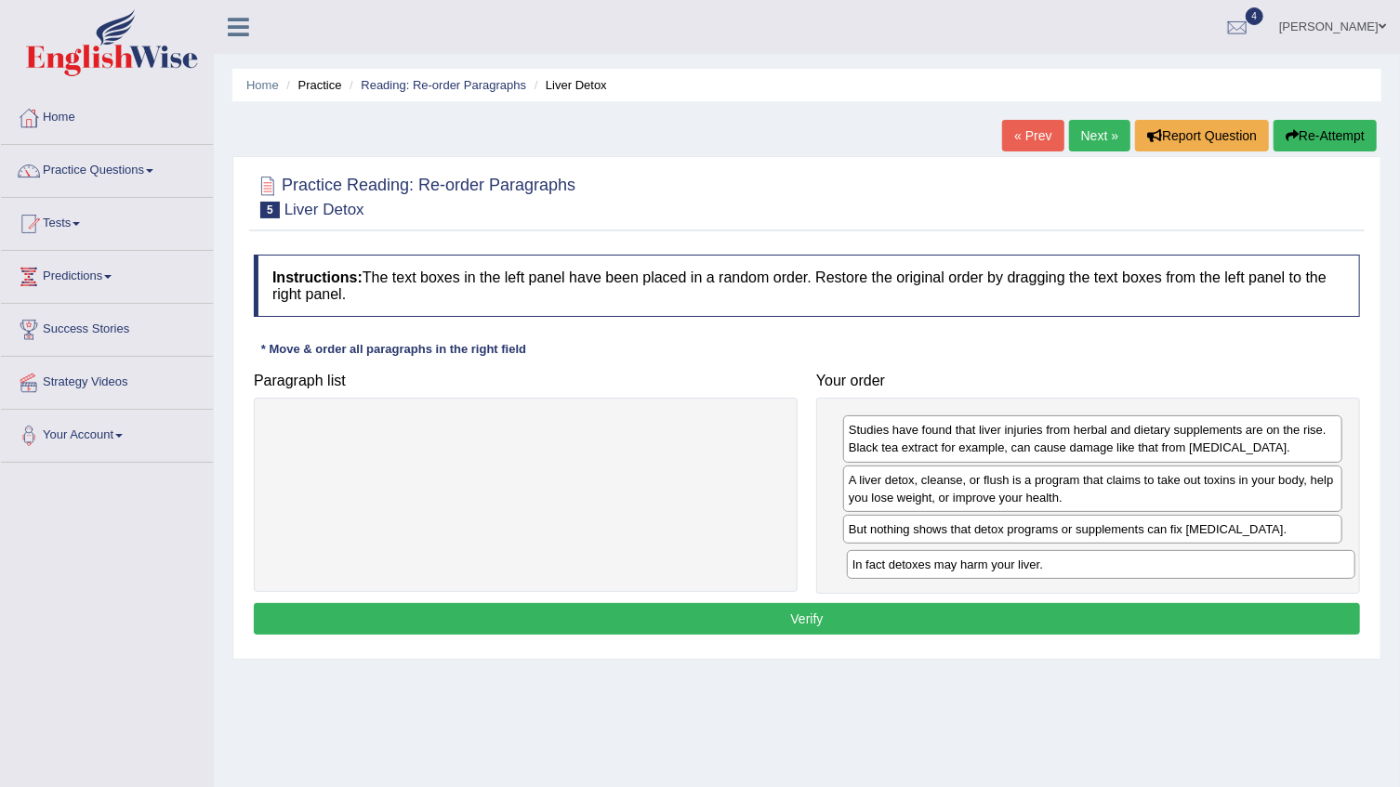
drag, startPoint x: 404, startPoint y: 432, endPoint x: 983, endPoint y: 567, distance: 594.5
click at [983, 567] on div "In fact detoxes may harm your liver." at bounding box center [1101, 564] width 508 height 29
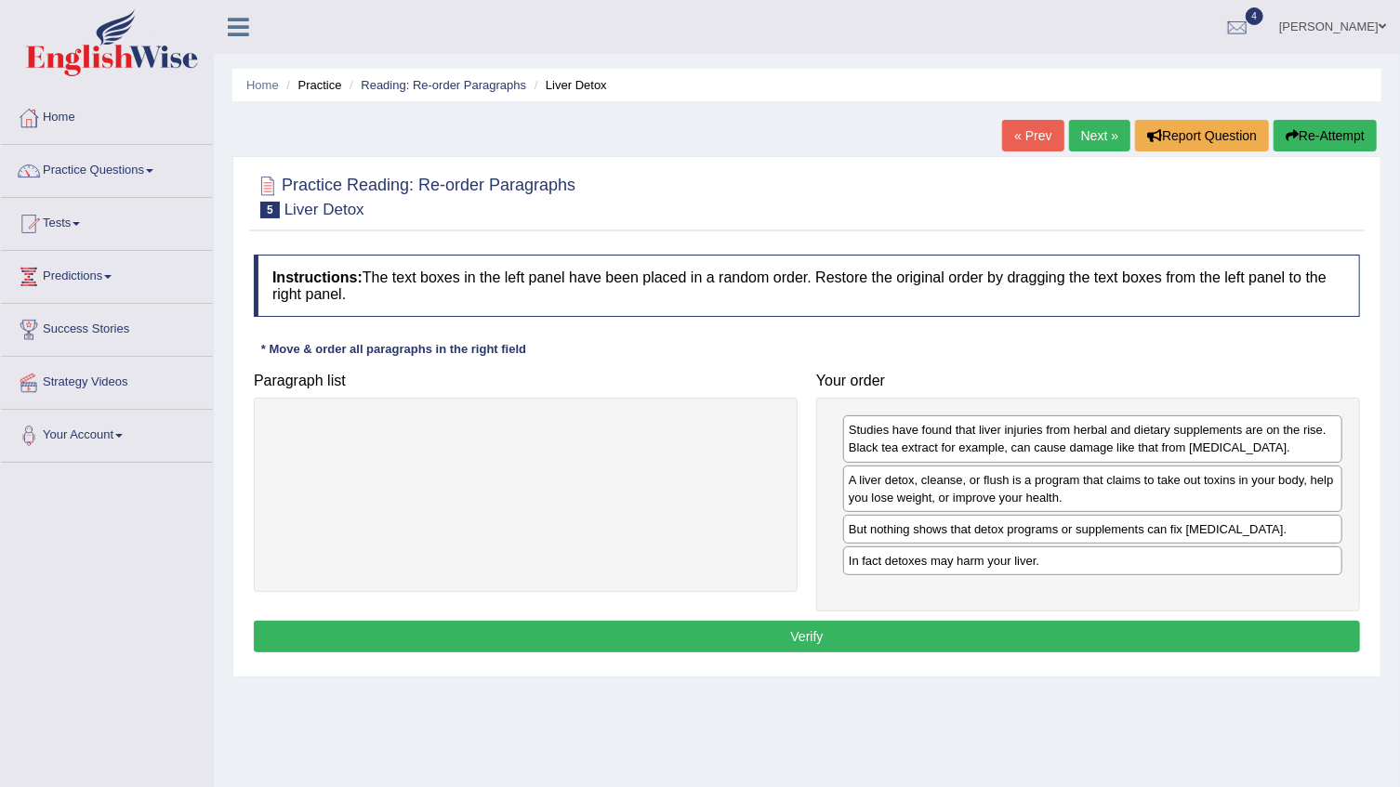
click at [879, 635] on button "Verify" at bounding box center [807, 637] width 1106 height 32
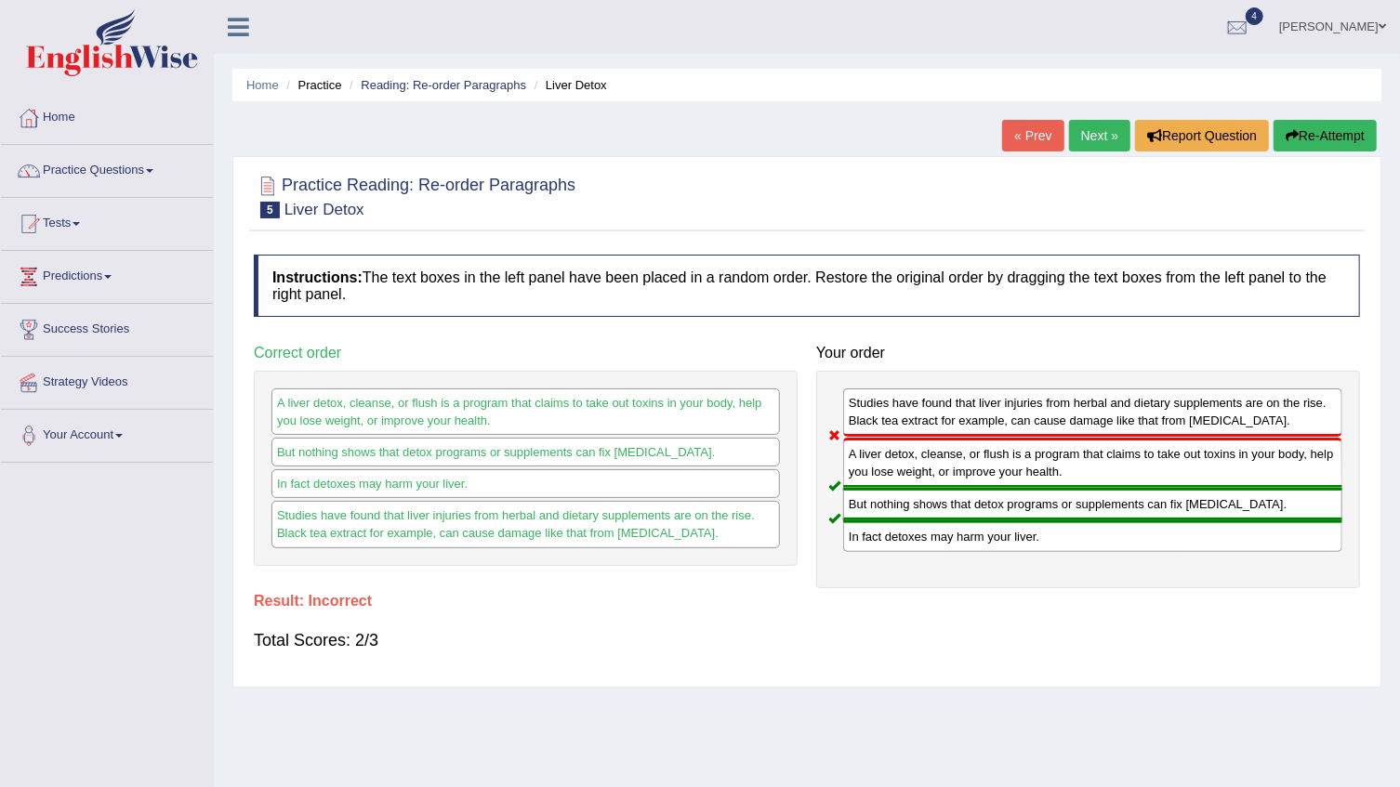
click at [1351, 130] on button "Re-Attempt" at bounding box center [1324, 136] width 103 height 32
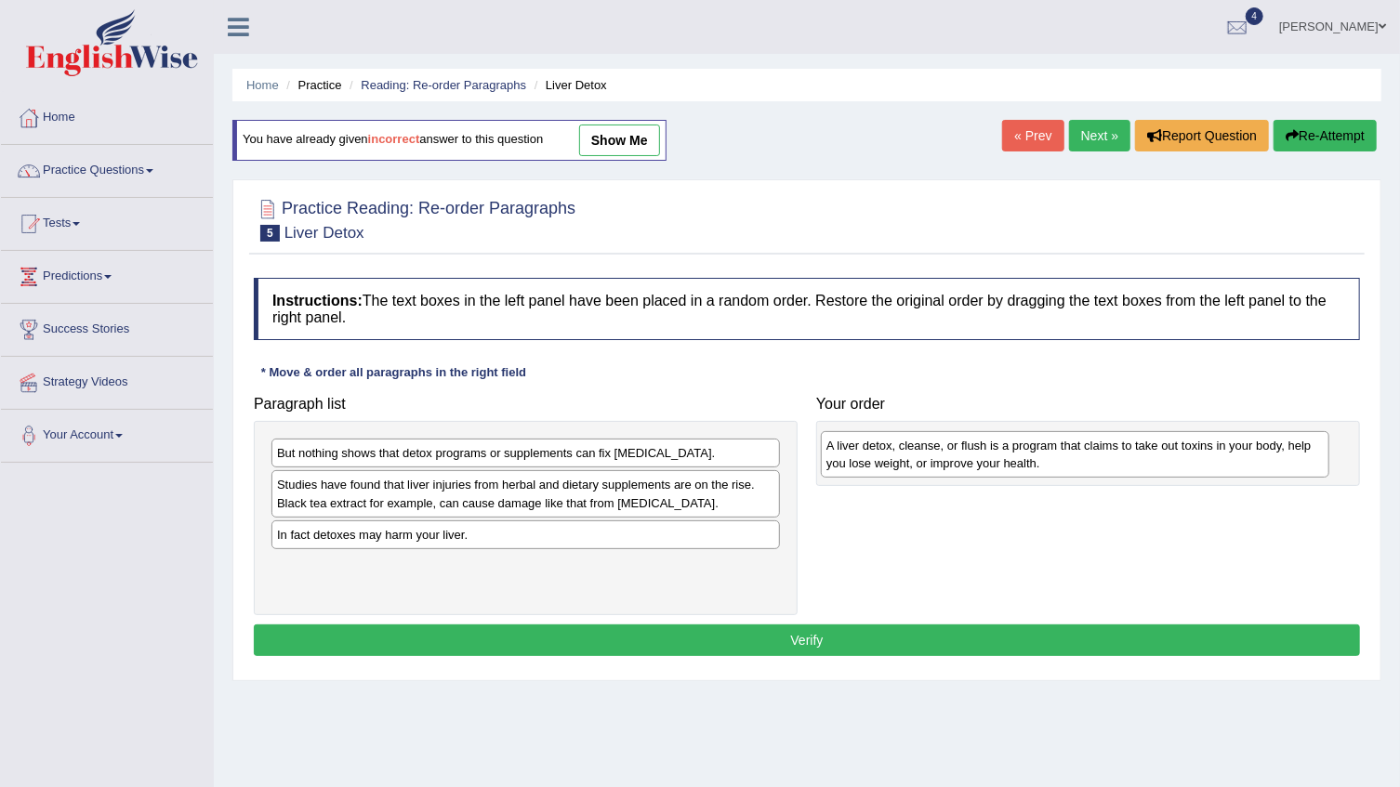
drag, startPoint x: 382, startPoint y: 504, endPoint x: 938, endPoint y: 465, distance: 557.1
click at [938, 465] on div "A liver detox, cleanse, or flush is a program that claims to take out toxins in…" at bounding box center [1075, 454] width 508 height 46
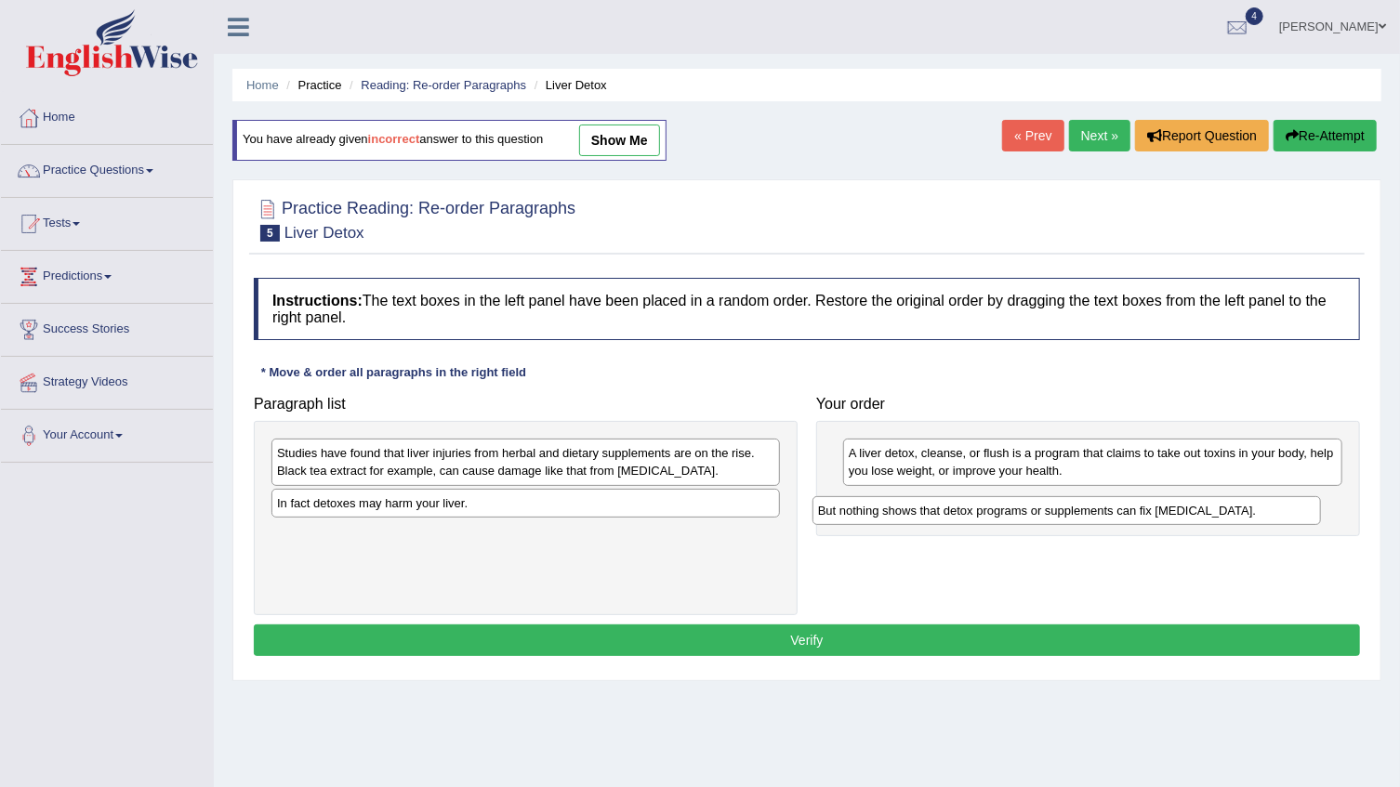
drag, startPoint x: 397, startPoint y: 454, endPoint x: 938, endPoint y: 512, distance: 543.9
click at [938, 512] on div "But nothing shows that detox programs or supplements can fix [MEDICAL_DATA]." at bounding box center [1066, 510] width 508 height 29
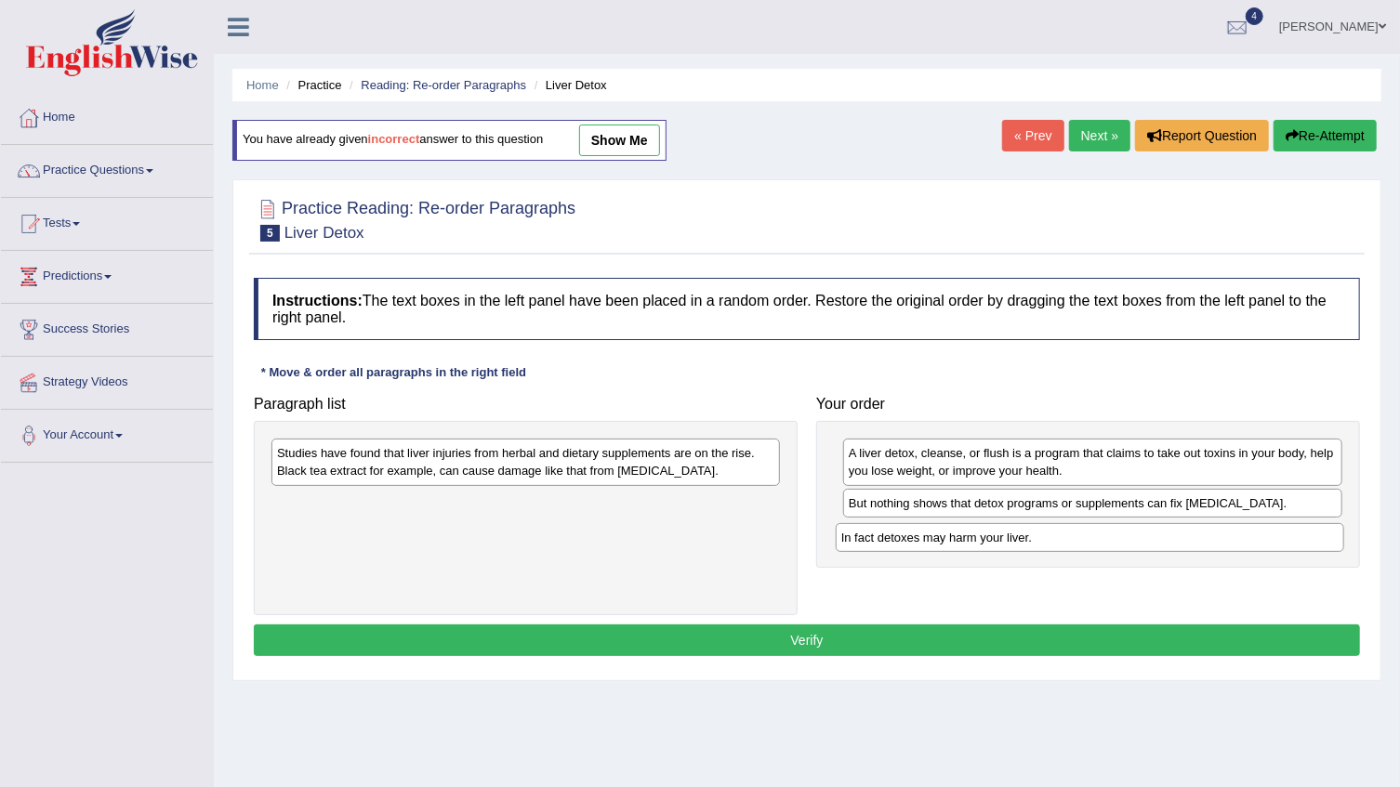
drag, startPoint x: 402, startPoint y: 505, endPoint x: 967, endPoint y: 540, distance: 565.2
click at [967, 540] on div "In fact detoxes may harm your liver." at bounding box center [1089, 537] width 508 height 29
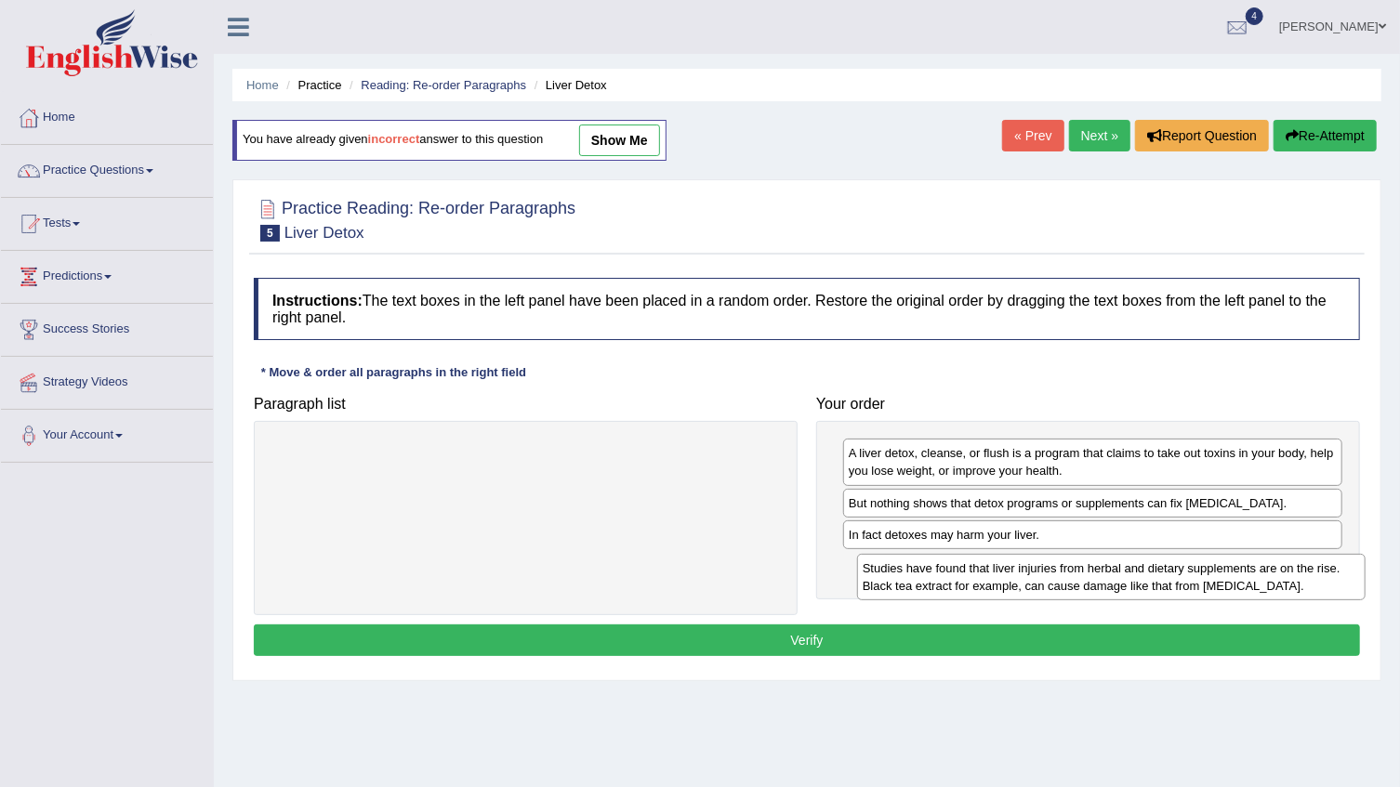
drag, startPoint x: 593, startPoint y: 461, endPoint x: 1178, endPoint y: 576, distance: 596.7
click at [1178, 576] on div "Studies have found that liver injuries from herbal and dietary supplements are …" at bounding box center [1111, 577] width 508 height 46
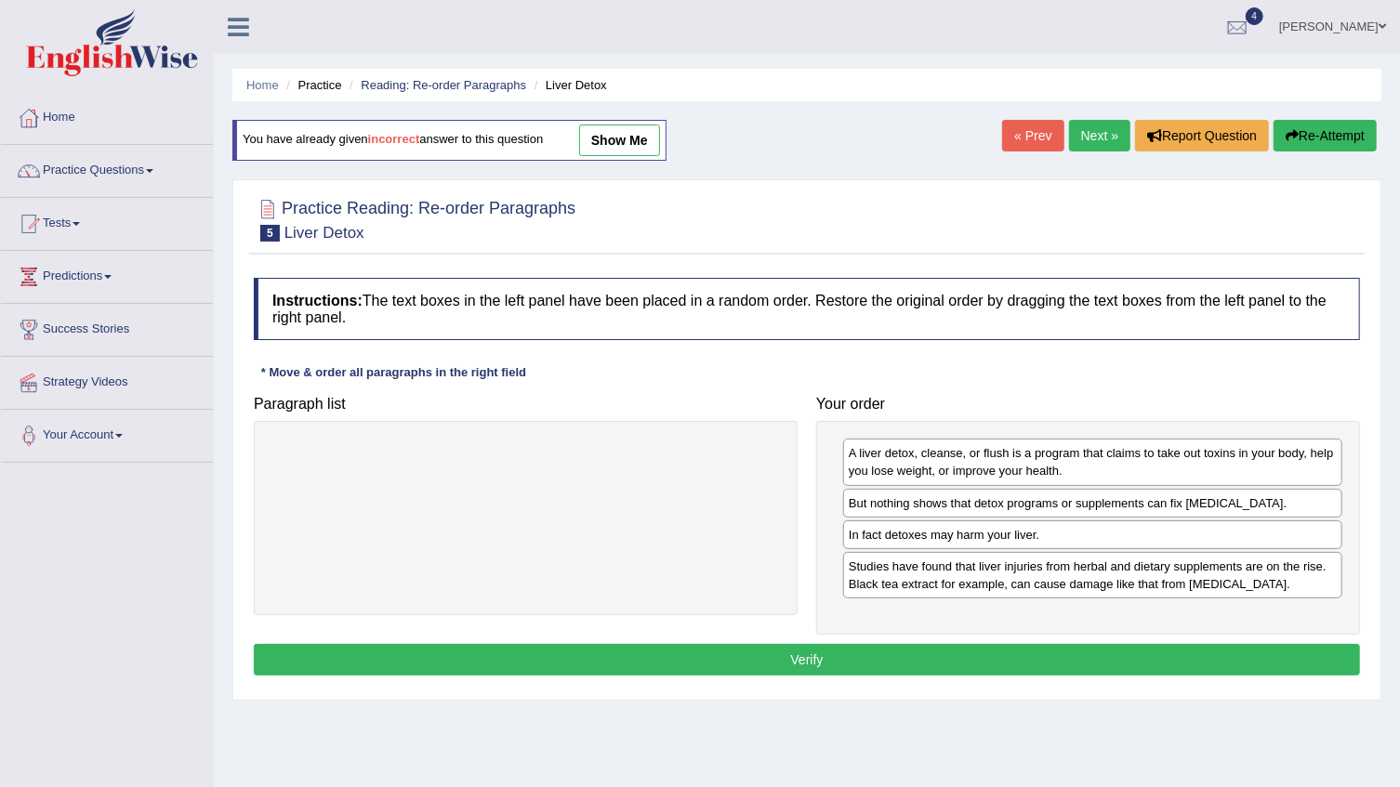
click at [977, 659] on button "Verify" at bounding box center [807, 660] width 1106 height 32
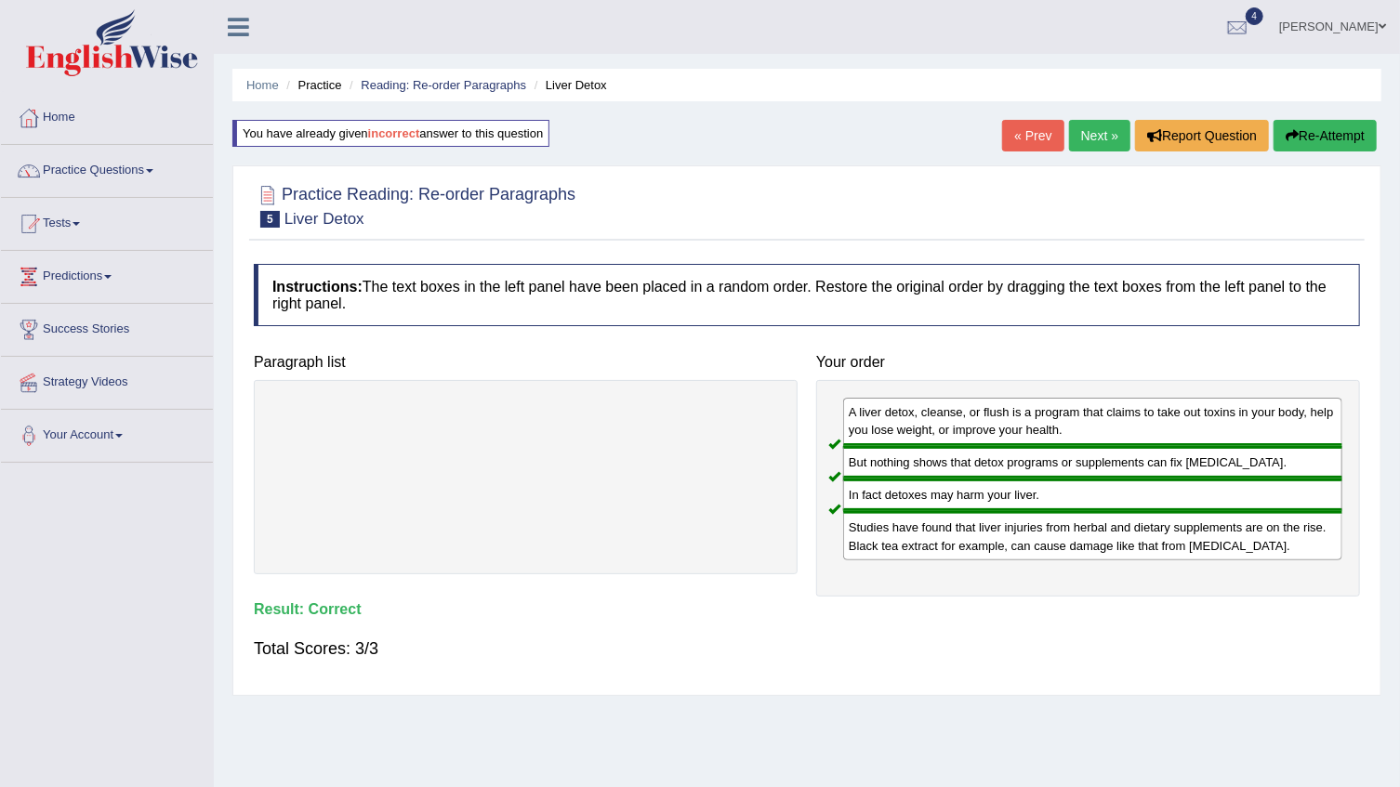
click at [1078, 137] on link "Next »" at bounding box center [1099, 136] width 61 height 32
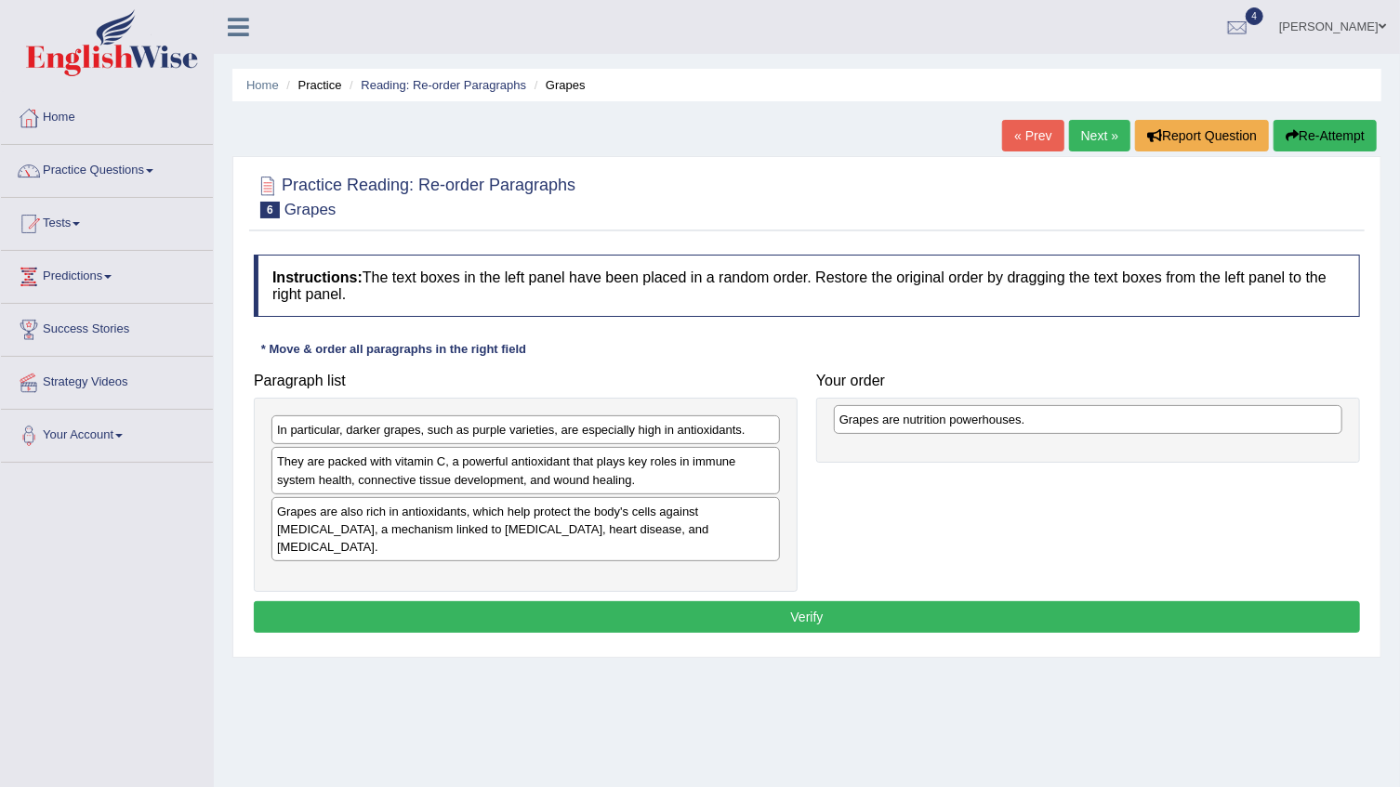
drag, startPoint x: 362, startPoint y: 434, endPoint x: 925, endPoint y: 424, distance: 562.4
click at [925, 424] on div "Grapes are nutrition powerhouses." at bounding box center [1088, 419] width 508 height 29
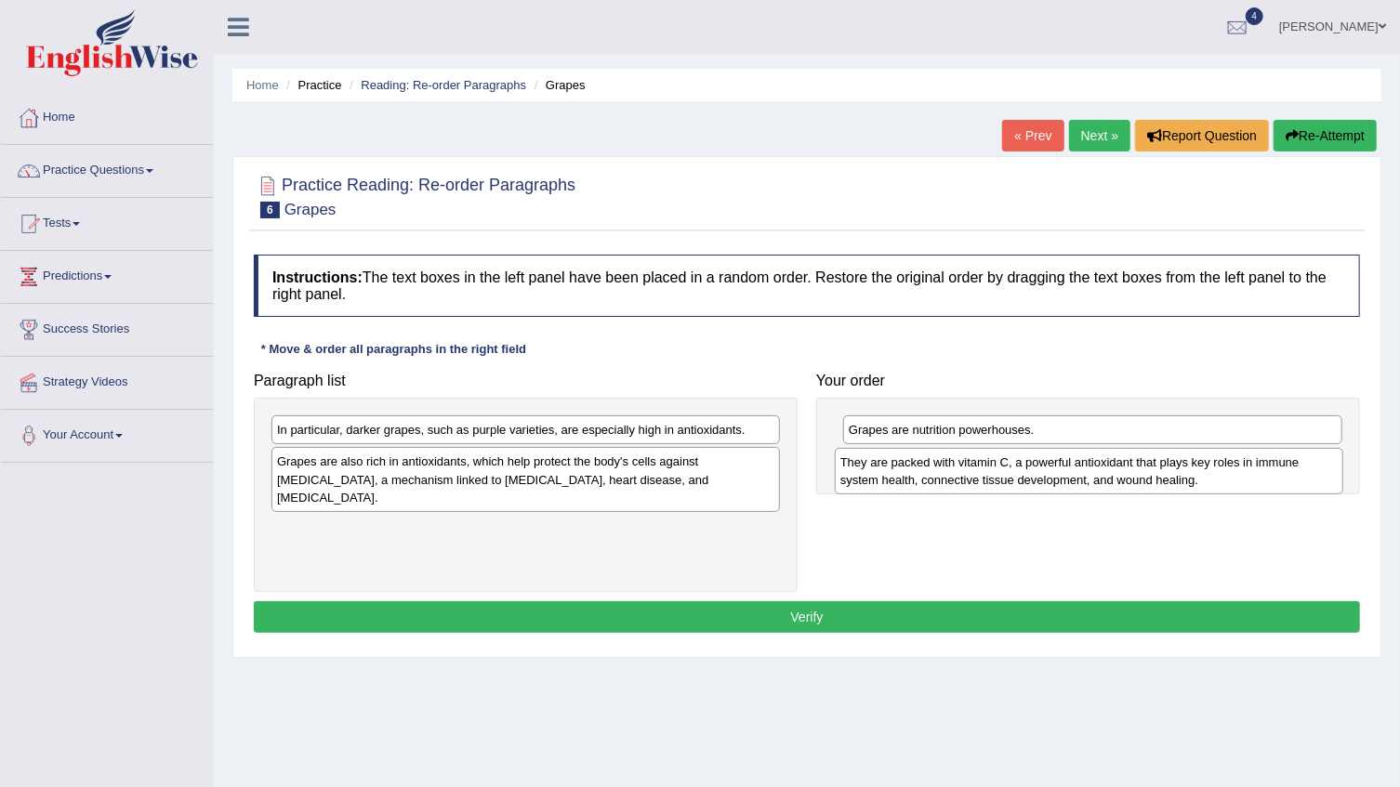
drag, startPoint x: 305, startPoint y: 478, endPoint x: 868, endPoint y: 479, distance: 563.2
click at [868, 479] on div "They are packed with vitamin C, a powerful antioxidant that plays key roles in …" at bounding box center [1089, 471] width 508 height 46
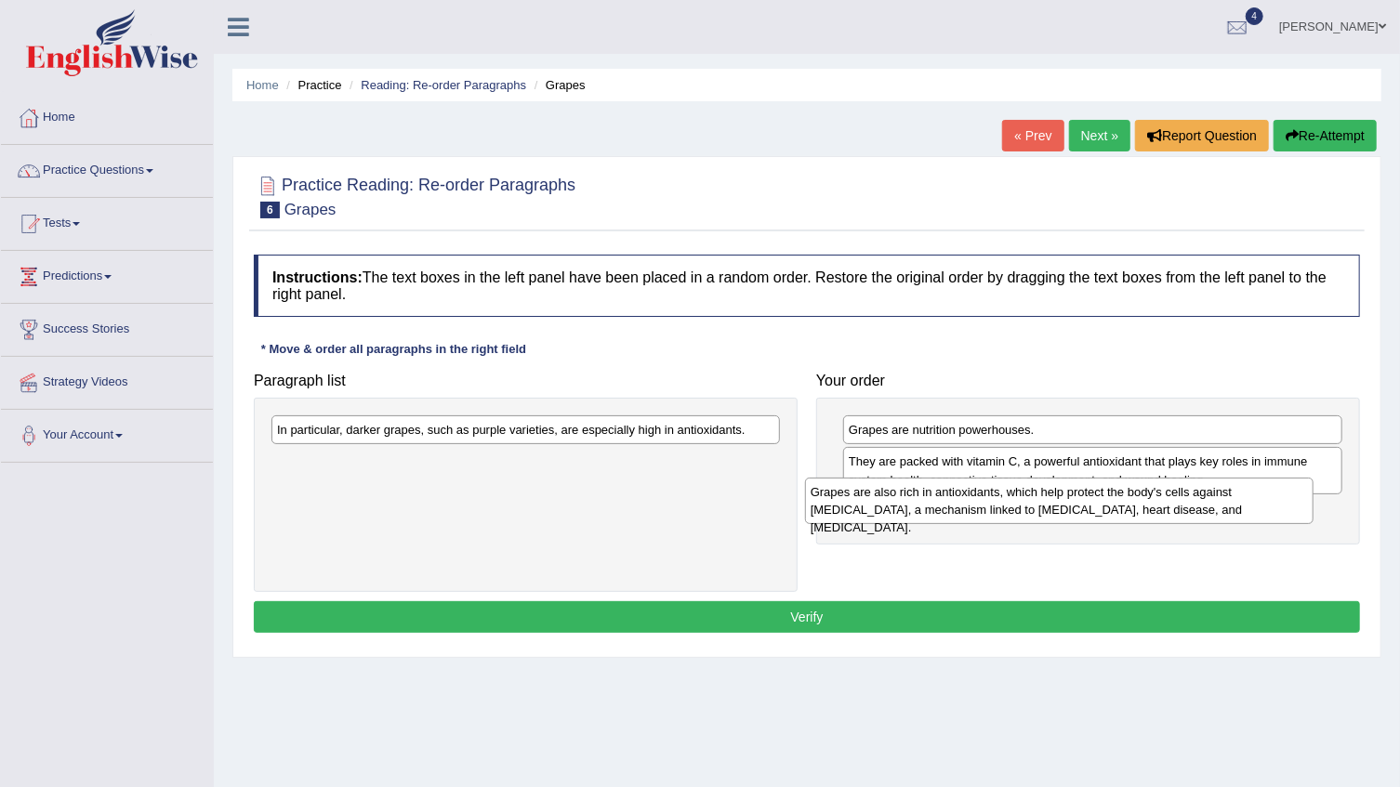
drag, startPoint x: 344, startPoint y: 480, endPoint x: 884, endPoint y: 511, distance: 540.8
click at [882, 511] on div "Grapes are also rich in antioxidants, which help protect the body's cells again…" at bounding box center [1059, 501] width 508 height 46
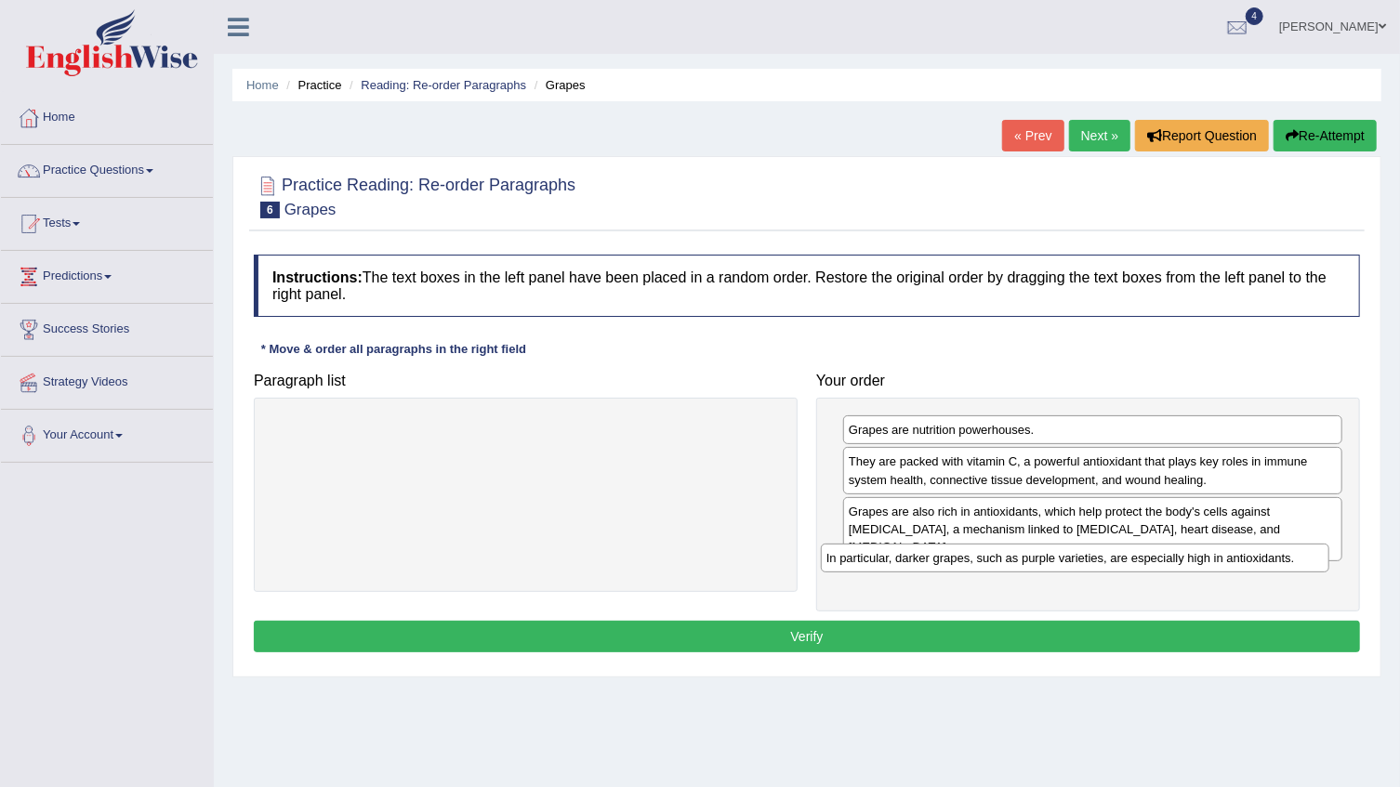
drag, startPoint x: 651, startPoint y: 427, endPoint x: 1202, endPoint y: 555, distance: 564.9
click at [1202, 555] on div "In particular, darker grapes, such as purple varieties, are especially high in …" at bounding box center [1075, 558] width 508 height 29
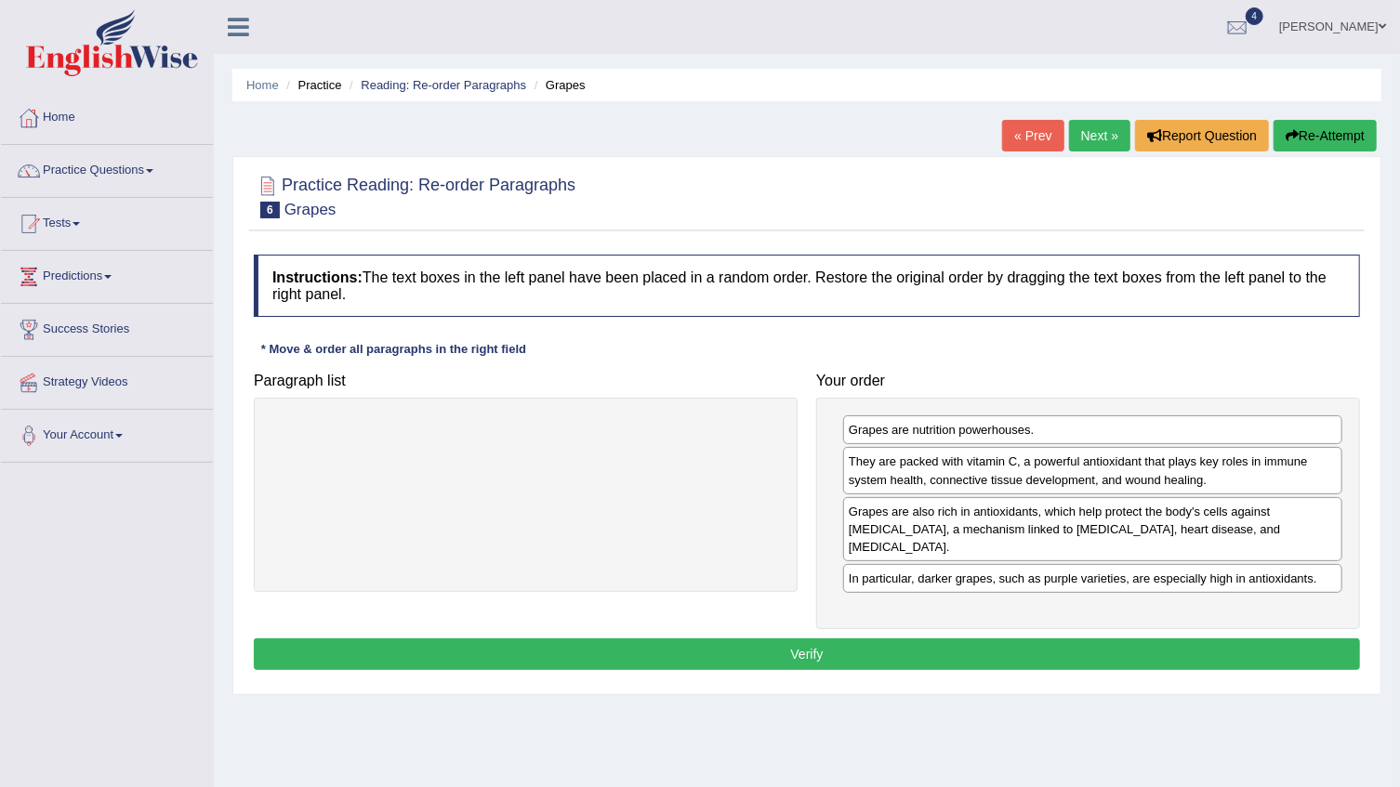
click at [1059, 640] on button "Verify" at bounding box center [807, 654] width 1106 height 32
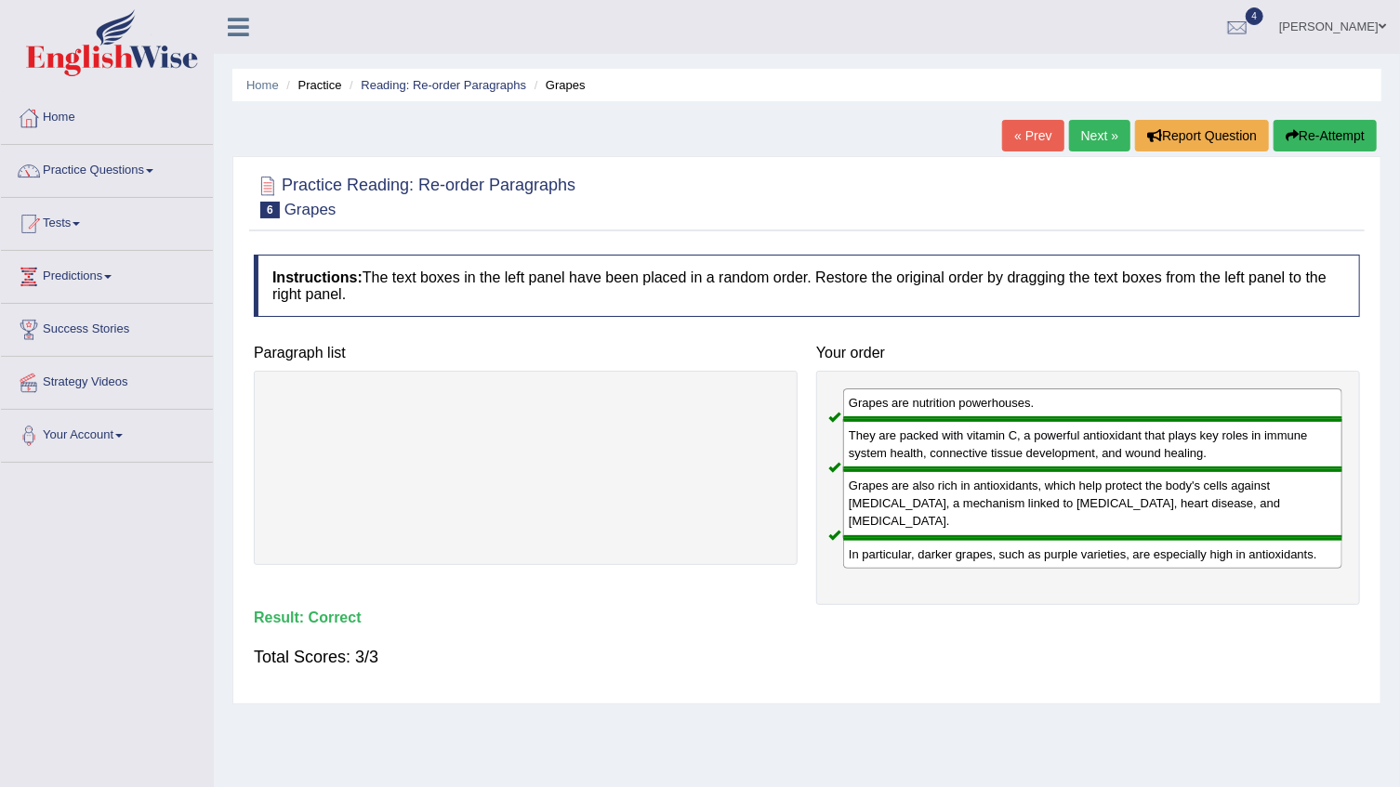
click at [1106, 132] on link "Next »" at bounding box center [1099, 136] width 61 height 32
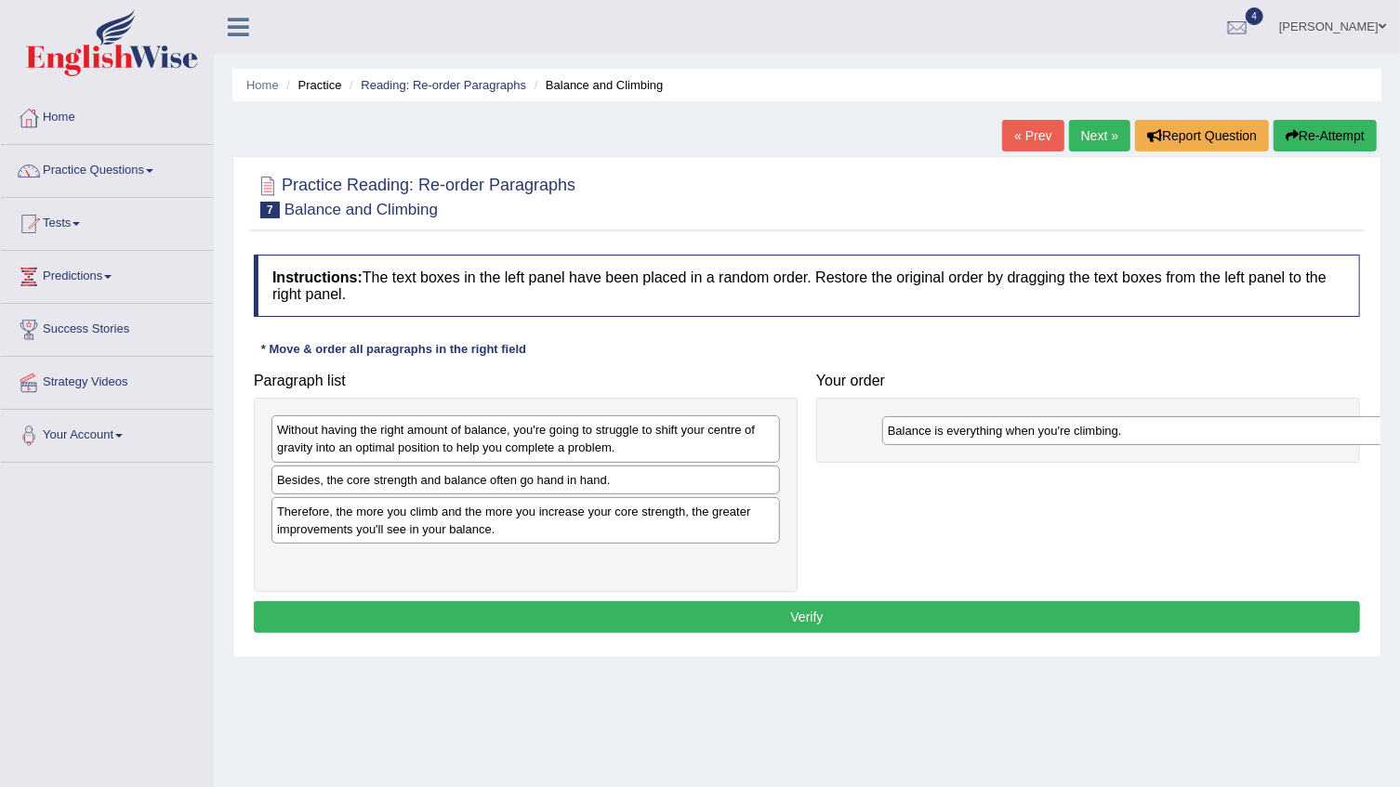
drag, startPoint x: 457, startPoint y: 488, endPoint x: 1068, endPoint y: 440, distance: 612.5
click at [1068, 440] on div "Balance is everything when you're climbing." at bounding box center [1136, 430] width 508 height 29
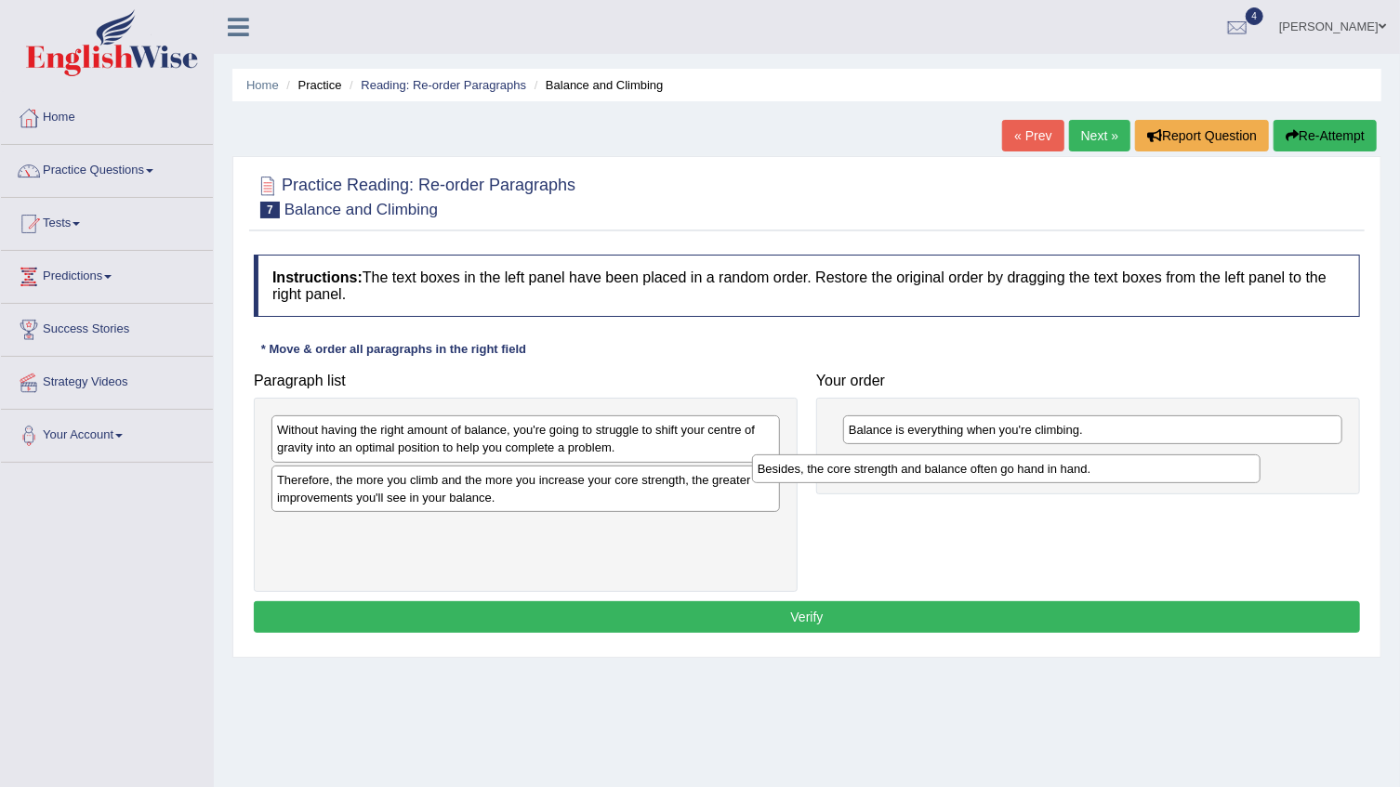
drag, startPoint x: 559, startPoint y: 488, endPoint x: 1039, endPoint y: 478, distance: 480.6
click at [1039, 478] on div "Besides, the core strength and balance often go hand in hand." at bounding box center [1006, 468] width 508 height 29
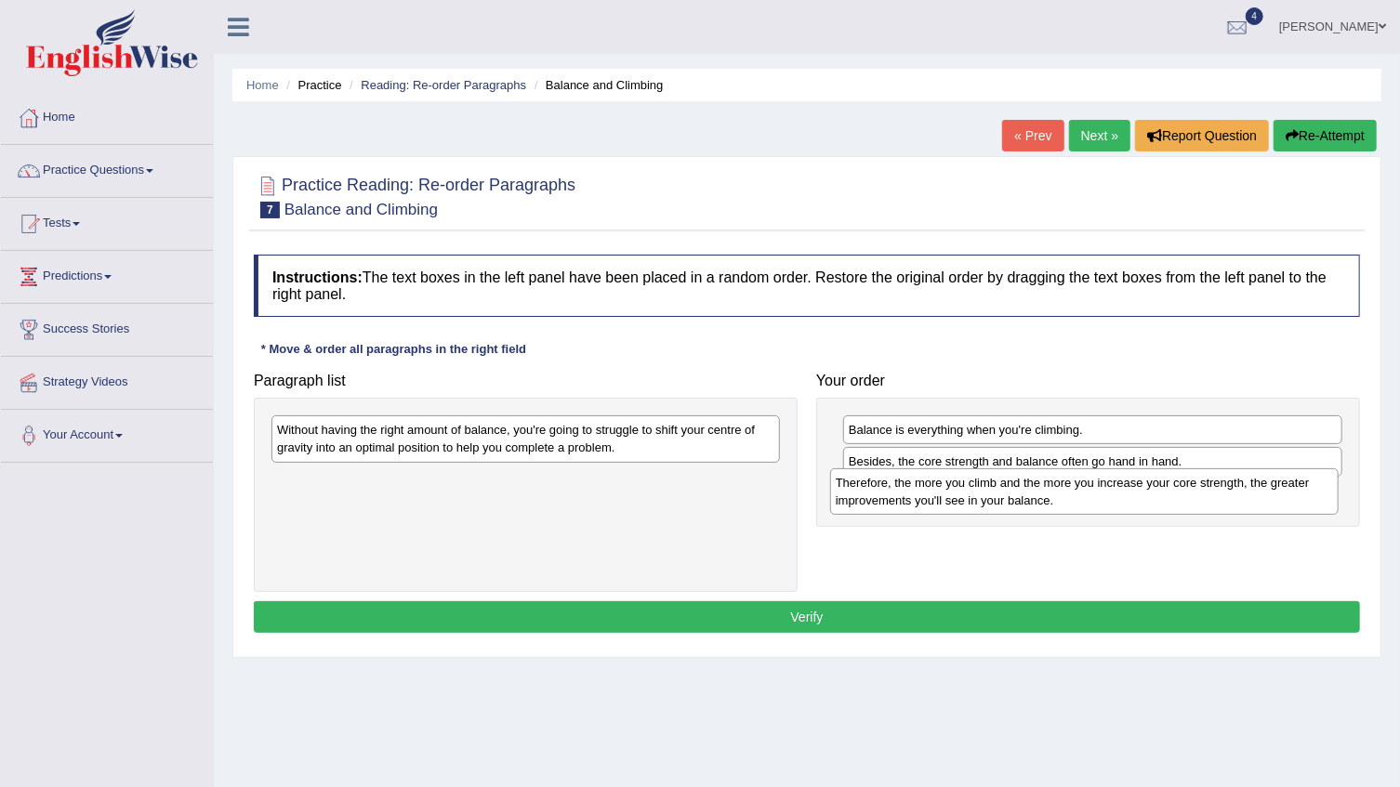
drag, startPoint x: 442, startPoint y: 491, endPoint x: 1001, endPoint y: 494, distance: 558.6
click at [1001, 494] on div "Therefore, the more you climb and the more you increase your core strength, the…" at bounding box center [1084, 491] width 508 height 46
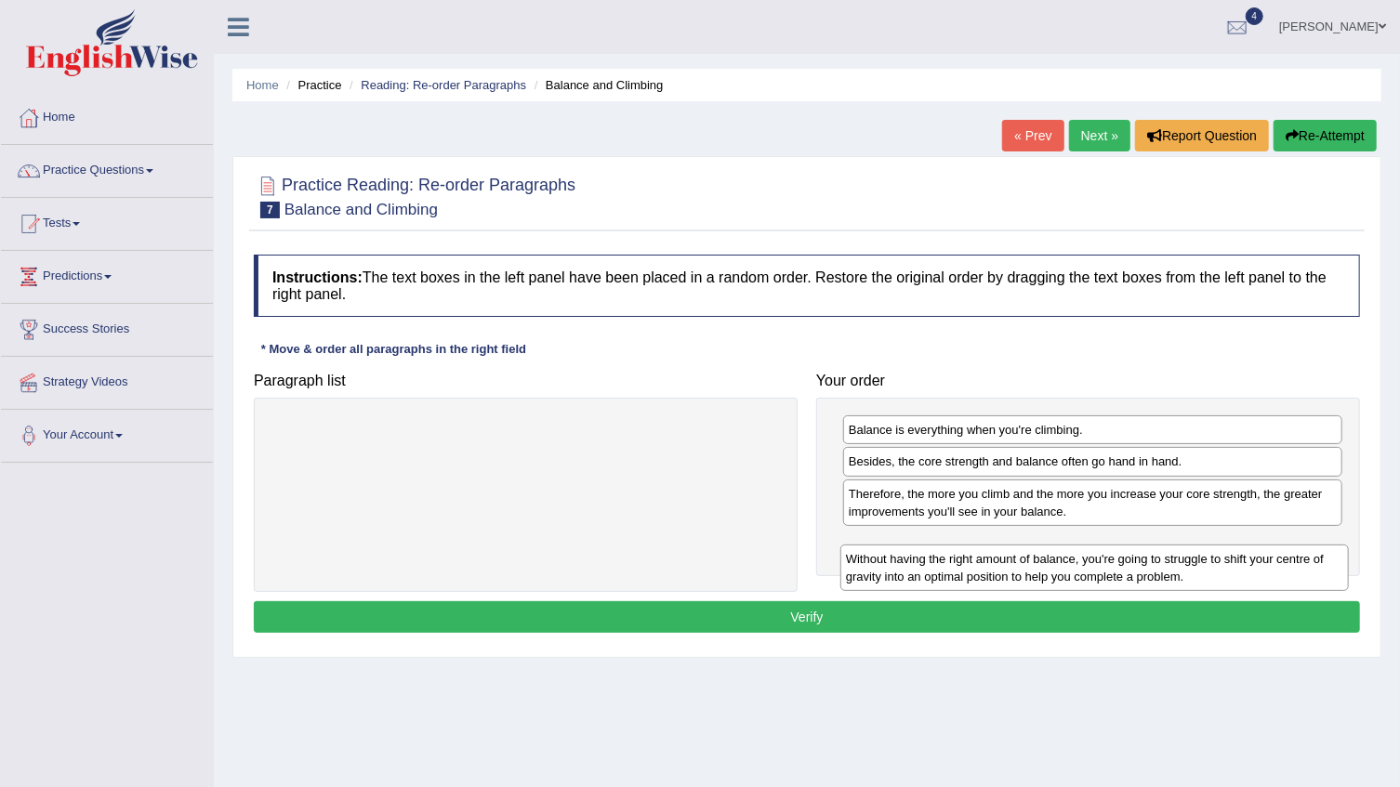
drag, startPoint x: 458, startPoint y: 438, endPoint x: 1027, endPoint y: 567, distance: 583.3
click at [1027, 567] on div "Without having the right amount of balance, you're going to struggle to shift y…" at bounding box center [1094, 568] width 508 height 46
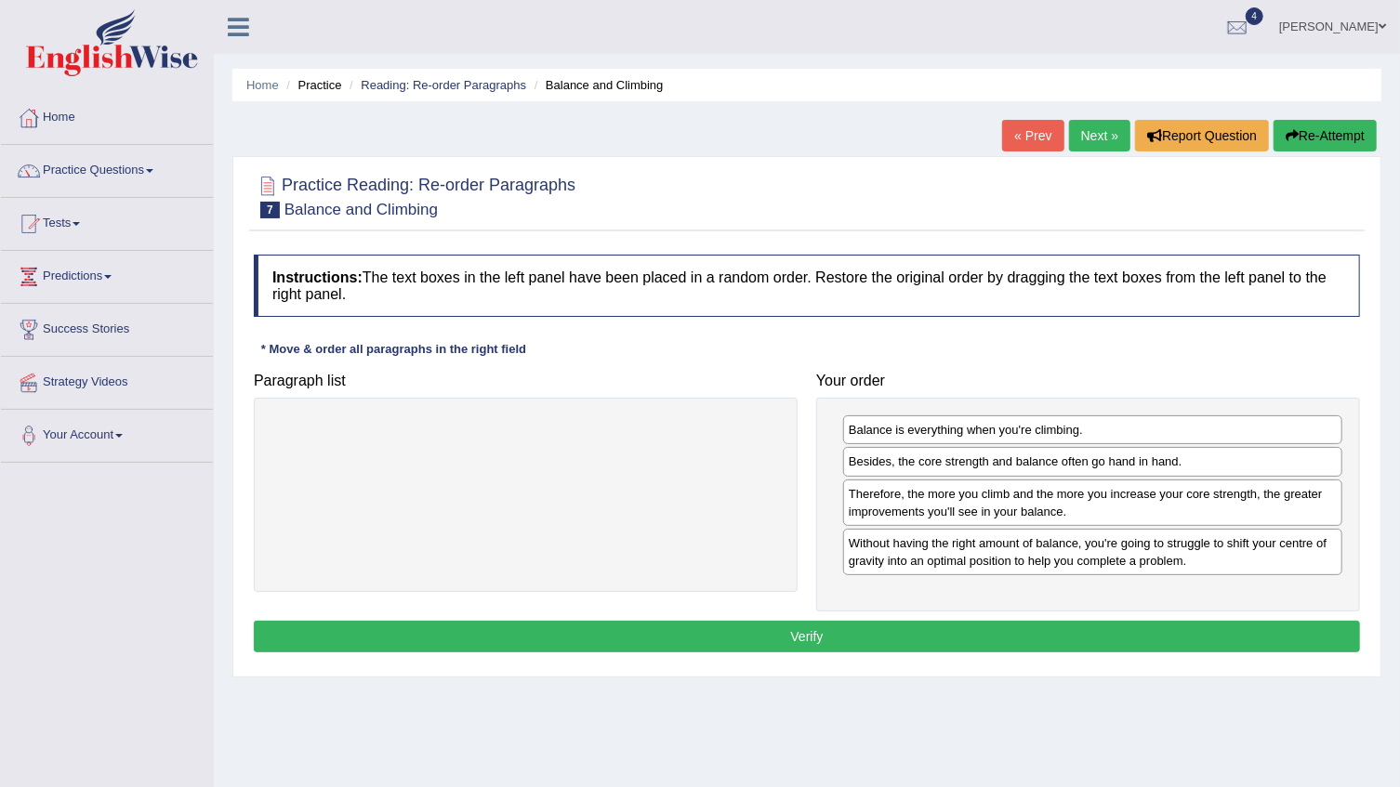
click at [922, 632] on button "Verify" at bounding box center [807, 637] width 1106 height 32
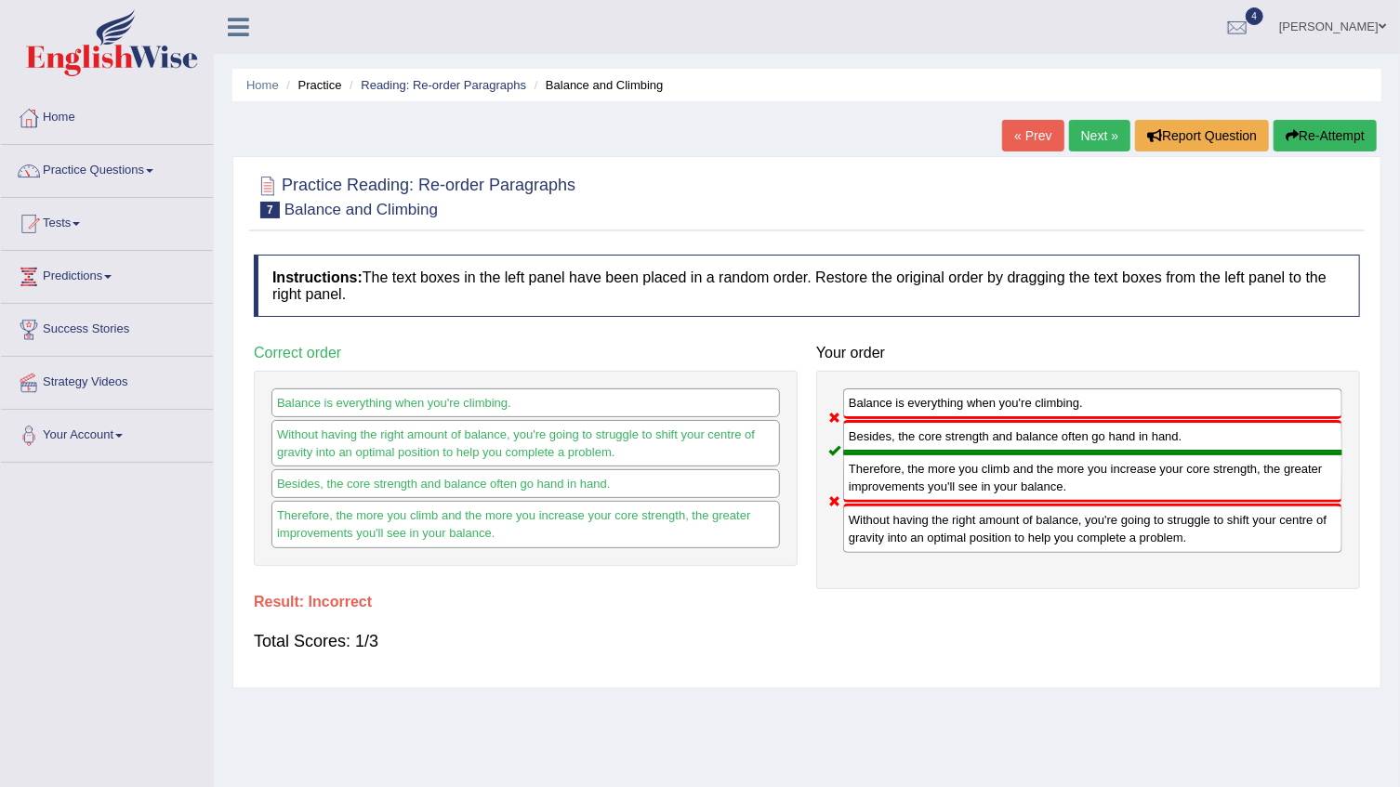
click at [1303, 138] on button "Re-Attempt" at bounding box center [1324, 136] width 103 height 32
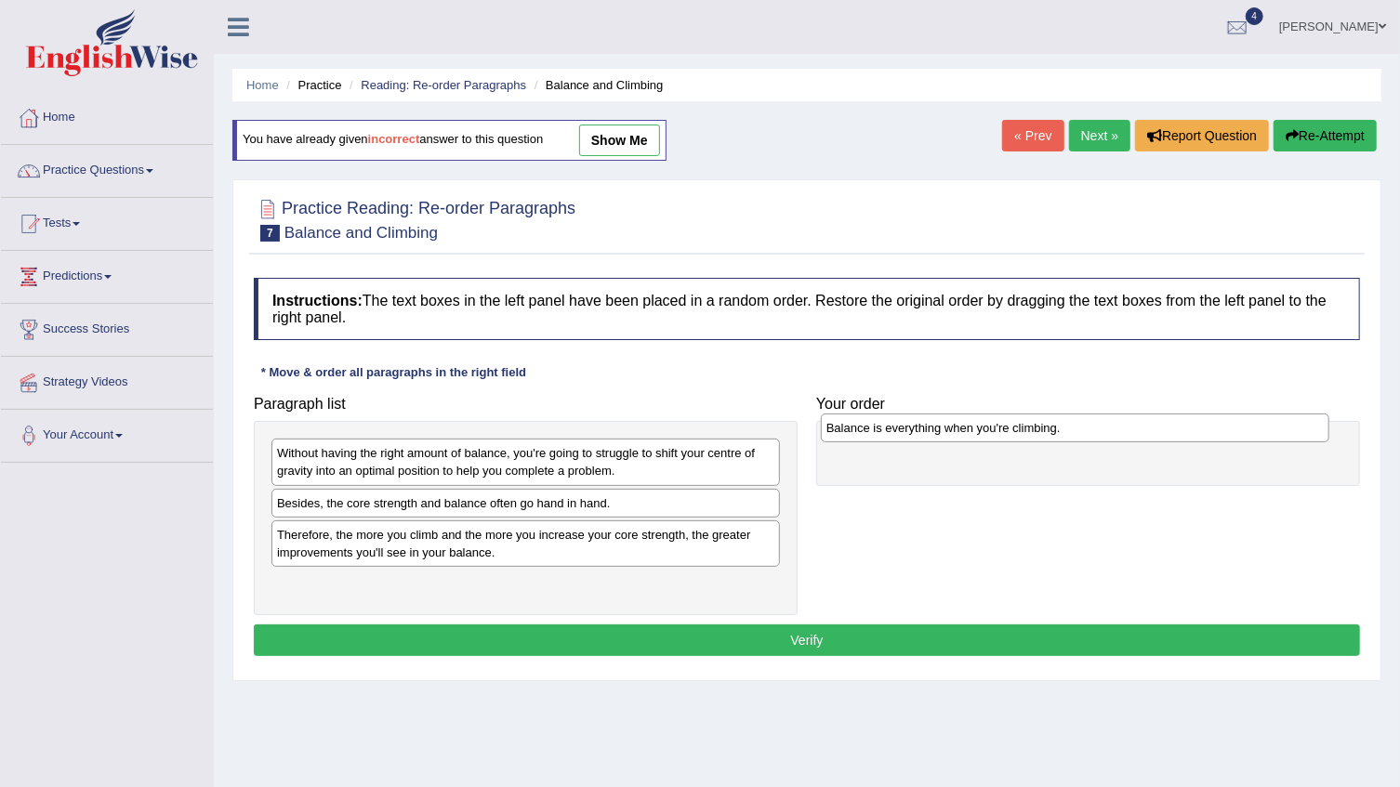
drag, startPoint x: 316, startPoint y: 501, endPoint x: 865, endPoint y: 427, distance: 554.3
click at [865, 427] on div "Balance is everything when you're climbing." at bounding box center [1075, 428] width 508 height 29
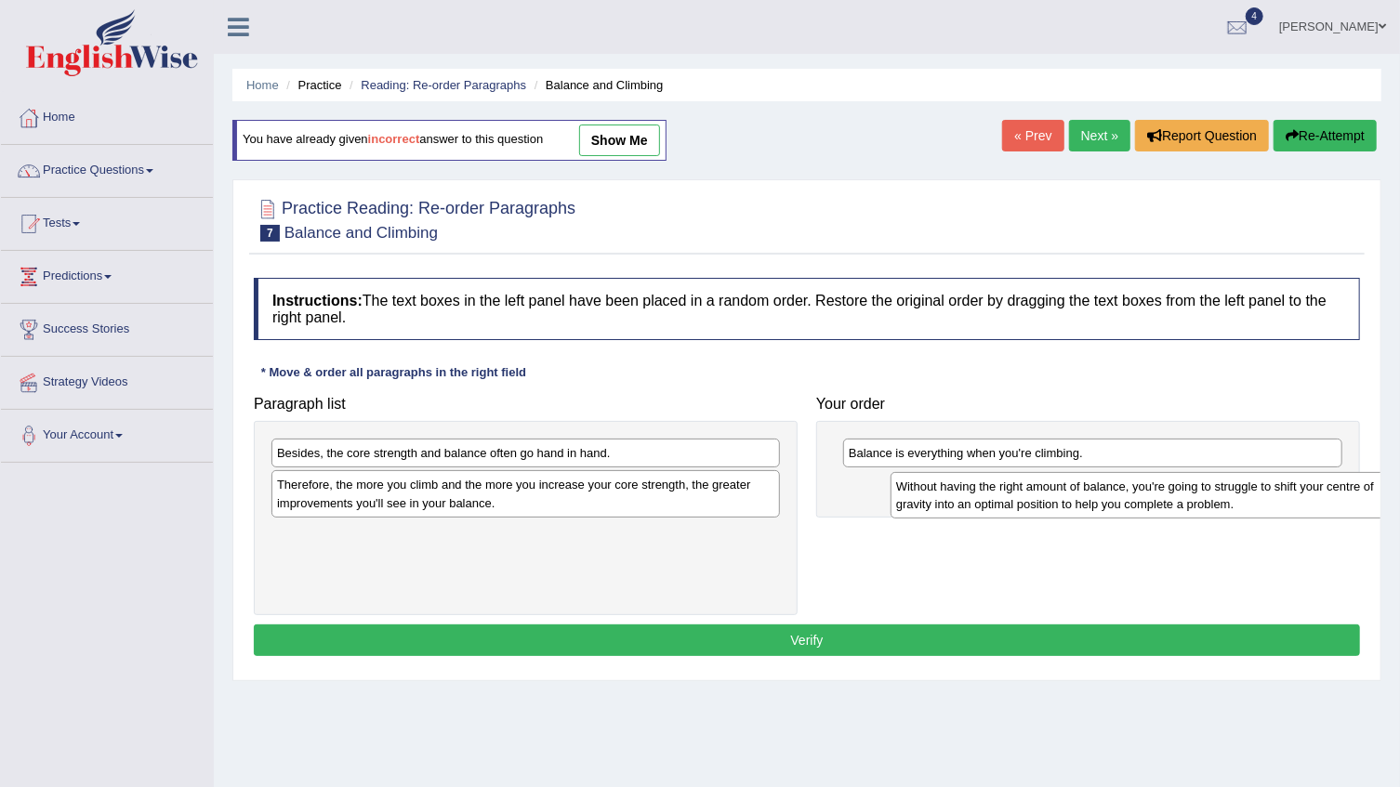
drag, startPoint x: 328, startPoint y: 455, endPoint x: 915, endPoint y: 492, distance: 588.5
click at [915, 492] on div "Without having the right amount of balance, you're going to struggle to shift y…" at bounding box center [1144, 495] width 508 height 46
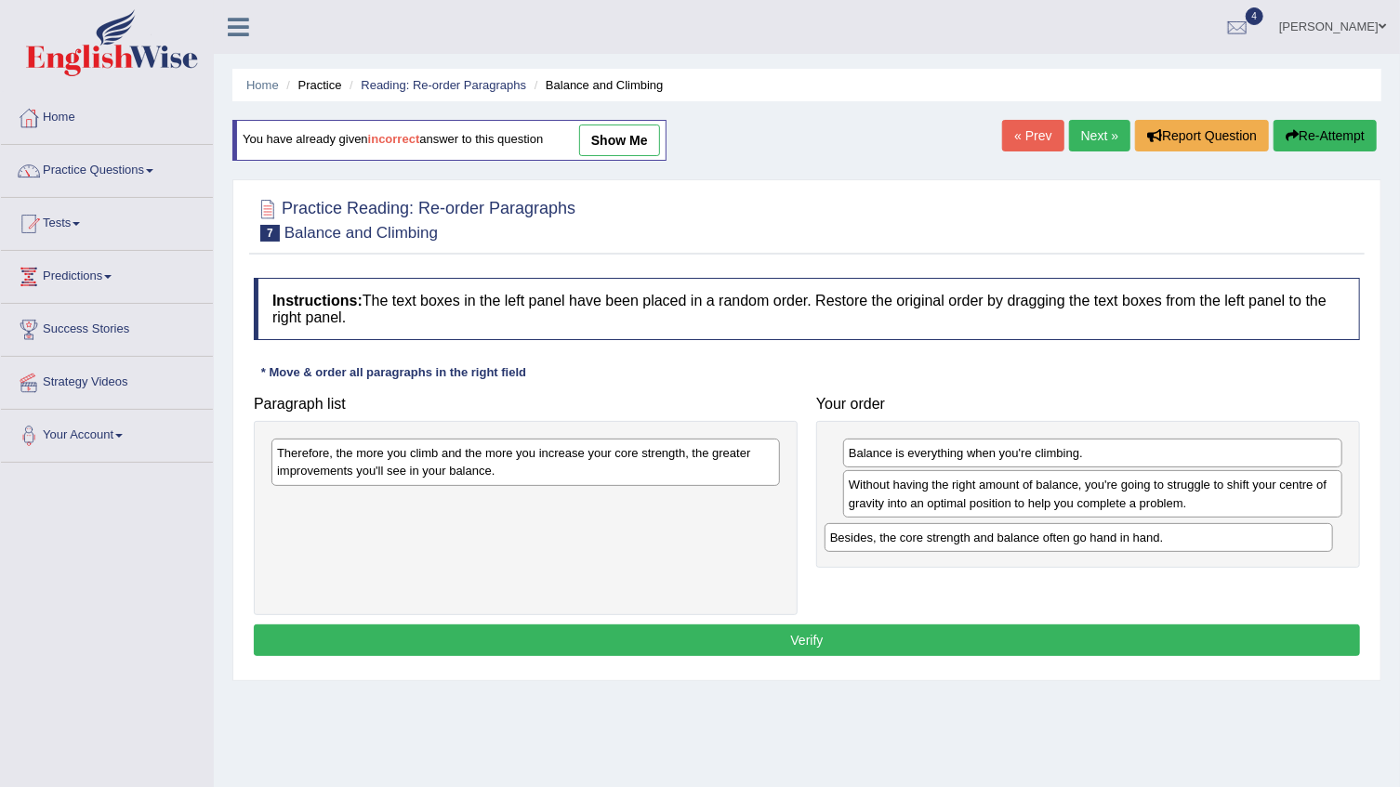
drag, startPoint x: 348, startPoint y: 464, endPoint x: 907, endPoint y: 546, distance: 565.4
click at [907, 546] on div "Besides, the core strength and balance often go hand in hand." at bounding box center [1078, 537] width 508 height 29
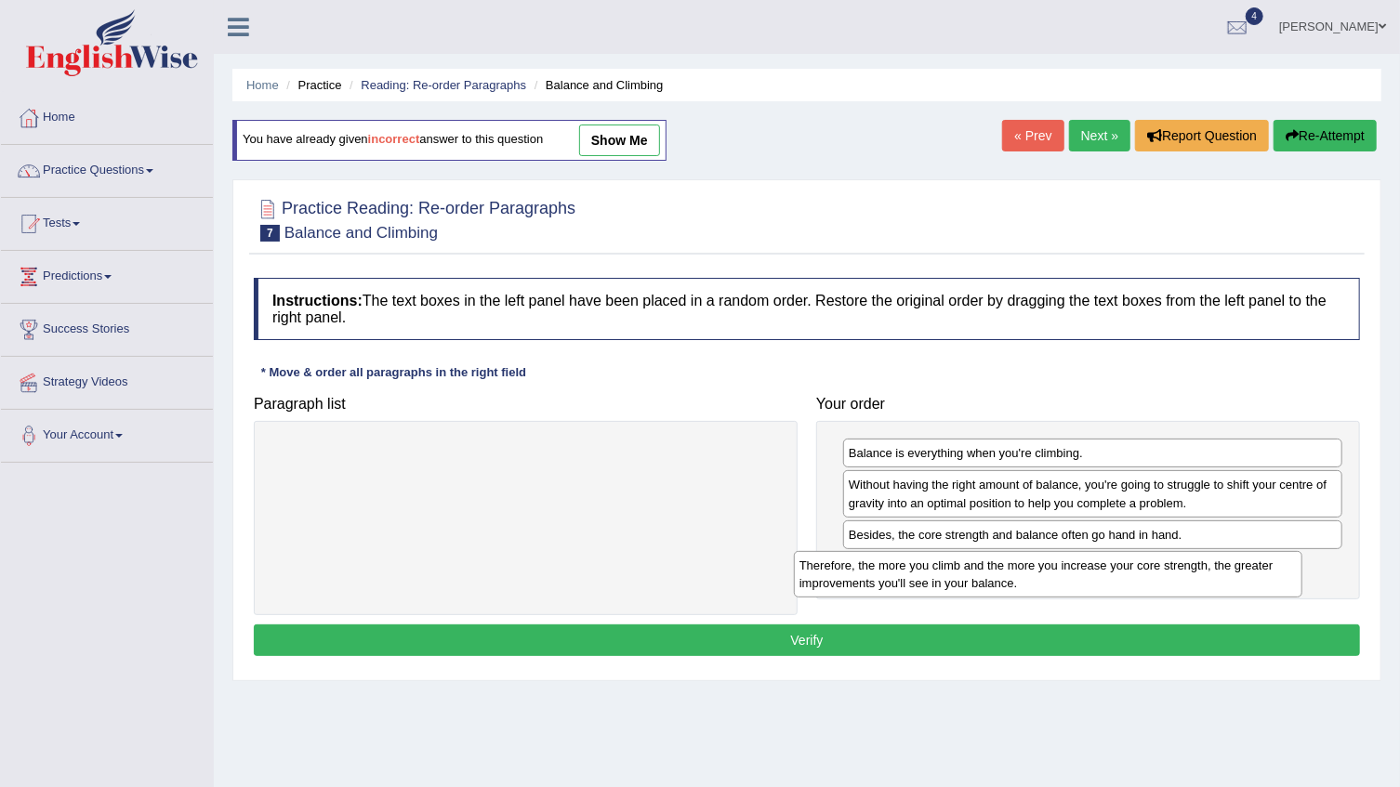
drag, startPoint x: 467, startPoint y: 471, endPoint x: 1000, endPoint y: 584, distance: 544.3
click at [1000, 584] on div "Therefore, the more you climb and the more you increase your core strength, the…" at bounding box center [1048, 574] width 508 height 46
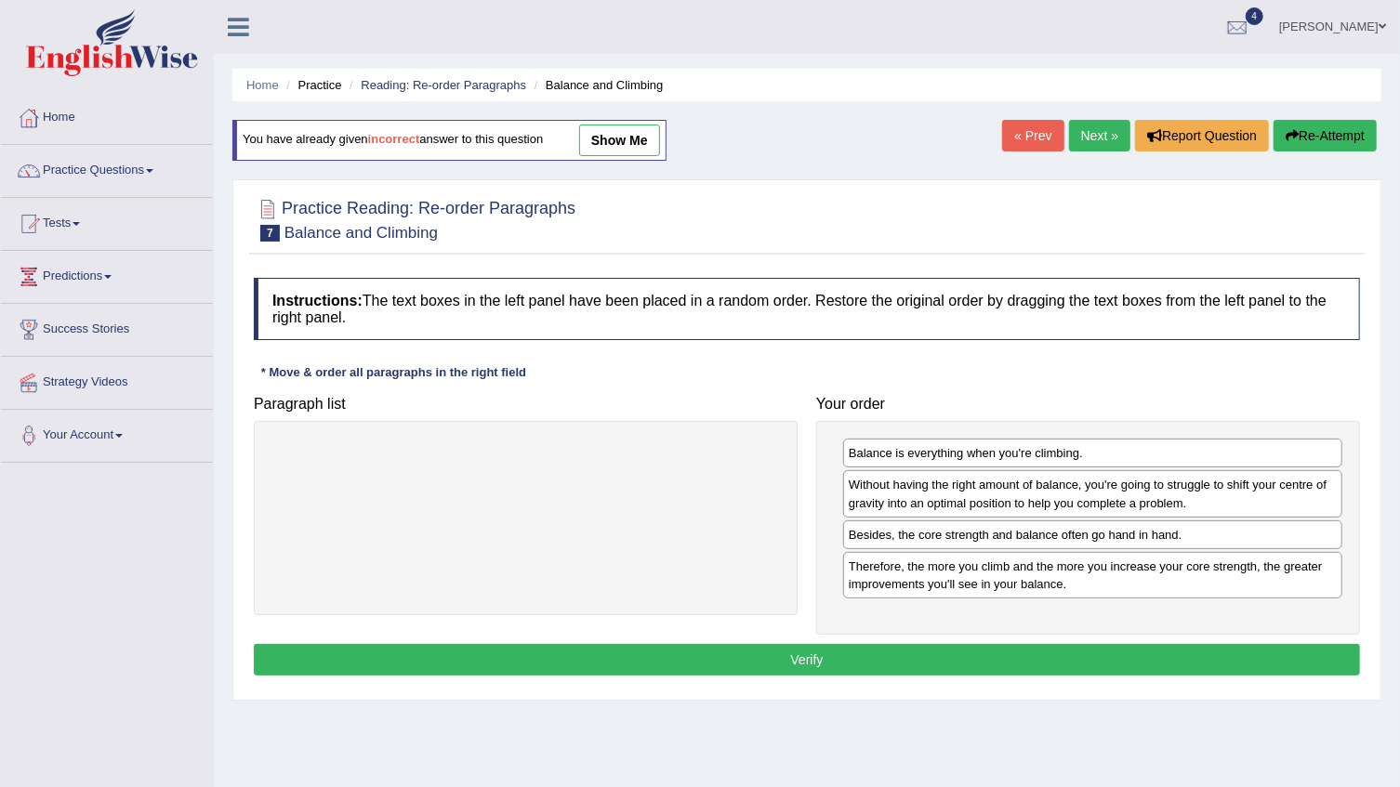
scroll to position [84, 0]
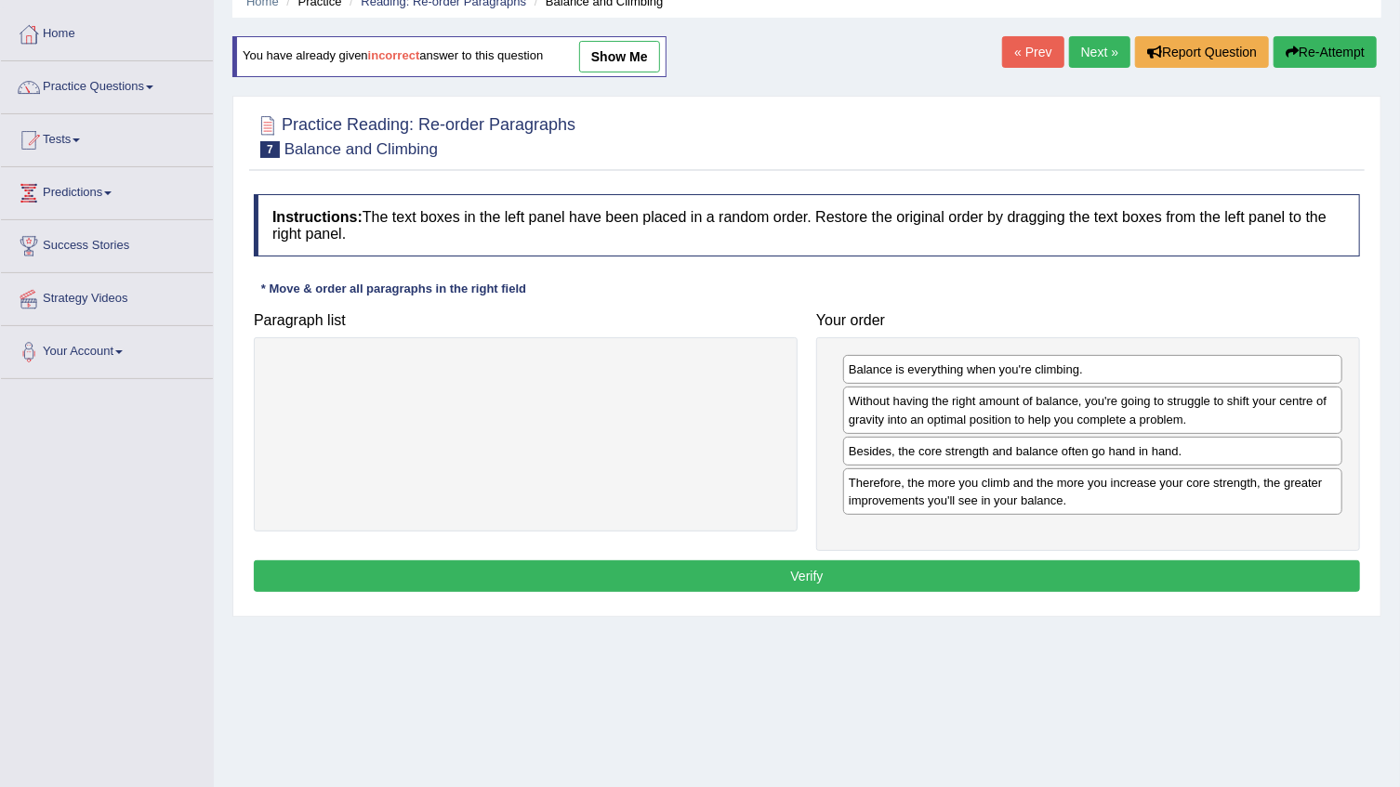
click at [836, 570] on button "Verify" at bounding box center [807, 576] width 1106 height 32
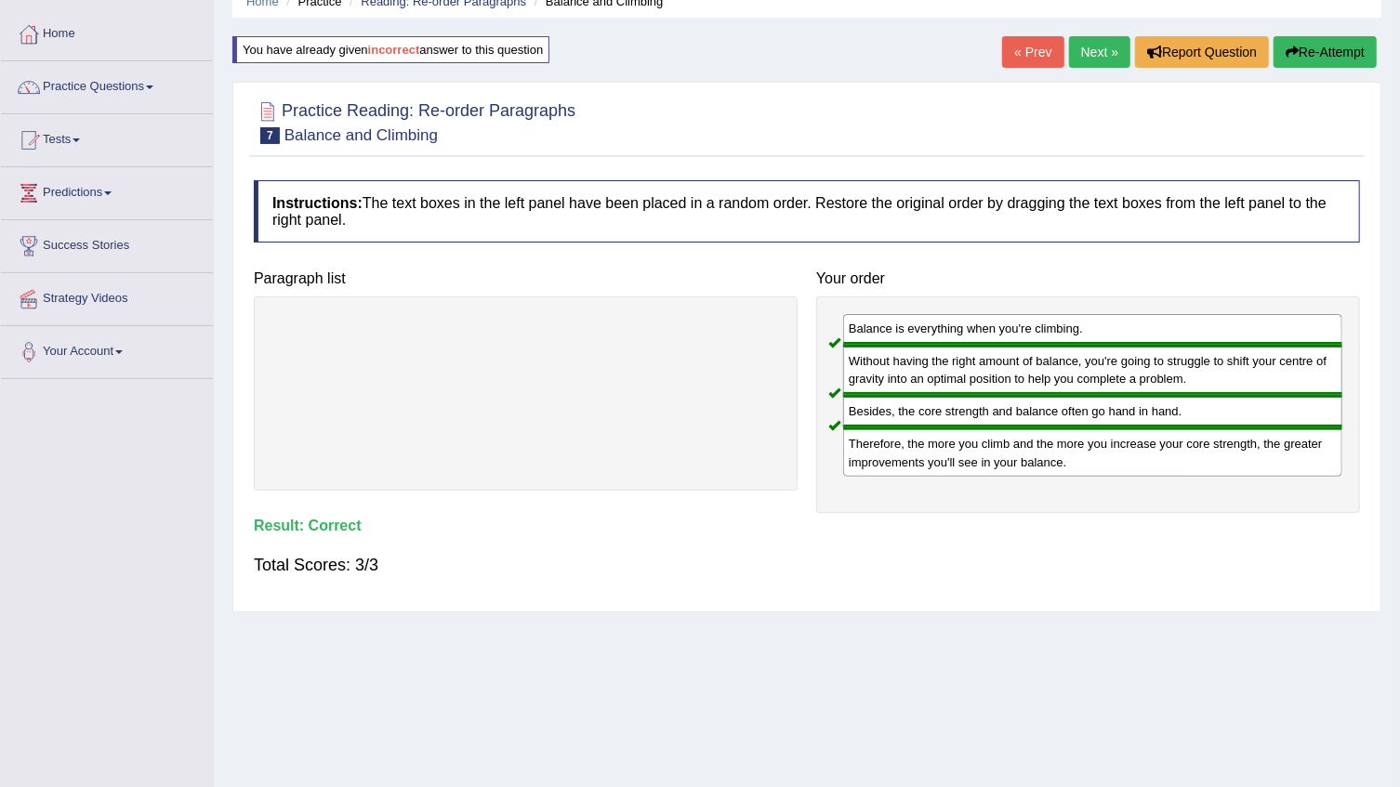
scroll to position [0, 0]
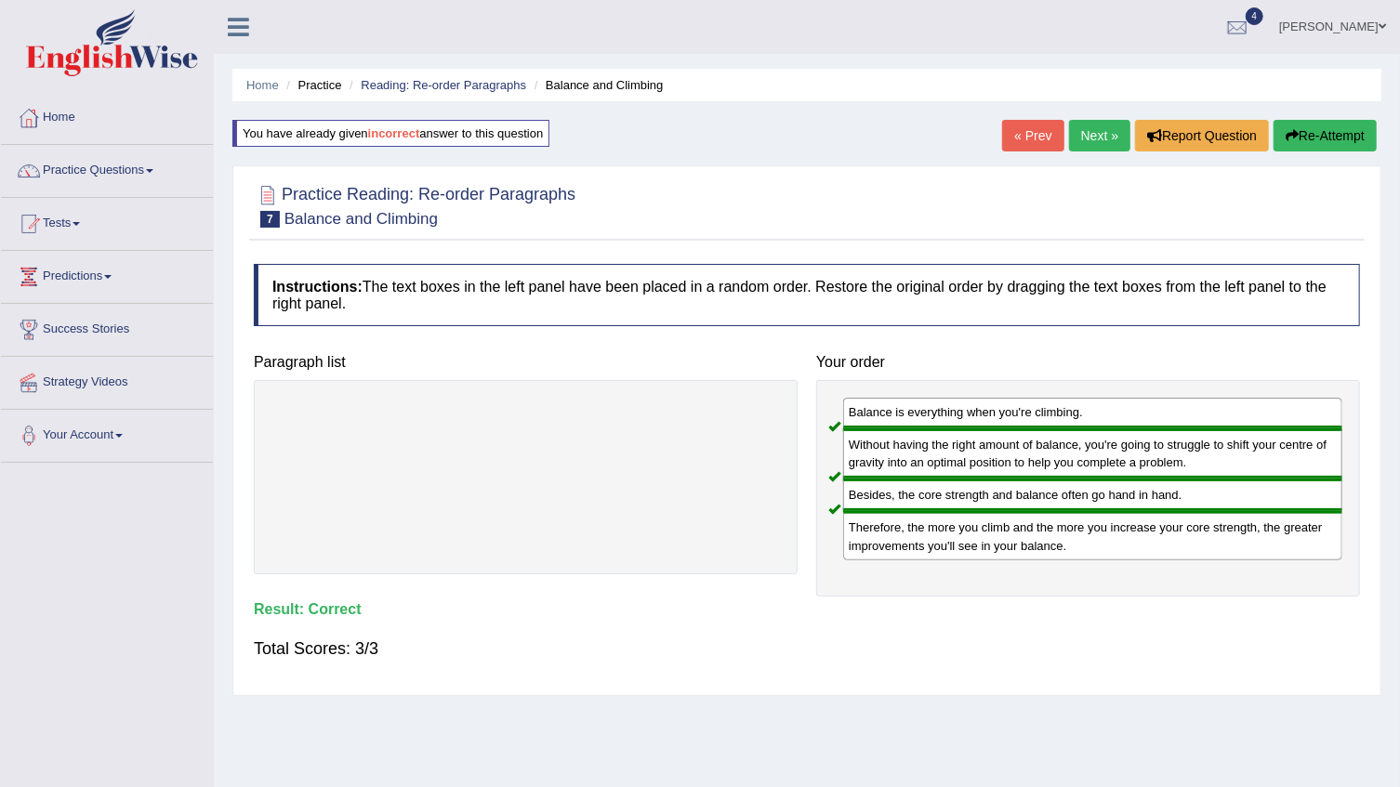
click at [1093, 141] on link "Next »" at bounding box center [1099, 136] width 61 height 32
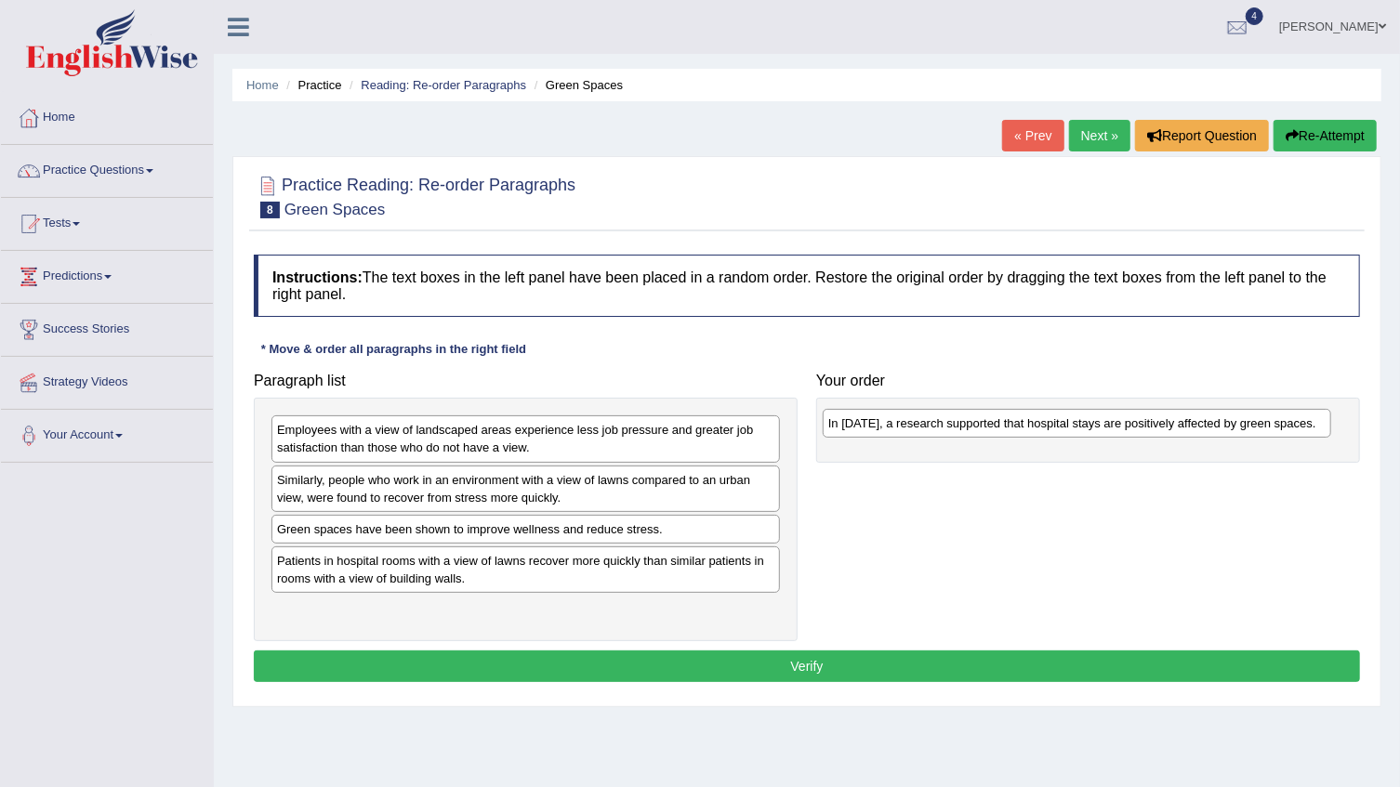
drag, startPoint x: 456, startPoint y: 430, endPoint x: 1007, endPoint y: 424, distance: 551.1
click at [1007, 424] on div "In [DATE], a research supported that hospital stays are positively affected by …" at bounding box center [1076, 423] width 508 height 29
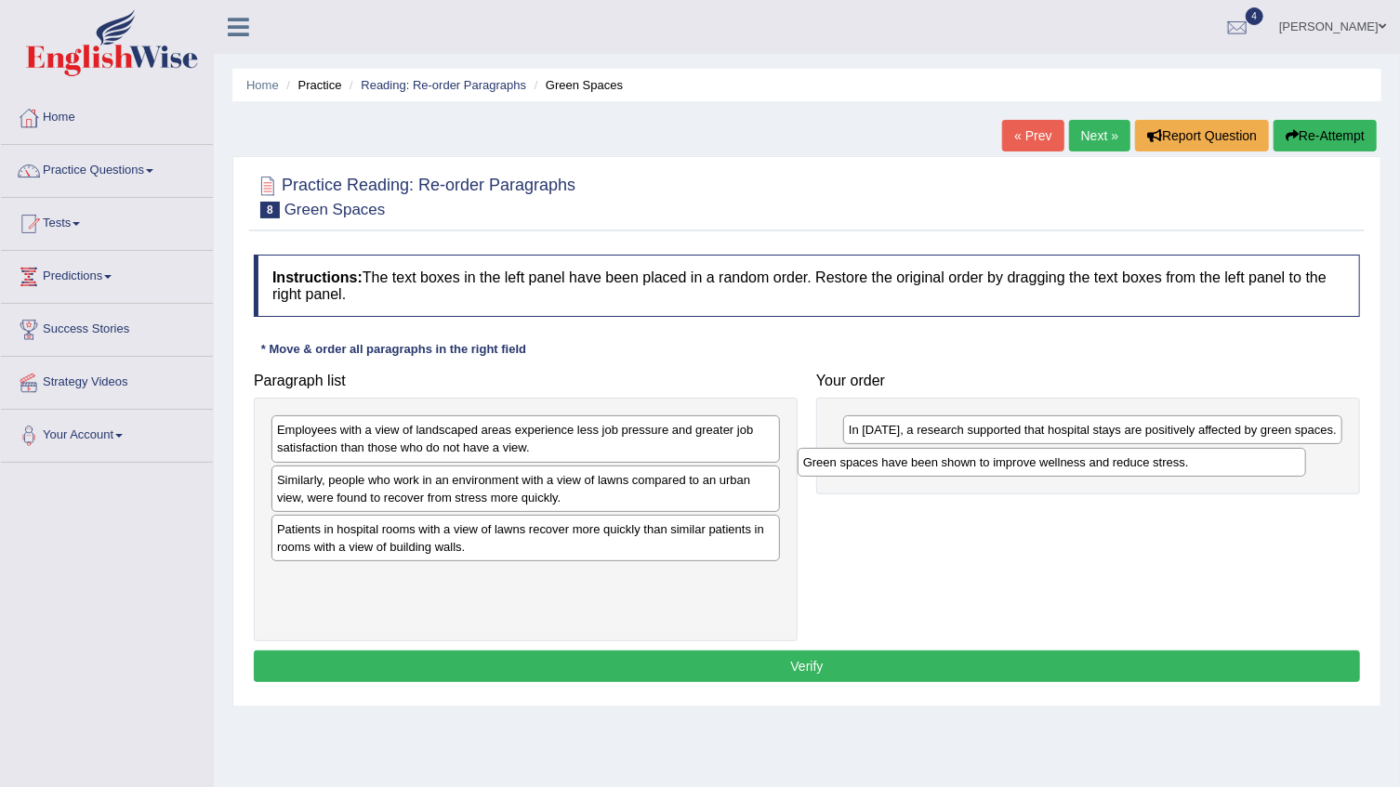
drag, startPoint x: 433, startPoint y: 530, endPoint x: 959, endPoint y: 464, distance: 530.1
click at [959, 464] on div "Green spaces have been shown to improve wellness and reduce stress." at bounding box center [1051, 462] width 508 height 29
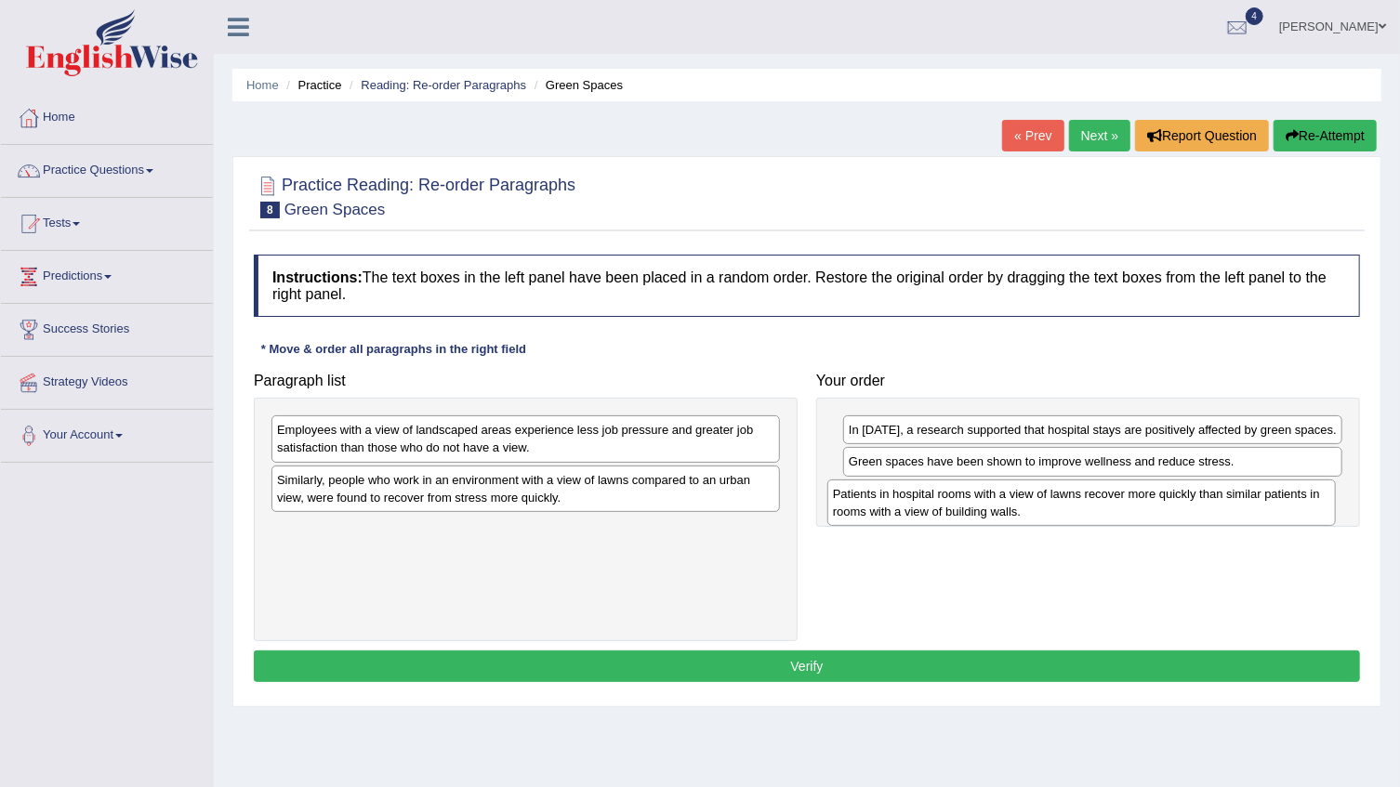
drag, startPoint x: 345, startPoint y: 537, endPoint x: 901, endPoint y: 503, distance: 556.8
click at [901, 503] on div "Patients in hospital rooms with a view of lawns recover more quickly than simil…" at bounding box center [1081, 503] width 508 height 46
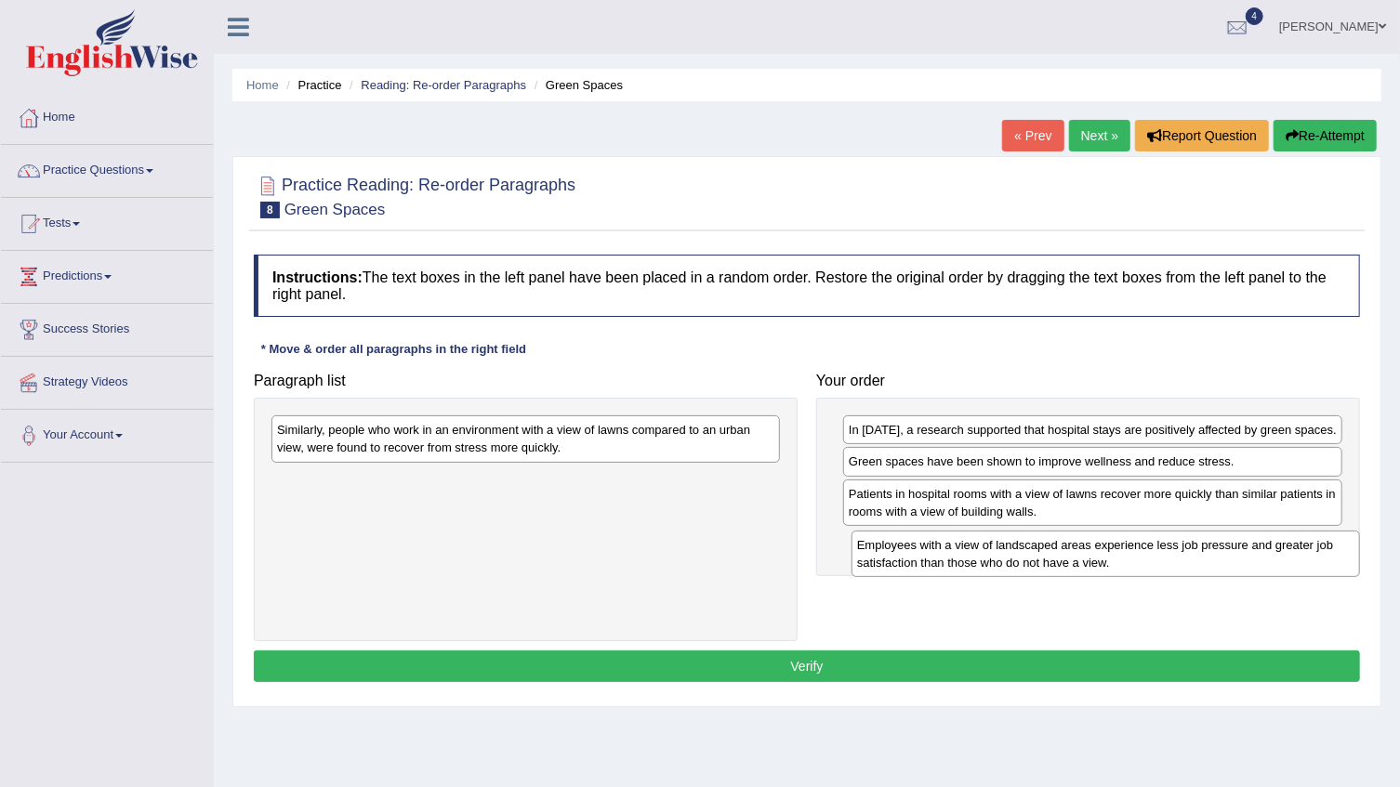
drag, startPoint x: 509, startPoint y: 454, endPoint x: 1080, endPoint y: 571, distance: 582.3
click at [1090, 570] on div "Employees with a view of landscaped areas experience less job pressure and grea…" at bounding box center [1105, 554] width 508 height 46
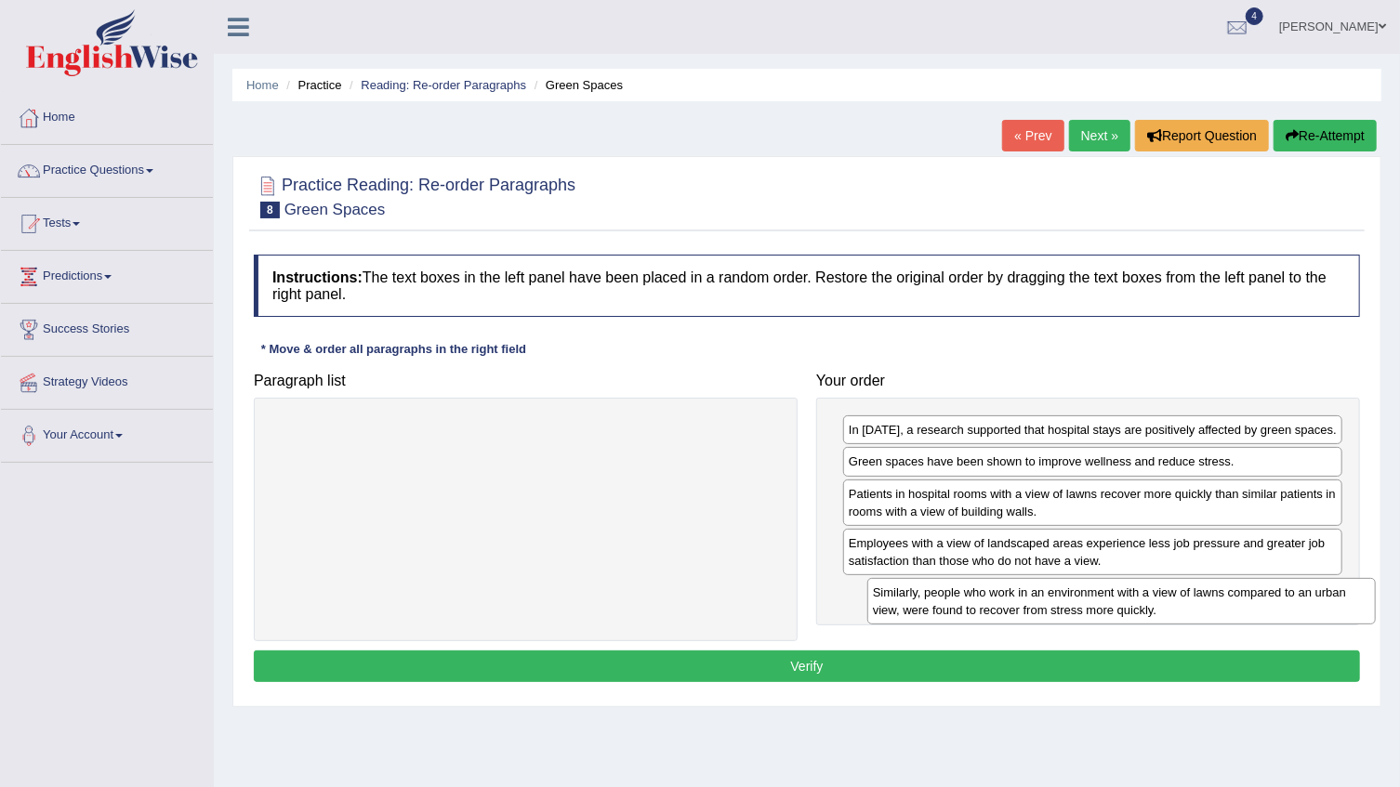
drag, startPoint x: 348, startPoint y: 449, endPoint x: 943, endPoint y: 612, distance: 617.5
click at [943, 612] on div "Similarly, people who work in an environment with a view of lawns compared to a…" at bounding box center [1121, 601] width 508 height 46
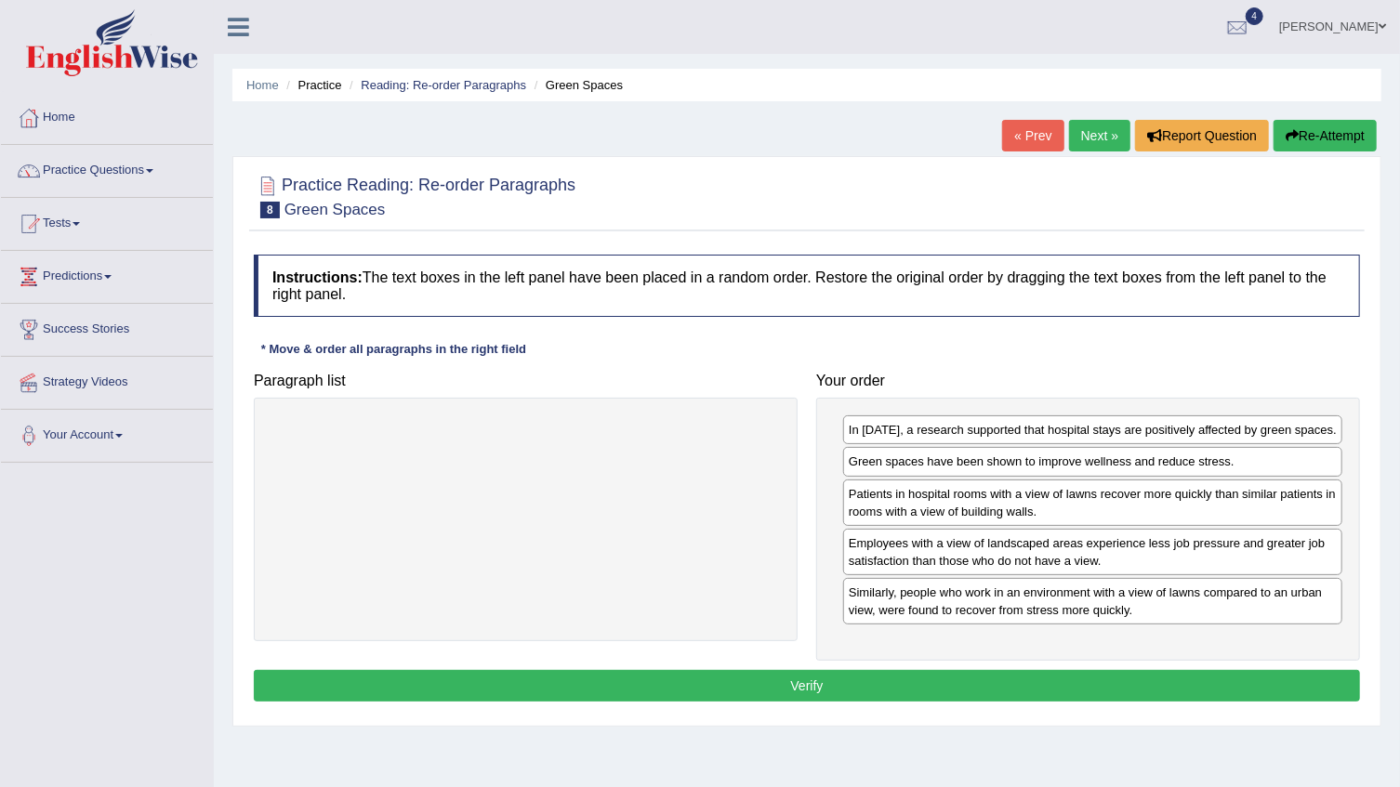
click at [875, 678] on button "Verify" at bounding box center [807, 686] width 1106 height 32
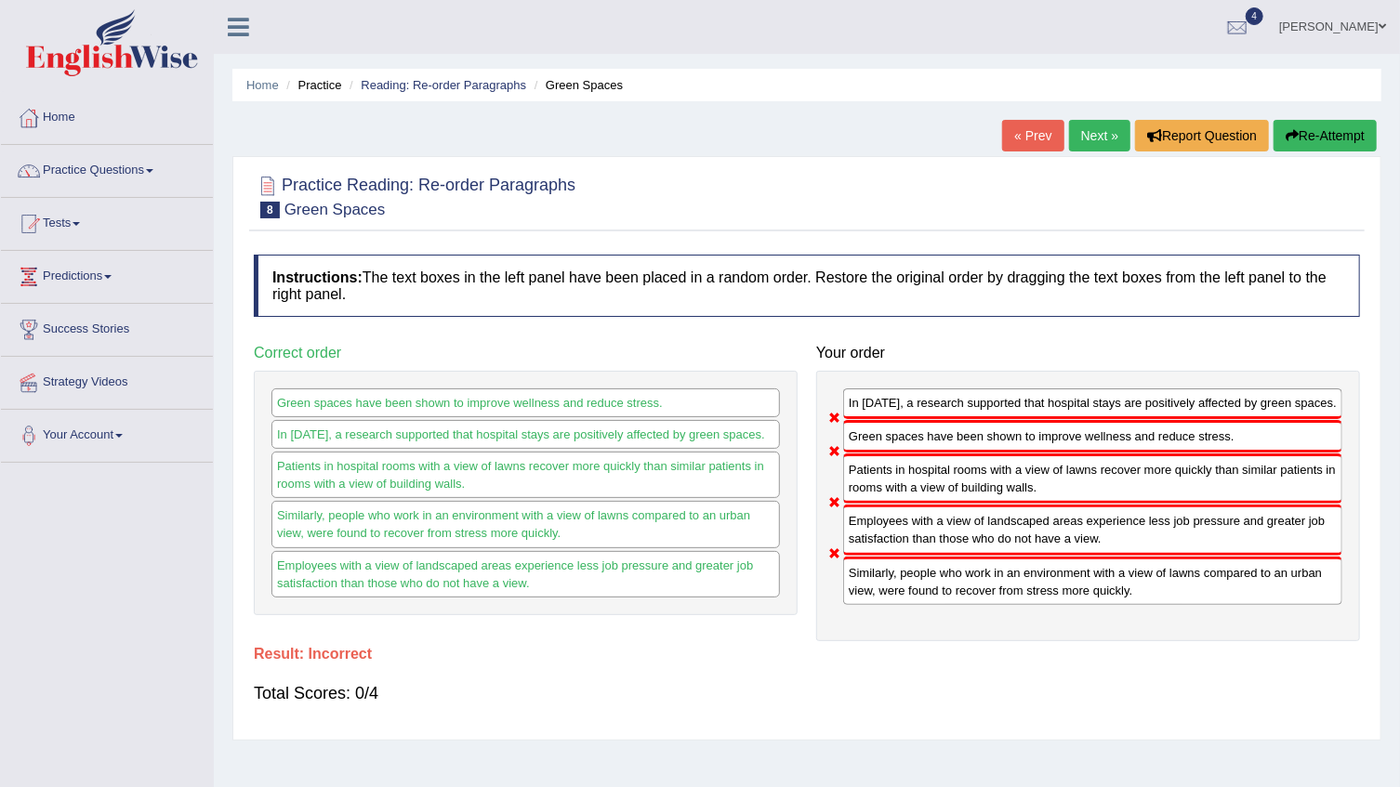
click at [1302, 136] on button "Re-Attempt" at bounding box center [1324, 136] width 103 height 32
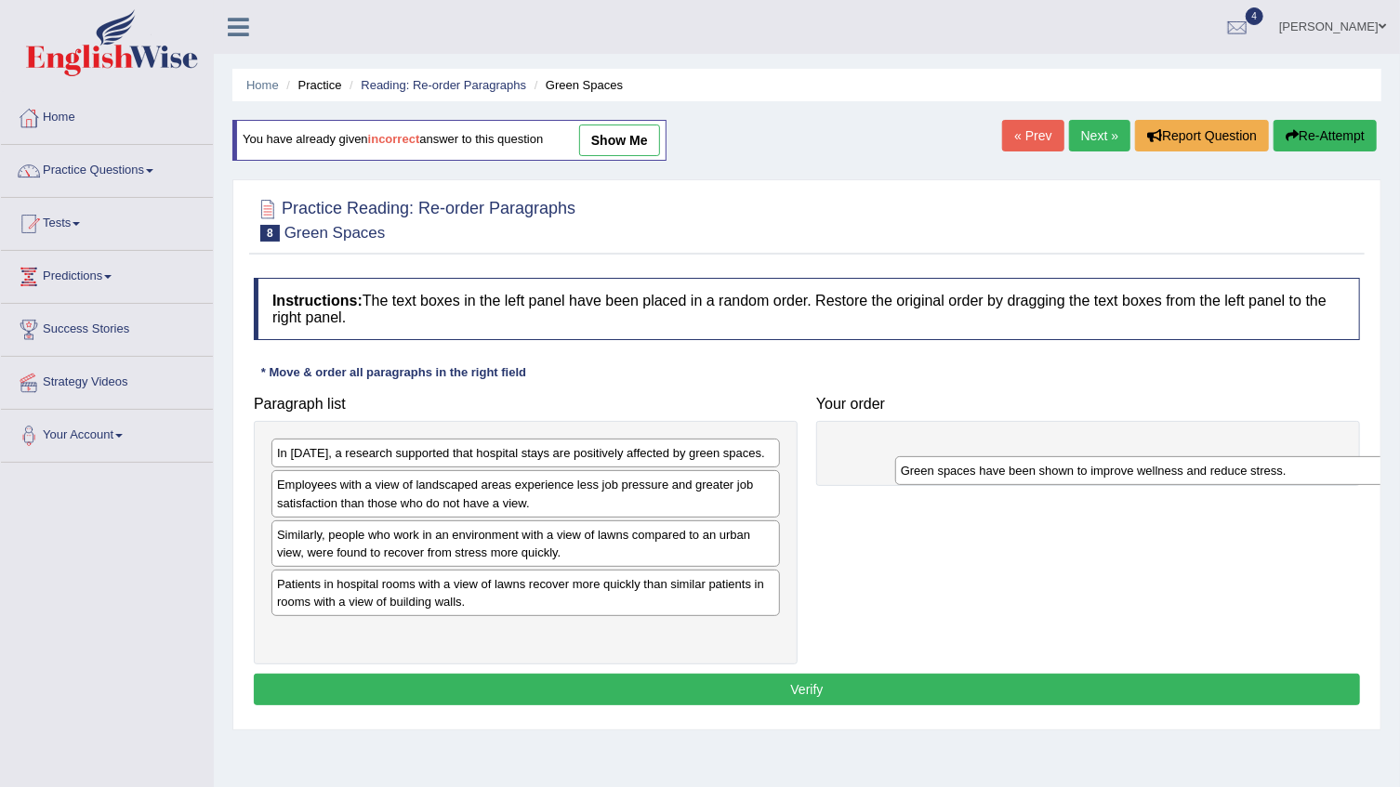
drag, startPoint x: 346, startPoint y: 572, endPoint x: 930, endPoint y: 467, distance: 593.9
click at [930, 467] on div "Green spaces have been shown to improve wellness and reduce stress." at bounding box center [1149, 470] width 508 height 29
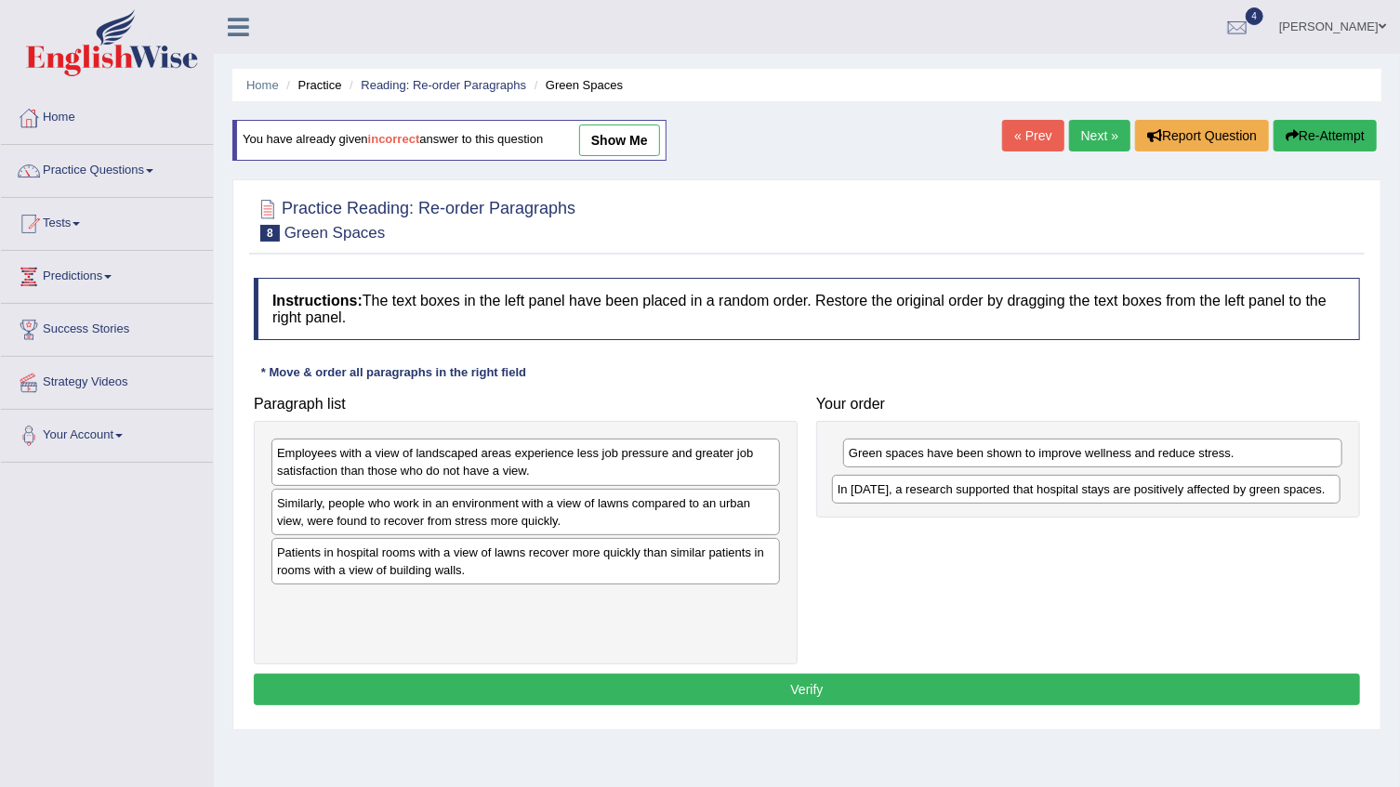
drag, startPoint x: 338, startPoint y: 458, endPoint x: 899, endPoint y: 494, distance: 561.6
click at [899, 494] on div "In [DATE], a research supported that hospital stays are positively affected by …" at bounding box center [1086, 489] width 508 height 29
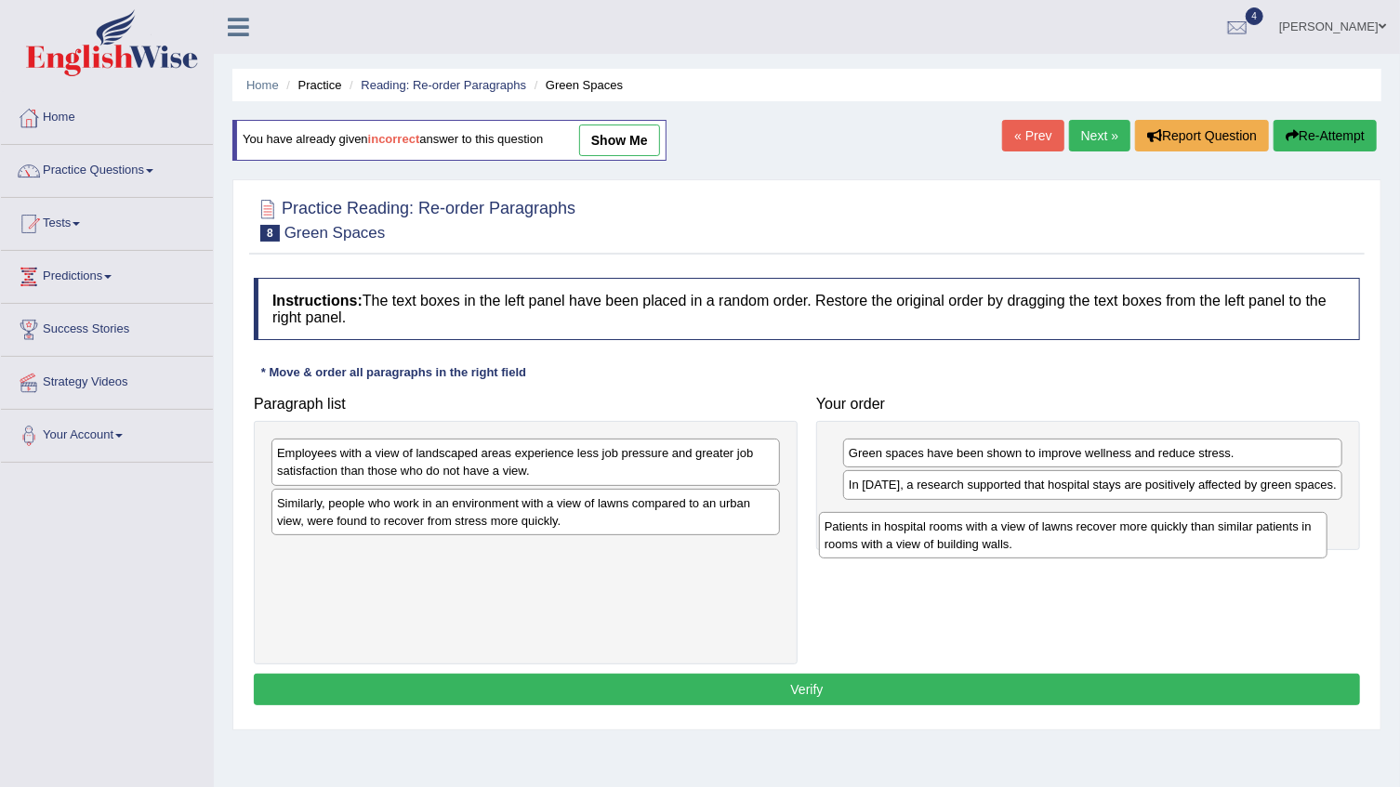
drag, startPoint x: 307, startPoint y: 562, endPoint x: 854, endPoint y: 537, distance: 548.0
click at [854, 537] on div "Patients in hospital rooms with a view of lawns recover more quickly than simil…" at bounding box center [1073, 535] width 508 height 46
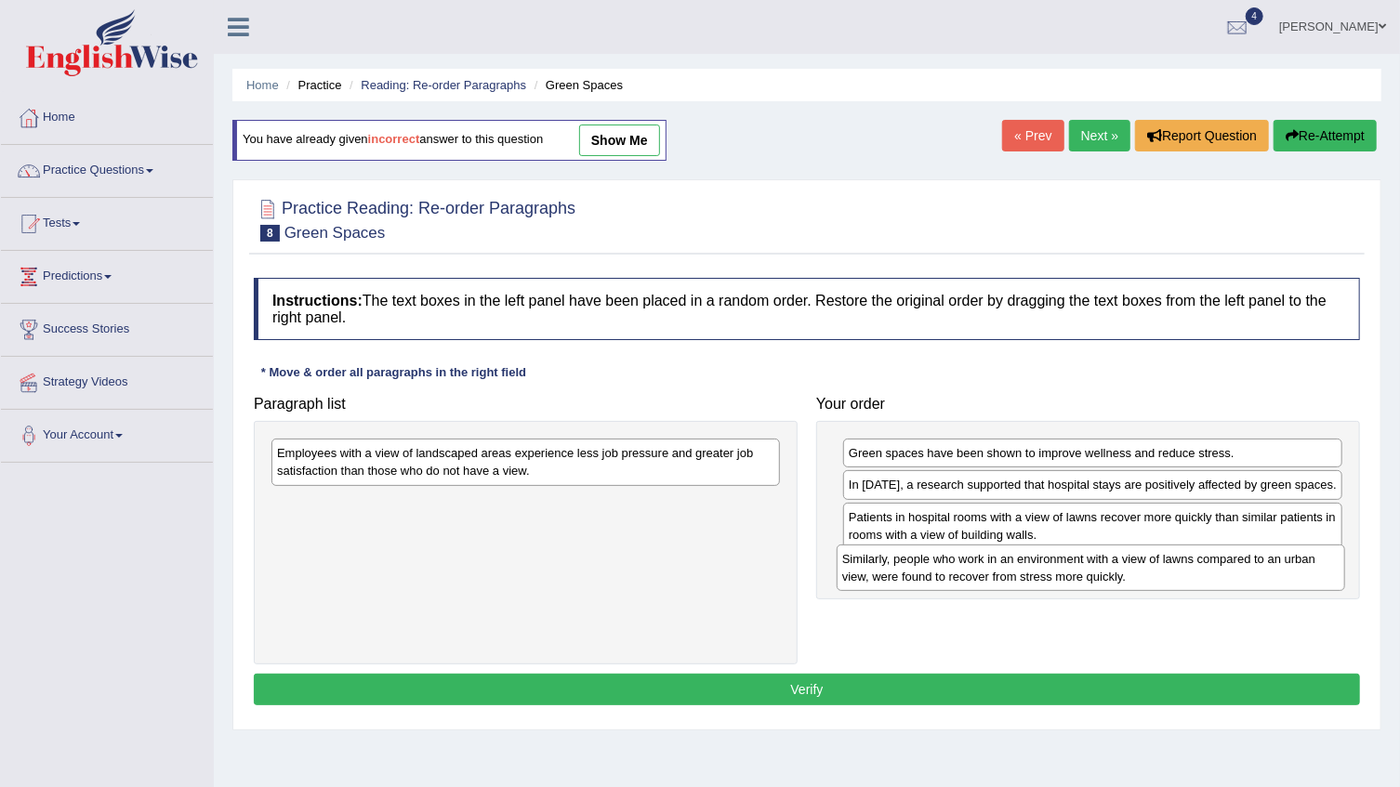
drag, startPoint x: 298, startPoint y: 510, endPoint x: 863, endPoint y: 567, distance: 567.9
click at [863, 567] on div "Similarly, people who work in an environment with a view of lawns compared to a…" at bounding box center [1090, 568] width 508 height 46
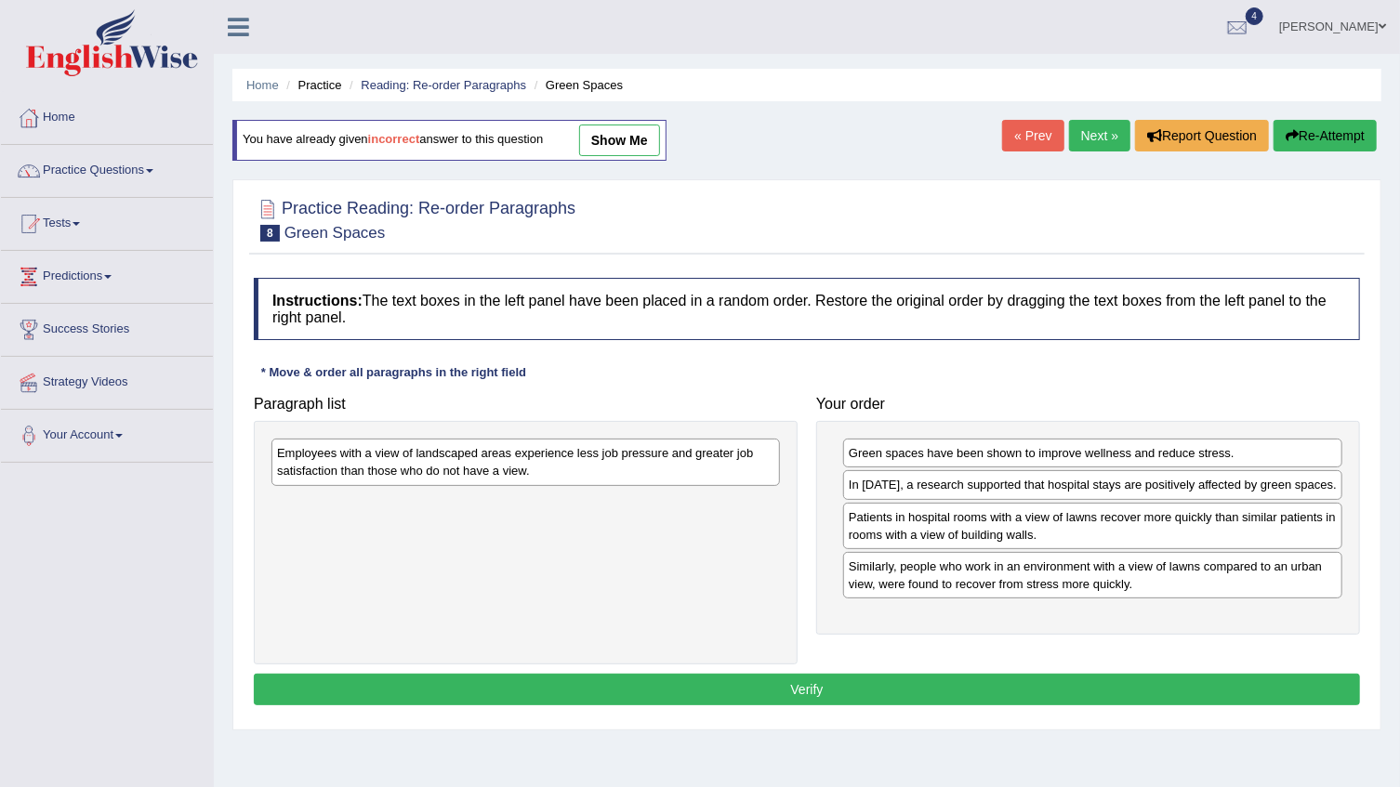
click at [501, 454] on div "Employees with a view of landscaped areas experience less job pressure and grea…" at bounding box center [525, 462] width 508 height 46
drag, startPoint x: 844, startPoint y: 531, endPoint x: 993, endPoint y: 576, distance: 155.5
click at [993, 576] on div "Green spaces have been shown to improve wellness and reduce stress. In [DATE], …" at bounding box center [1088, 528] width 544 height 214
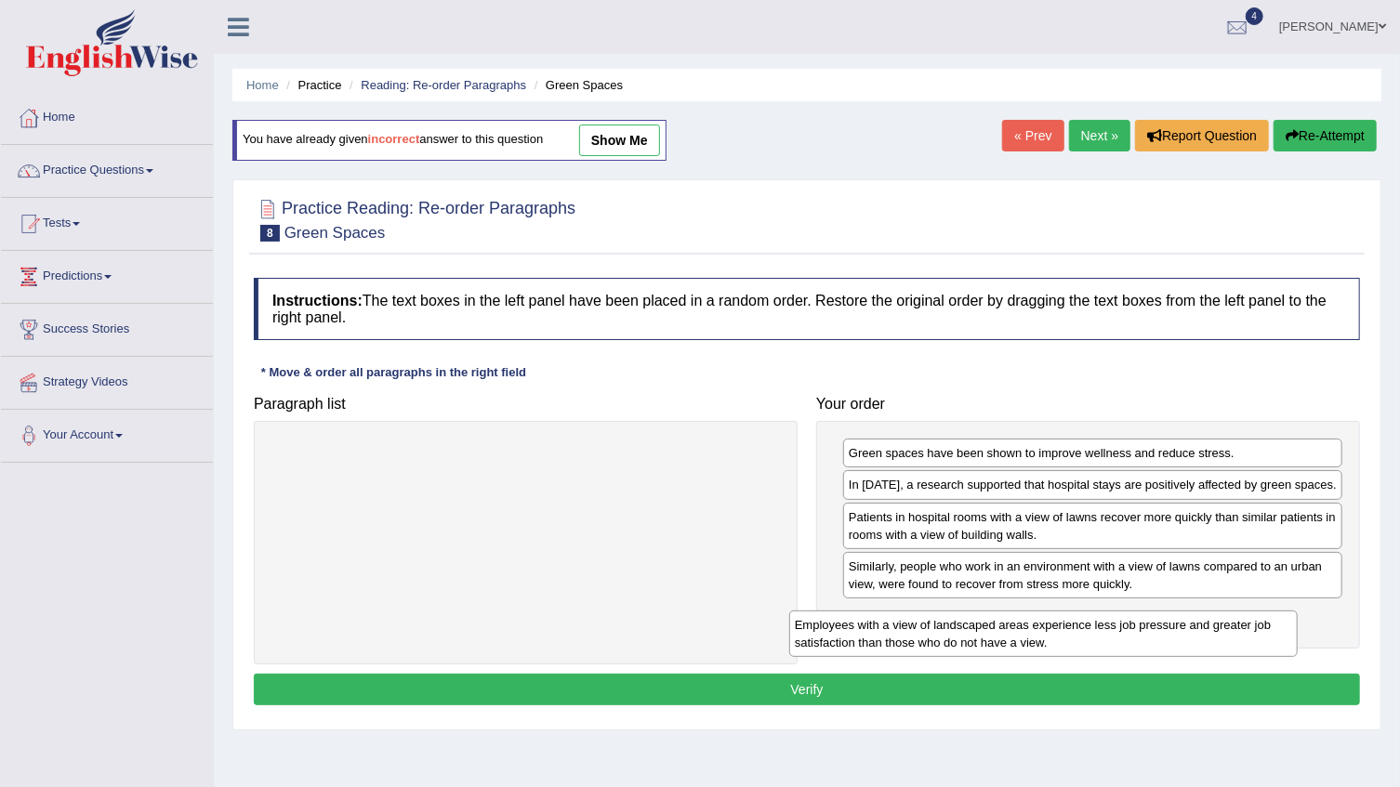
drag, startPoint x: 636, startPoint y: 470, endPoint x: 1153, endPoint y: 642, distance: 545.5
click at [1153, 642] on div "Employees with a view of landscaped areas experience less job pressure and grea…" at bounding box center [1043, 634] width 508 height 46
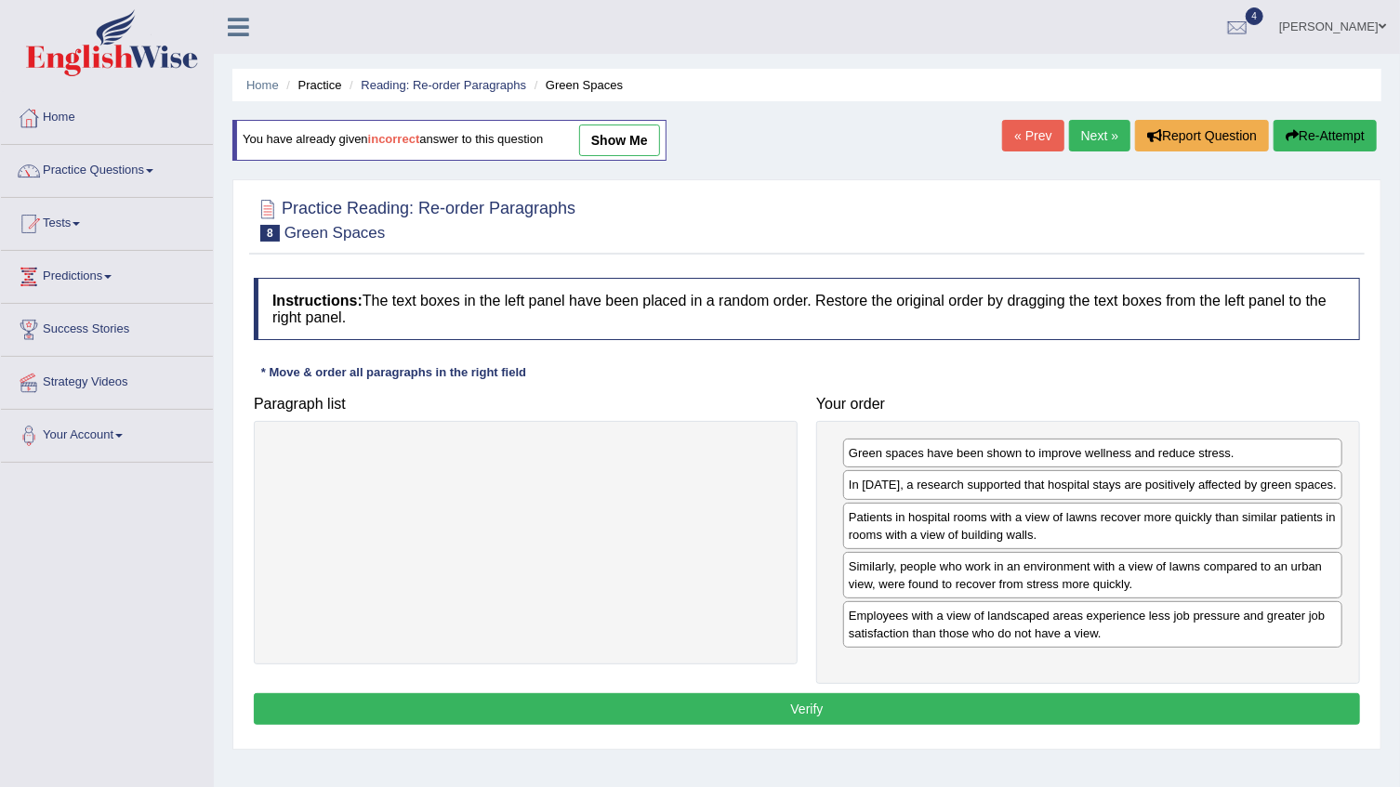
click at [878, 708] on button "Verify" at bounding box center [807, 709] width 1106 height 32
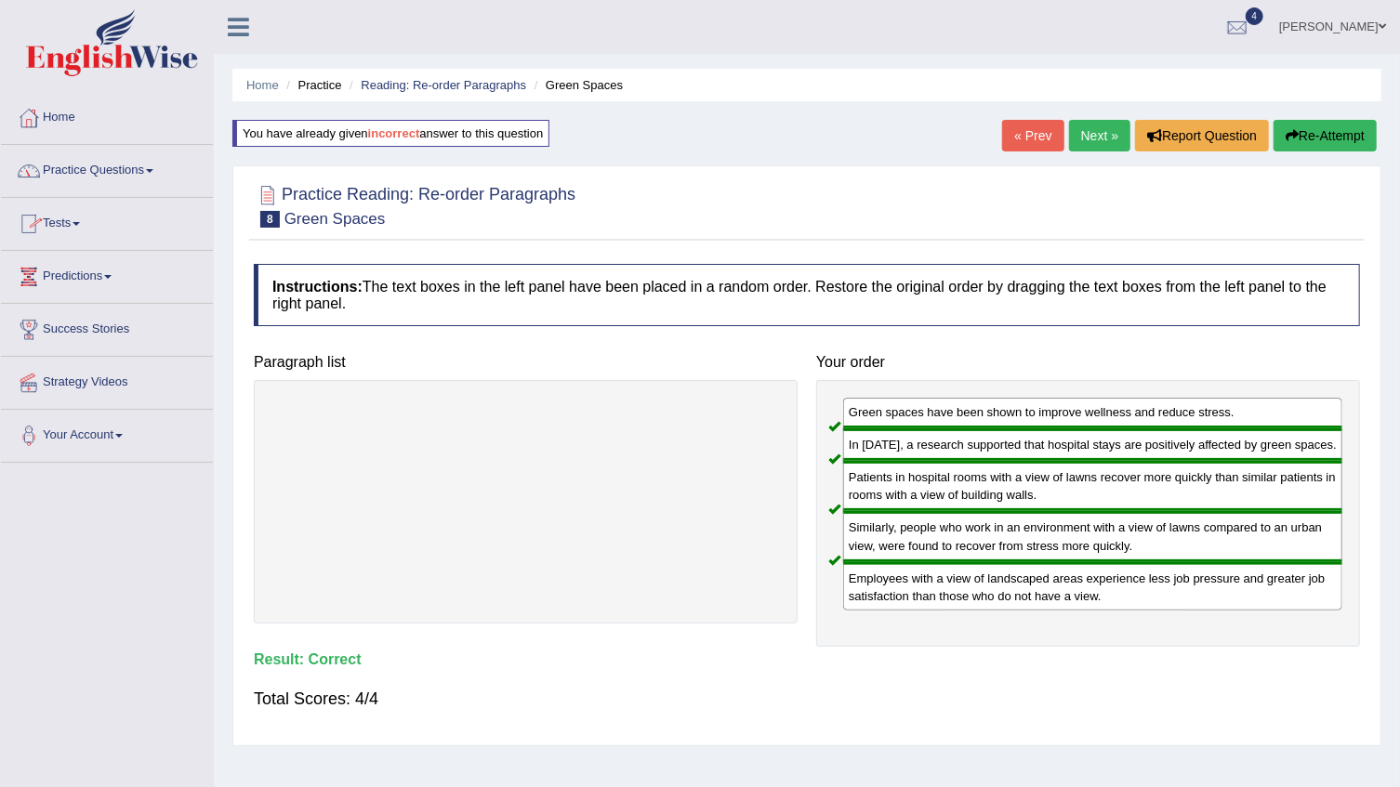
click at [151, 172] on span at bounding box center [149, 171] width 7 height 4
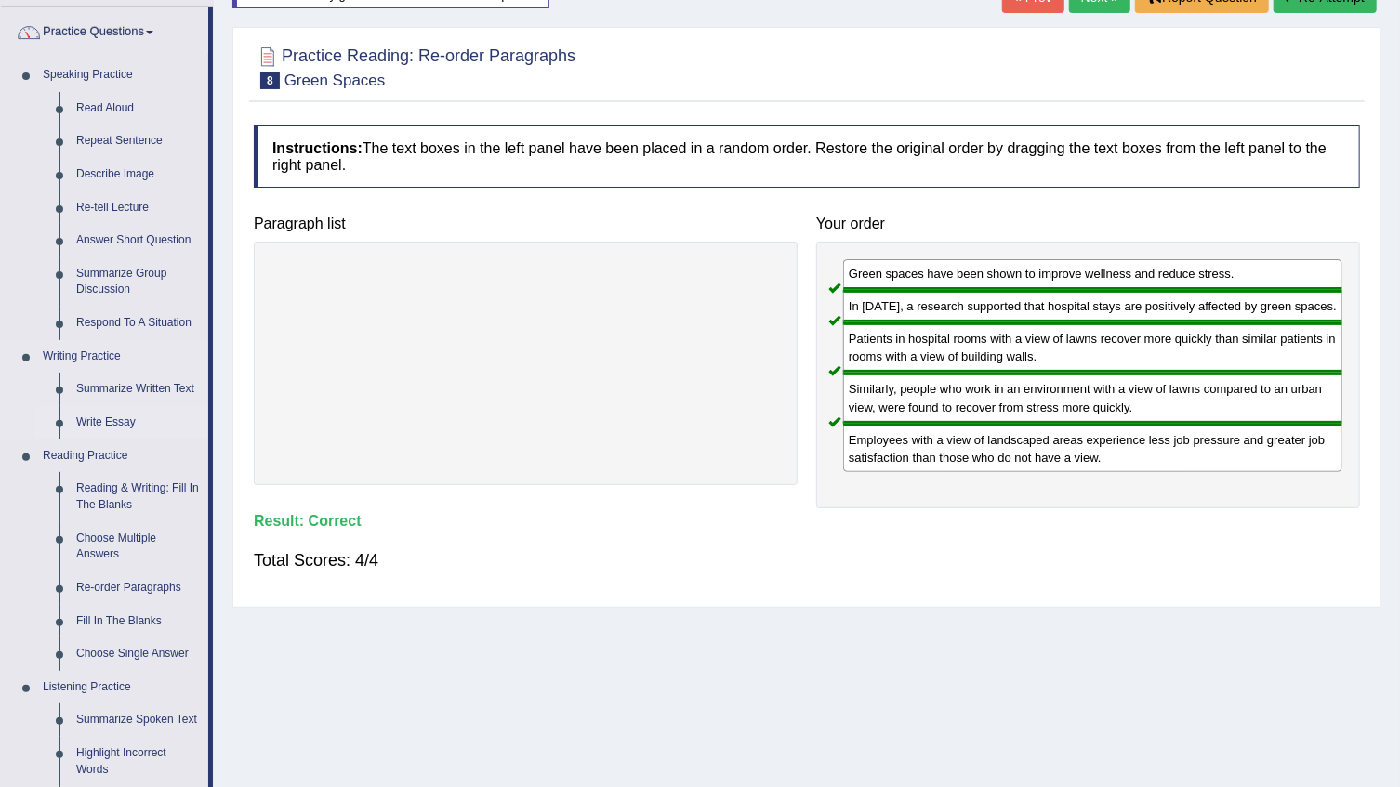
scroll to position [168, 0]
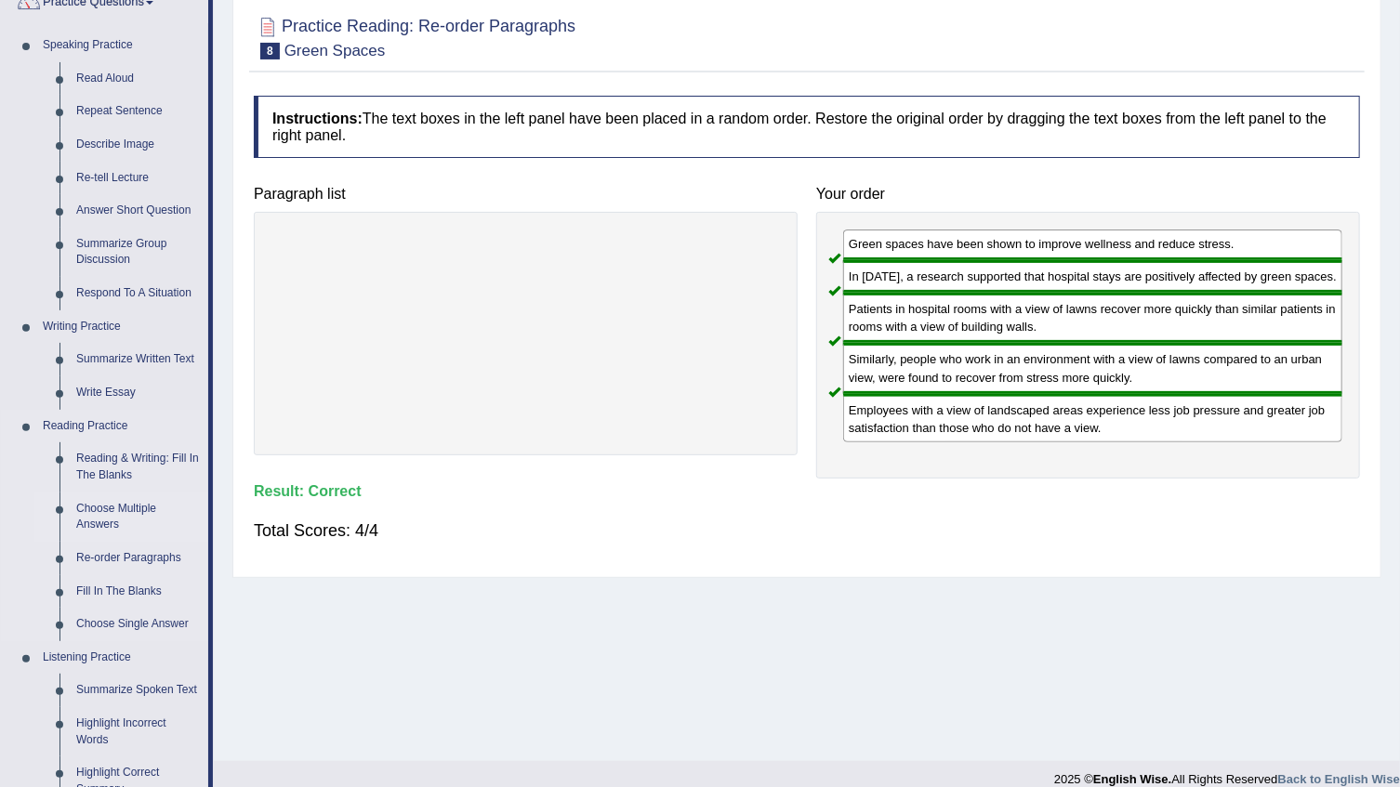
click at [125, 509] on link "Choose Multiple Answers" at bounding box center [138, 517] width 140 height 49
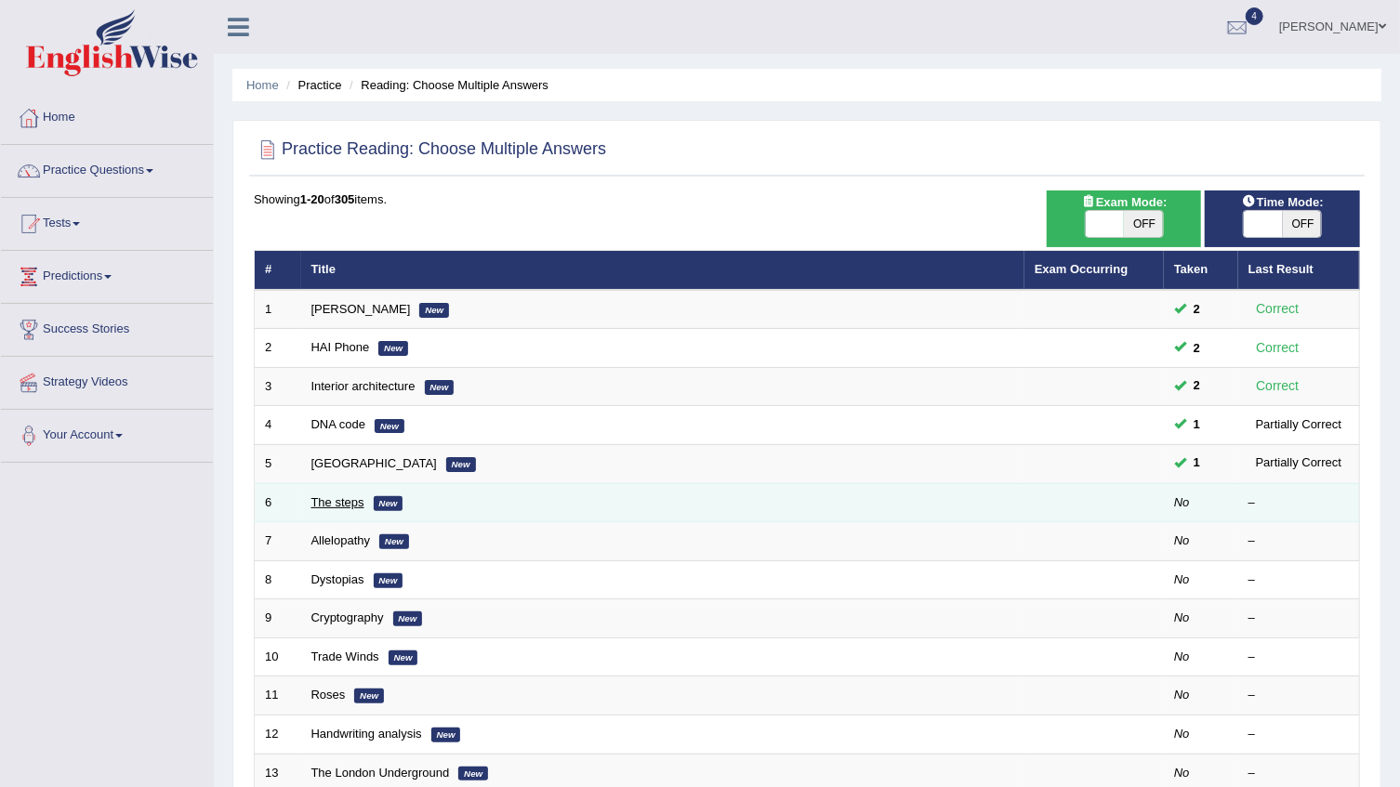
click at [350, 503] on link "The steps" at bounding box center [337, 502] width 53 height 14
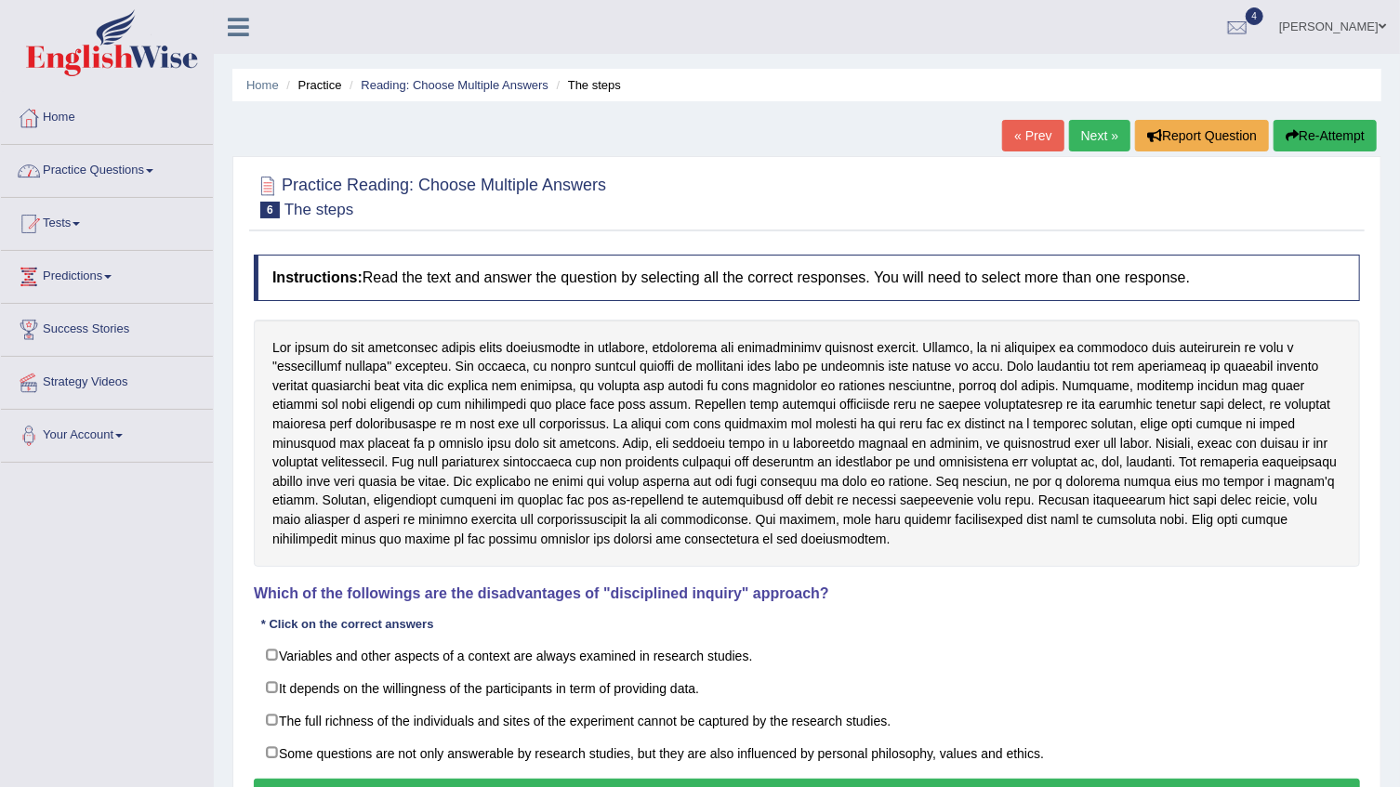
click at [153, 170] on span at bounding box center [149, 171] width 7 height 4
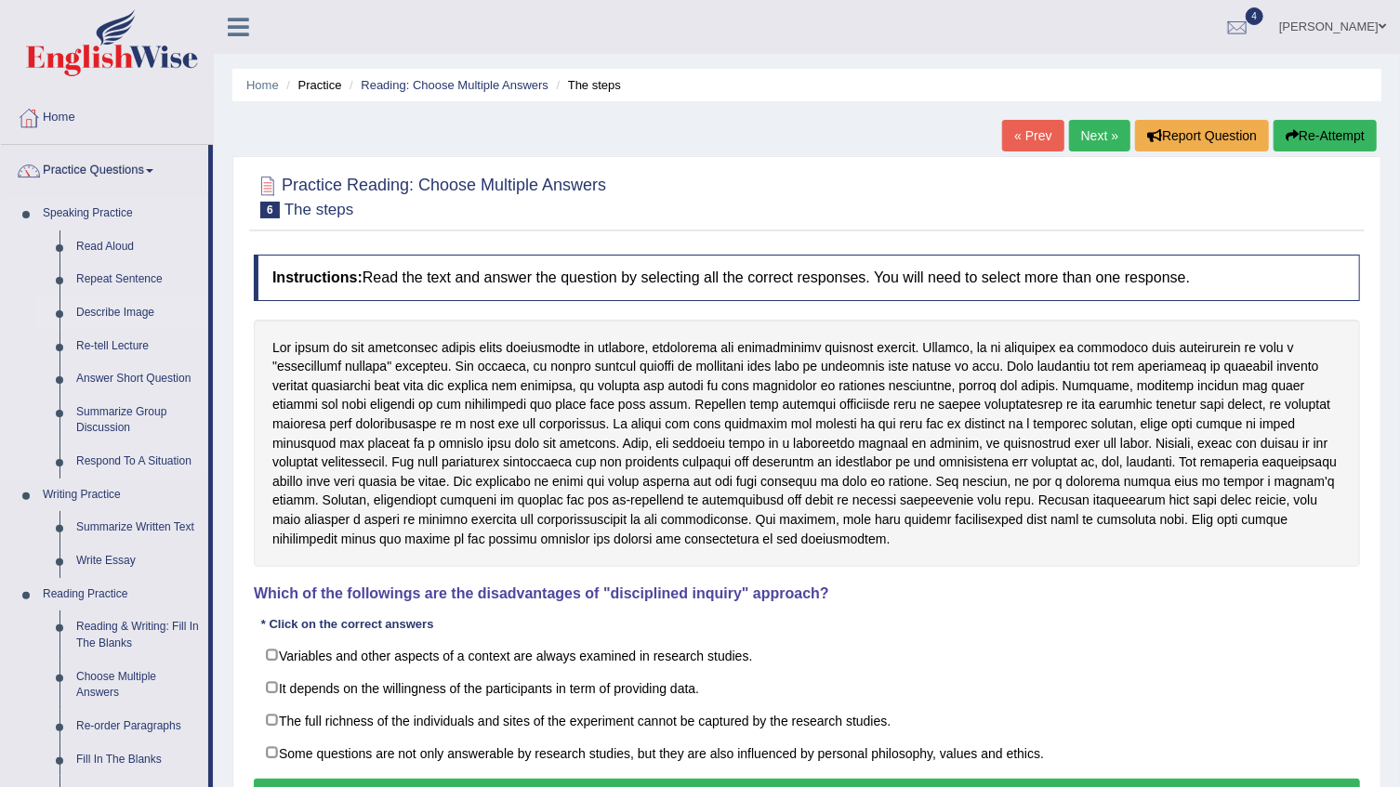
click at [112, 314] on link "Describe Image" at bounding box center [138, 312] width 140 height 33
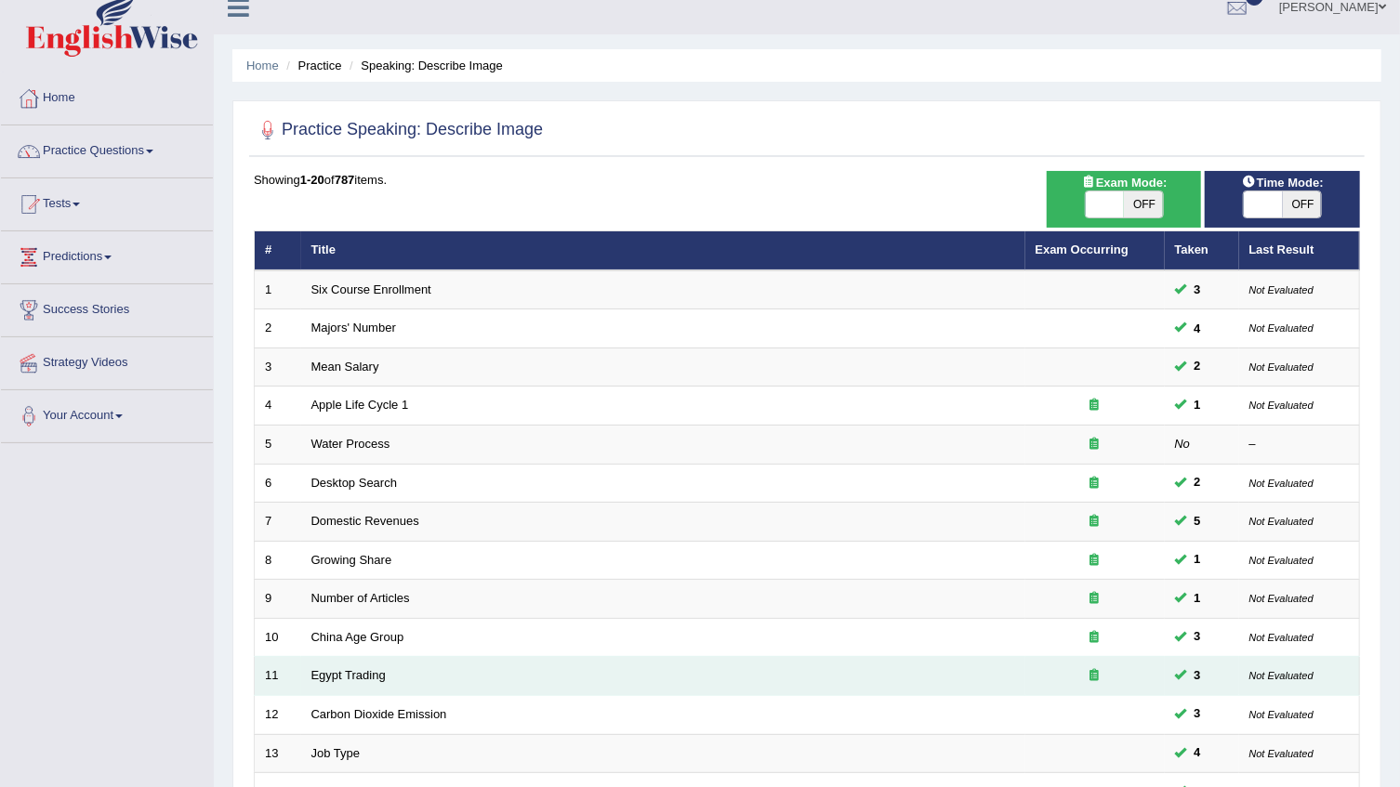
scroll to position [19, 0]
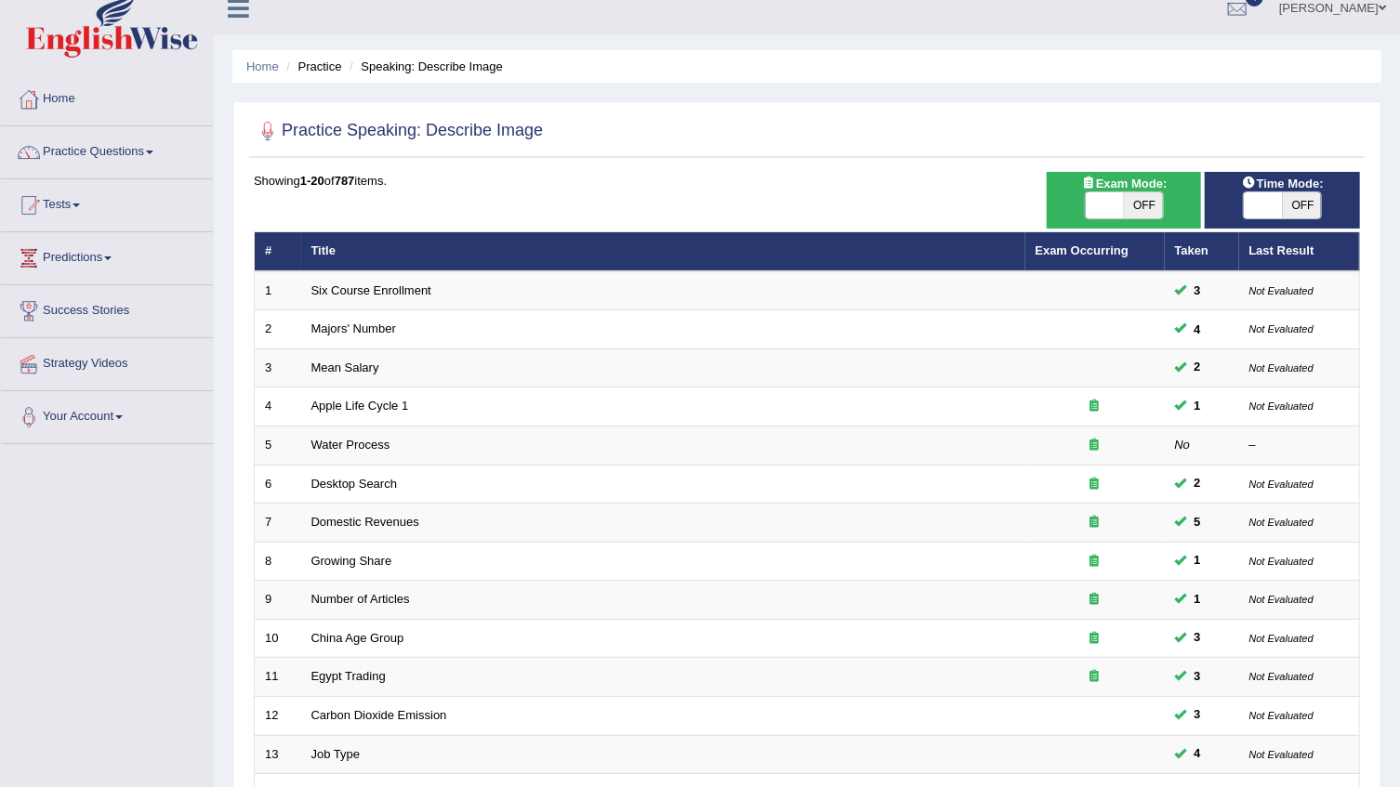
click at [154, 149] on link "Practice Questions" at bounding box center [107, 149] width 212 height 46
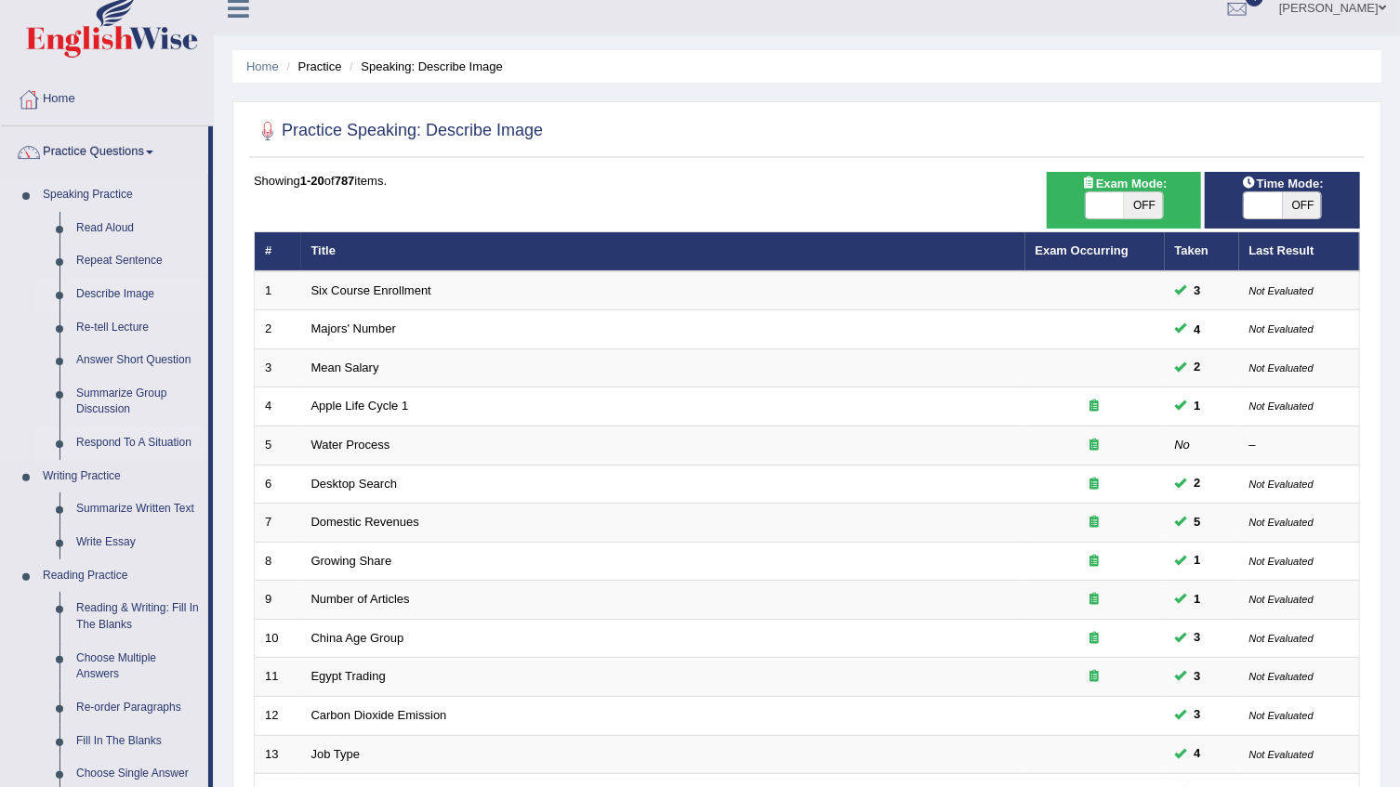
click at [134, 445] on link "Respond To A Situation" at bounding box center [138, 443] width 140 height 33
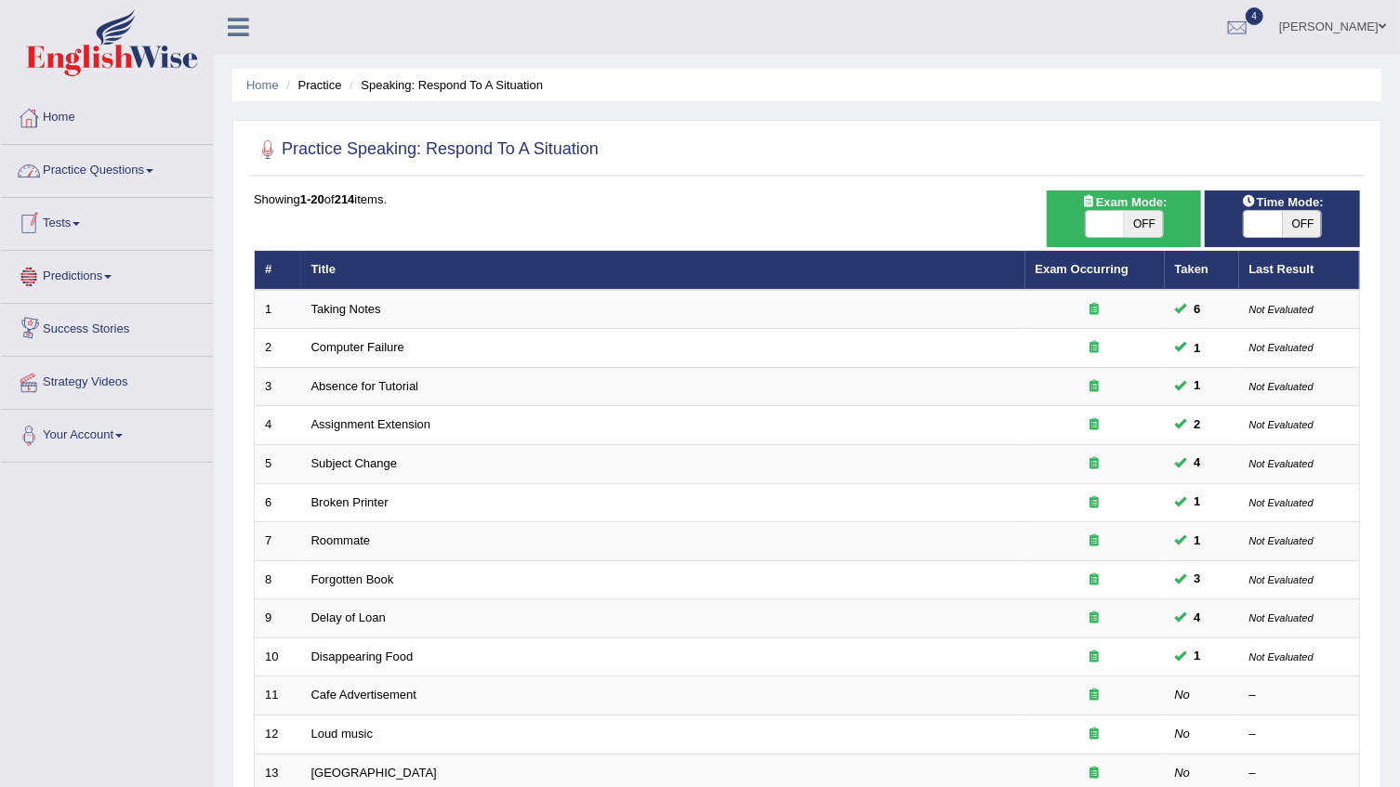
click at [153, 169] on span at bounding box center [149, 171] width 7 height 4
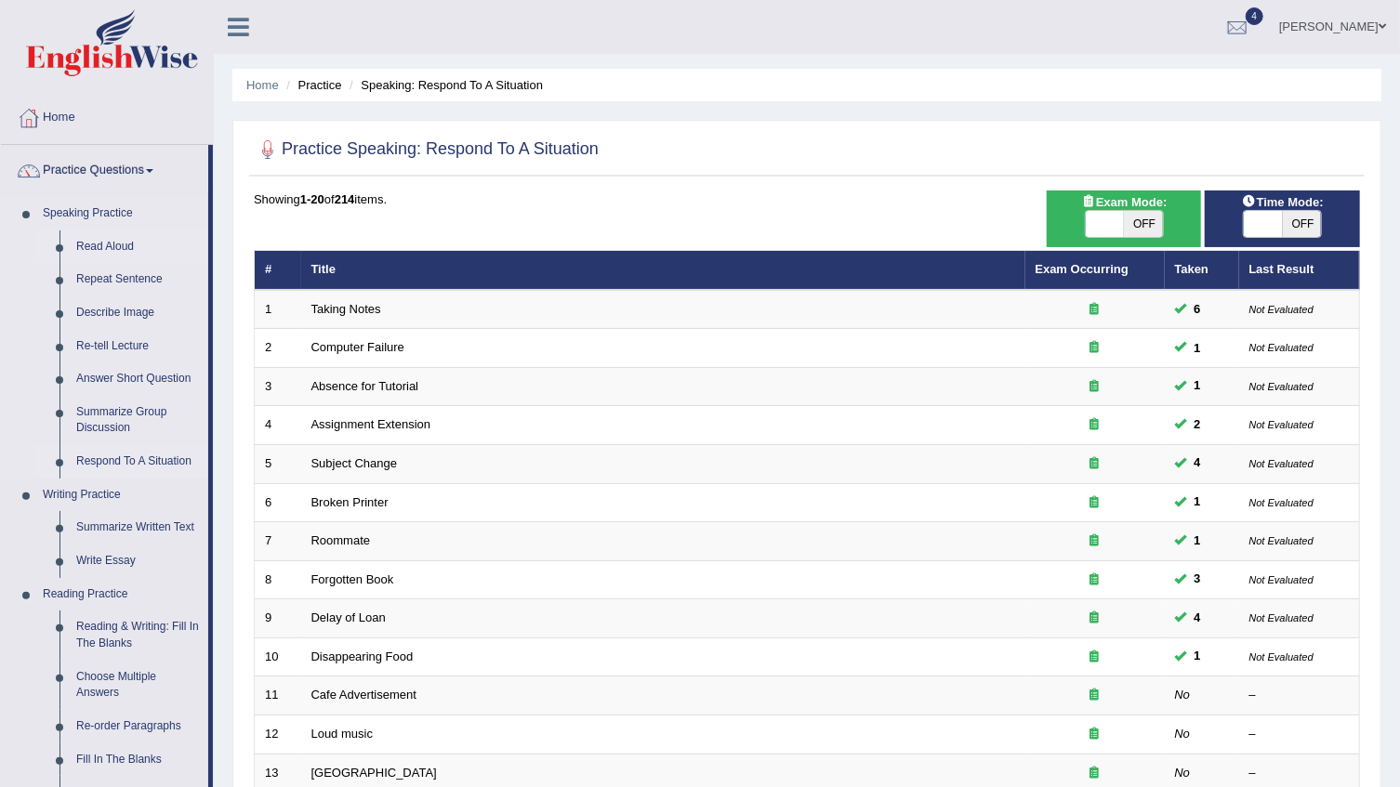
click at [113, 245] on link "Read Aloud" at bounding box center [138, 246] width 140 height 33
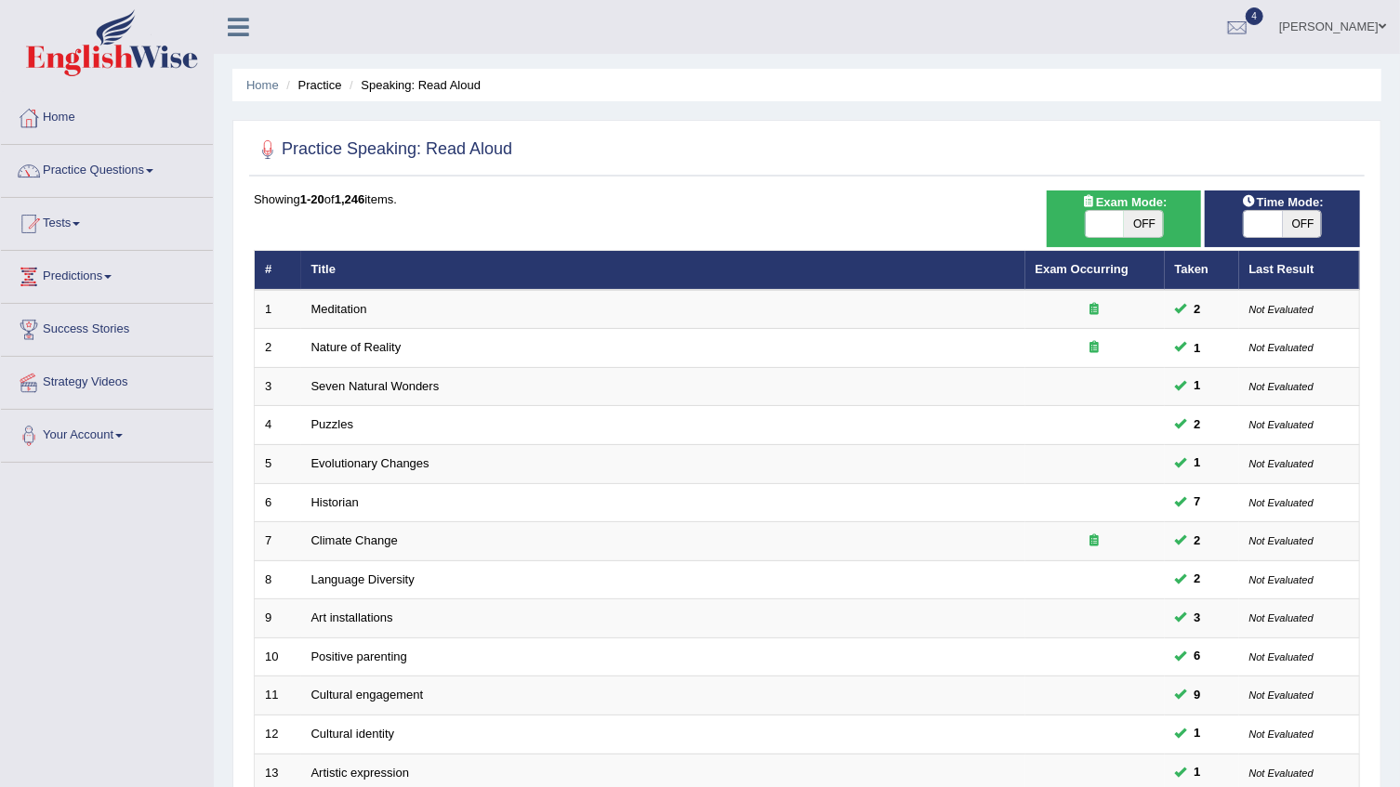
click at [153, 169] on span at bounding box center [149, 171] width 7 height 4
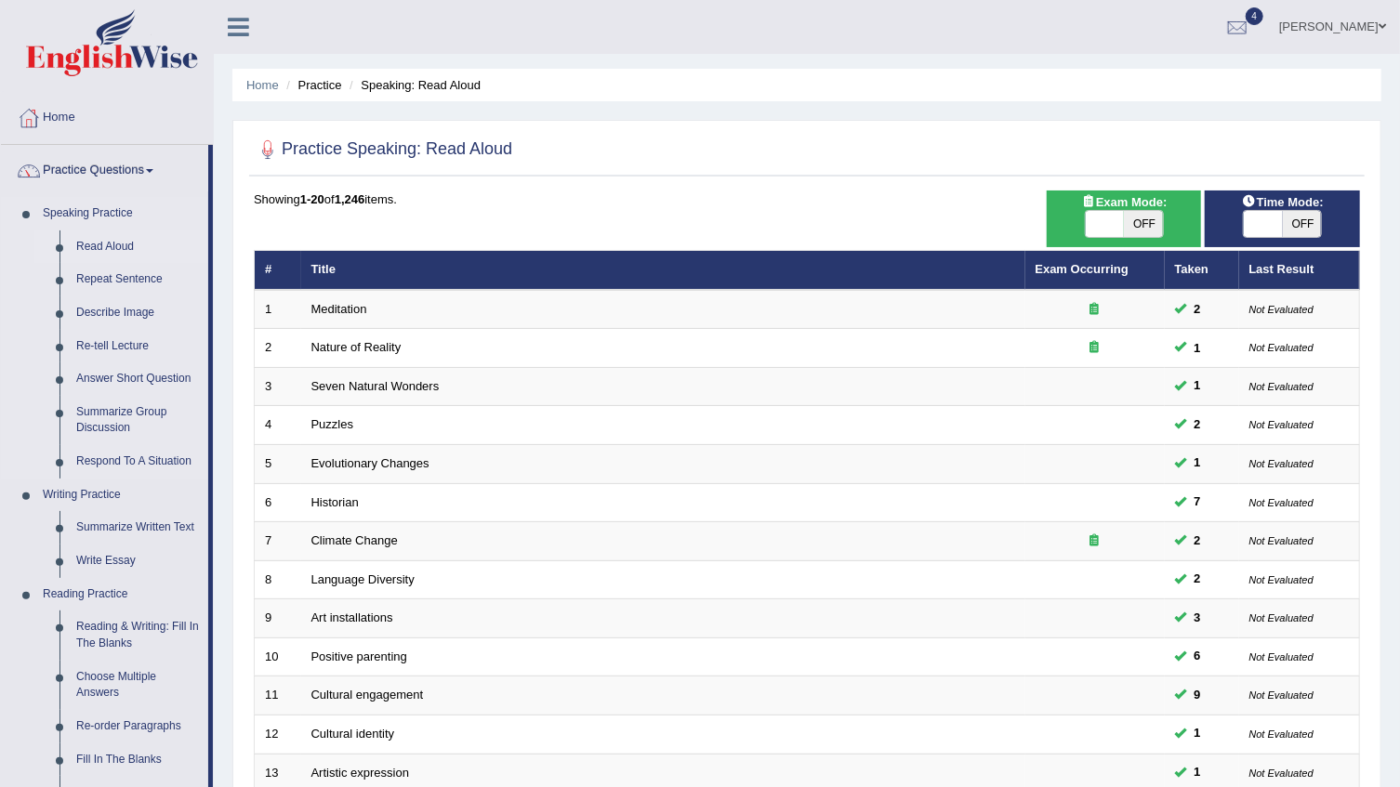
click at [117, 247] on link "Read Aloud" at bounding box center [138, 246] width 140 height 33
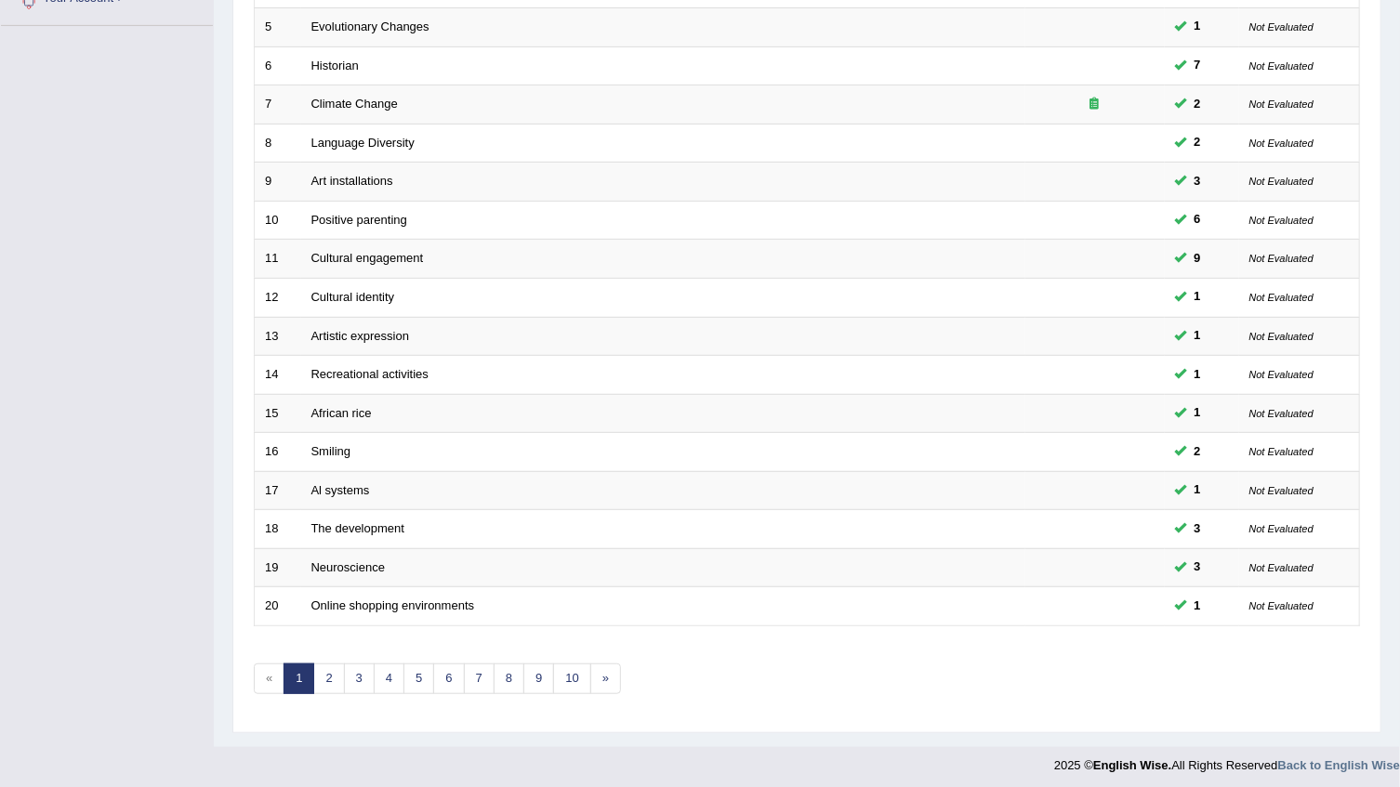
scroll to position [441, 0]
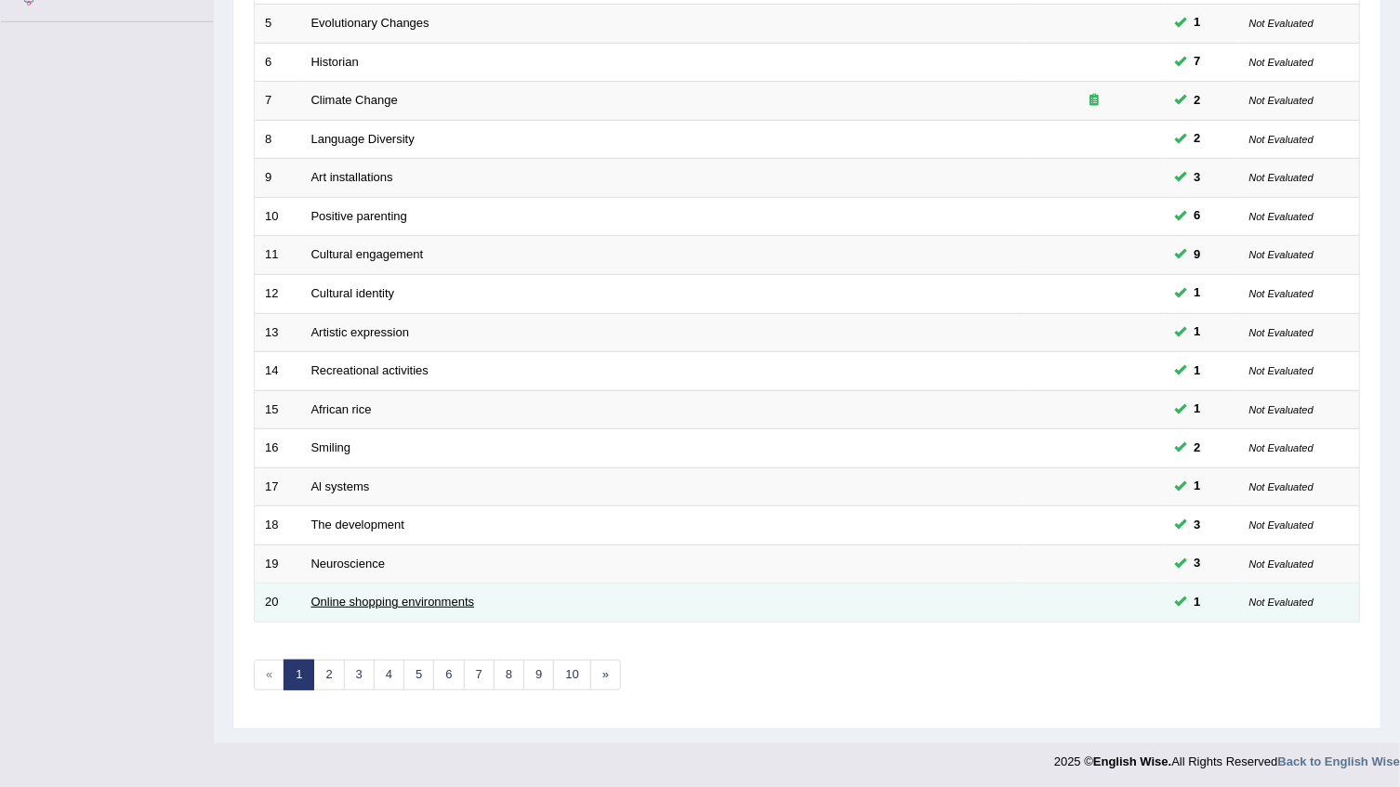
click at [349, 598] on link "Online shopping environments" at bounding box center [393, 602] width 164 height 14
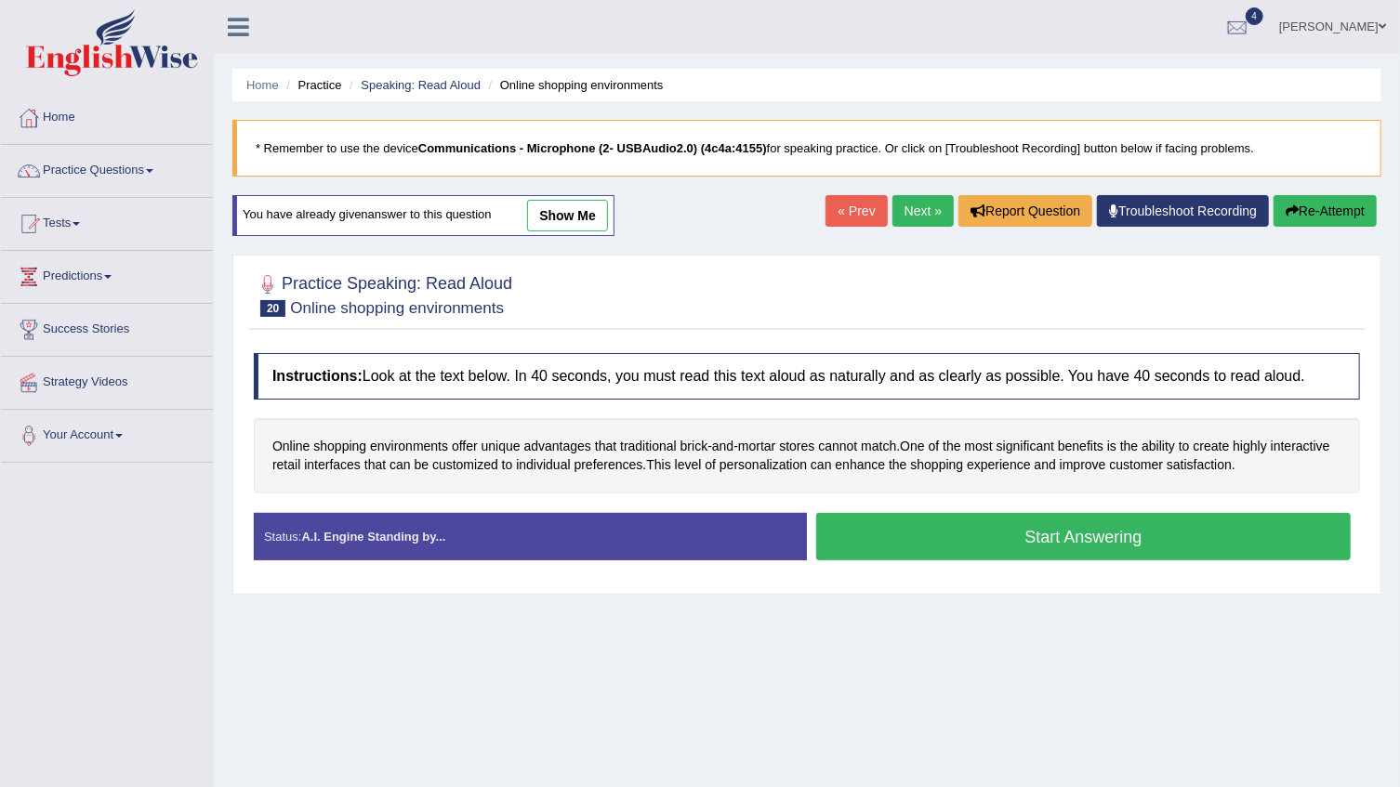
click at [554, 212] on link "show me" at bounding box center [567, 216] width 81 height 32
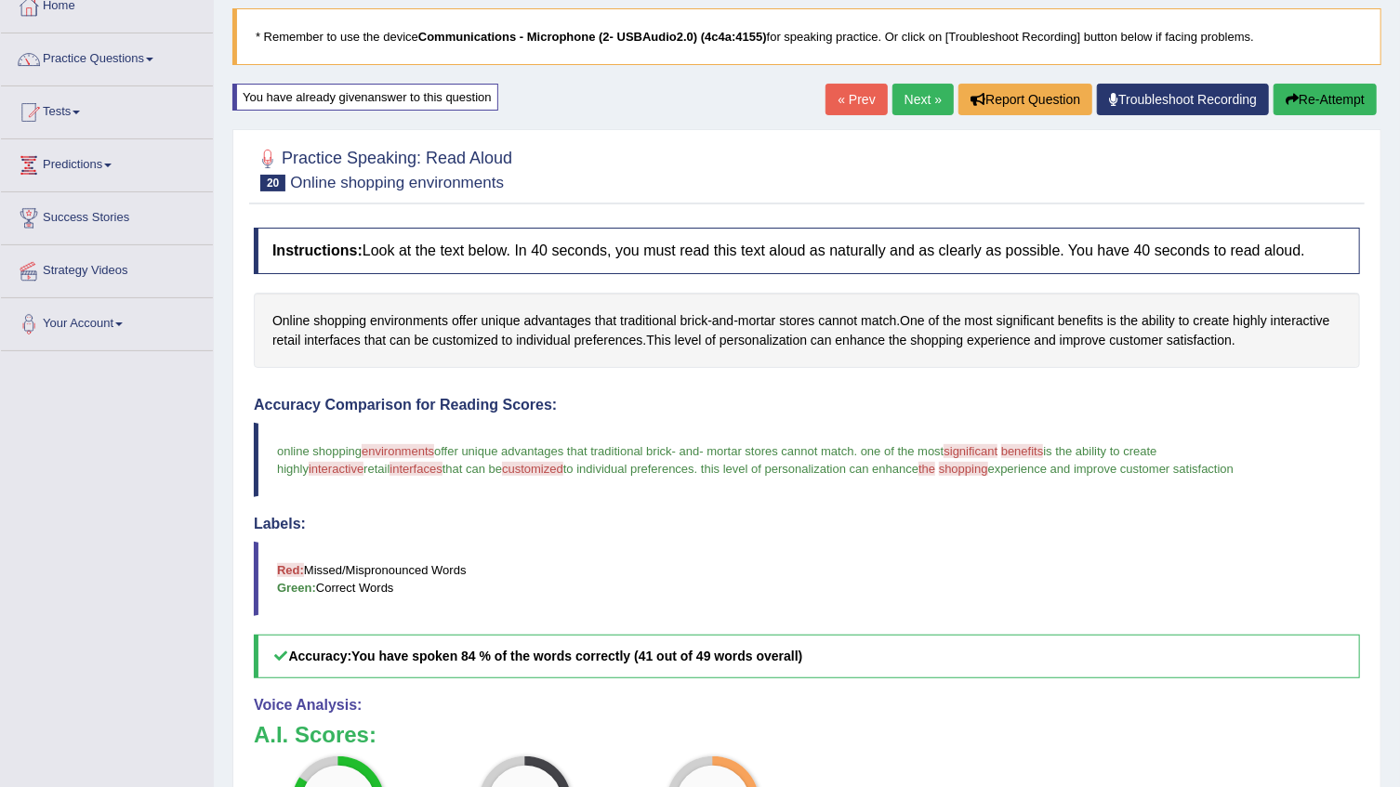
scroll to position [82, 0]
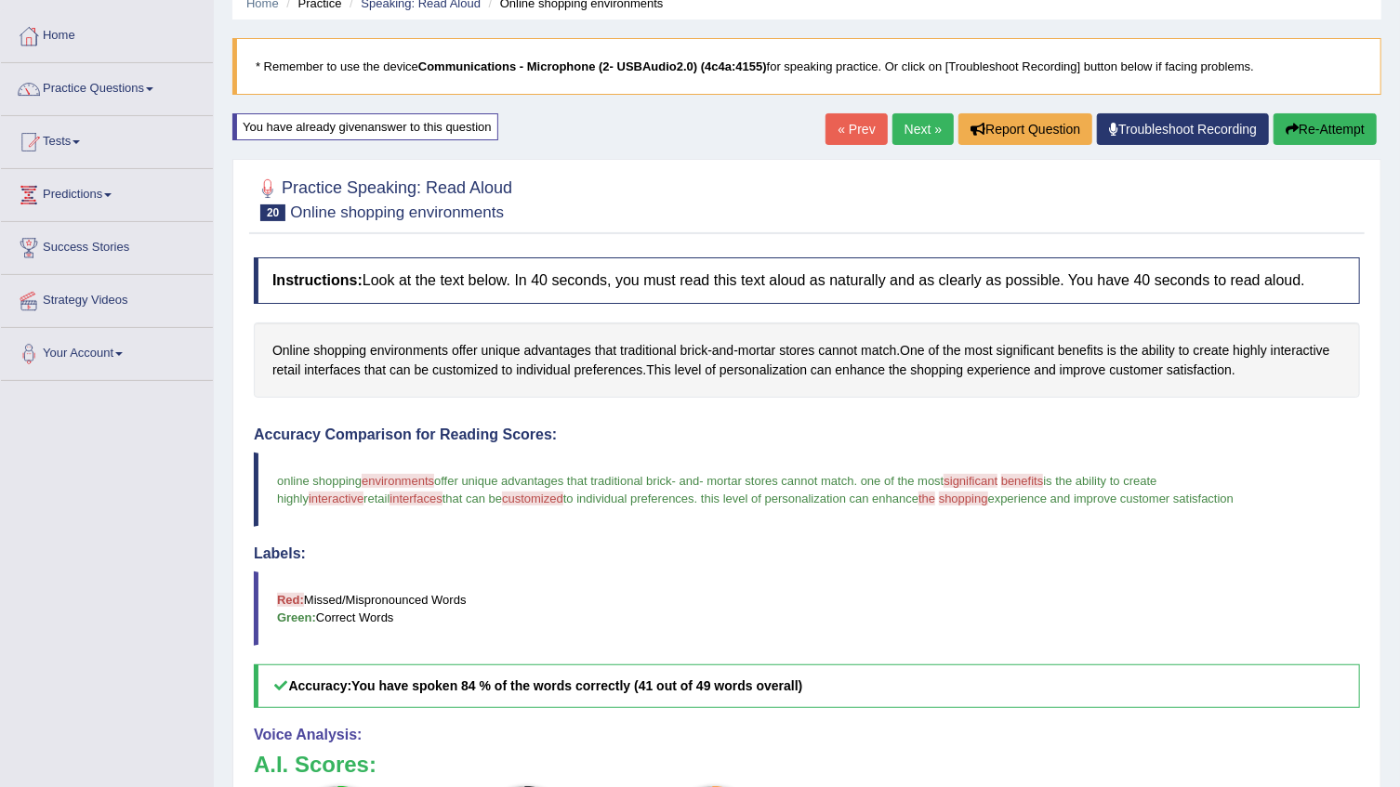
click at [1050, 159] on div "Practice Speaking: Read Aloud 20 Online shopping environments Instructions: Loo…" at bounding box center [806, 612] width 1149 height 906
click at [1327, 130] on button "Re-Attempt" at bounding box center [1324, 129] width 103 height 32
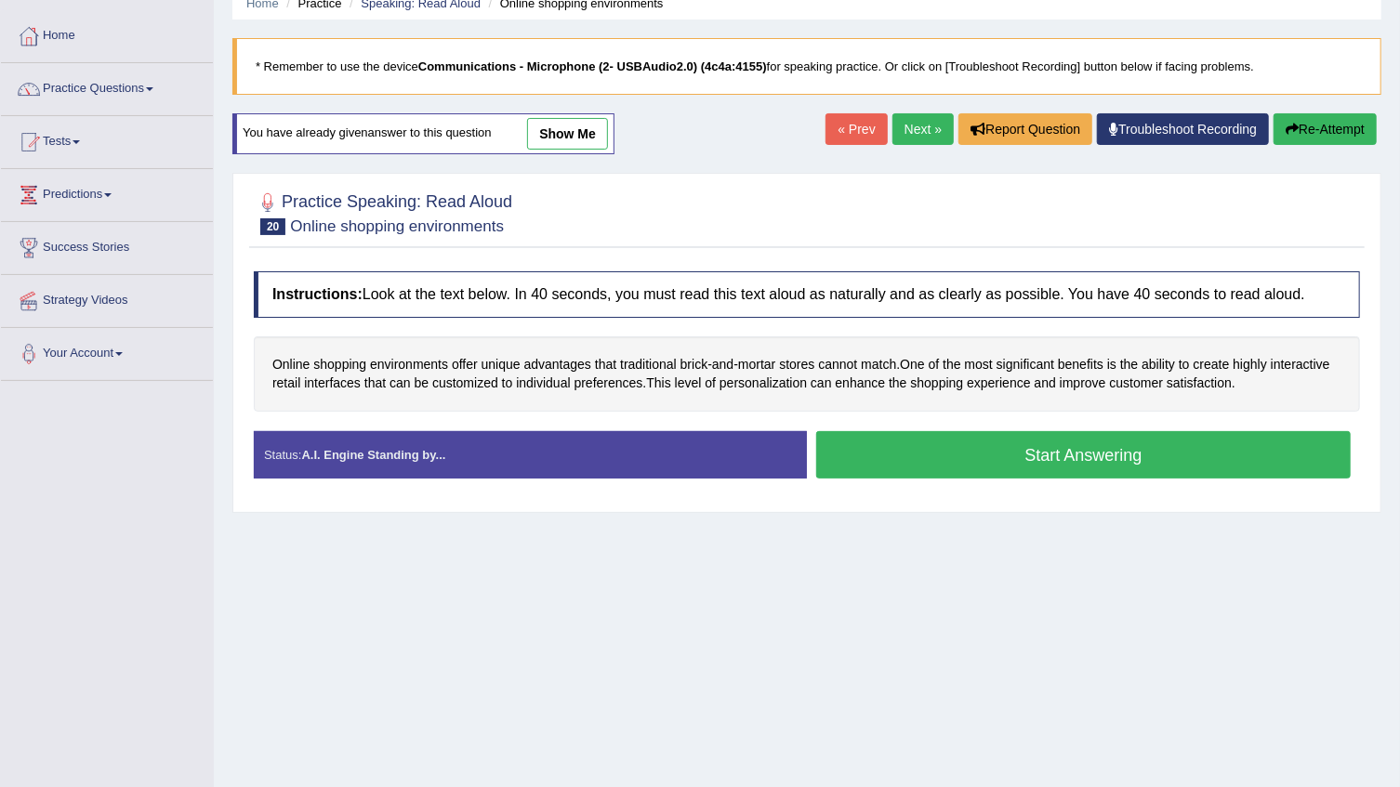
click at [1024, 451] on button "Start Answering" at bounding box center [1083, 454] width 534 height 47
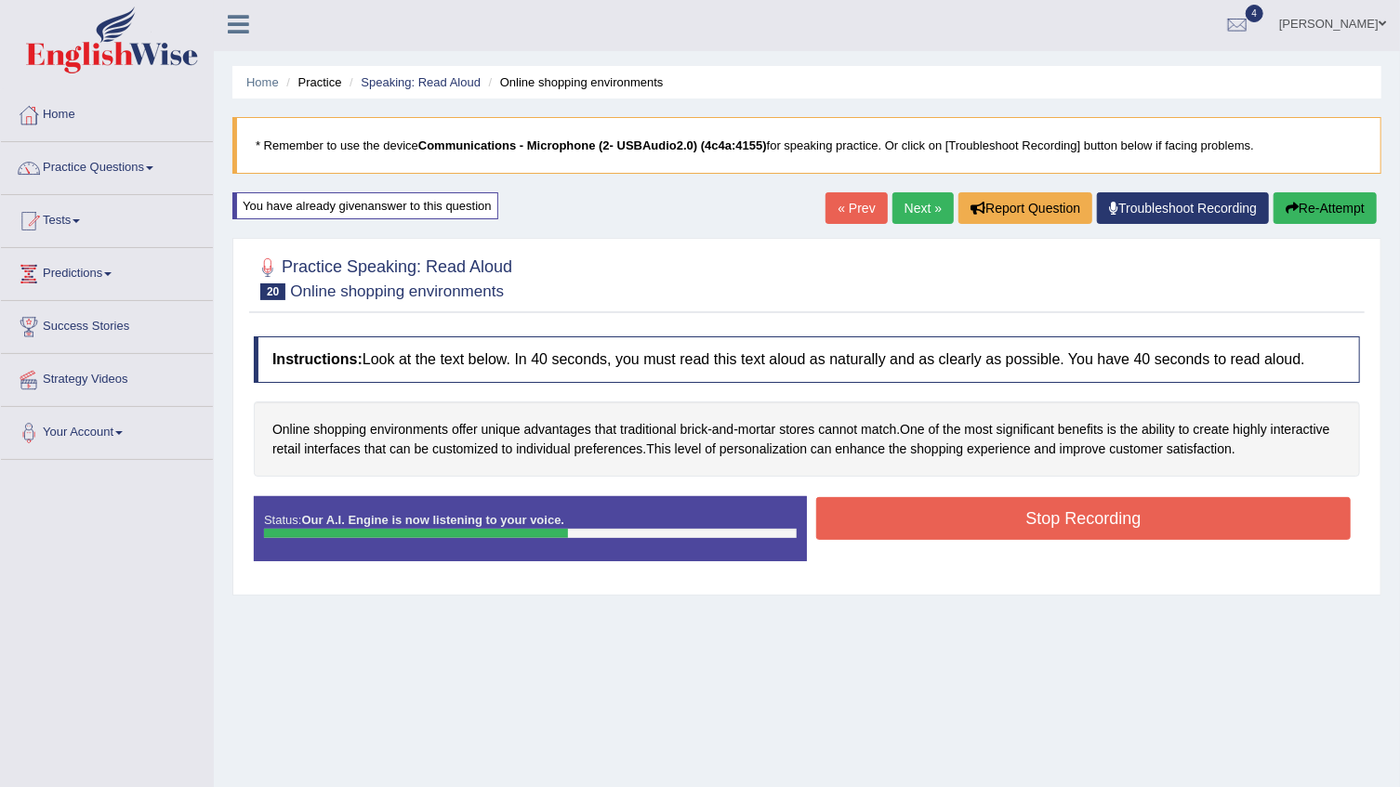
click at [1024, 451] on div "Instructions: Look at the text below. In 40 seconds, you must read this text al…" at bounding box center [806, 456] width 1115 height 258
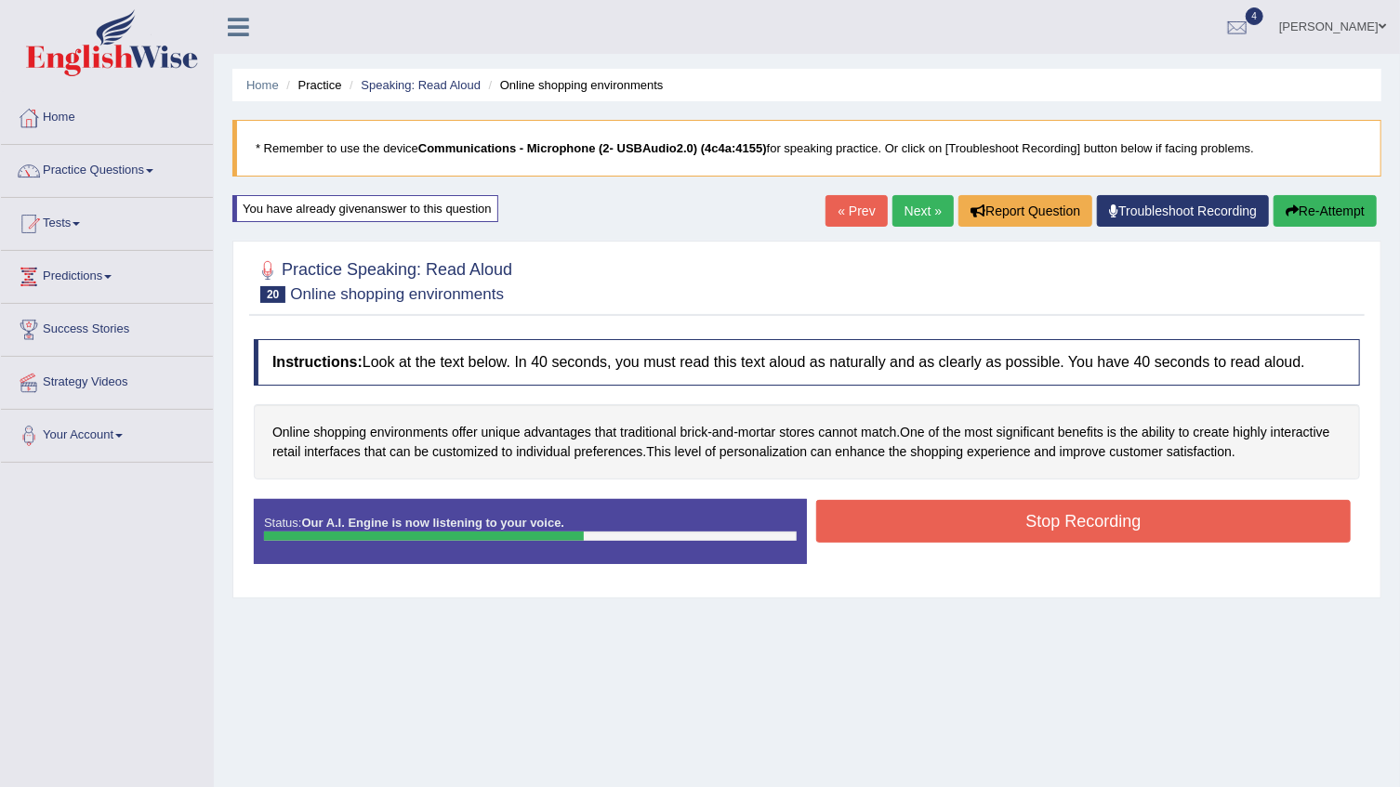
click at [1019, 522] on button "Stop Recording" at bounding box center [1083, 521] width 534 height 43
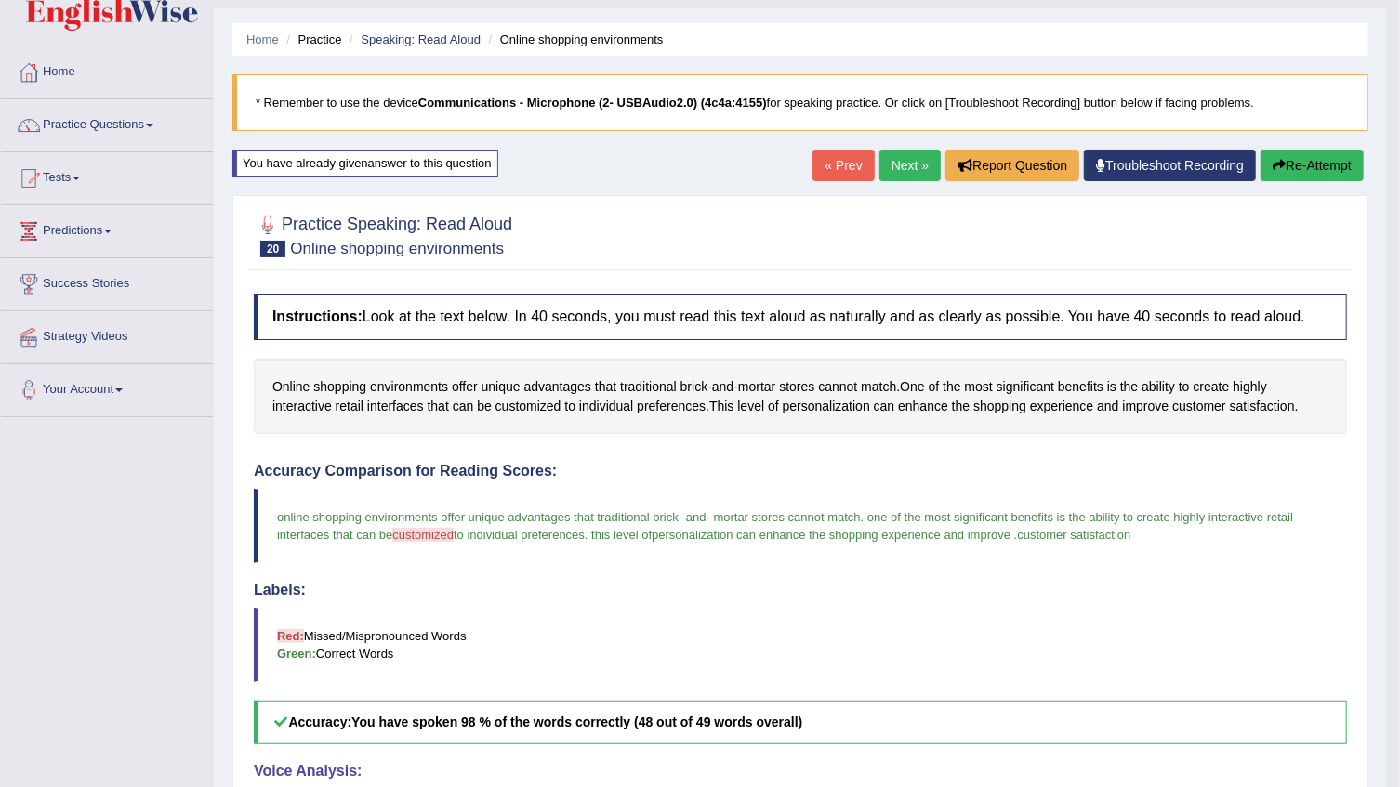
scroll to position [84, 0]
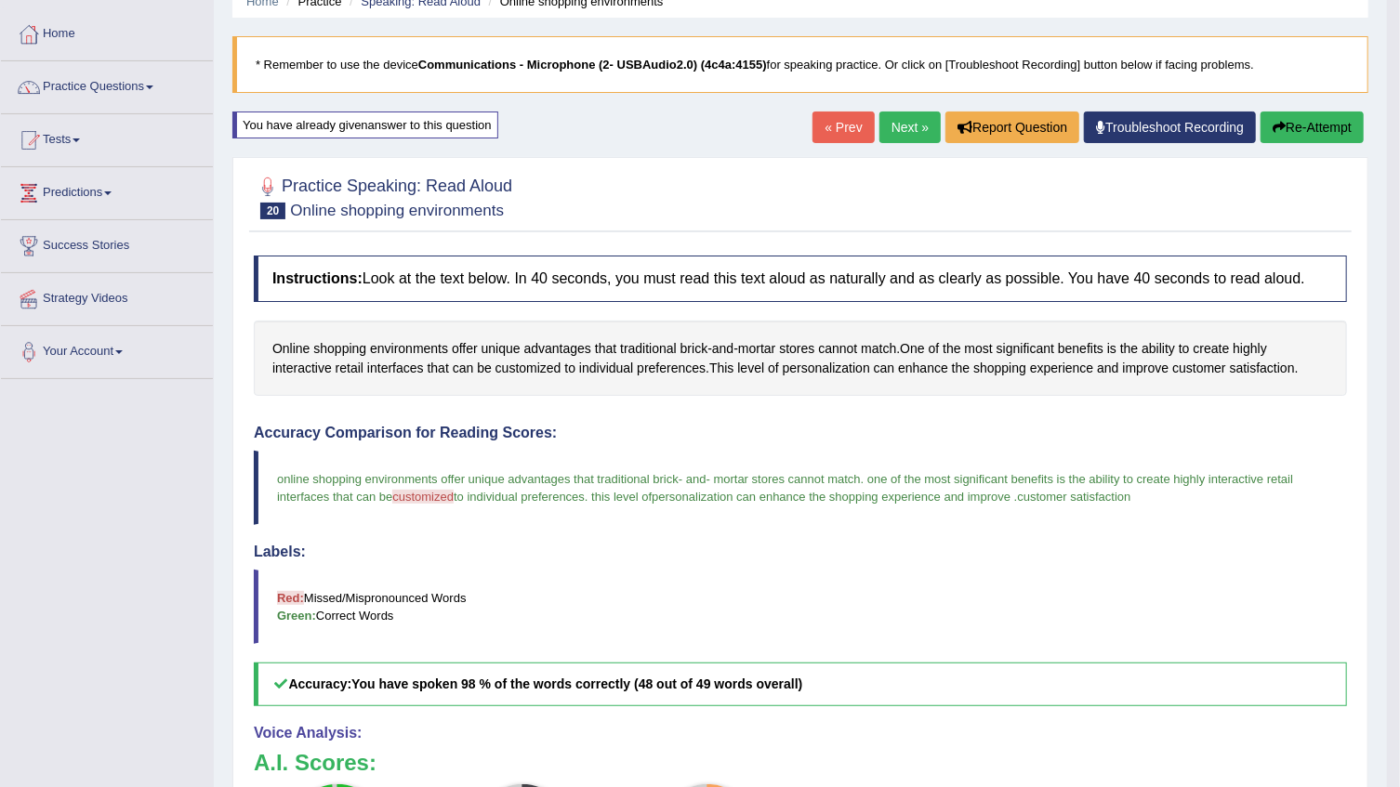
click at [844, 134] on link "« Prev" at bounding box center [842, 128] width 61 height 32
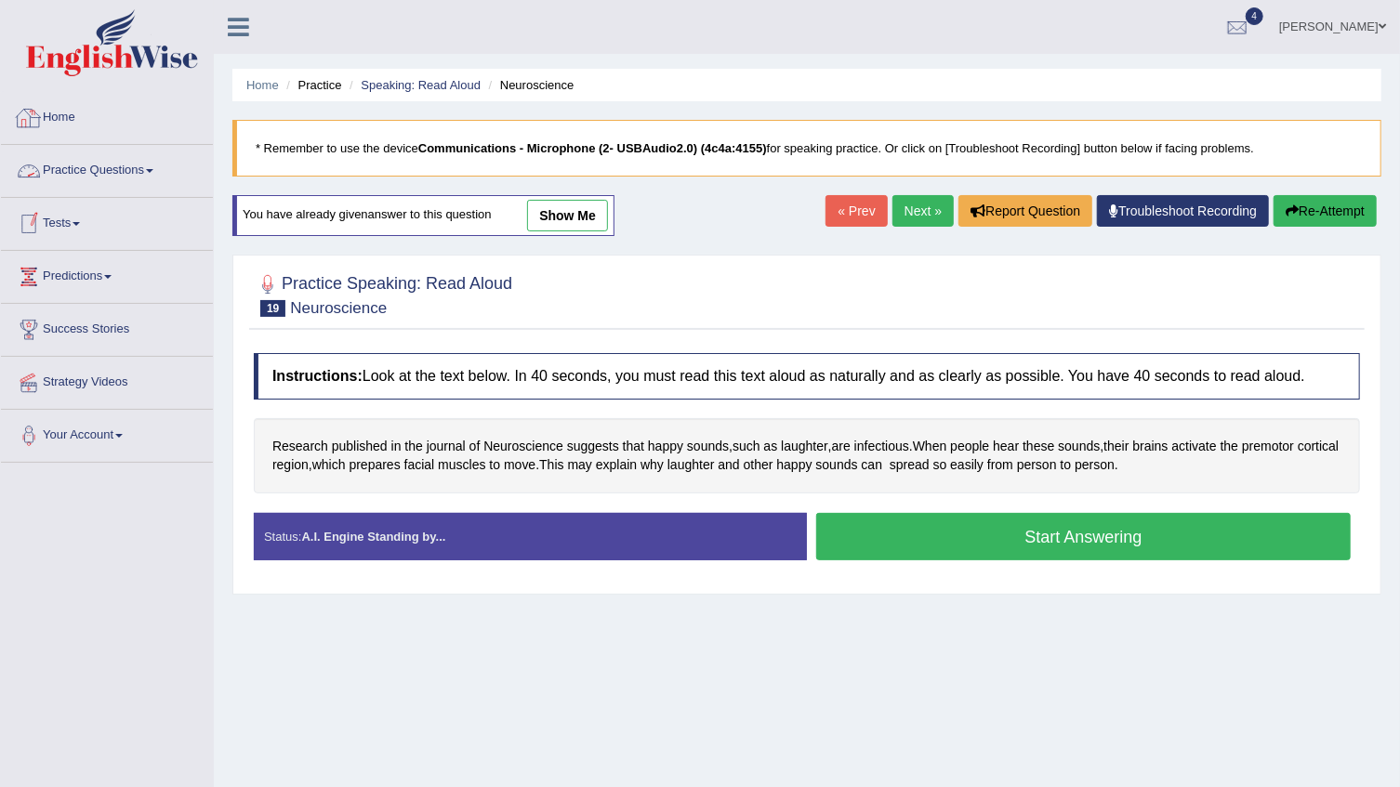
drag, startPoint x: 0, startPoint y: 0, endPoint x: 151, endPoint y: 168, distance: 226.4
click at [151, 169] on span at bounding box center [149, 171] width 7 height 4
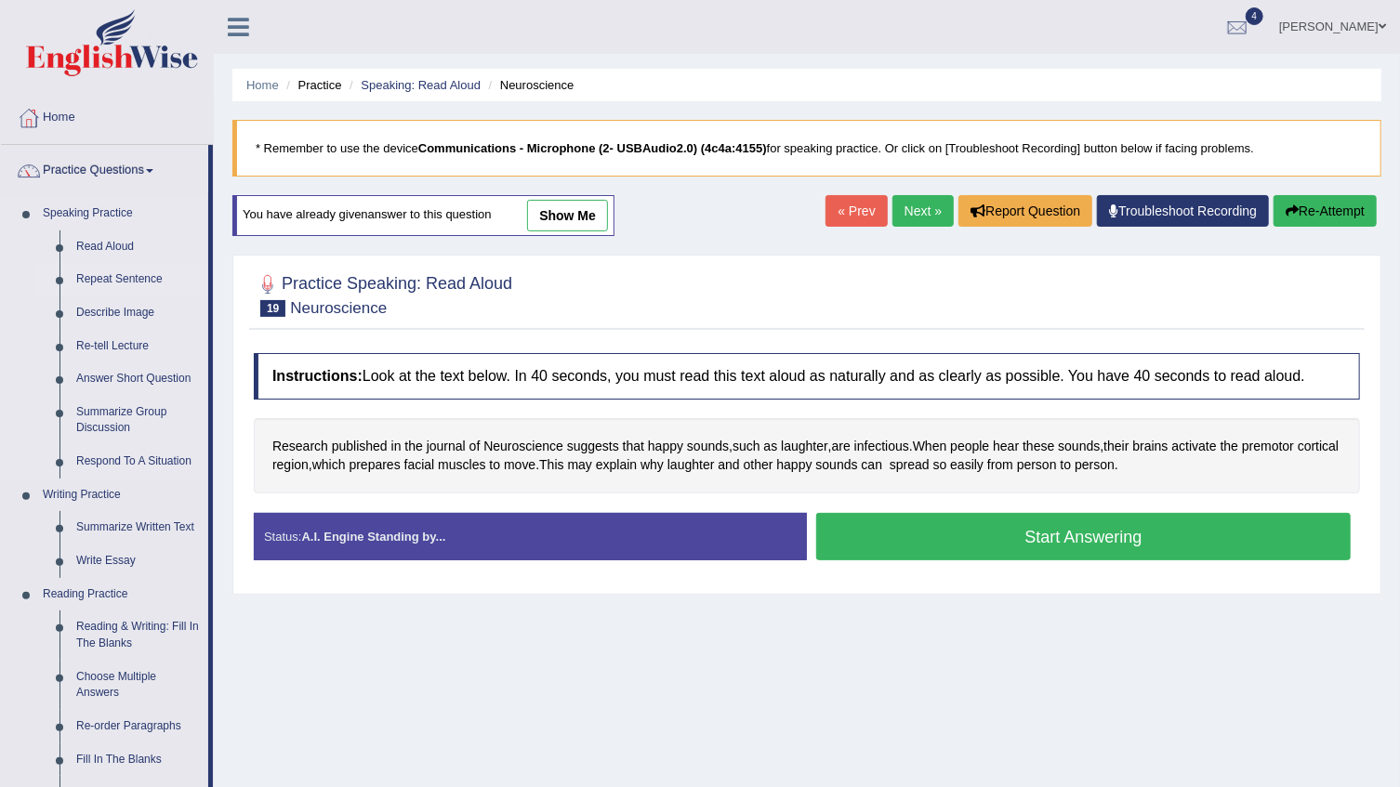
click at [113, 281] on link "Repeat Sentence" at bounding box center [138, 279] width 140 height 33
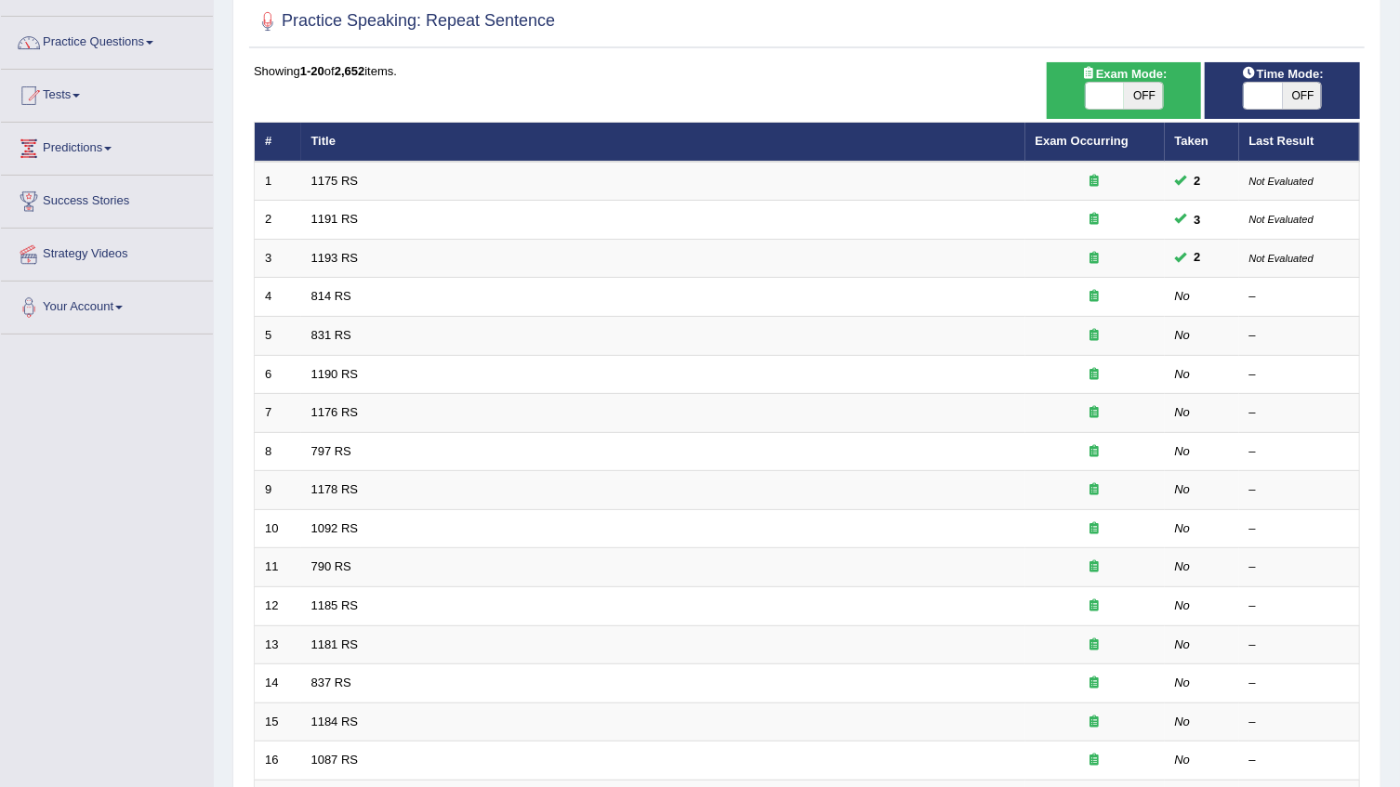
scroll to position [84, 0]
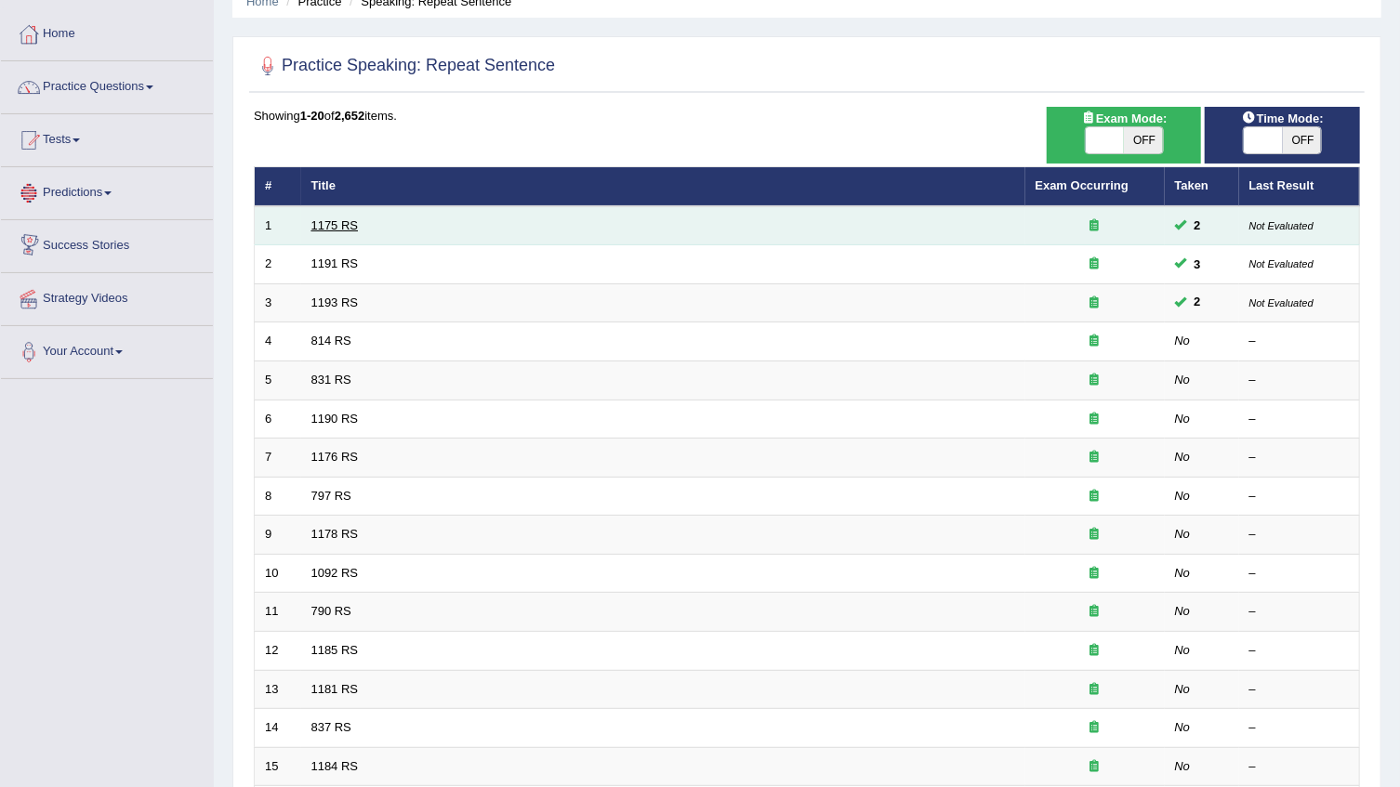
click at [332, 223] on link "1175 RS" at bounding box center [334, 225] width 47 height 14
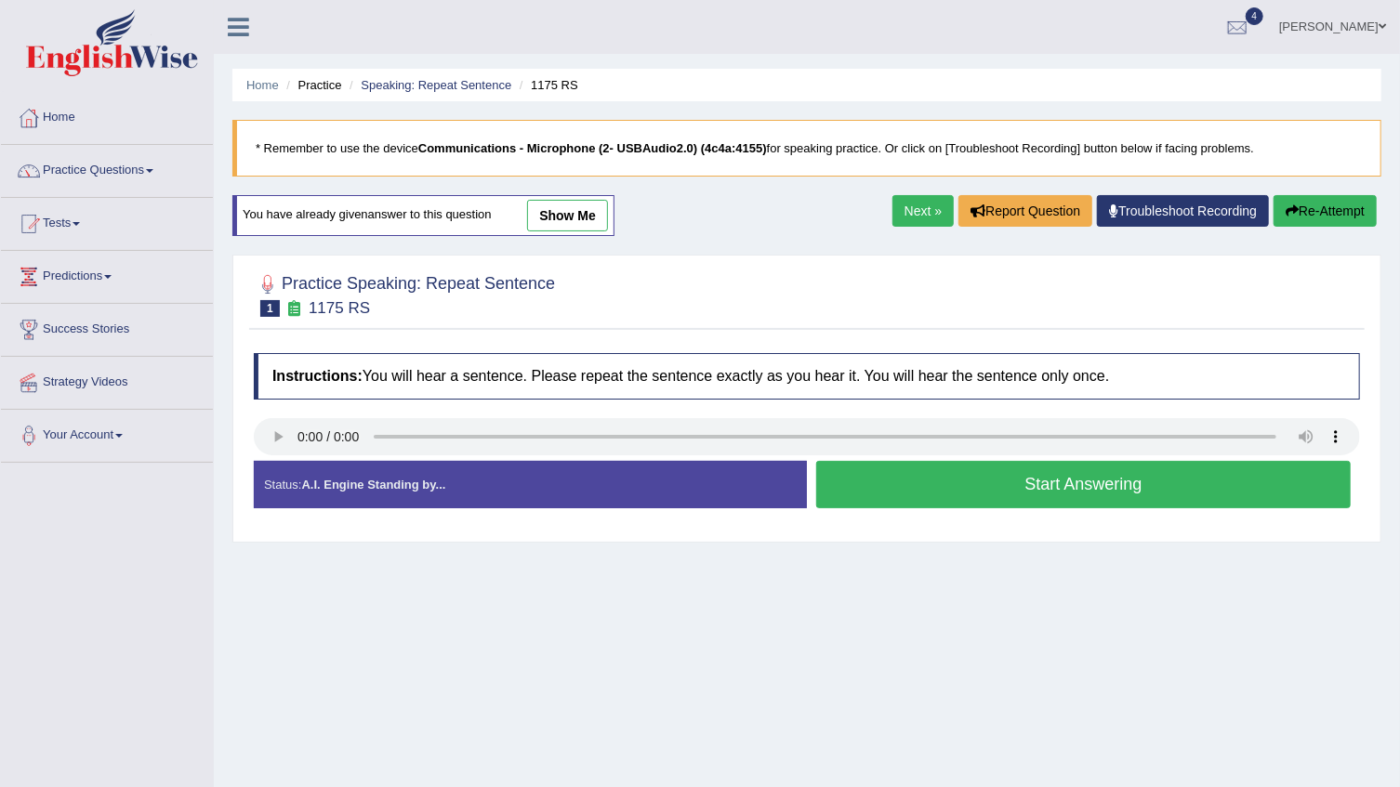
click at [1034, 485] on button "Start Answering" at bounding box center [1083, 484] width 534 height 47
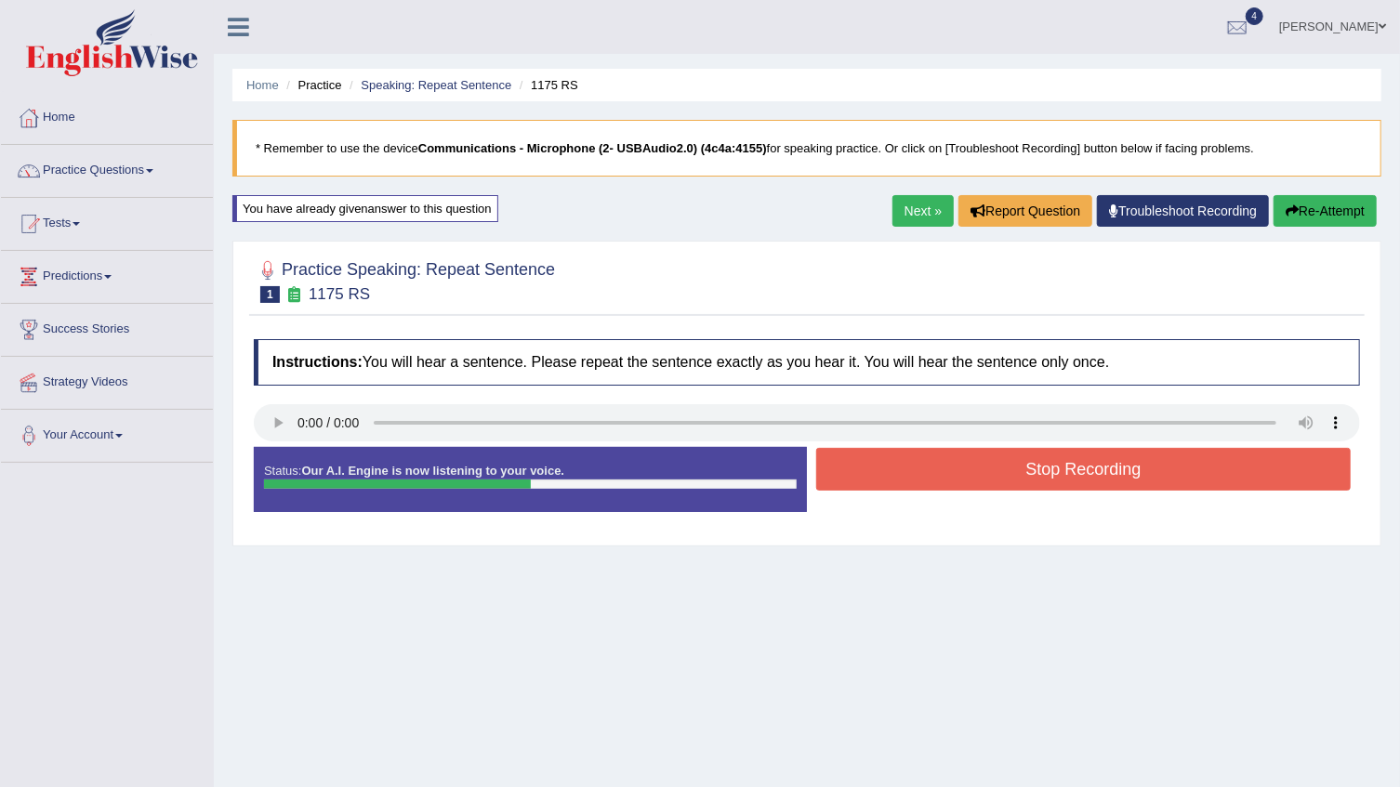
click at [1046, 473] on button "Stop Recording" at bounding box center [1083, 469] width 534 height 43
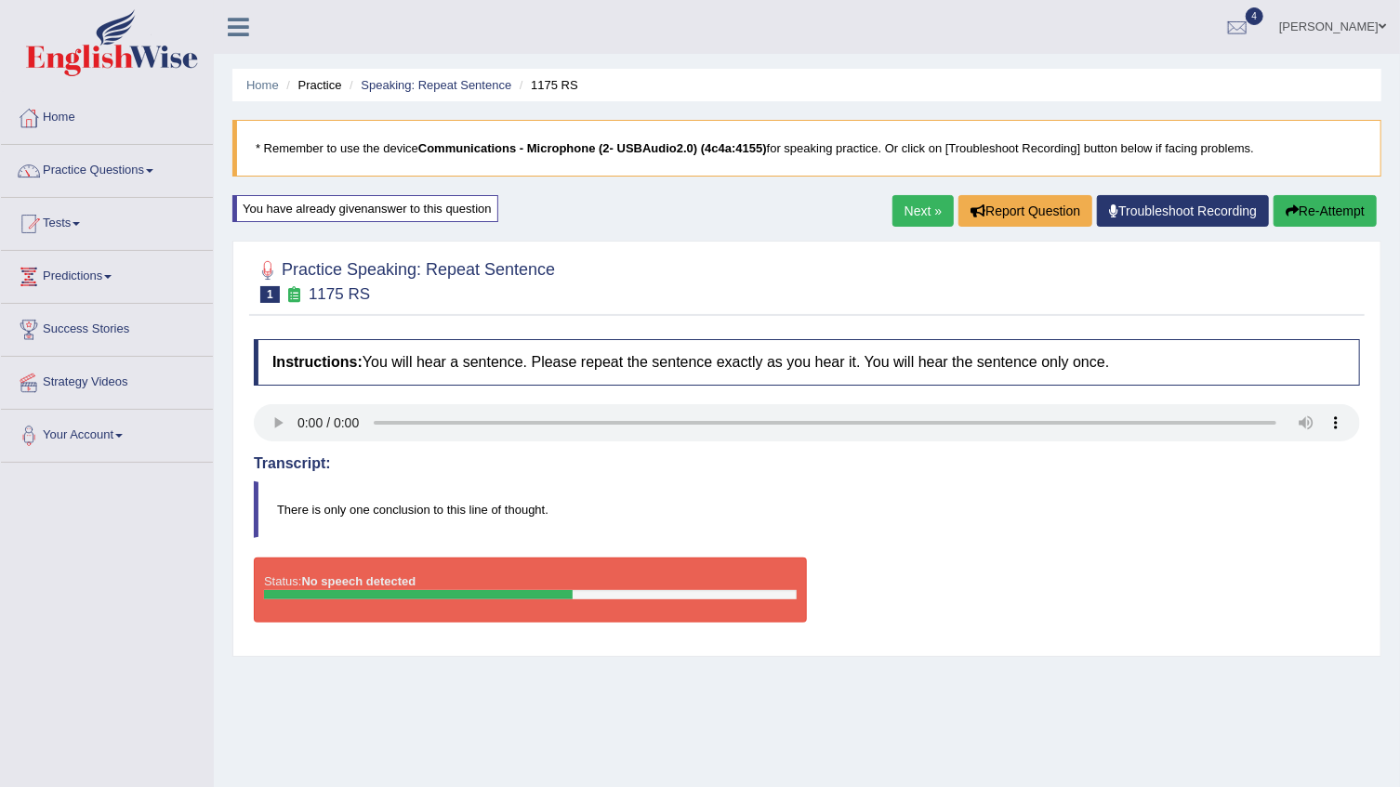
click at [905, 210] on link "Next »" at bounding box center [922, 211] width 61 height 32
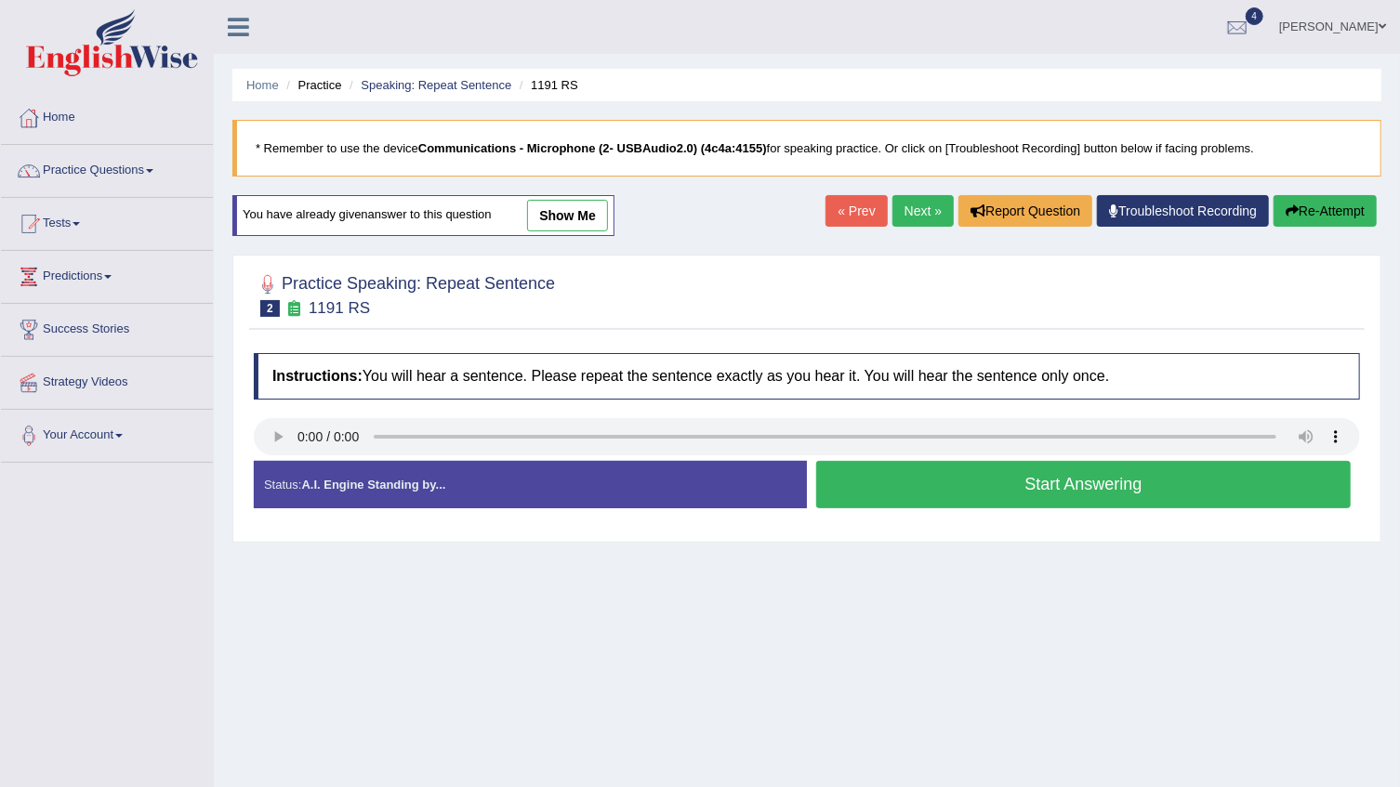
click at [539, 216] on link "show me" at bounding box center [567, 216] width 81 height 32
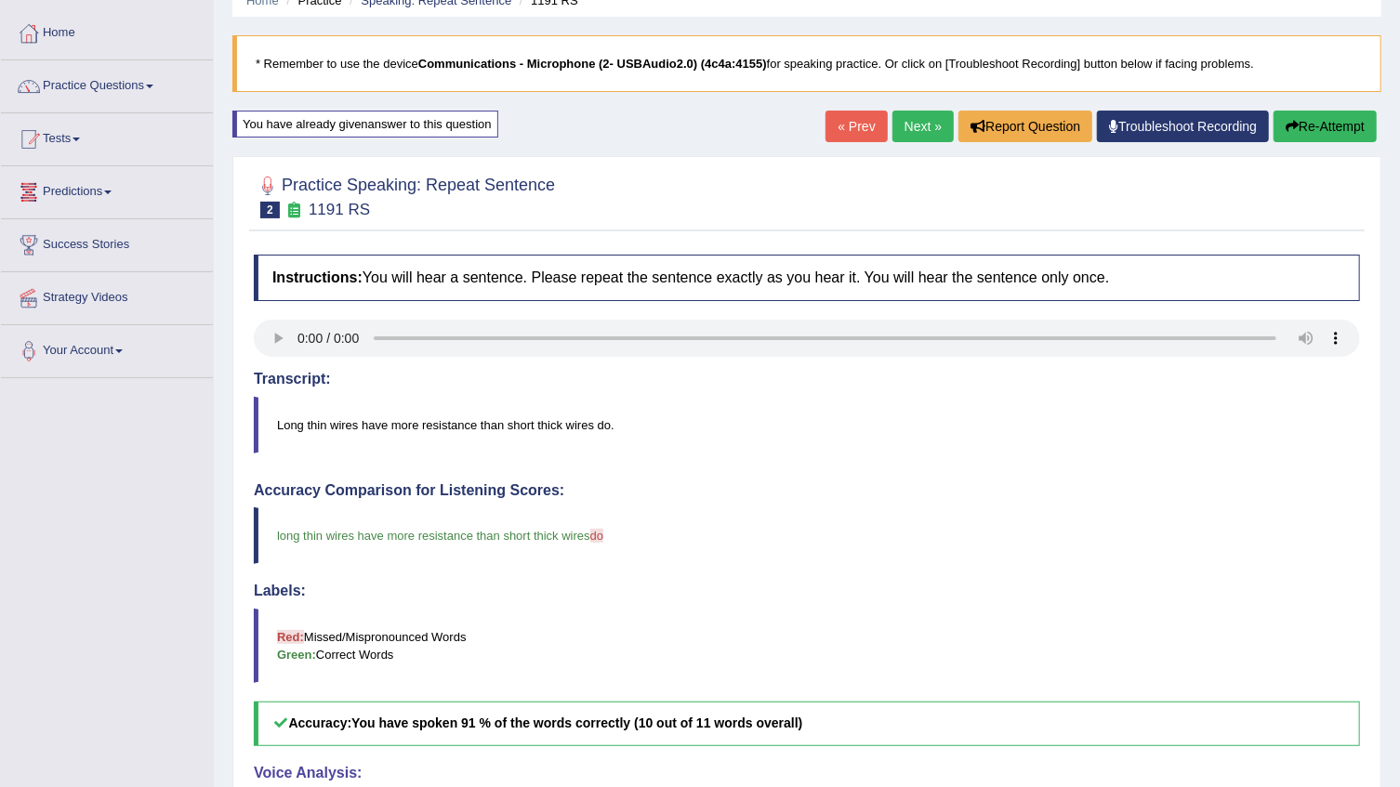
scroll to position [84, 0]
click at [149, 85] on link "Practice Questions" at bounding box center [107, 84] width 212 height 46
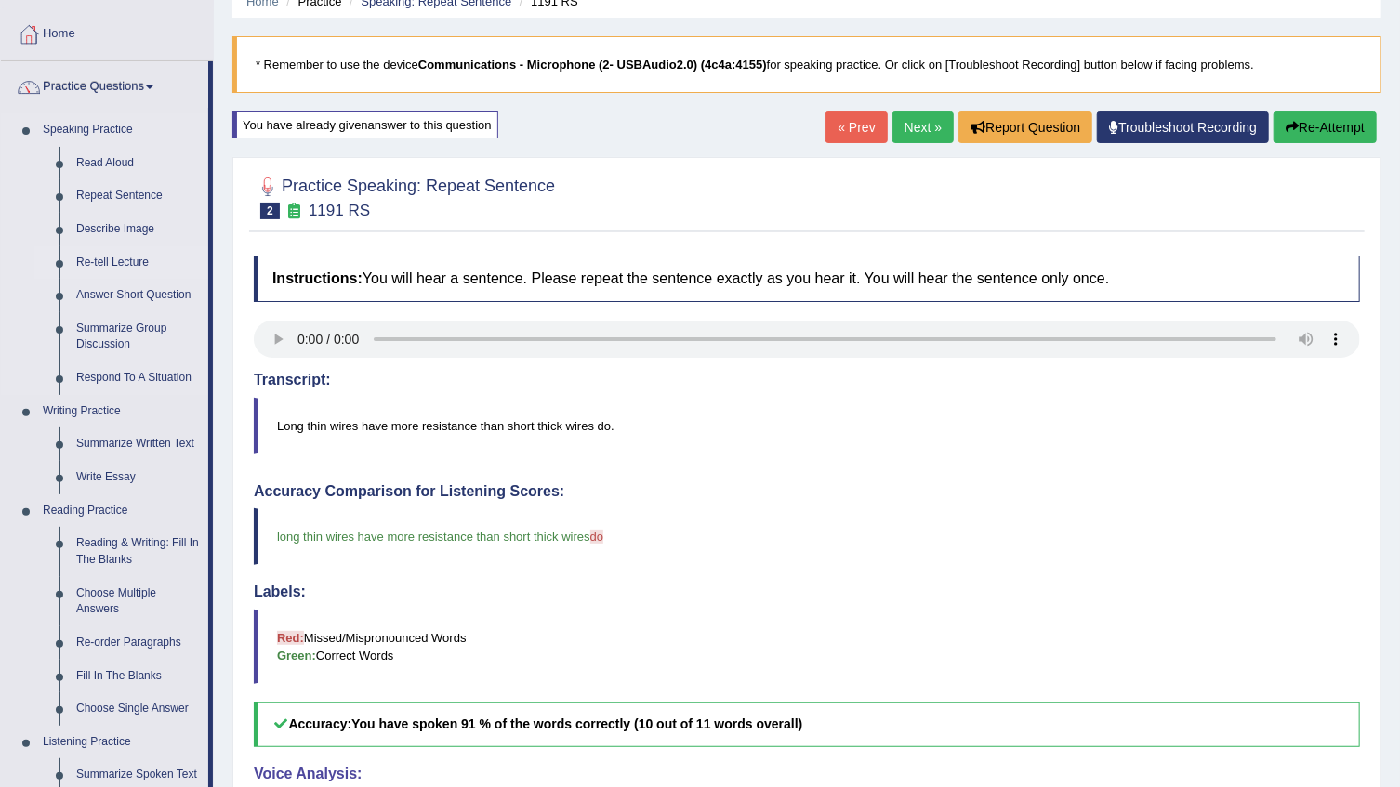
click at [117, 260] on link "Re-tell Lecture" at bounding box center [138, 262] width 140 height 33
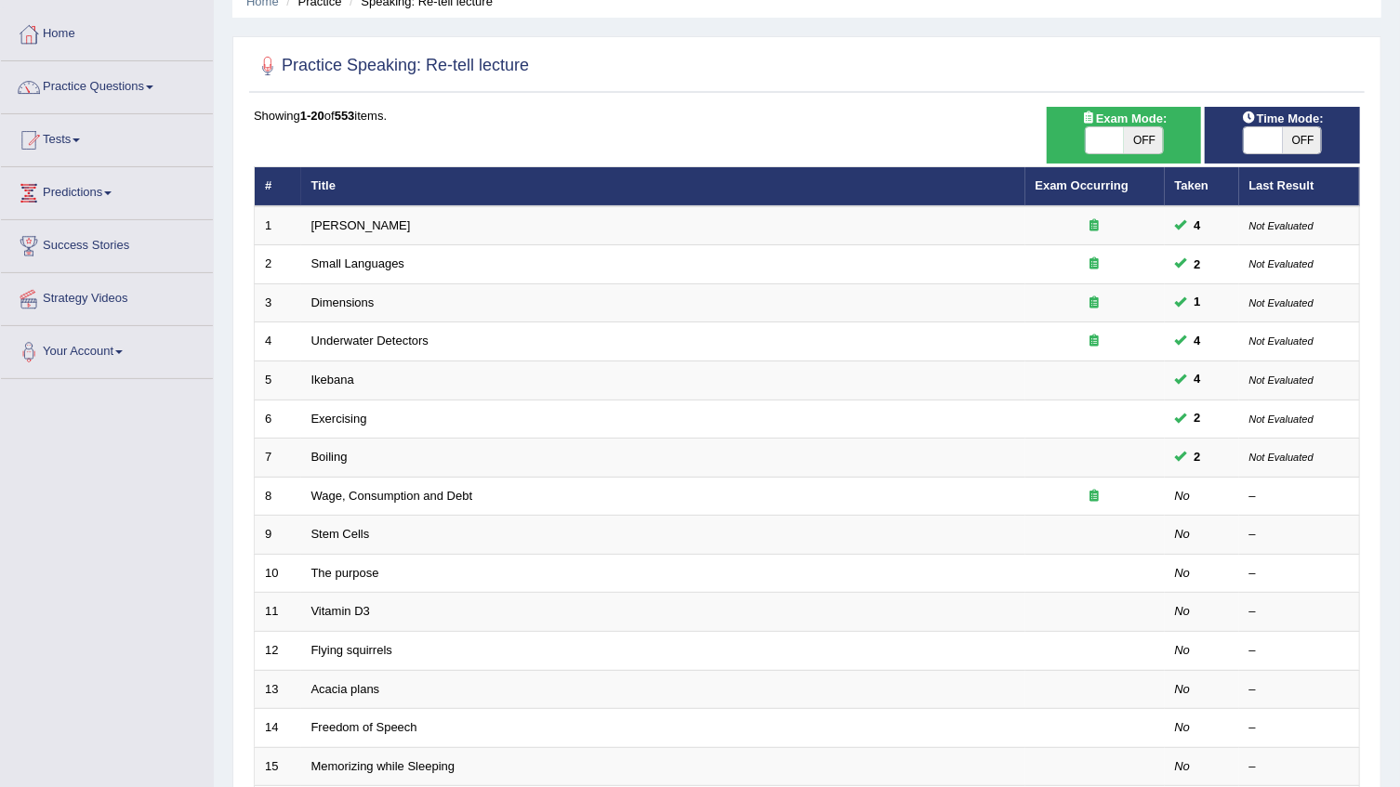
scroll to position [84, 0]
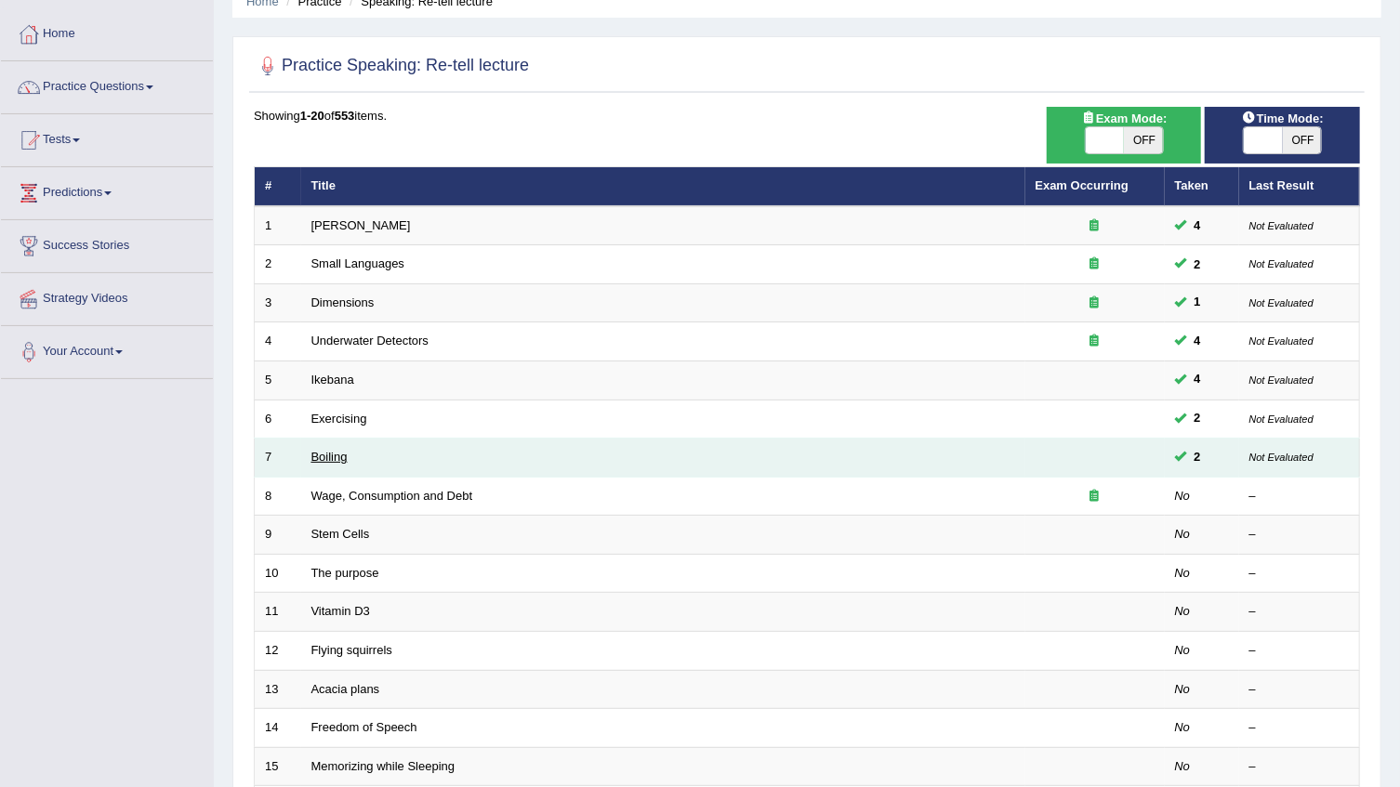
click at [335, 450] on link "Boiling" at bounding box center [329, 457] width 36 height 14
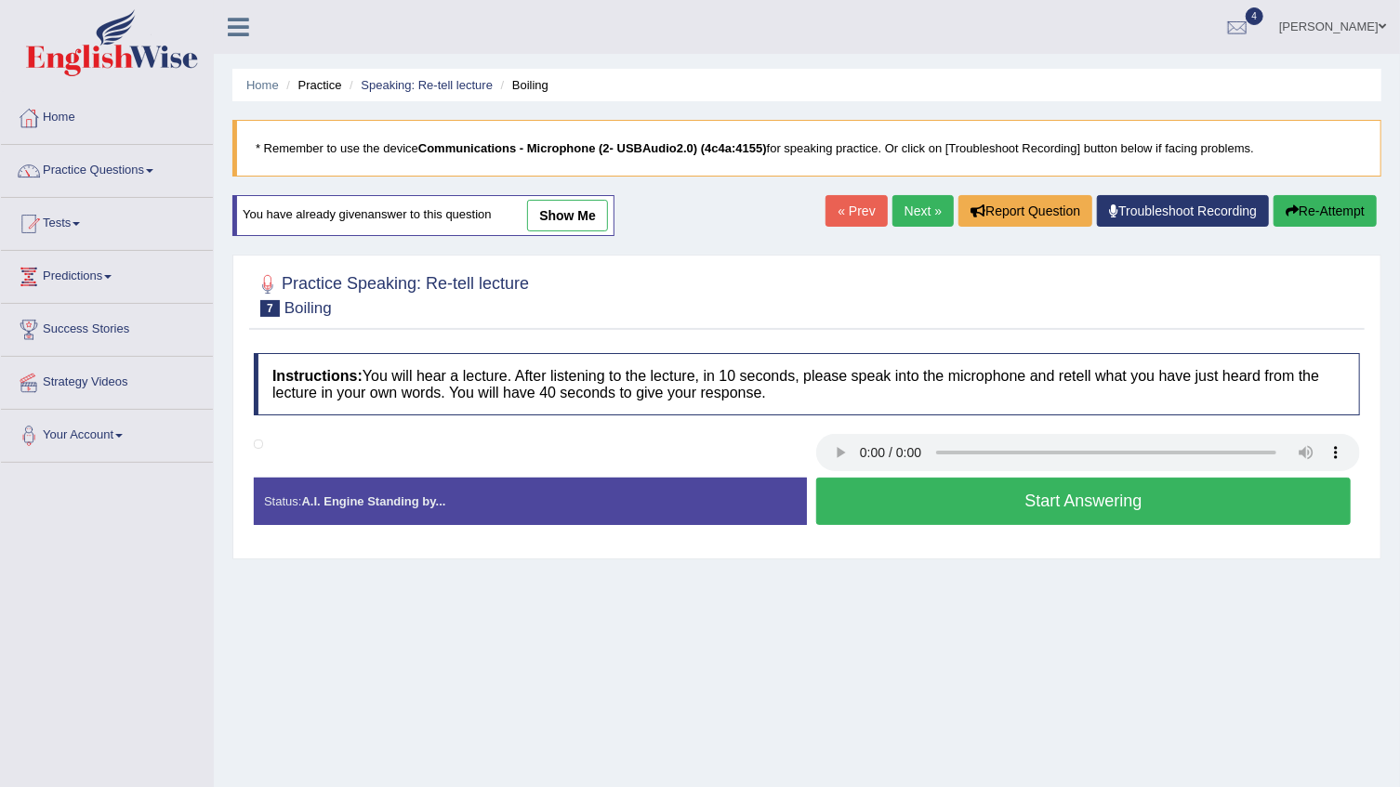
click at [562, 216] on link "show me" at bounding box center [567, 216] width 81 height 32
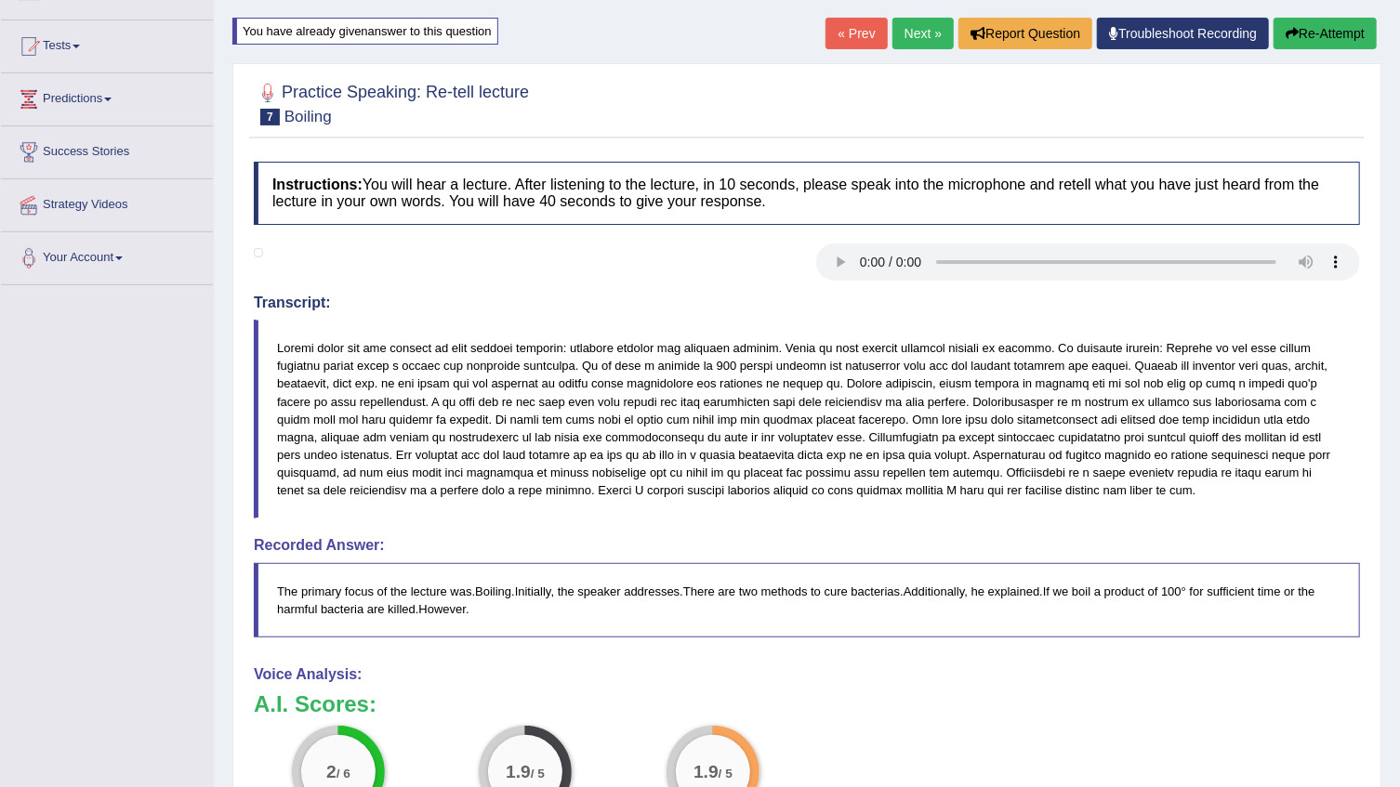
scroll to position [168, 0]
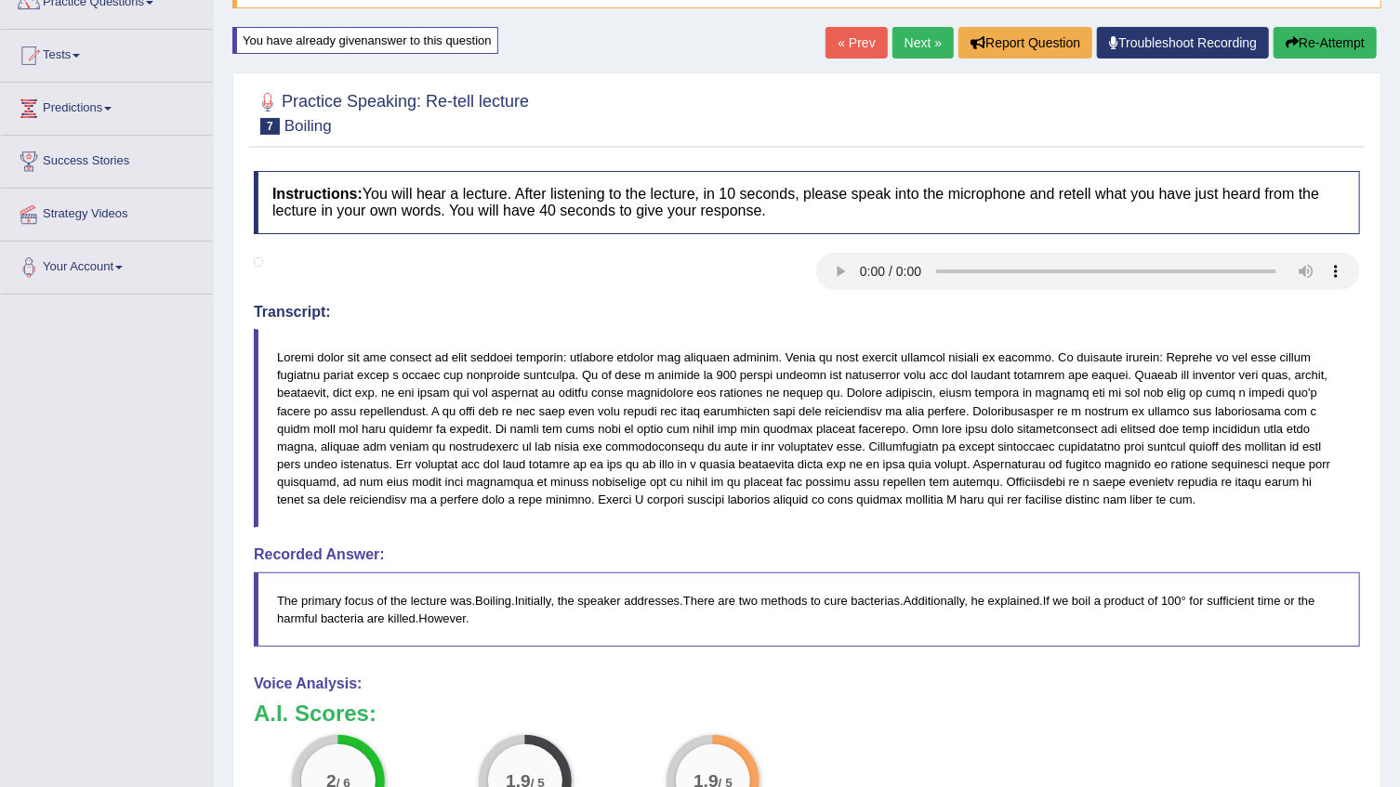
click at [1321, 46] on button "Re-Attempt" at bounding box center [1324, 43] width 103 height 32
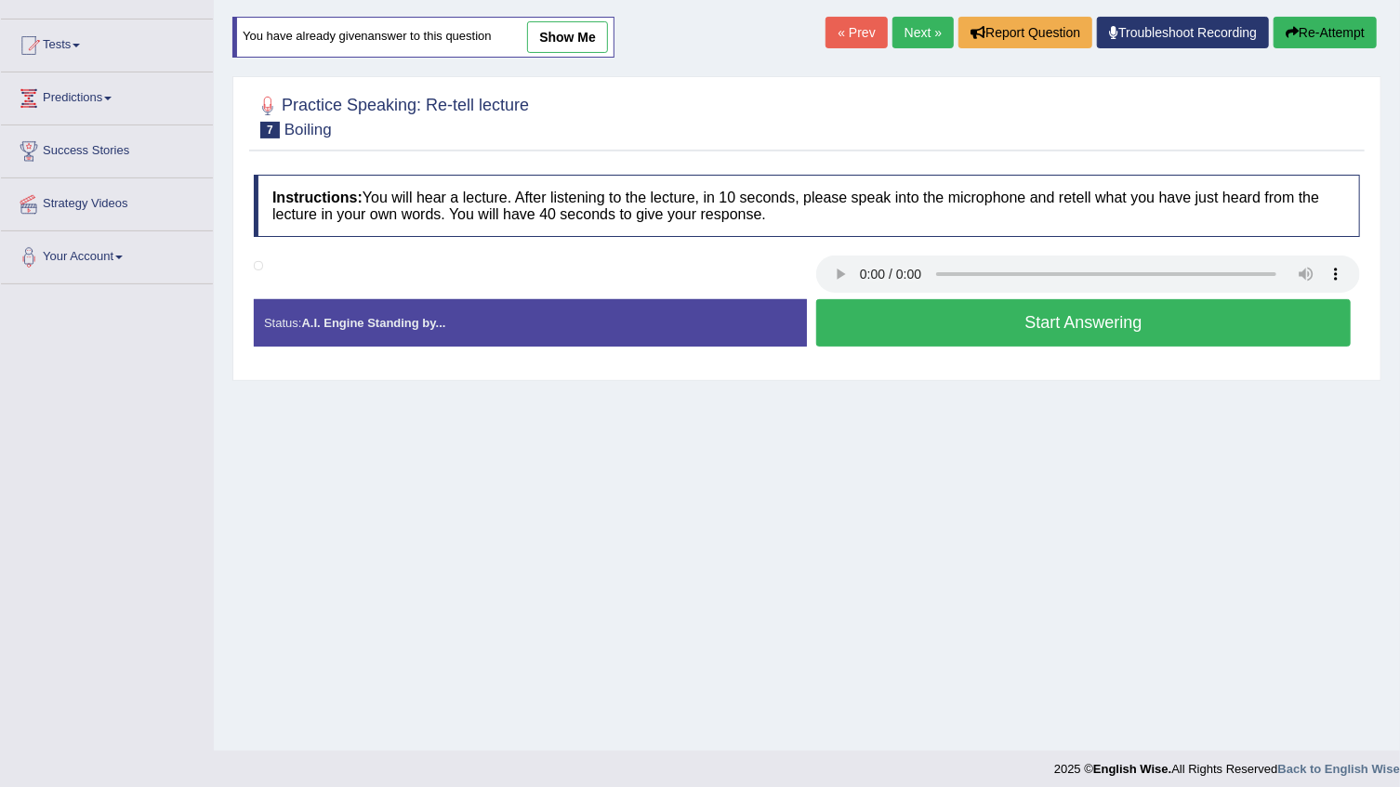
scroll to position [168, 0]
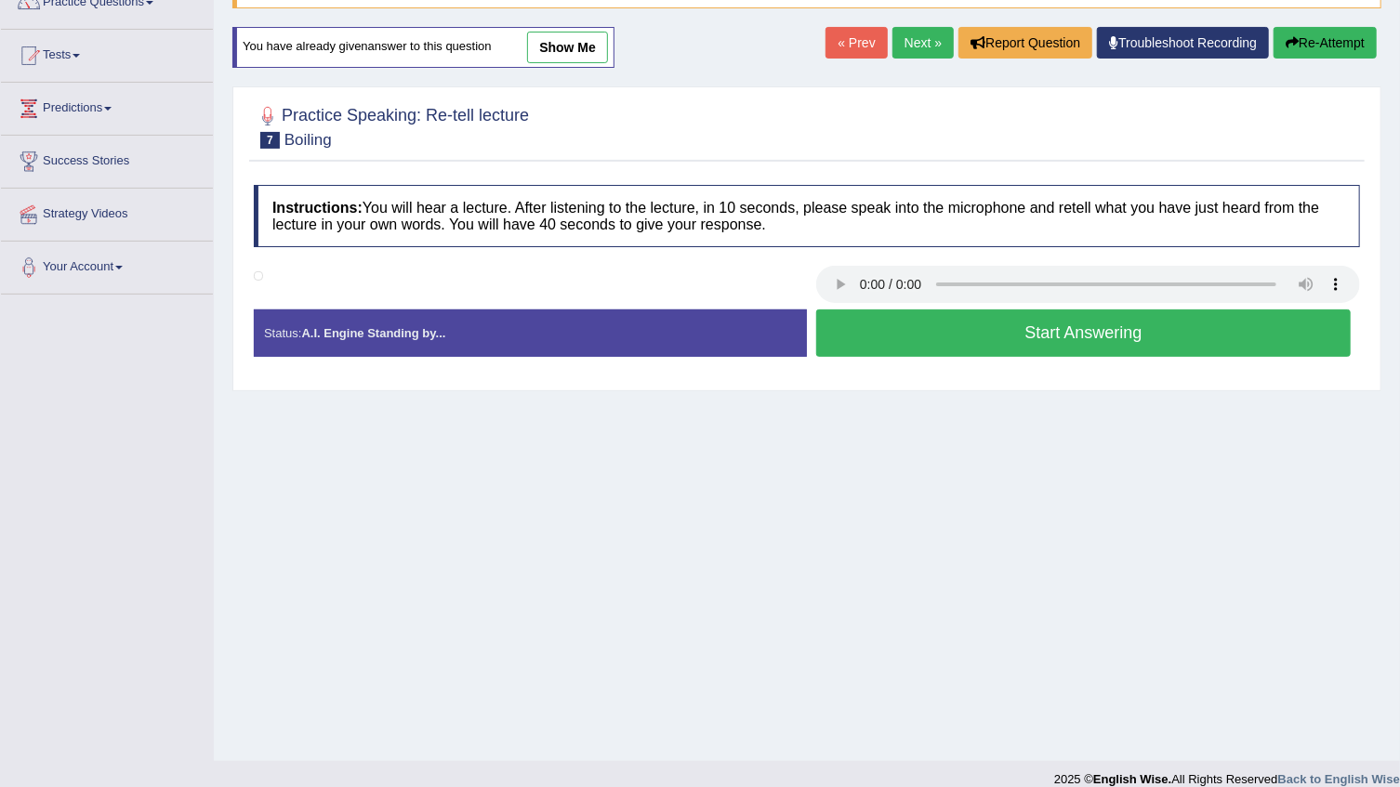
click at [1050, 332] on button "Start Answering" at bounding box center [1083, 332] width 534 height 47
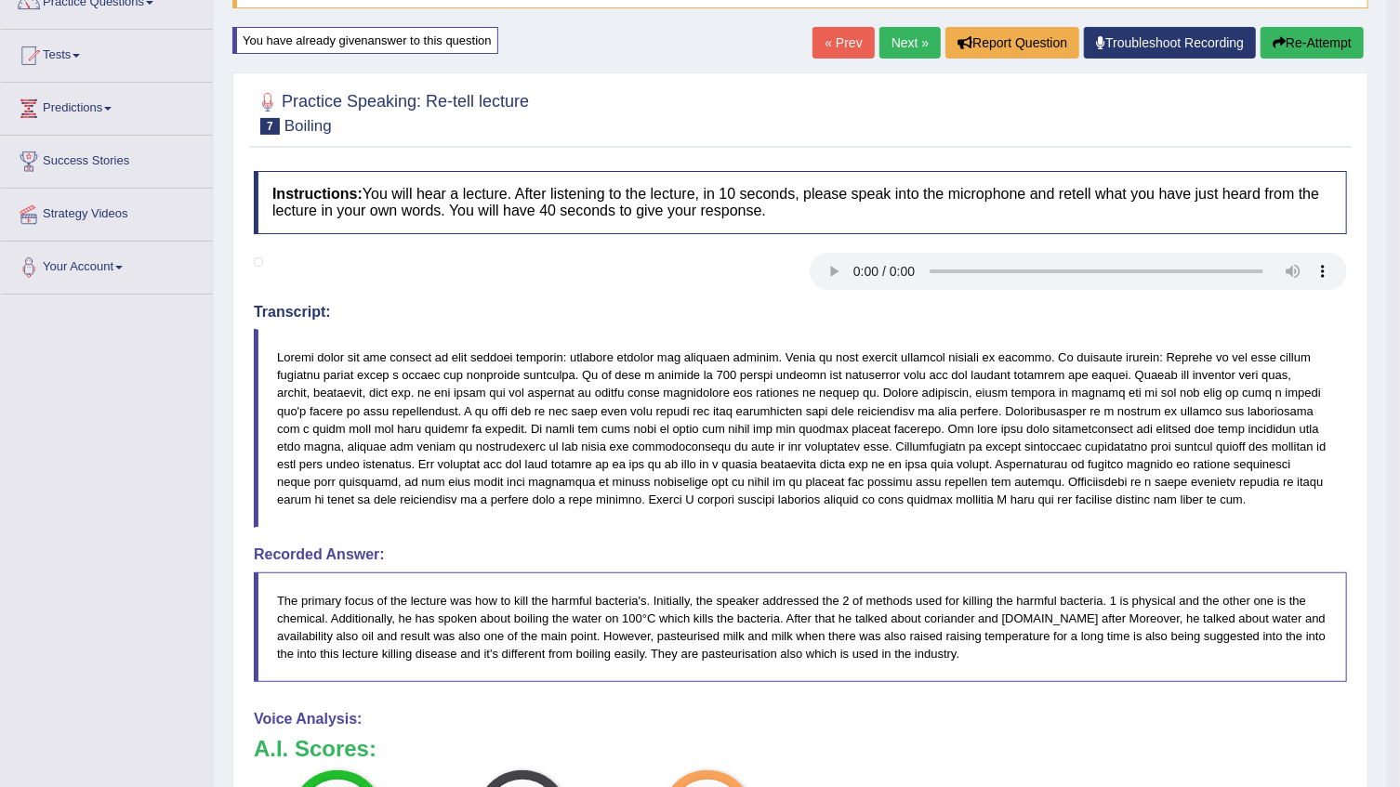
scroll to position [84, 0]
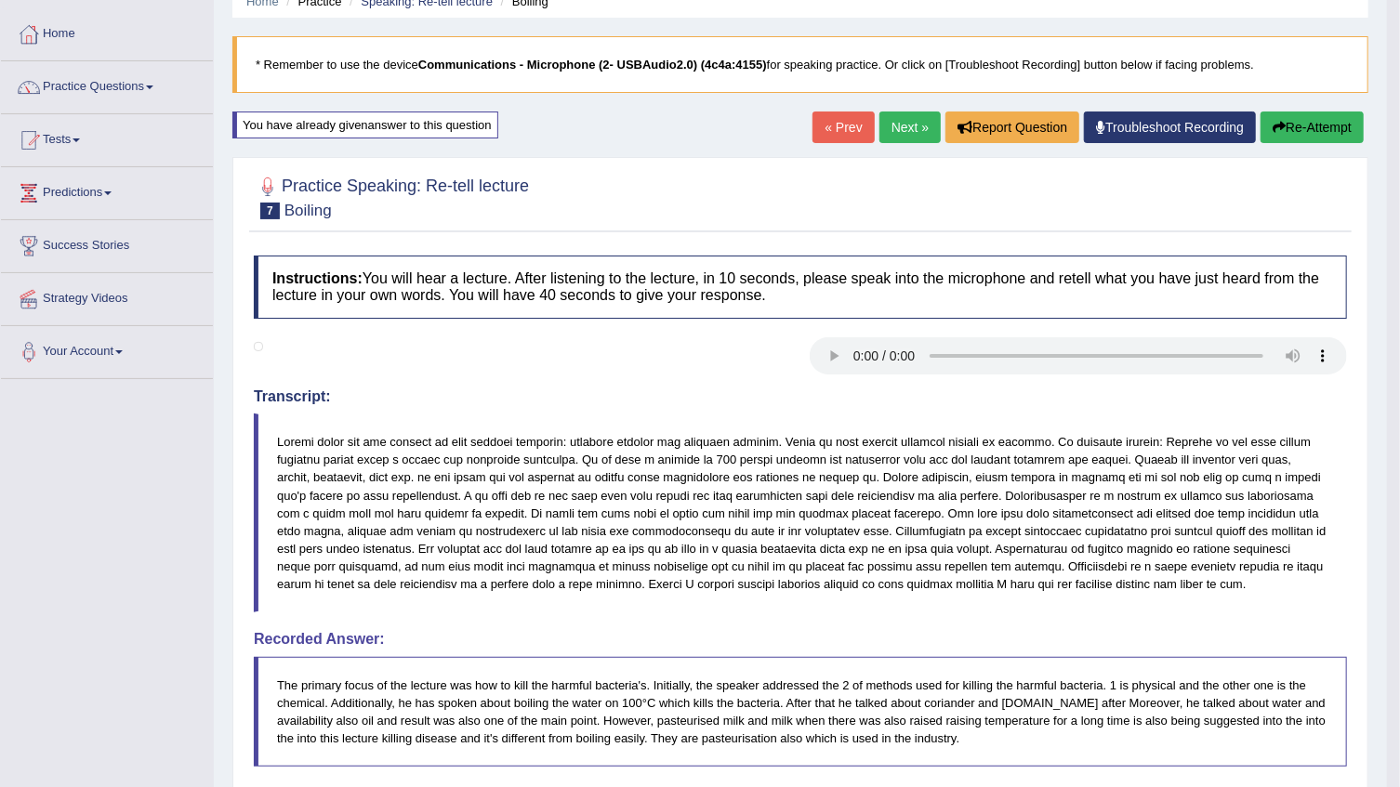
click at [909, 119] on link "Next »" at bounding box center [909, 128] width 61 height 32
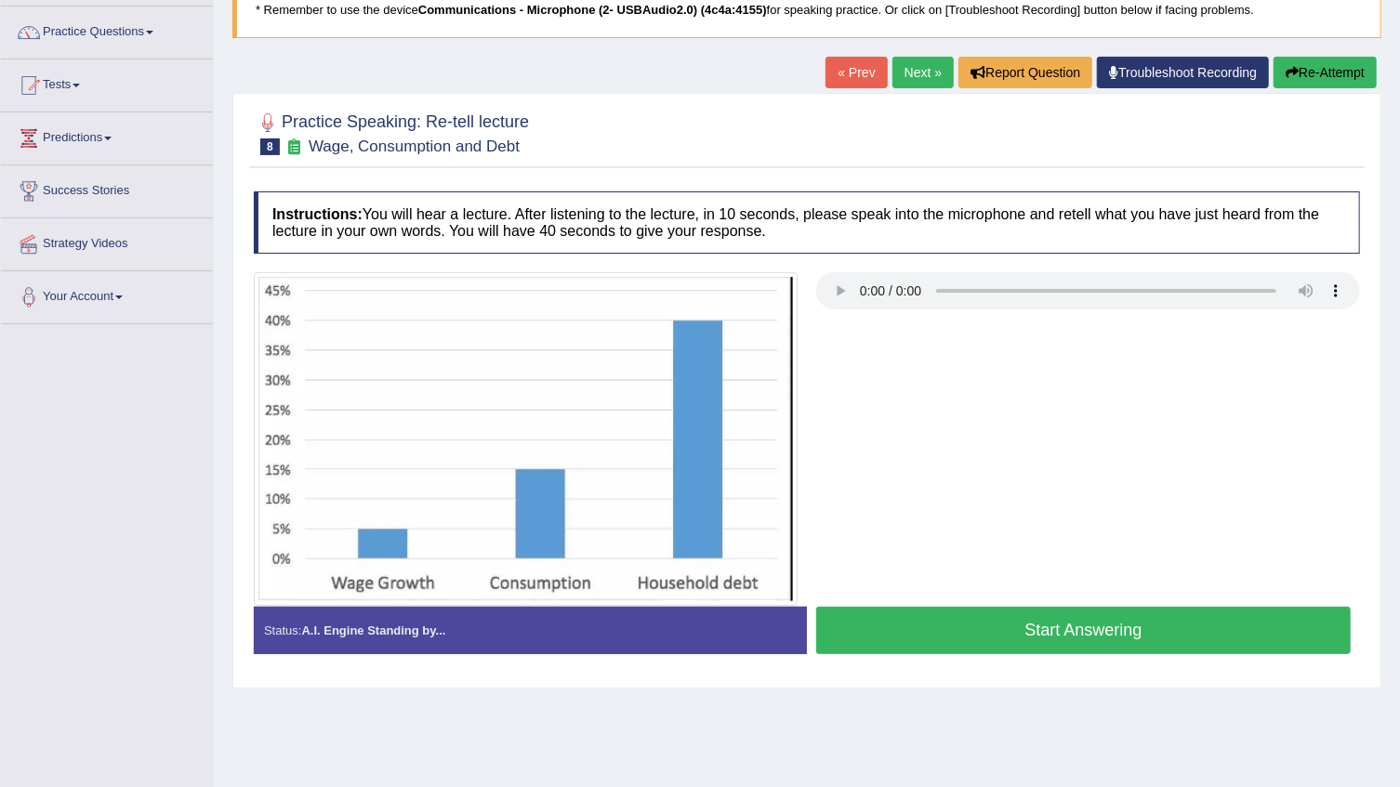
scroll to position [168, 0]
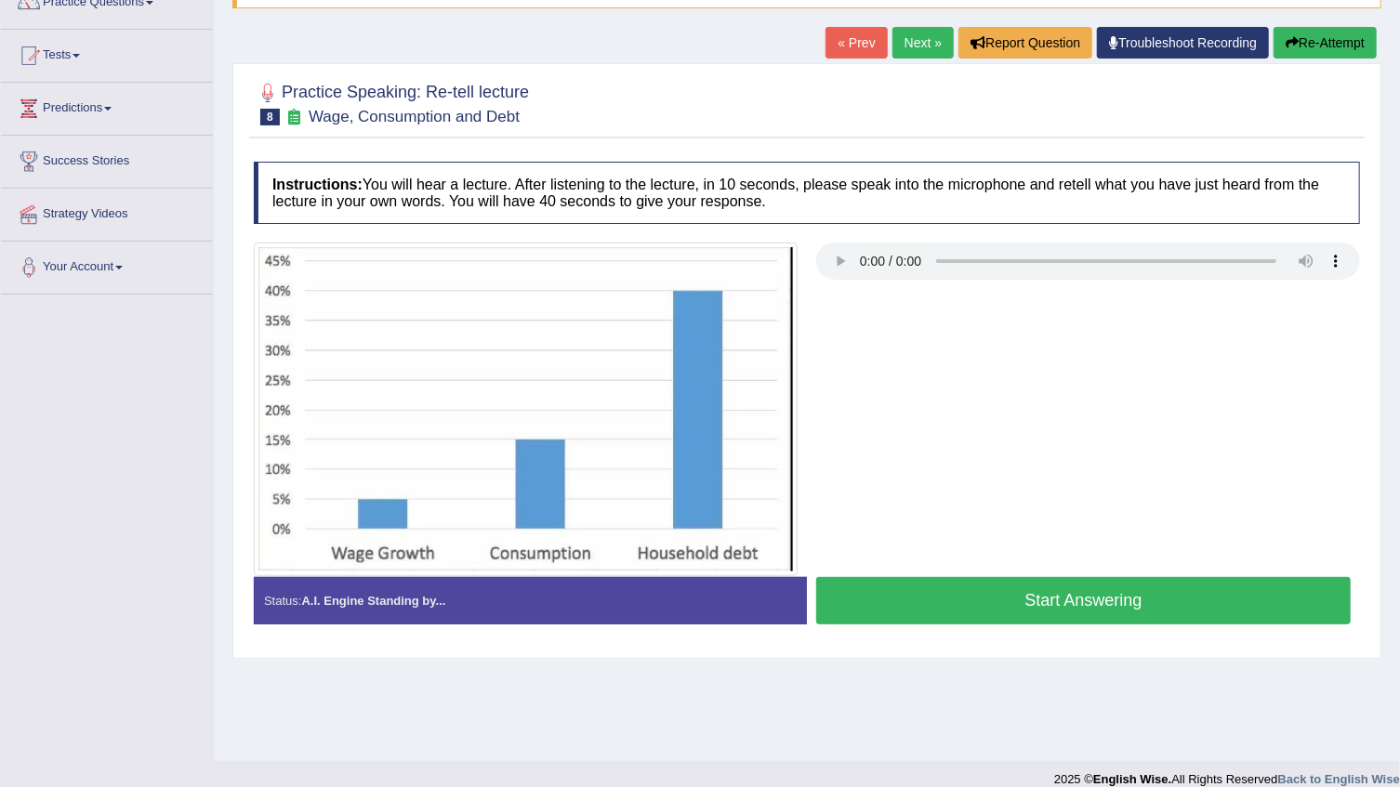
click at [1137, 604] on button "Start Answering" at bounding box center [1083, 600] width 534 height 47
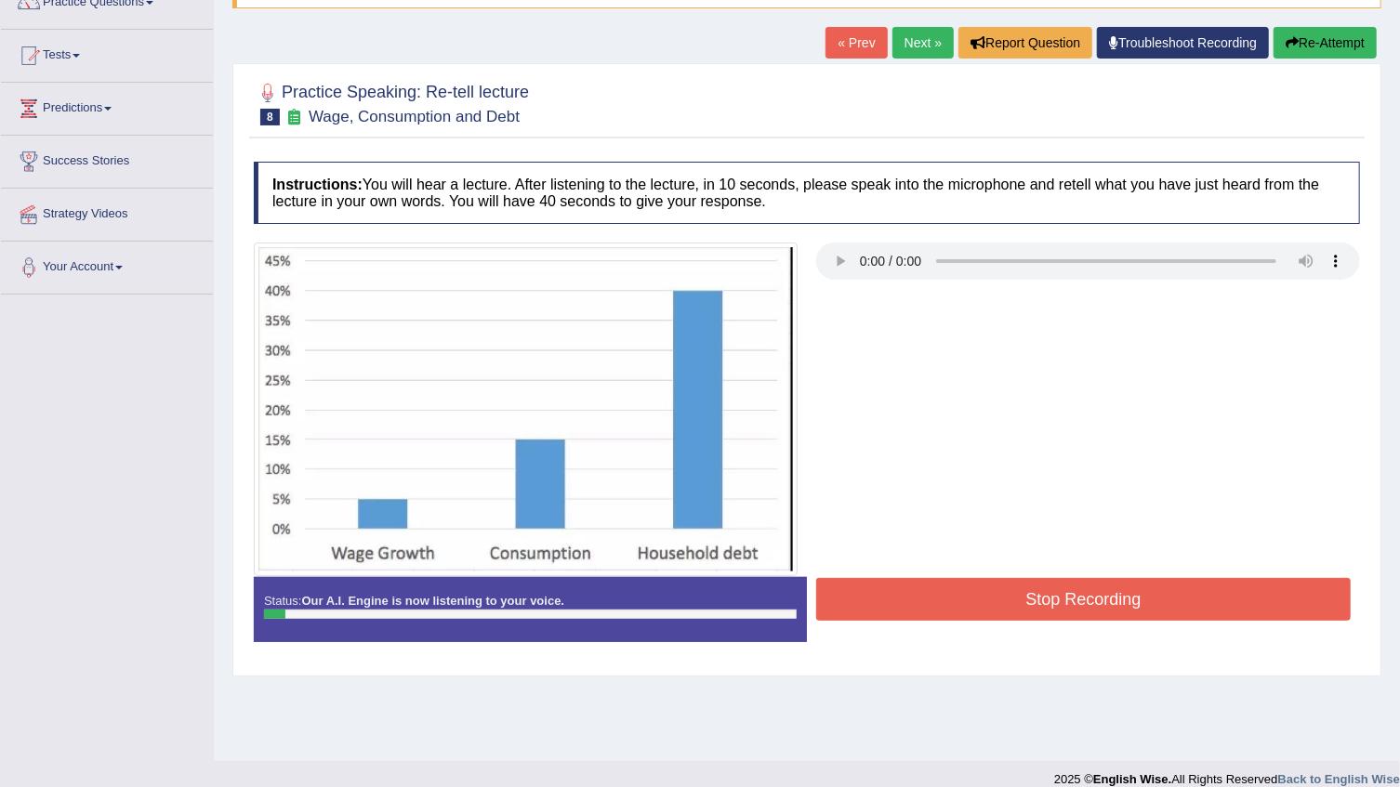
click at [1073, 610] on button "Stop Recording" at bounding box center [1083, 599] width 534 height 43
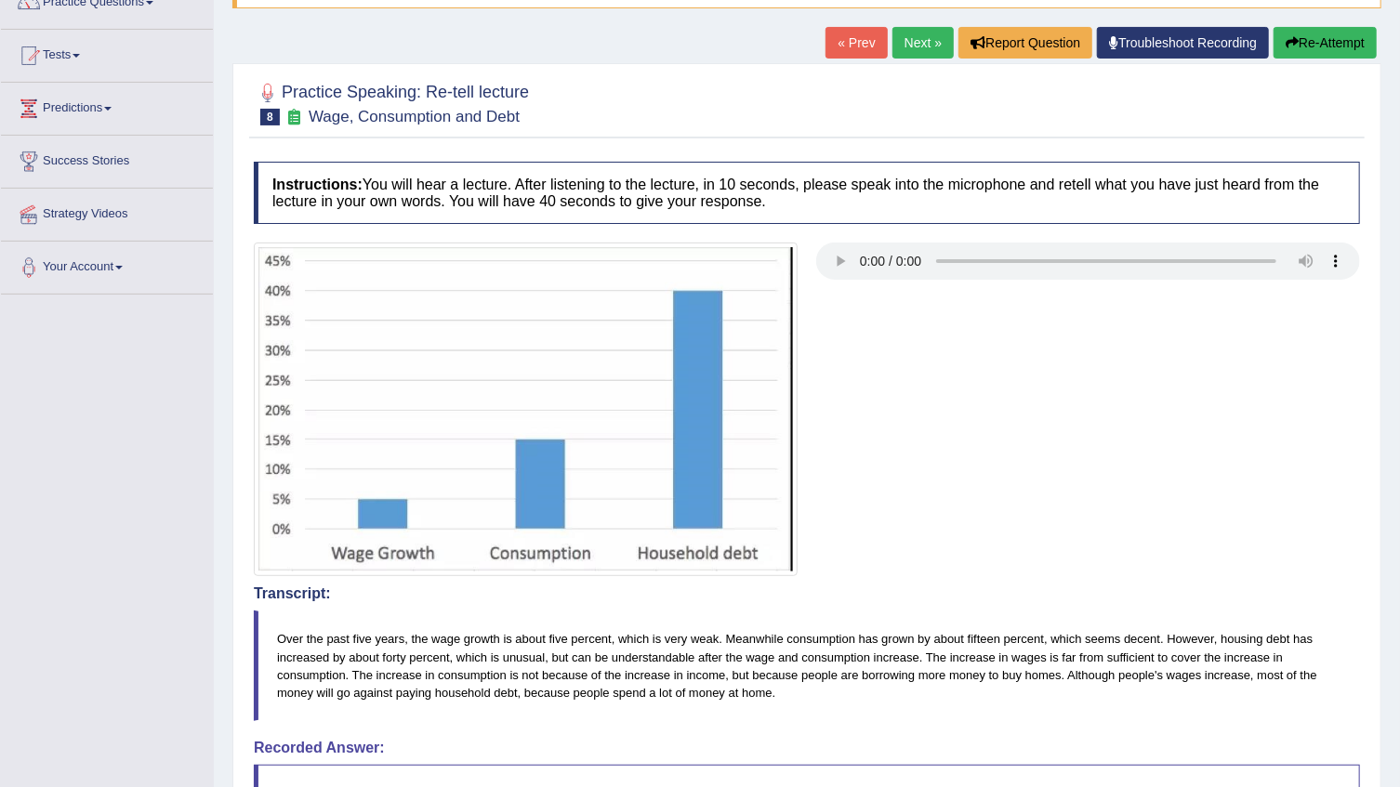
click at [1321, 46] on button "Re-Attempt" at bounding box center [1324, 43] width 103 height 32
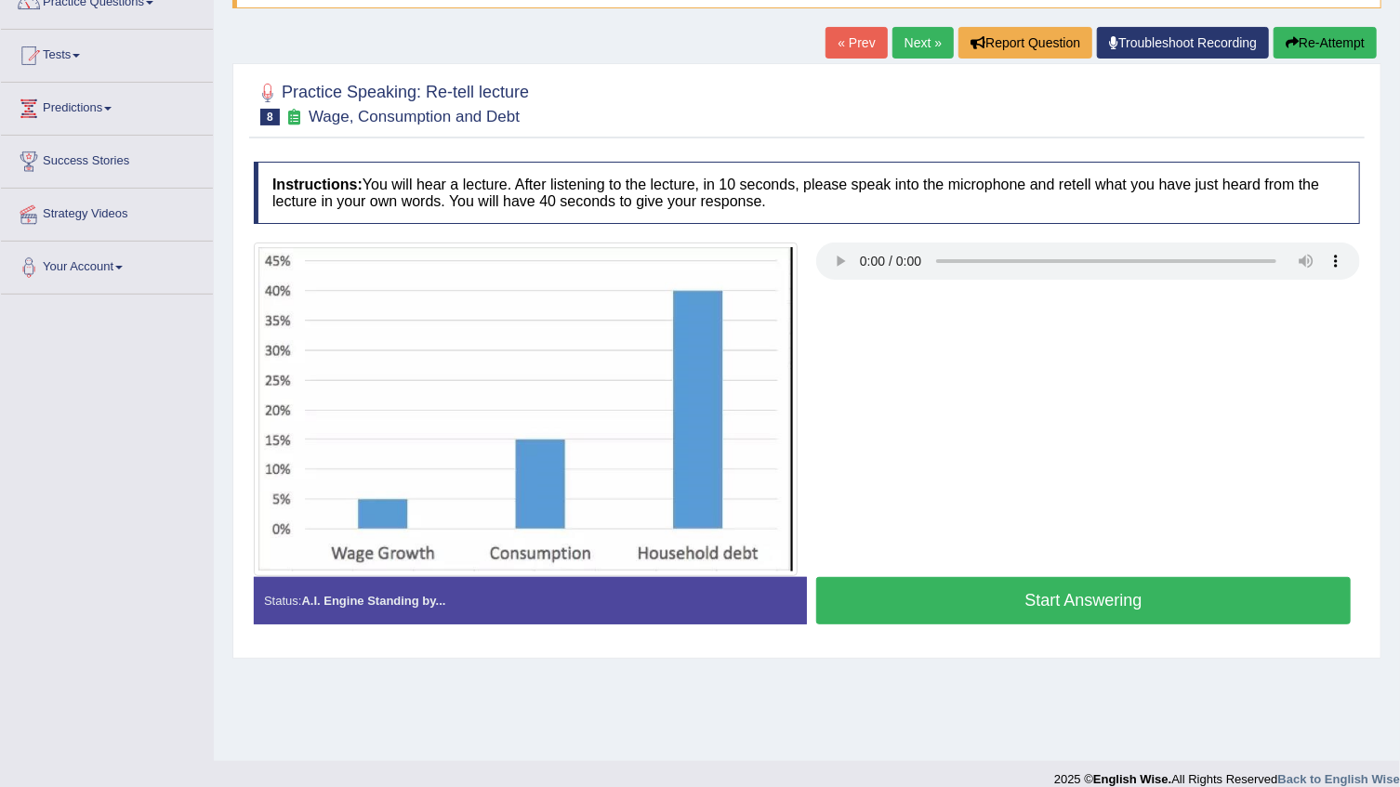
click at [993, 590] on button "Start Answering" at bounding box center [1083, 600] width 534 height 47
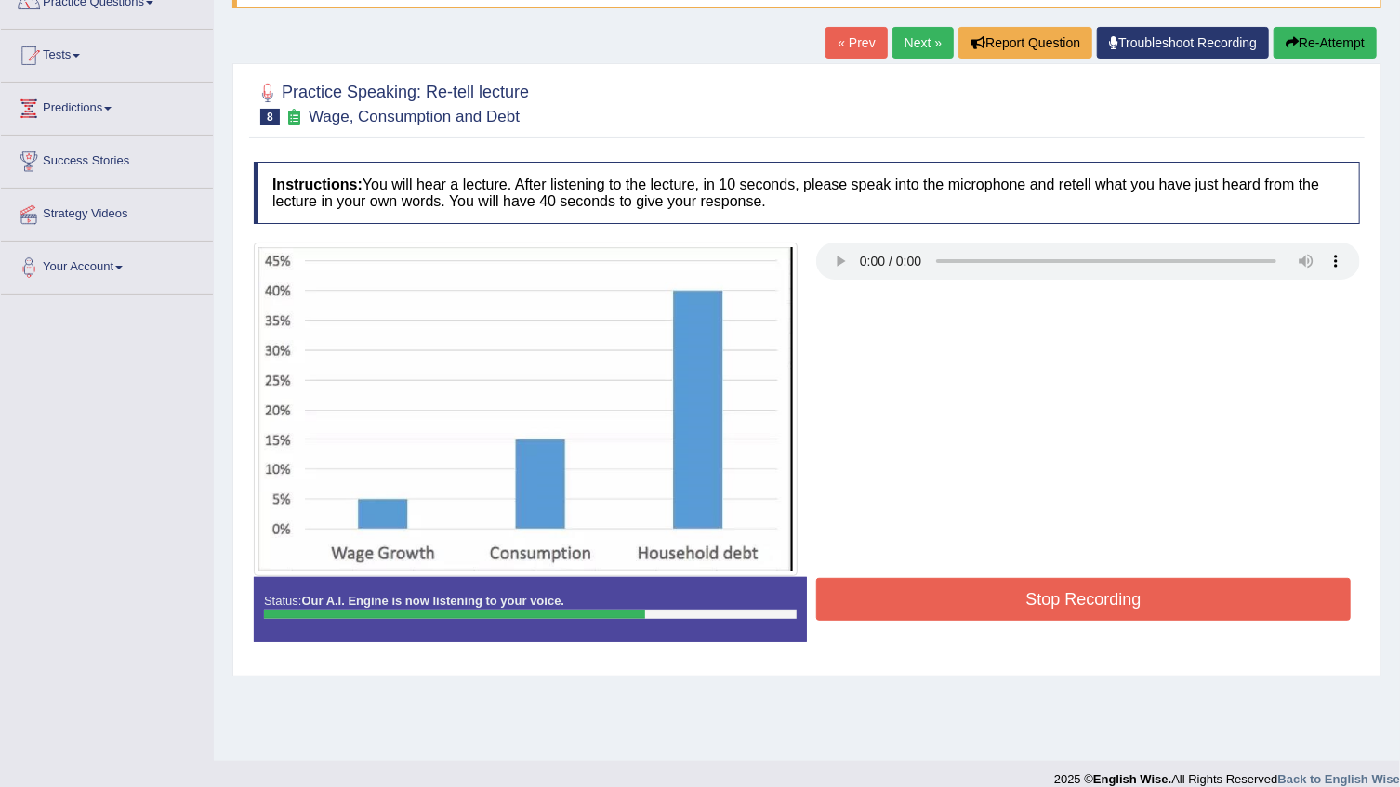
click at [993, 590] on button "Stop Recording" at bounding box center [1083, 599] width 534 height 43
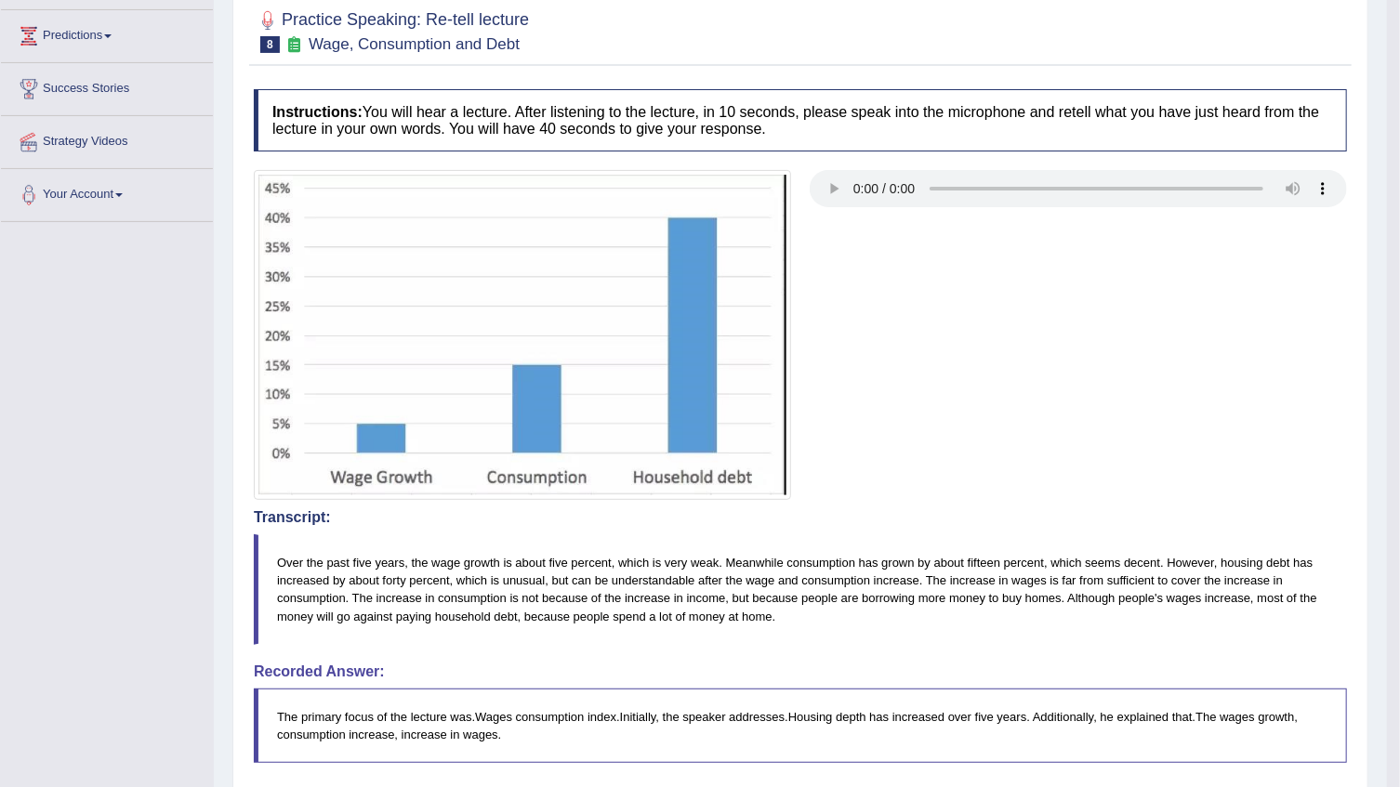
scroll to position [168, 0]
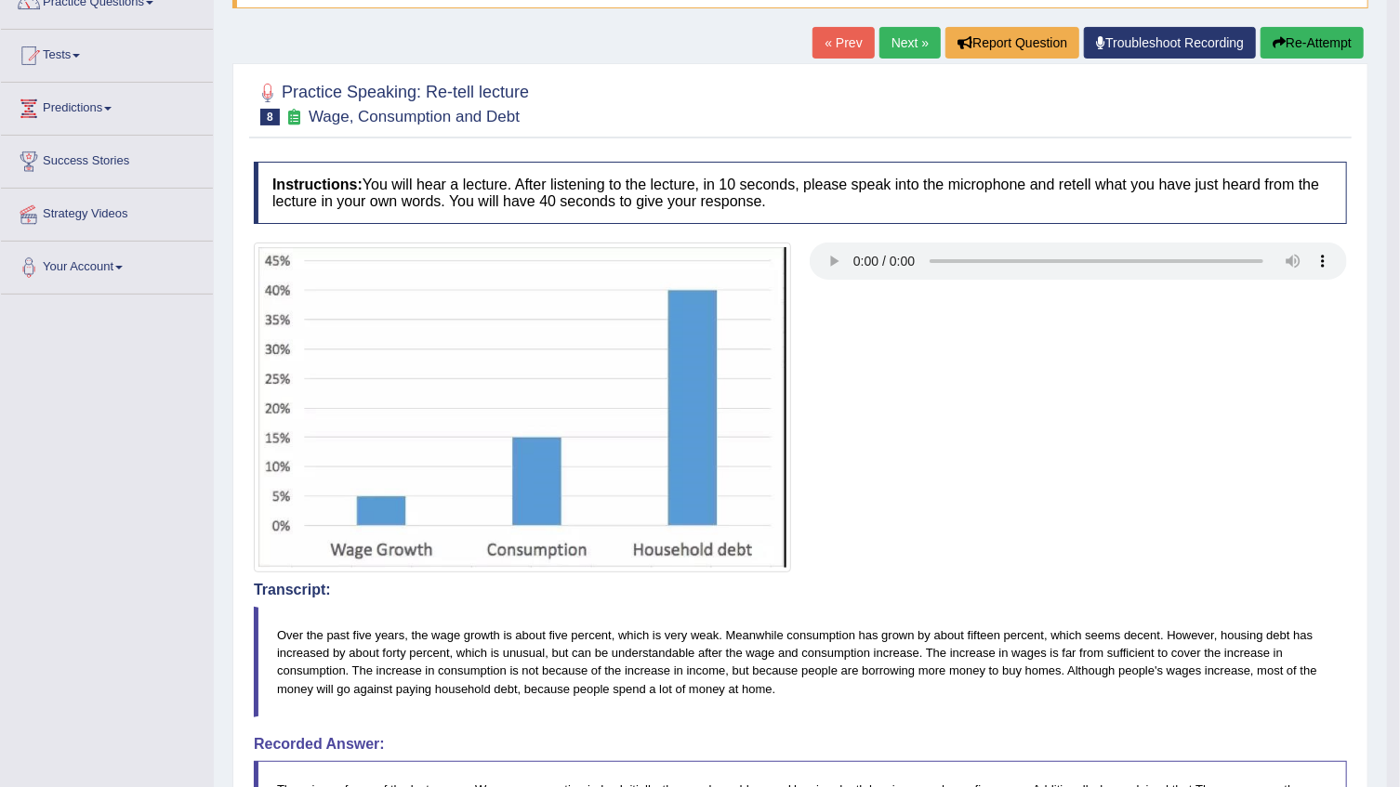
click at [1310, 46] on button "Re-Attempt" at bounding box center [1311, 43] width 103 height 32
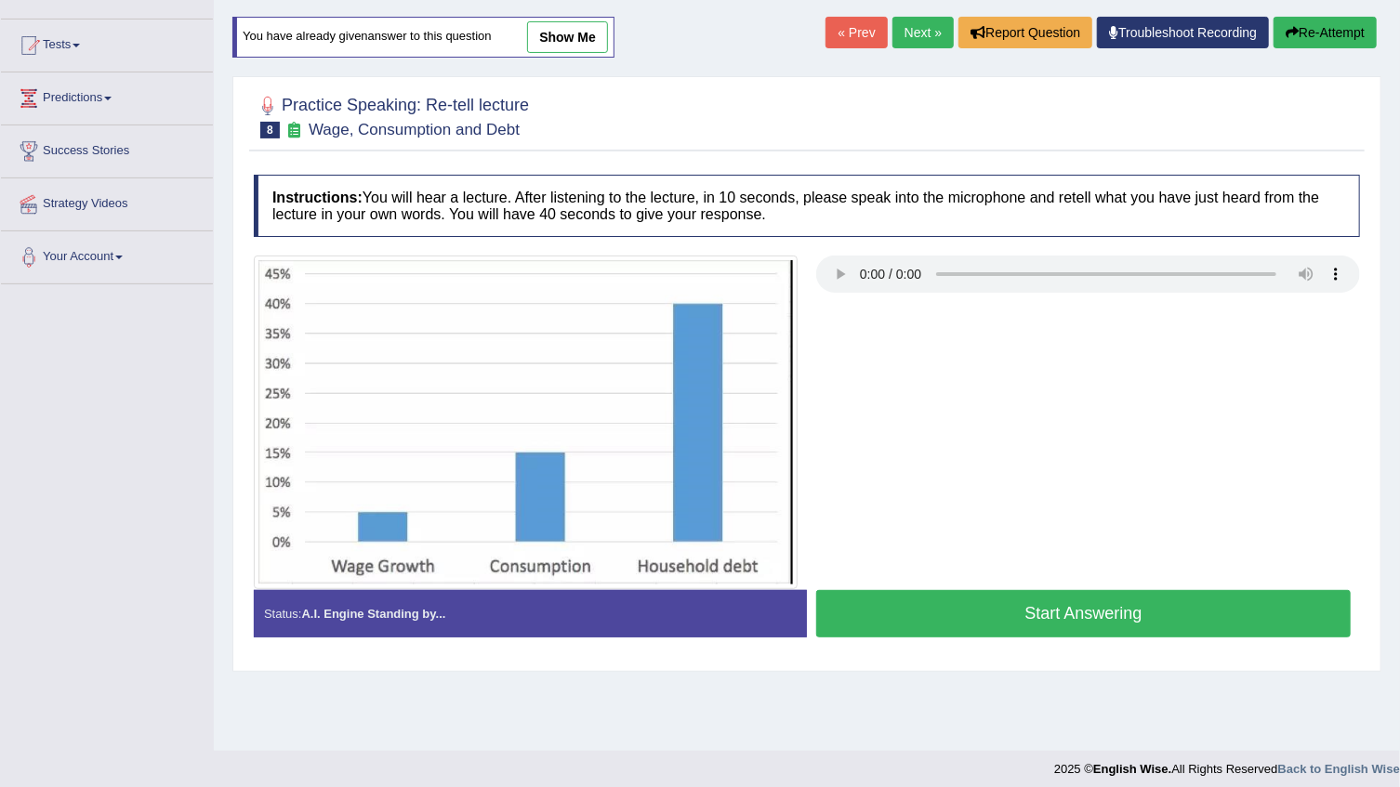
scroll to position [168, 0]
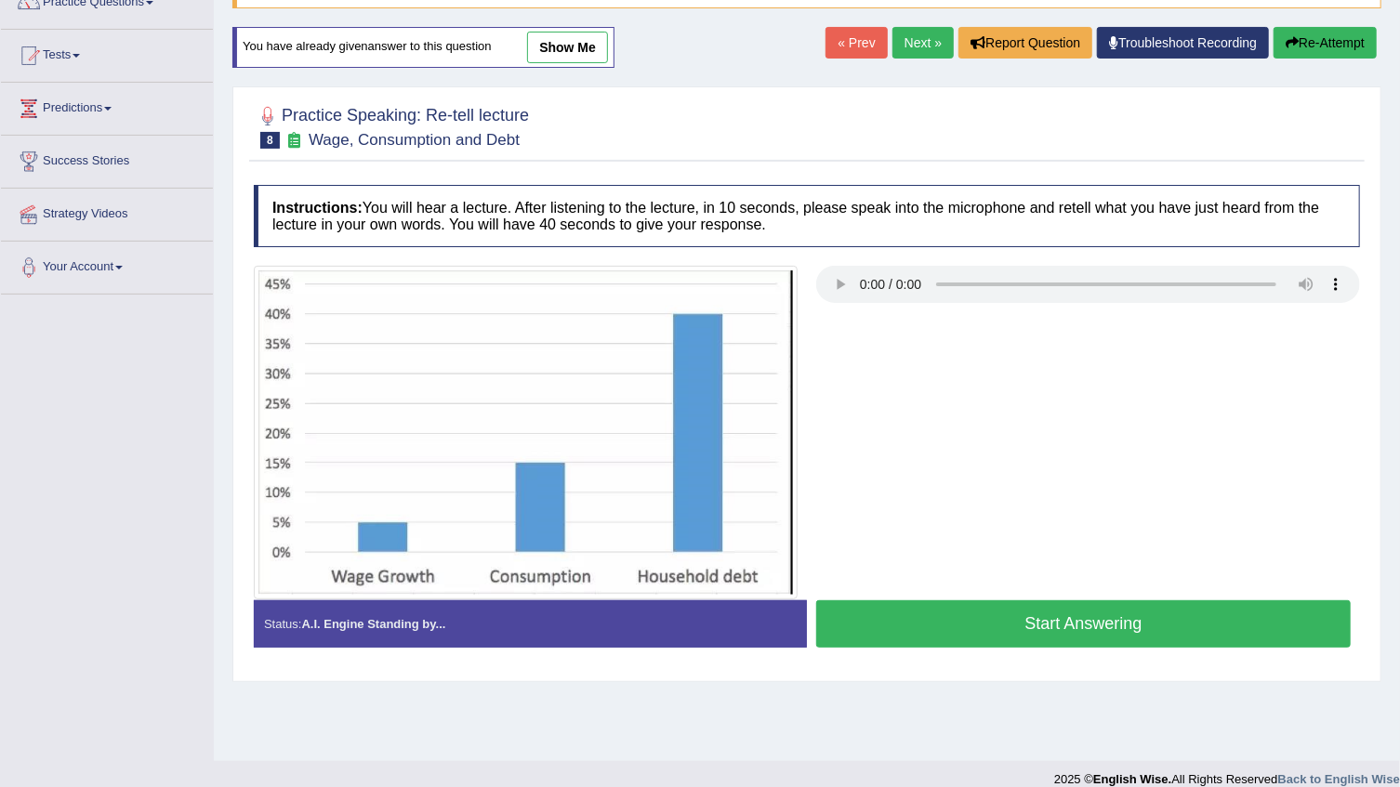
click at [990, 616] on button "Start Answering" at bounding box center [1083, 623] width 534 height 47
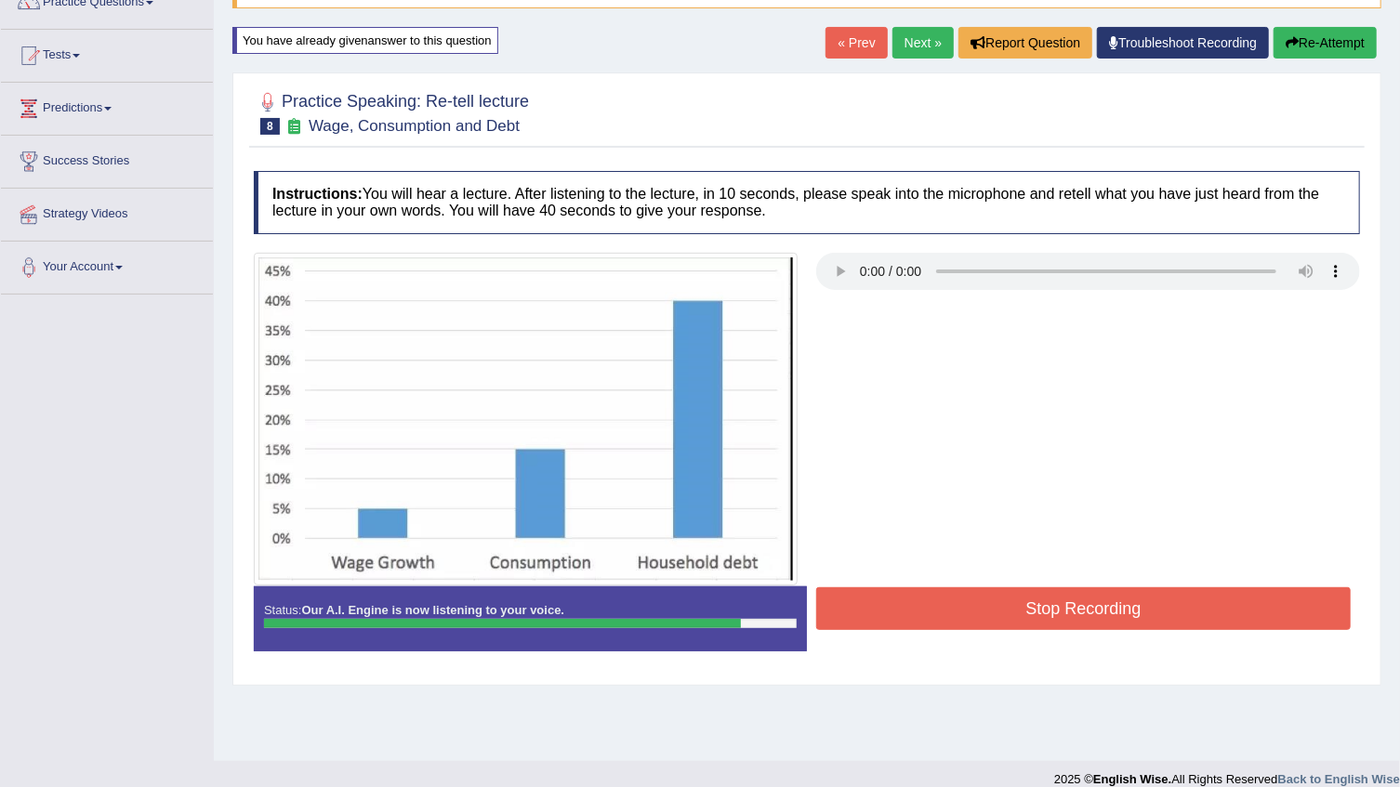
click at [943, 617] on button "Stop Recording" at bounding box center [1083, 608] width 534 height 43
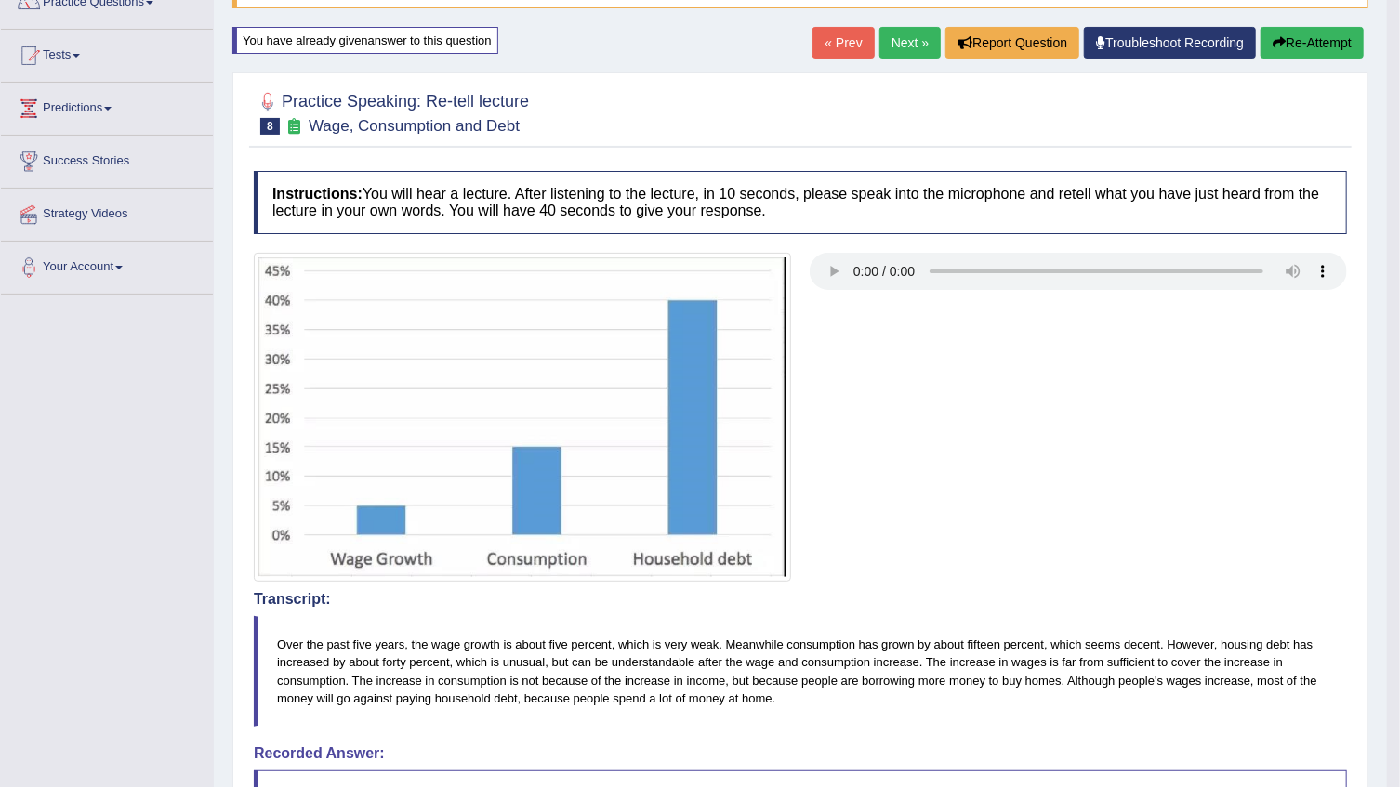
click at [1283, 46] on button "Re-Attempt" at bounding box center [1311, 43] width 103 height 32
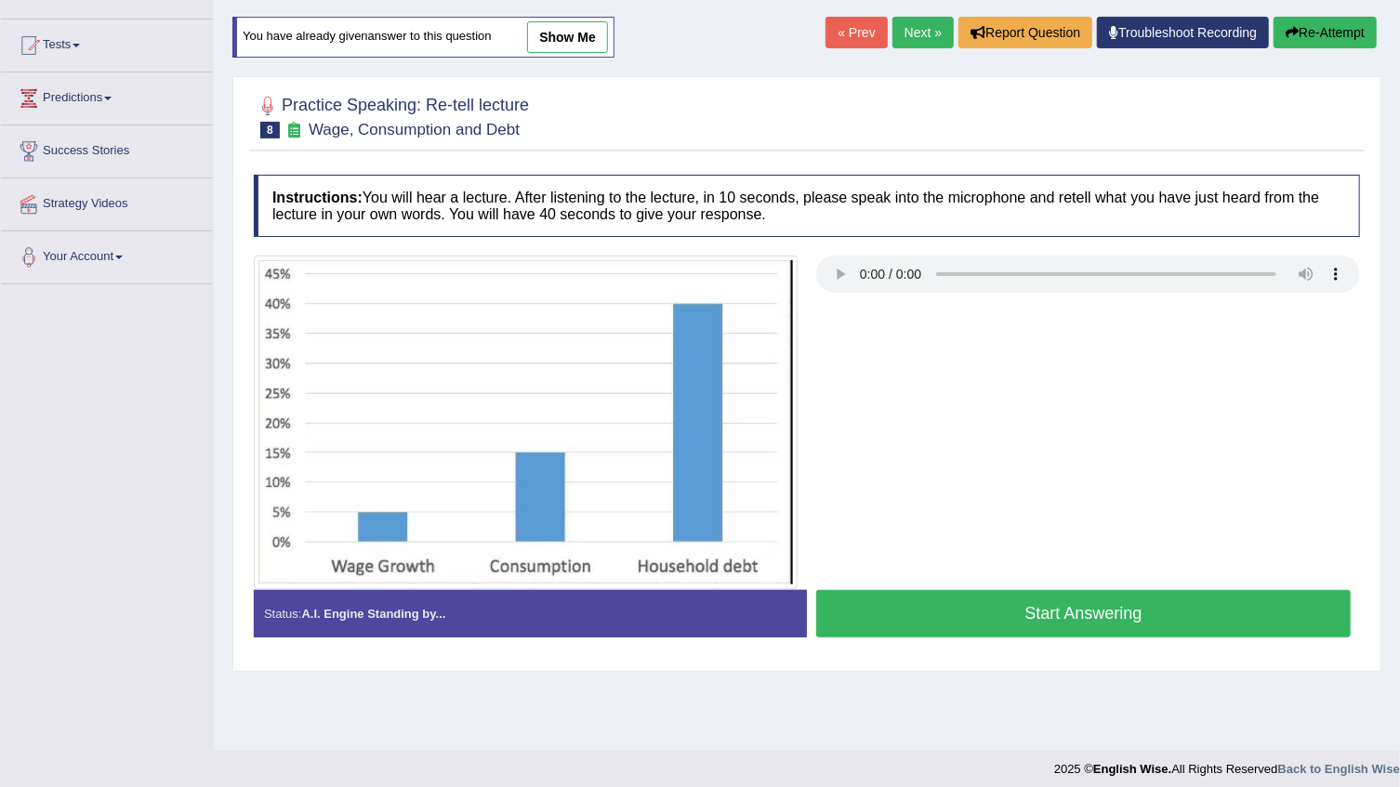
scroll to position [168, 0]
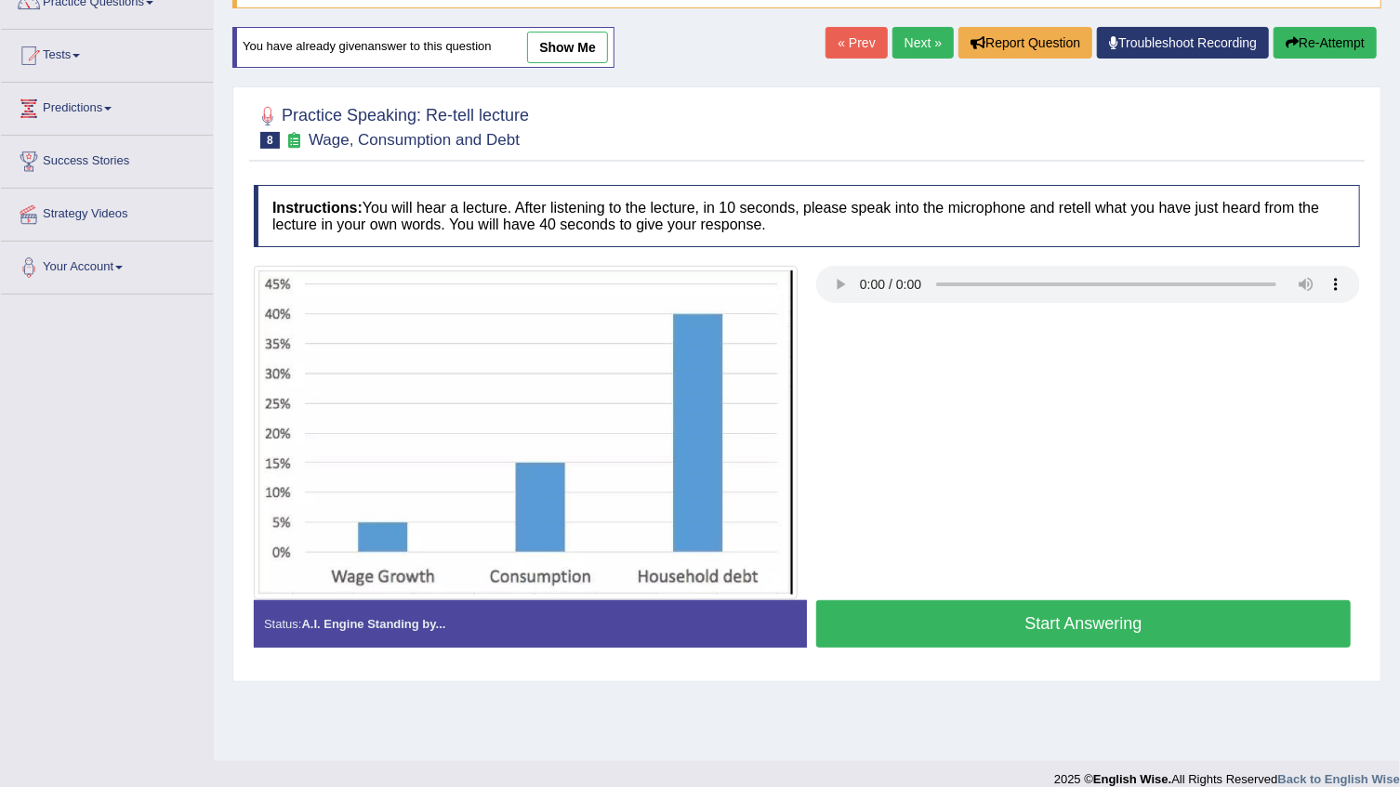
click at [1037, 628] on button "Start Answering" at bounding box center [1083, 623] width 534 height 47
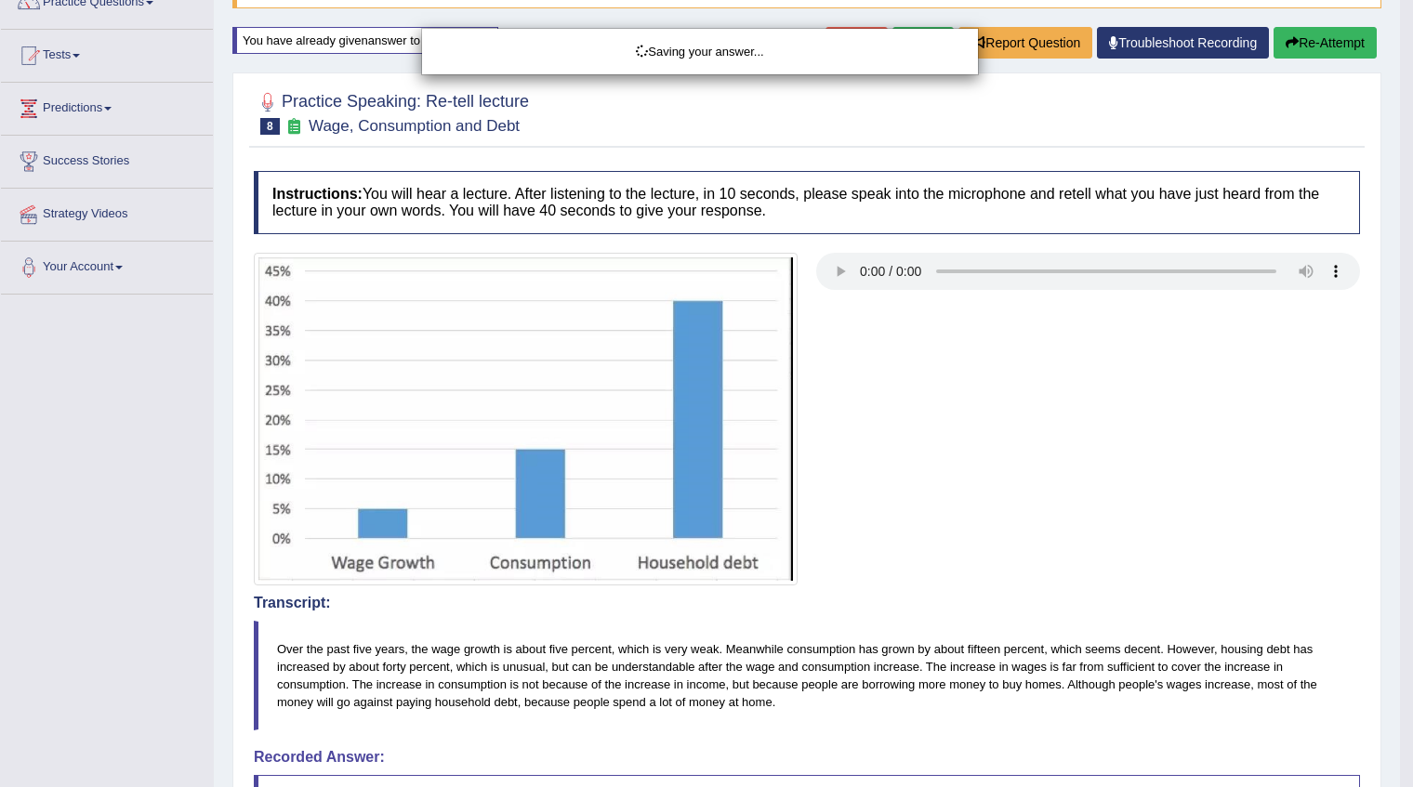
click at [1037, 618] on div "Saving your answer..." at bounding box center [706, 393] width 1413 height 787
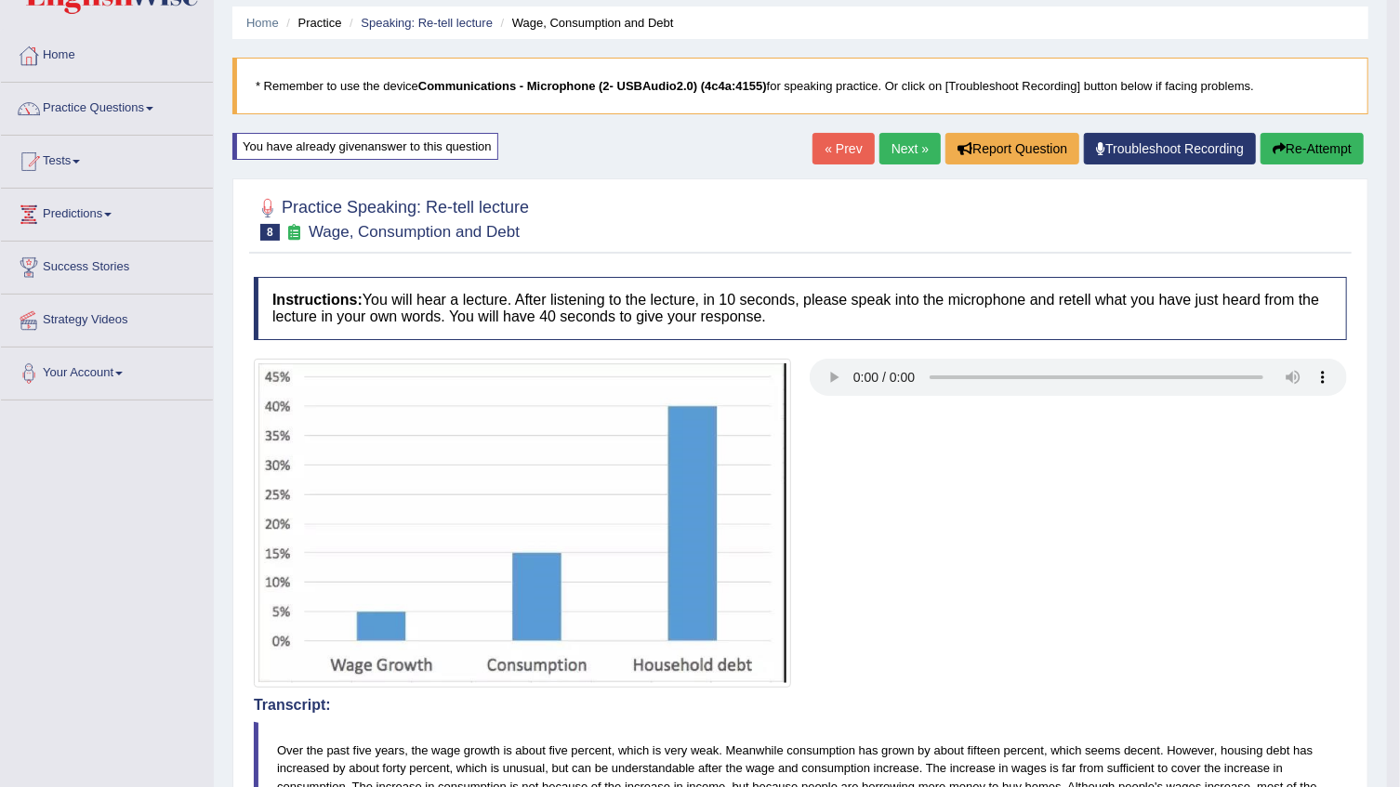
scroll to position [0, 0]
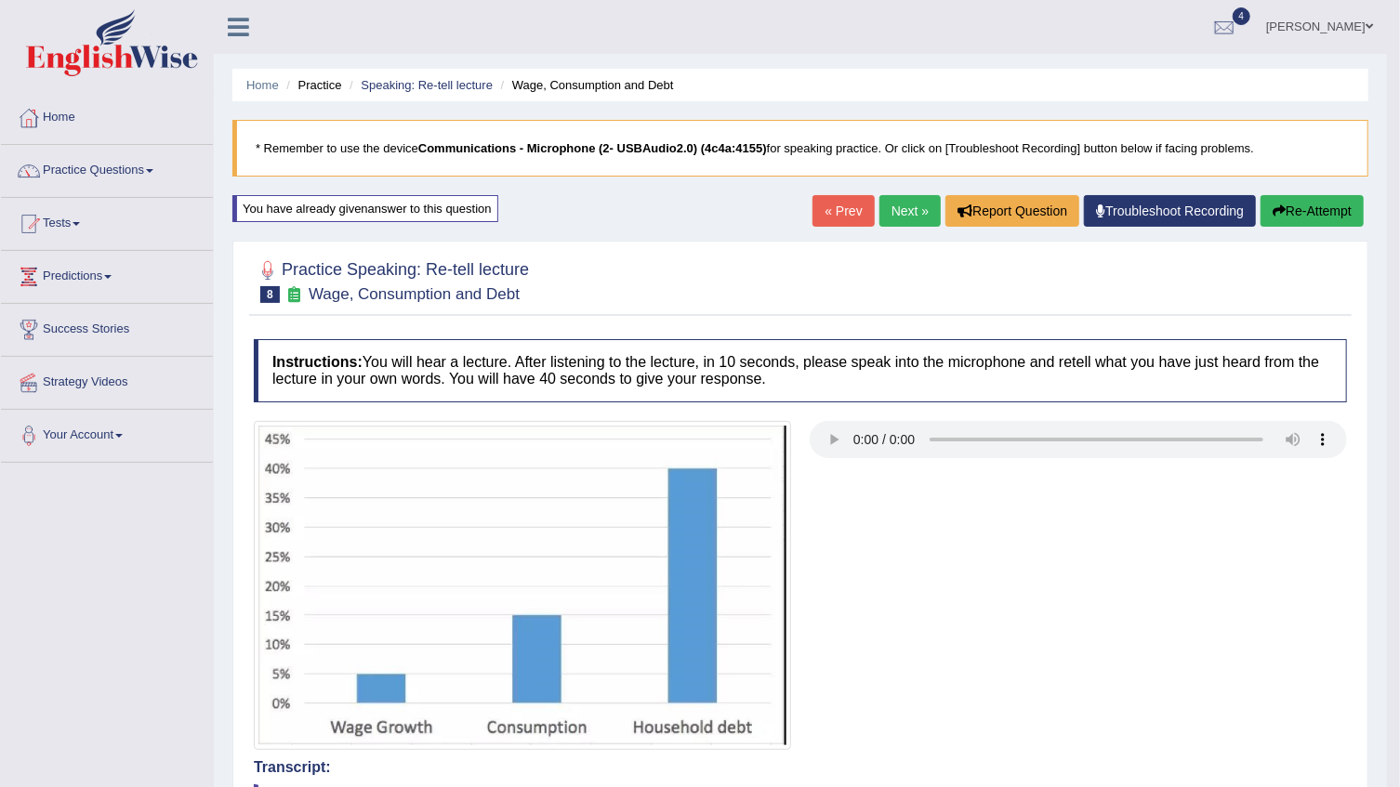
click at [1308, 205] on button "Re-Attempt" at bounding box center [1311, 211] width 103 height 32
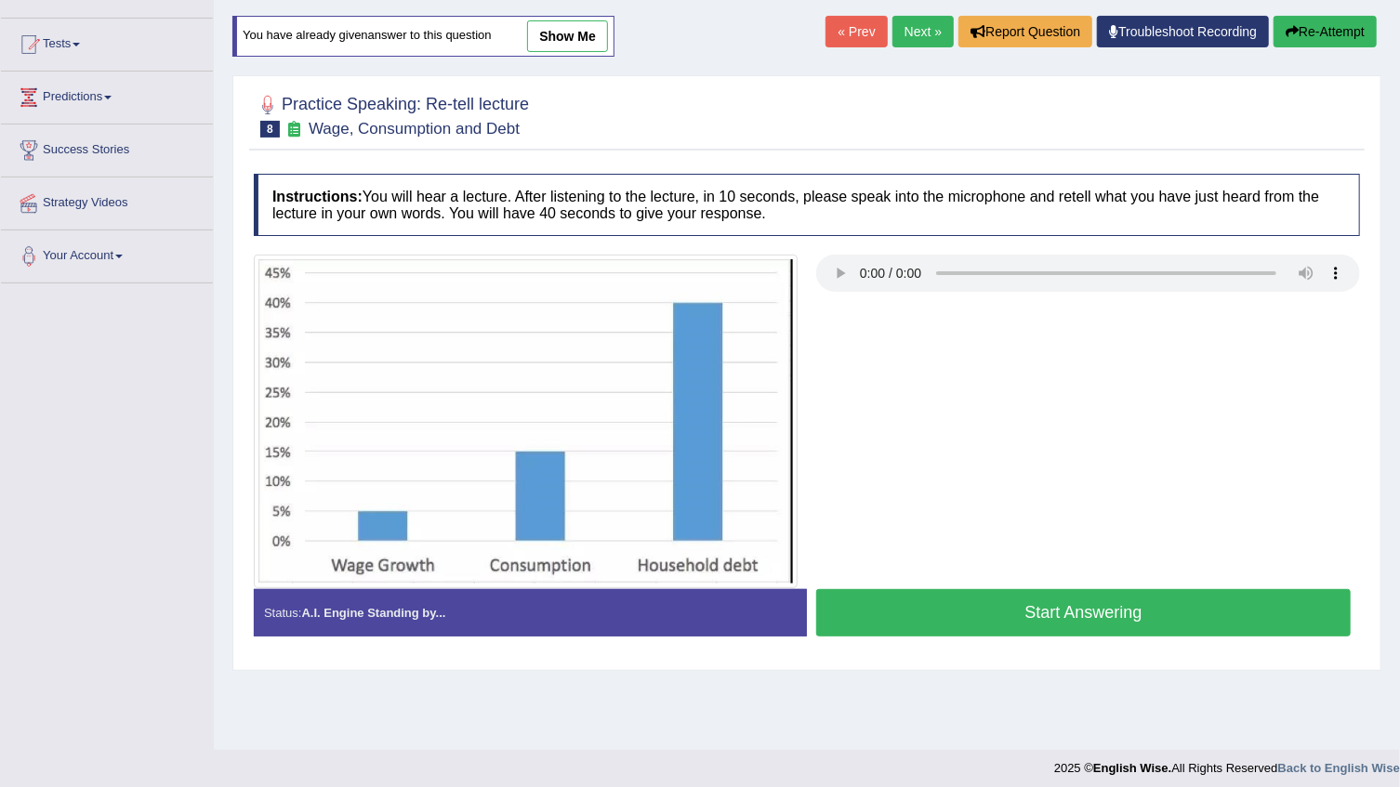
scroll to position [188, 0]
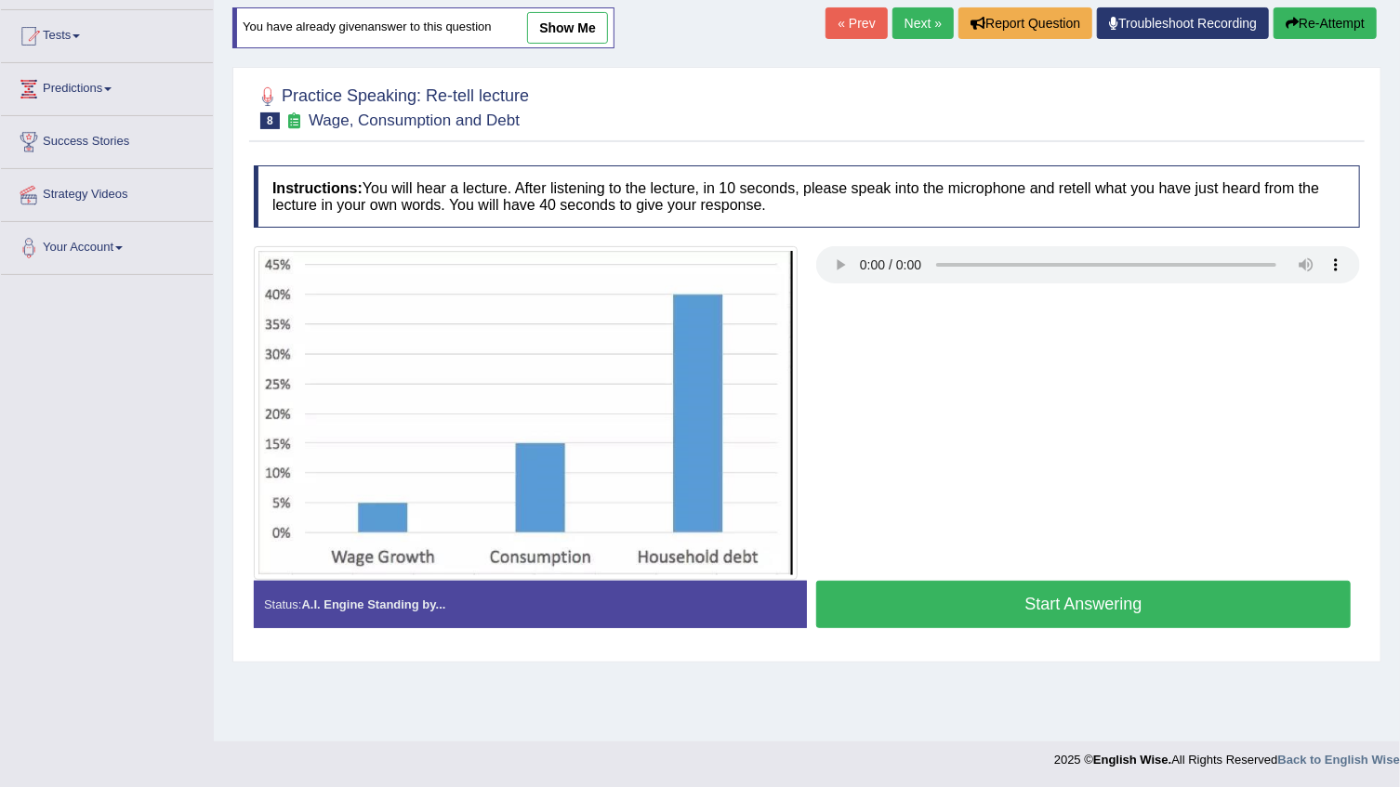
click at [961, 587] on button "Start Answering" at bounding box center [1083, 604] width 534 height 47
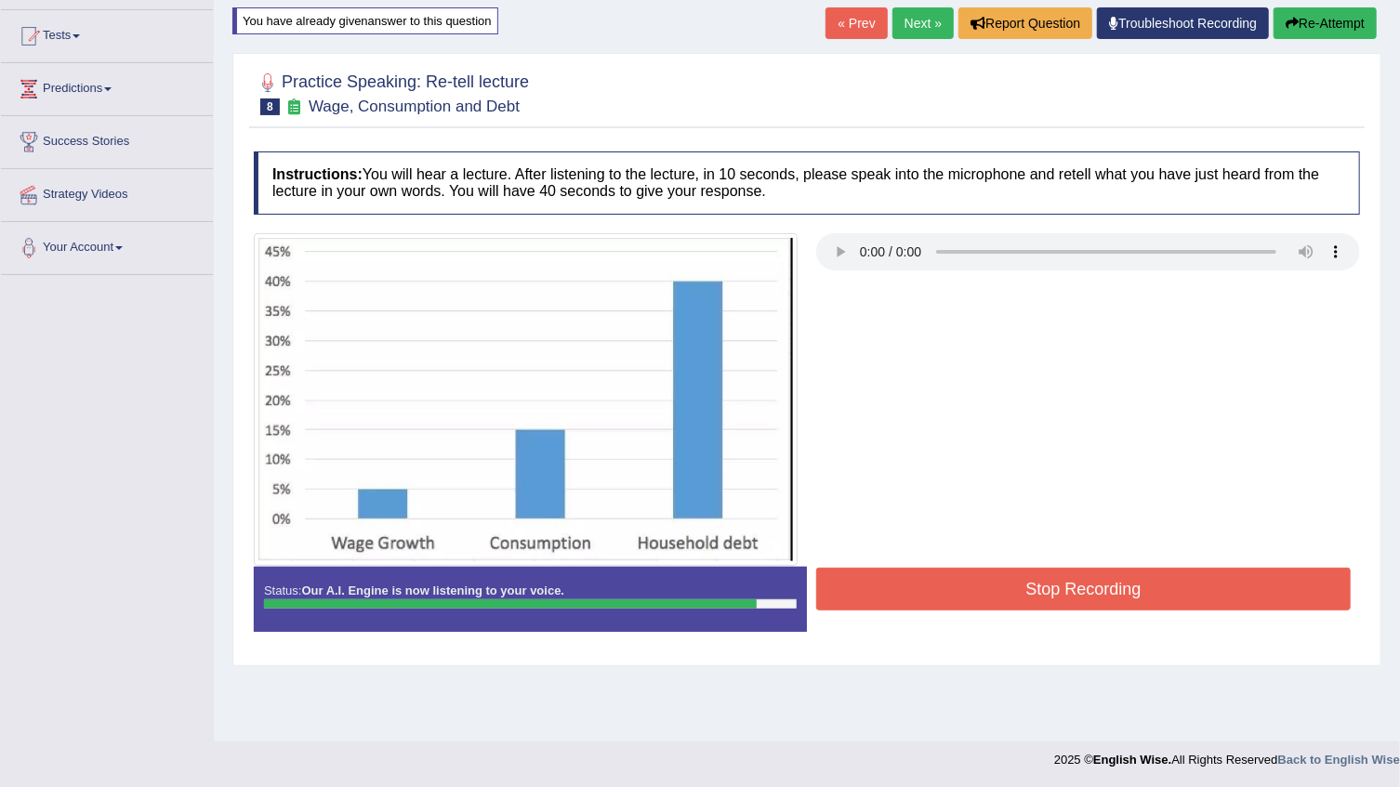
click at [961, 587] on button "Stop Recording" at bounding box center [1083, 589] width 534 height 43
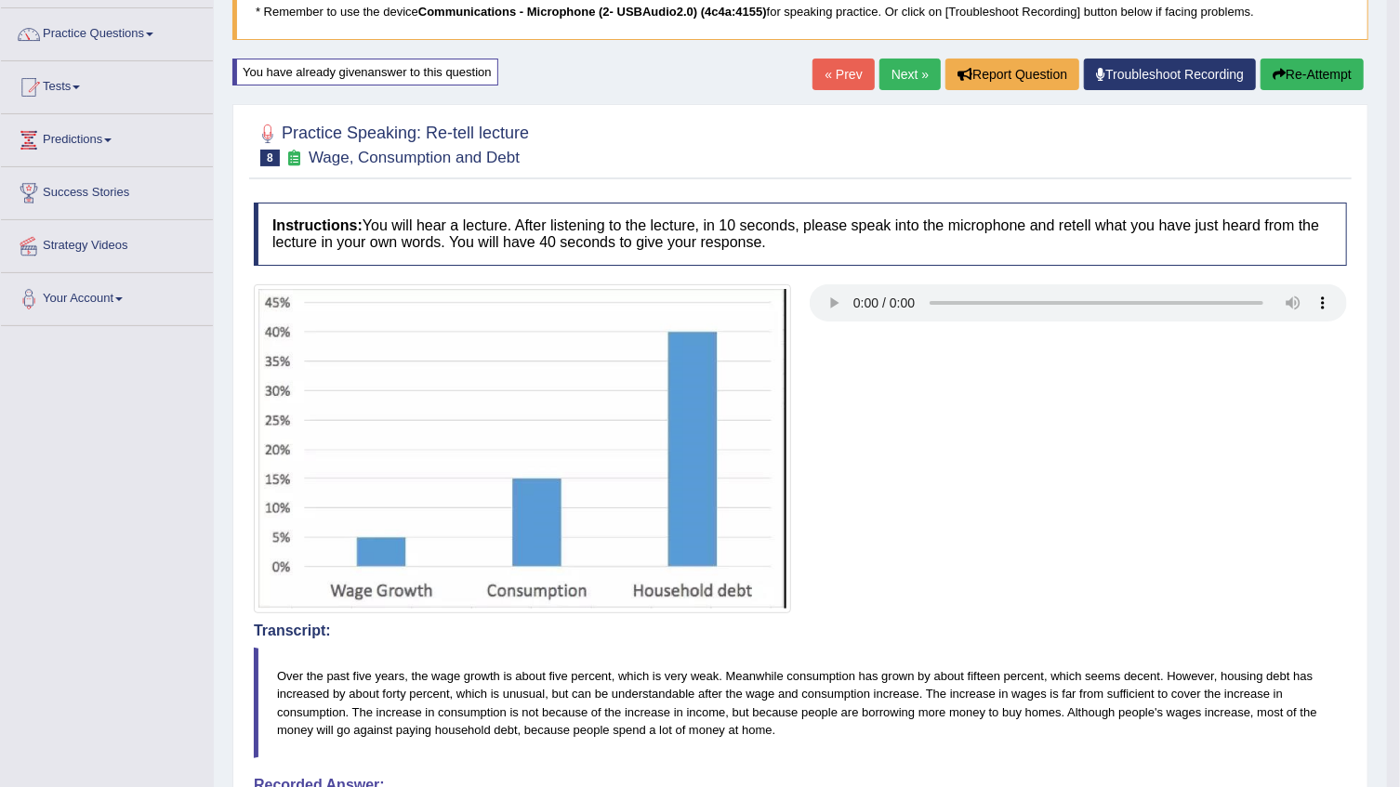
scroll to position [103, 0]
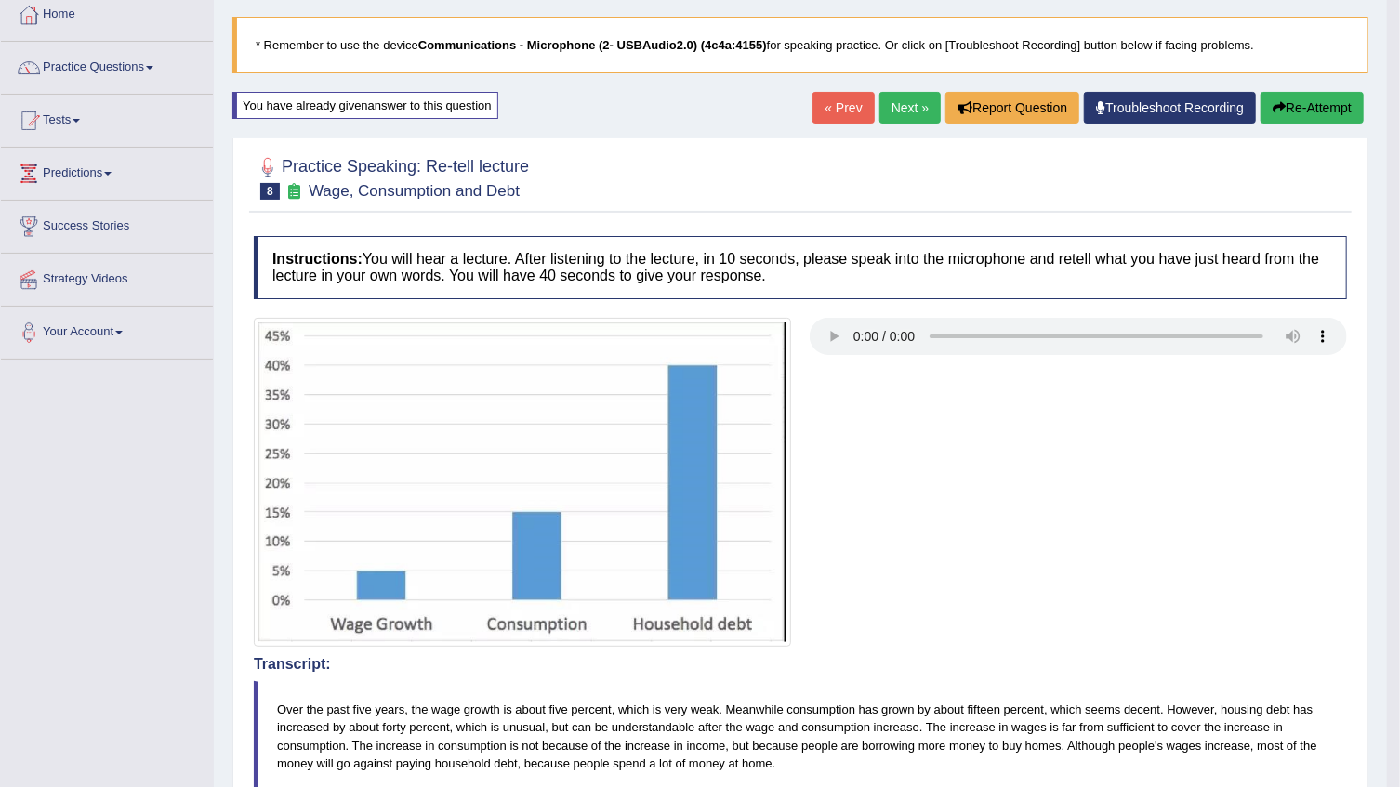
click at [1308, 113] on button "Re-Attempt" at bounding box center [1311, 108] width 103 height 32
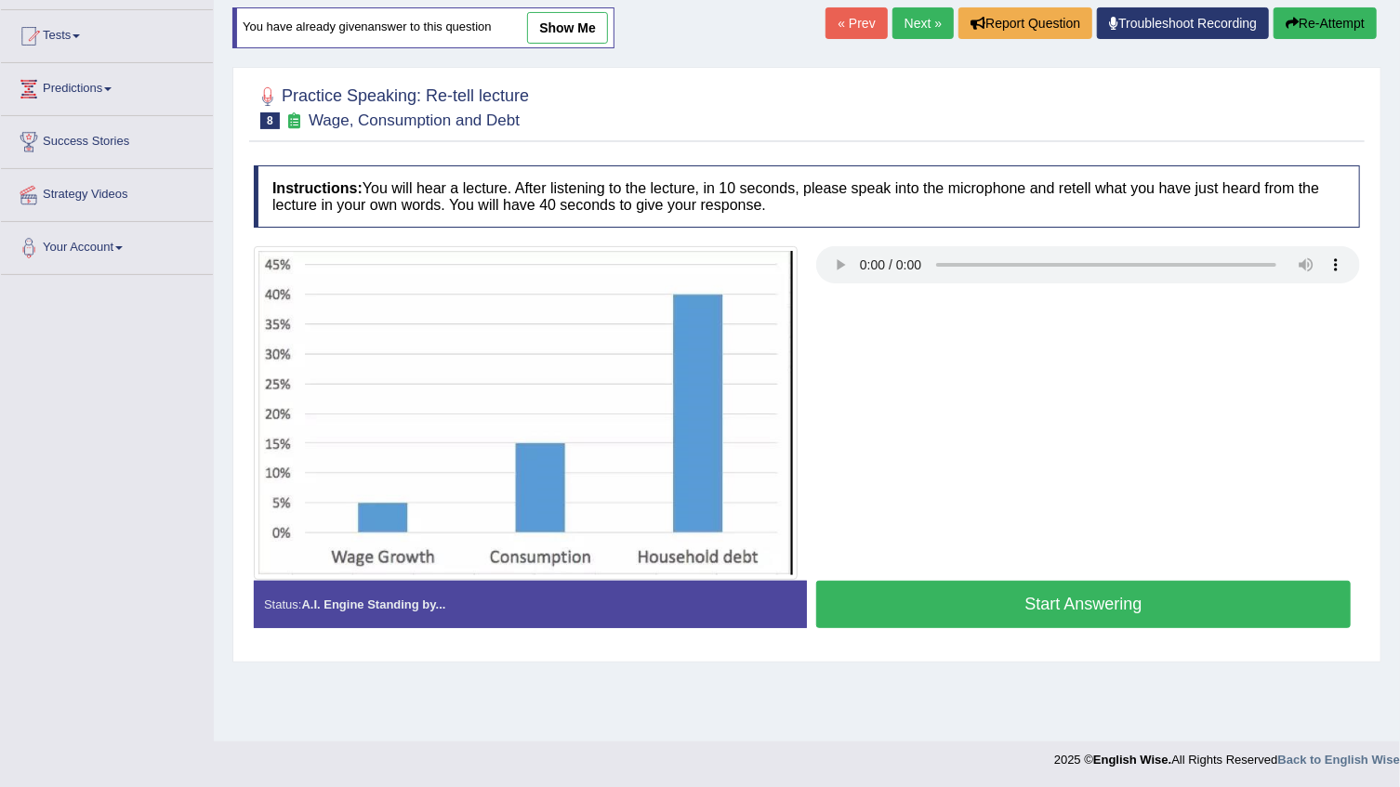
click at [976, 603] on button "Start Answering" at bounding box center [1083, 604] width 534 height 47
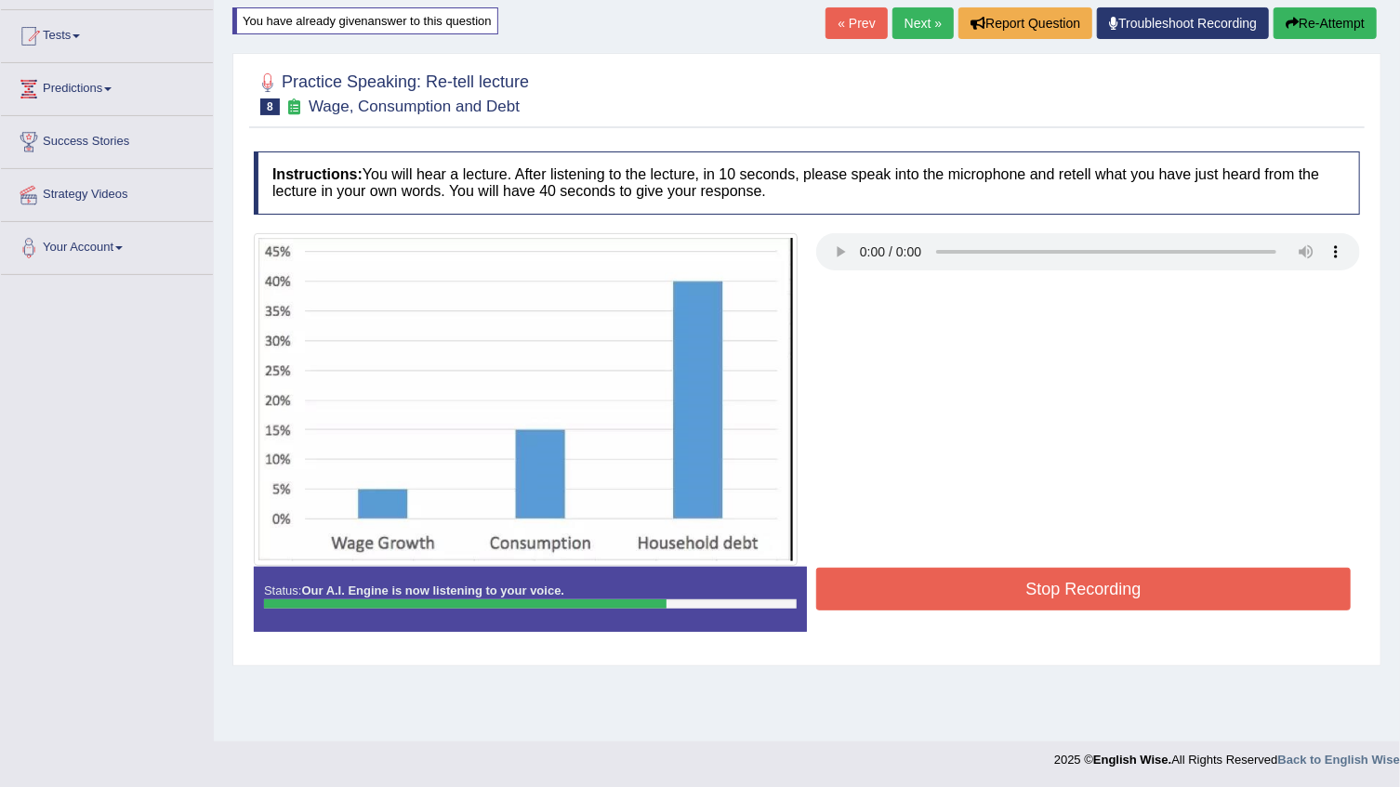
click at [975, 603] on button "Stop Recording" at bounding box center [1083, 589] width 534 height 43
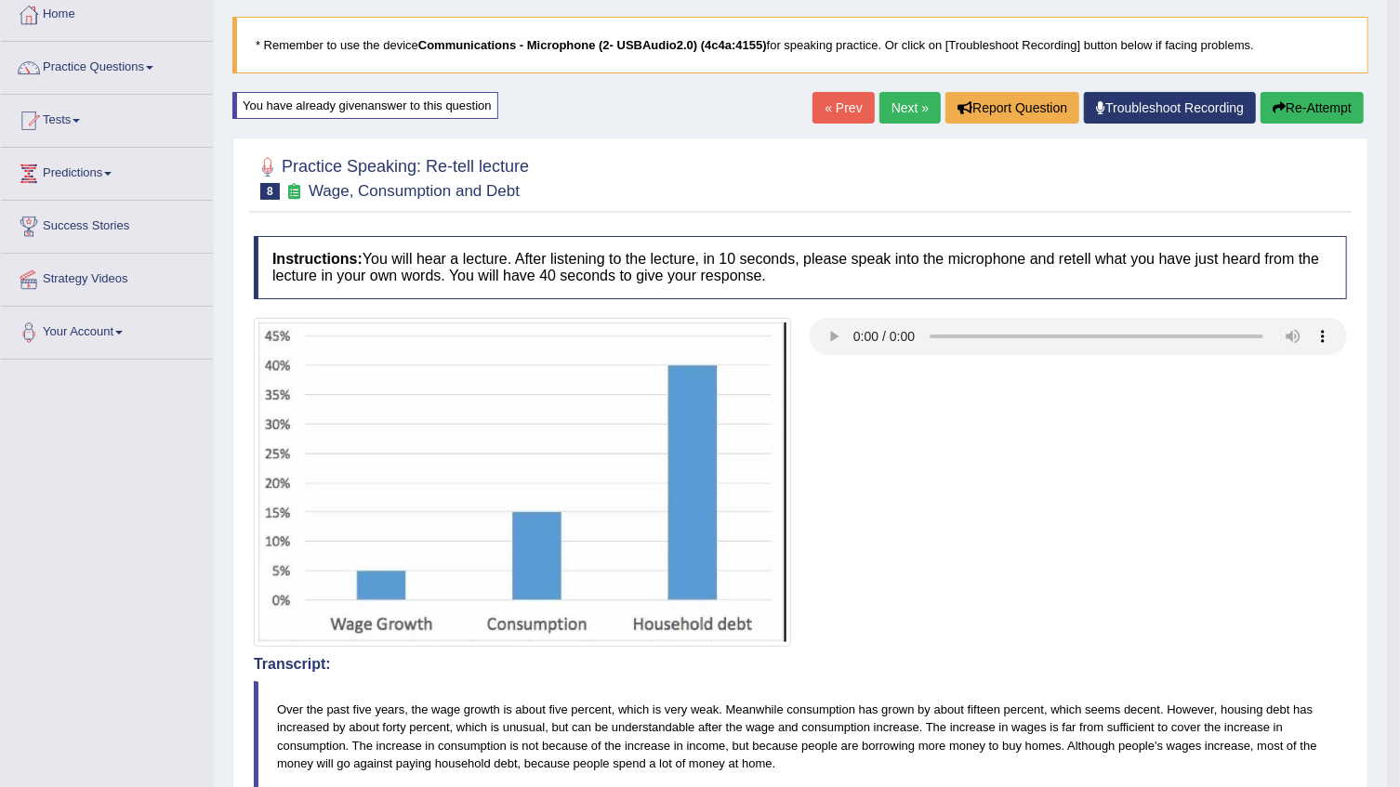
scroll to position [19, 0]
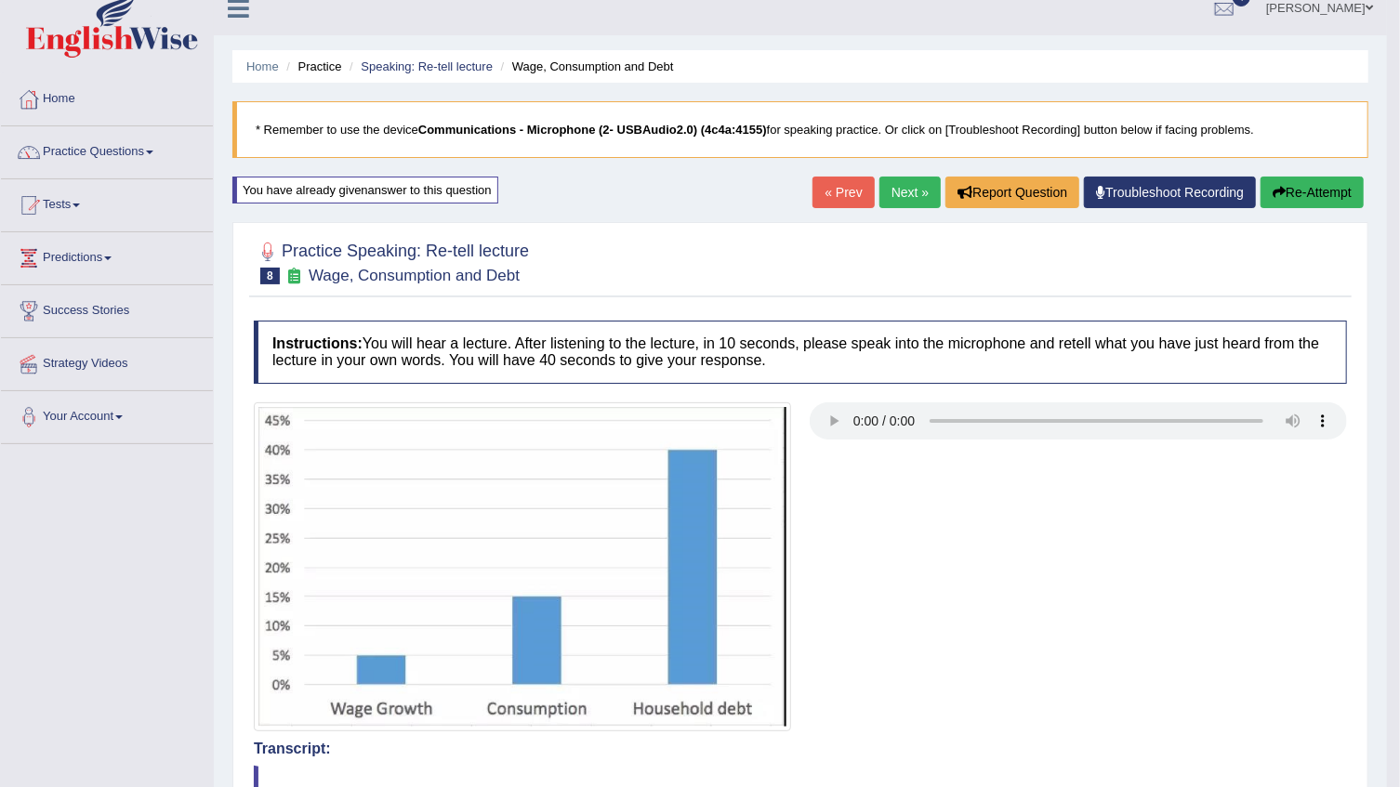
click at [845, 192] on link "« Prev" at bounding box center [842, 193] width 61 height 32
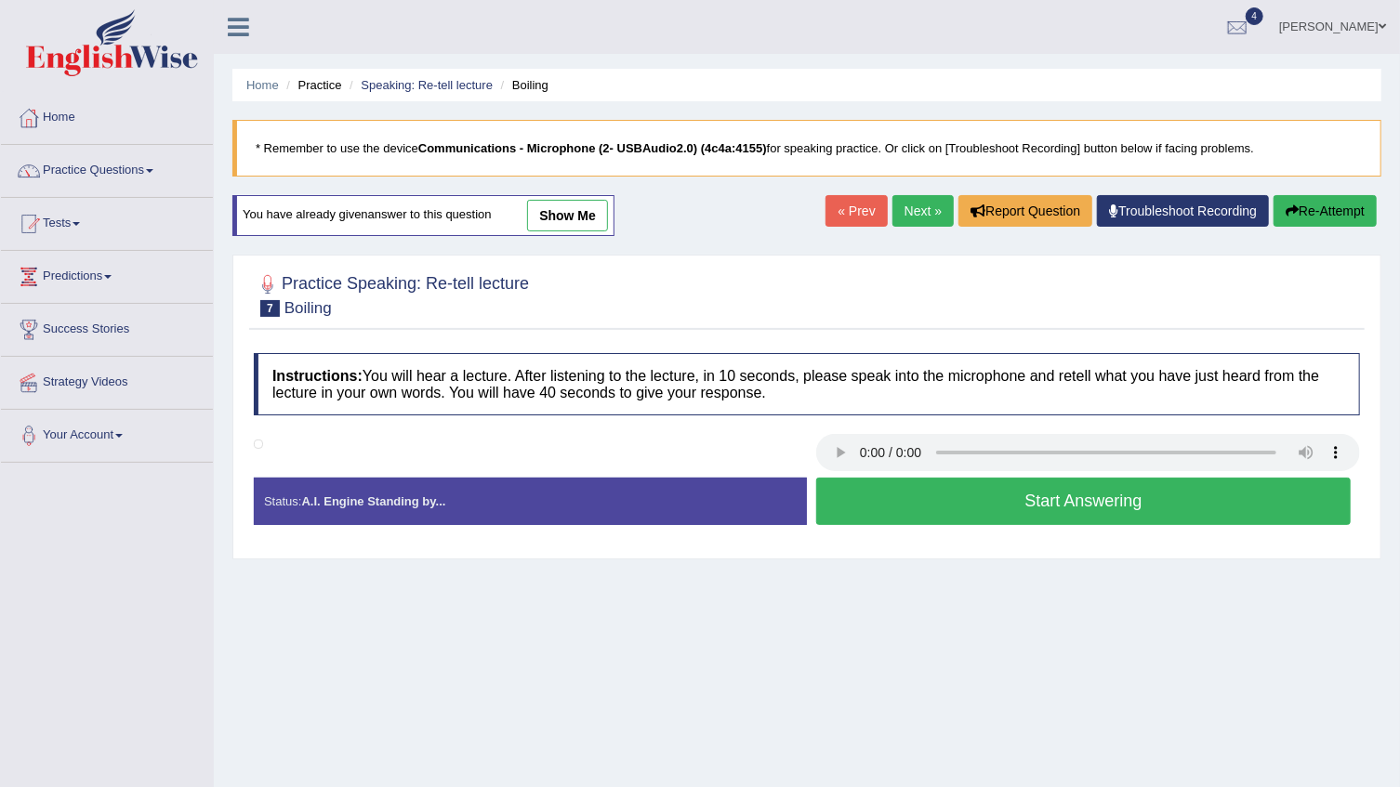
click at [576, 214] on link "show me" at bounding box center [567, 216] width 81 height 32
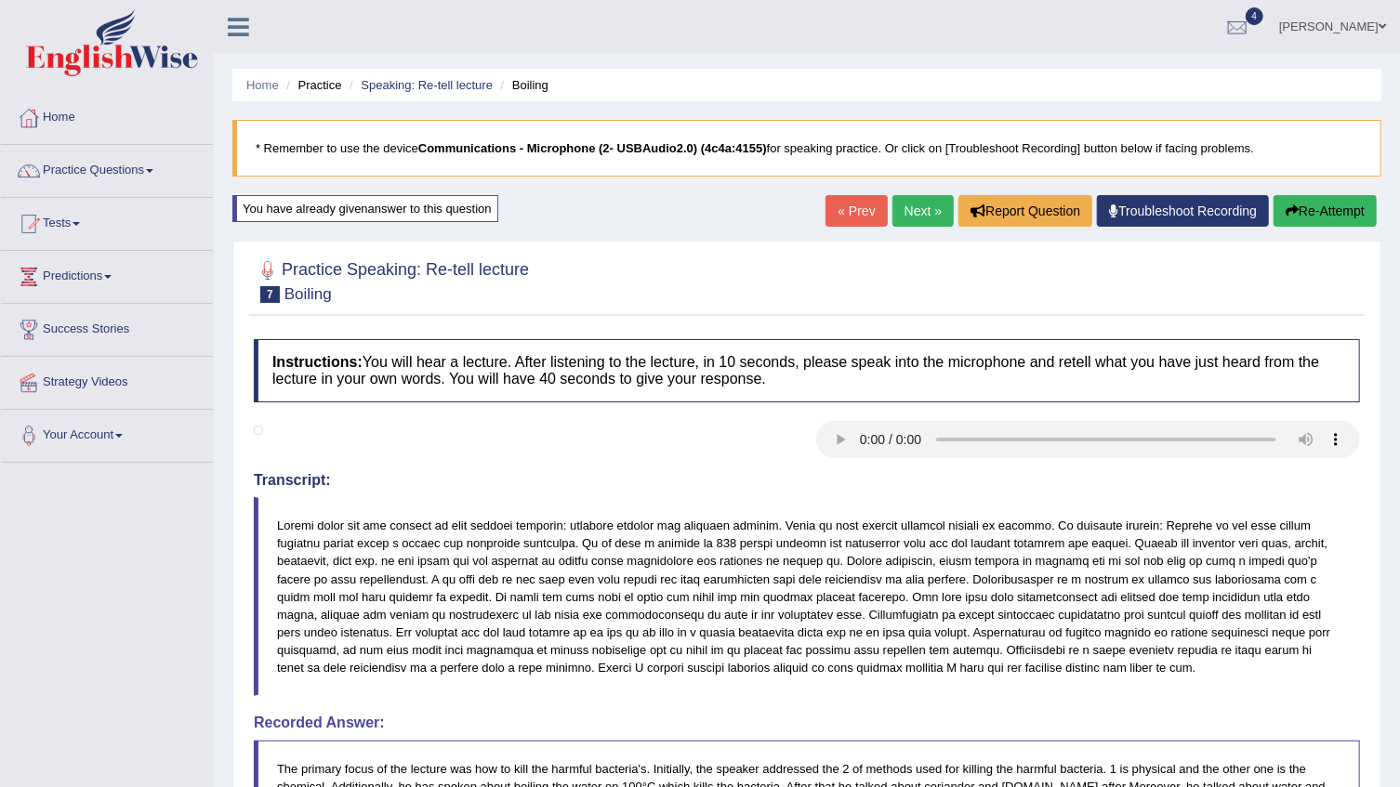
click at [925, 205] on link "Next »" at bounding box center [922, 211] width 61 height 32
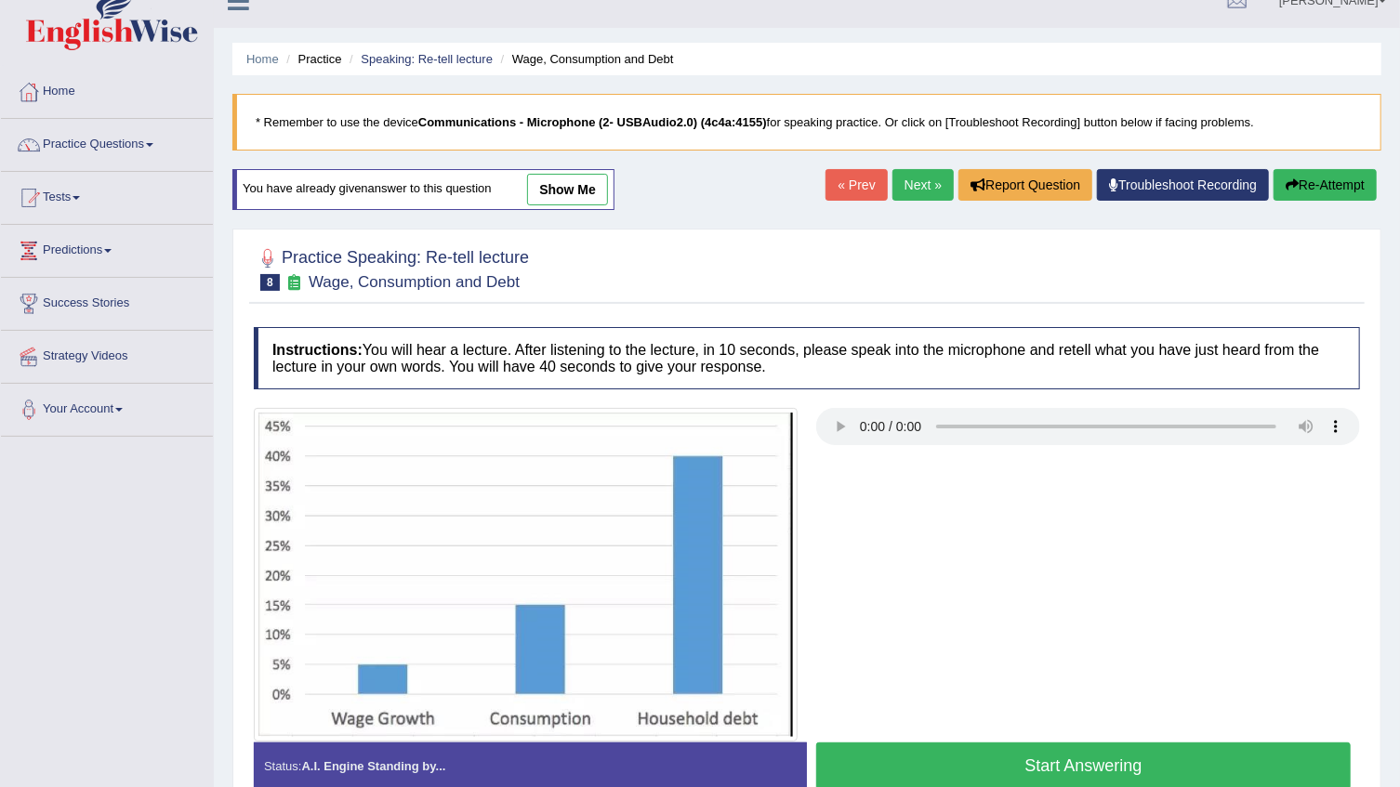
scroll to position [19, 0]
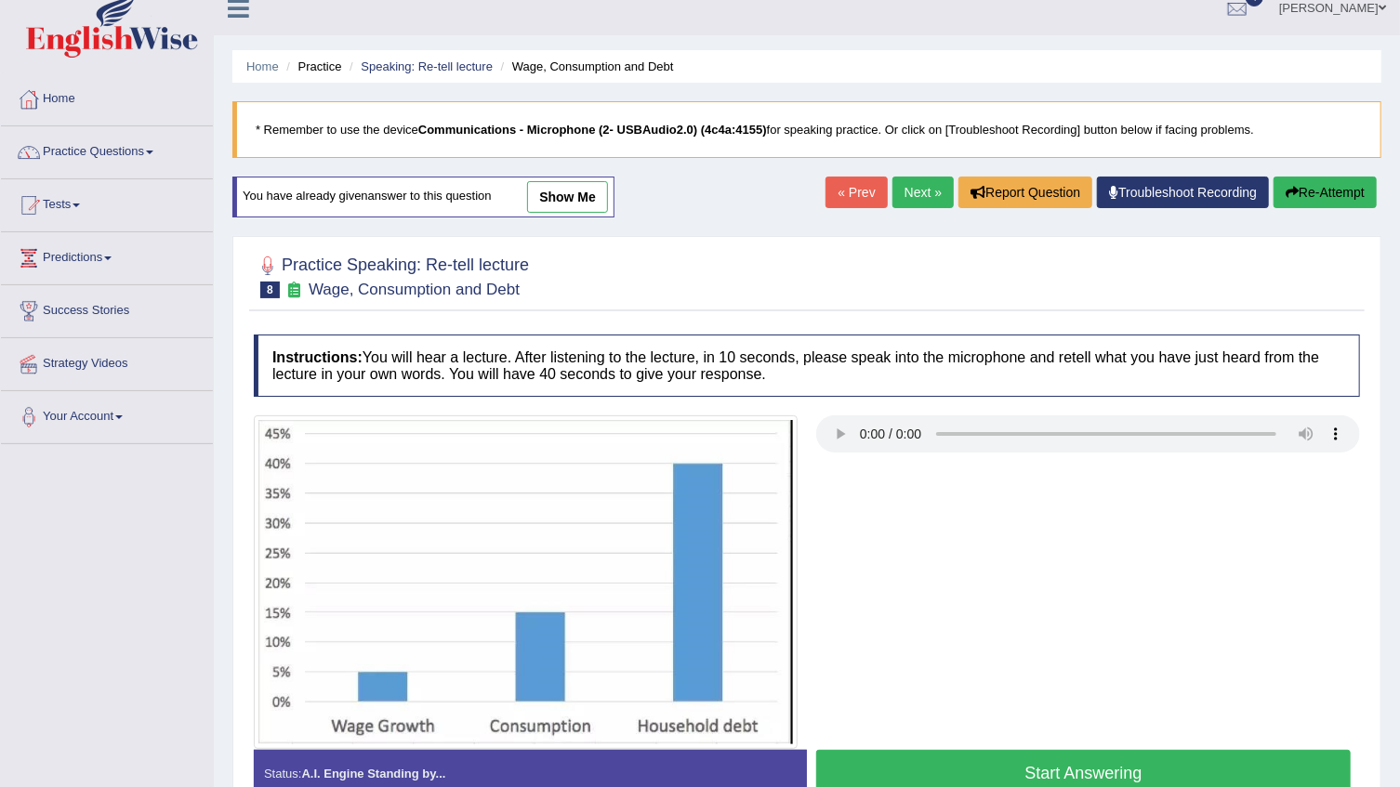
click at [549, 188] on link "show me" at bounding box center [567, 197] width 81 height 32
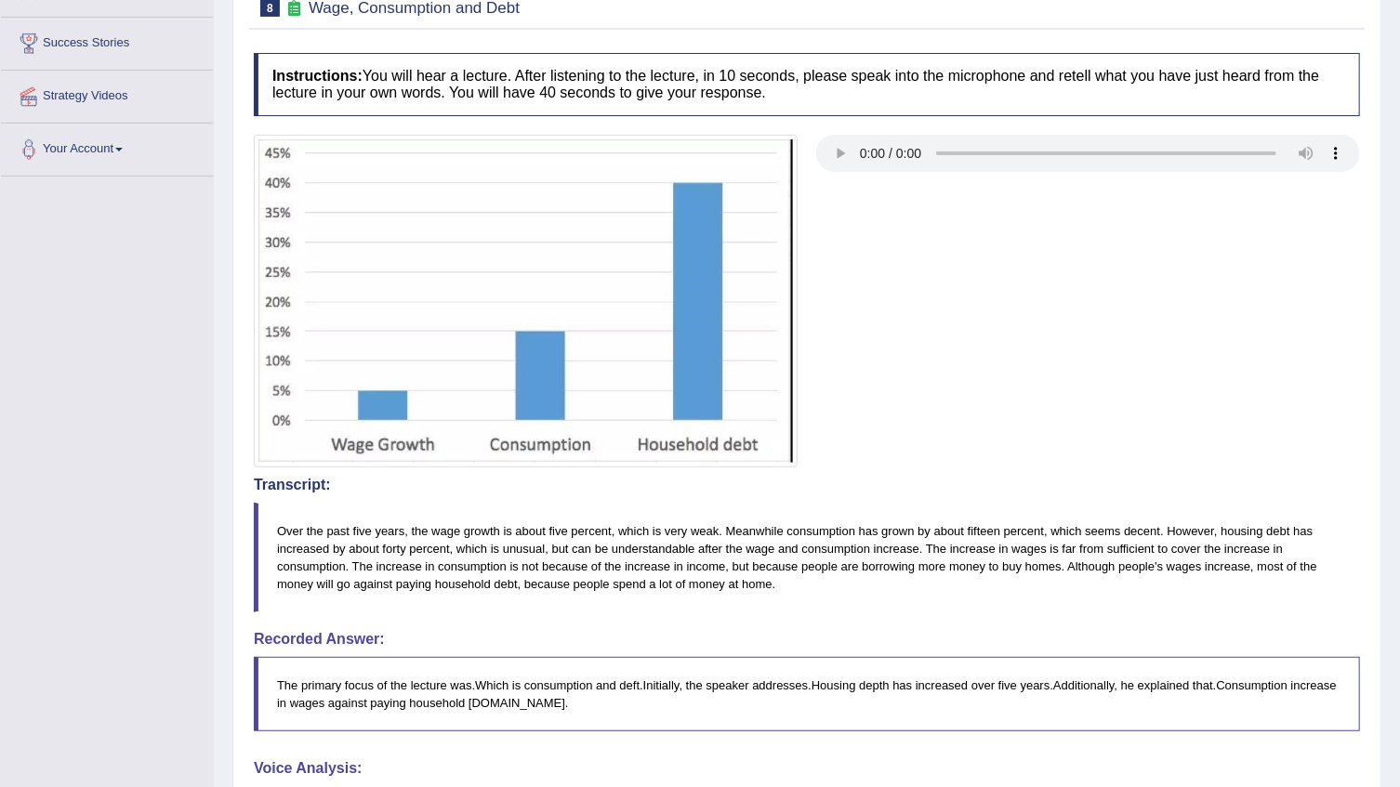
scroll to position [103, 0]
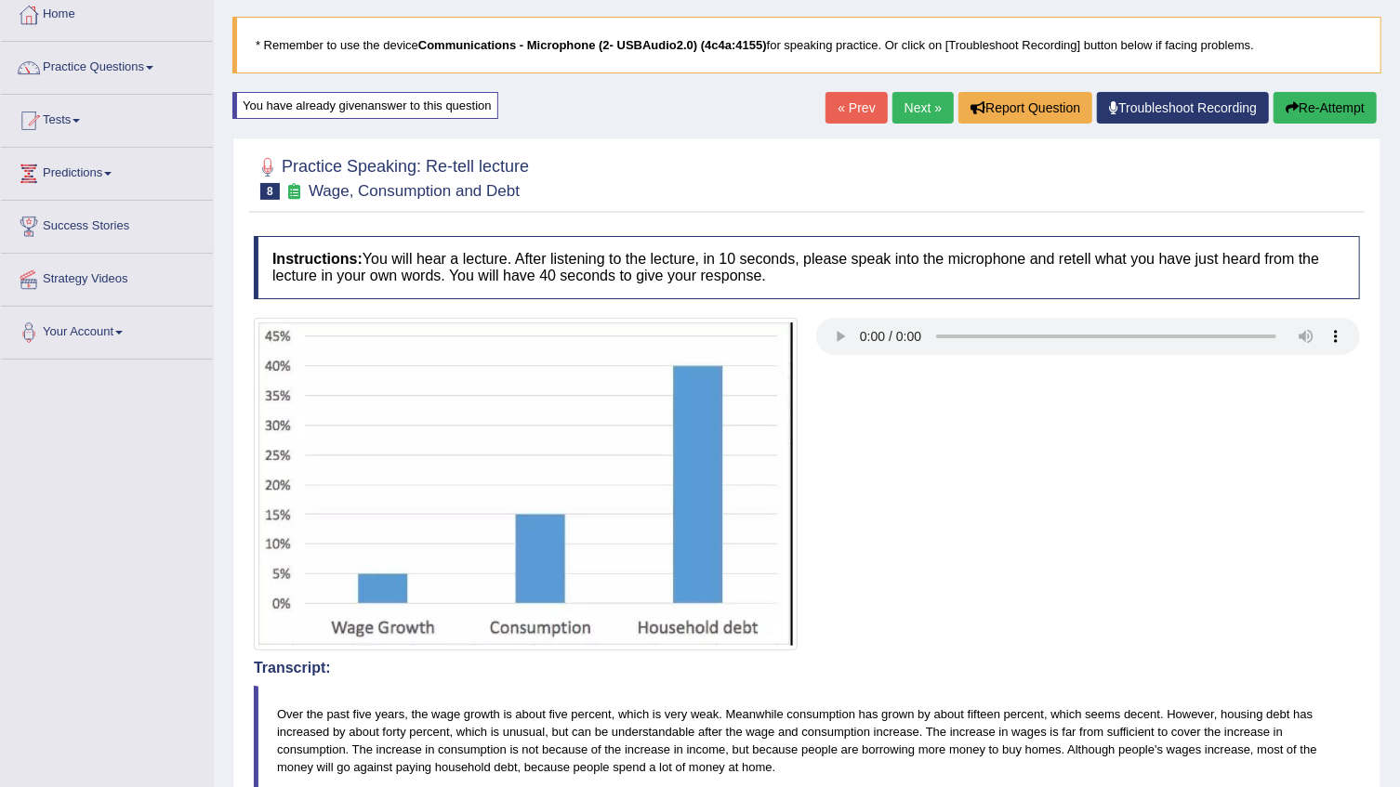
click at [1302, 110] on button "Re-Attempt" at bounding box center [1324, 108] width 103 height 32
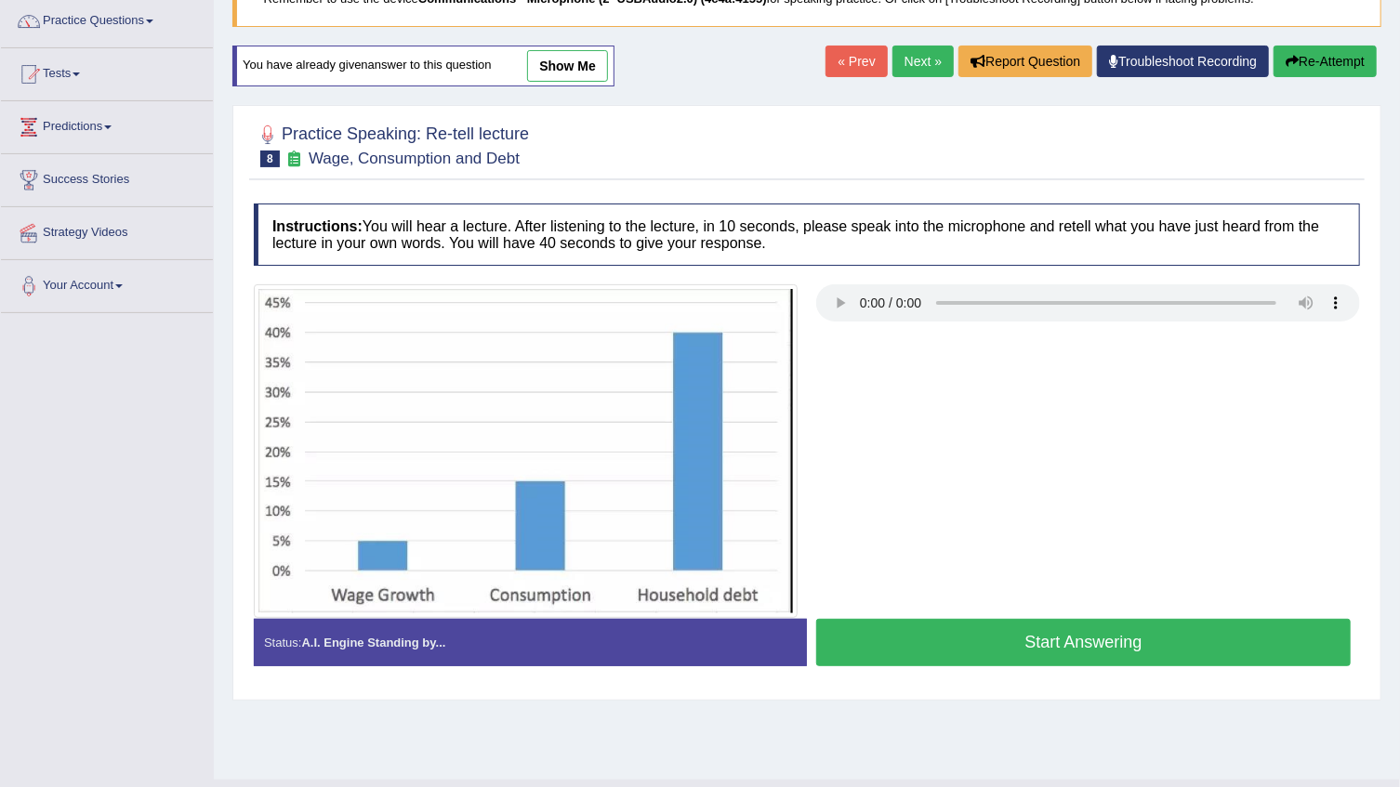
scroll to position [188, 0]
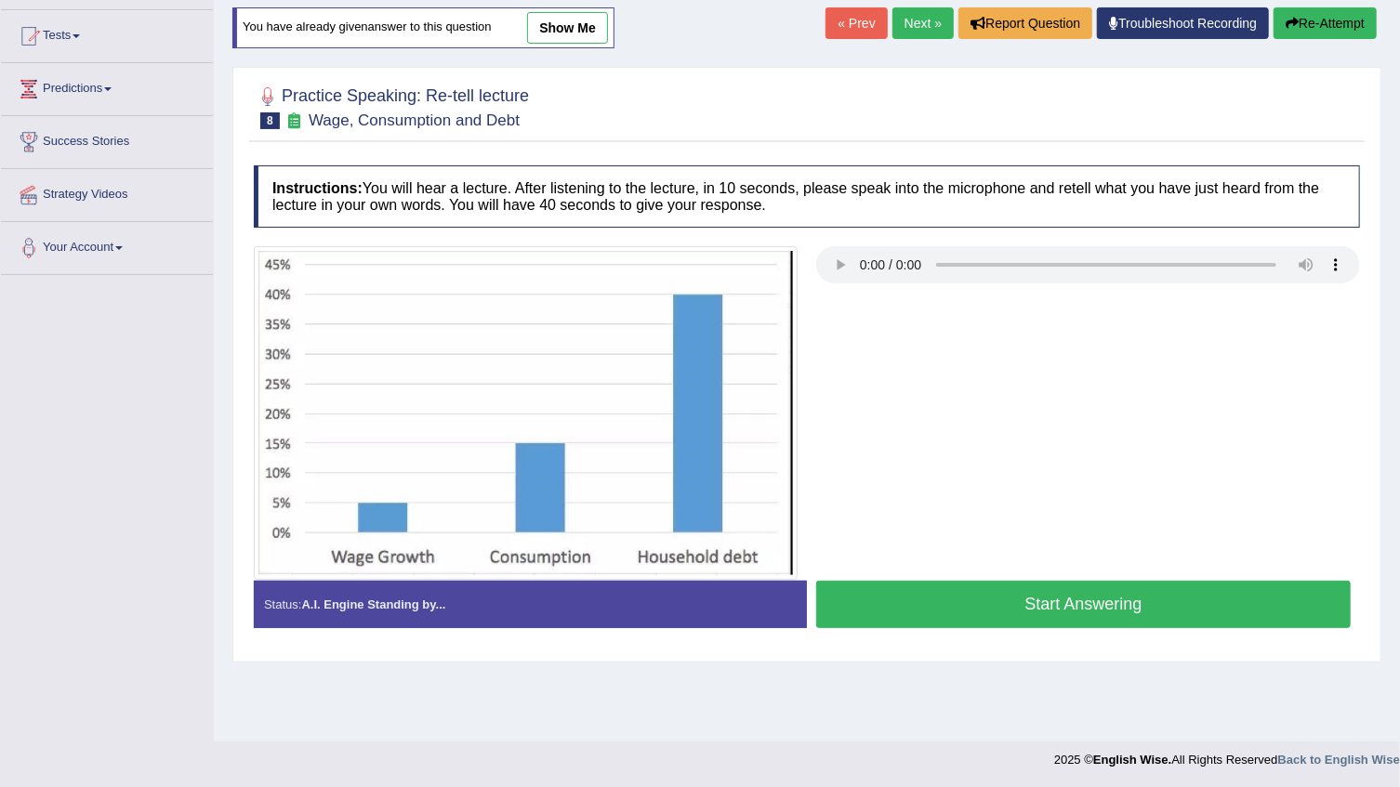
click at [979, 607] on button "Start Answering" at bounding box center [1083, 604] width 534 height 47
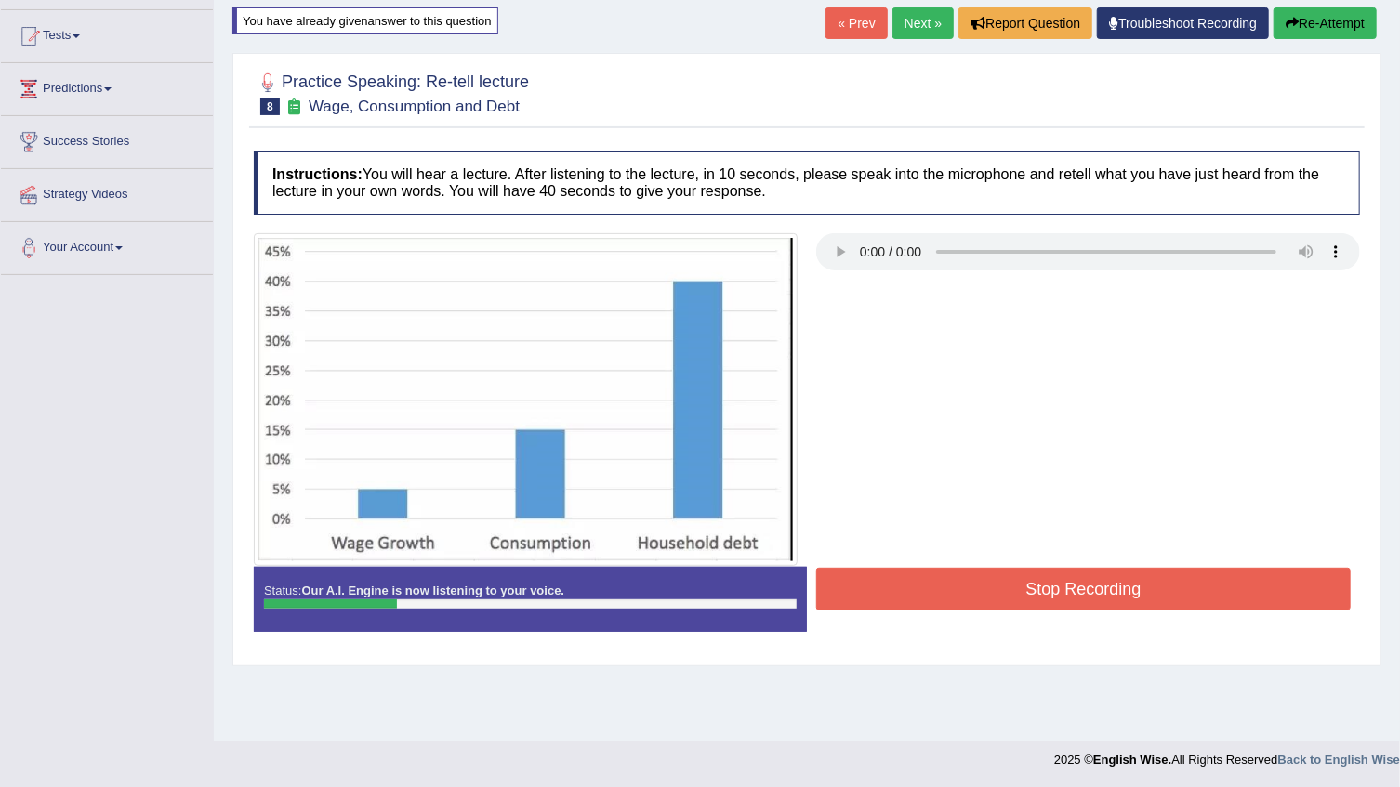
click at [1061, 583] on button "Stop Recording" at bounding box center [1083, 589] width 534 height 43
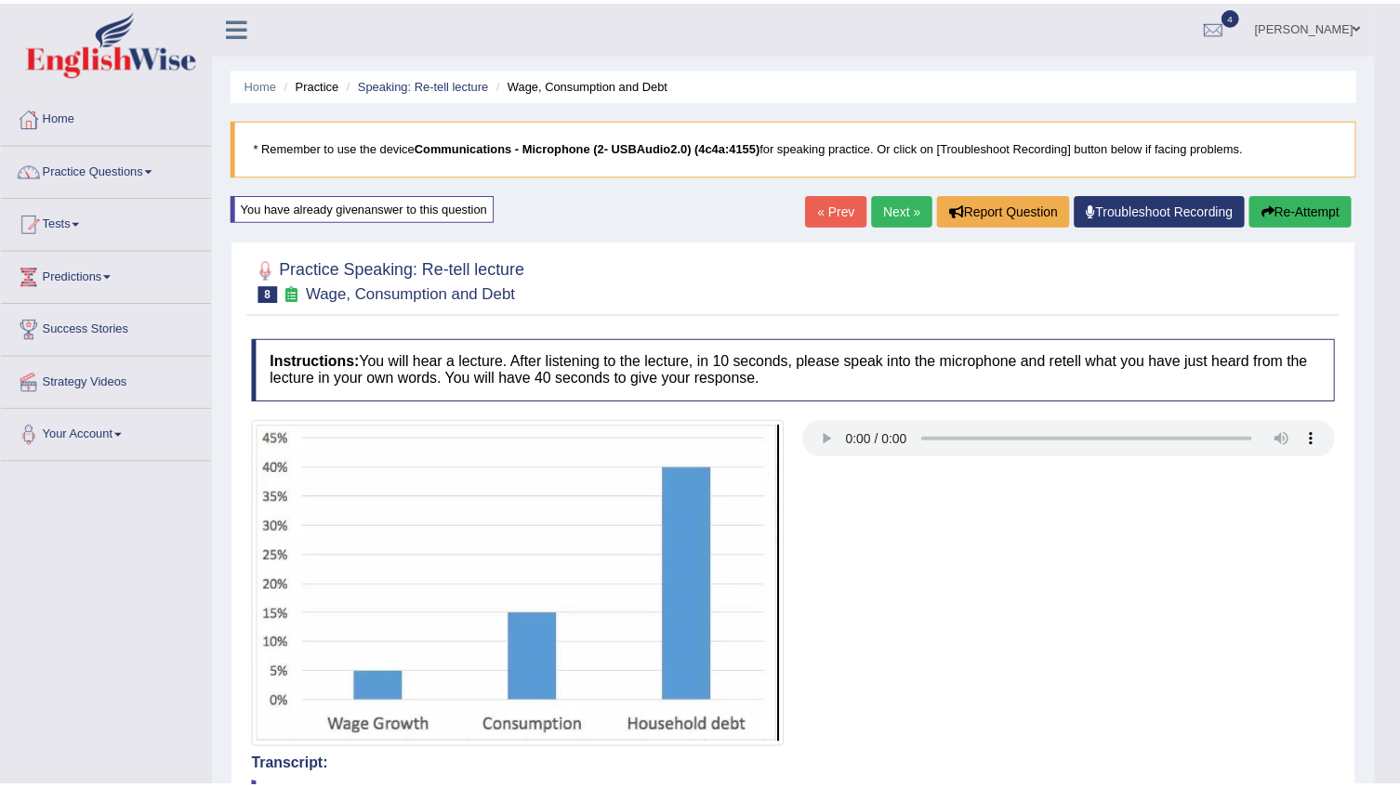
scroll to position [0, 0]
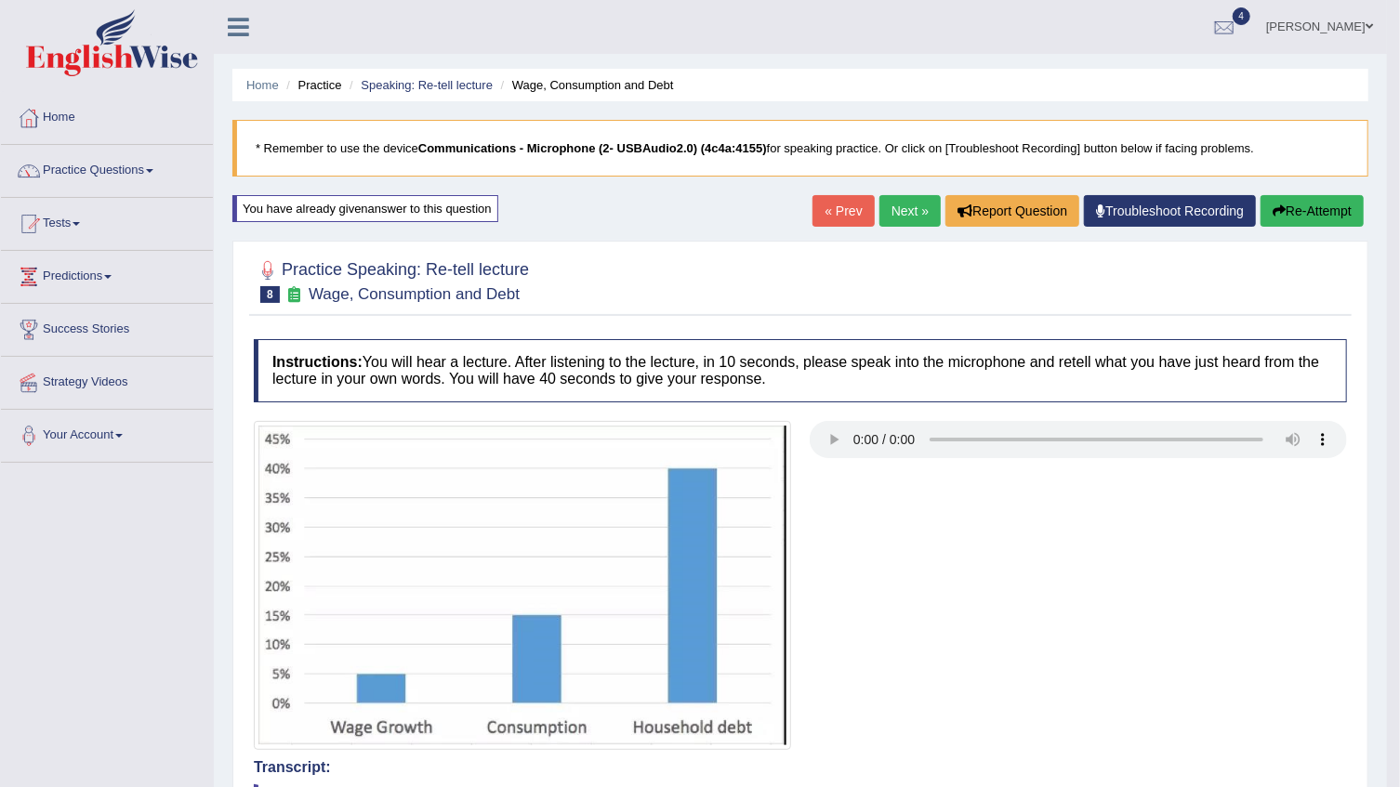
click at [1321, 214] on button "Re-Attempt" at bounding box center [1311, 211] width 103 height 32
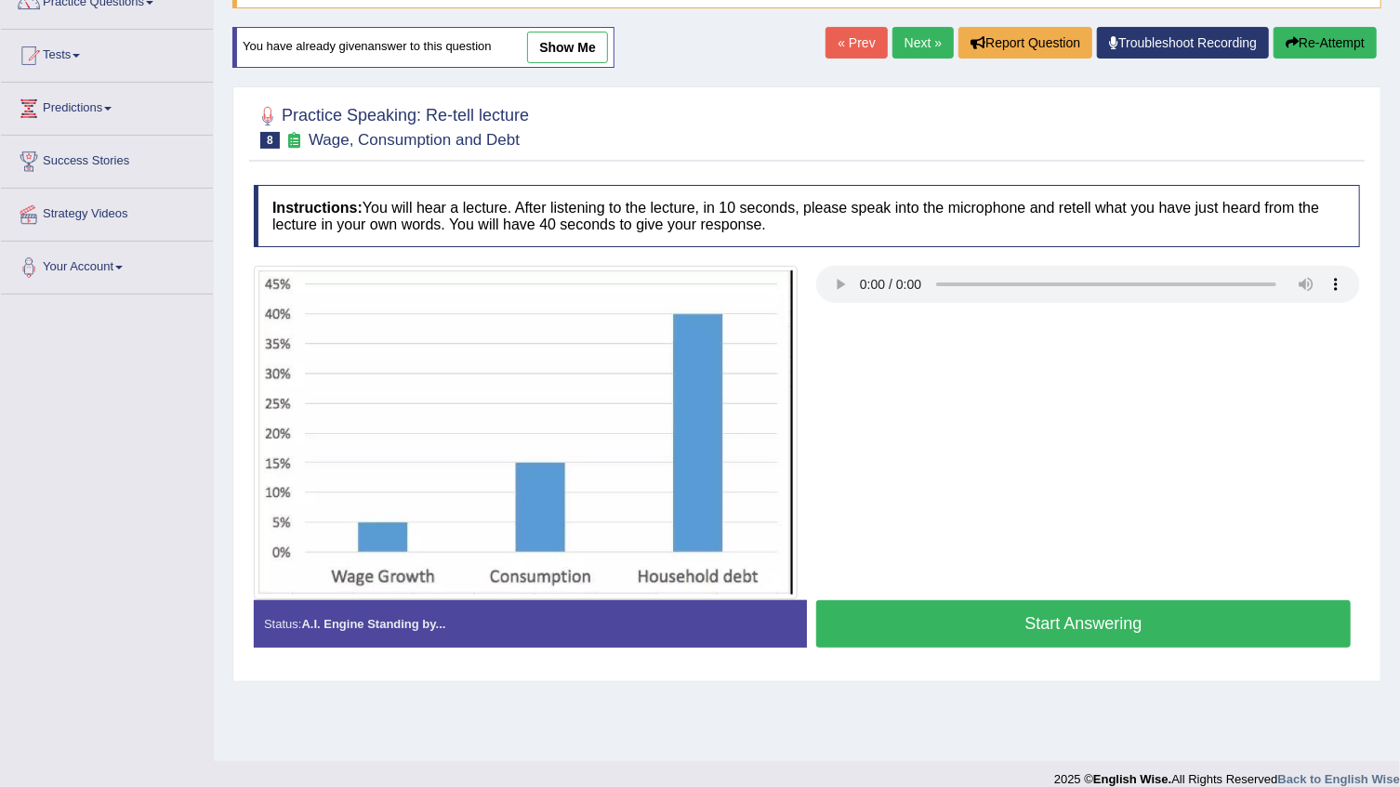
click at [1035, 626] on button "Start Answering" at bounding box center [1083, 623] width 534 height 47
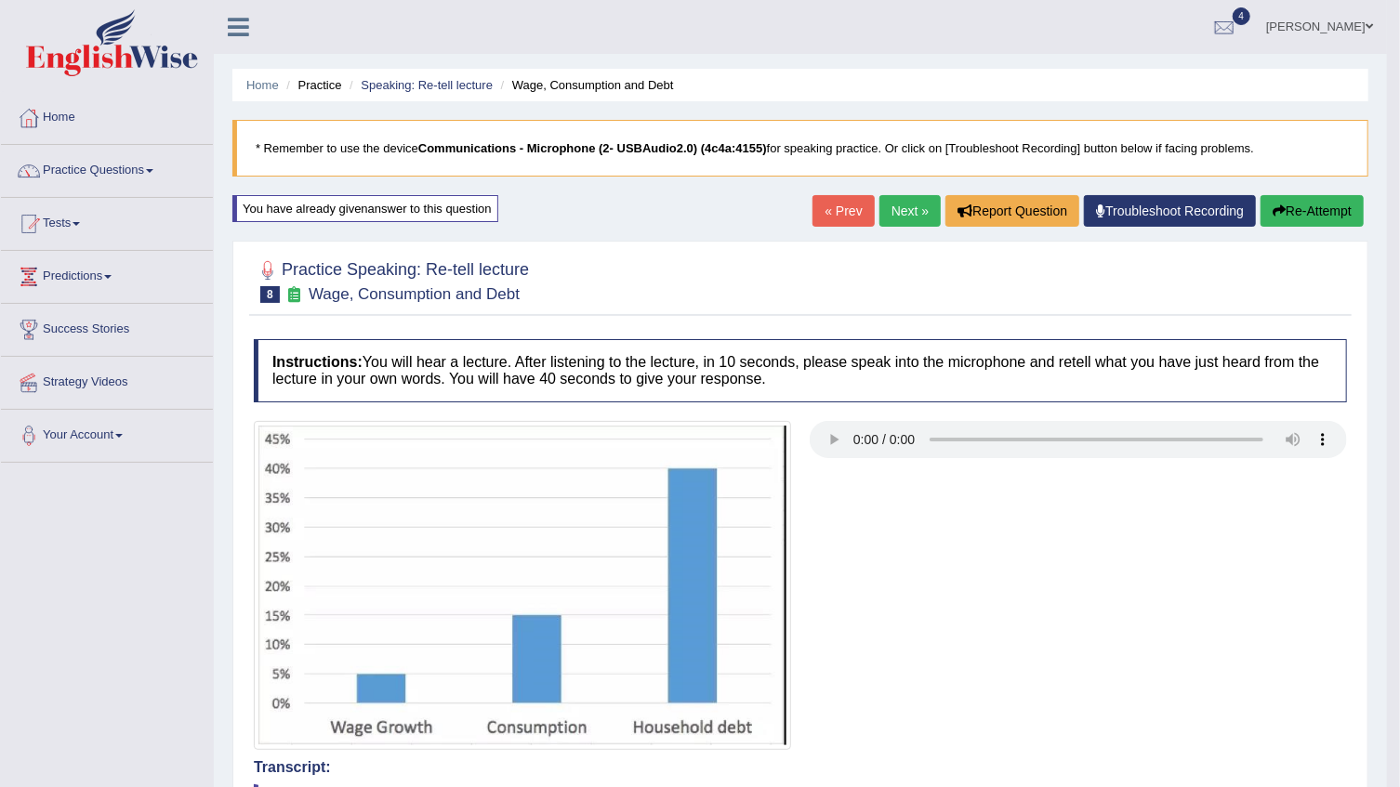
click at [903, 208] on link "Next »" at bounding box center [909, 211] width 61 height 32
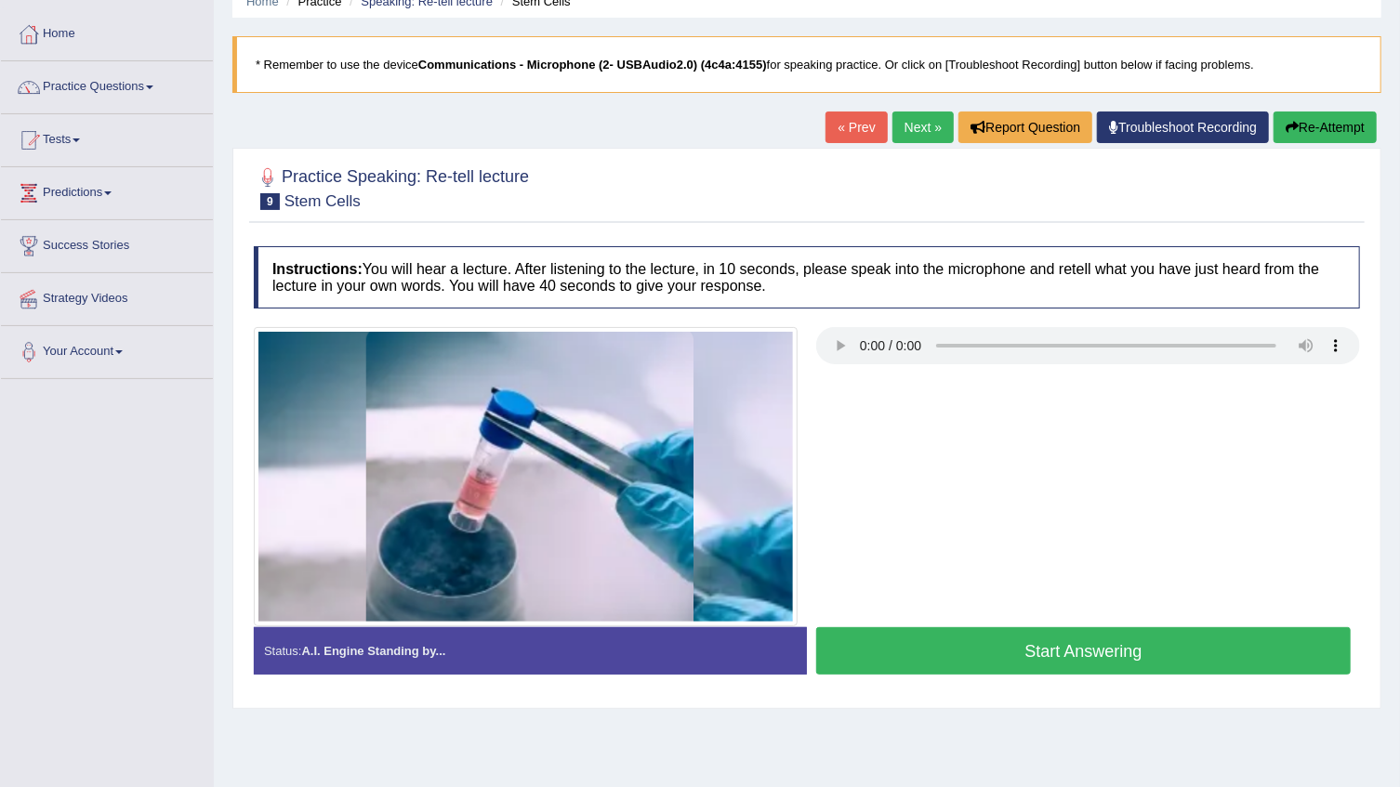
click at [1171, 636] on button "Start Answering" at bounding box center [1083, 650] width 534 height 47
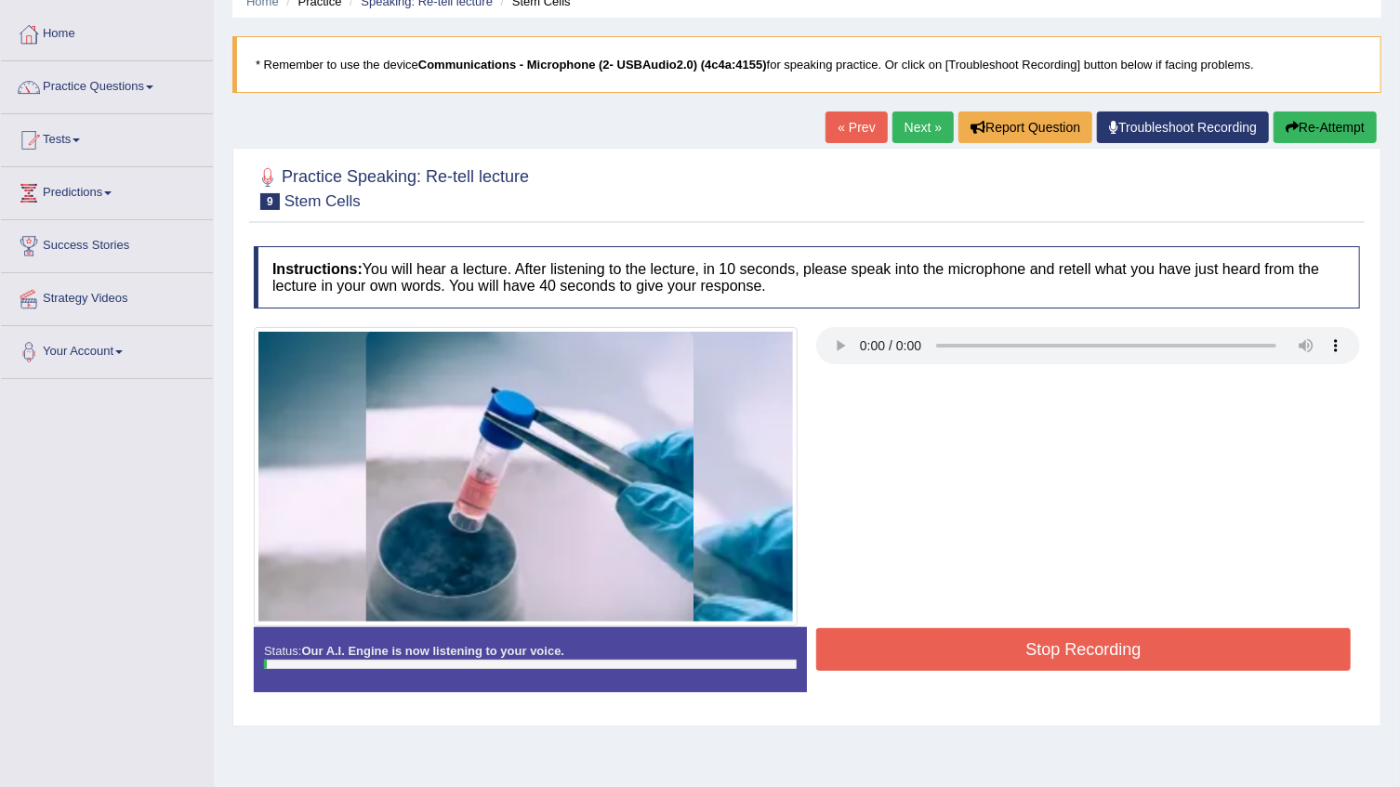
click at [1171, 636] on button "Stop Recording" at bounding box center [1083, 649] width 534 height 43
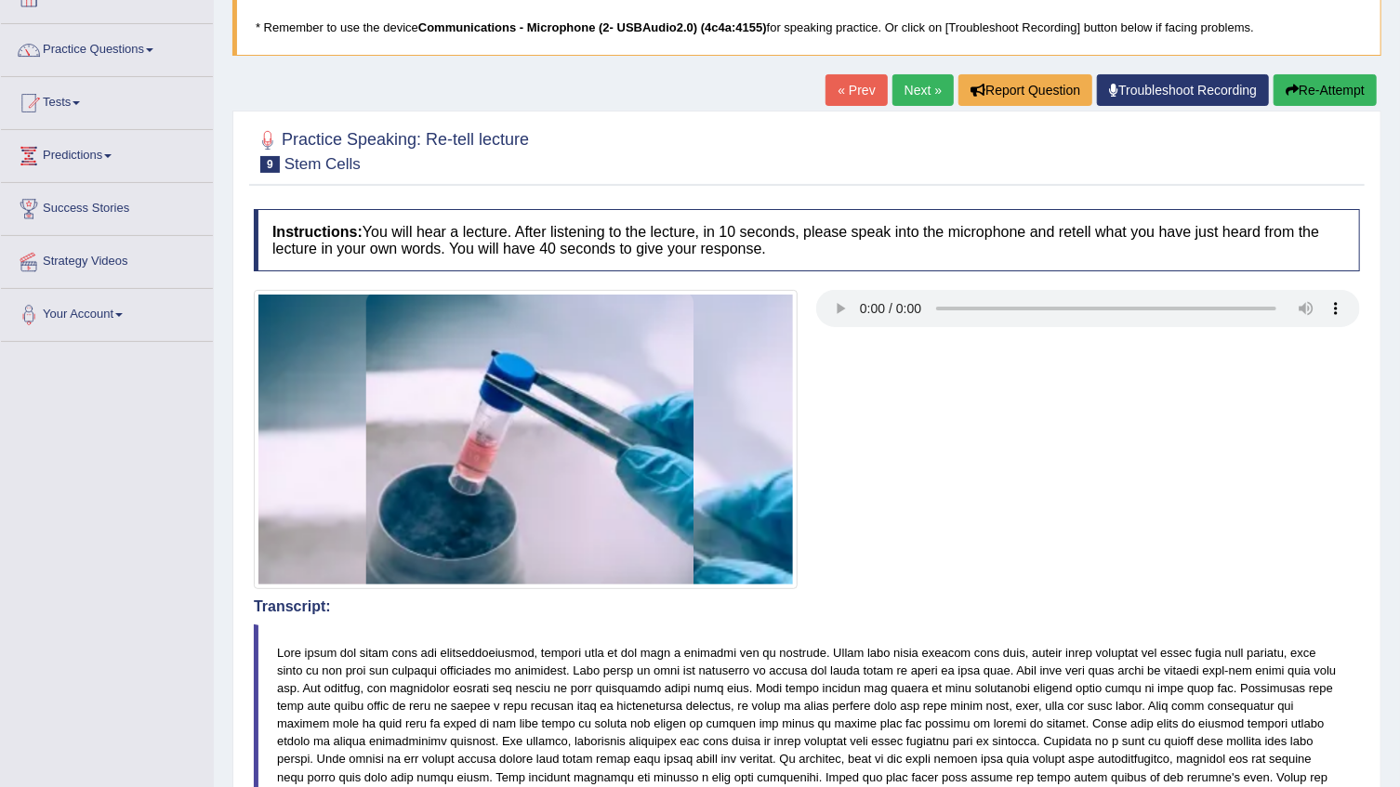
scroll to position [84, 0]
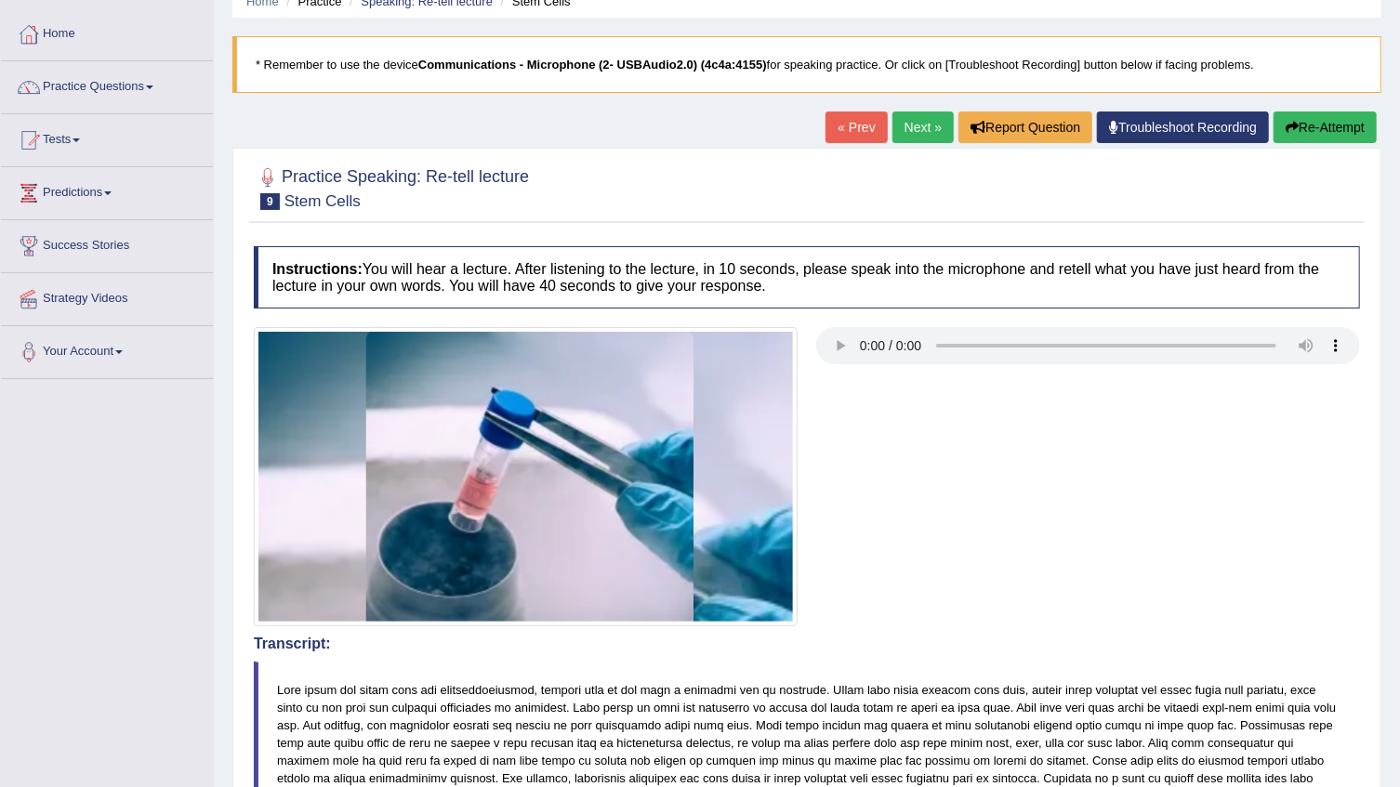
click at [1311, 121] on button "Re-Attempt" at bounding box center [1324, 128] width 103 height 32
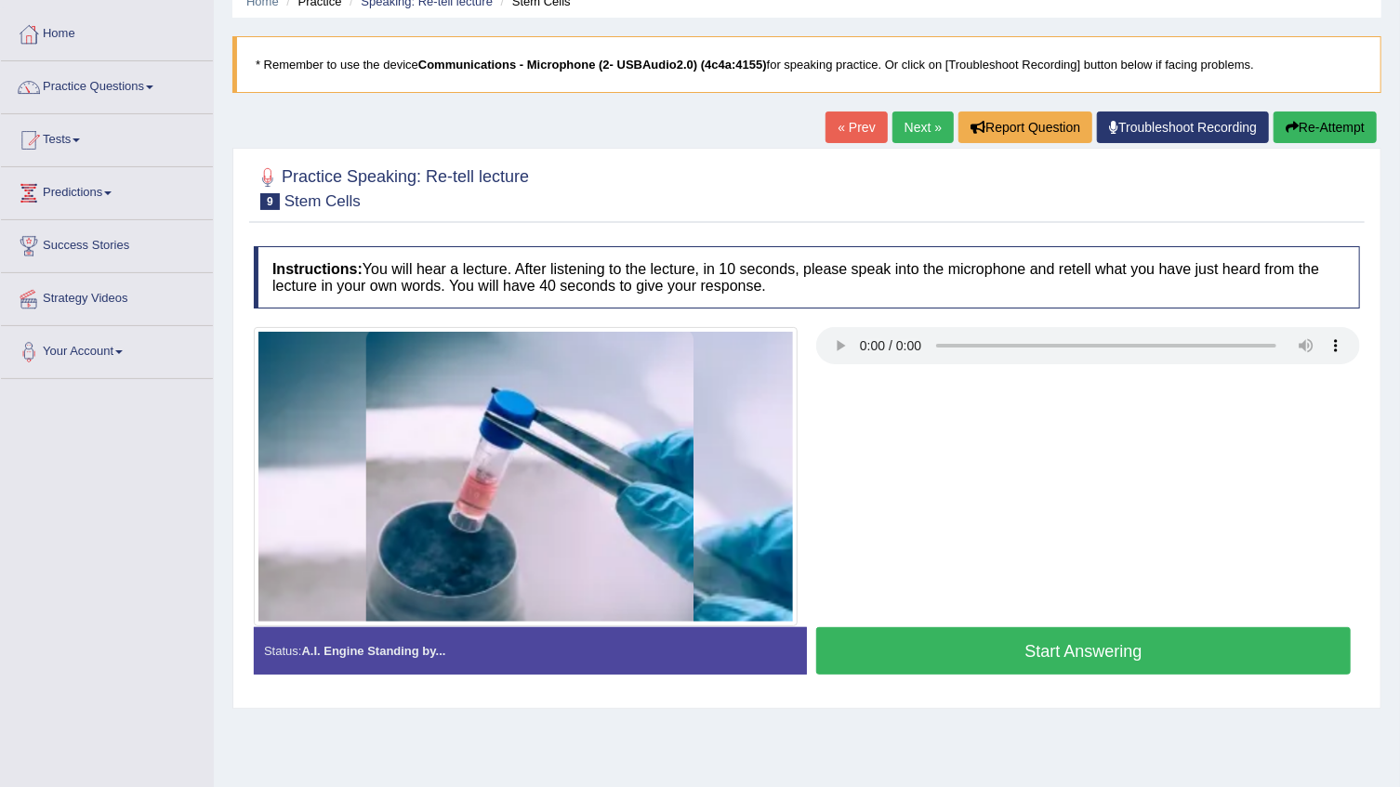
click at [1050, 644] on button "Start Answering" at bounding box center [1083, 650] width 534 height 47
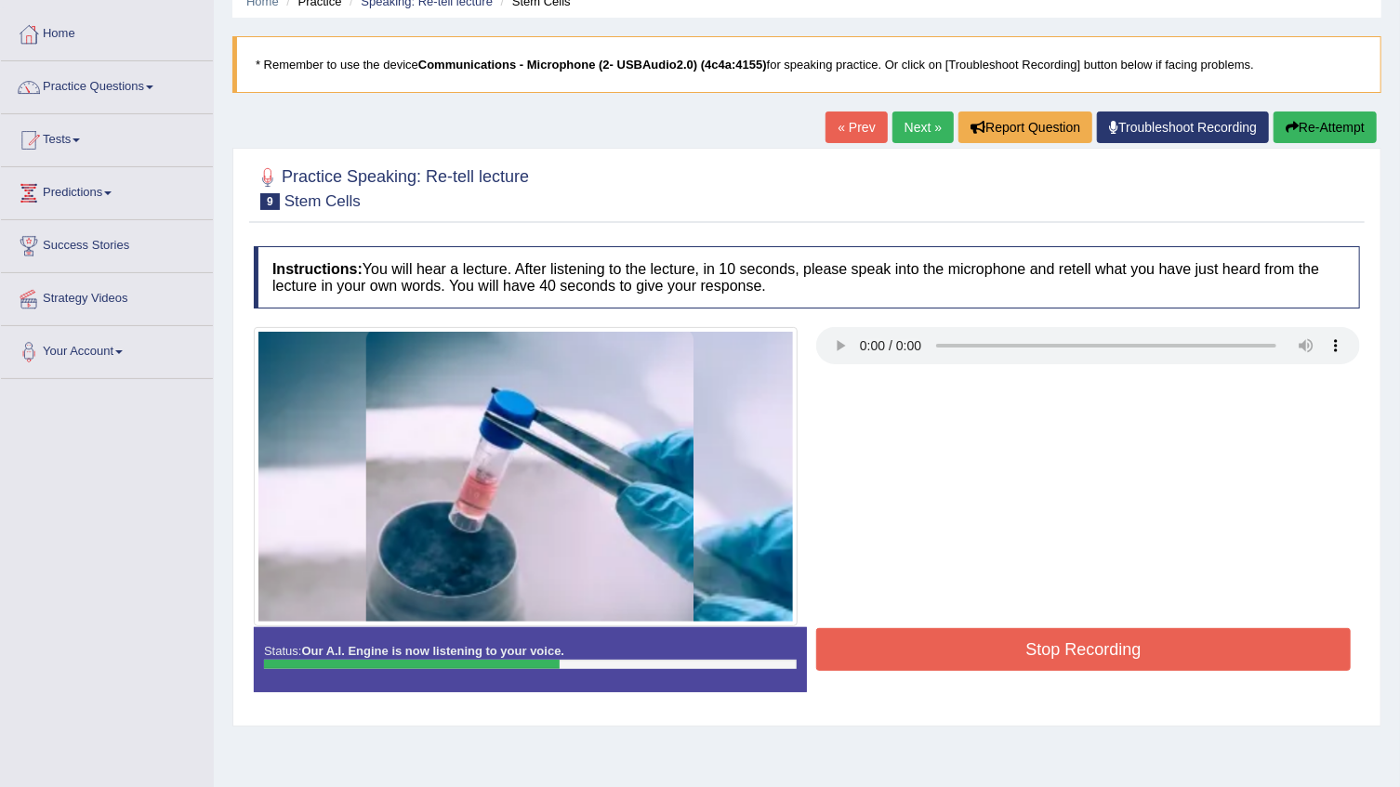
click at [934, 645] on button "Stop Recording" at bounding box center [1083, 649] width 534 height 43
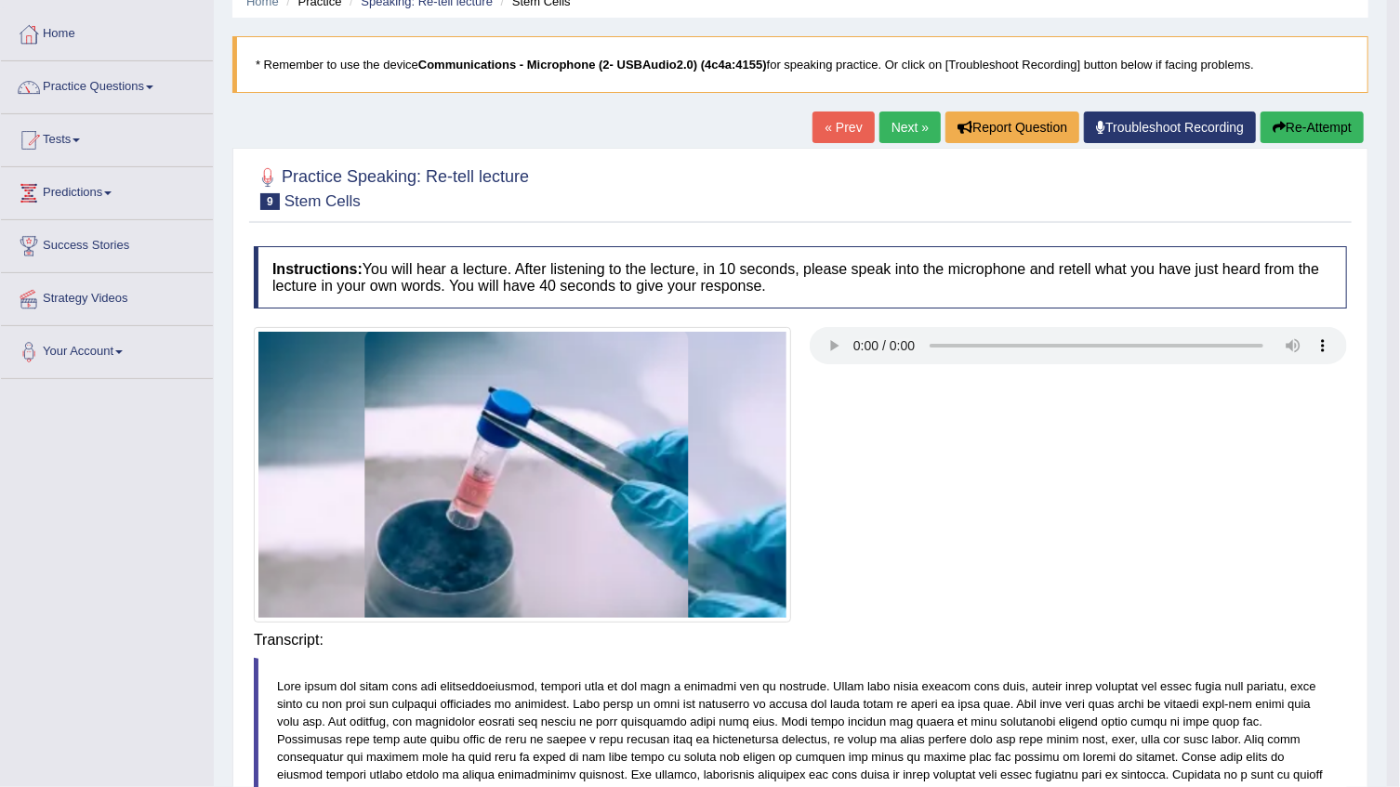
click at [1334, 121] on button "Re-Attempt" at bounding box center [1311, 128] width 103 height 32
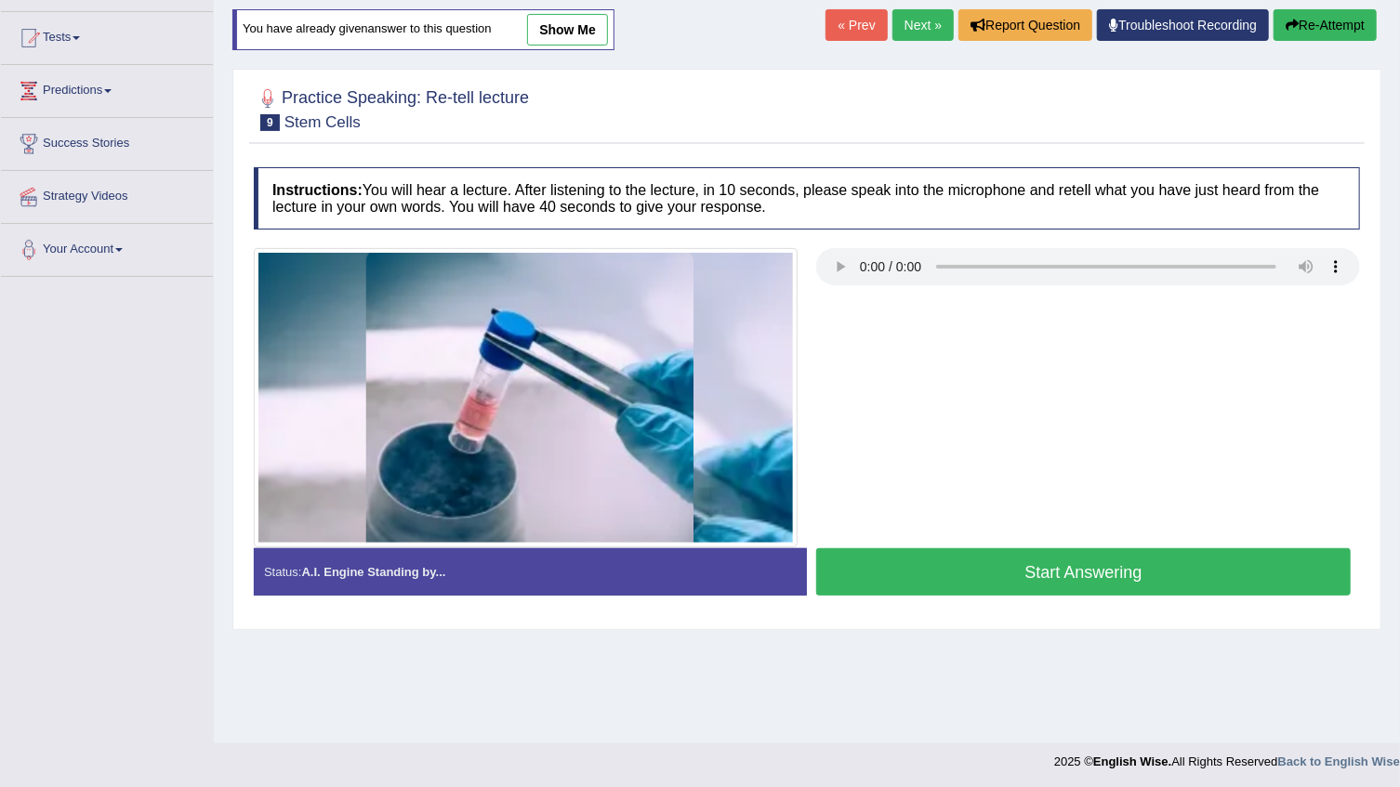
scroll to position [188, 0]
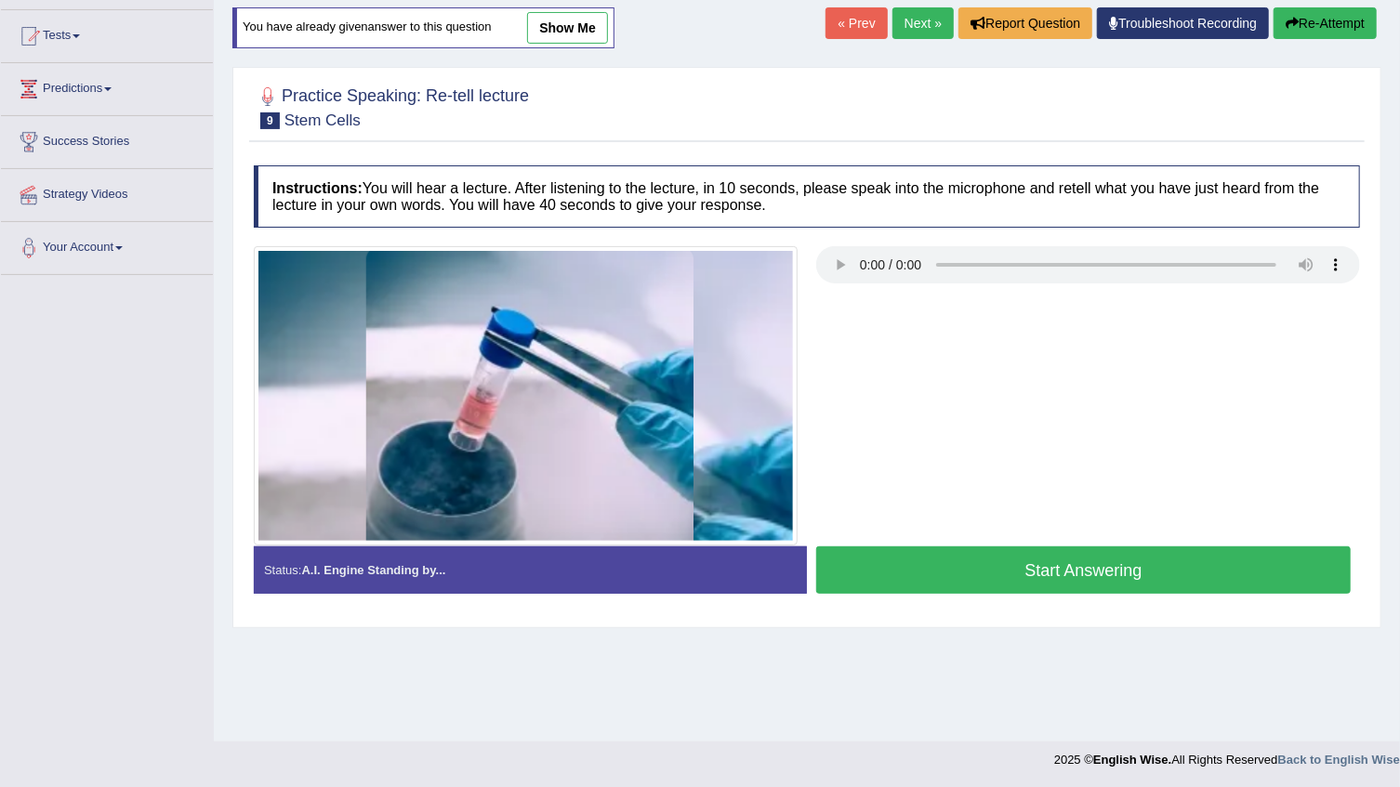
click at [1049, 564] on button "Start Answering" at bounding box center [1083, 569] width 534 height 47
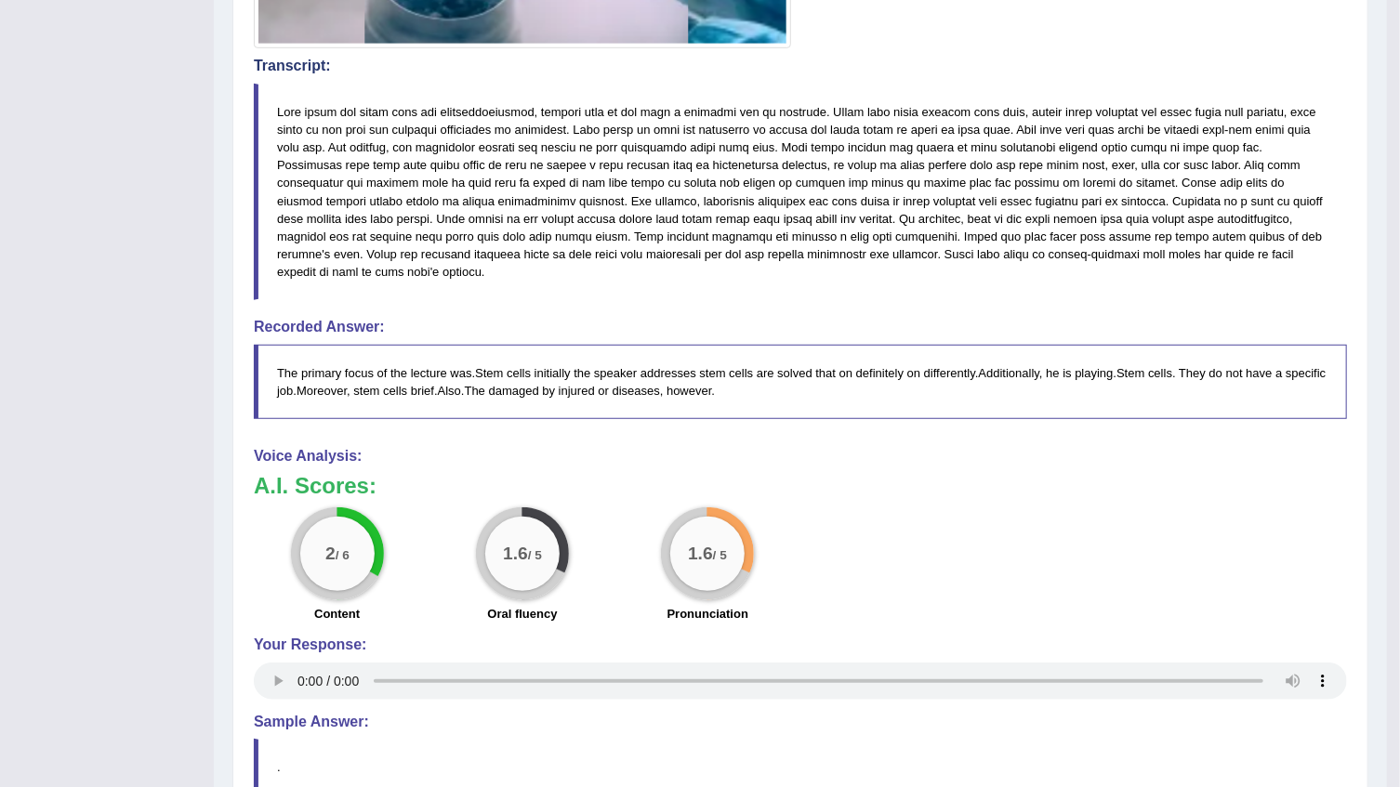
scroll to position [583, 0]
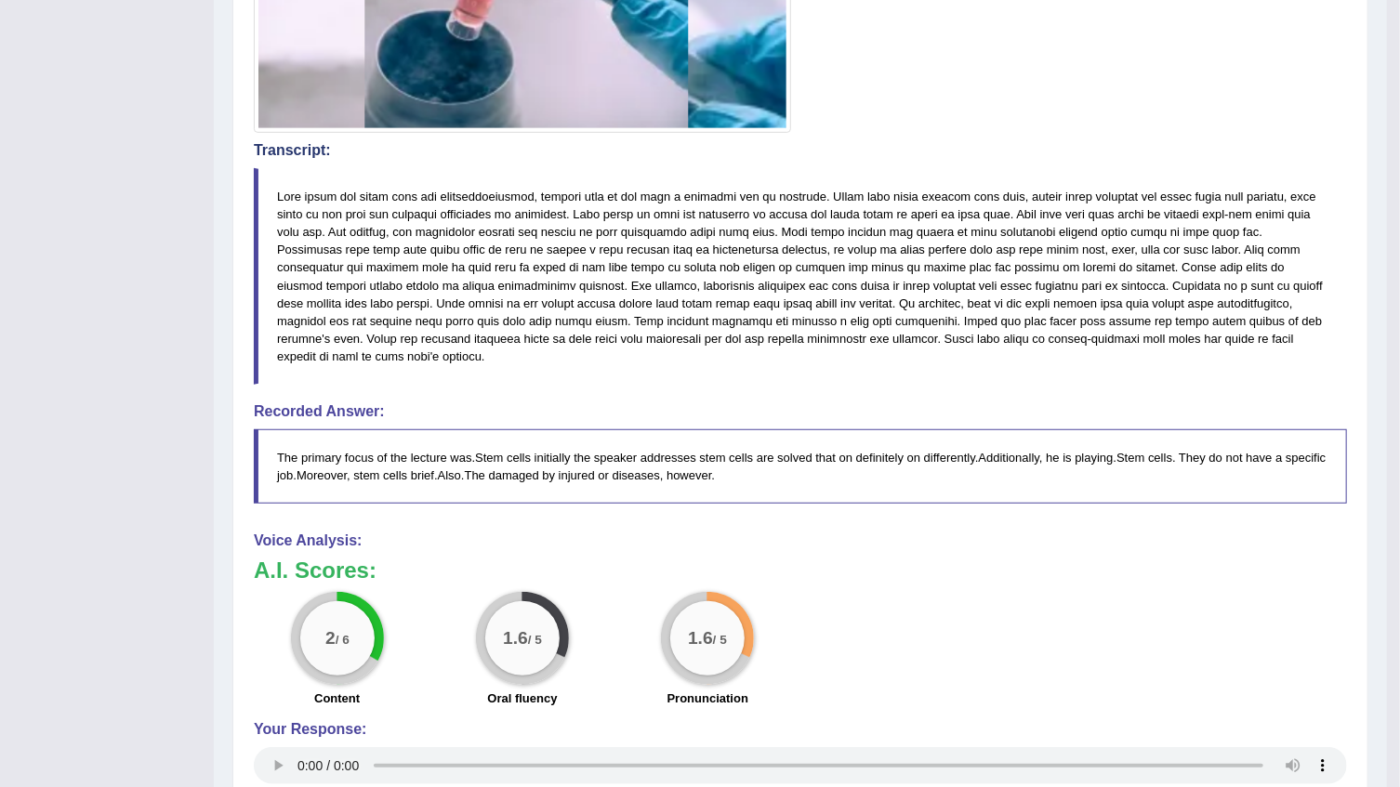
click at [460, 191] on blockquote at bounding box center [800, 276] width 1093 height 217
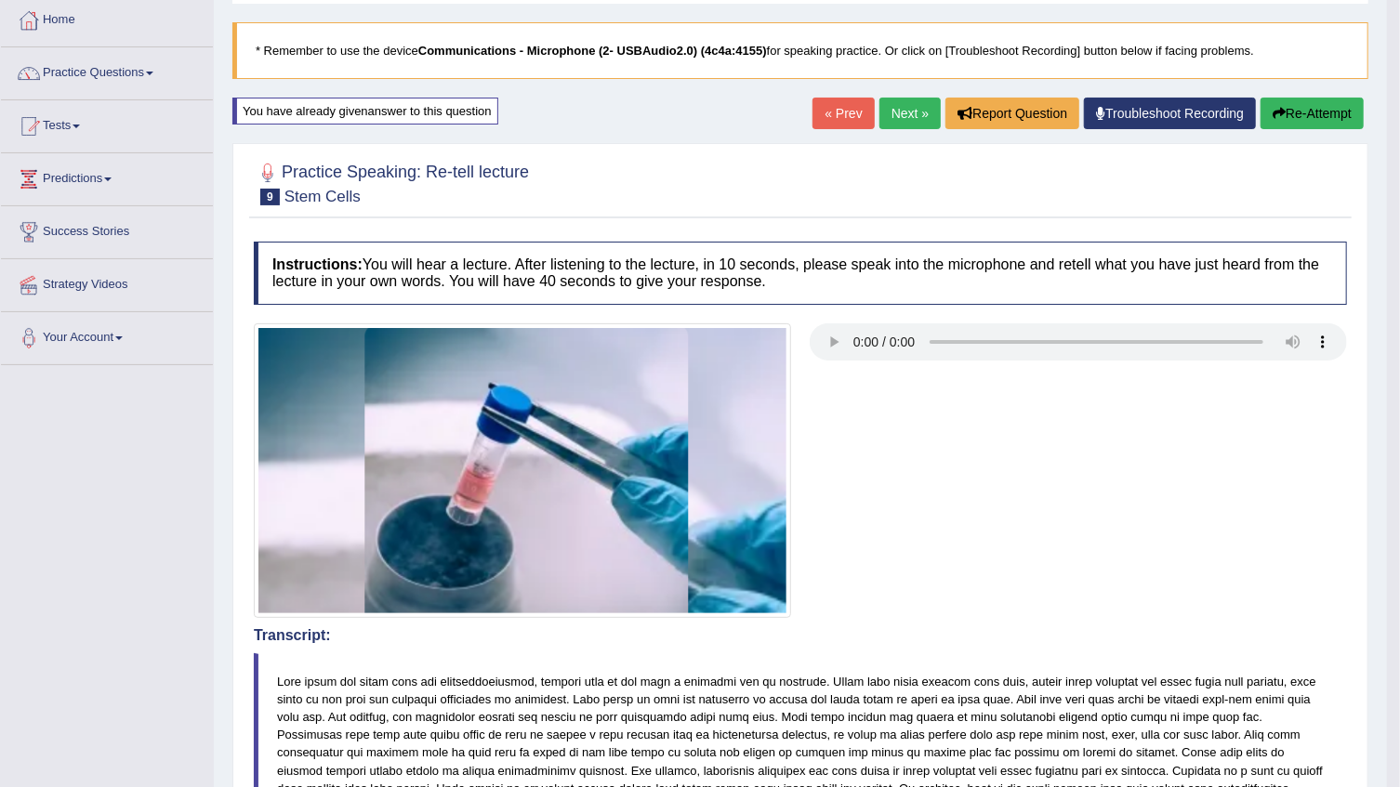
scroll to position [75, 0]
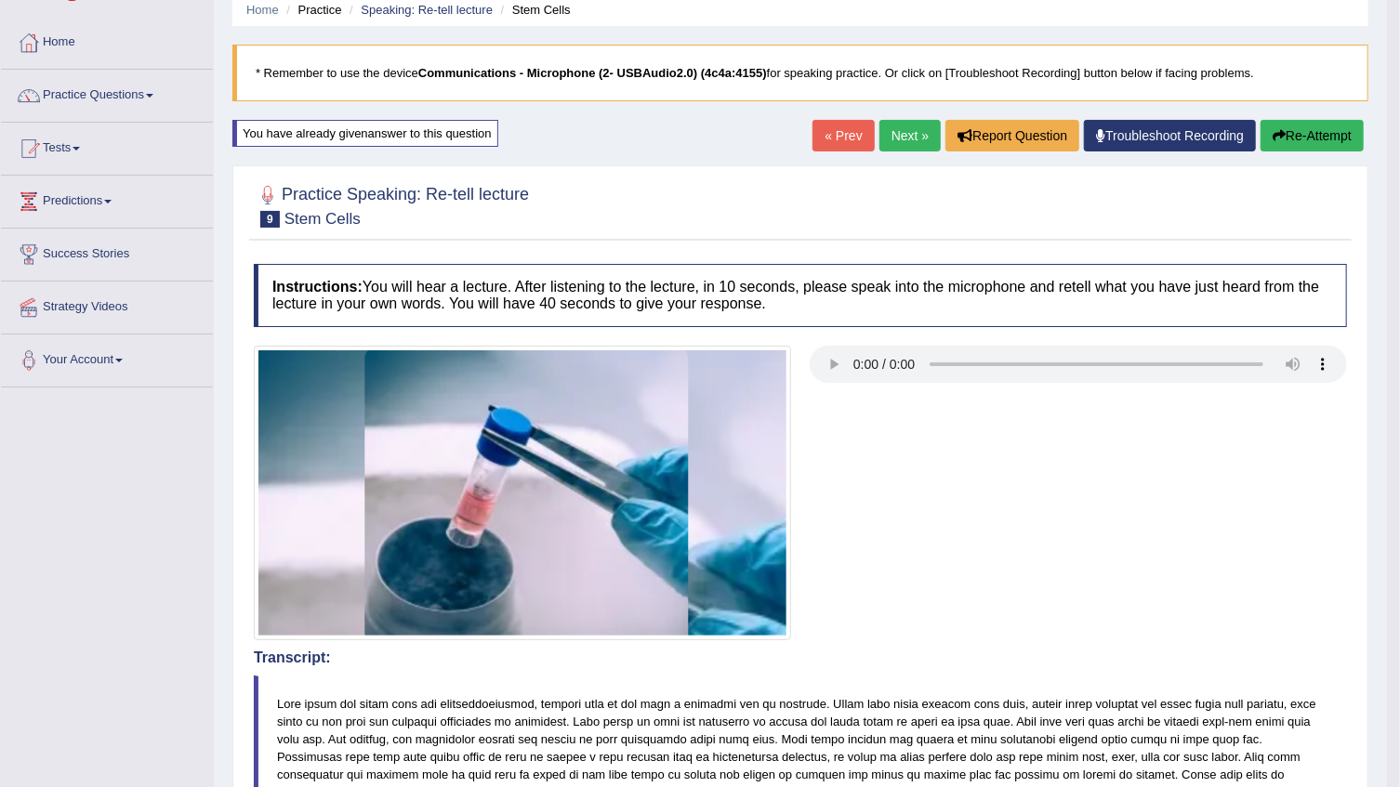
click at [1305, 129] on button "Re-Attempt" at bounding box center [1311, 136] width 103 height 32
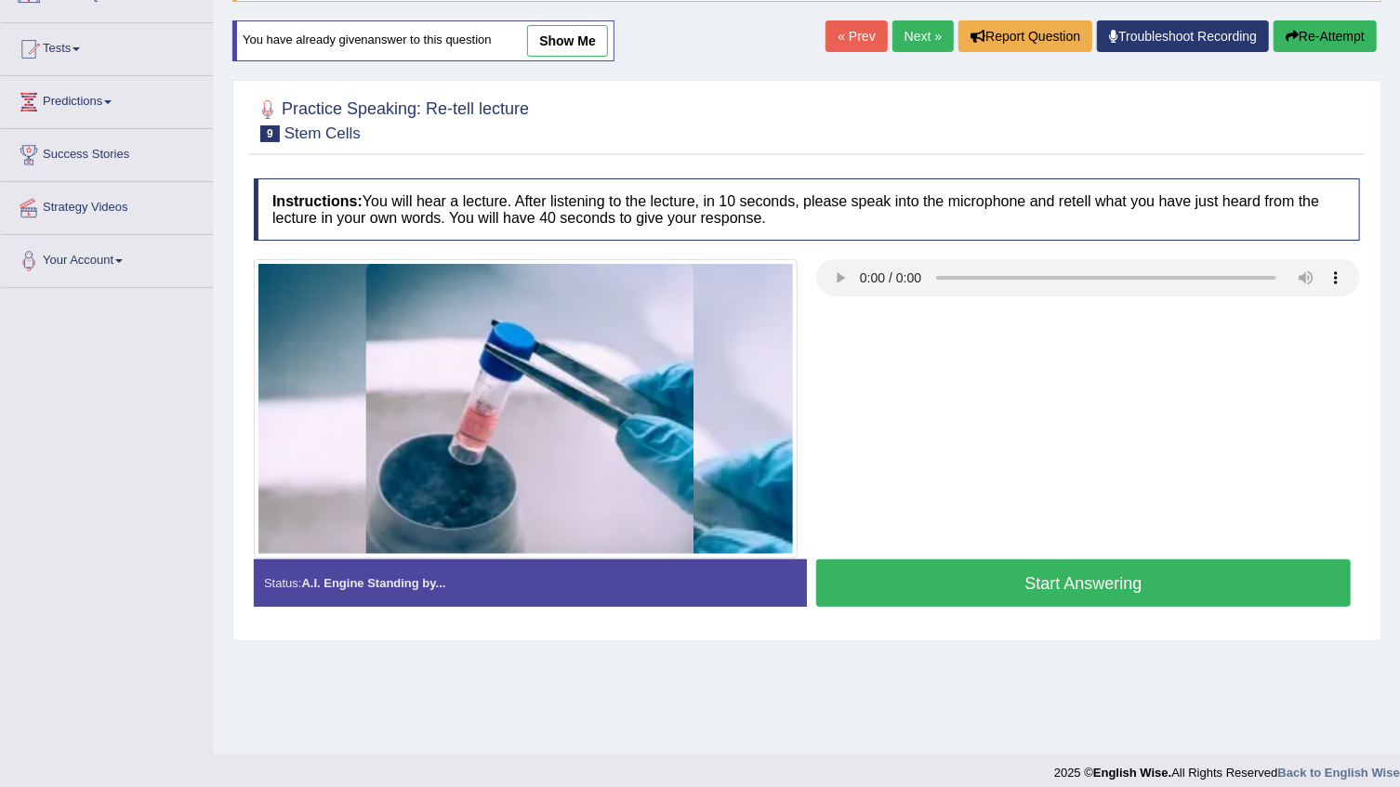
scroll to position [175, 0]
click at [997, 580] on button "Start Answering" at bounding box center [1083, 582] width 534 height 47
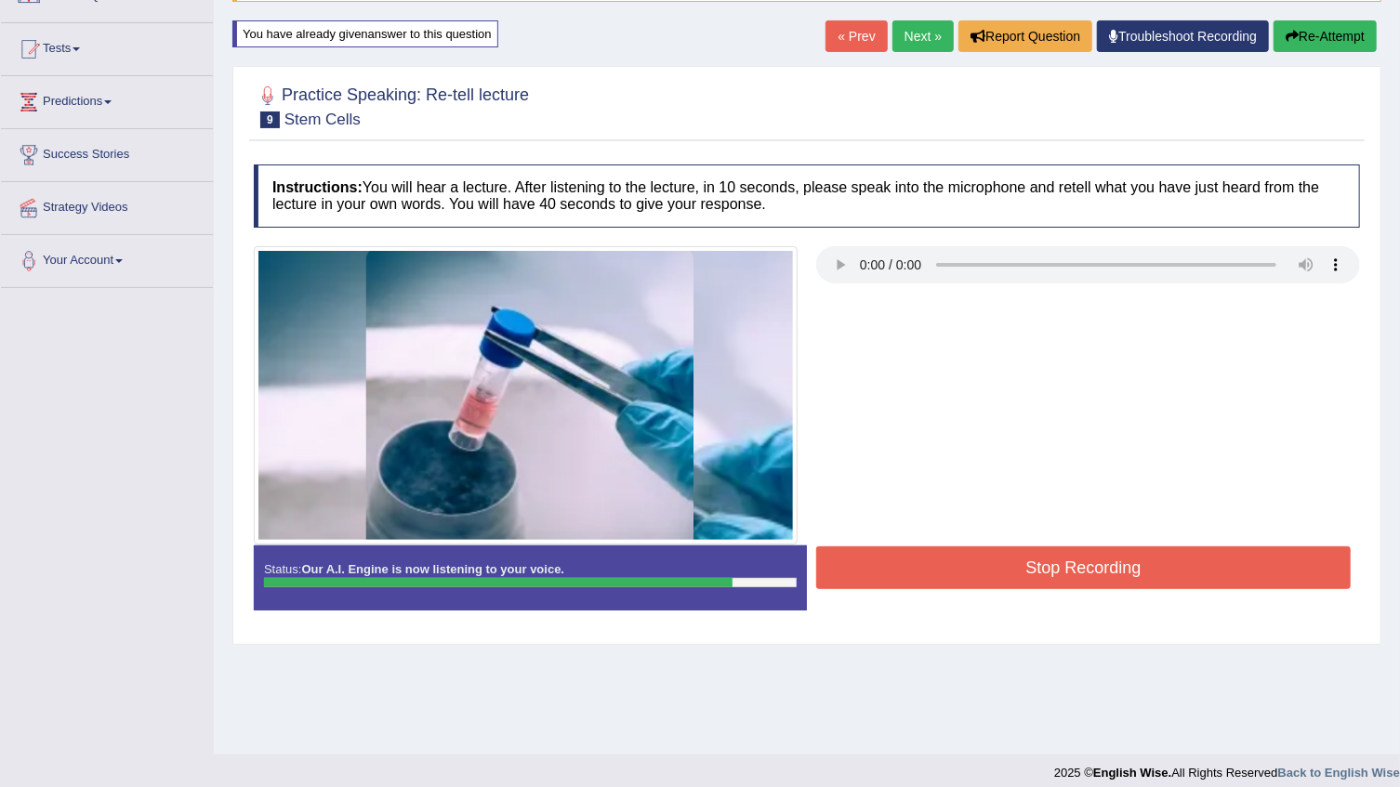
click at [982, 572] on button "Stop Recording" at bounding box center [1083, 567] width 534 height 43
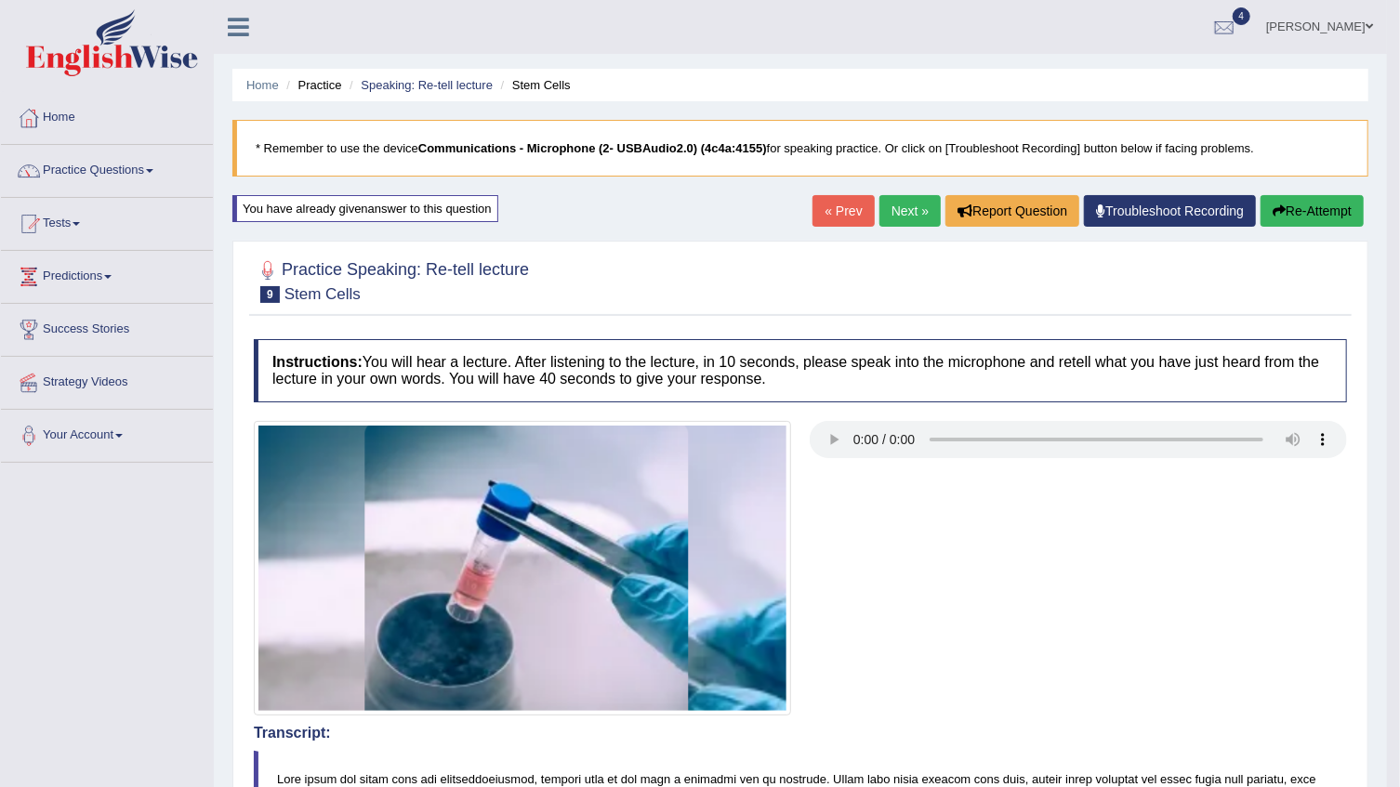
scroll to position [0, 0]
click at [1370, 27] on span at bounding box center [1368, 26] width 7 height 12
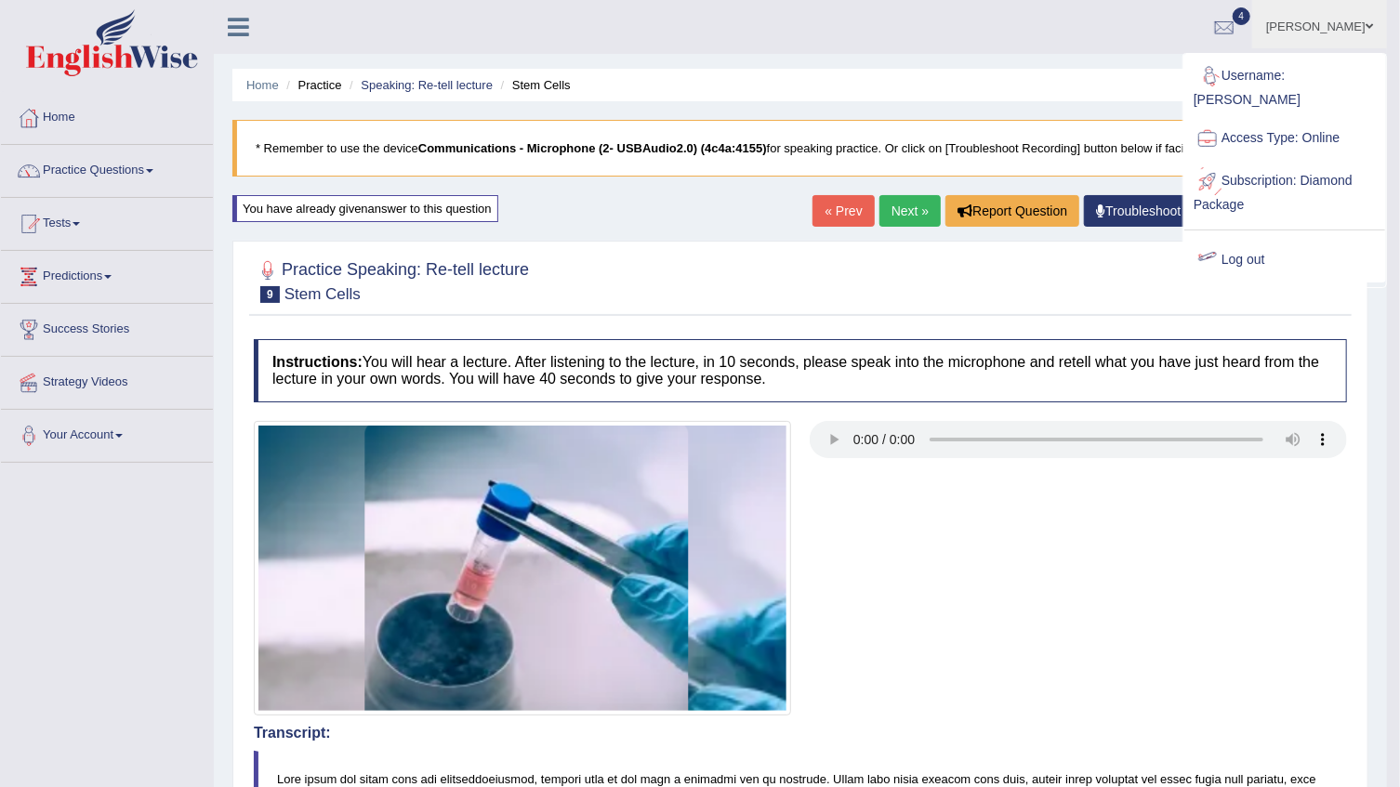
click at [1237, 240] on link "Log out" at bounding box center [1284, 260] width 201 height 43
